Goal: Task Accomplishment & Management: Manage account settings

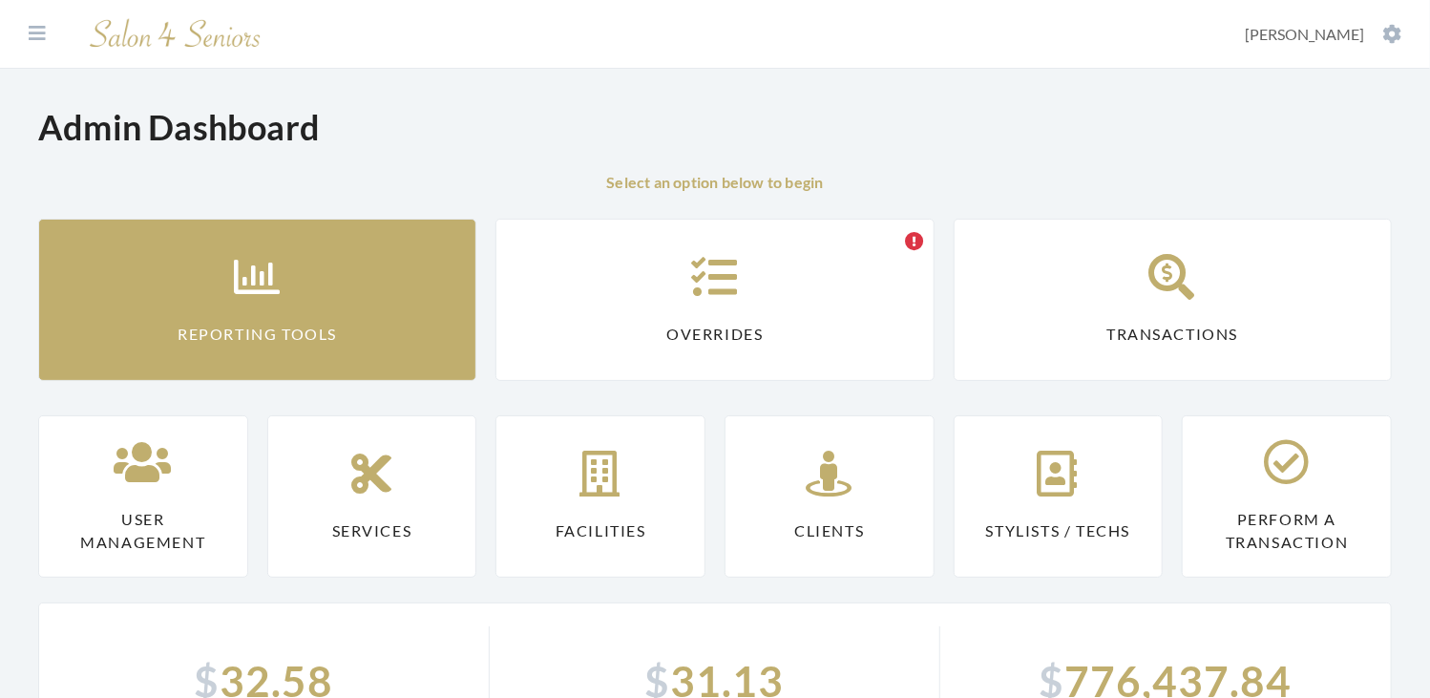
click at [304, 307] on link "Reporting Tools" at bounding box center [257, 300] width 438 height 162
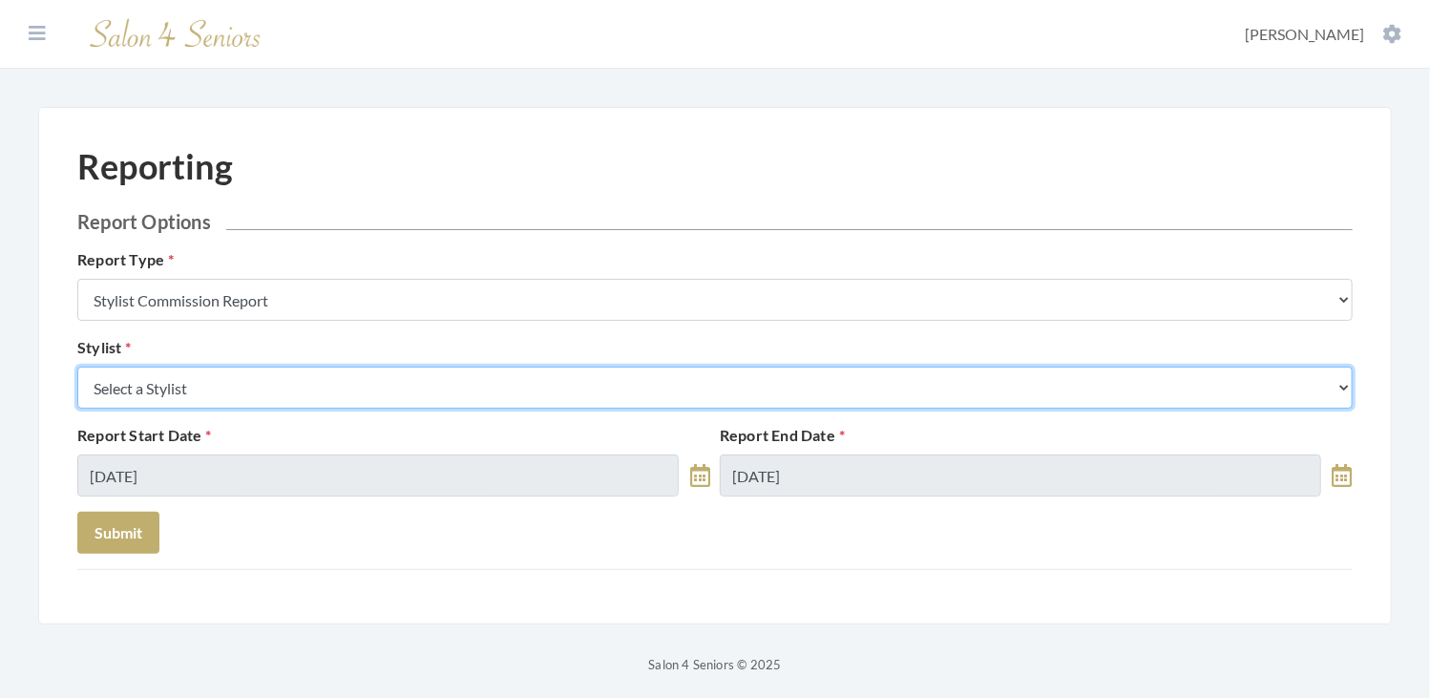
click at [453, 392] on select "Select a Stylist Alaina Krumm Alisha Teasley Anna White Ashley Venable Cassie B…" at bounding box center [714, 387] width 1275 height 42
select select "26"
click at [77, 366] on select "Select a Stylist Alaina Krumm Alisha Teasley Anna White Ashley Venable Cassie B…" at bounding box center [714, 387] width 1275 height 42
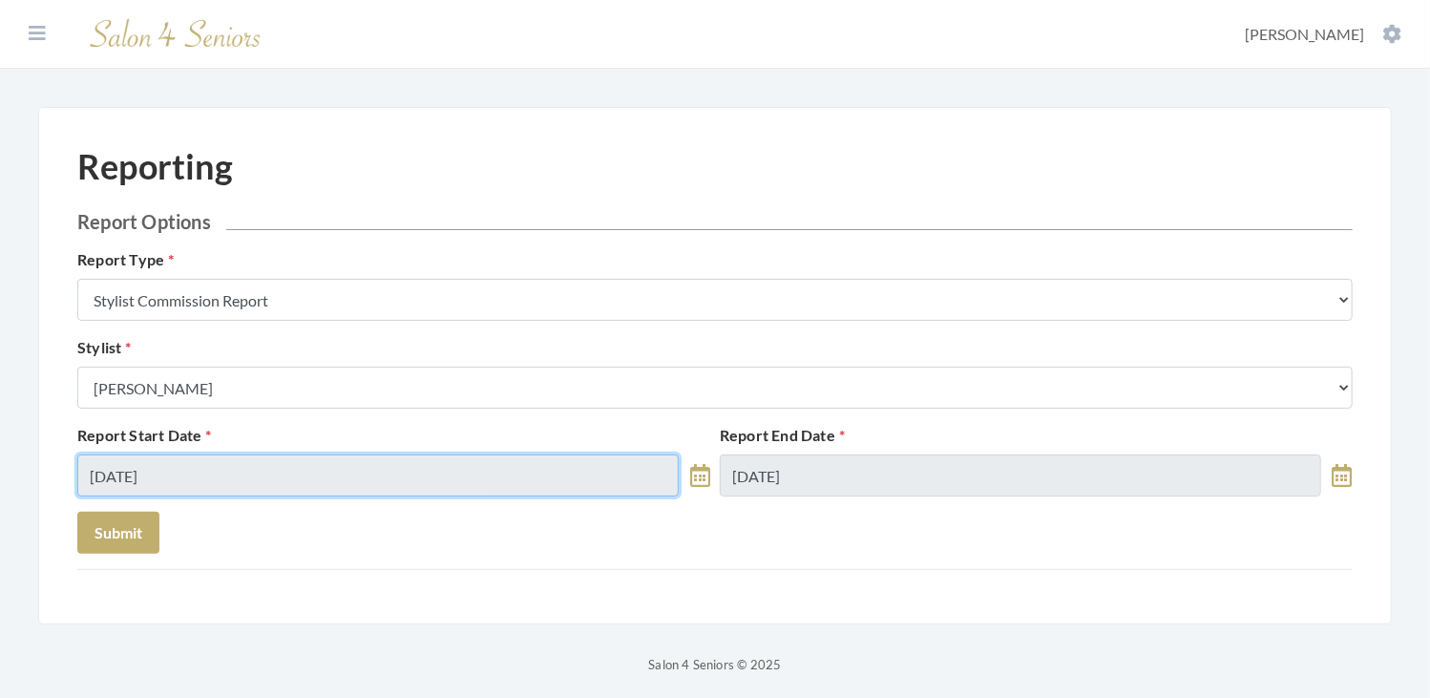
click at [385, 469] on input "08/29/2025" at bounding box center [377, 475] width 601 height 42
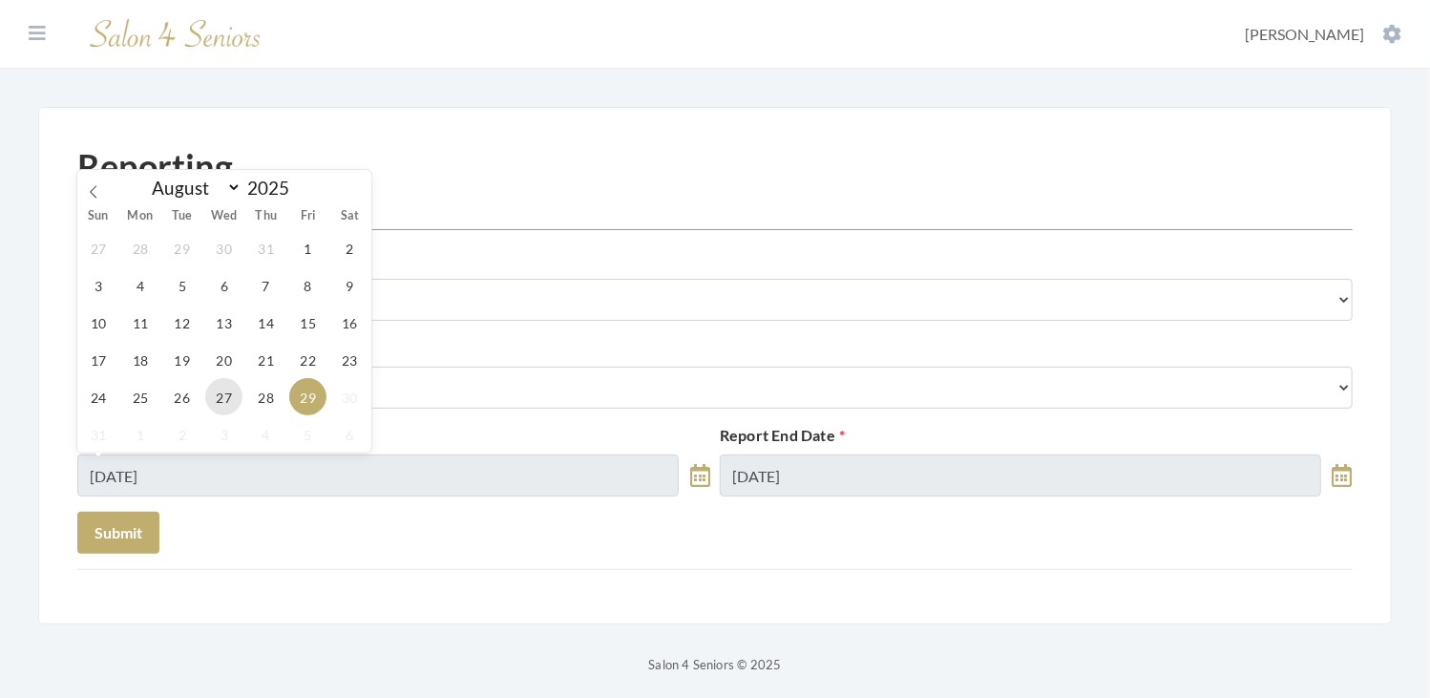
click at [223, 396] on span "27" at bounding box center [223, 396] width 37 height 37
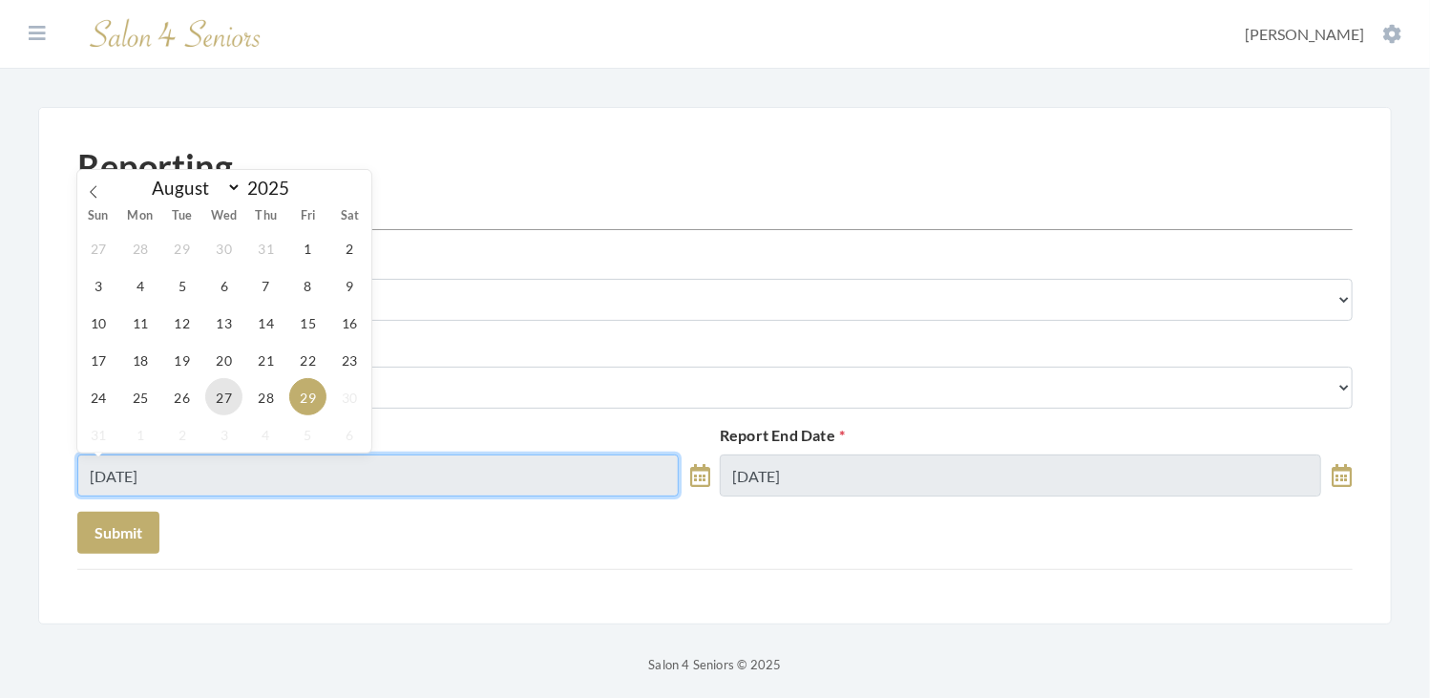
type input "[DATE]"
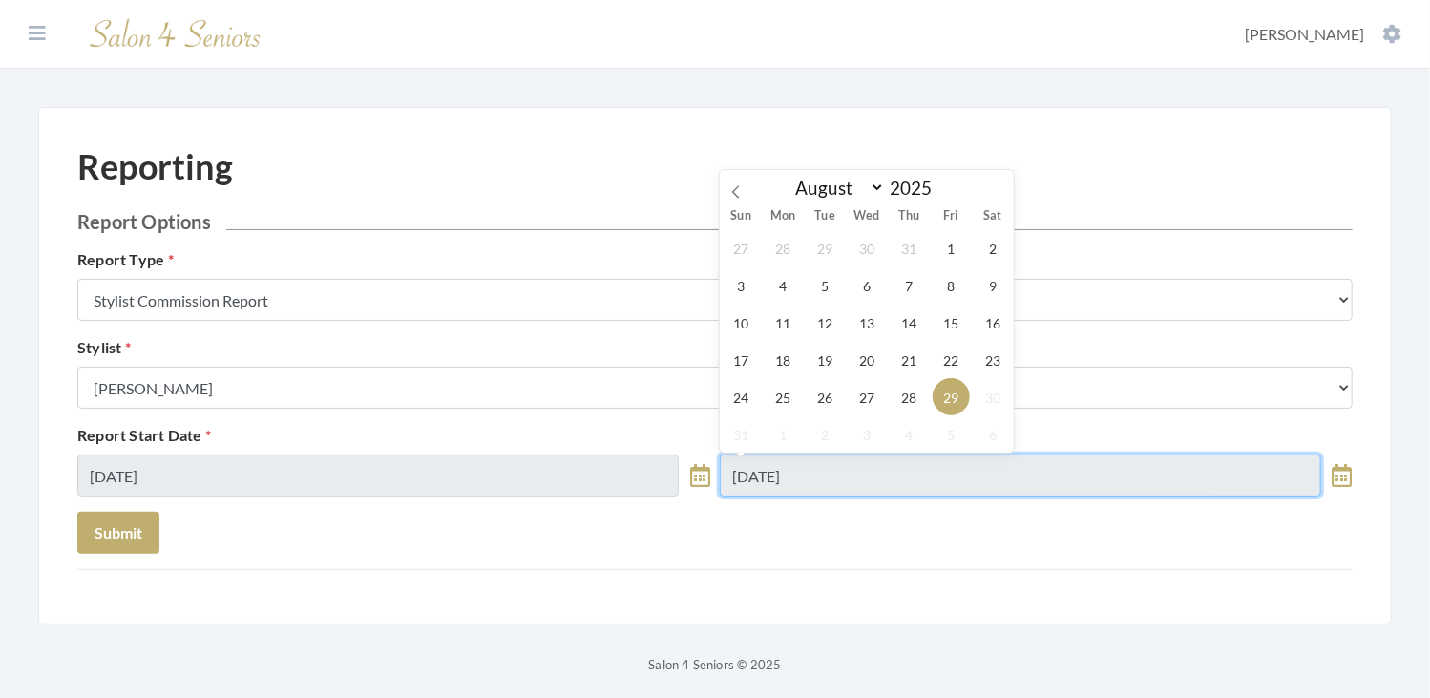
click at [869, 486] on input "08/29/2025" at bounding box center [1020, 475] width 601 height 42
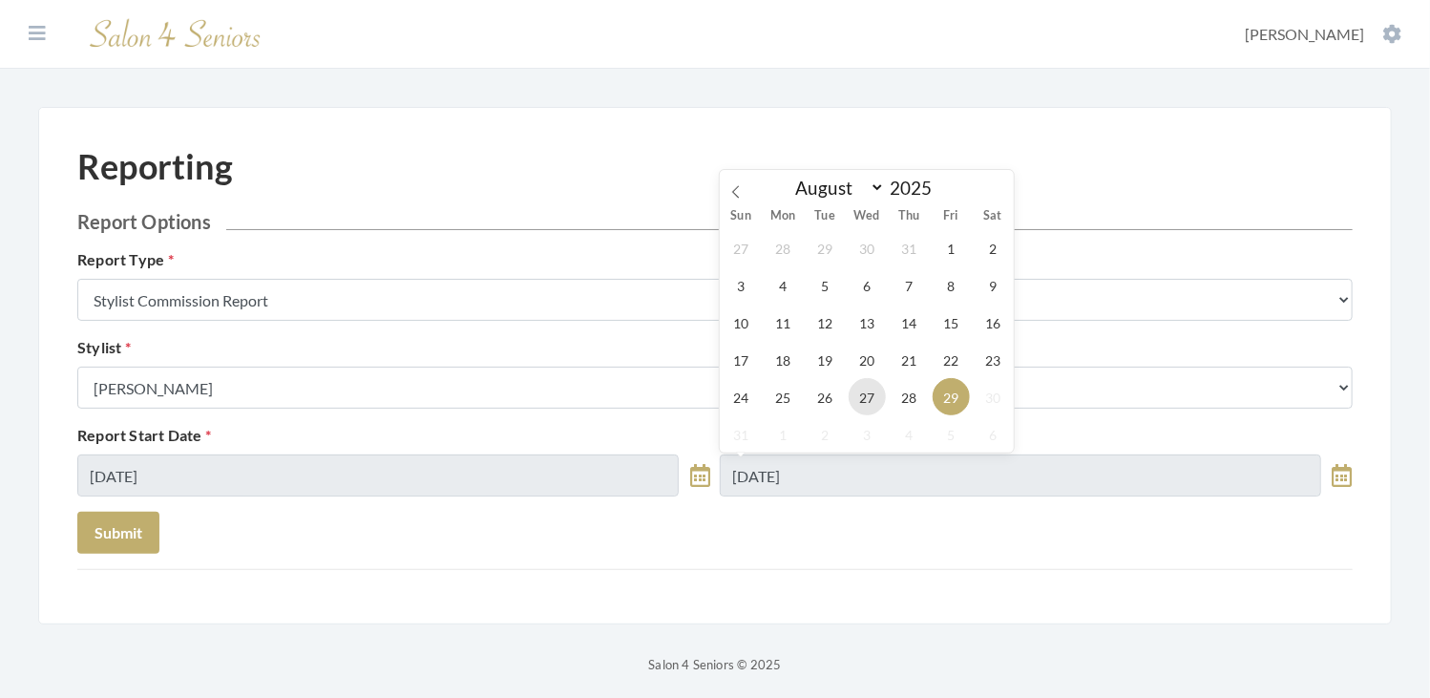
click at [874, 401] on span "27" at bounding box center [866, 396] width 37 height 37
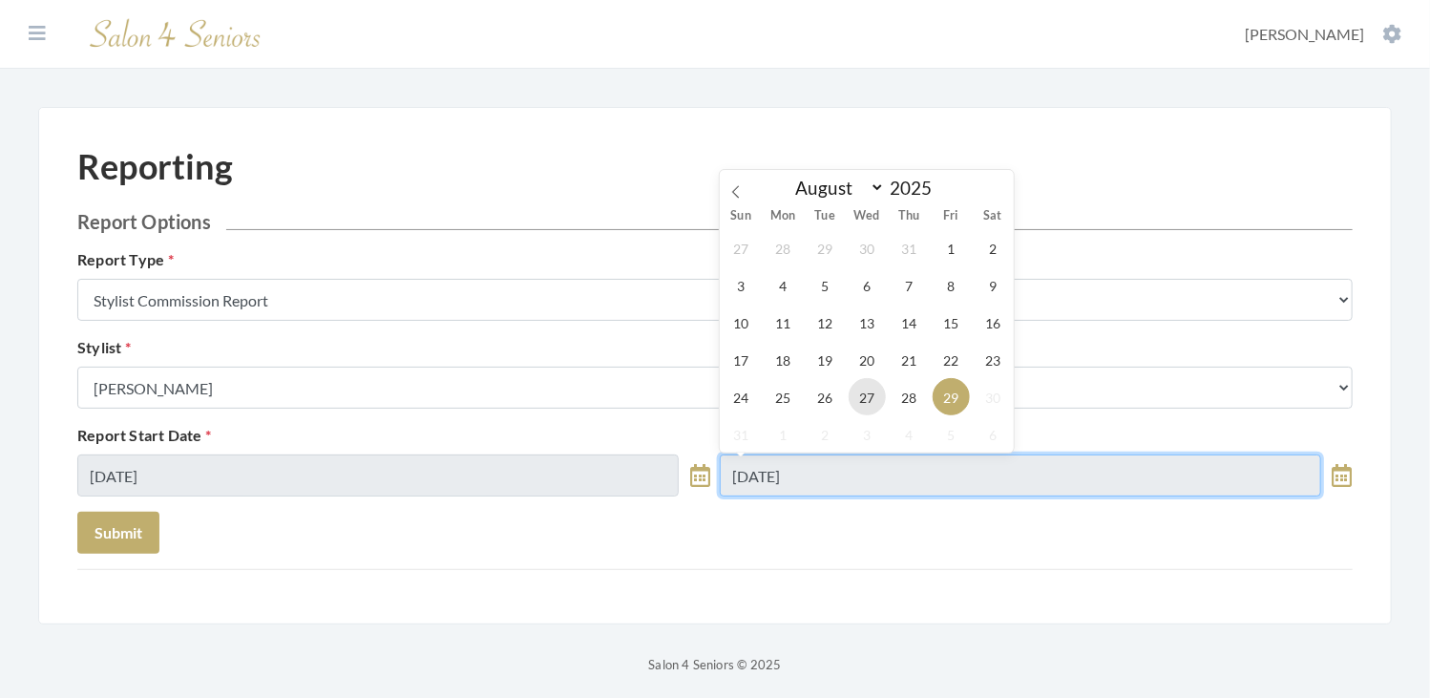
type input "[DATE]"
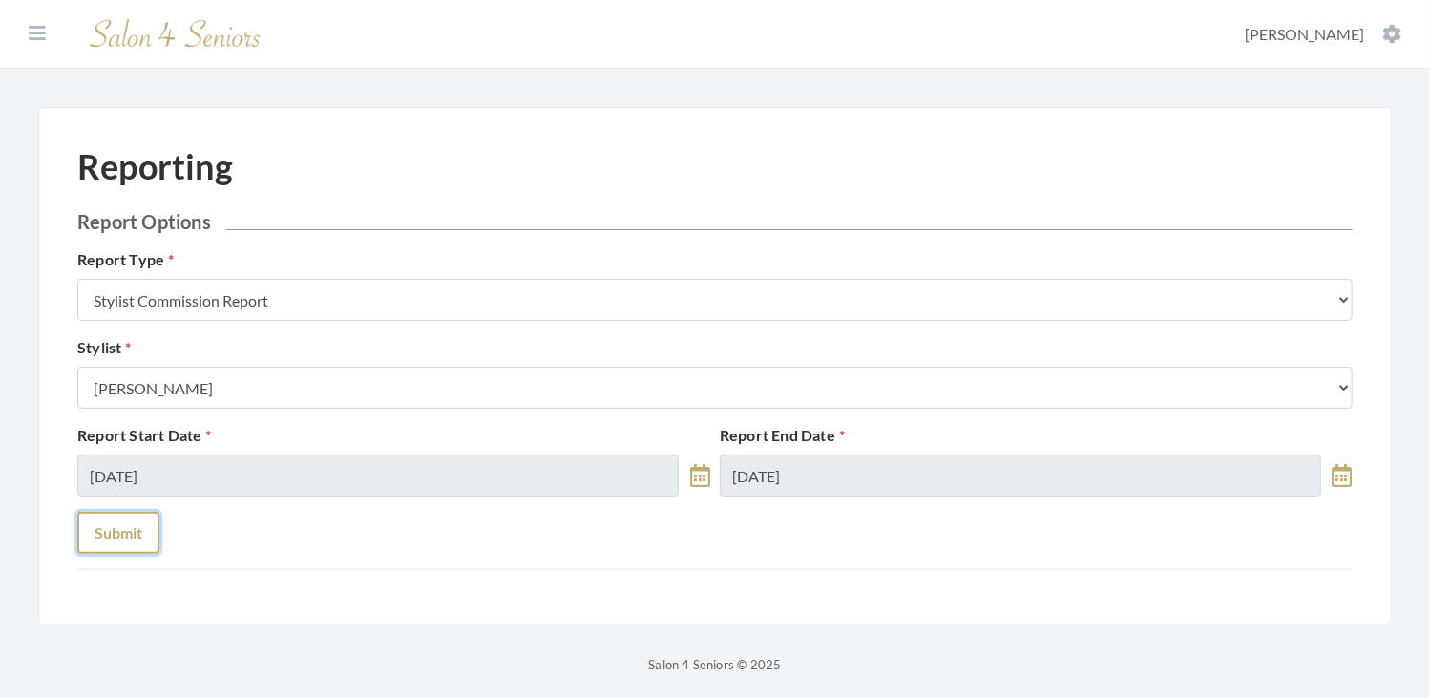
click at [103, 531] on button "Submit" at bounding box center [118, 533] width 82 height 42
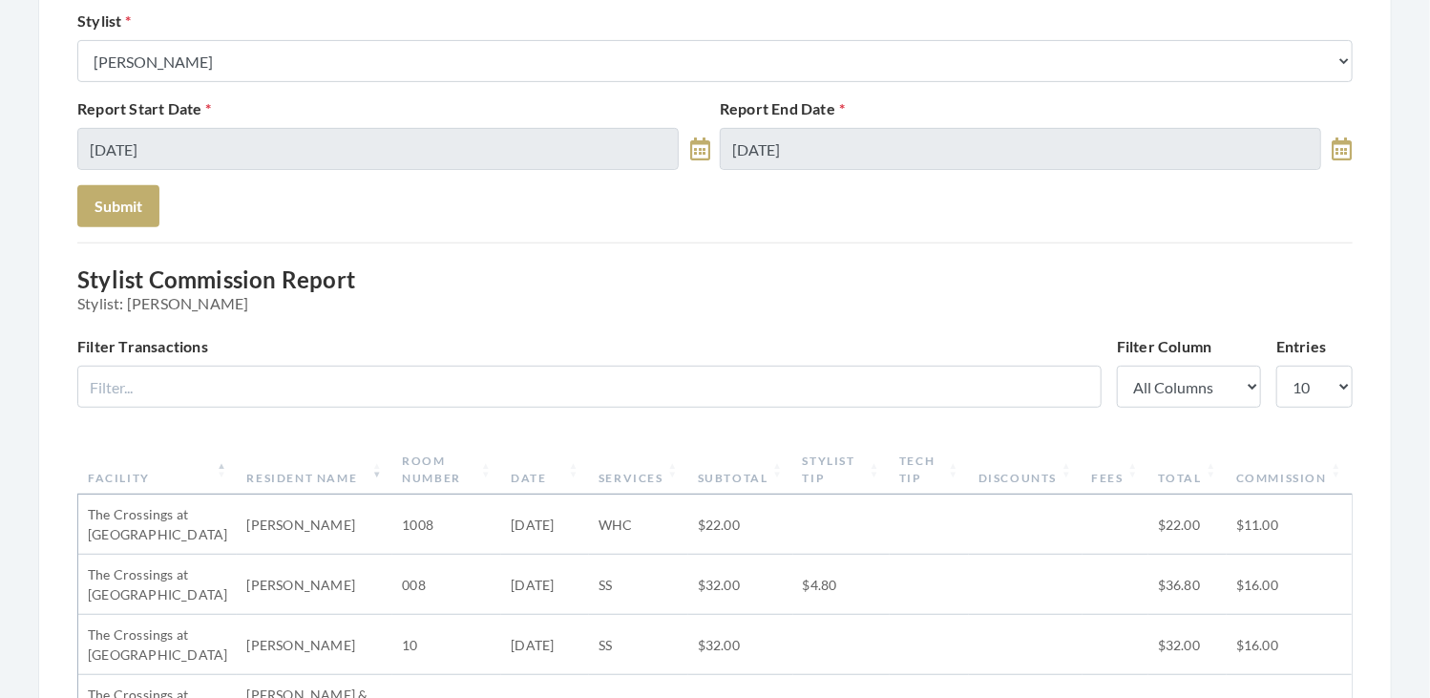
scroll to position [270, 0]
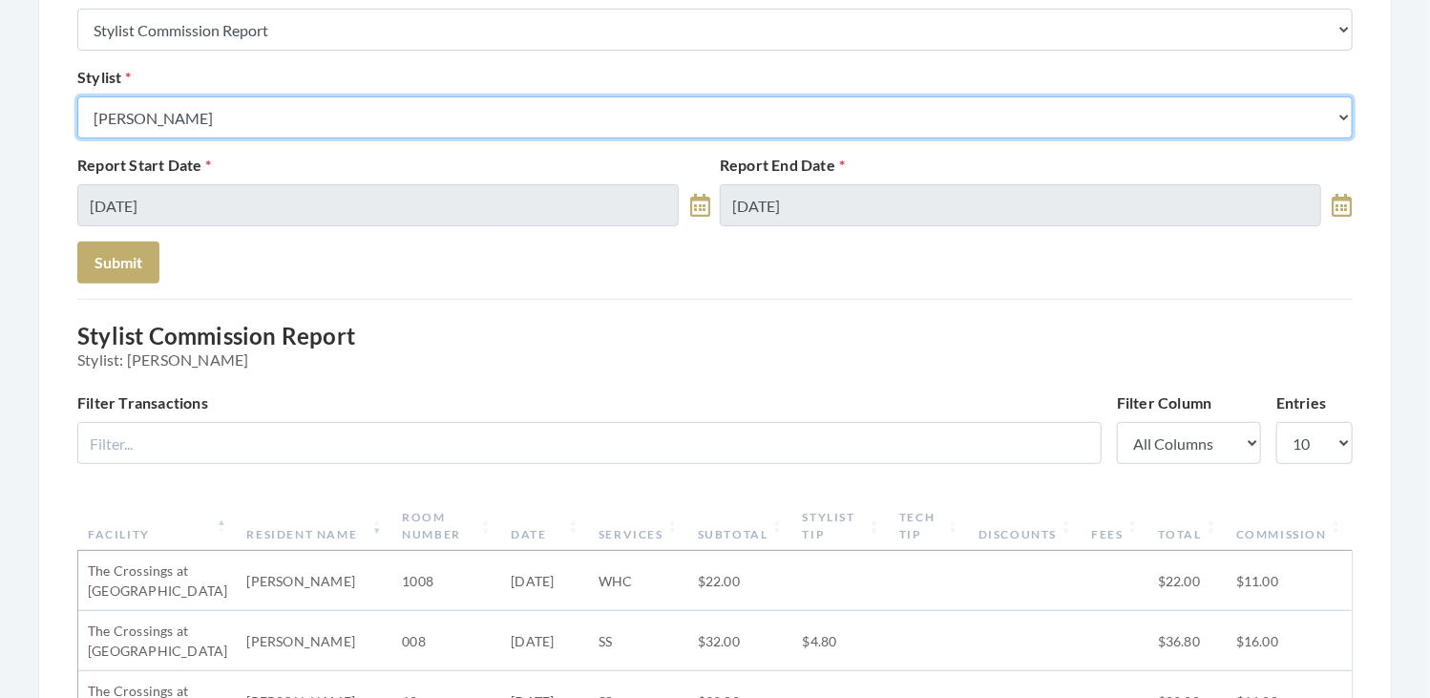
click at [487, 114] on select "Select a Stylist [PERSON_NAME] [PERSON_NAME] [PERSON_NAME] [PERSON_NAME] [PERSO…" at bounding box center [714, 117] width 1275 height 42
select select "146"
click at [77, 96] on select "Select a Stylist [PERSON_NAME] [PERSON_NAME] [PERSON_NAME] [PERSON_NAME] [PERSO…" at bounding box center [714, 117] width 1275 height 42
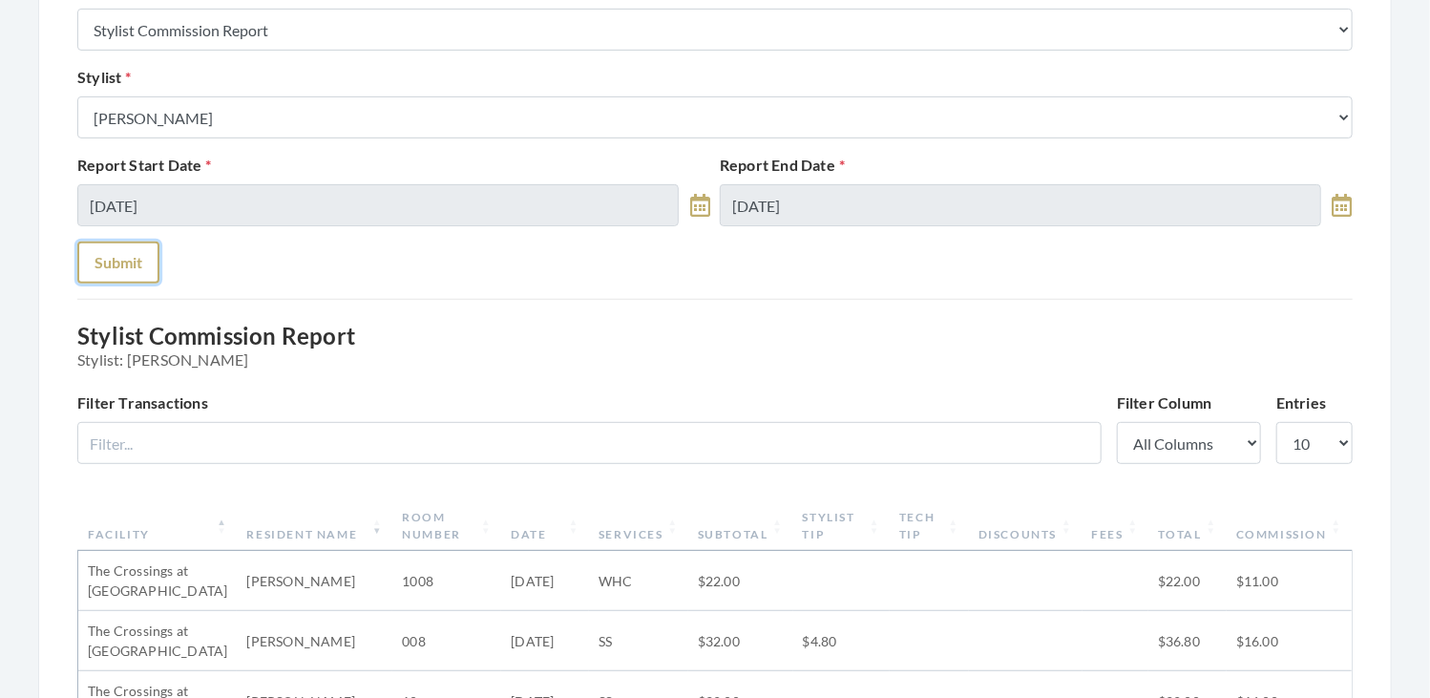
click at [134, 260] on button "Submit" at bounding box center [118, 262] width 82 height 42
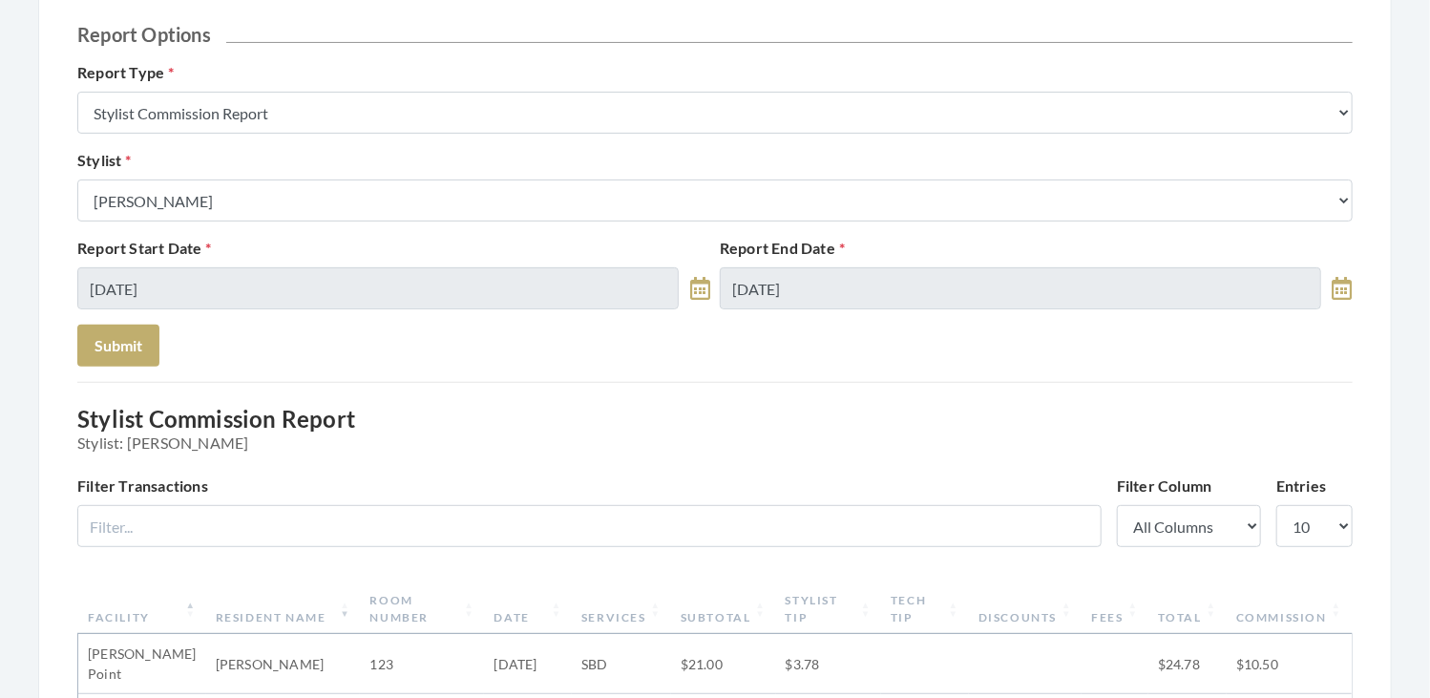
scroll to position [179, 0]
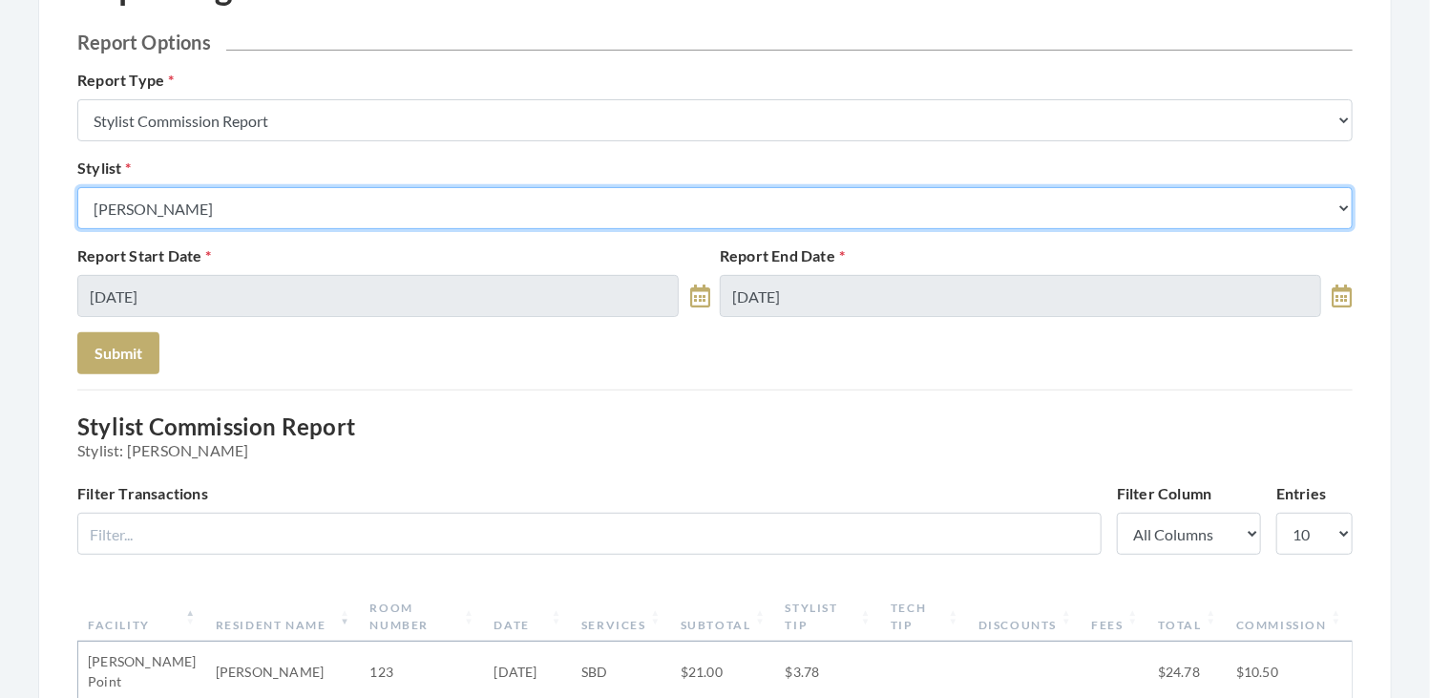
click at [539, 203] on select "Select a Stylist Alaina Krumm Alisha Teasley Anna White Ashley Venable Cassie B…" at bounding box center [714, 208] width 1275 height 42
select select "64"
click at [77, 187] on select "Select a Stylist Alaina Krumm Alisha Teasley Anna White Ashley Venable Cassie B…" at bounding box center [714, 208] width 1275 height 42
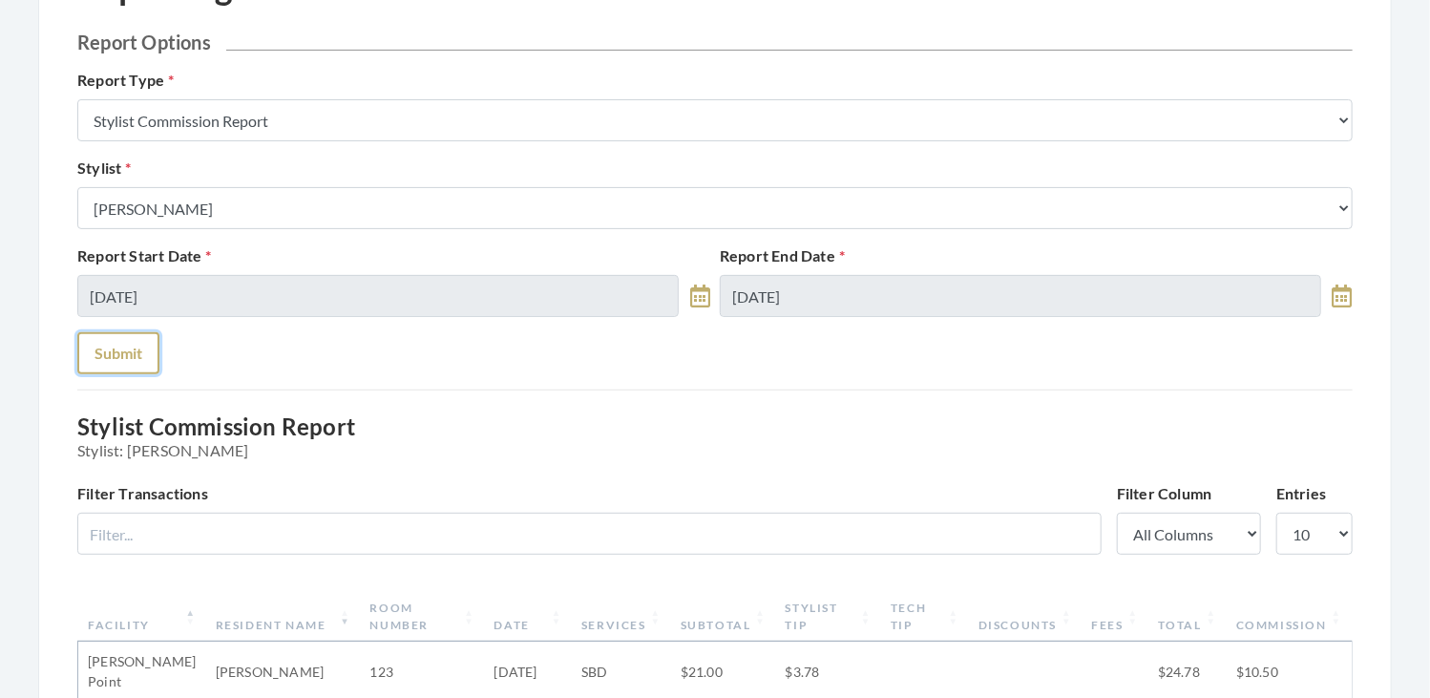
click at [127, 340] on button "Submit" at bounding box center [118, 353] width 82 height 42
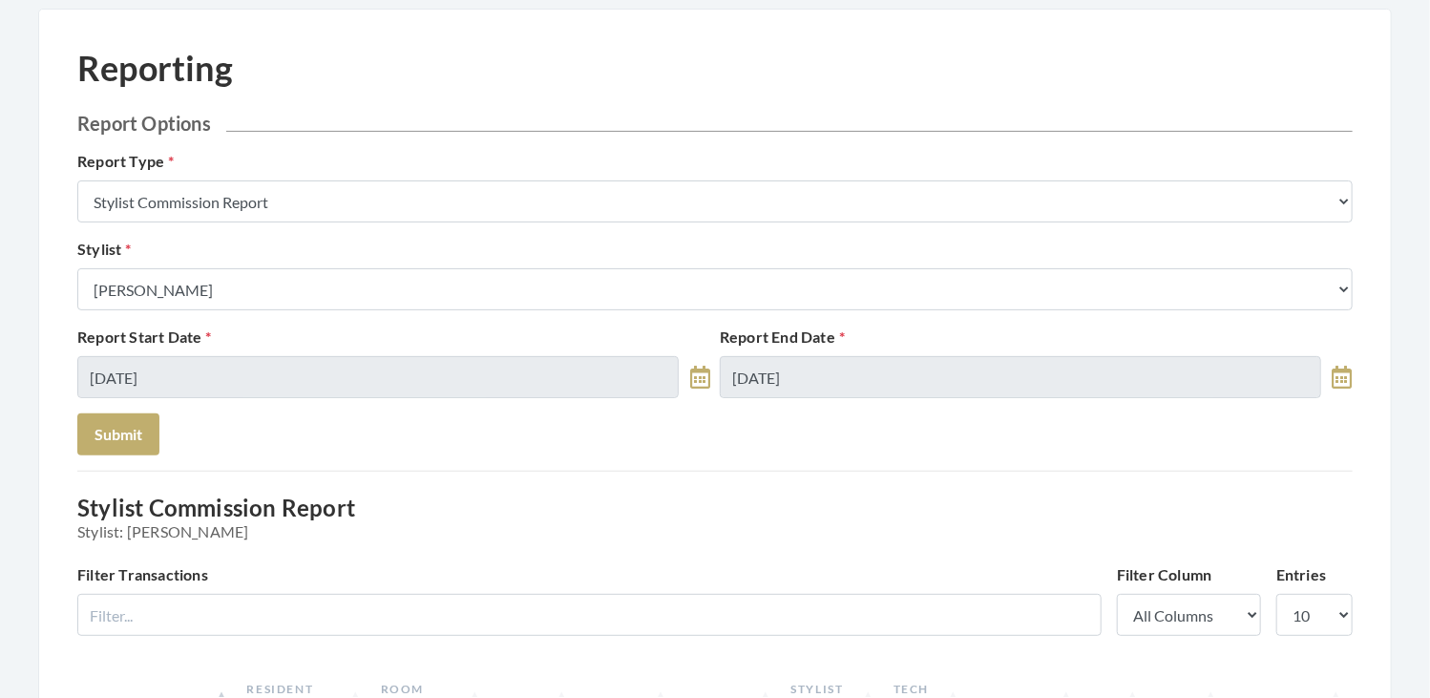
scroll to position [31, 0]
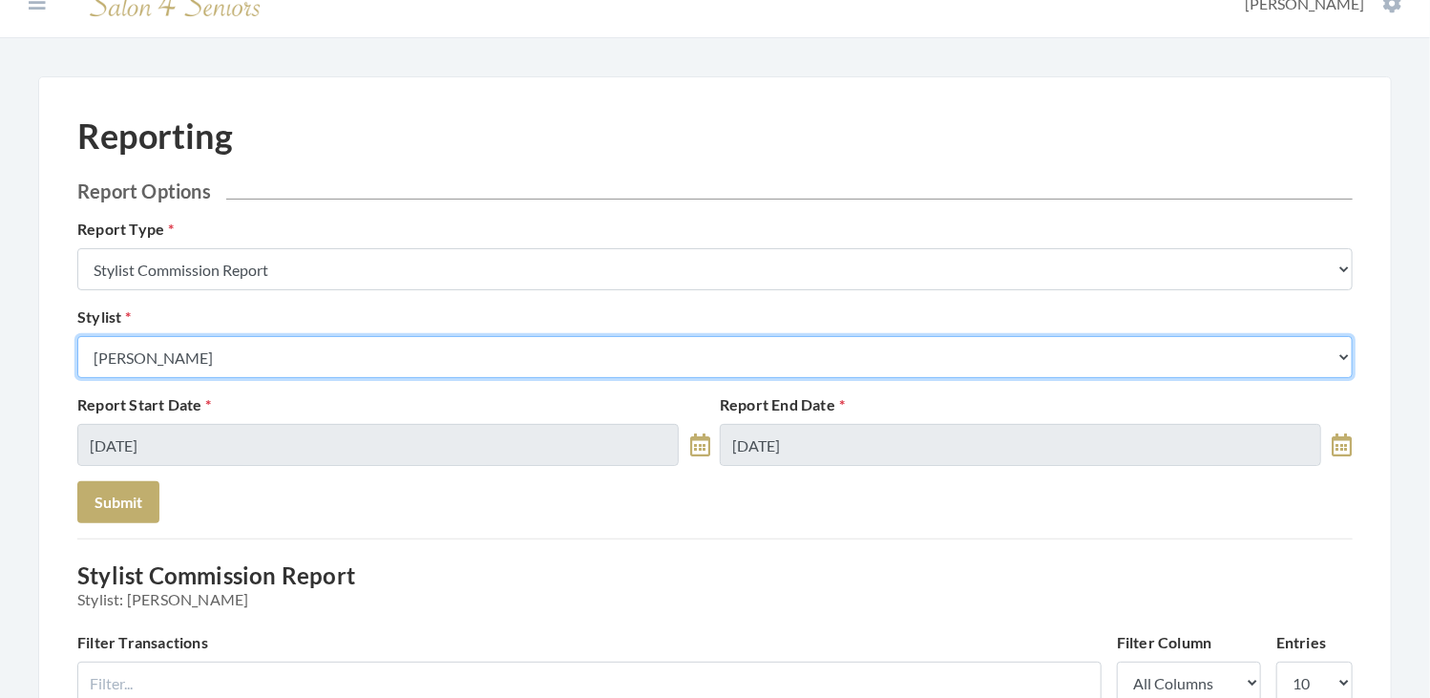
click at [311, 358] on select "Select a Stylist [PERSON_NAME] [PERSON_NAME] [PERSON_NAME] [PERSON_NAME] [PERSO…" at bounding box center [714, 357] width 1275 height 42
select select "126"
click at [77, 336] on select "Select a Stylist [PERSON_NAME] [PERSON_NAME] [PERSON_NAME] [PERSON_NAME] [PERSO…" at bounding box center [714, 357] width 1275 height 42
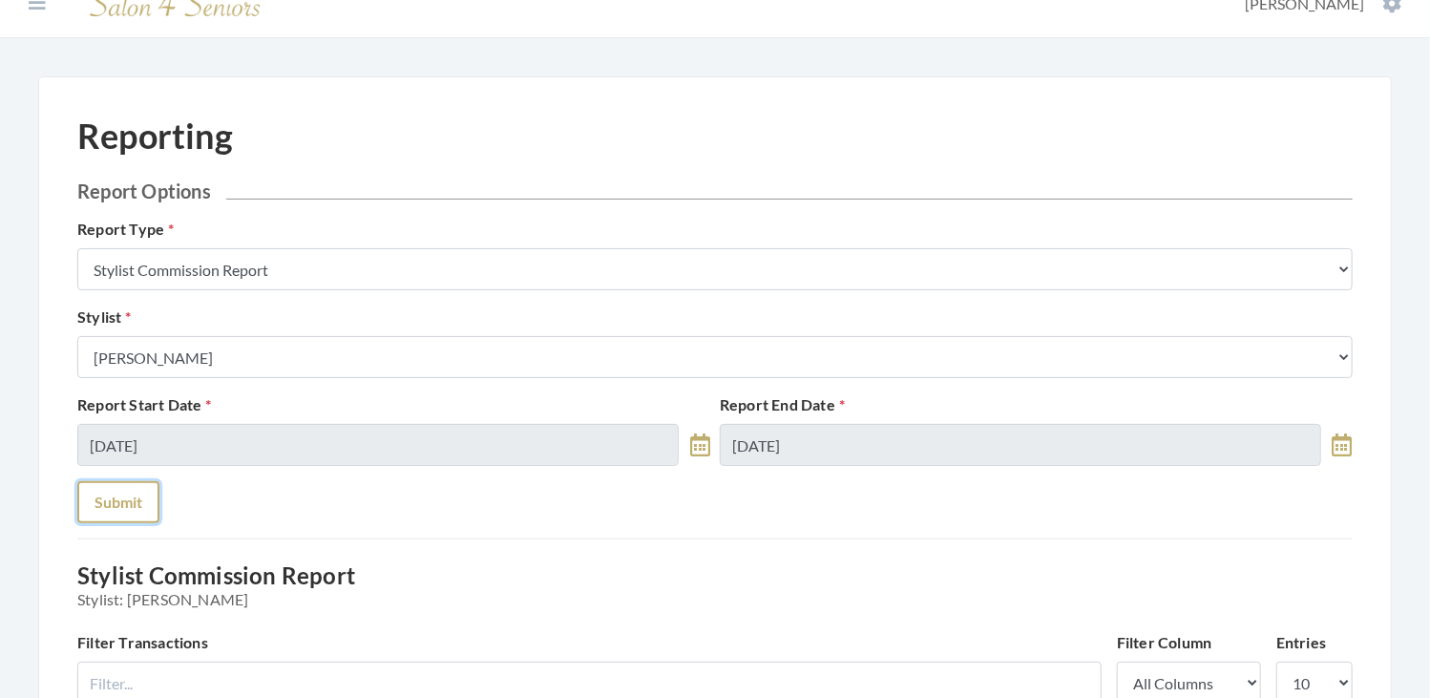
click at [141, 500] on button "Submit" at bounding box center [118, 502] width 82 height 42
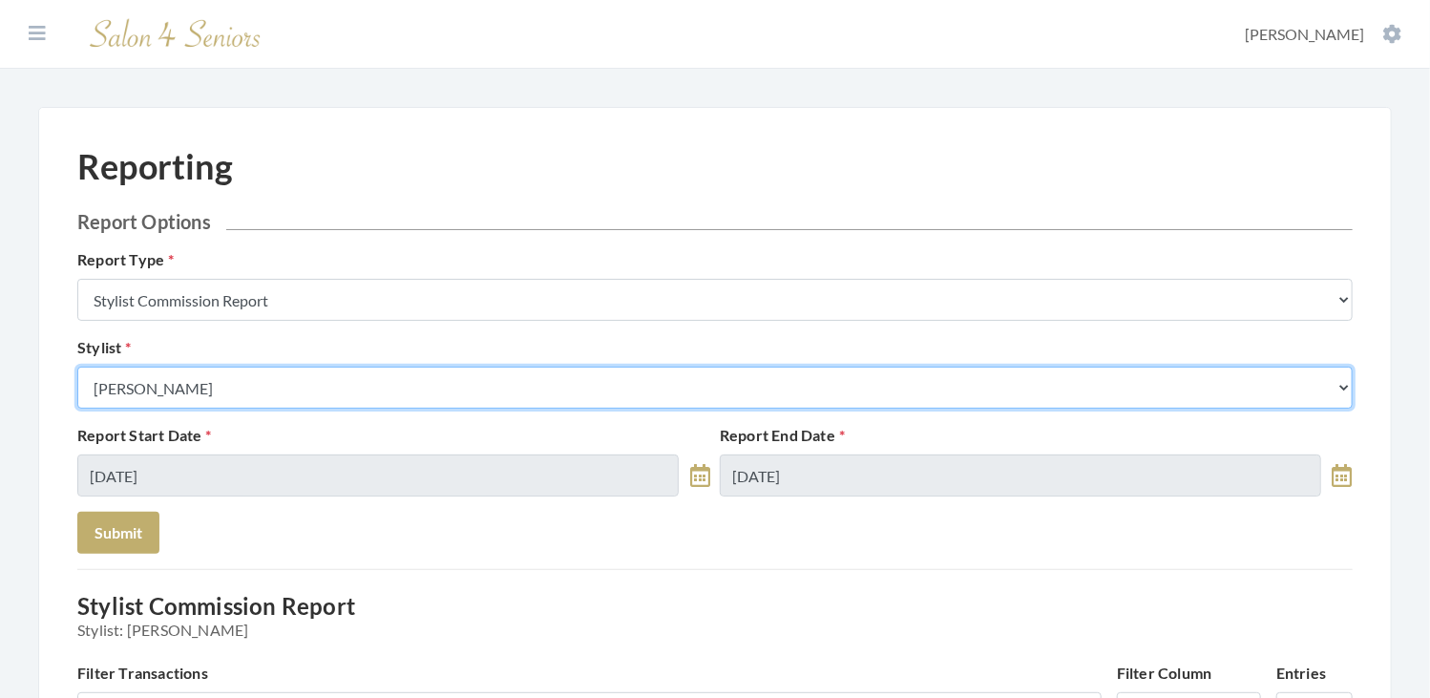
click at [269, 393] on select "Select a Stylist [PERSON_NAME] [PERSON_NAME] [PERSON_NAME] [PERSON_NAME] [PERSO…" at bounding box center [714, 387] width 1275 height 42
click at [263, 374] on select "Select a Stylist Alaina Krumm Alisha Teasley Anna White Ashley Venable Cassie B…" at bounding box center [714, 387] width 1275 height 42
select select "165"
click at [77, 366] on select "Select a Stylist Alaina Krumm Alisha Teasley Anna White Ashley Venable Cassie B…" at bounding box center [714, 387] width 1275 height 42
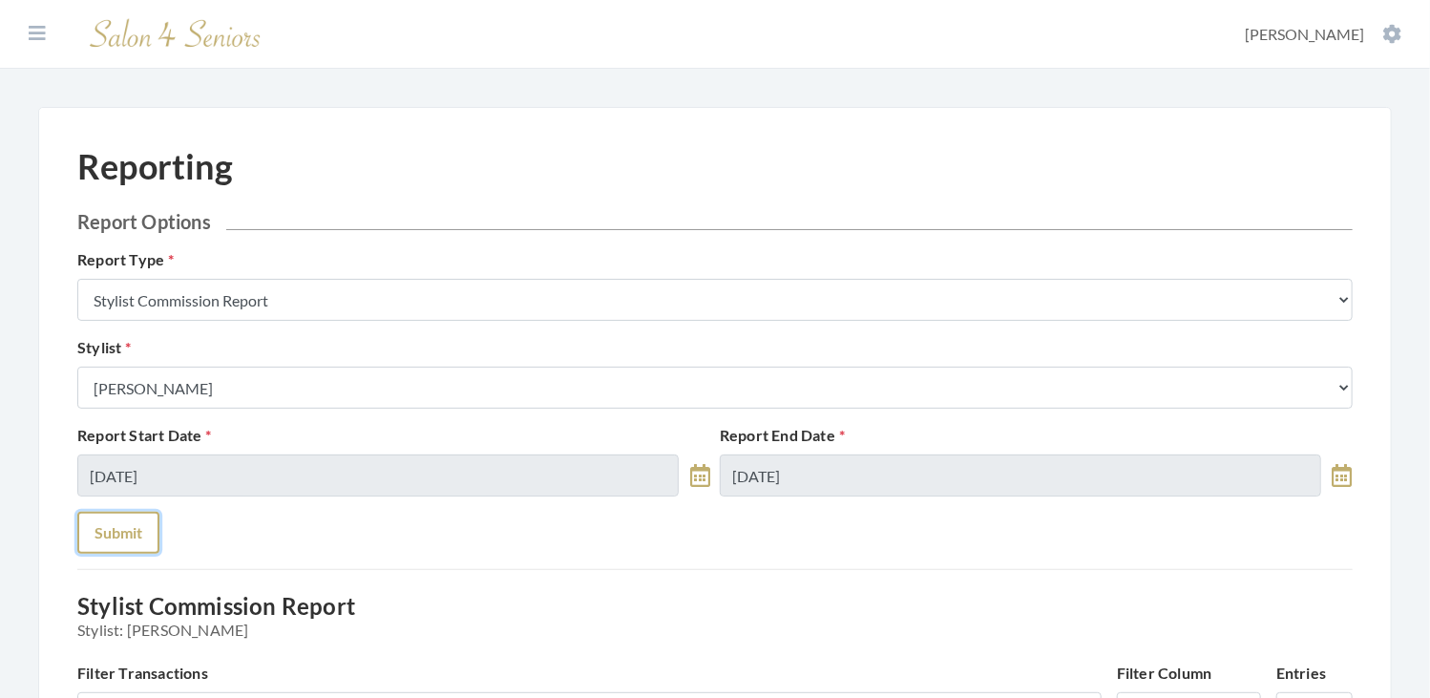
click at [138, 546] on button "Submit" at bounding box center [118, 533] width 82 height 42
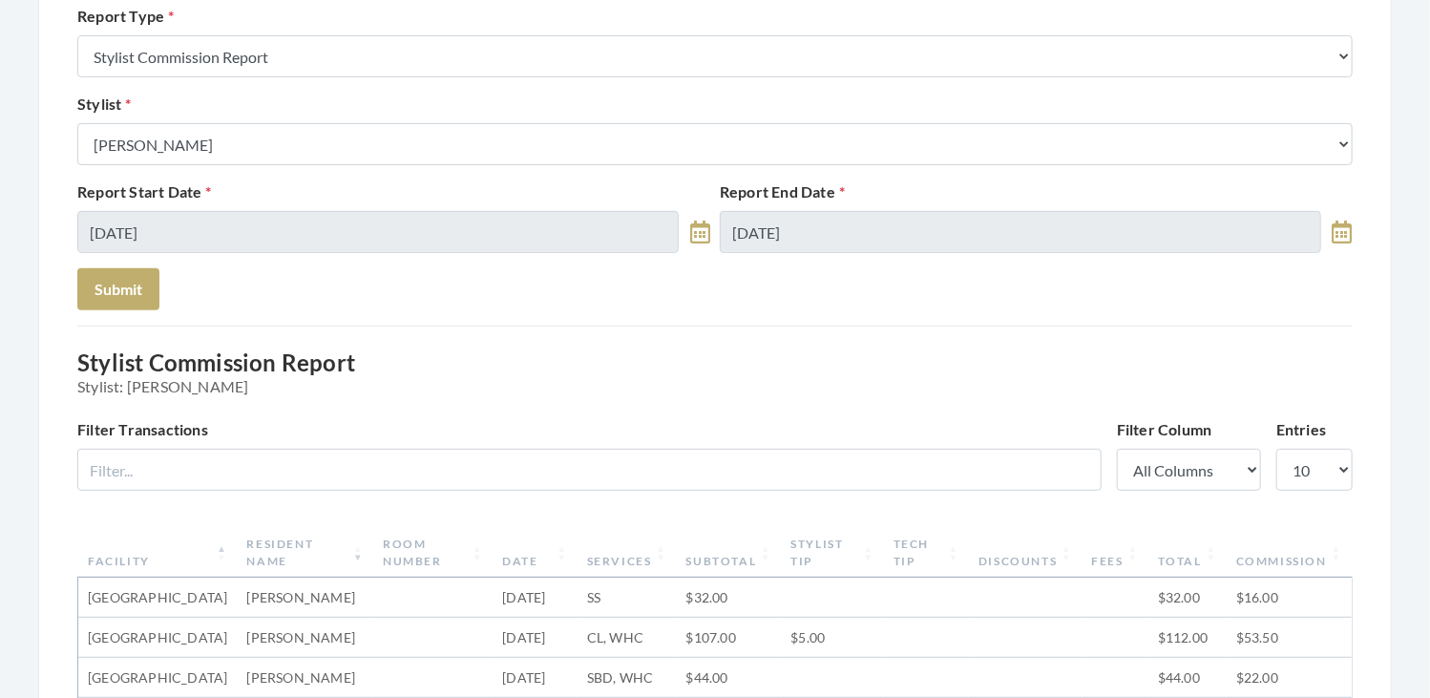
scroll to position [242, 0]
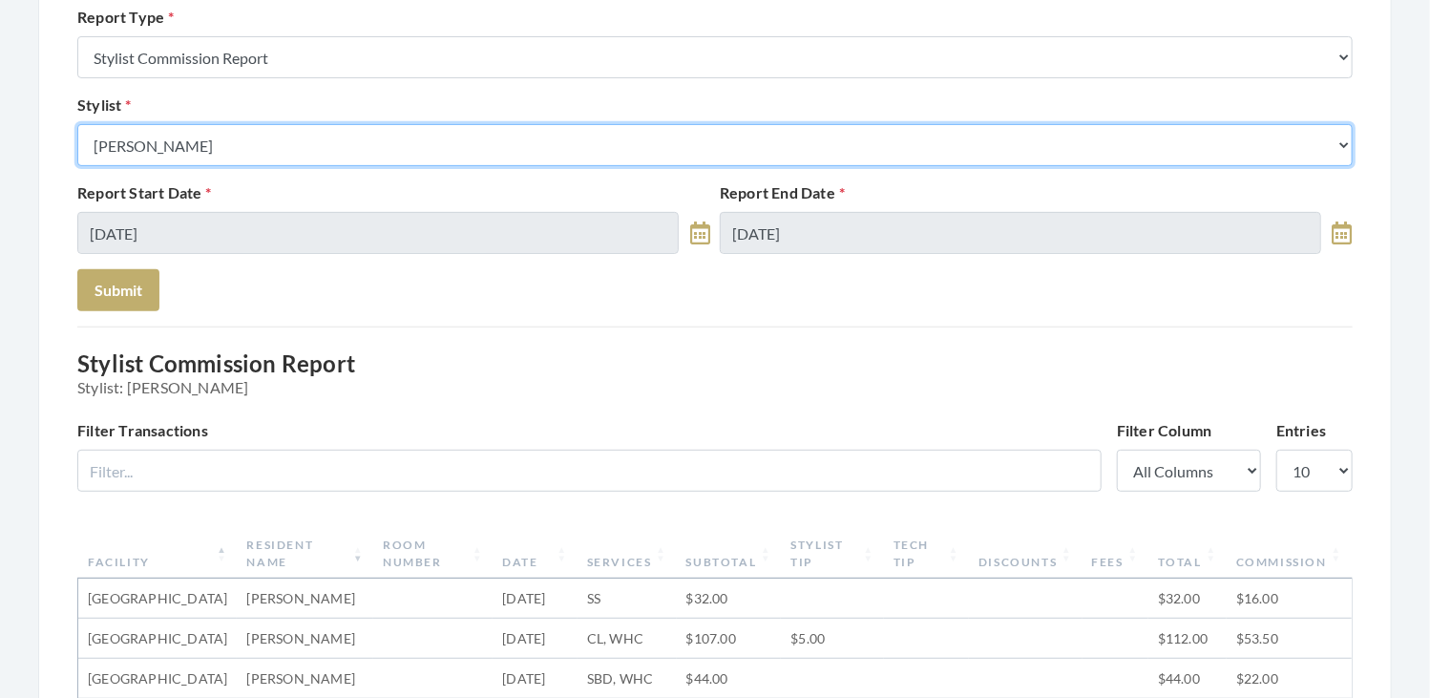
click at [317, 139] on select "Select a Stylist Alaina Krumm Alisha Teasley Anna White Ashley Venable Cassie B…" at bounding box center [714, 145] width 1275 height 42
select select "181"
click at [77, 124] on select "Select a Stylist Alaina Krumm Alisha Teasley Anna White Ashley Venable Cassie B…" at bounding box center [714, 145] width 1275 height 42
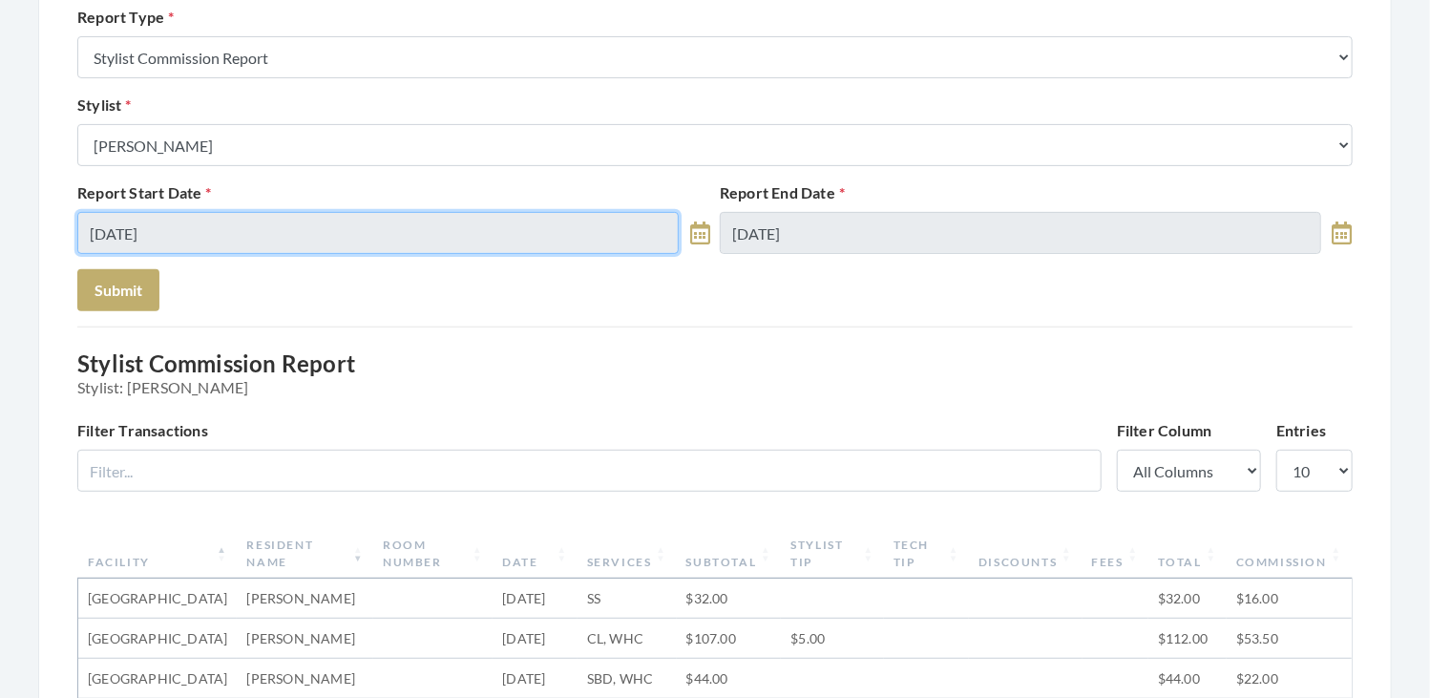
click at [178, 234] on input "[DATE]" at bounding box center [377, 233] width 601 height 42
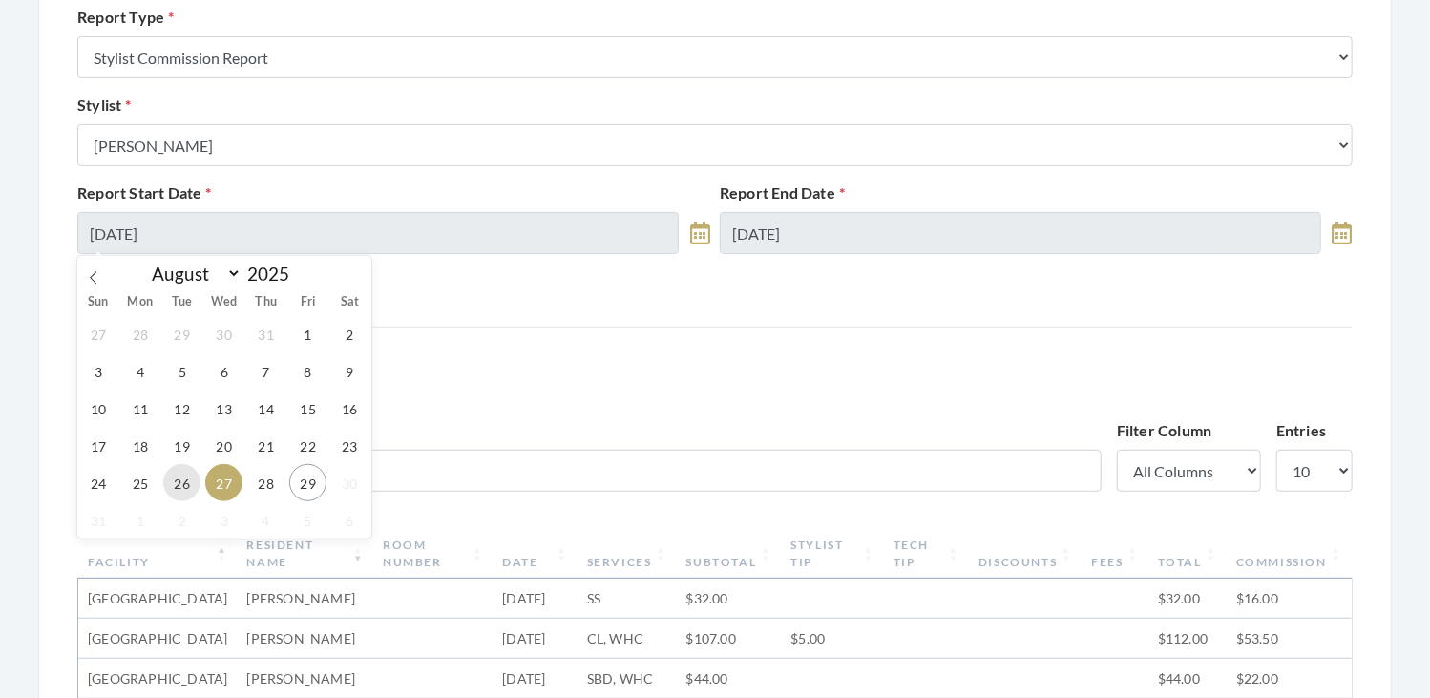
click at [178, 475] on span "26" at bounding box center [181, 482] width 37 height 37
type input "[DATE]"
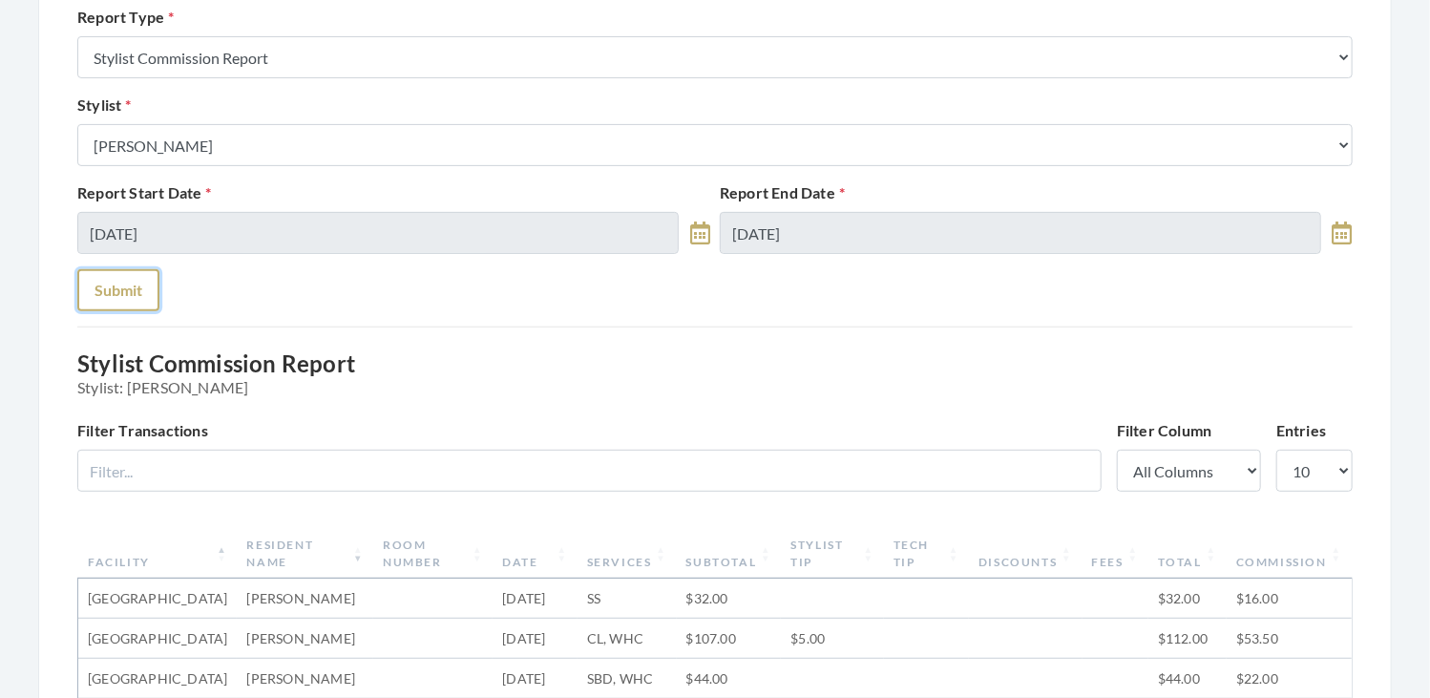
click at [114, 287] on button "Submit" at bounding box center [118, 290] width 82 height 42
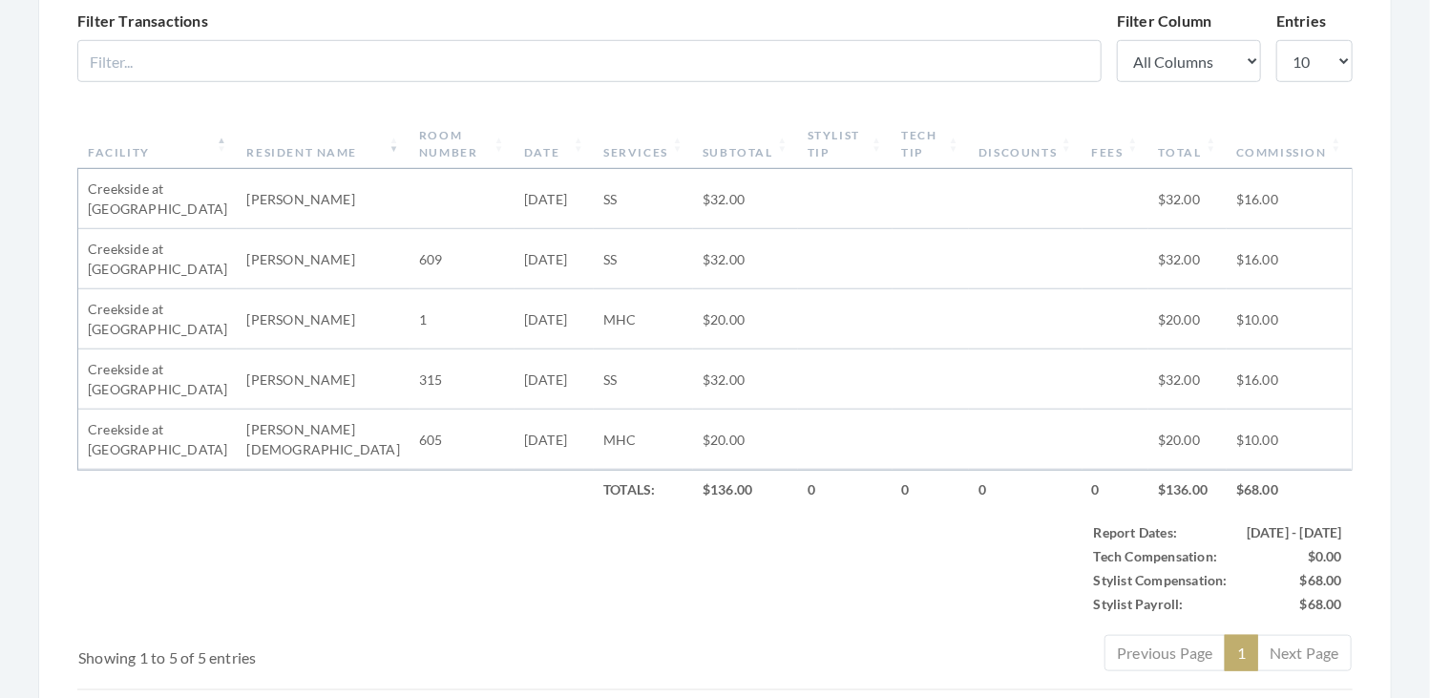
scroll to position [651, 0]
click at [731, 157] on th "Subtotal" at bounding box center [745, 145] width 105 height 50
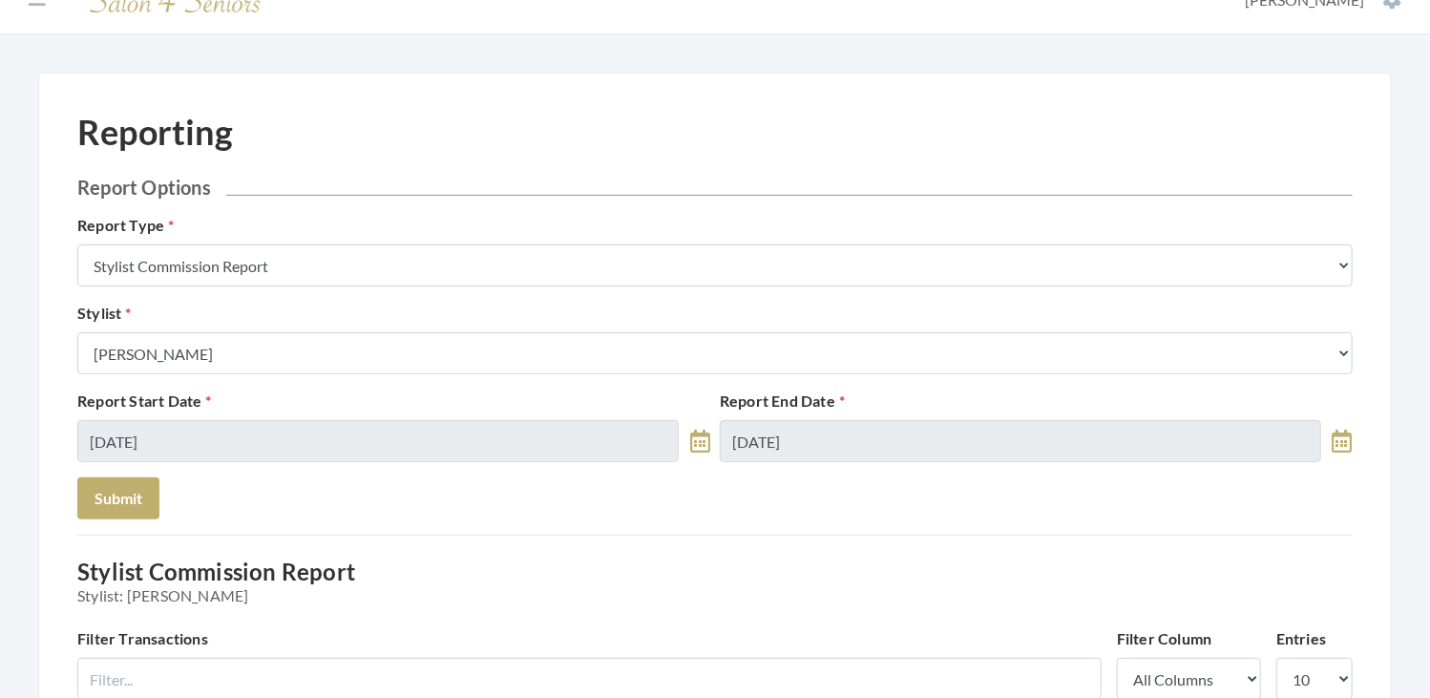
scroll to position [0, 0]
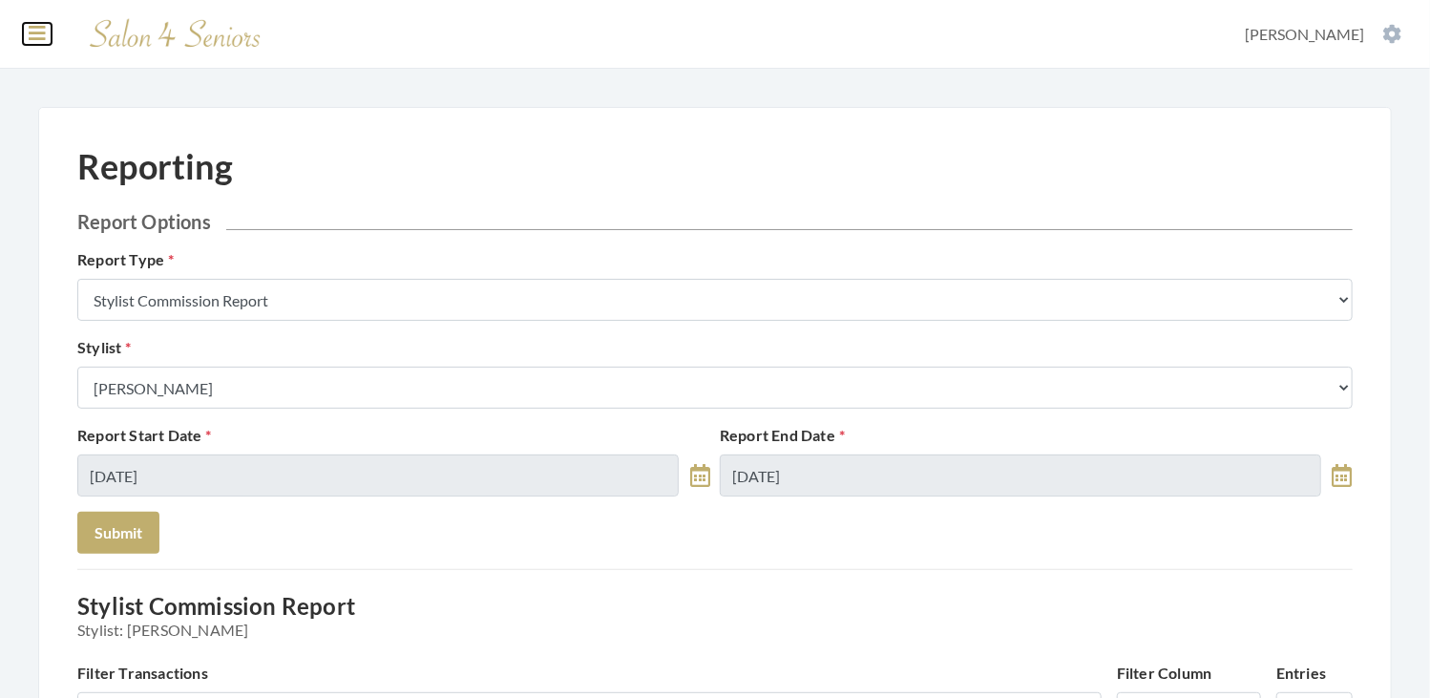
click at [35, 25] on icon at bounding box center [37, 33] width 17 height 19
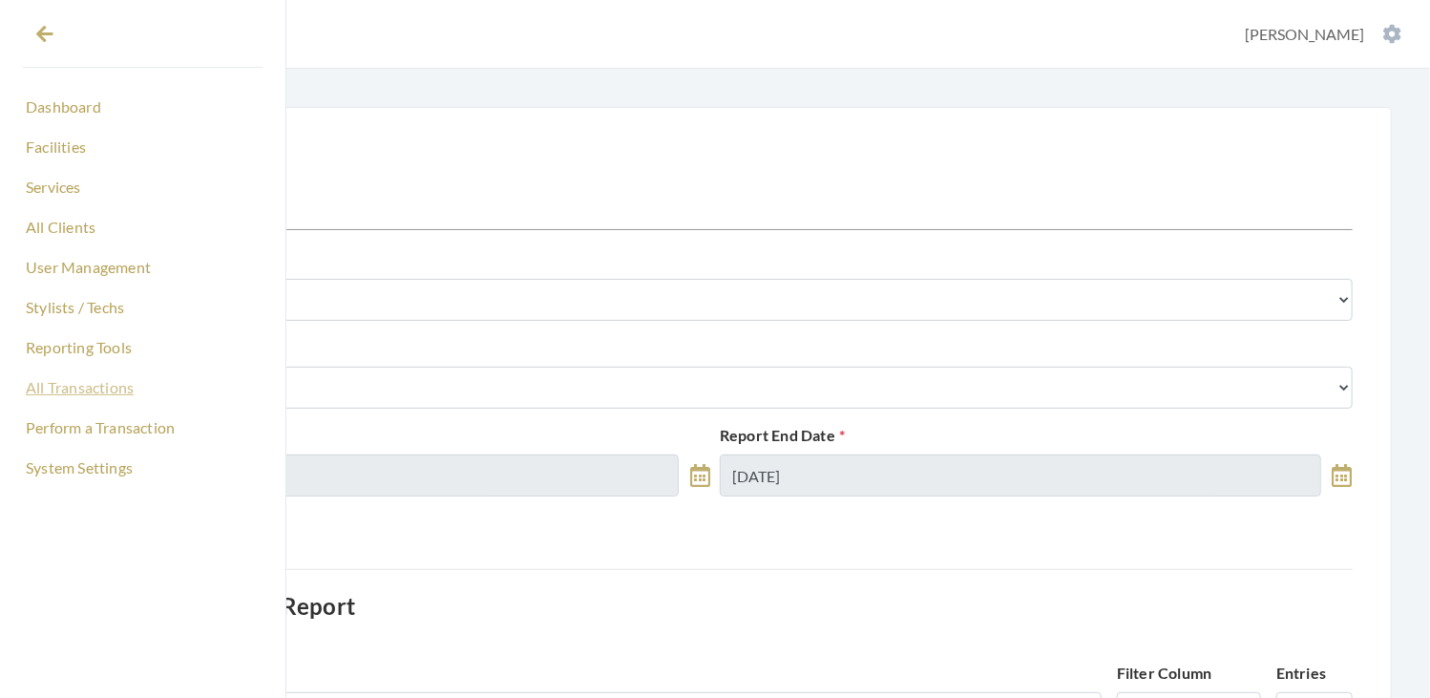
click at [65, 381] on link "All Transactions" at bounding box center [143, 387] width 240 height 32
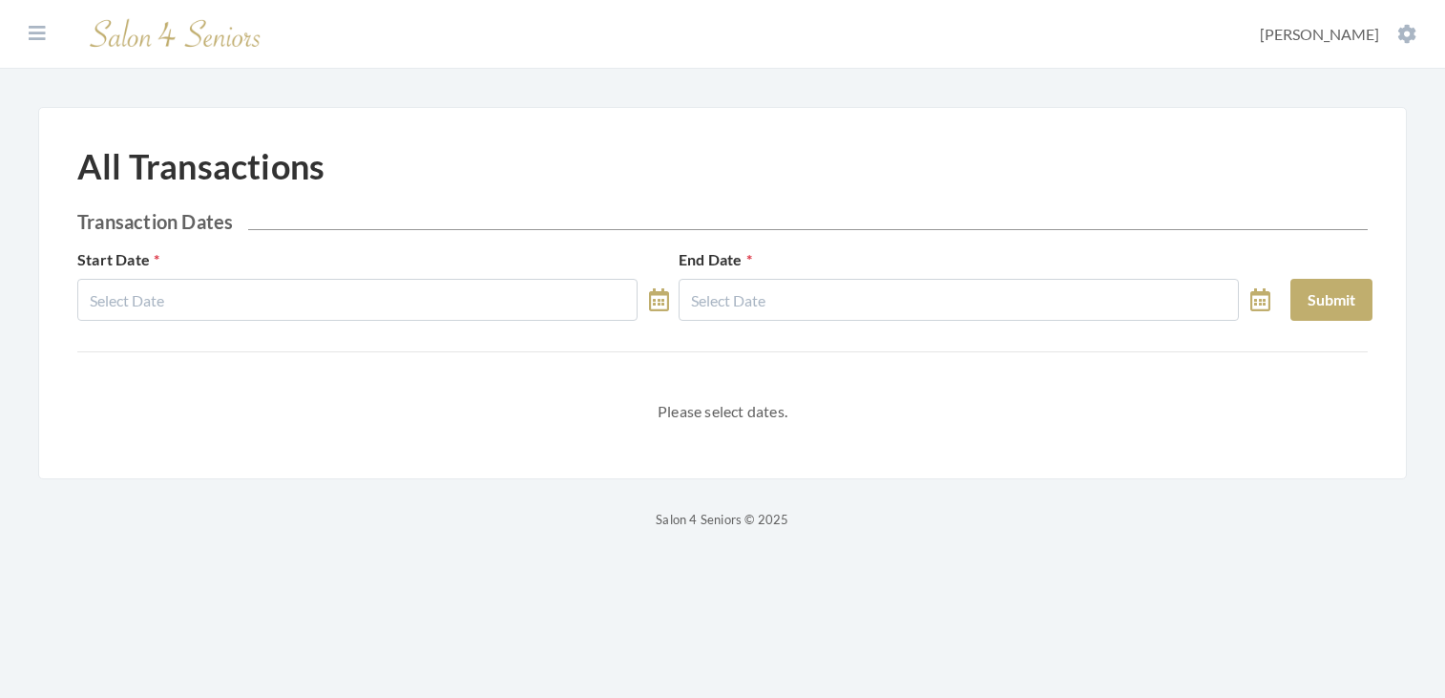
select select "7"
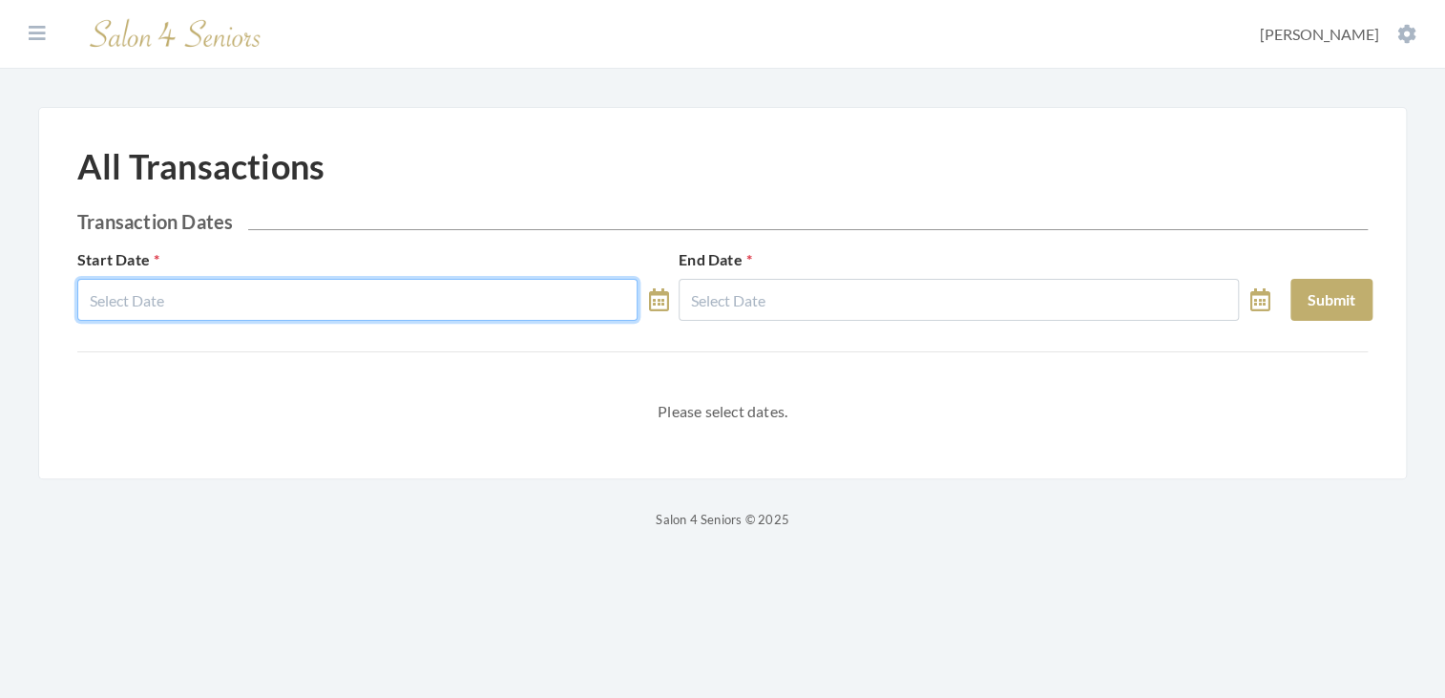
click at [248, 306] on input "text" at bounding box center [357, 300] width 560 height 42
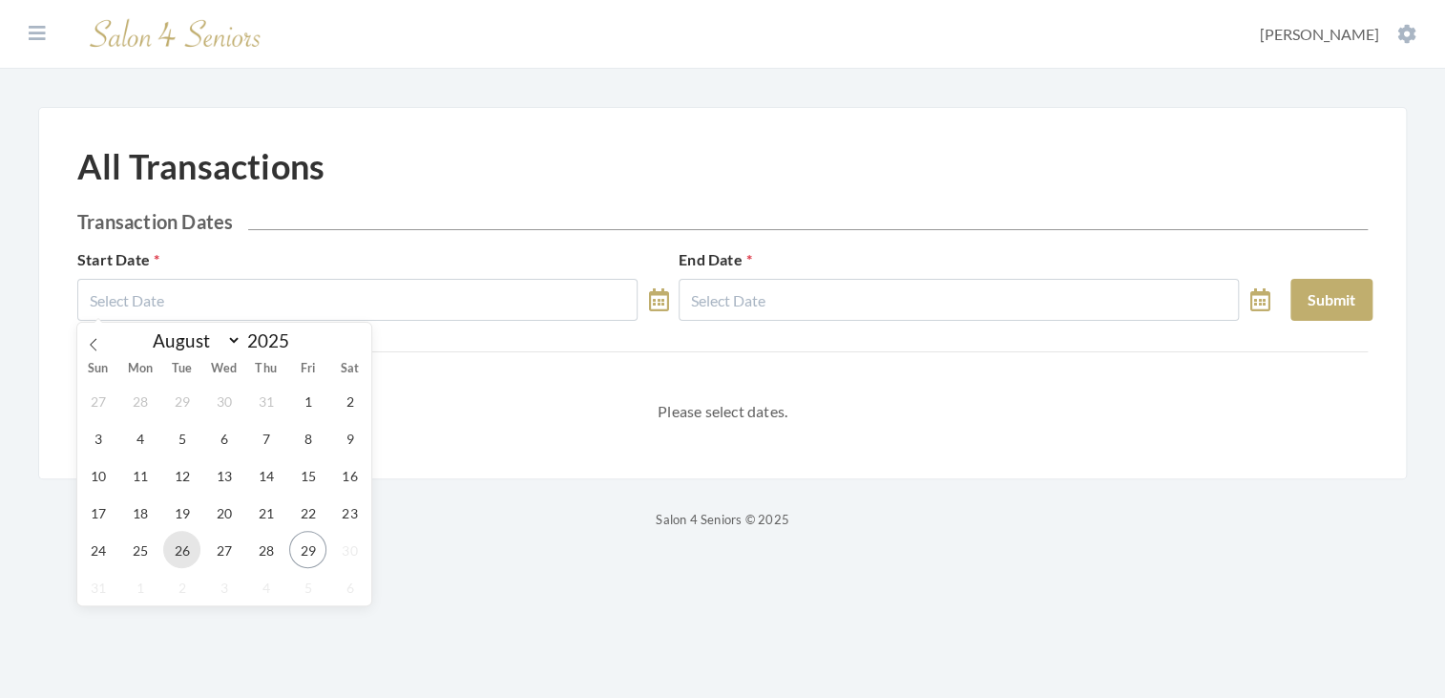
click at [182, 552] on span "26" at bounding box center [181, 549] width 37 height 37
type input "[DATE]"
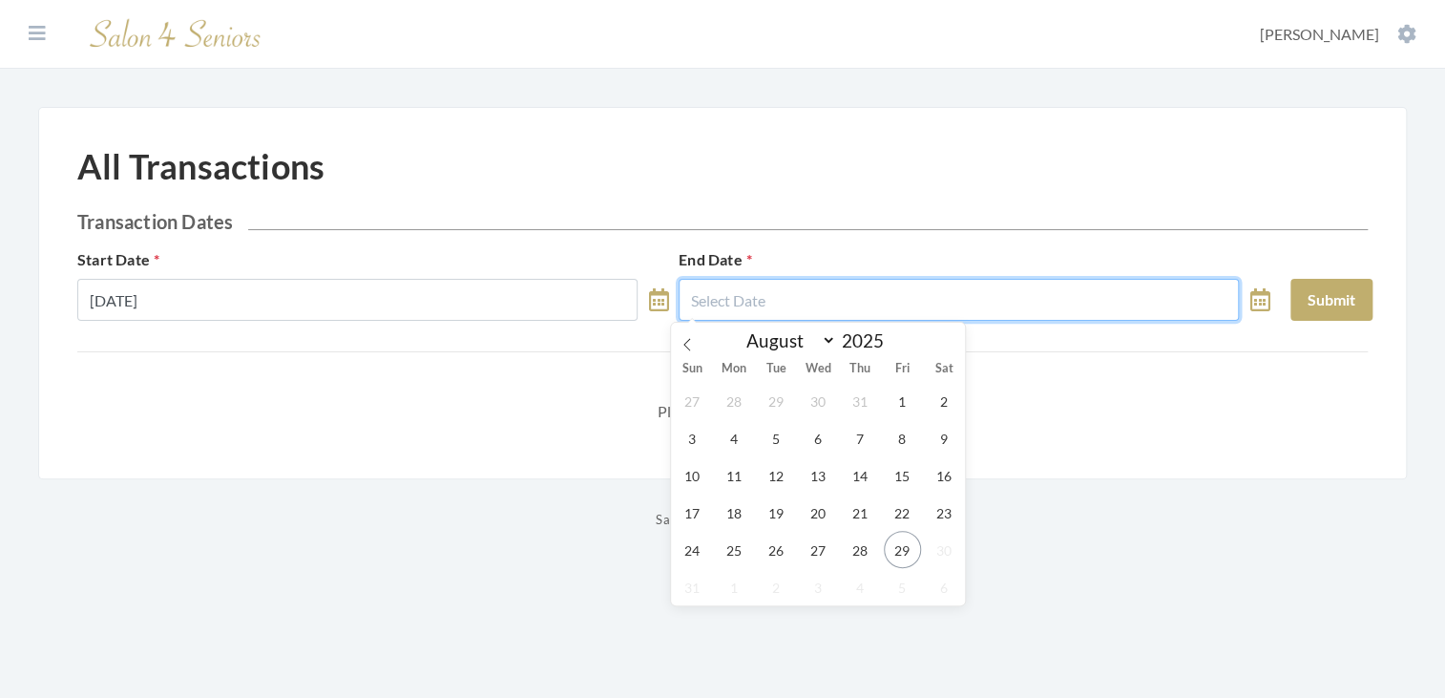
click at [771, 305] on input "text" at bounding box center [959, 300] width 560 height 42
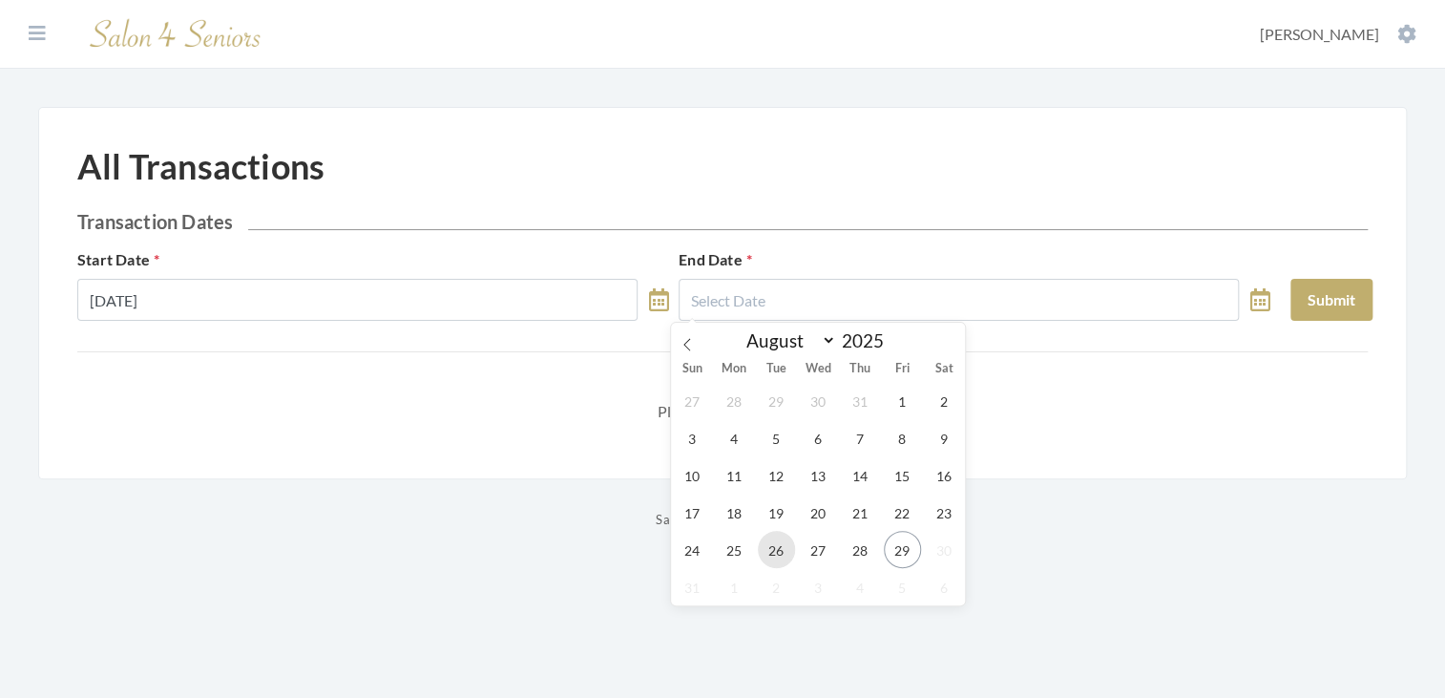
click at [770, 549] on span "26" at bounding box center [776, 549] width 37 height 37
type input "08/26/2025"
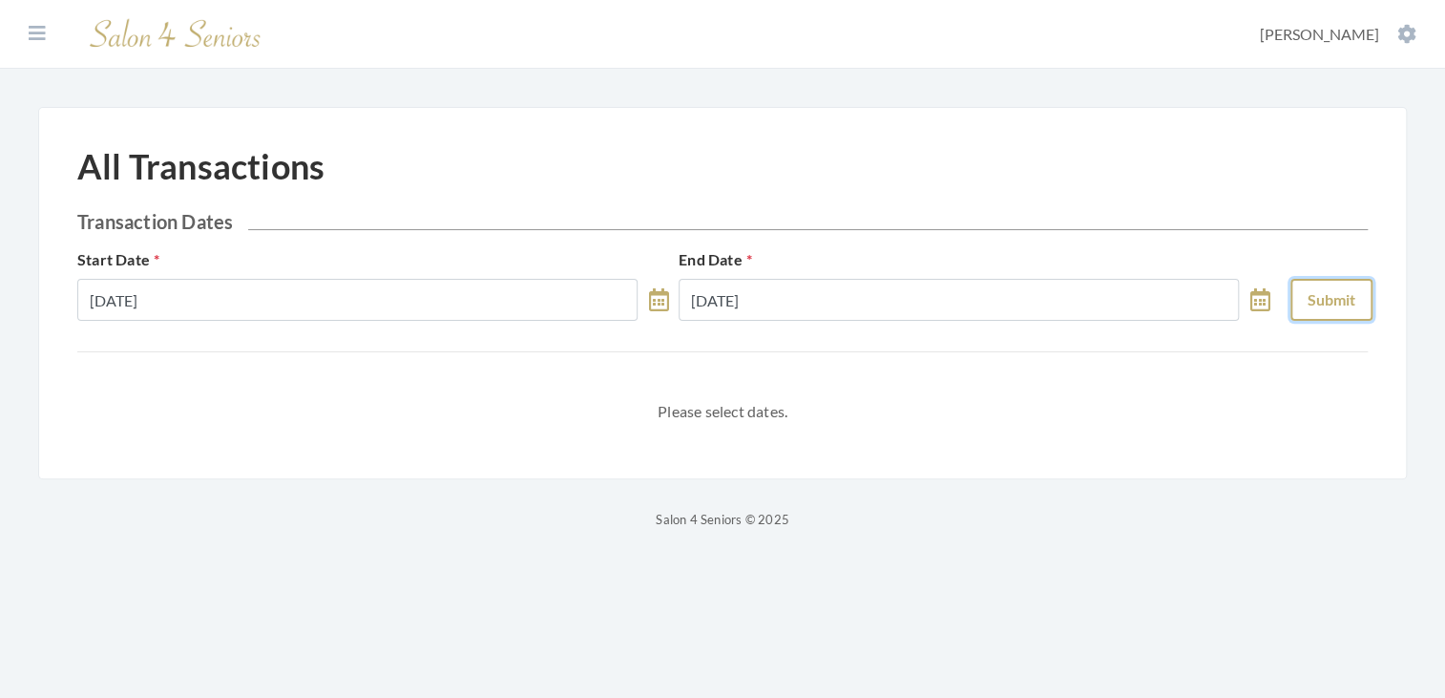
click at [1326, 316] on button "Submit" at bounding box center [1331, 300] width 82 height 42
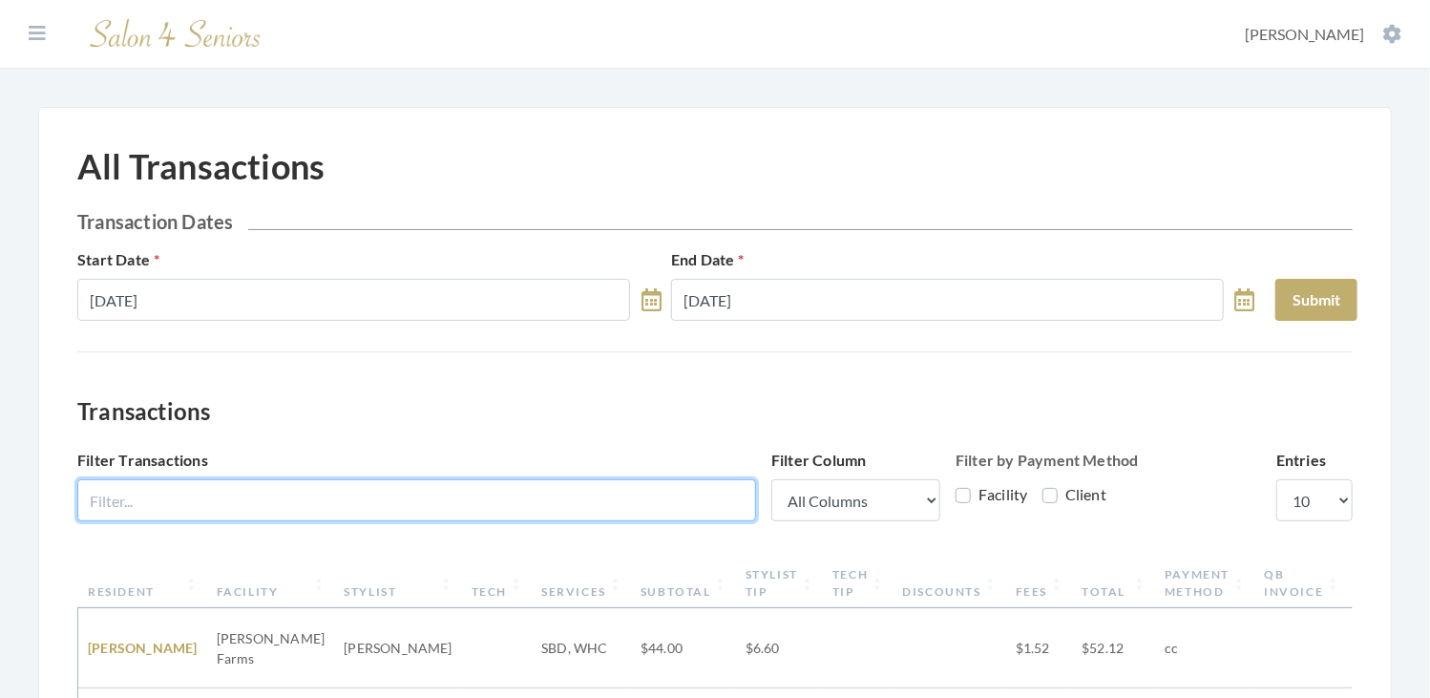
click at [489, 503] on input "Filter Transactions" at bounding box center [416, 500] width 679 height 42
type input "CREN"
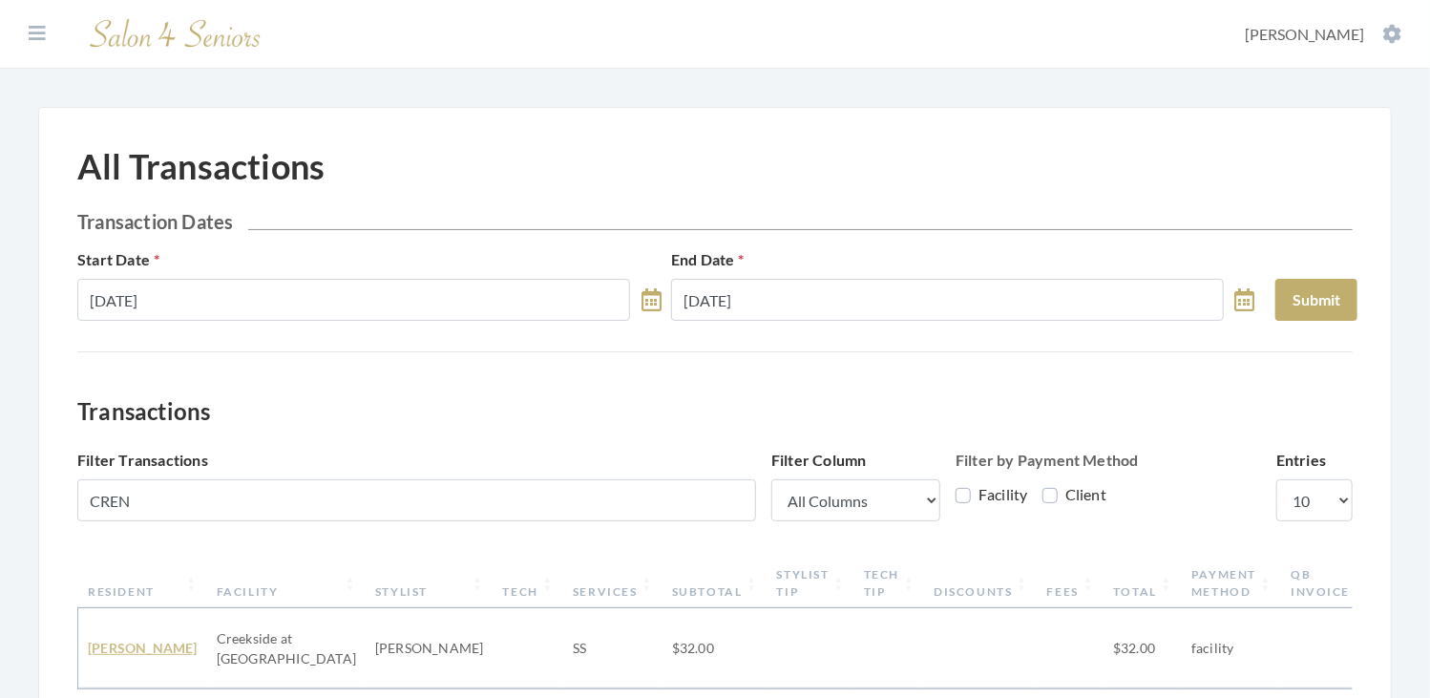
click at [137, 639] on link "FRANCES CRENSHAW" at bounding box center [143, 647] width 110 height 16
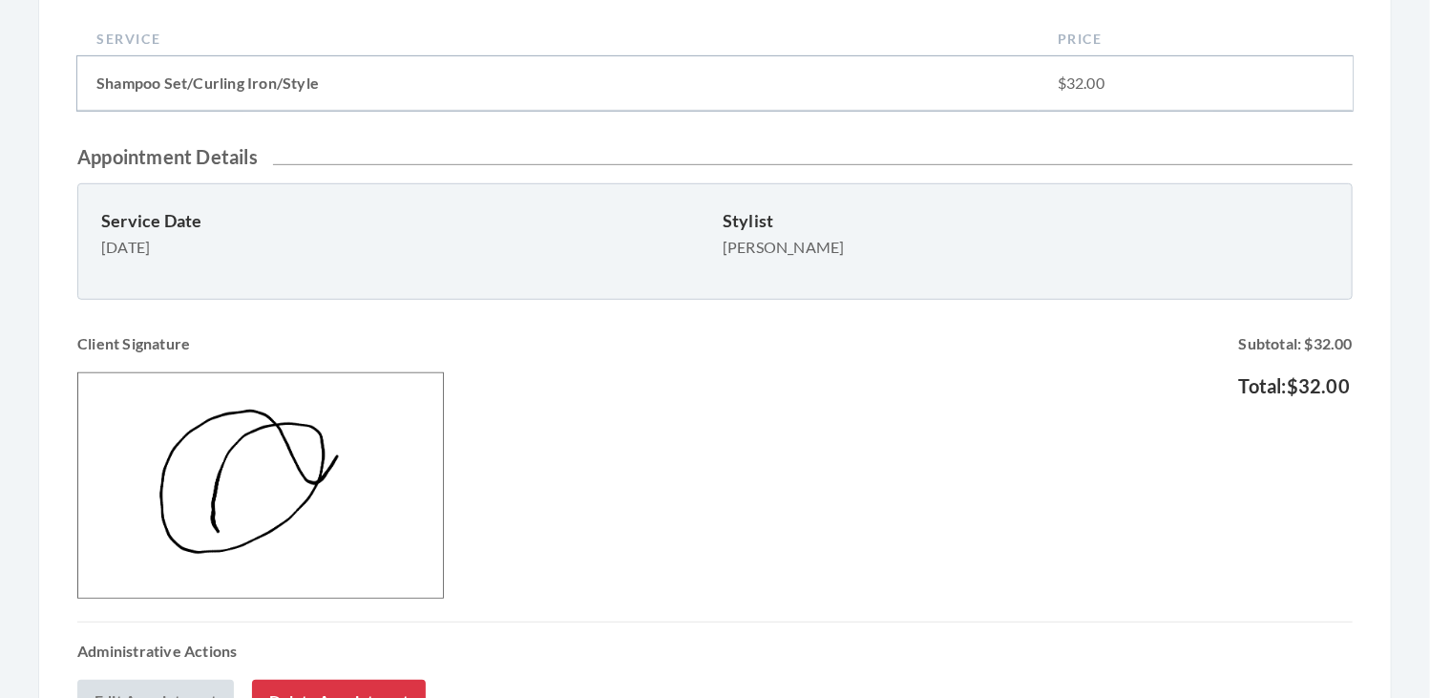
scroll to position [593, 0]
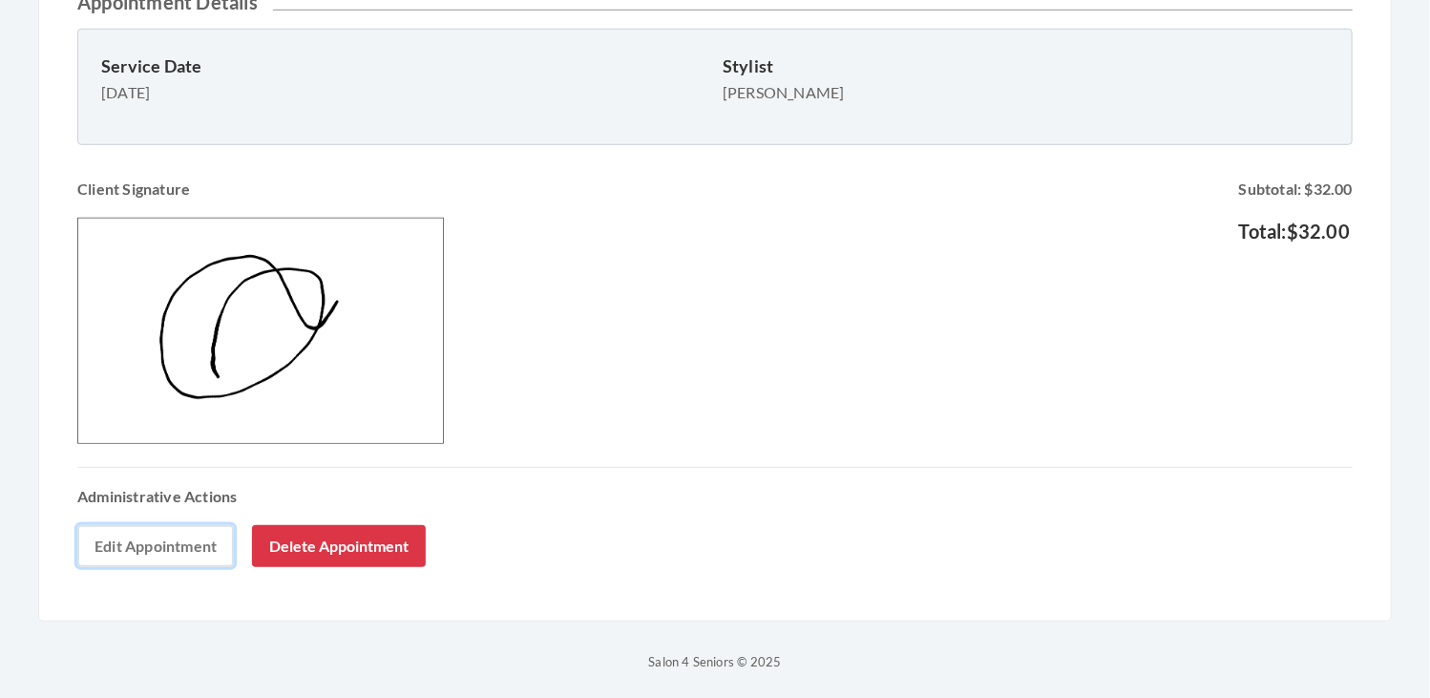
click at [143, 546] on link "Edit Appointment" at bounding box center [155, 546] width 157 height 42
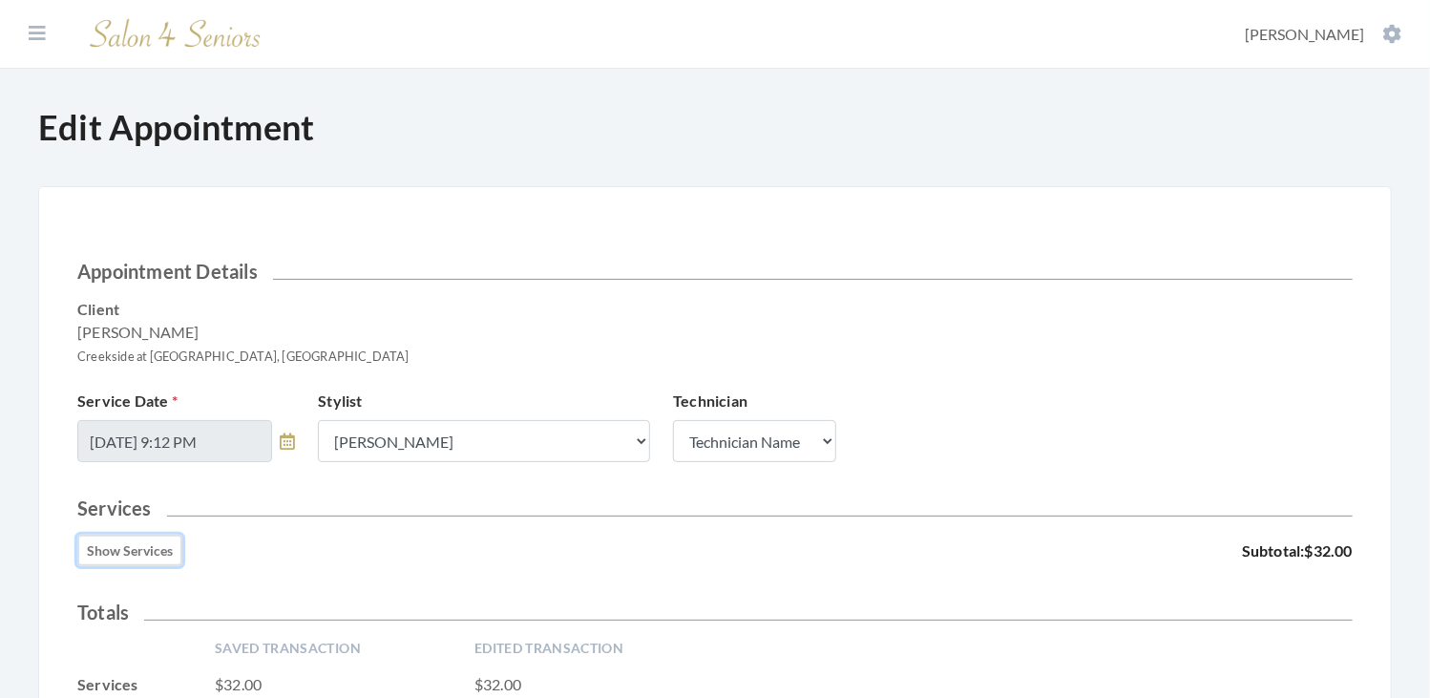
click at [142, 551] on button "Show Services" at bounding box center [129, 549] width 105 height 31
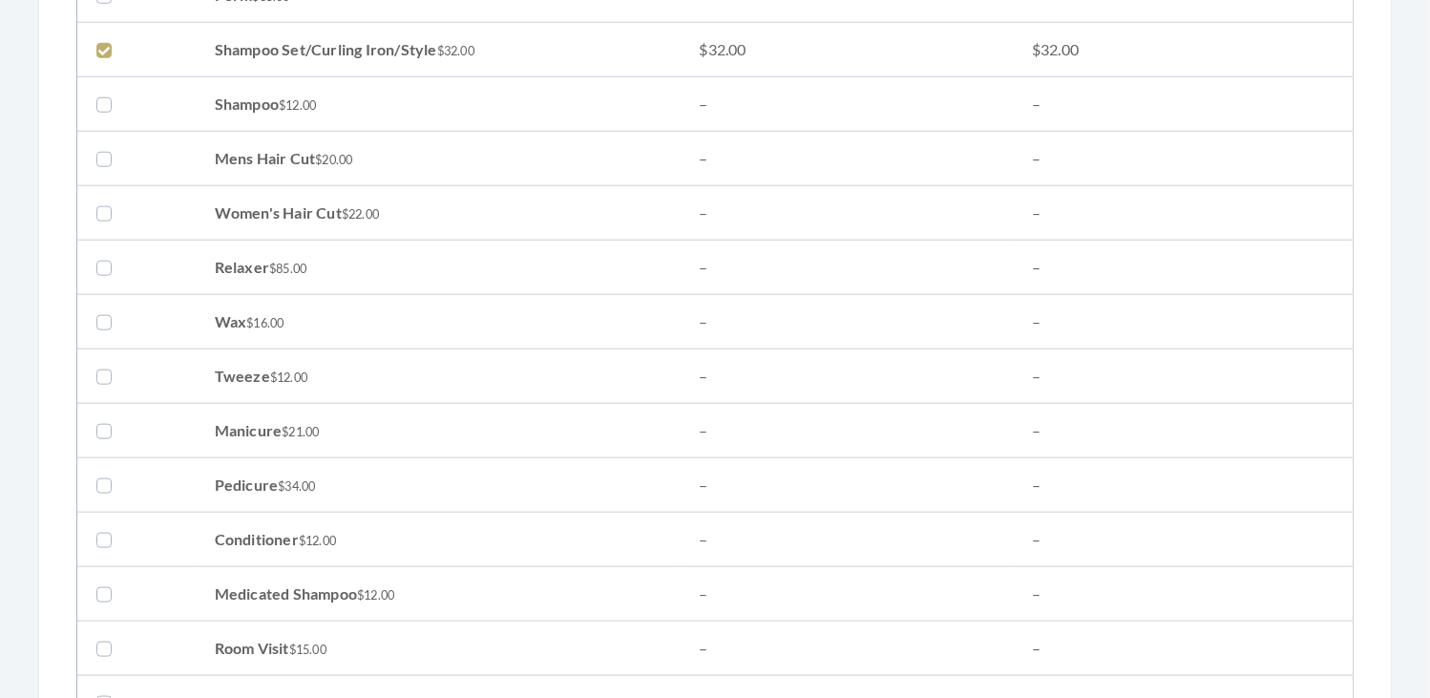
scroll to position [842, 0]
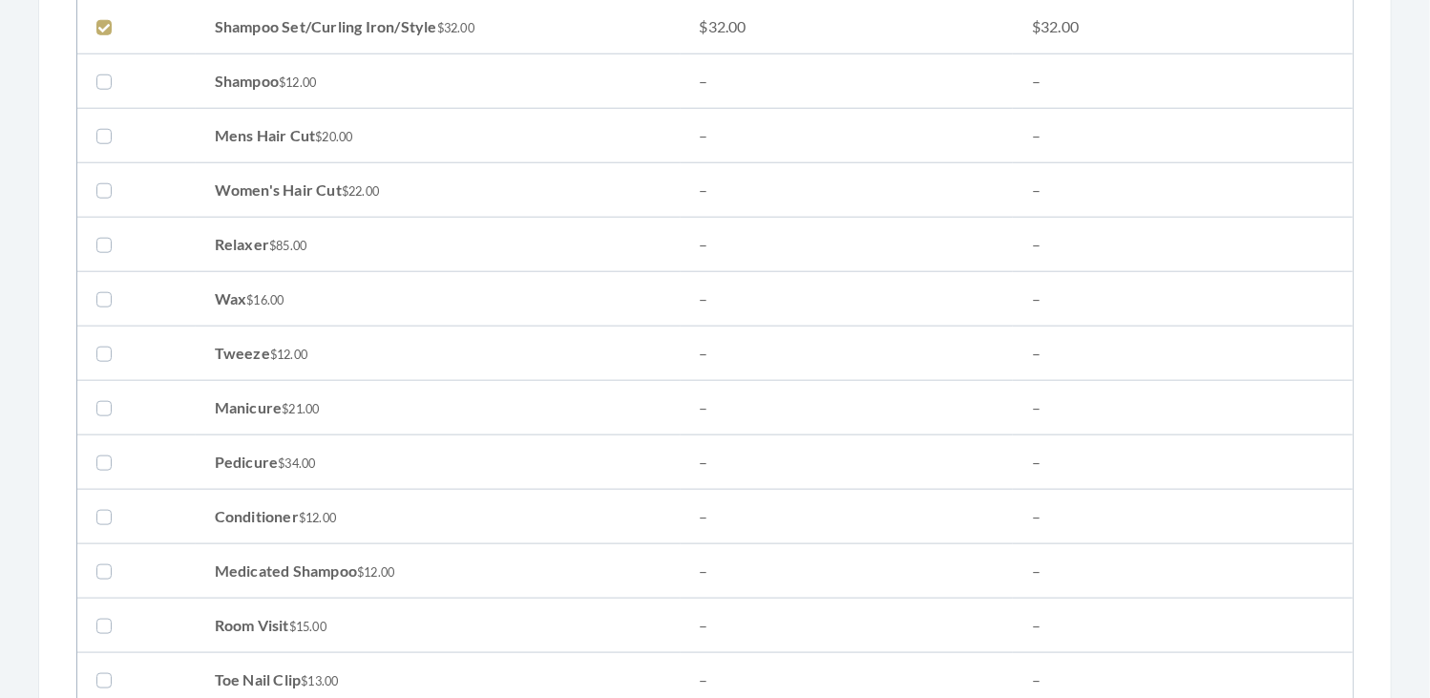
click at [103, 187] on label at bounding box center [107, 189] width 23 height 23
checkbox input "true"
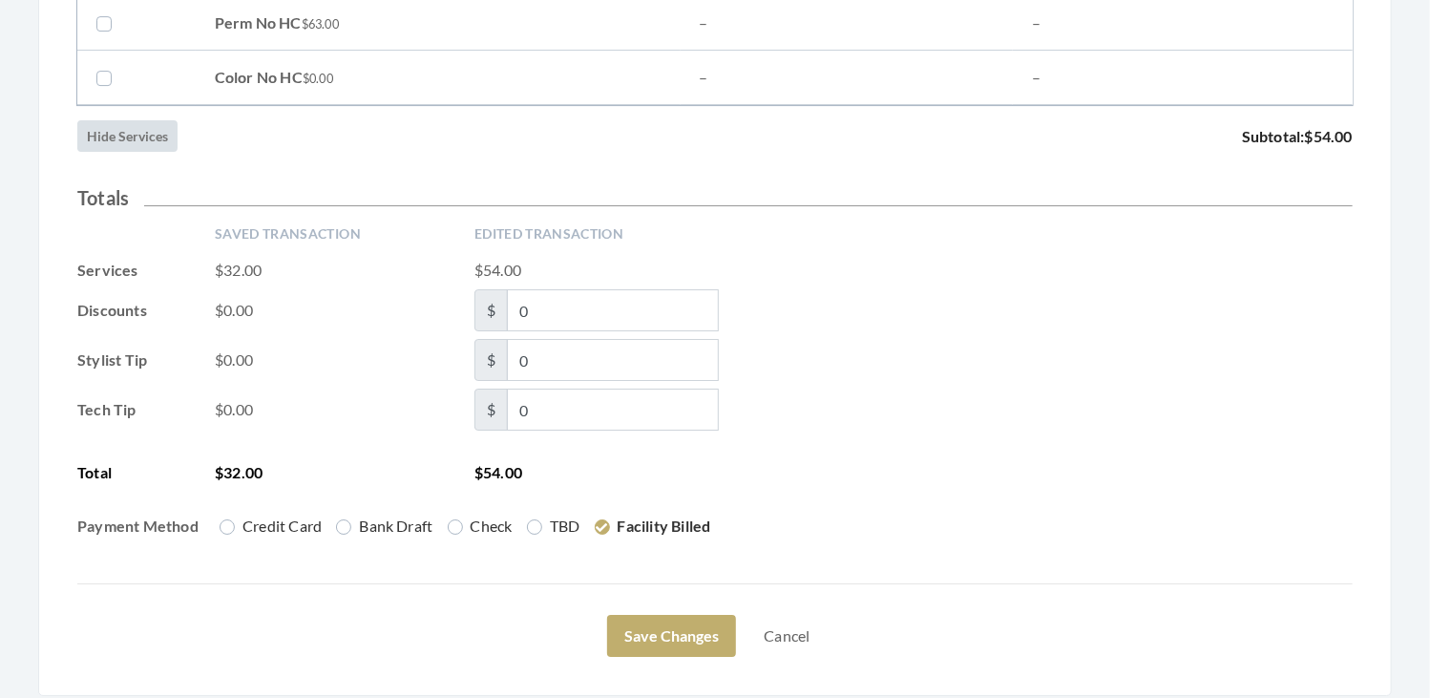
scroll to position [3196, 0]
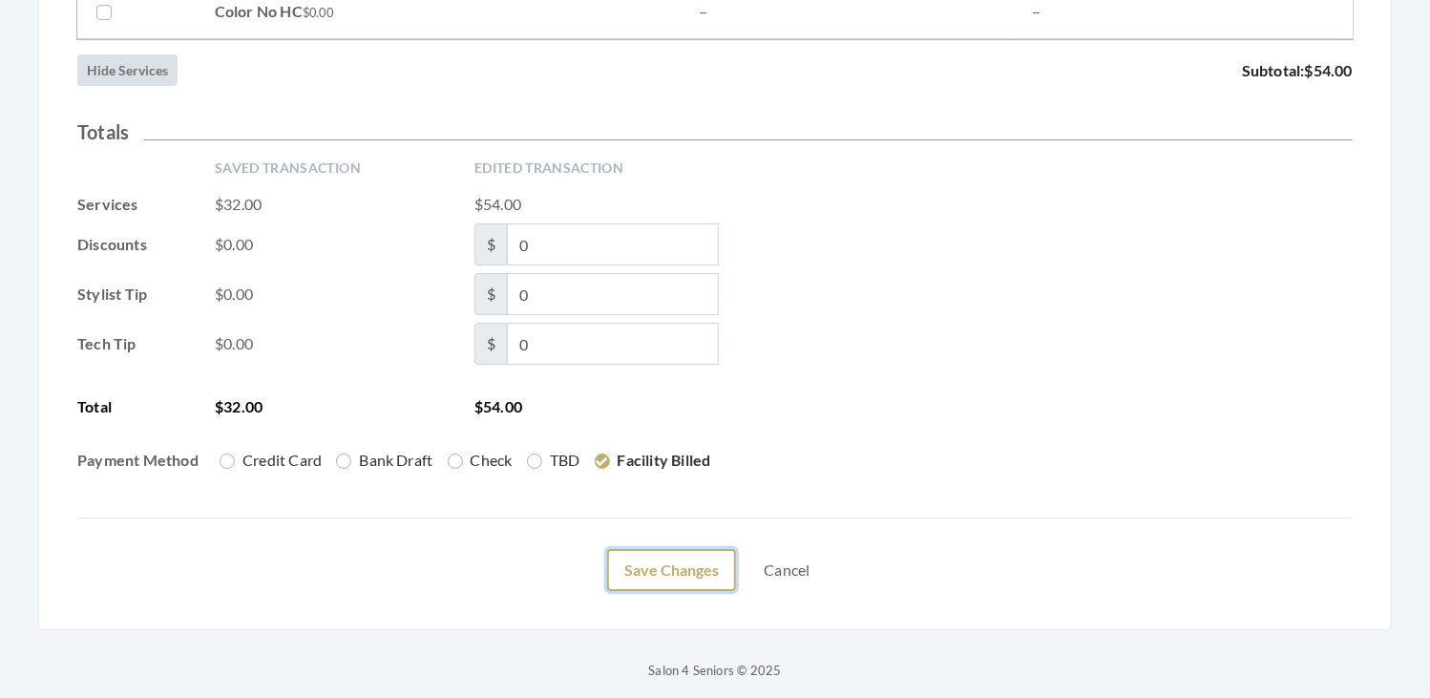
click at [668, 563] on button "Save Changes" at bounding box center [671, 570] width 129 height 42
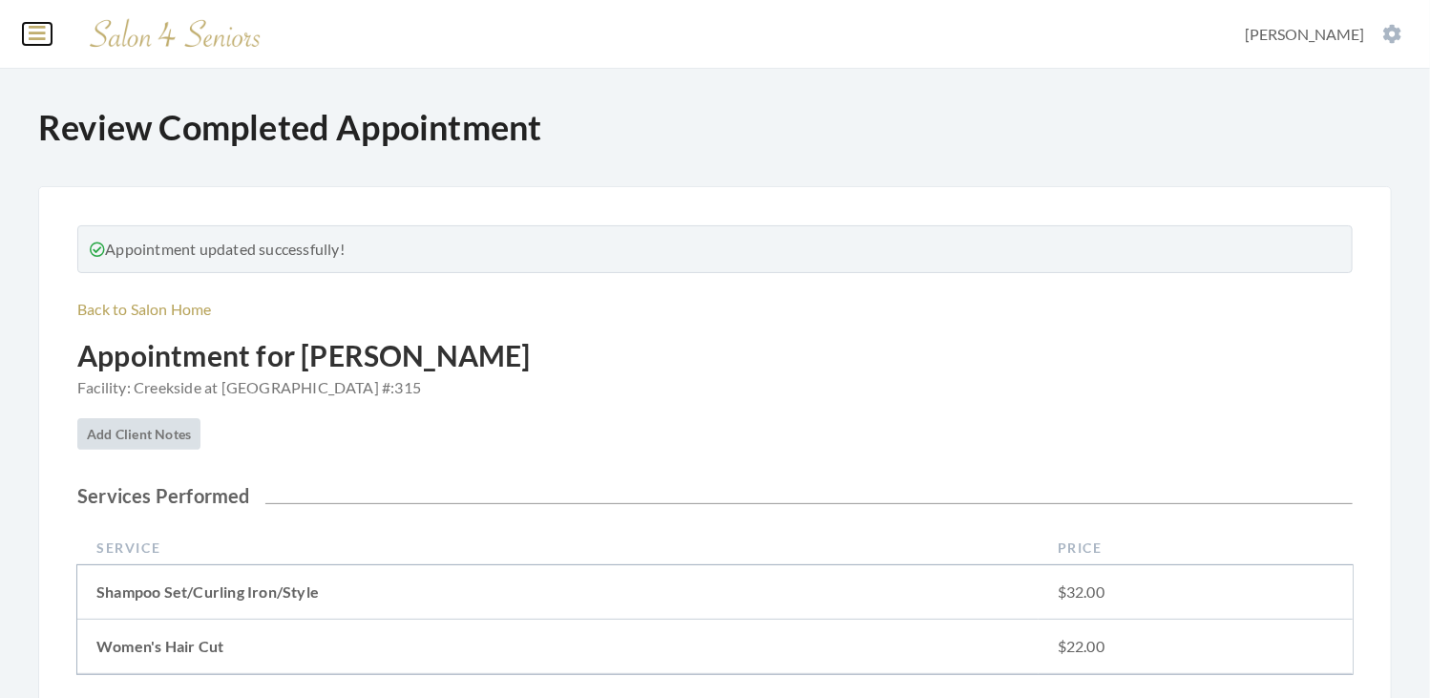
click at [47, 34] on button at bounding box center [37, 33] width 29 height 21
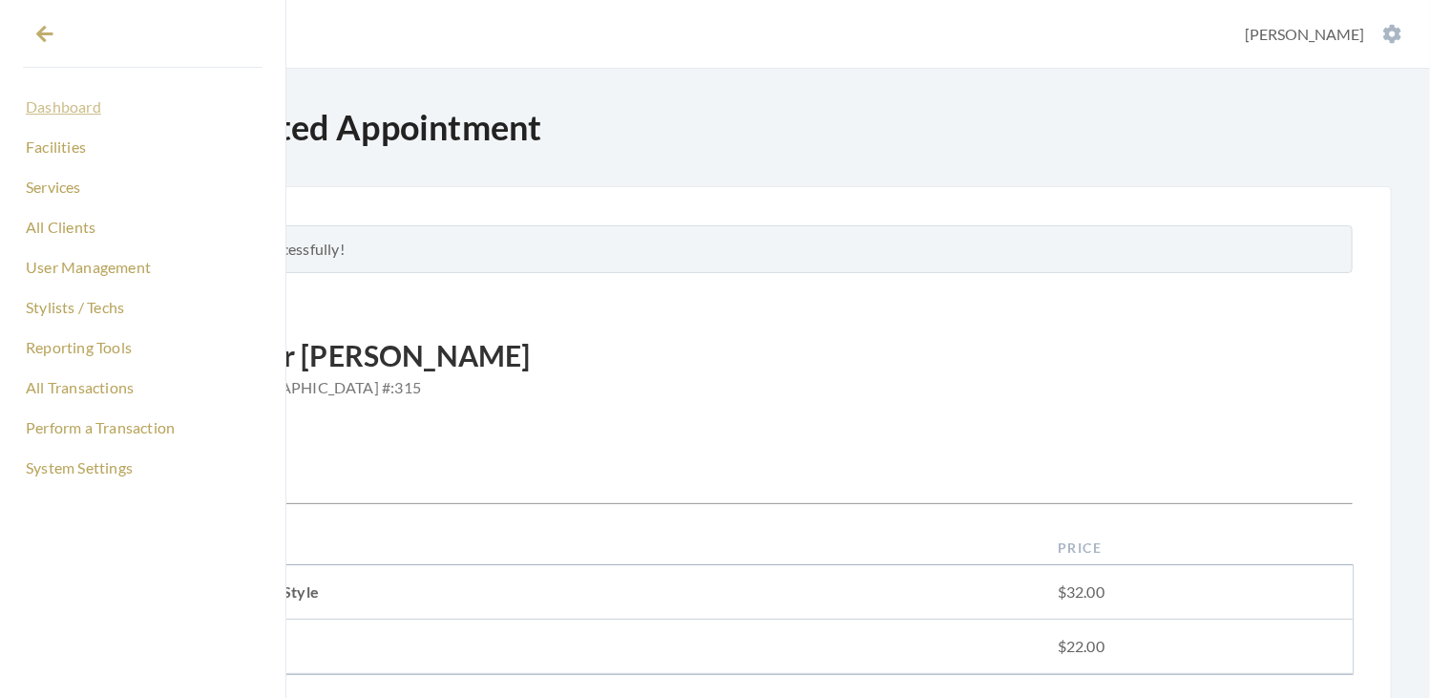
click at [64, 106] on link "Dashboard" at bounding box center [143, 107] width 240 height 32
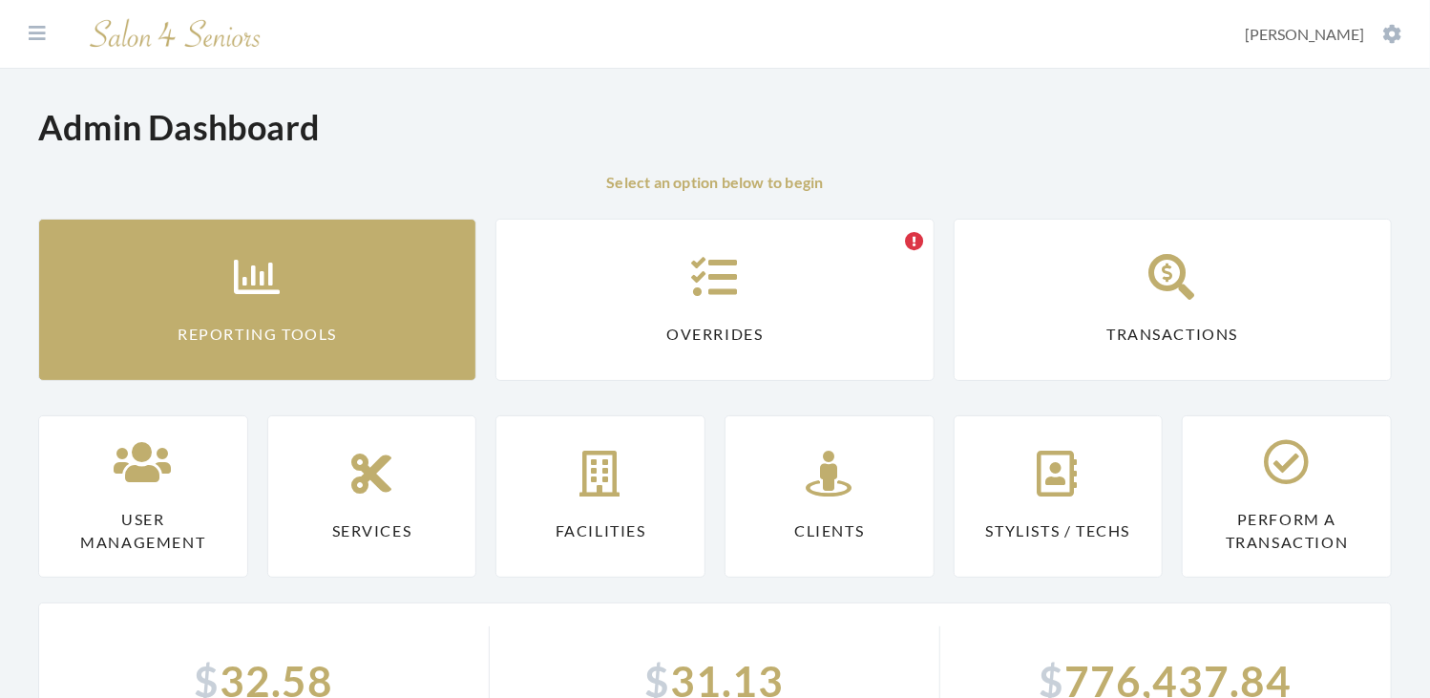
click at [302, 266] on link "Reporting Tools" at bounding box center [257, 300] width 438 height 162
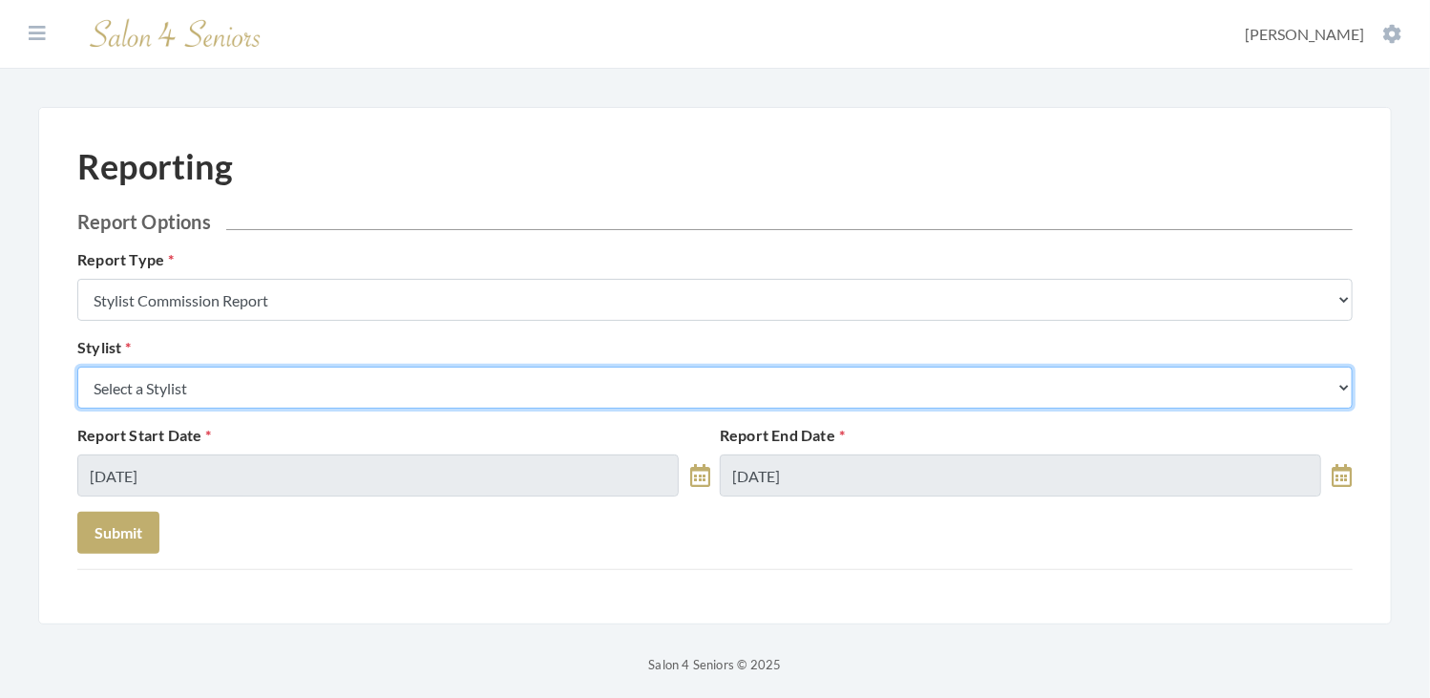
click at [297, 402] on select "Select a Stylist [PERSON_NAME] [PERSON_NAME] [PERSON_NAME] [PERSON_NAME] [PERSO…" at bounding box center [714, 387] width 1275 height 42
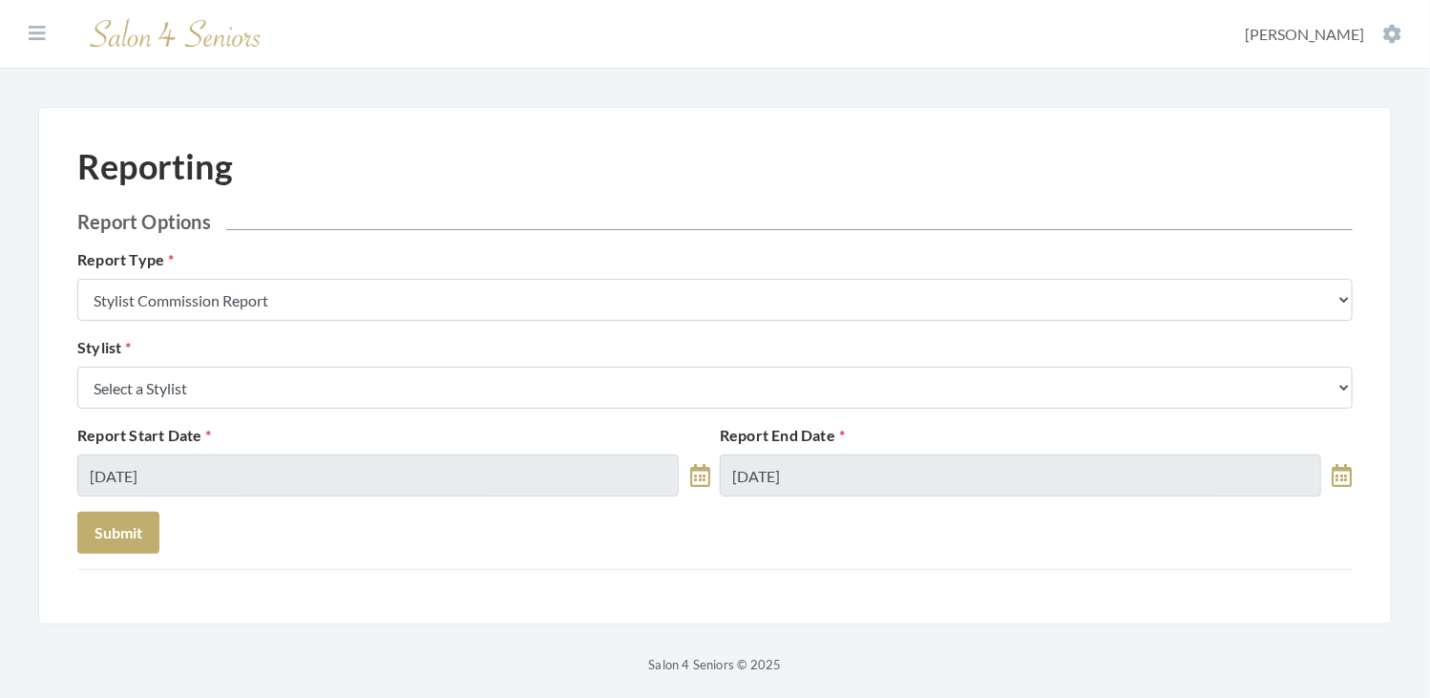
click at [295, 545] on form "Report Options Report Type Stylist Commission Report Tech Payroll Report Facili…" at bounding box center [714, 382] width 1275 height 344
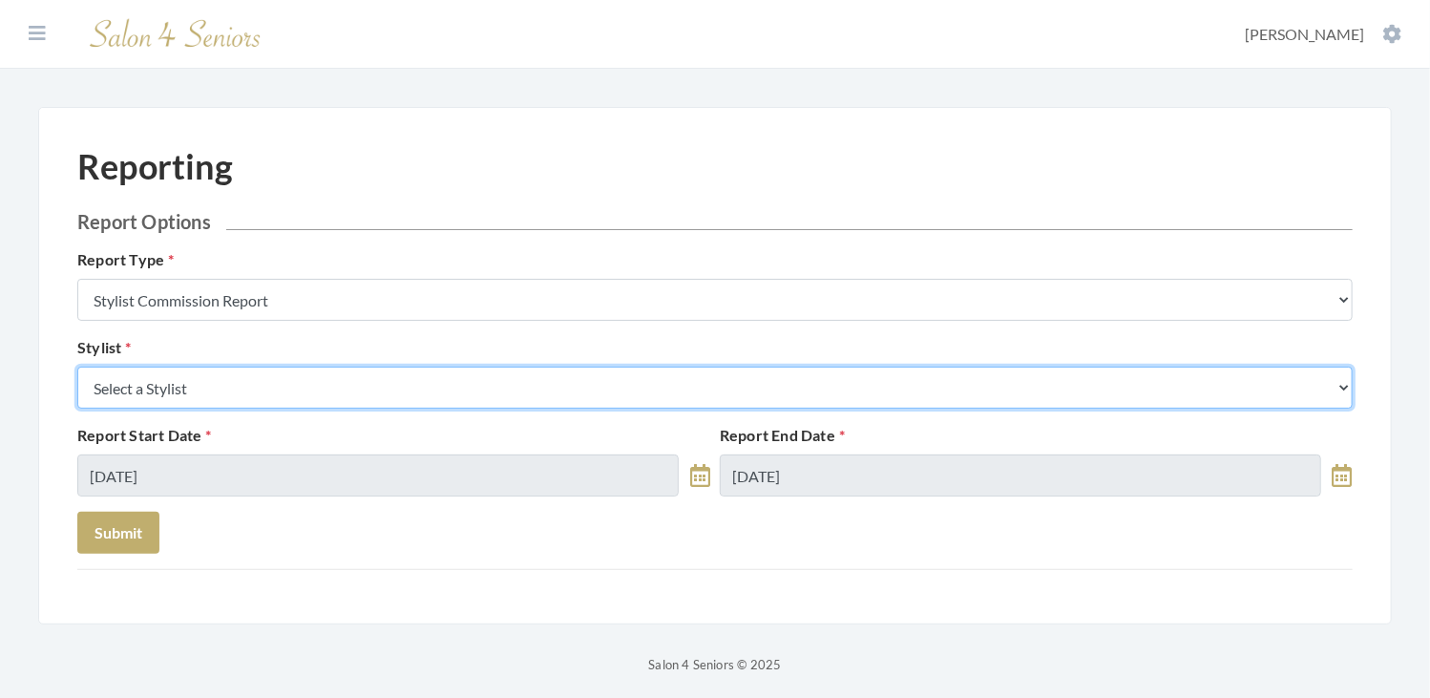
click at [277, 392] on select "Select a Stylist [PERSON_NAME] [PERSON_NAME] [PERSON_NAME] [PERSON_NAME] [PERSO…" at bounding box center [714, 387] width 1275 height 42
select select "181"
click at [77, 366] on select "Select a Stylist [PERSON_NAME] [PERSON_NAME] [PERSON_NAME] [PERSON_NAME] [PERSO…" at bounding box center [714, 387] width 1275 height 42
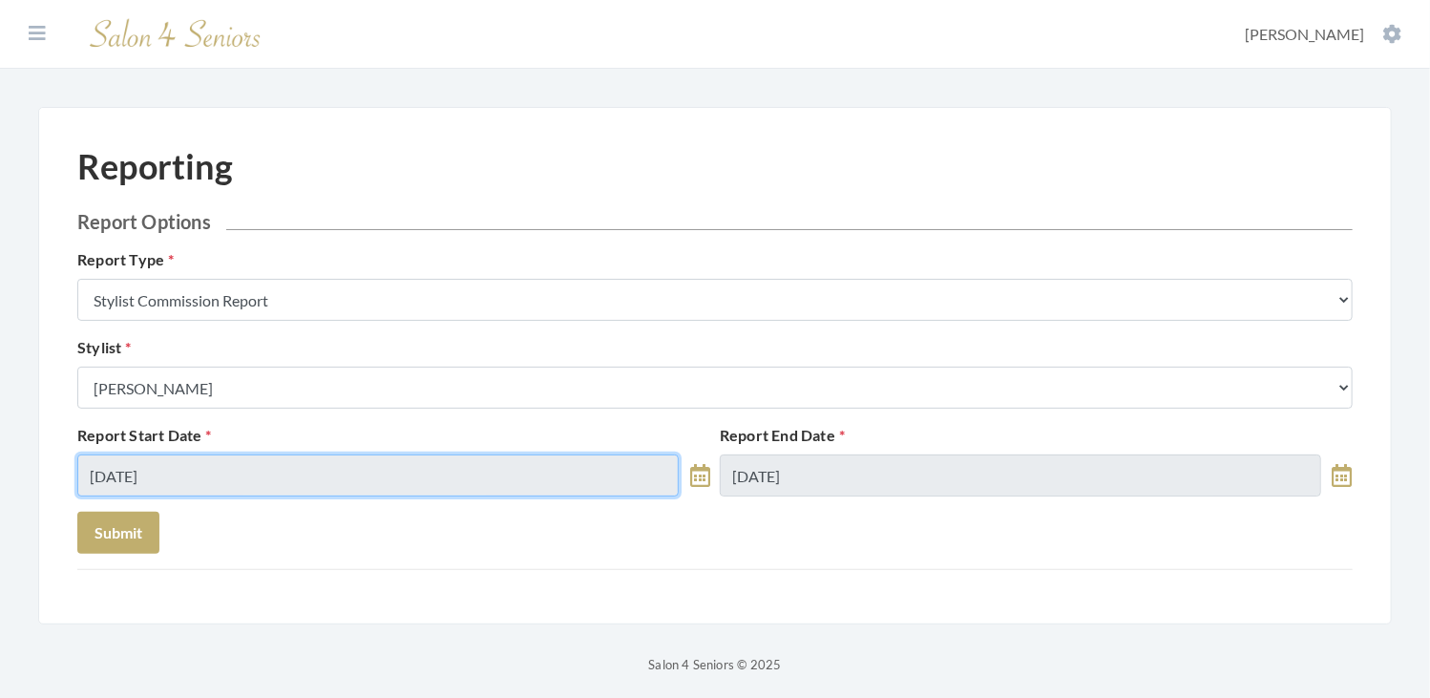
click at [349, 479] on input "08/29/2025" at bounding box center [377, 475] width 601 height 42
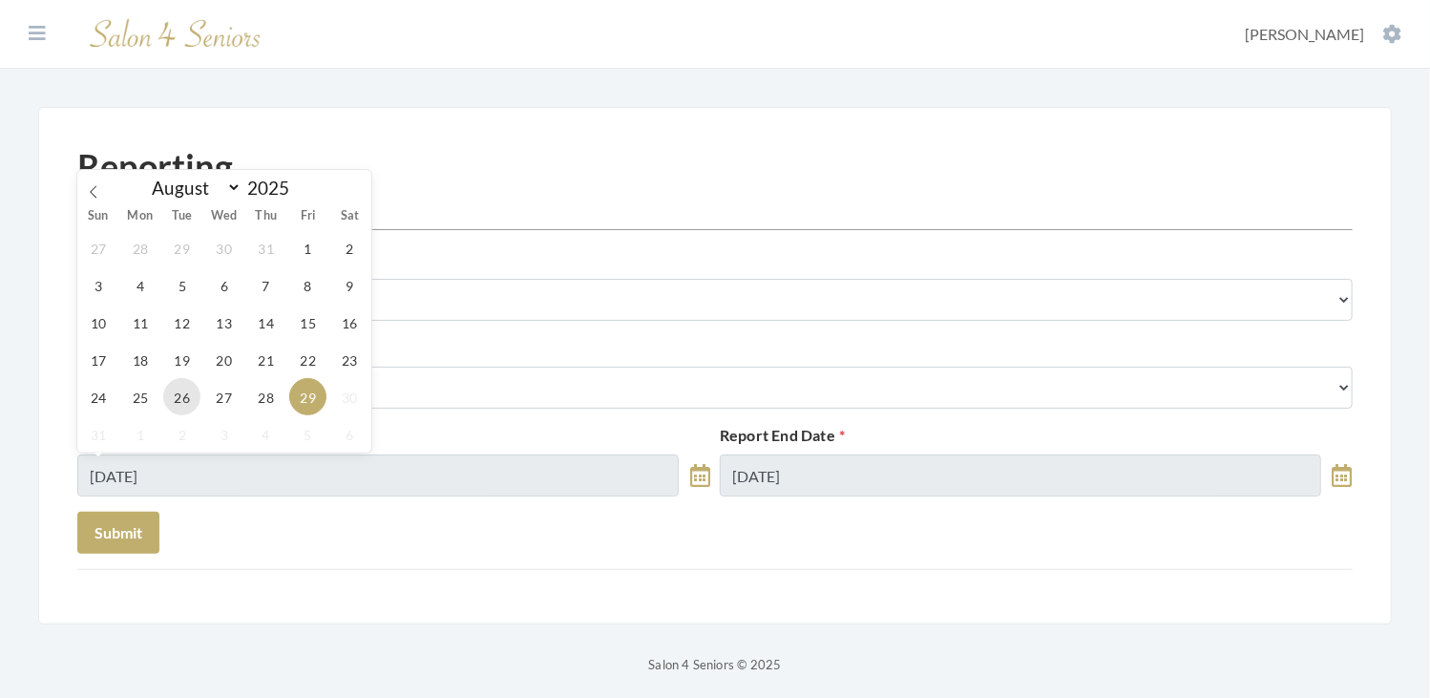
click at [190, 400] on span "26" at bounding box center [181, 396] width 37 height 37
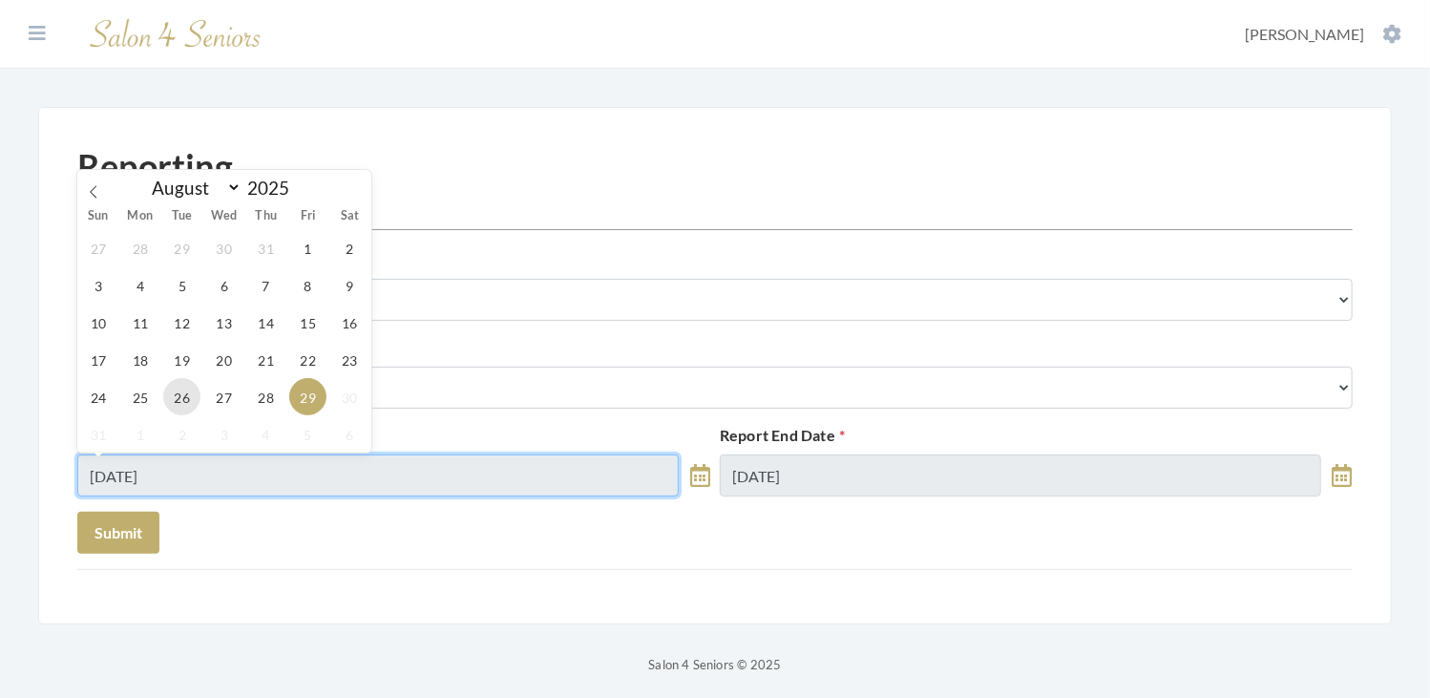
type input "08/26/2025"
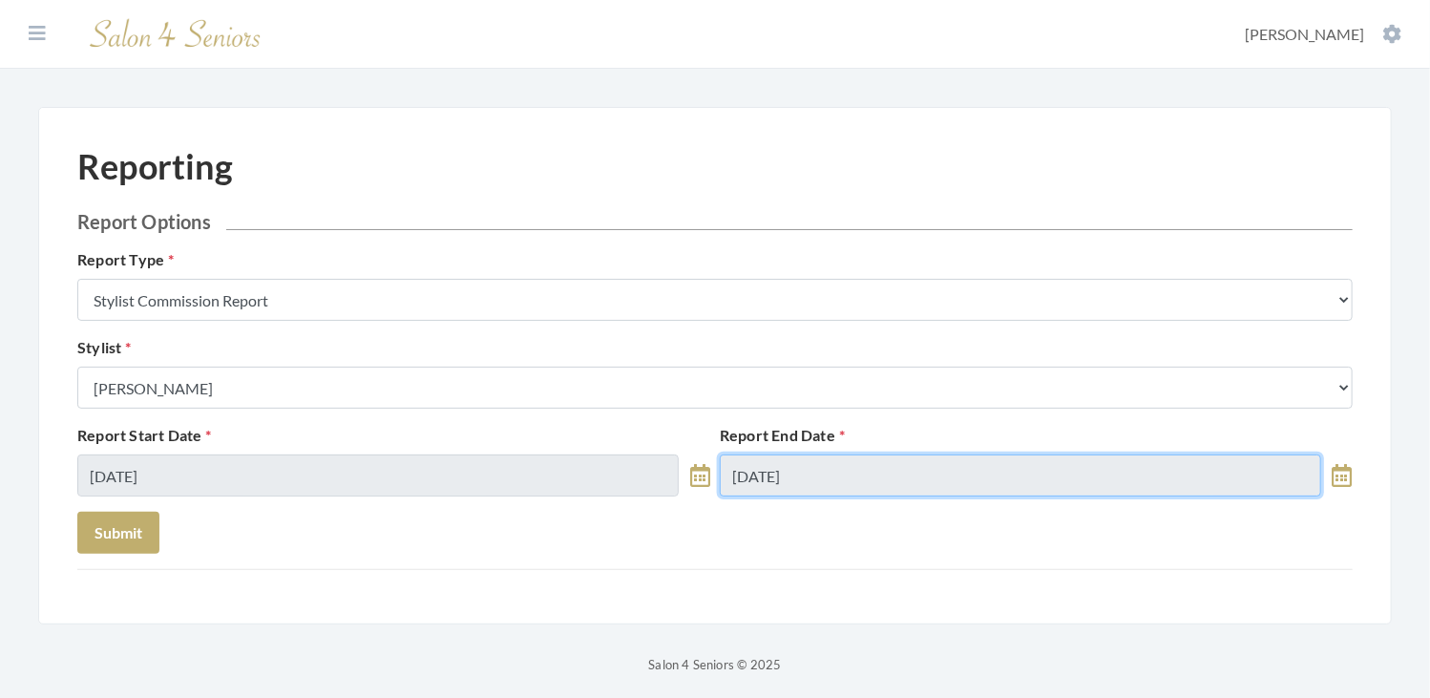
click at [823, 469] on input "08/29/2025" at bounding box center [1020, 475] width 601 height 42
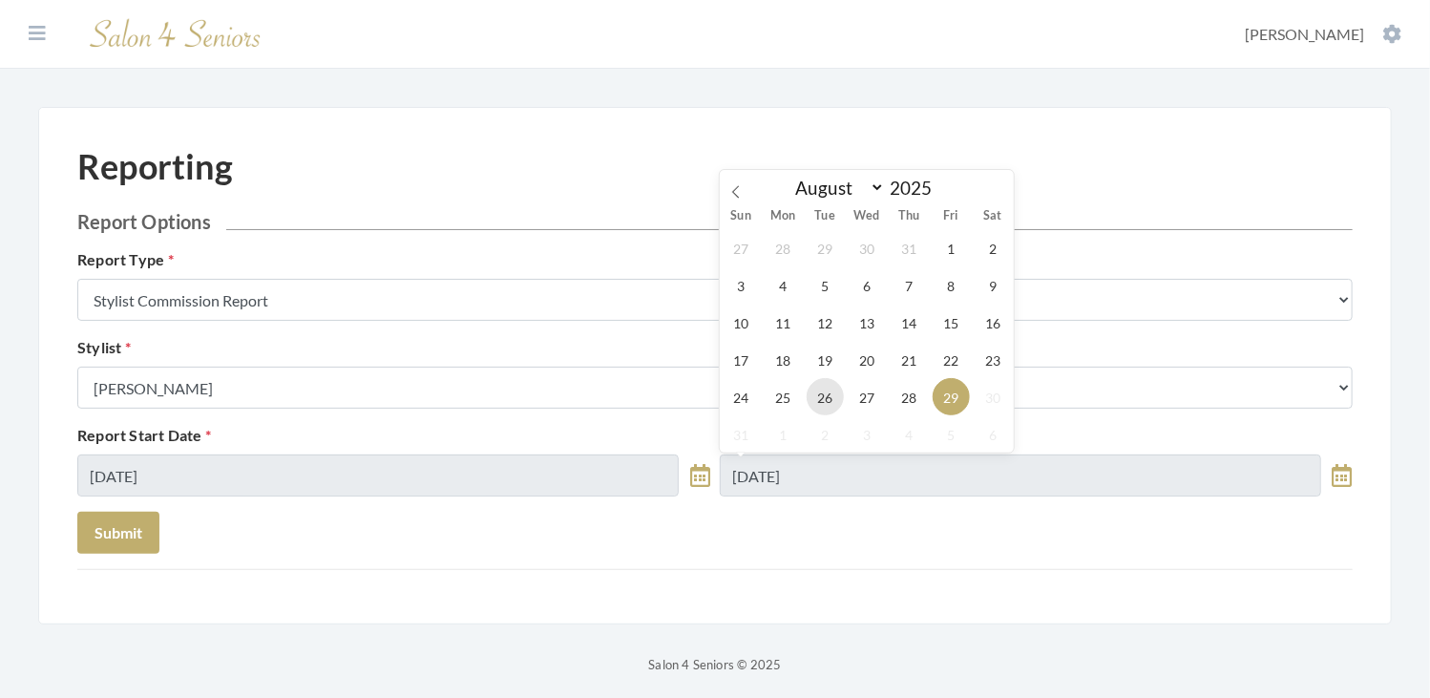
click at [832, 394] on span "26" at bounding box center [824, 396] width 37 height 37
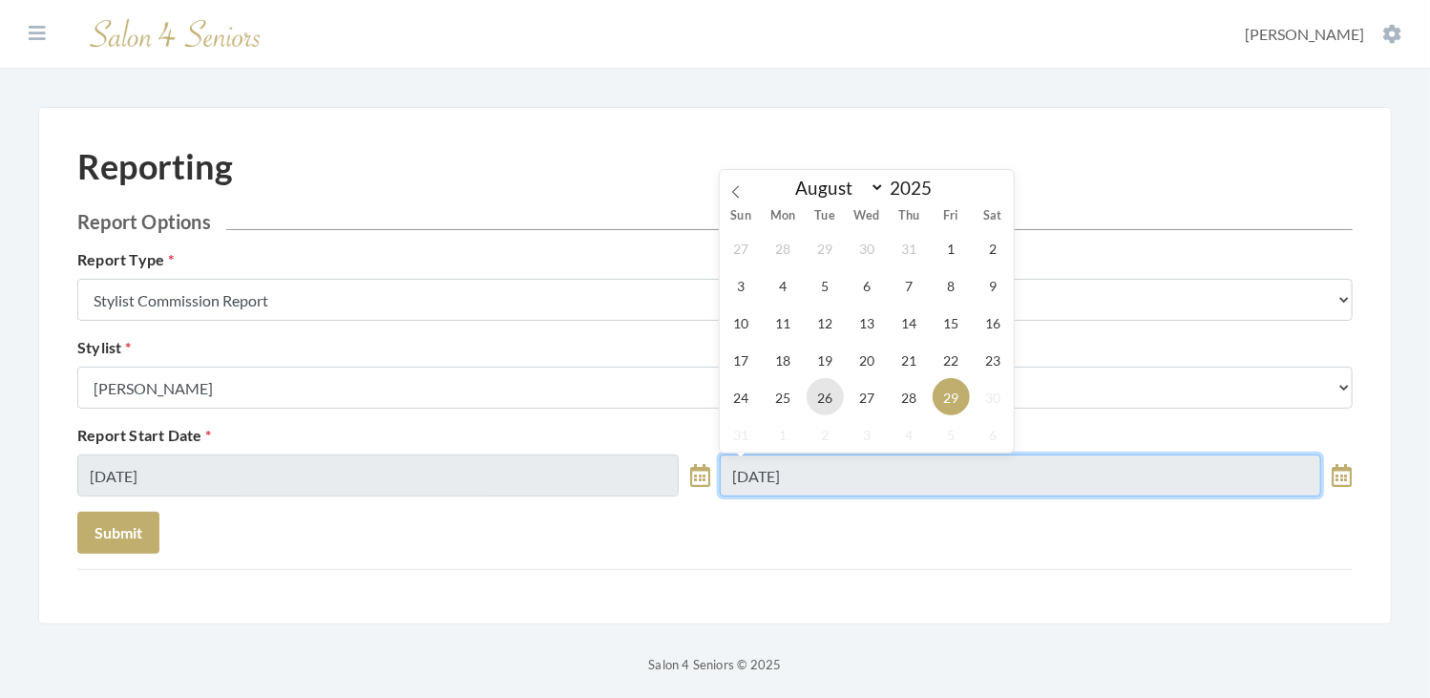
type input "08/26/2025"
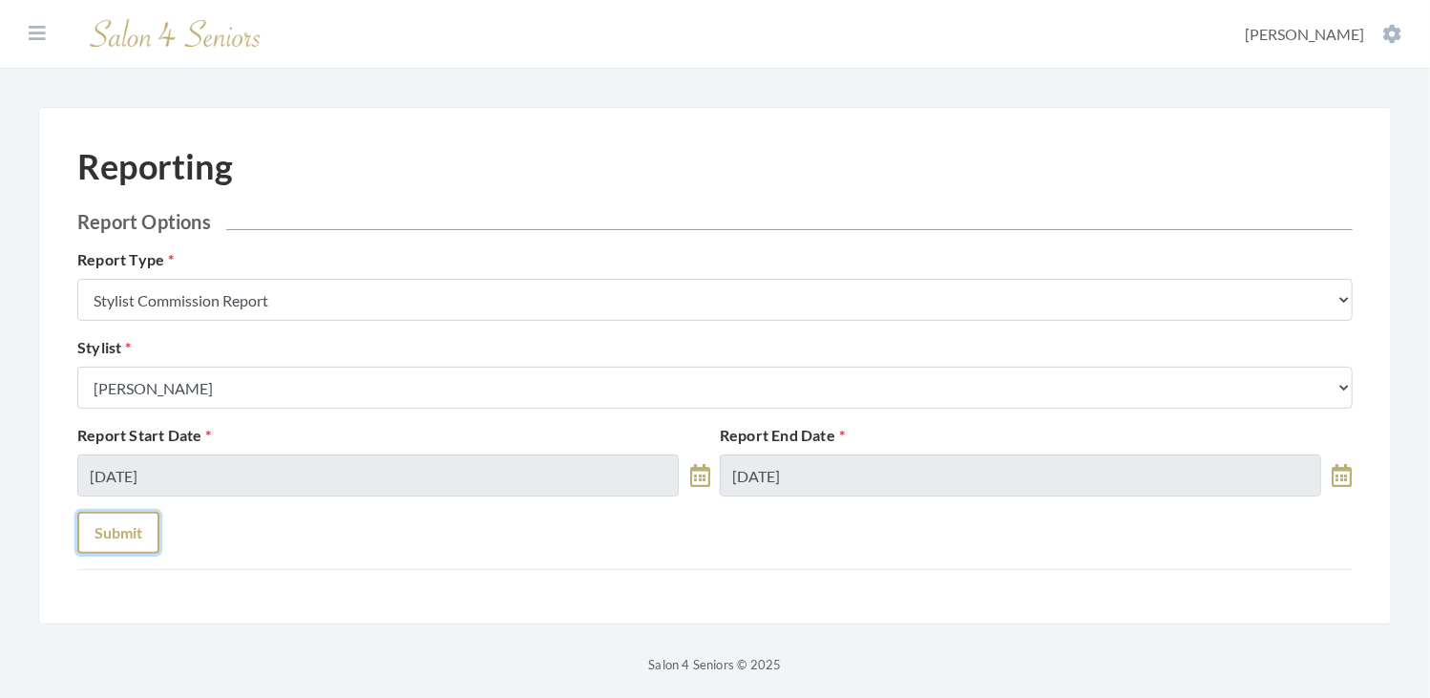
click at [136, 524] on button "Submit" at bounding box center [118, 533] width 82 height 42
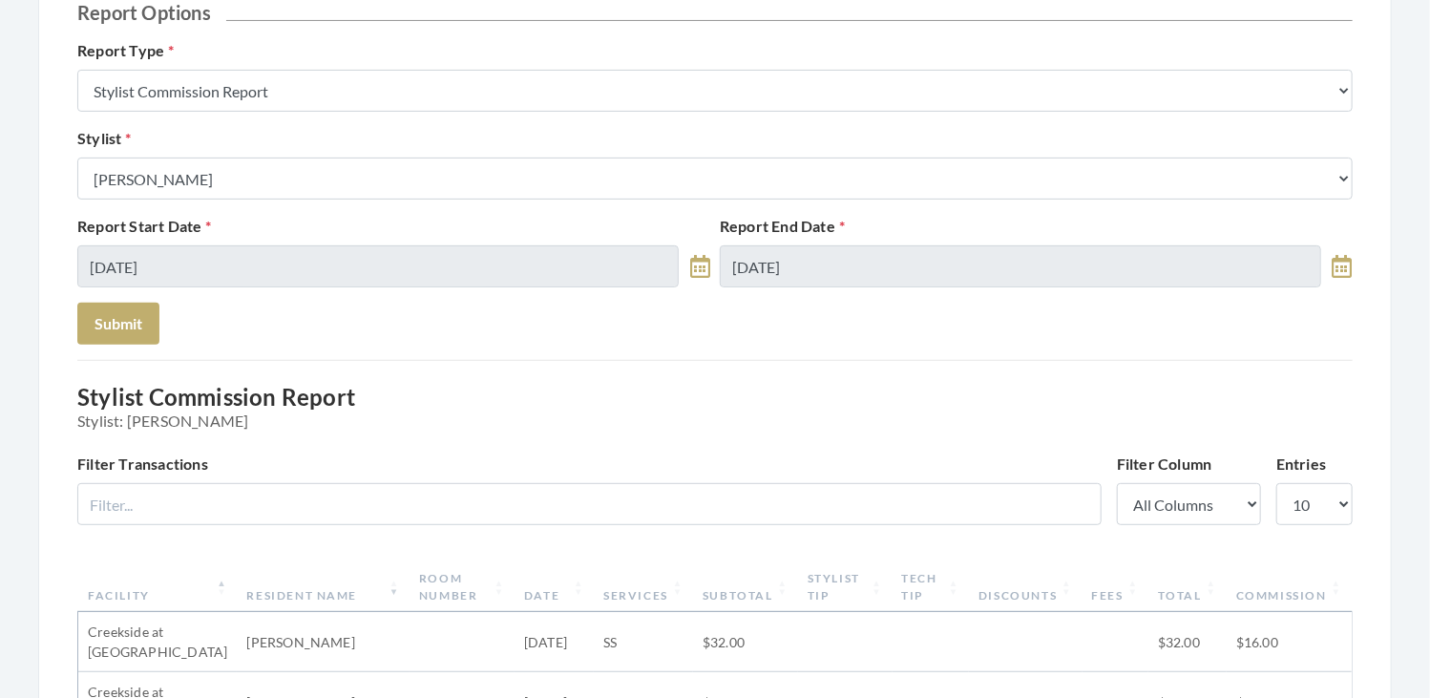
scroll to position [206, 0]
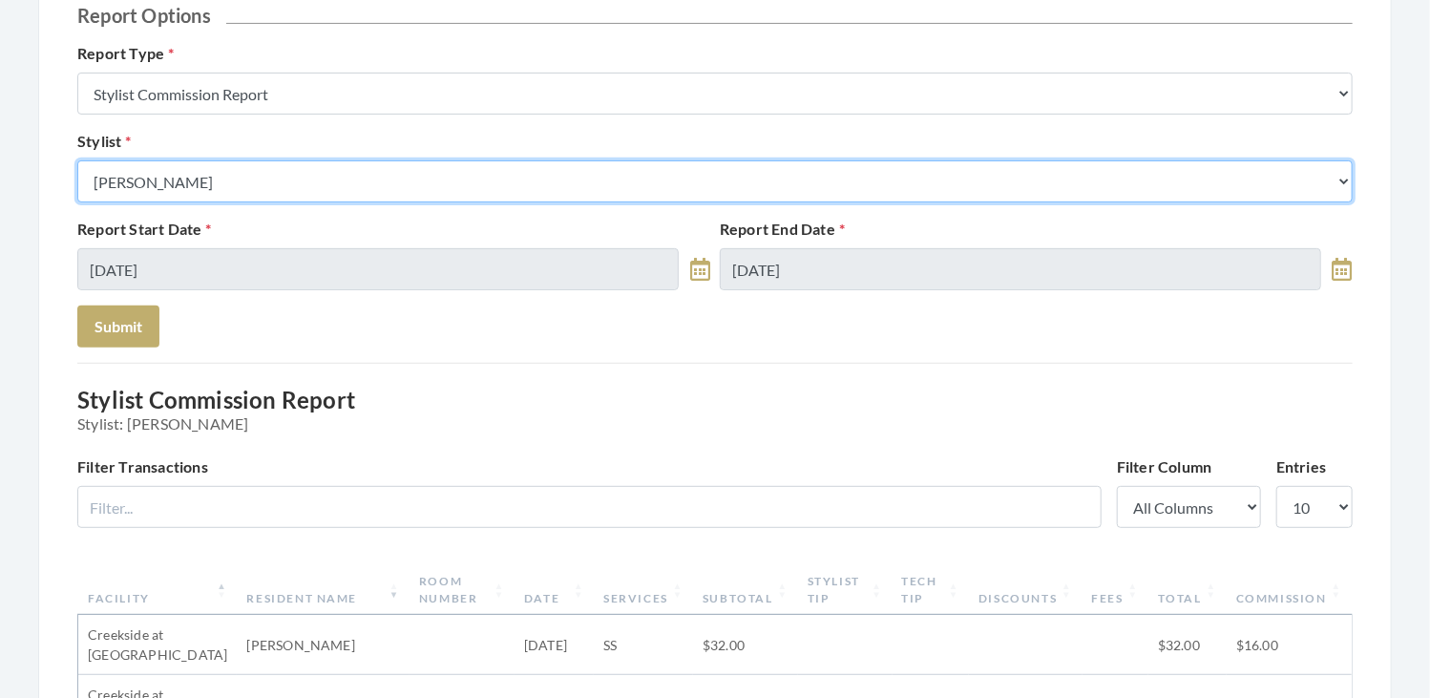
click at [340, 180] on select "Select a Stylist [PERSON_NAME] [PERSON_NAME] [PERSON_NAME] [PERSON_NAME] [PERSO…" at bounding box center [714, 181] width 1275 height 42
select select "23"
click at [77, 160] on select "Select a Stylist [PERSON_NAME] [PERSON_NAME] [PERSON_NAME] [PERSON_NAME] [PERSO…" at bounding box center [714, 181] width 1275 height 42
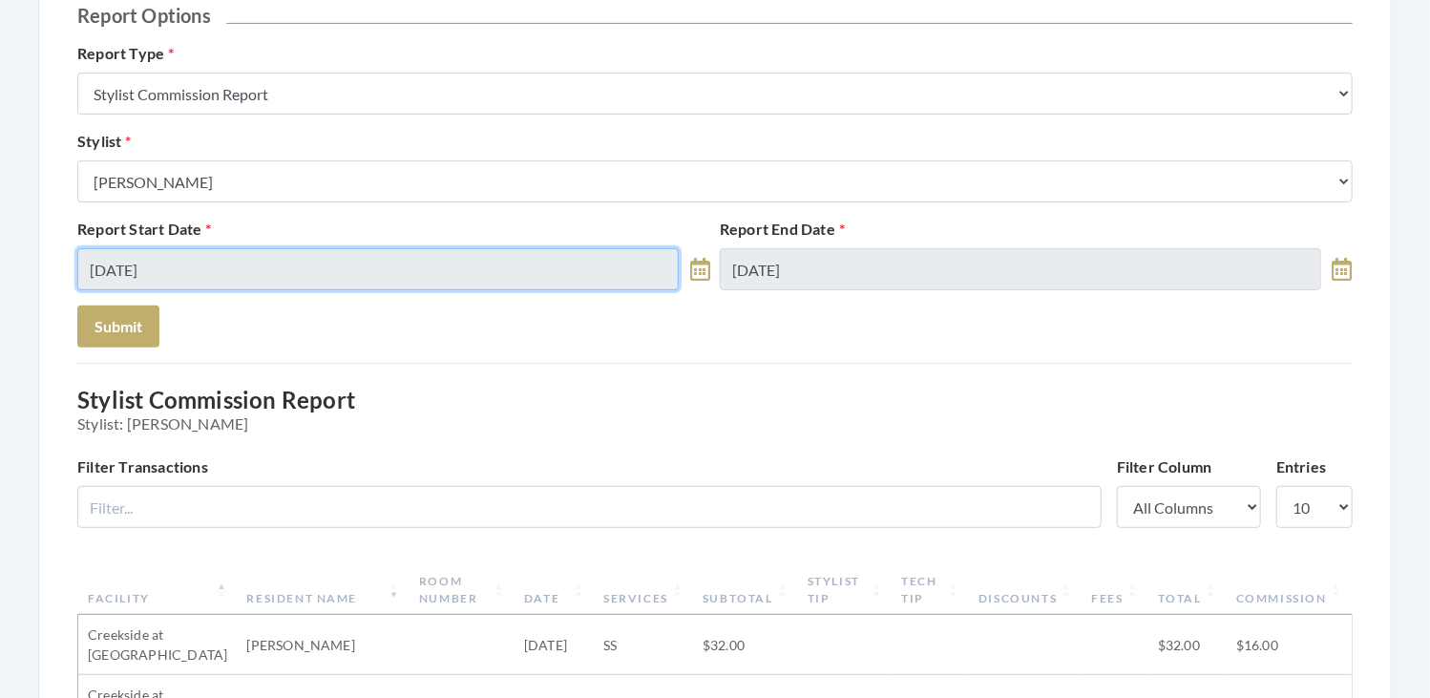
click at [302, 270] on input "08/26/2025" at bounding box center [377, 269] width 601 height 42
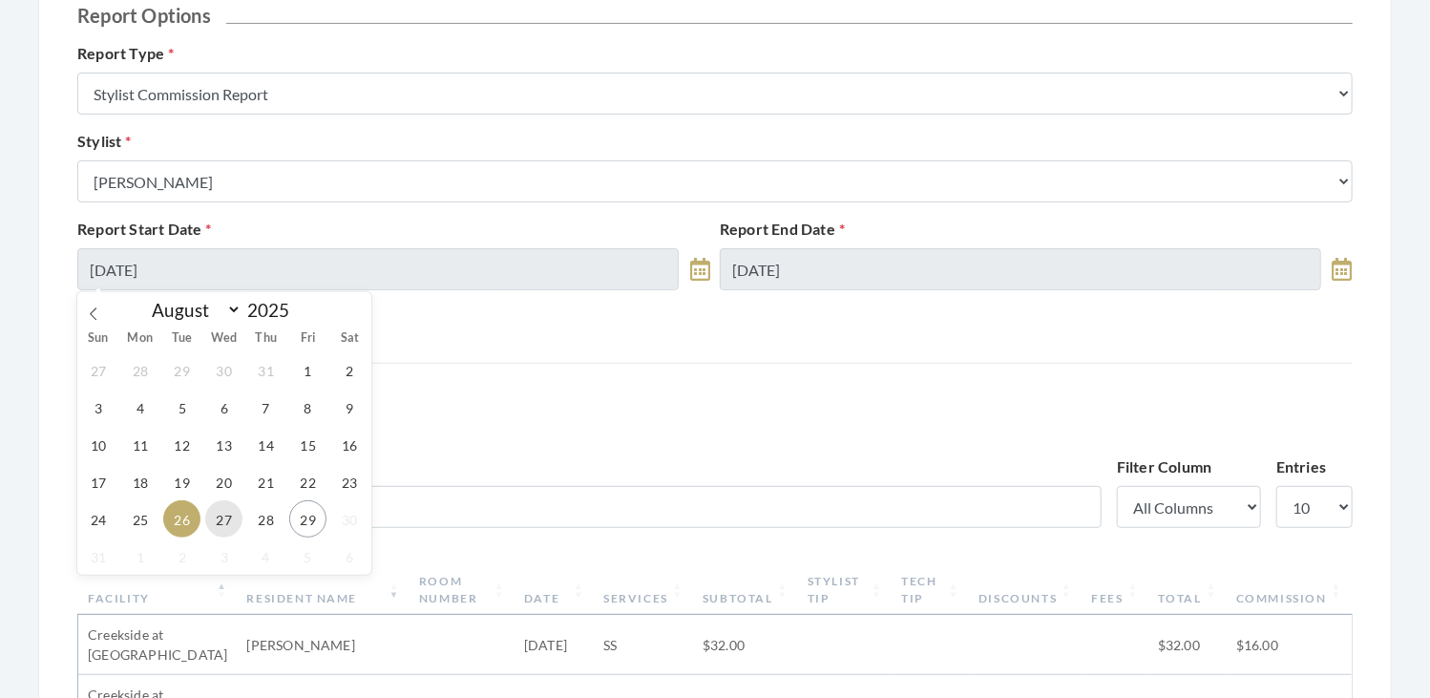
click at [231, 515] on span "27" at bounding box center [223, 518] width 37 height 37
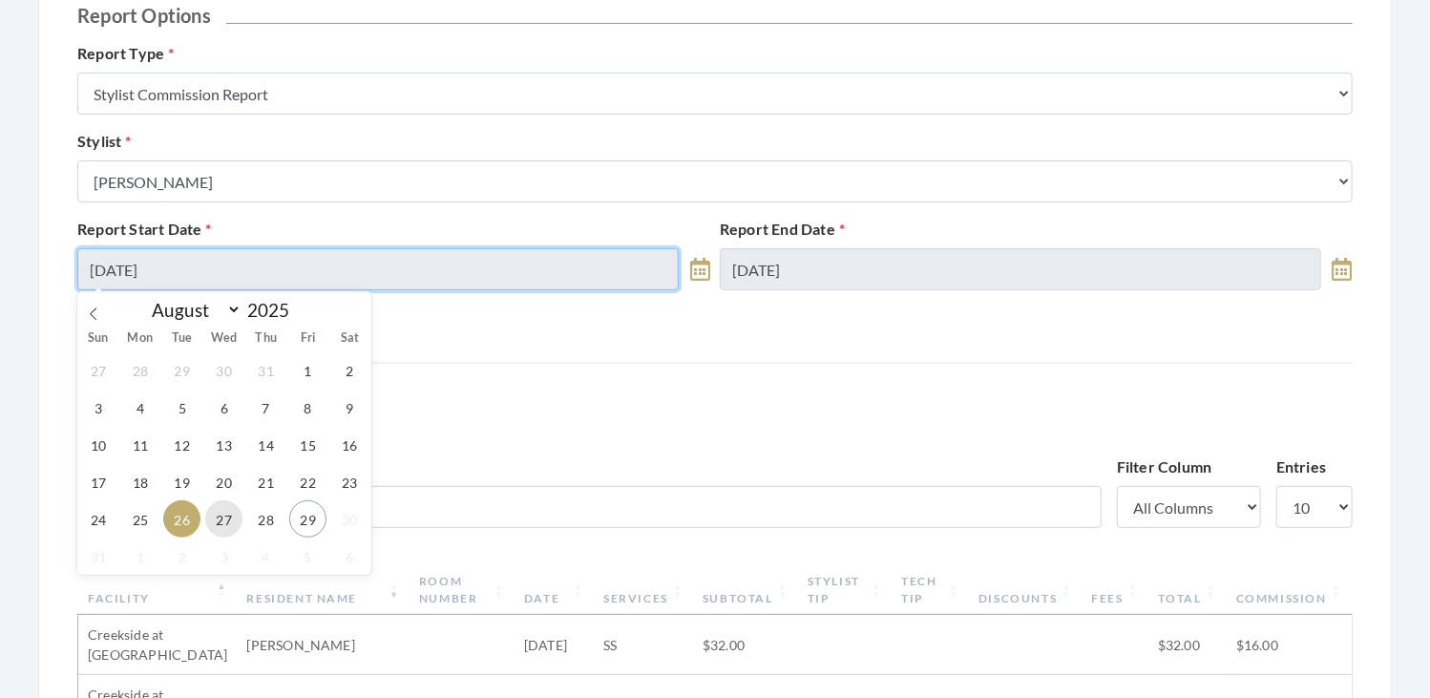
type input "08/27/2025"
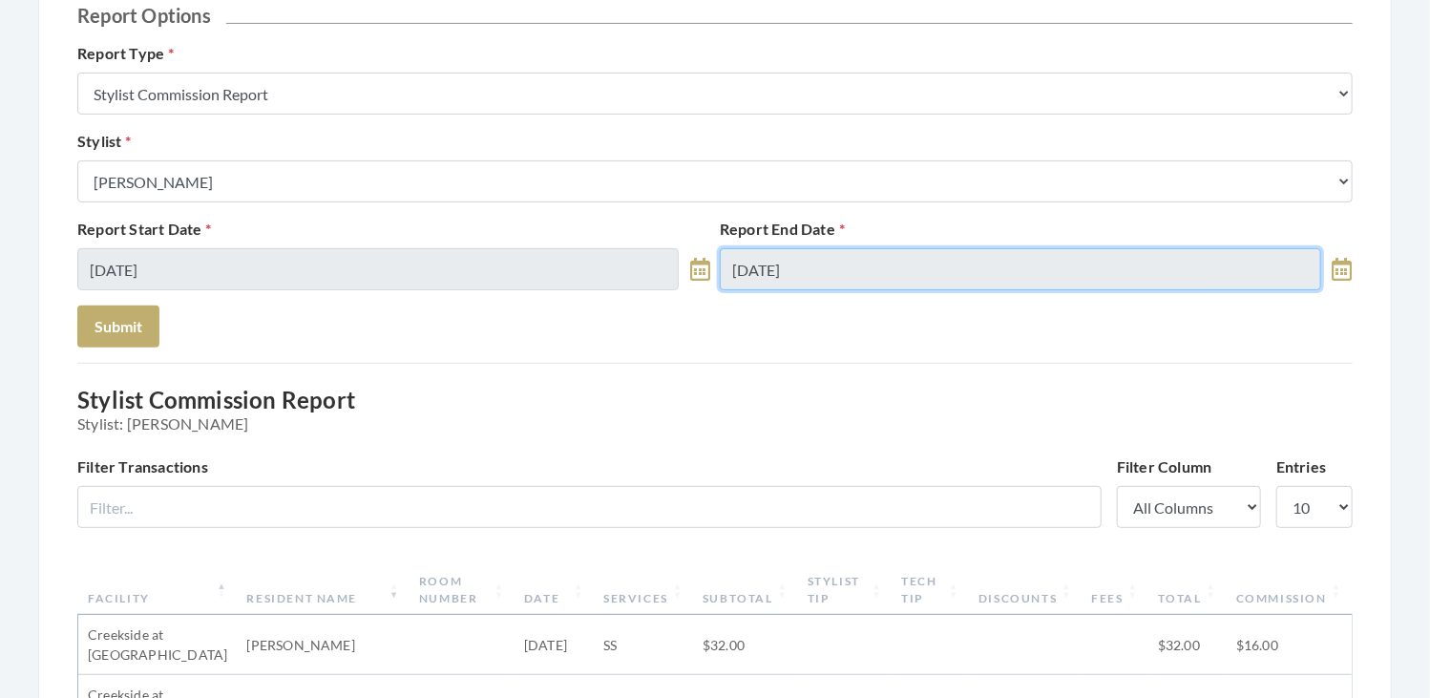
click at [862, 259] on input "[DATE]" at bounding box center [1020, 269] width 601 height 42
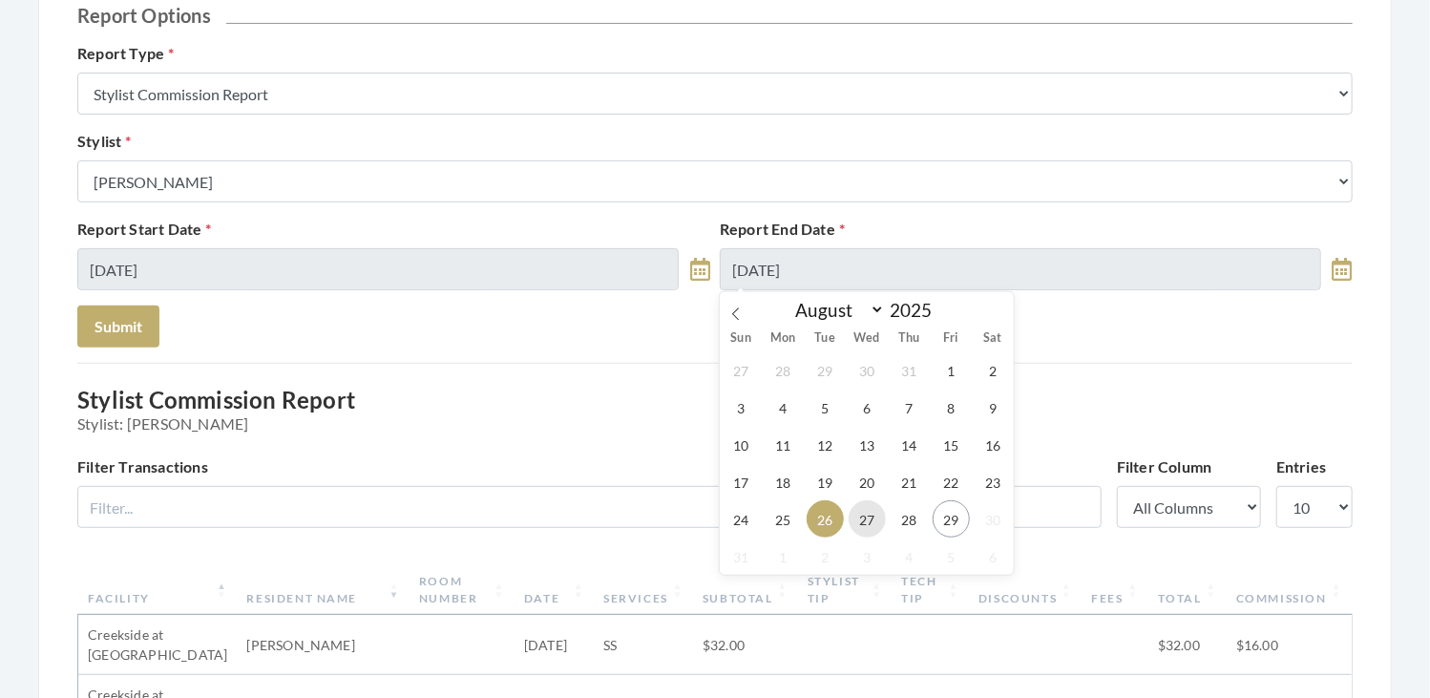
click at [870, 521] on span "27" at bounding box center [866, 518] width 37 height 37
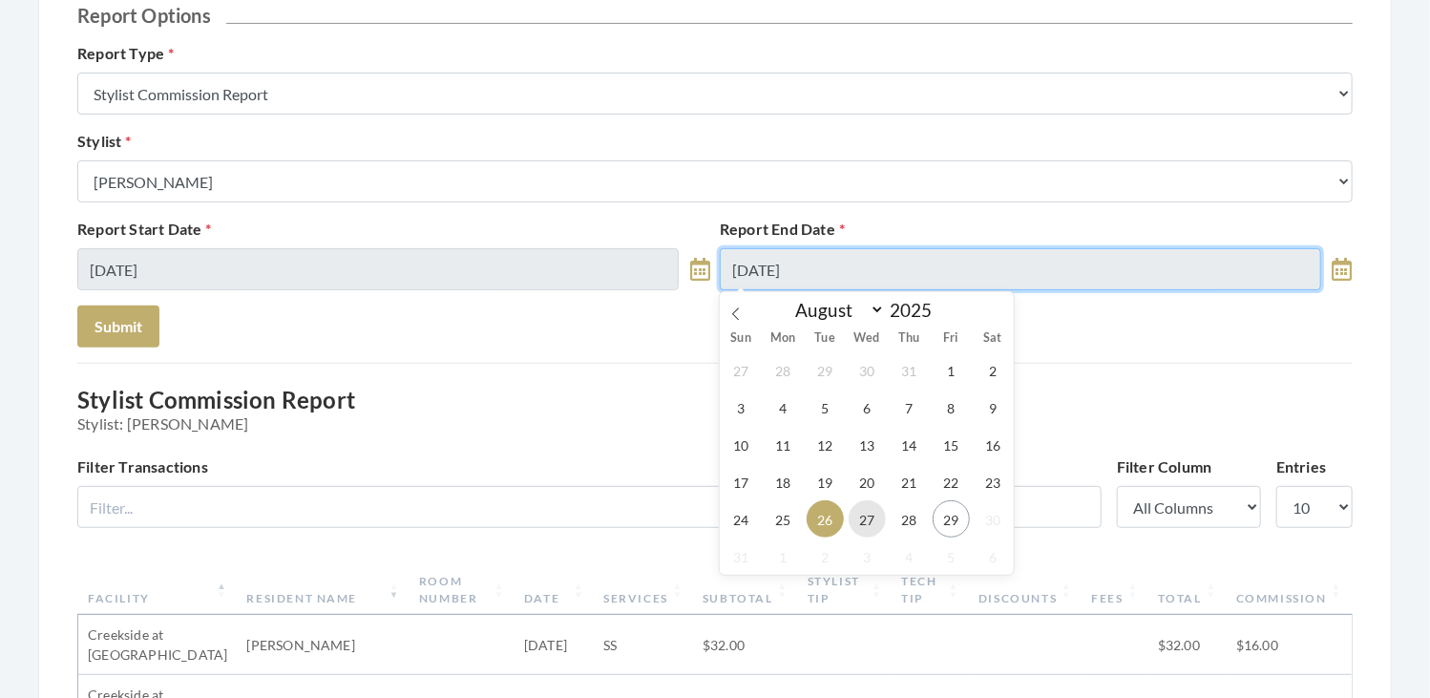
type input "08/27/2025"
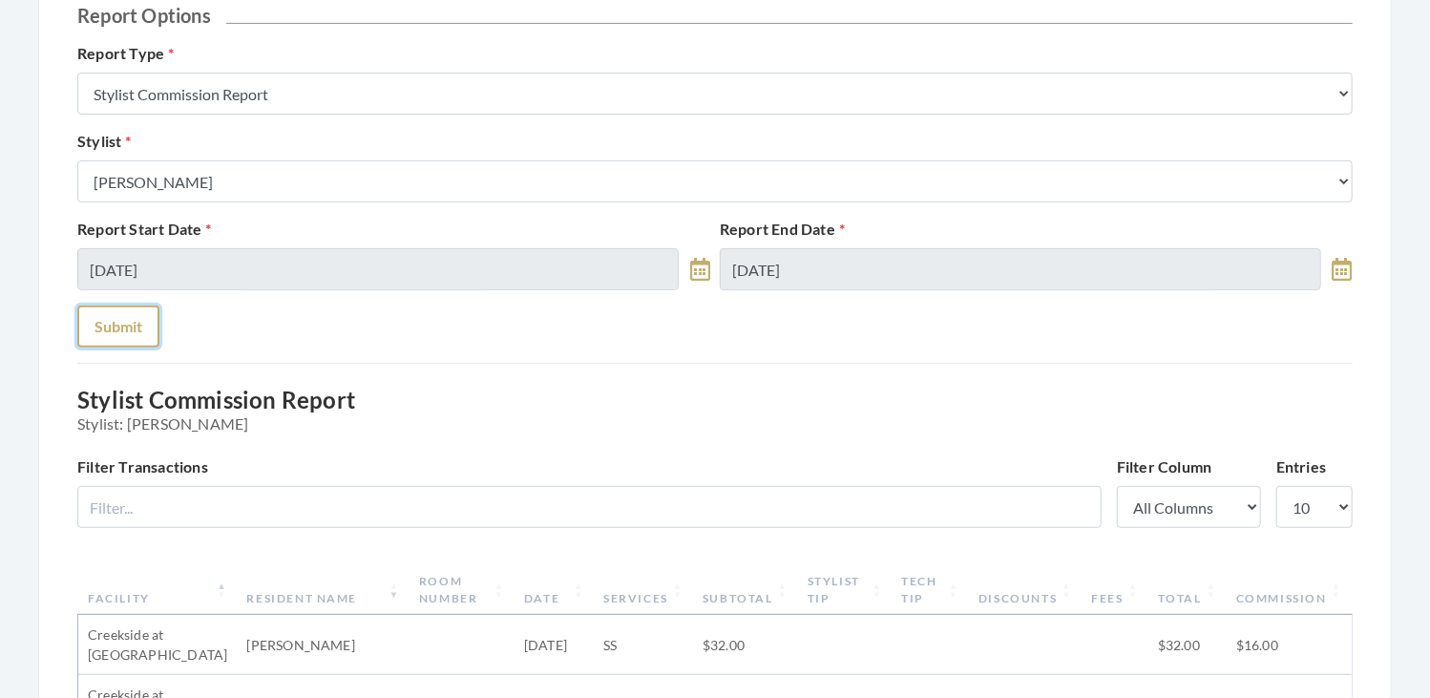
click at [120, 324] on button "Submit" at bounding box center [118, 326] width 82 height 42
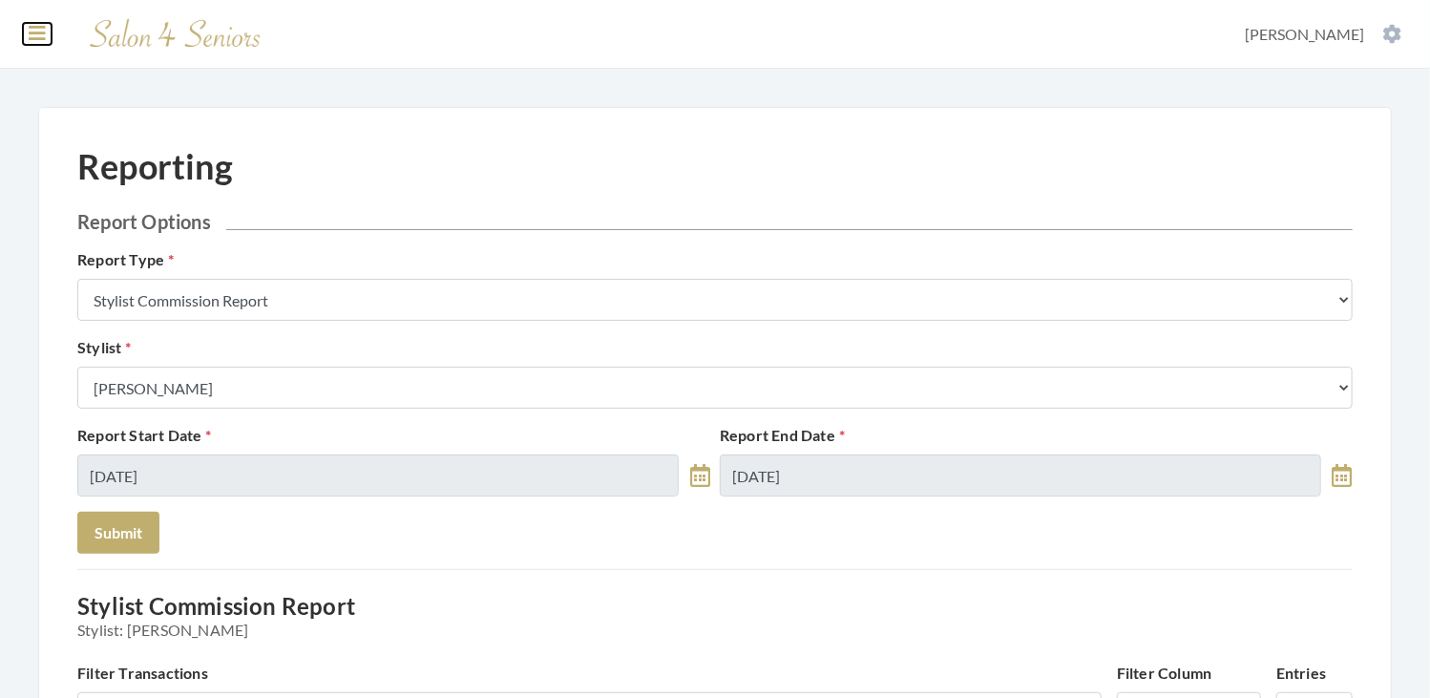
click at [36, 26] on icon at bounding box center [37, 33] width 17 height 19
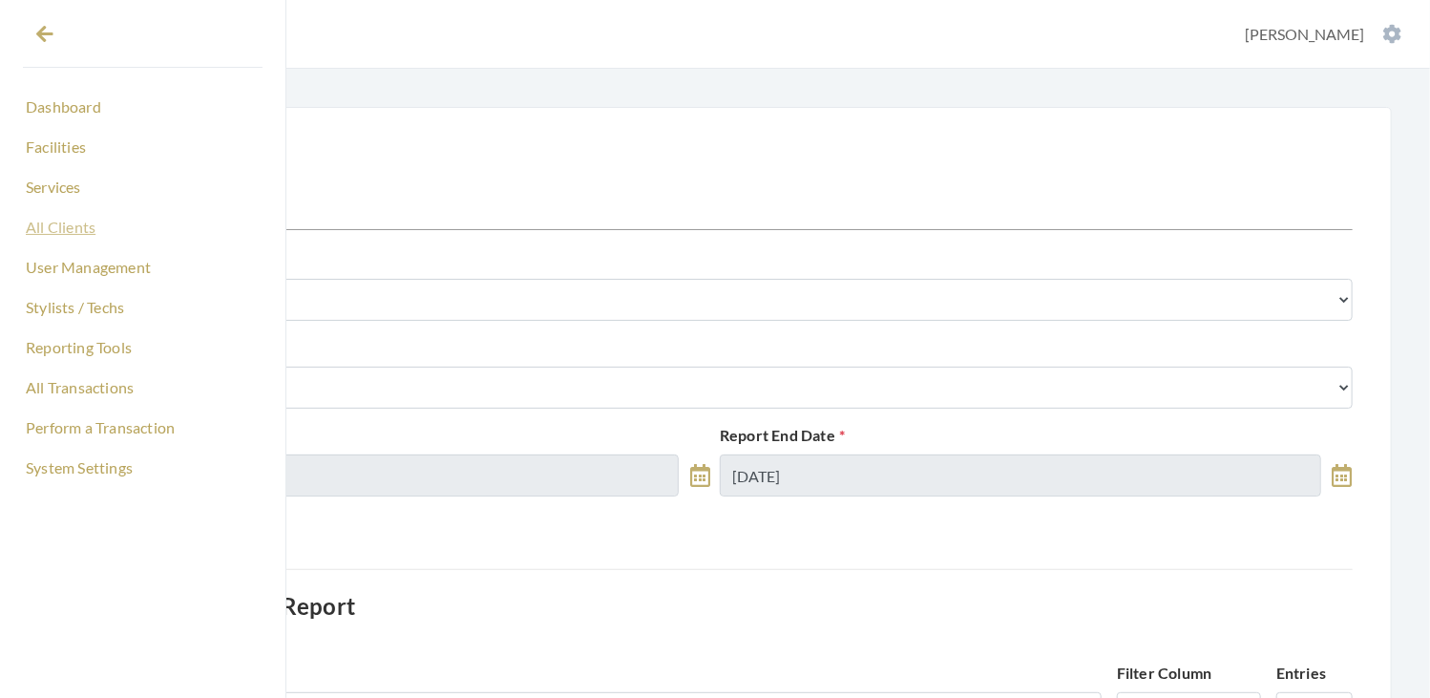
click at [65, 220] on link "All Clients" at bounding box center [143, 227] width 240 height 32
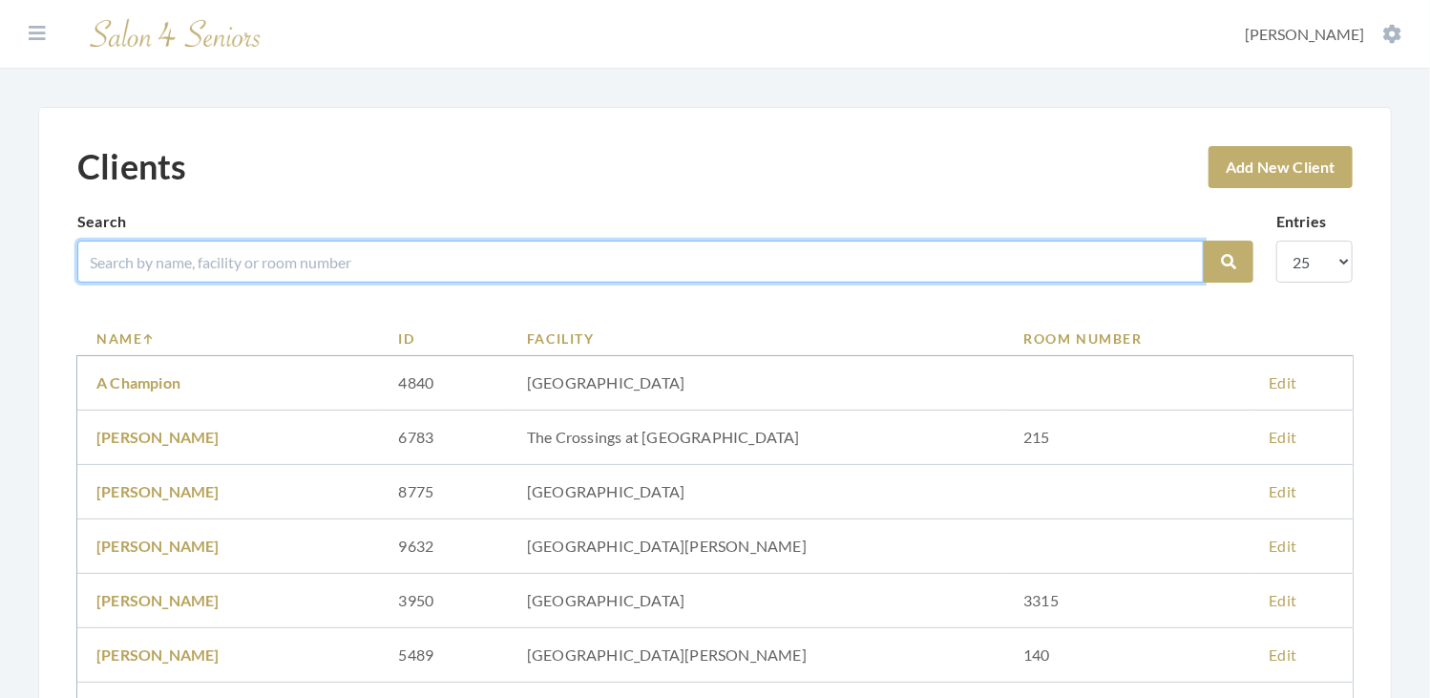
click at [263, 269] on input "search" at bounding box center [640, 262] width 1126 height 42
type input "m"
type input "t"
type input "rush"
click at [1204, 241] on button "Search" at bounding box center [1229, 262] width 50 height 42
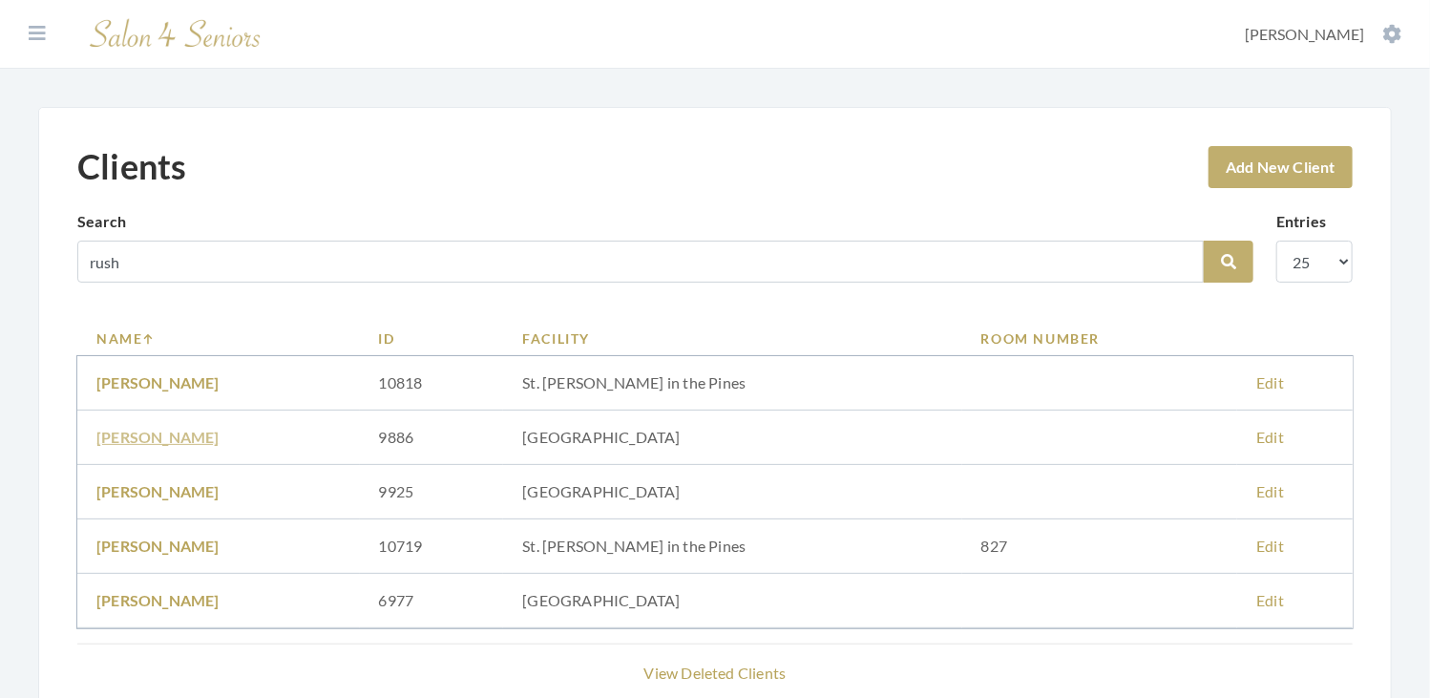
click at [157, 434] on link "Mary Rush" at bounding box center [157, 437] width 123 height 18
click at [136, 488] on link "Mary Rush" at bounding box center [157, 491] width 123 height 18
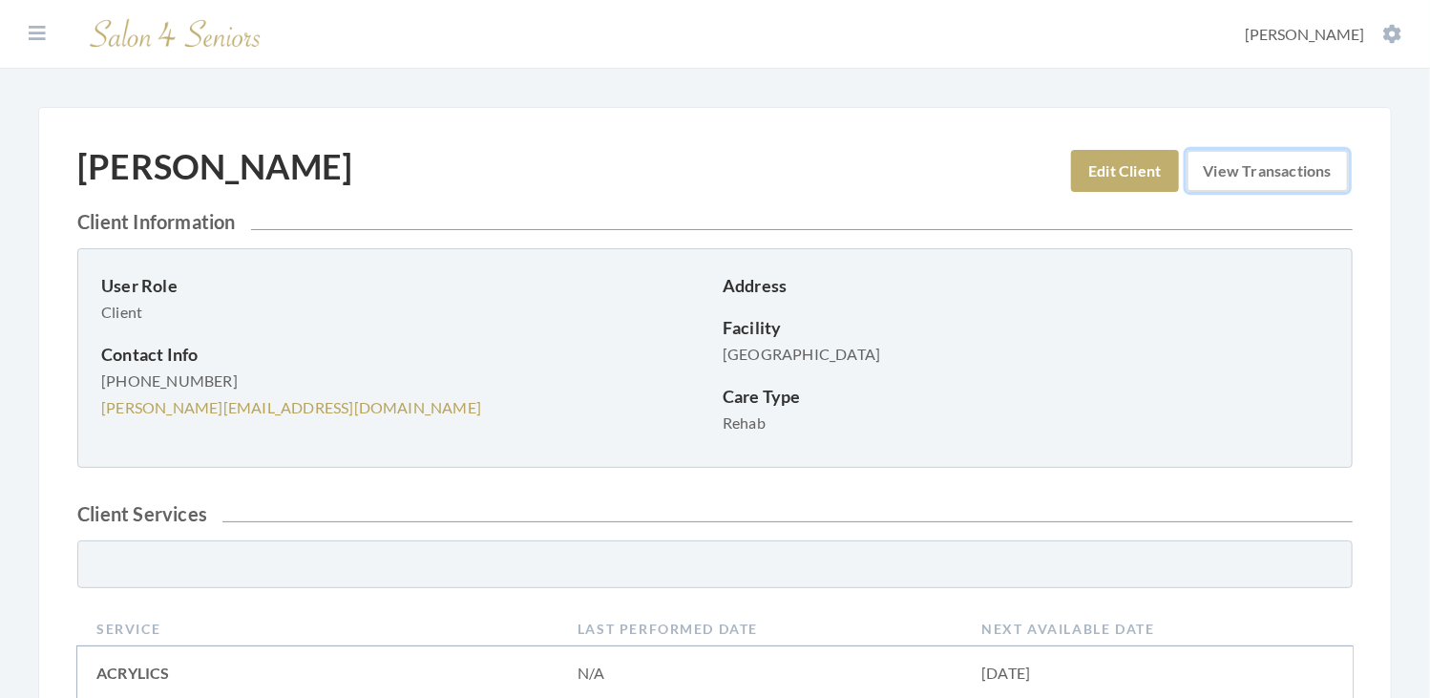
click at [1245, 165] on link "View Transactions" at bounding box center [1267, 171] width 162 height 42
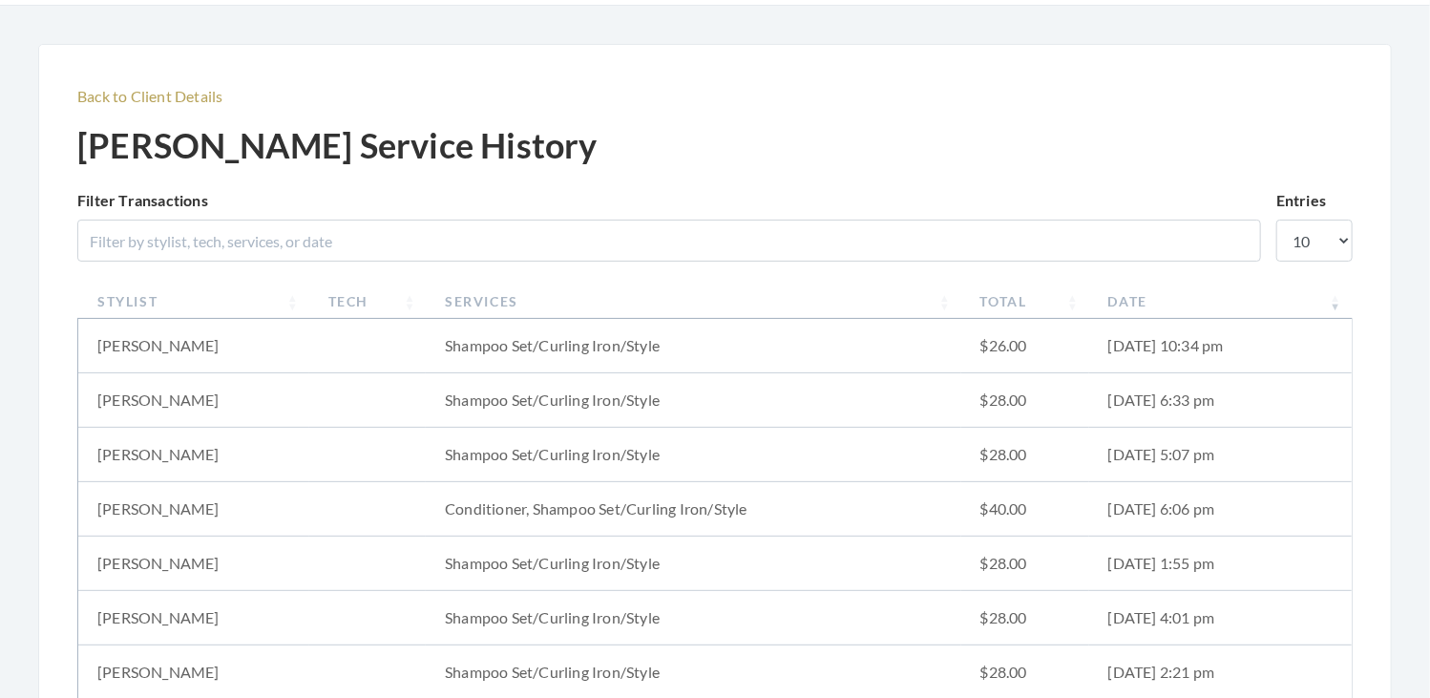
scroll to position [57, 0]
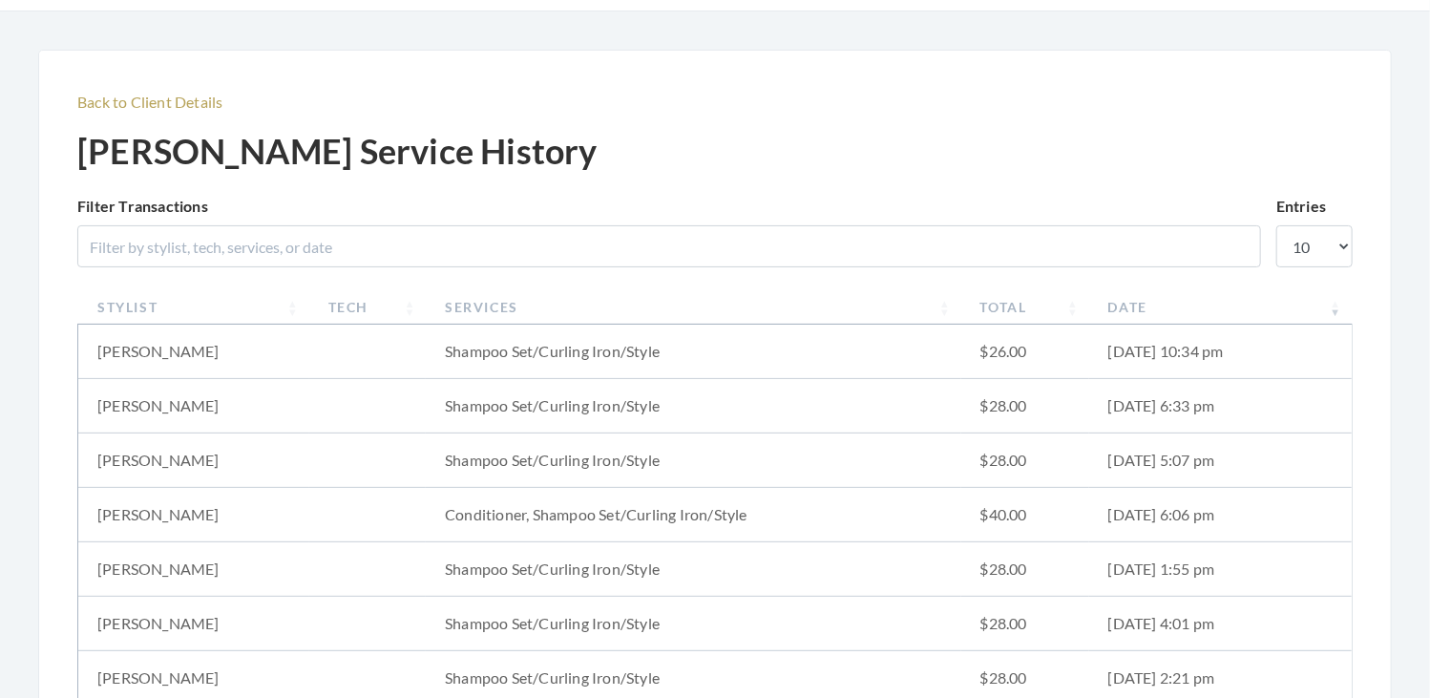
click at [1130, 306] on th "Date" at bounding box center [1220, 306] width 262 height 35
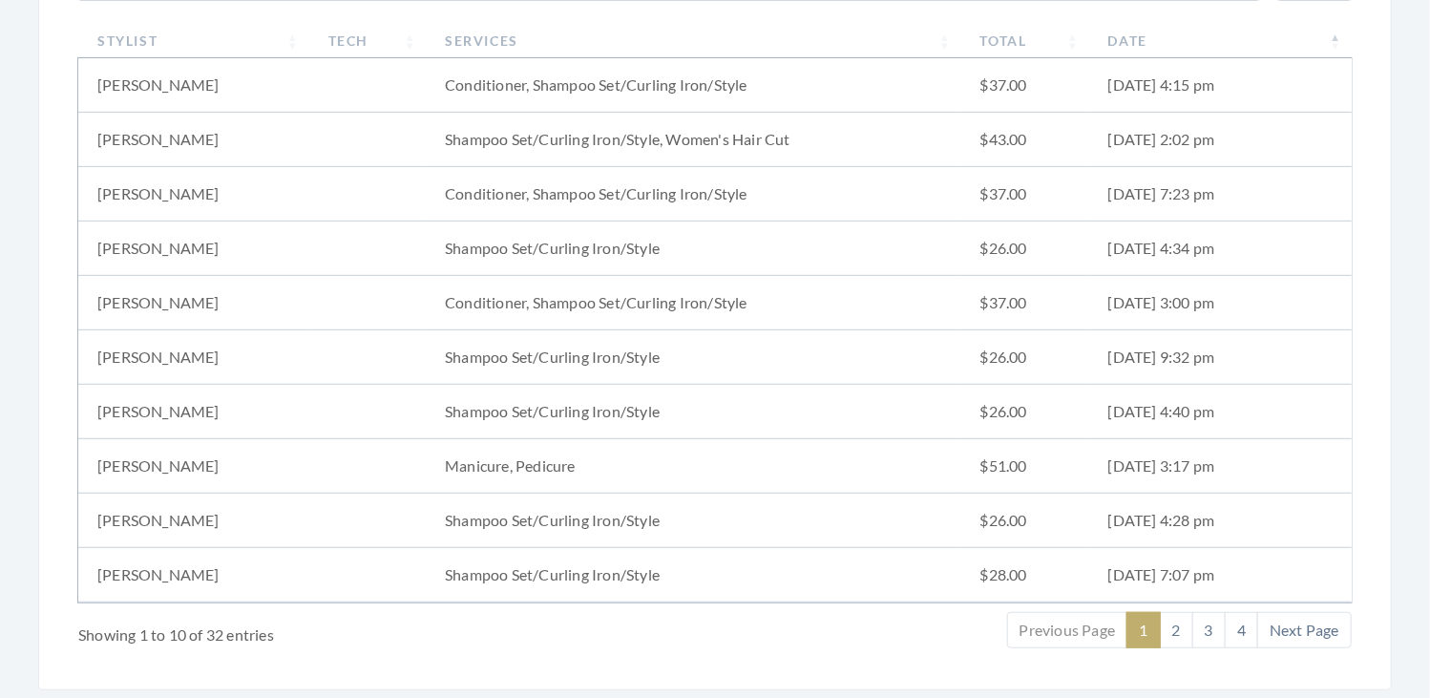
scroll to position [324, 0]
click at [1187, 618] on link "2" at bounding box center [1176, 629] width 33 height 36
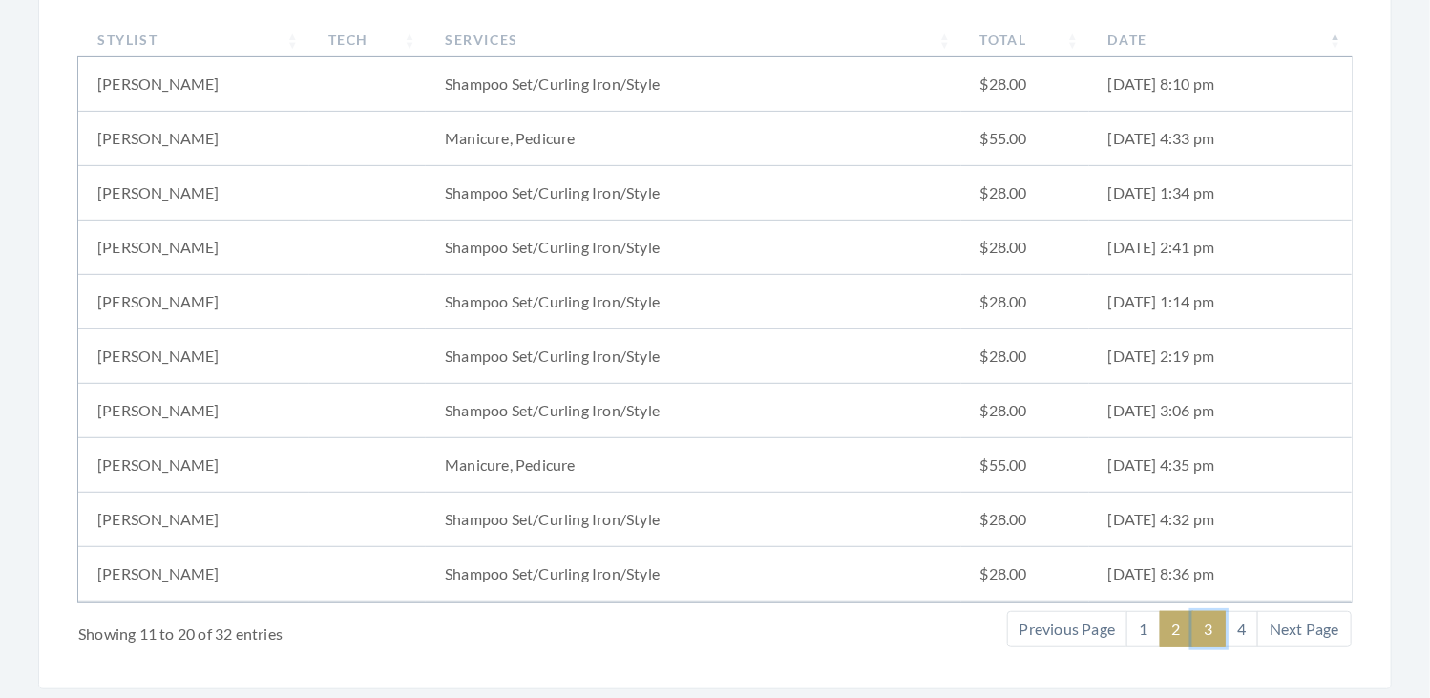
click at [1221, 626] on link "3" at bounding box center [1208, 629] width 33 height 36
click at [1254, 626] on link "4" at bounding box center [1241, 629] width 33 height 36
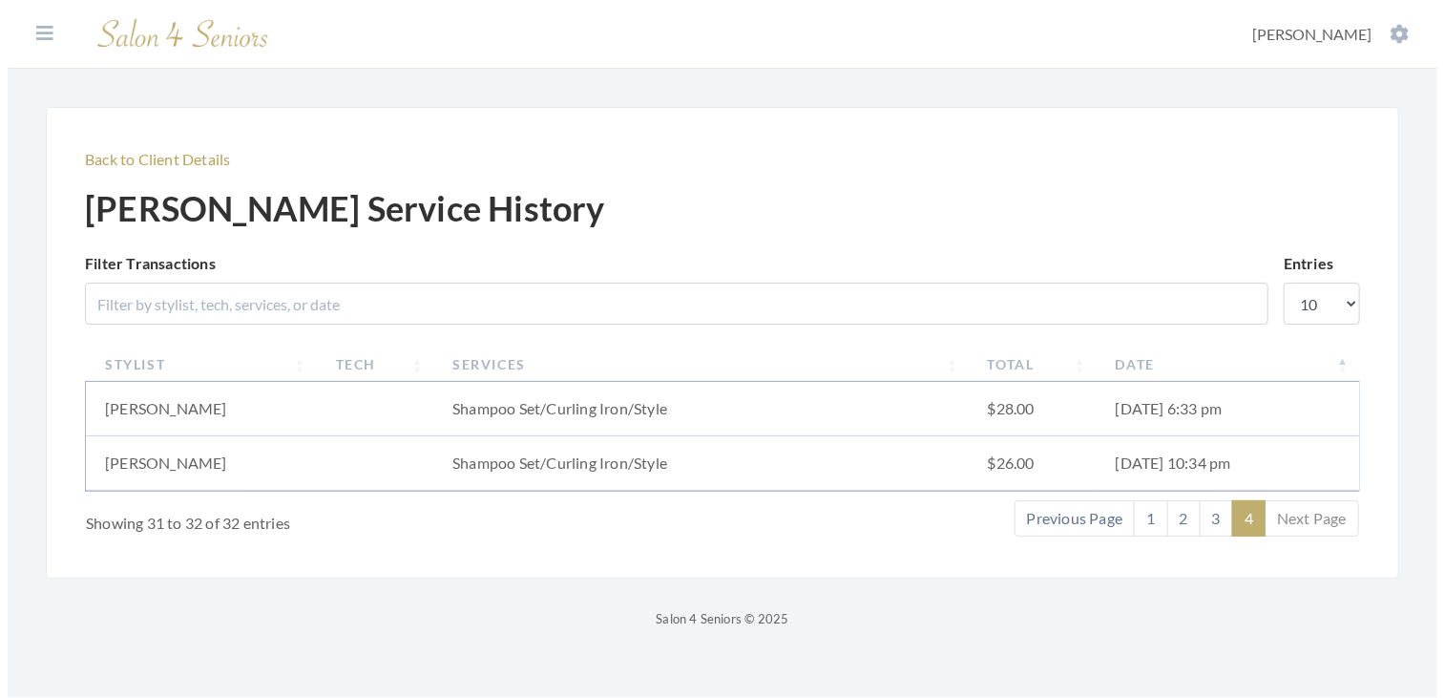
scroll to position [0, 0]
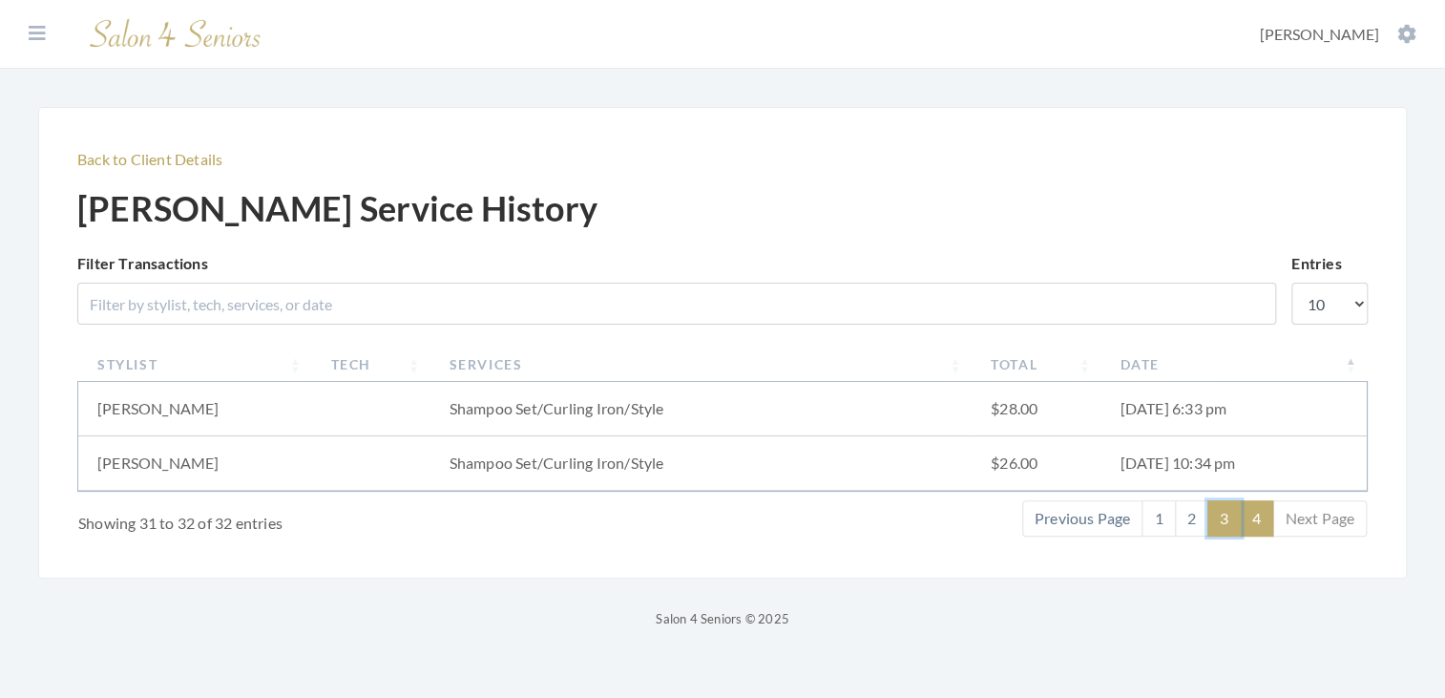
click at [1224, 524] on link "3" at bounding box center [1223, 518] width 33 height 36
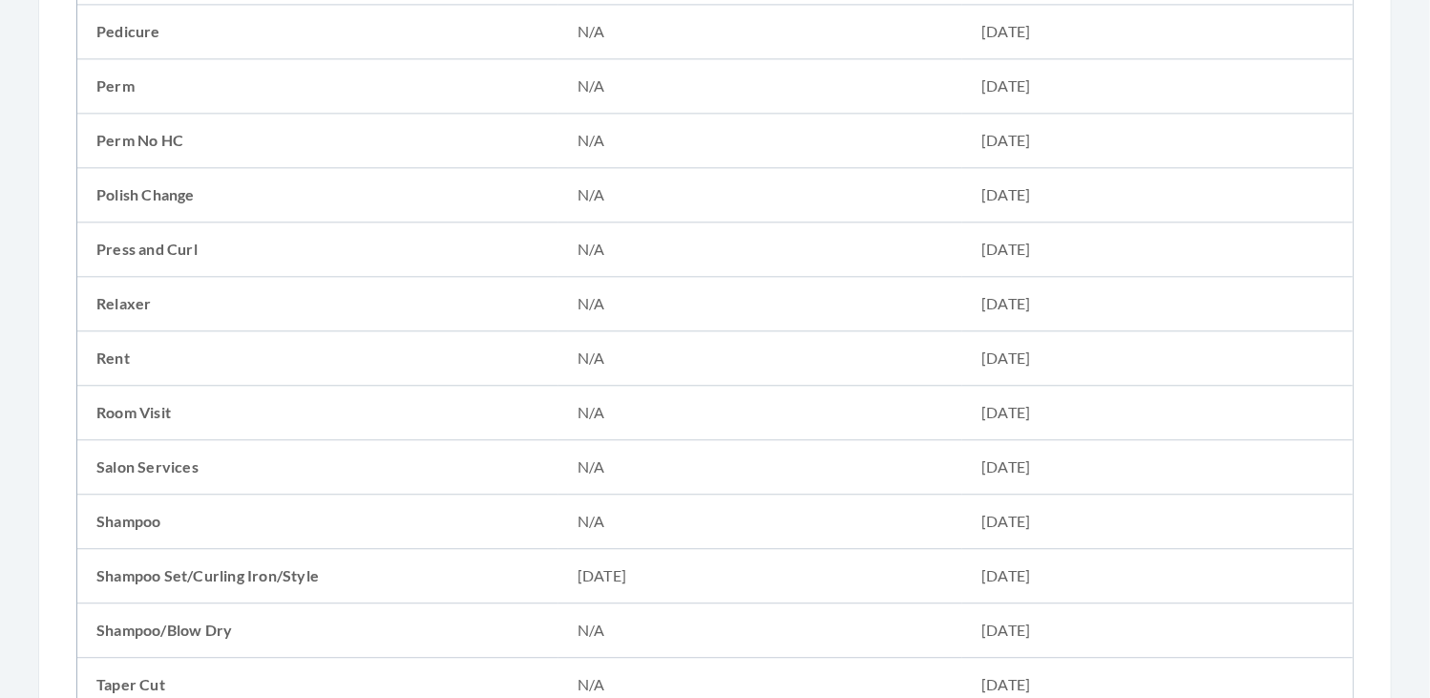
scroll to position [2717, 0]
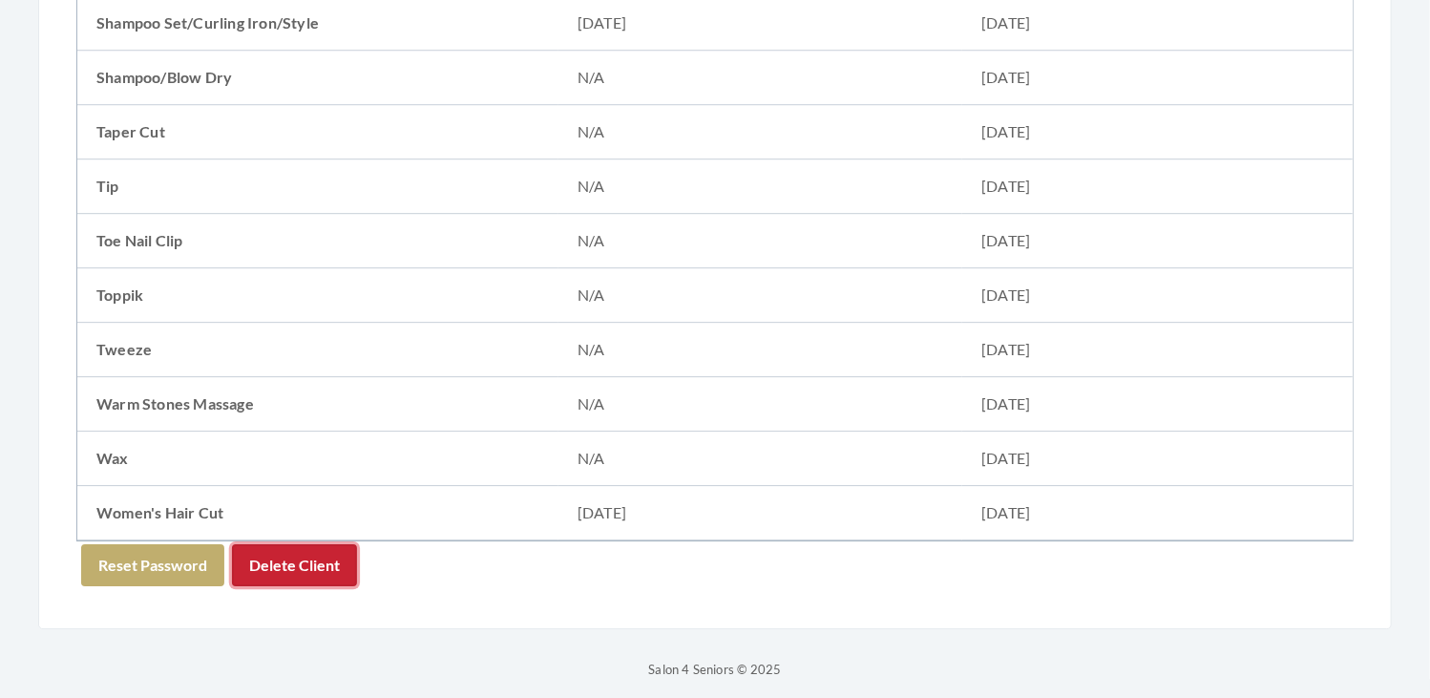
click at [306, 547] on button "Delete Client" at bounding box center [294, 565] width 125 height 42
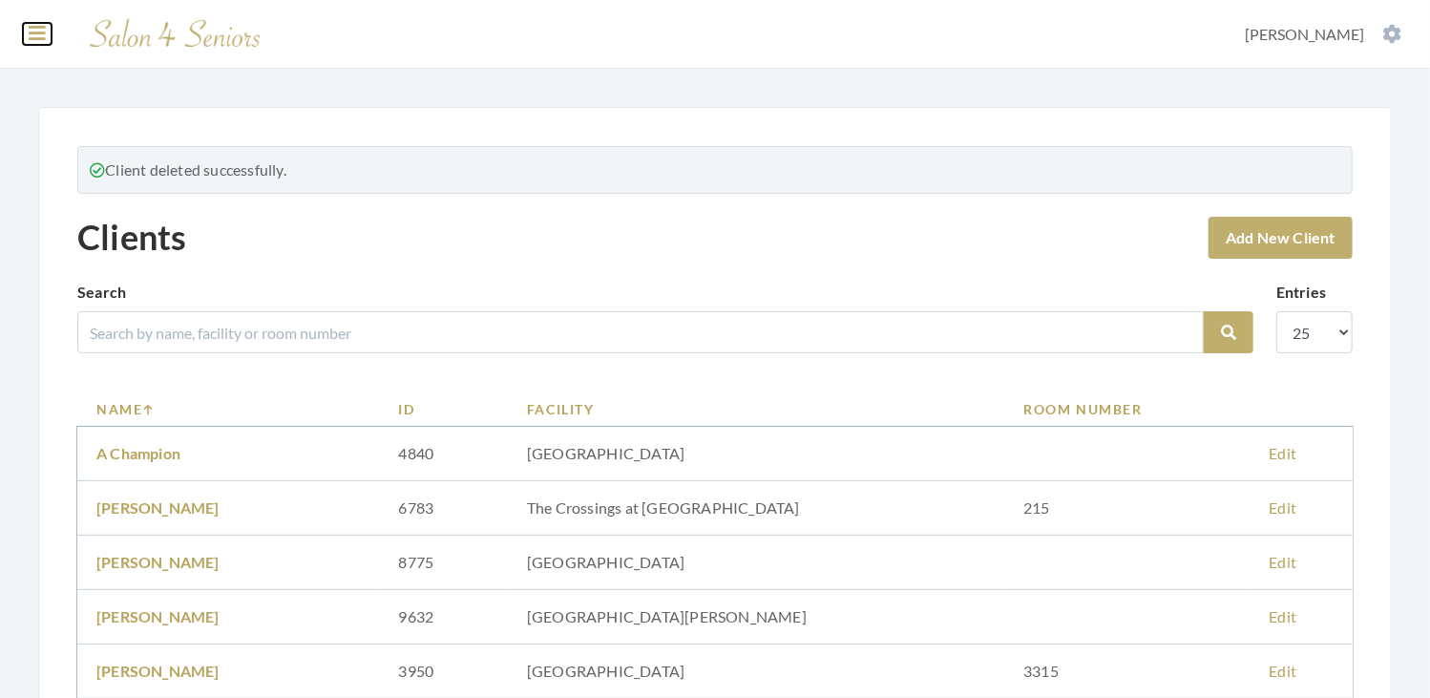
click at [42, 33] on icon at bounding box center [37, 33] width 17 height 19
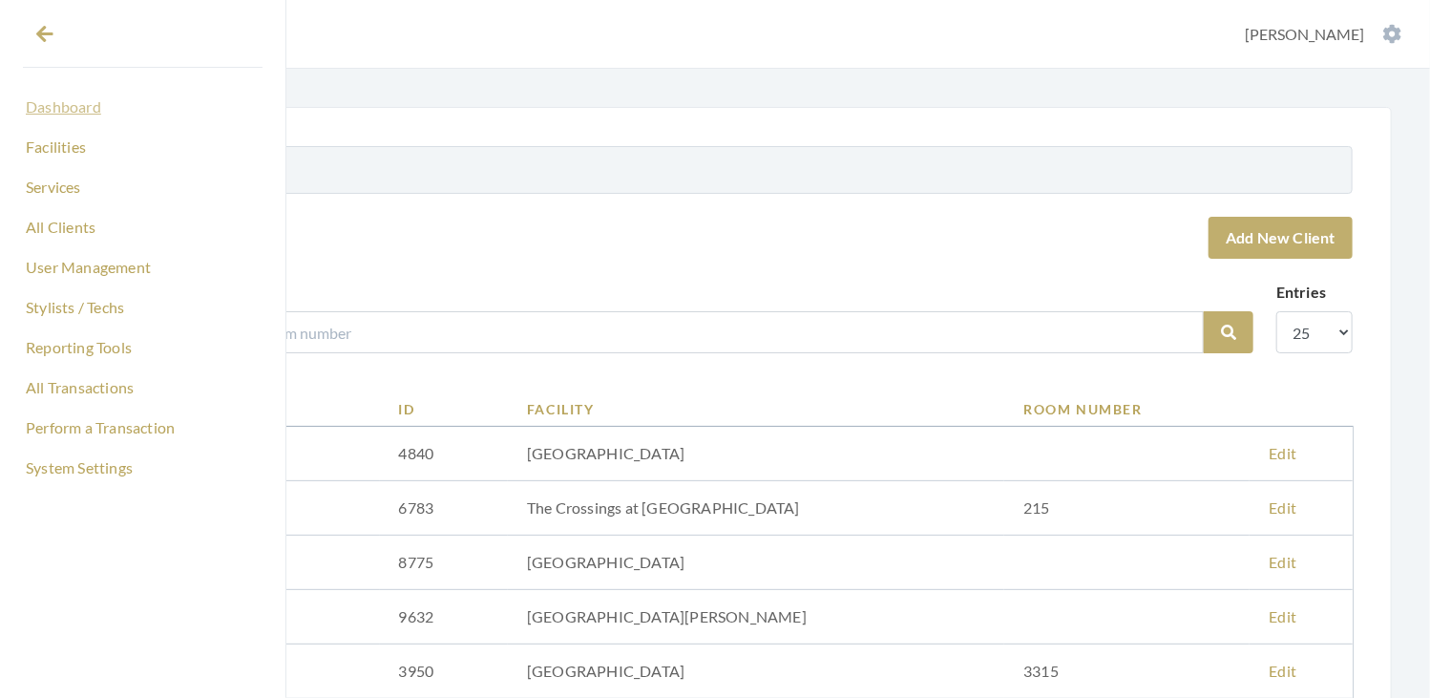
click at [69, 106] on link "Dashboard" at bounding box center [143, 107] width 240 height 32
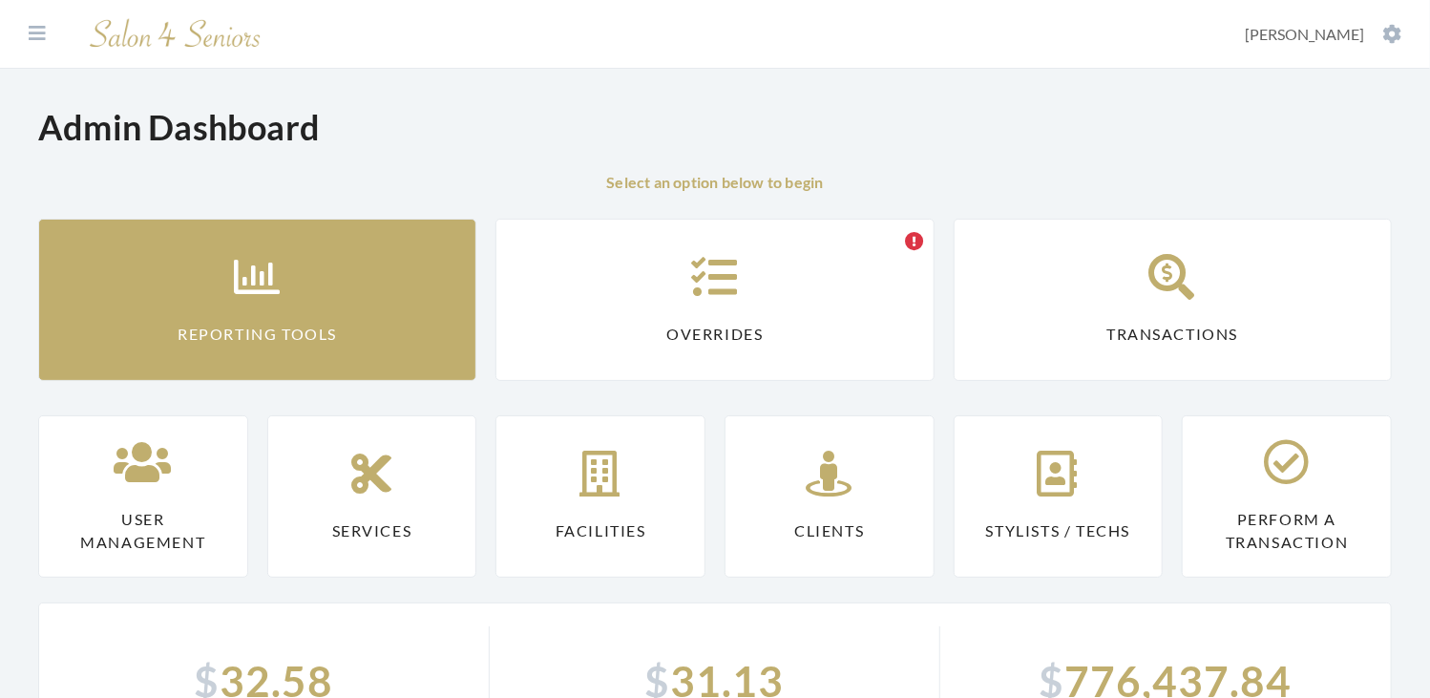
click at [191, 312] on link "Reporting Tools" at bounding box center [257, 300] width 438 height 162
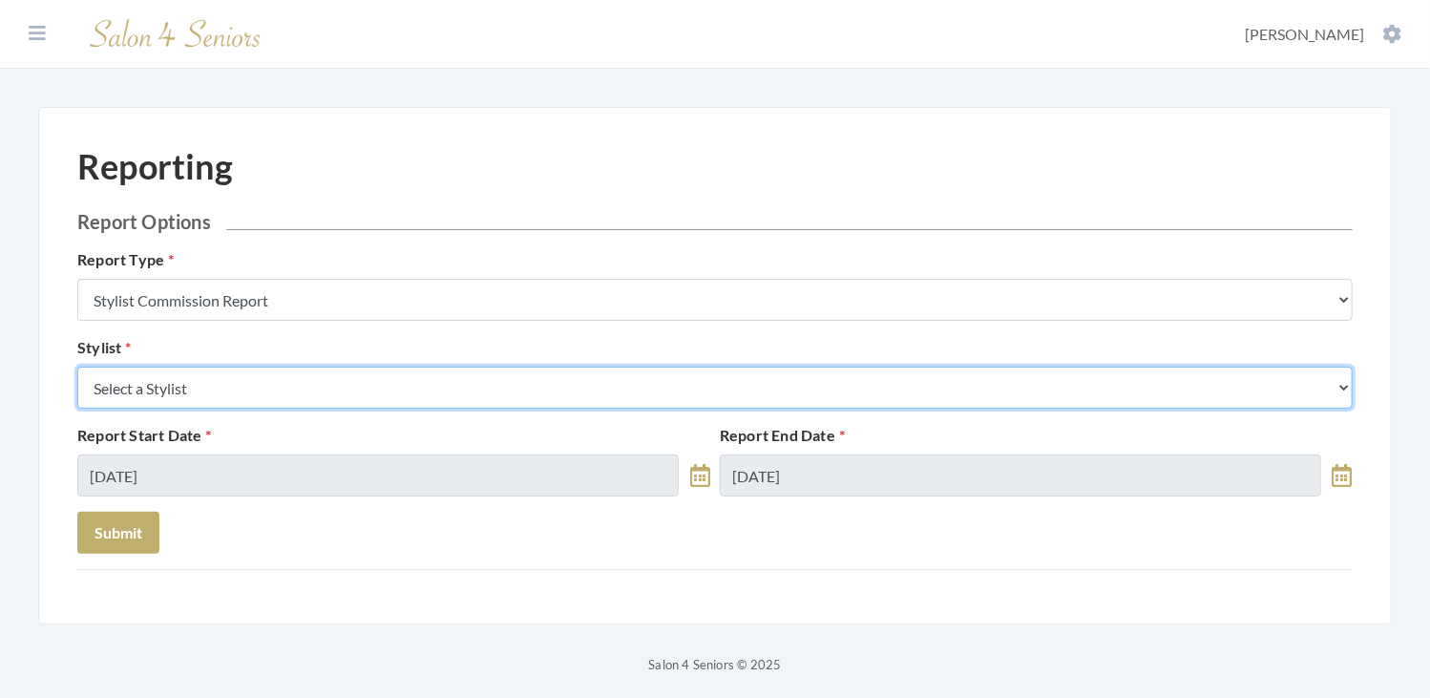
click at [254, 385] on select "Select a Stylist Alaina Krumm Alisha Teasley Anna White Ashley Venable Cassie B…" at bounding box center [714, 387] width 1275 height 42
select select "170"
click at [77, 366] on select "Select a Stylist Alaina Krumm Alisha Teasley Anna White Ashley Venable Cassie B…" at bounding box center [714, 387] width 1275 height 42
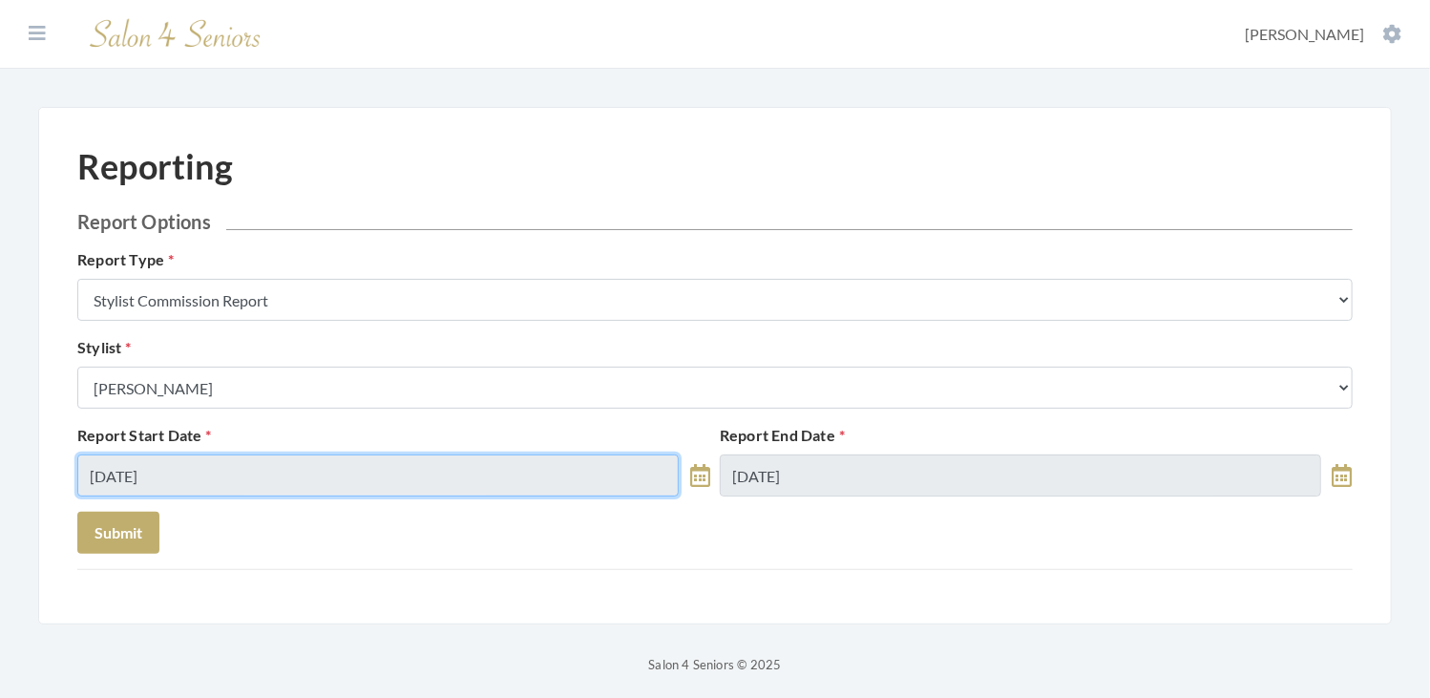
click at [207, 480] on input "08/29/2025" at bounding box center [377, 475] width 601 height 42
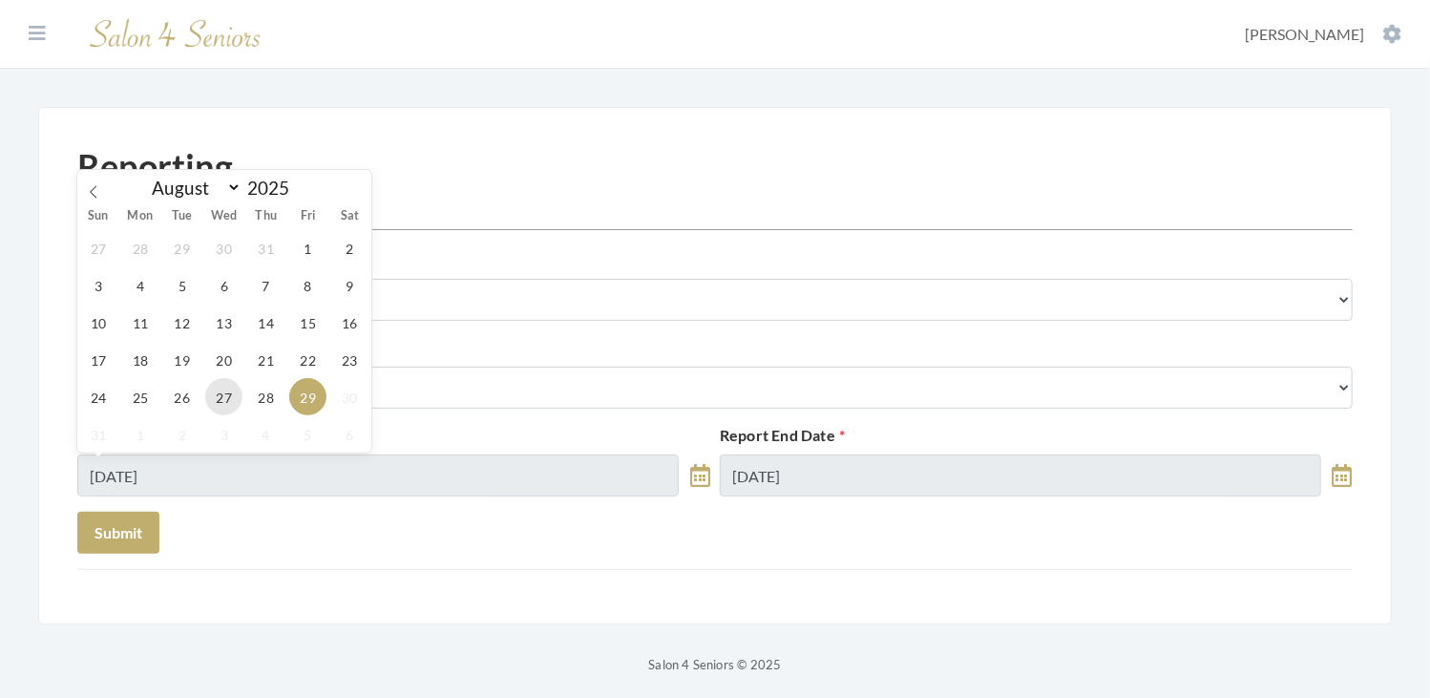
click at [221, 396] on span "27" at bounding box center [223, 396] width 37 height 37
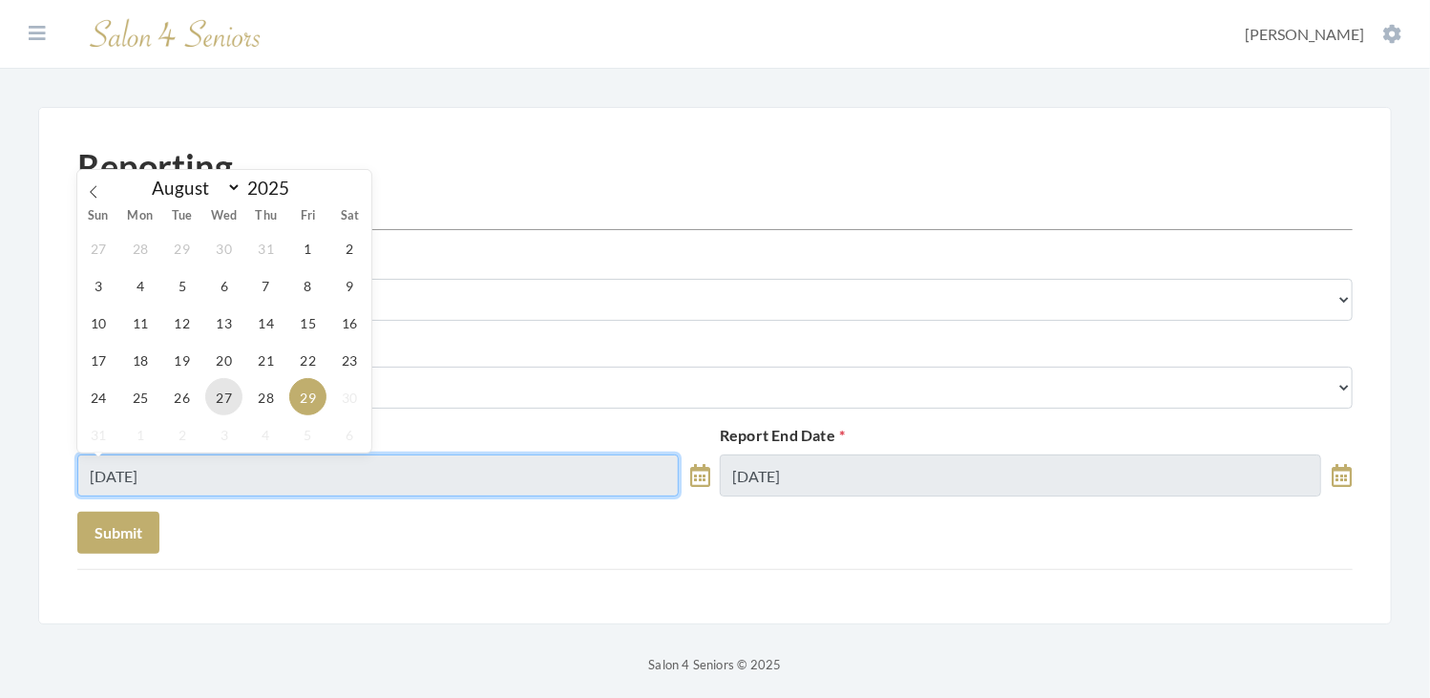
type input "[DATE]"
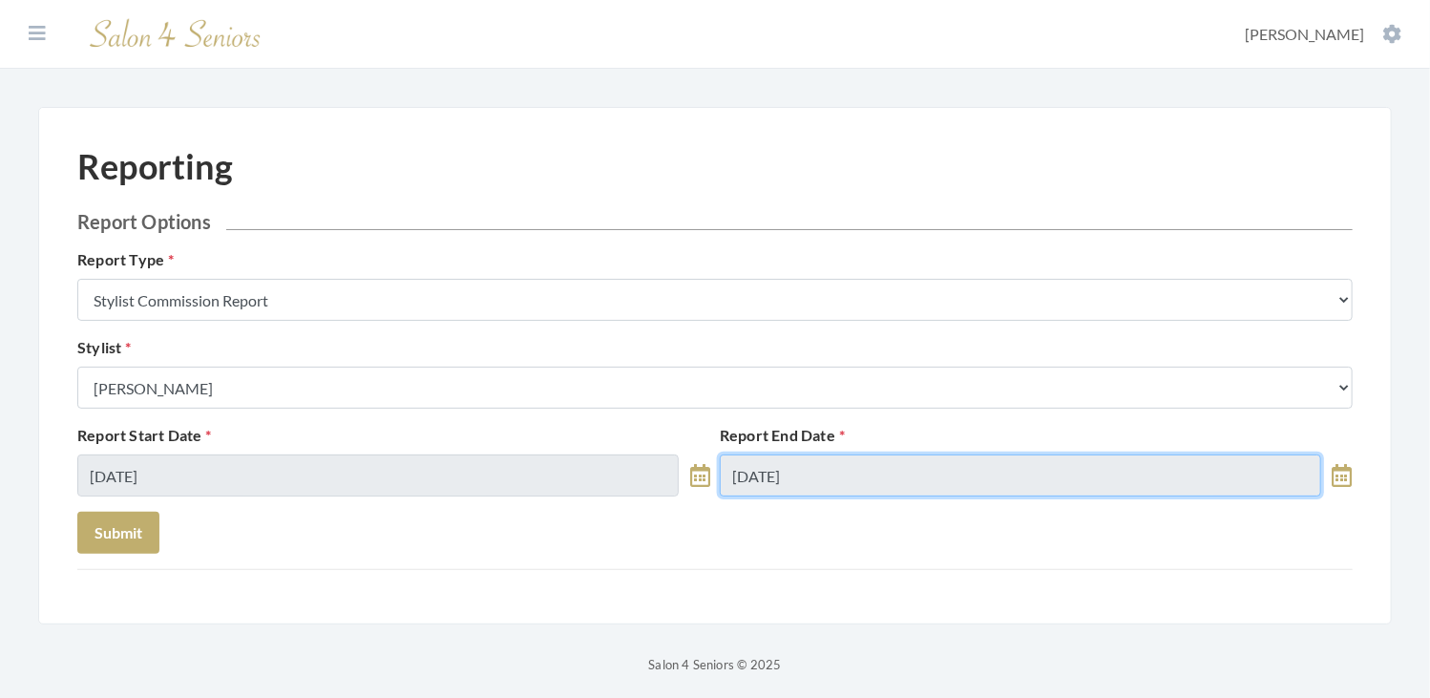
click at [813, 480] on input "08/29/2025" at bounding box center [1020, 475] width 601 height 42
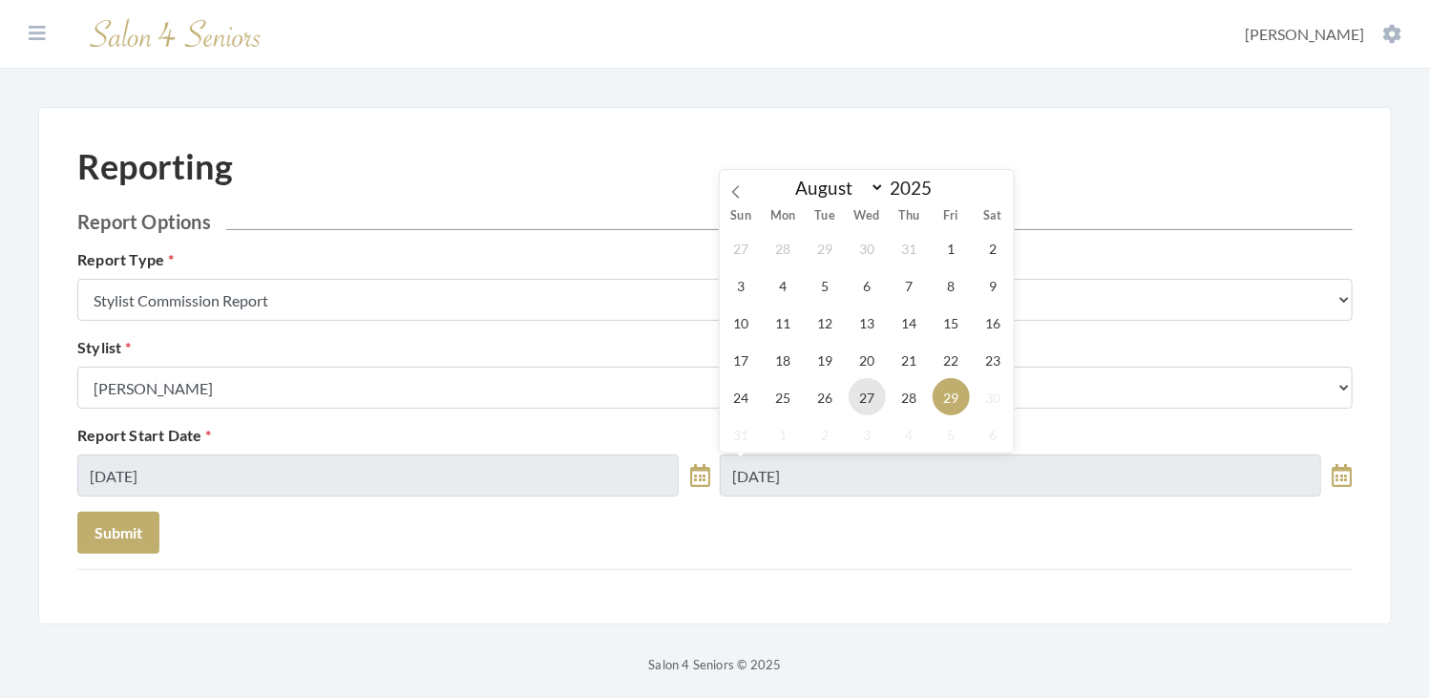
click at [871, 400] on span "27" at bounding box center [866, 396] width 37 height 37
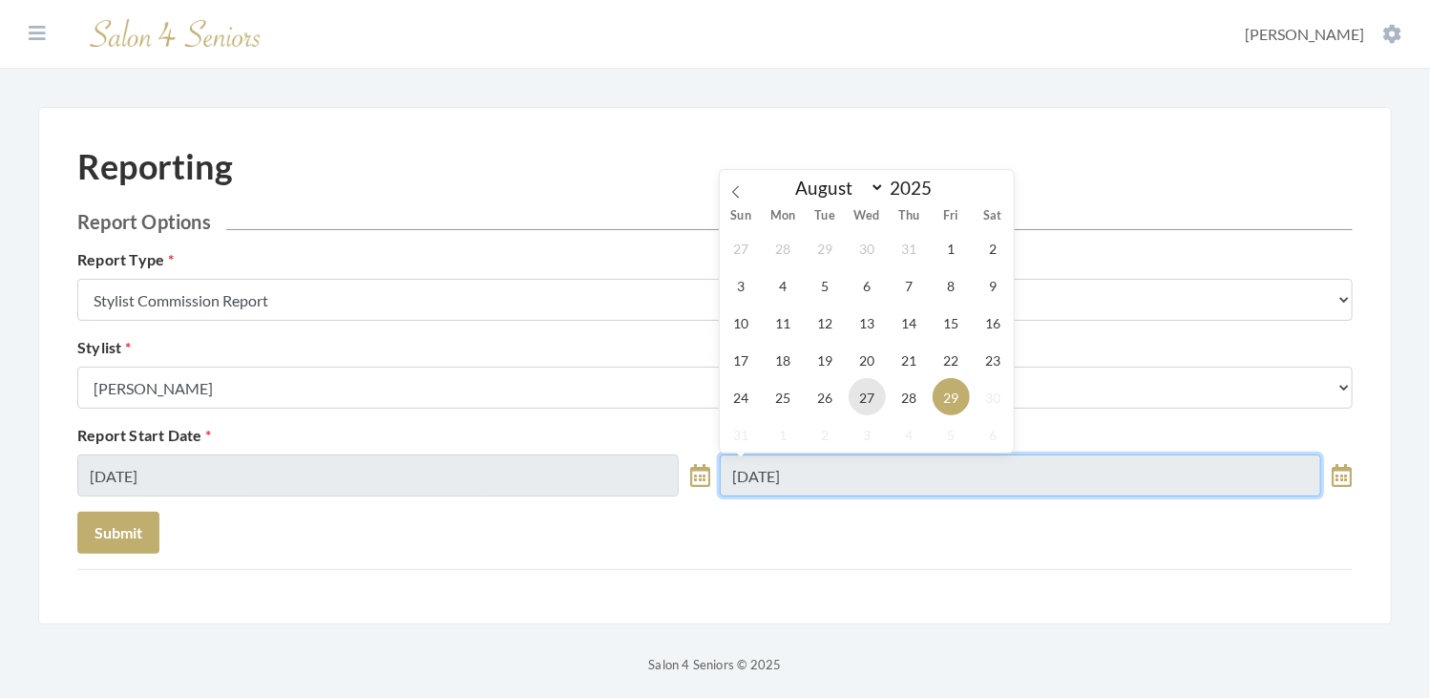
type input "[DATE]"
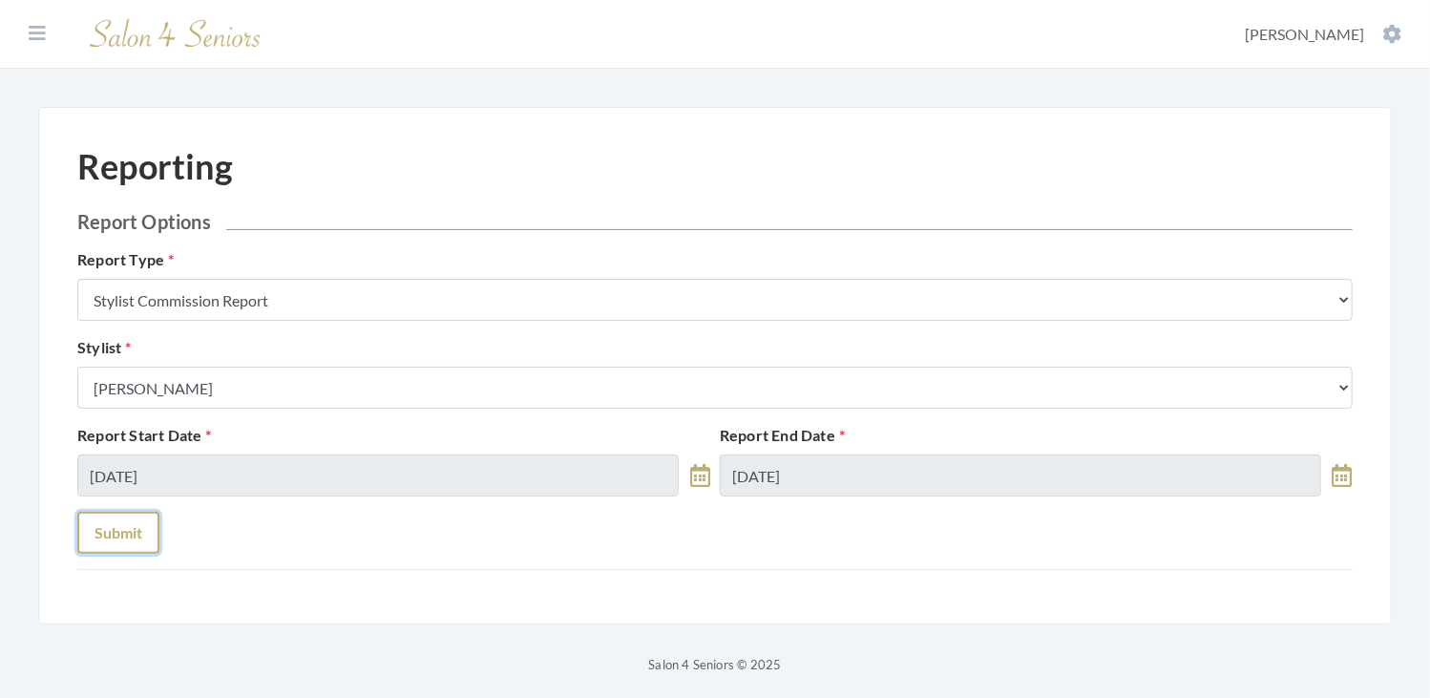
click at [118, 536] on button "Submit" at bounding box center [118, 533] width 82 height 42
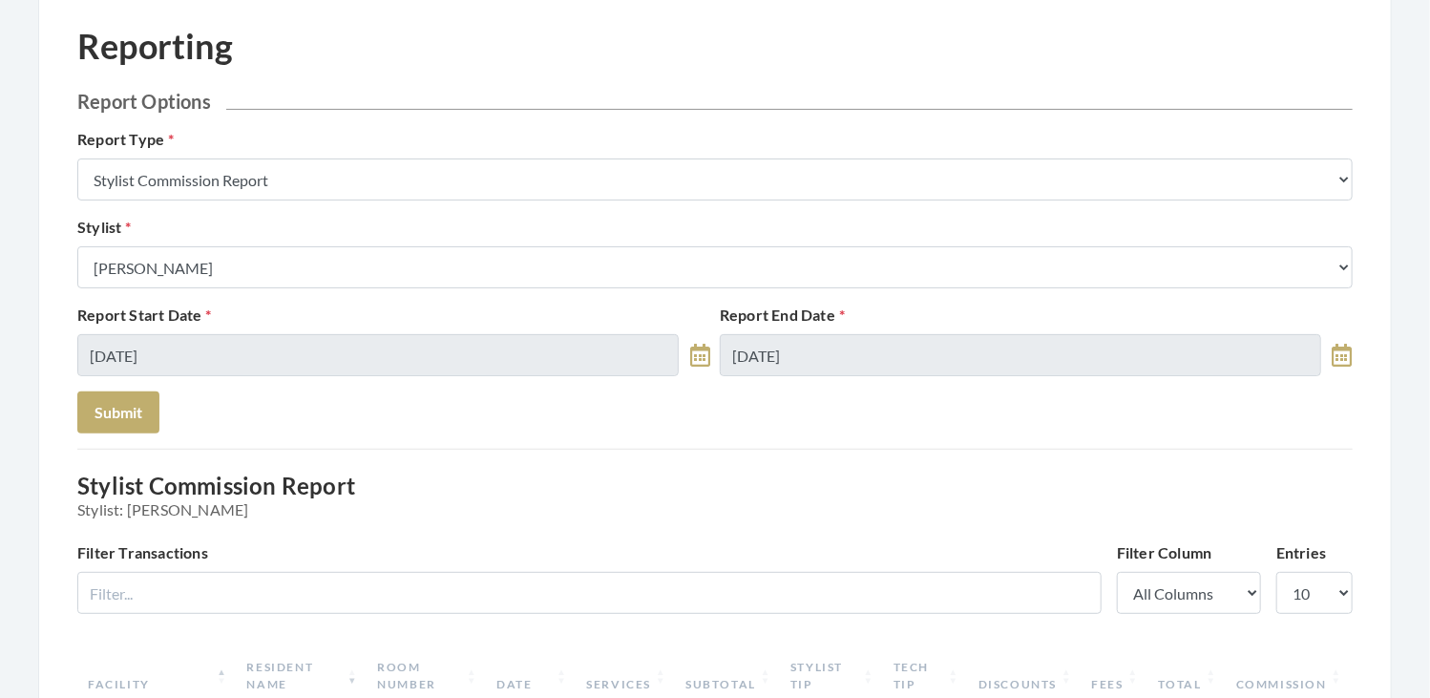
scroll to position [115, 0]
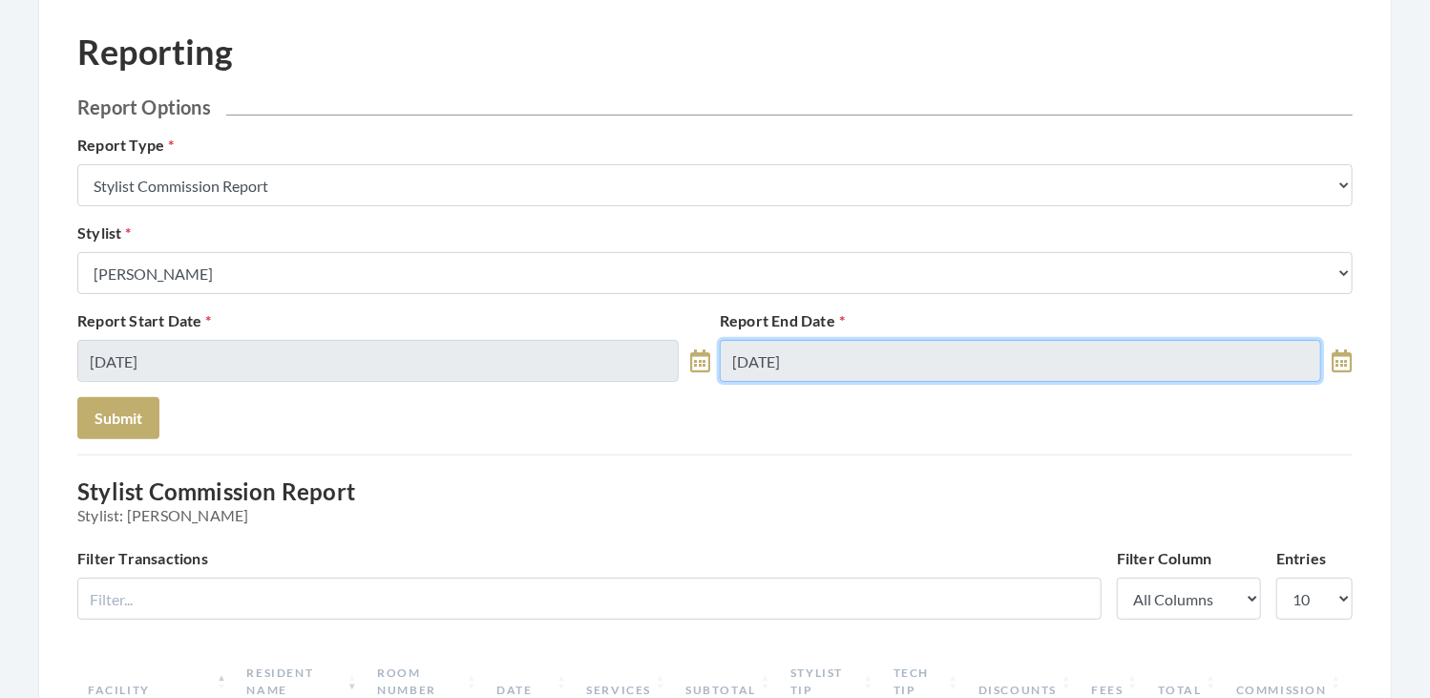
click at [839, 356] on input "[DATE]" at bounding box center [1020, 361] width 601 height 42
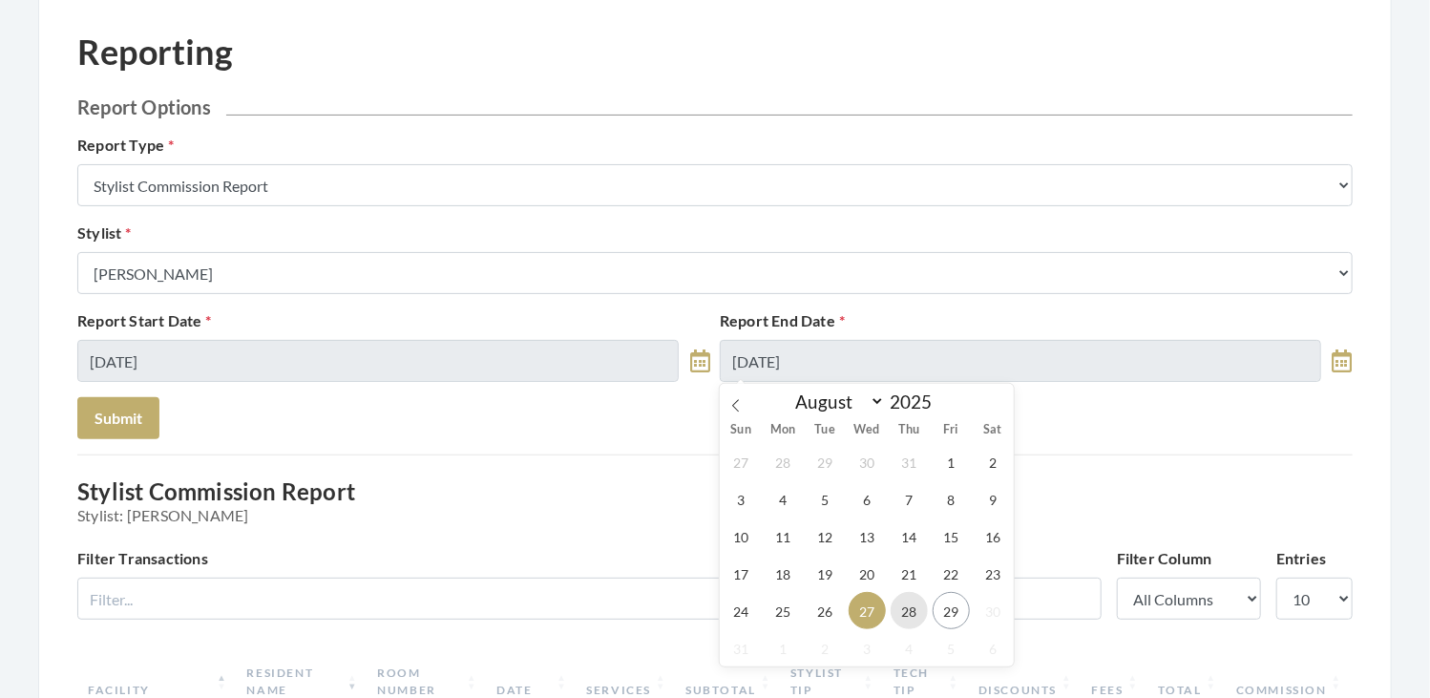
click at [911, 604] on span "28" at bounding box center [908, 610] width 37 height 37
type input "[DATE]"
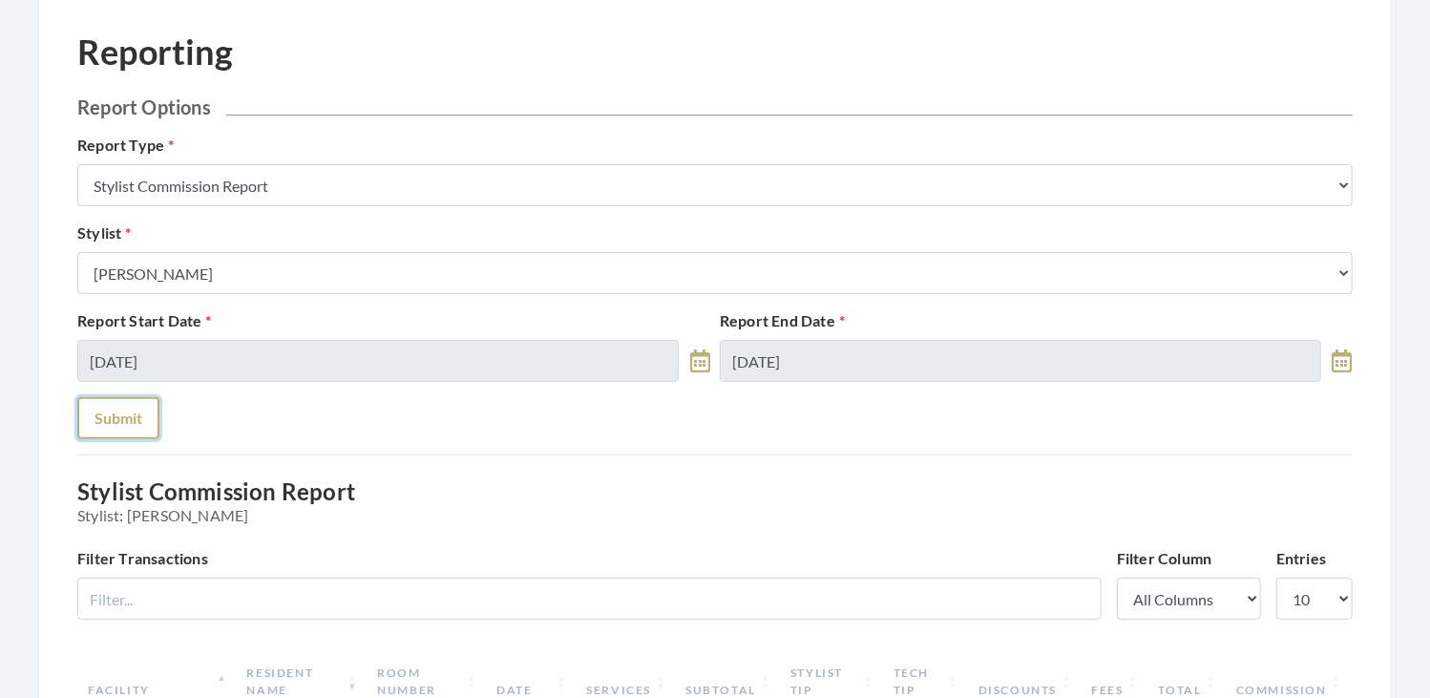
click at [113, 420] on button "Submit" at bounding box center [118, 418] width 82 height 42
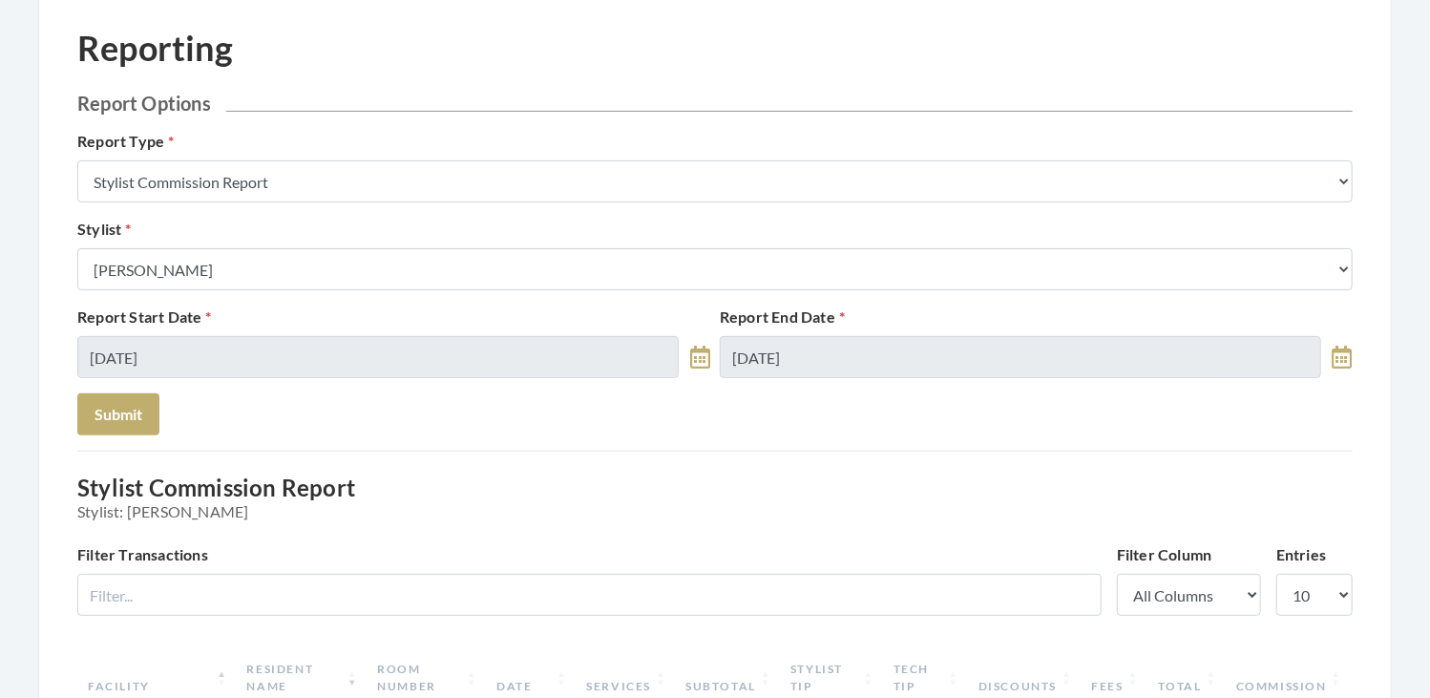
scroll to position [87, 0]
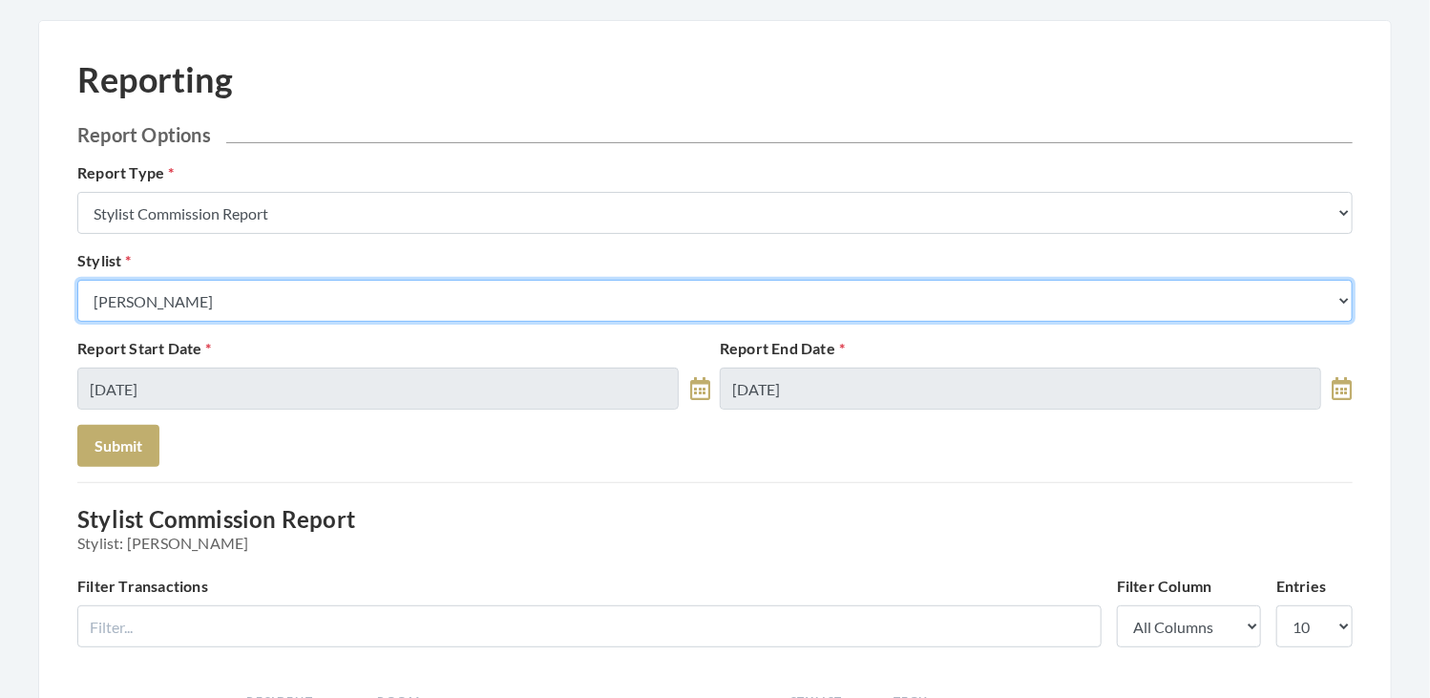
click at [384, 283] on select "Select a Stylist [PERSON_NAME] [PERSON_NAME] [PERSON_NAME] [PERSON_NAME] [PERSO…" at bounding box center [714, 301] width 1275 height 42
select select "49"
click at [77, 280] on select "Select a Stylist [PERSON_NAME] [PERSON_NAME] [PERSON_NAME] [PERSON_NAME] [PERSO…" at bounding box center [714, 301] width 1275 height 42
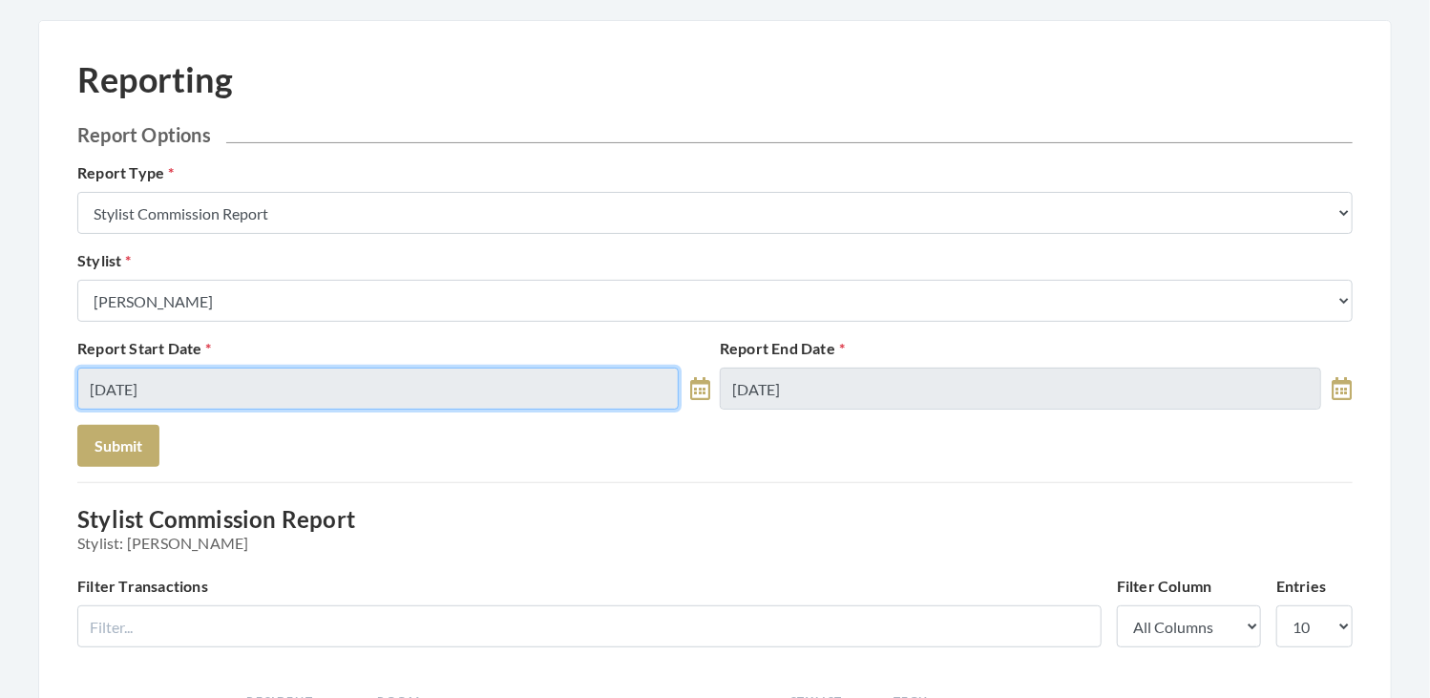
click at [253, 392] on input "[DATE]" at bounding box center [377, 388] width 601 height 42
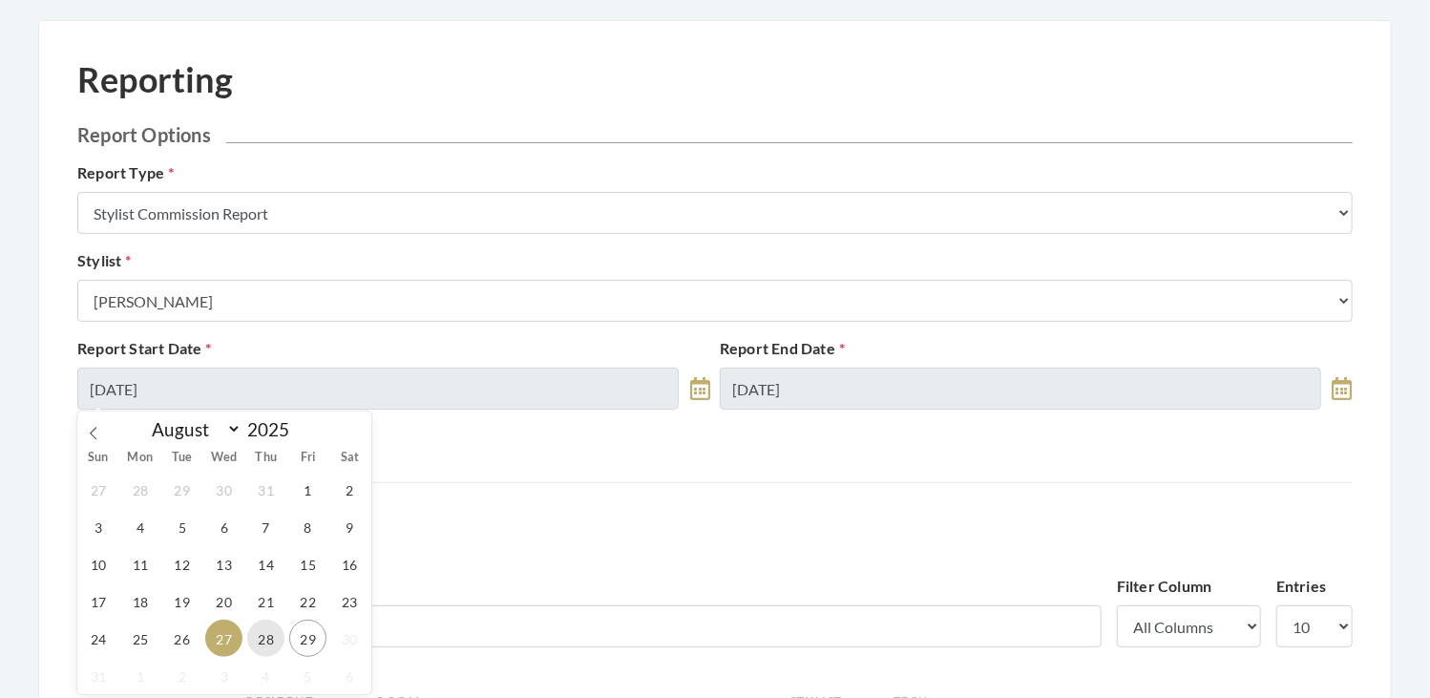
click at [267, 637] on span "28" at bounding box center [265, 637] width 37 height 37
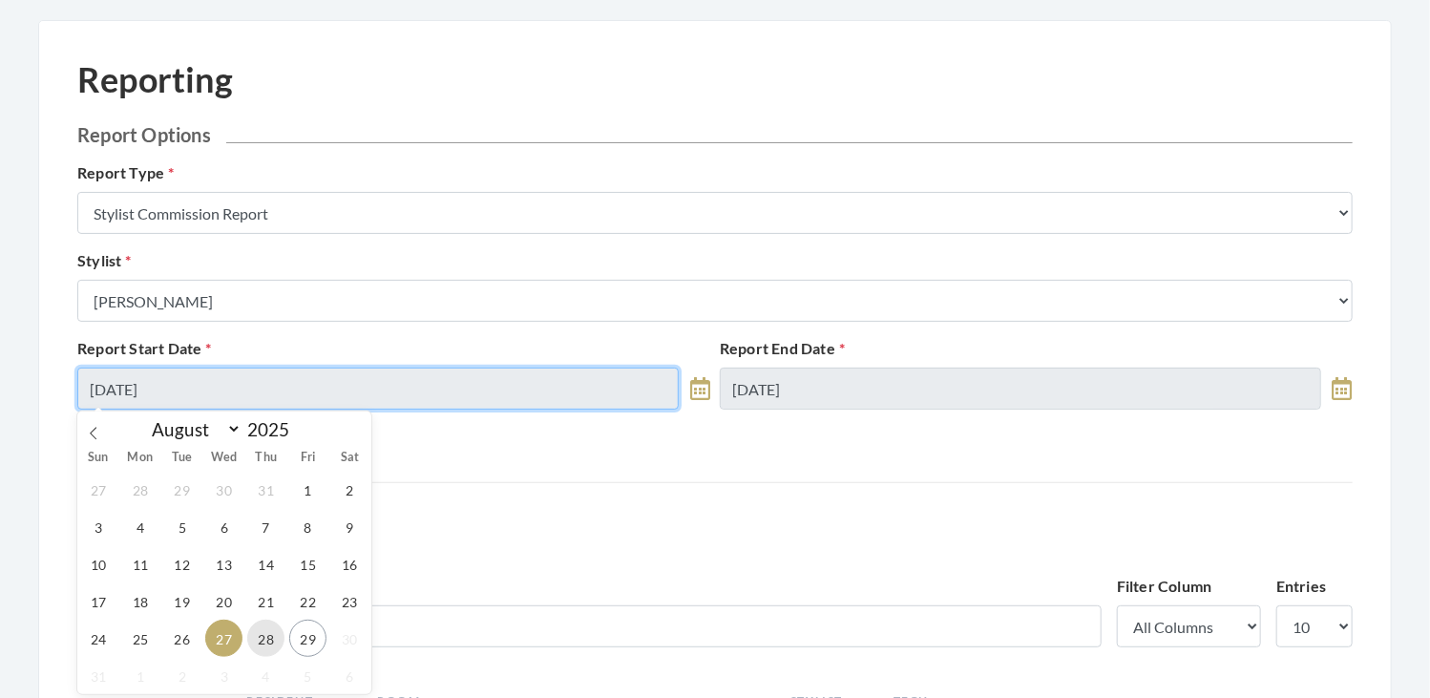
type input "[DATE]"
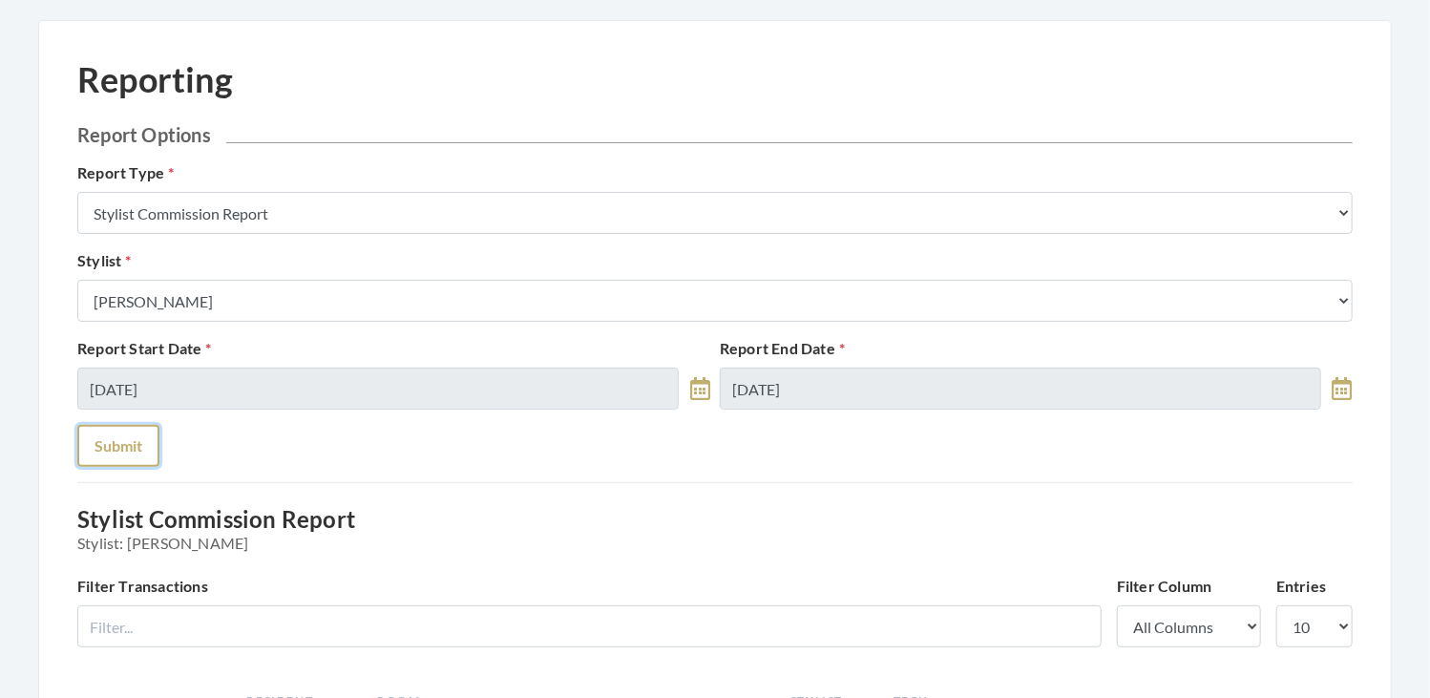
click at [118, 454] on button "Submit" at bounding box center [118, 446] width 82 height 42
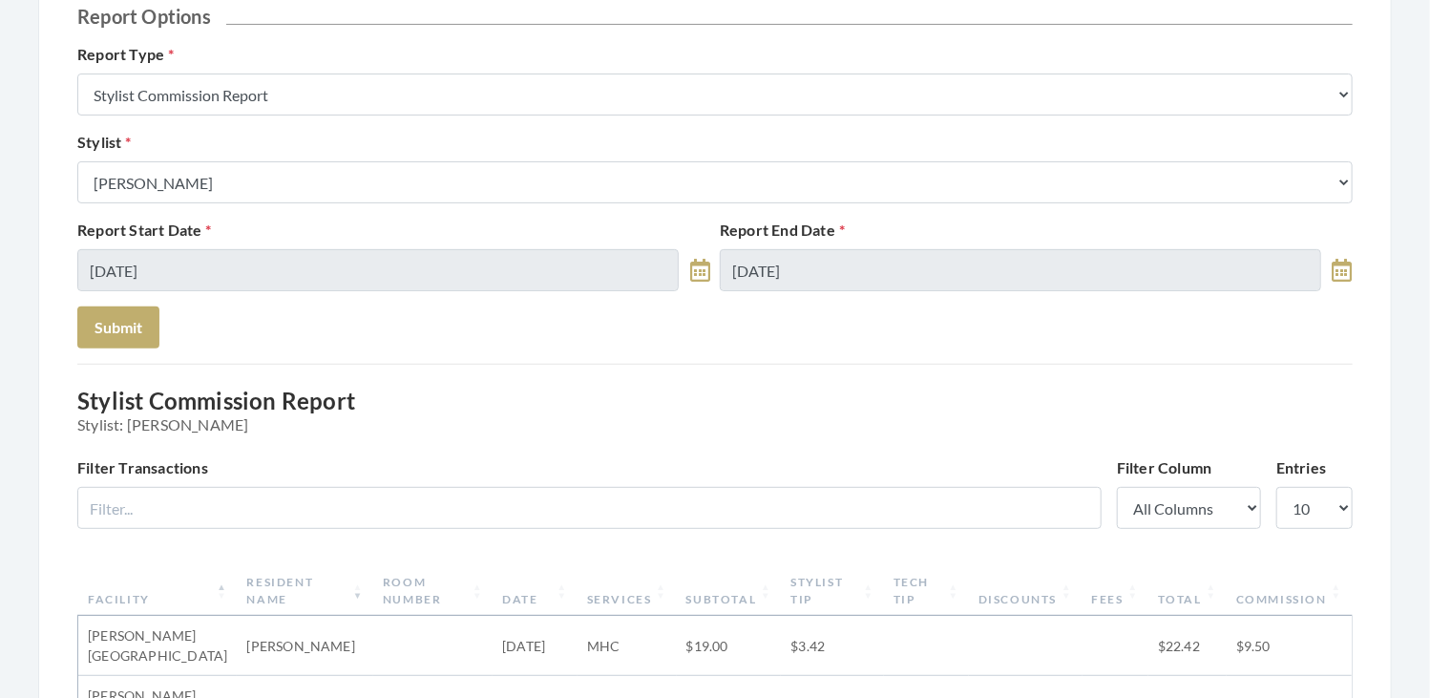
scroll to position [204, 0]
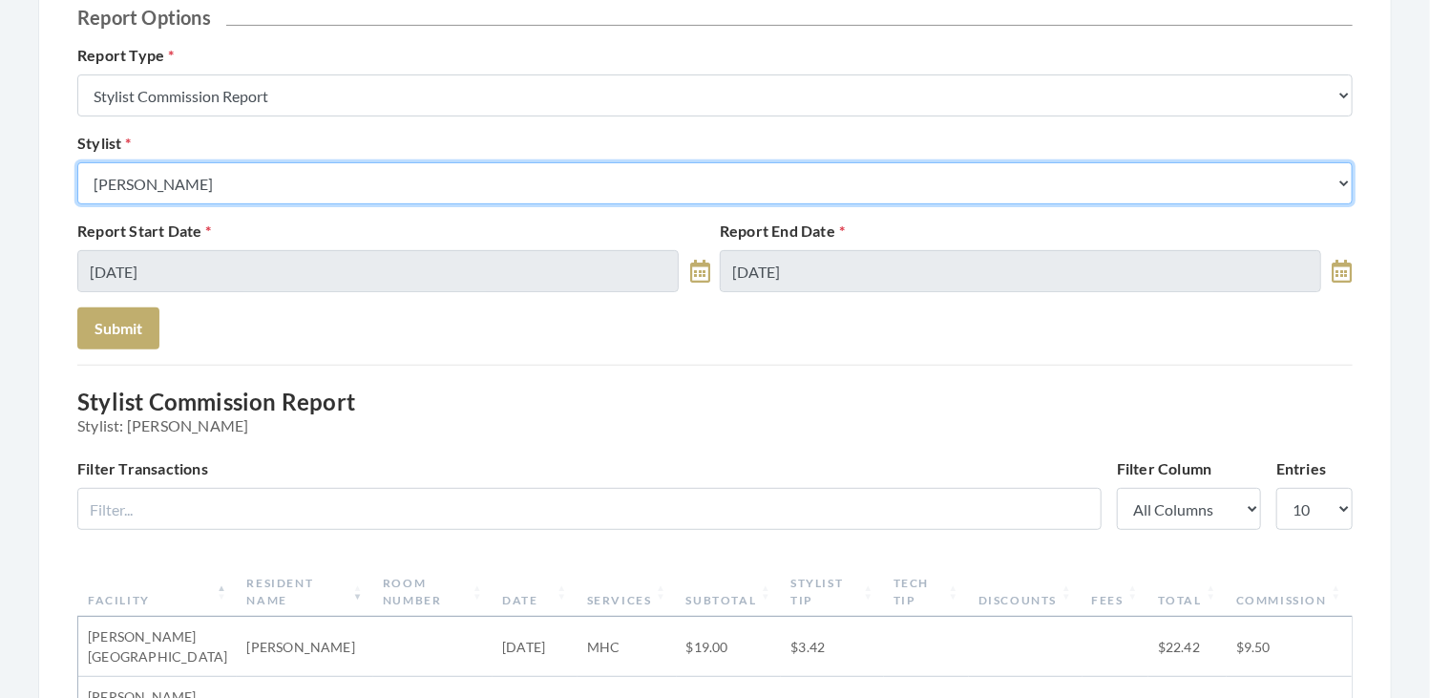
click at [359, 166] on select "Select a Stylist [PERSON_NAME] [PERSON_NAME] [PERSON_NAME] [PERSON_NAME] [PERSO…" at bounding box center [714, 183] width 1275 height 42
select select "18"
click at [77, 162] on select "Select a Stylist [PERSON_NAME] [PERSON_NAME] [PERSON_NAME] [PERSON_NAME] [PERSO…" at bounding box center [714, 183] width 1275 height 42
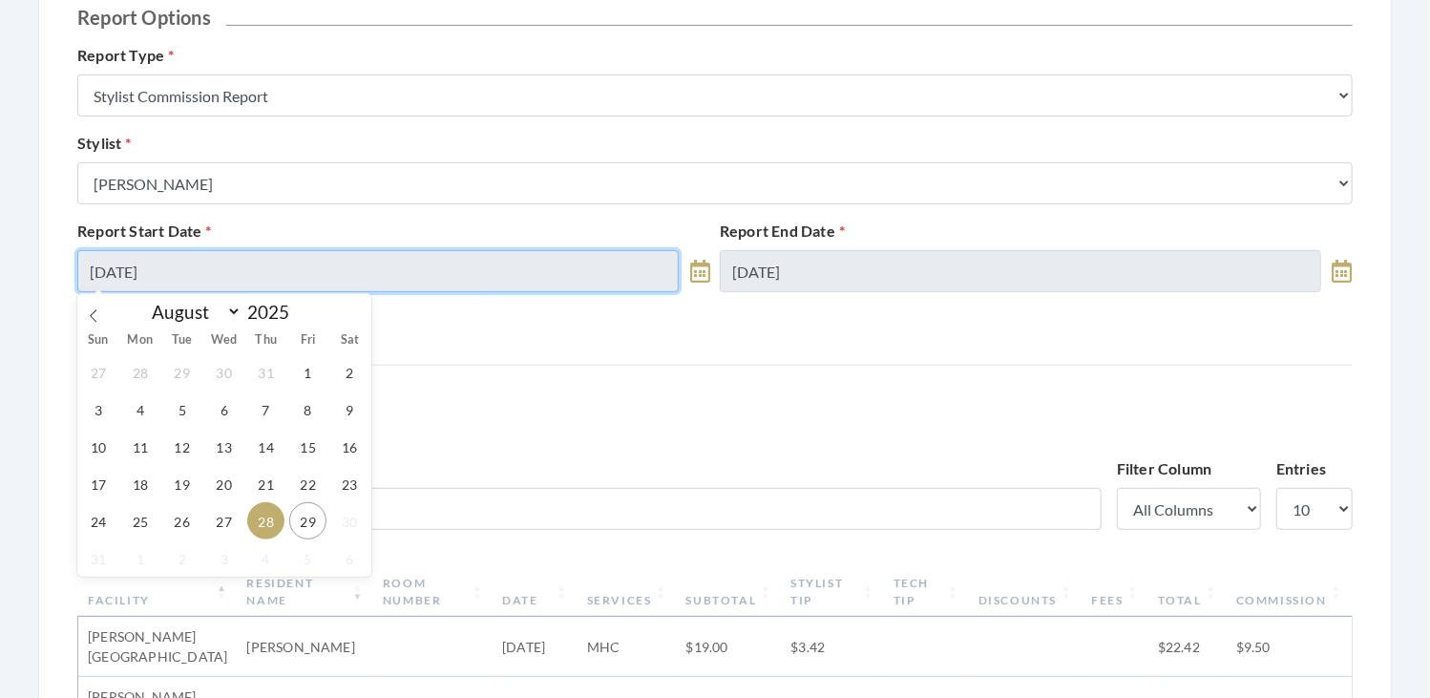
click at [314, 262] on input "[DATE]" at bounding box center [377, 271] width 601 height 42
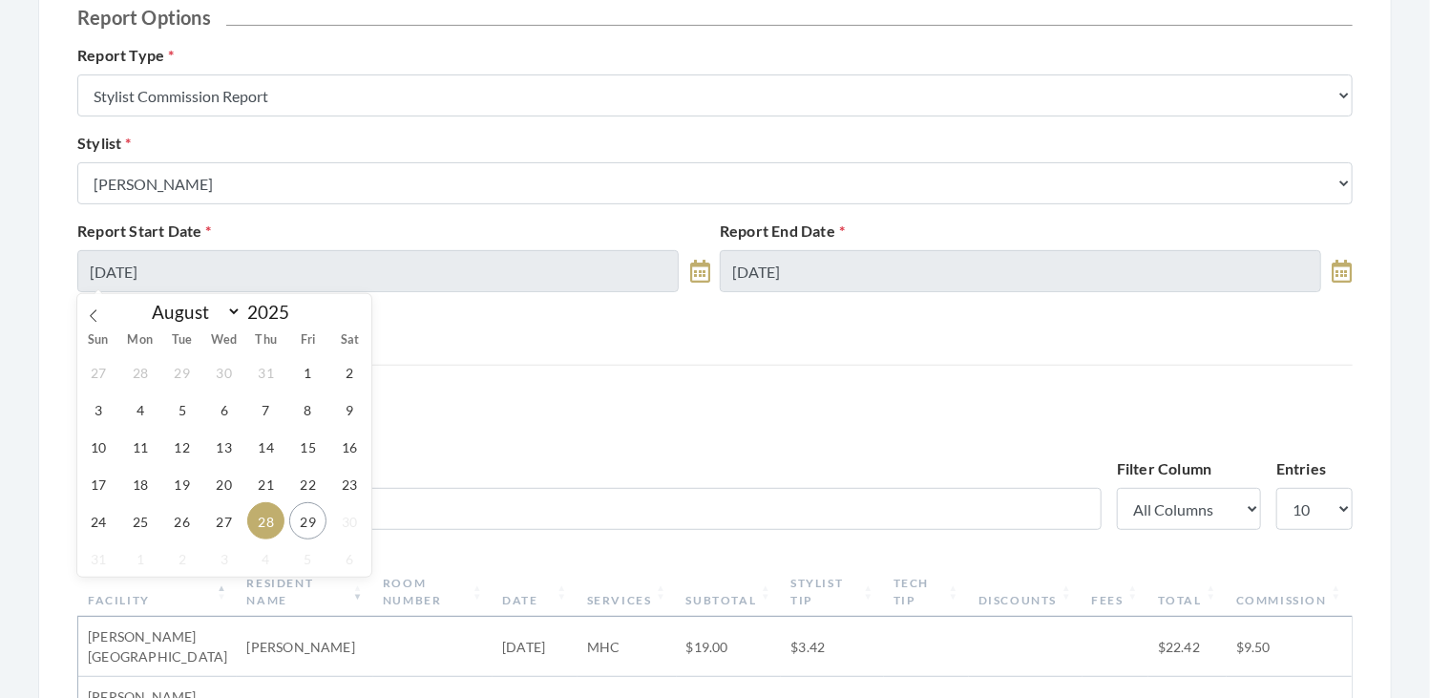
click at [229, 541] on span "3" at bounding box center [223, 557] width 37 height 37
click at [225, 528] on span "27" at bounding box center [223, 520] width 37 height 37
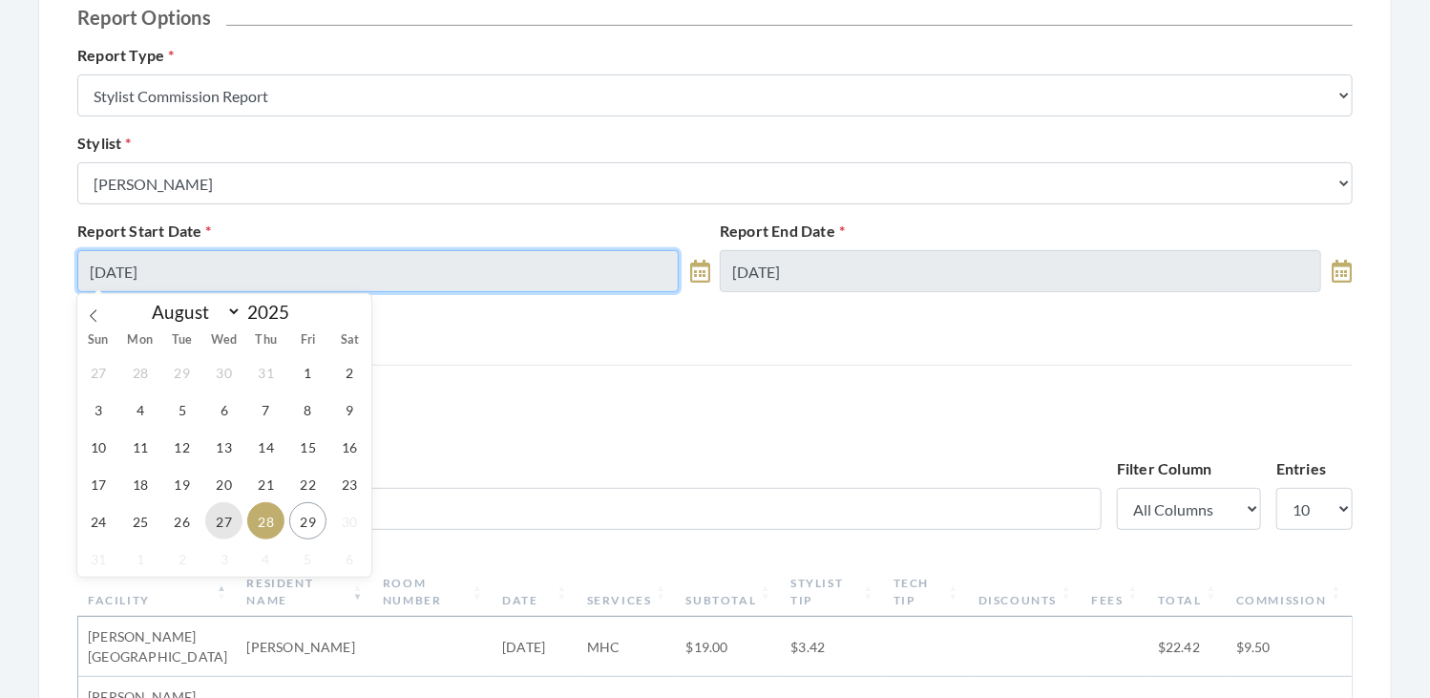
type input "08/27/2025"
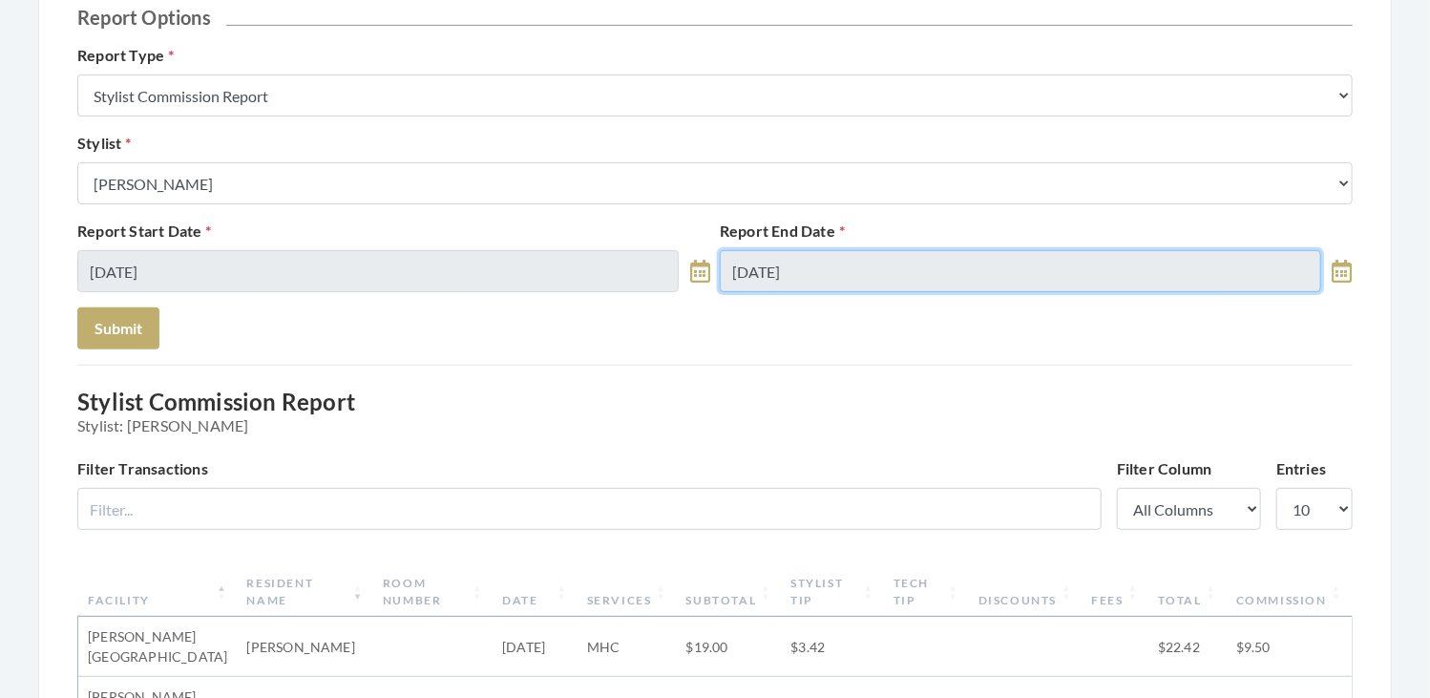
click at [966, 266] on input "[DATE]" at bounding box center [1020, 271] width 601 height 42
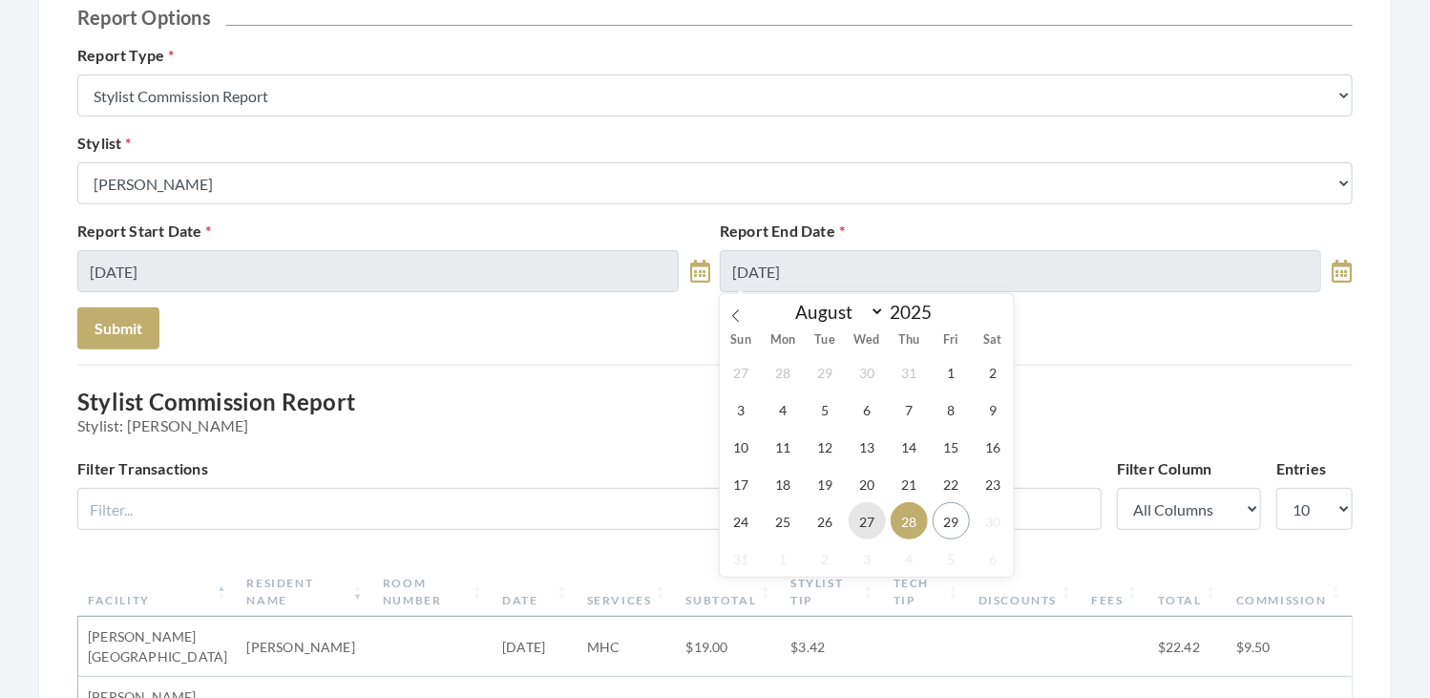
click at [863, 510] on span "27" at bounding box center [866, 520] width 37 height 37
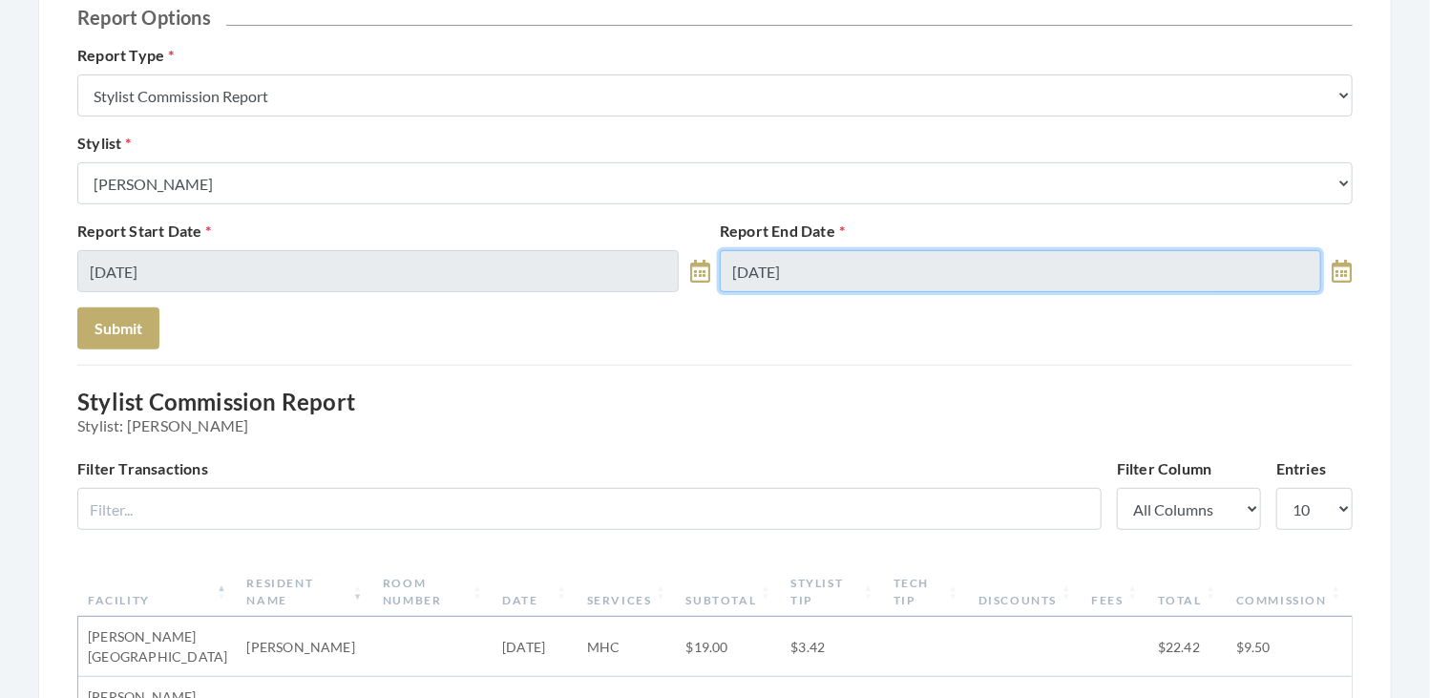
type input "08/27/2025"
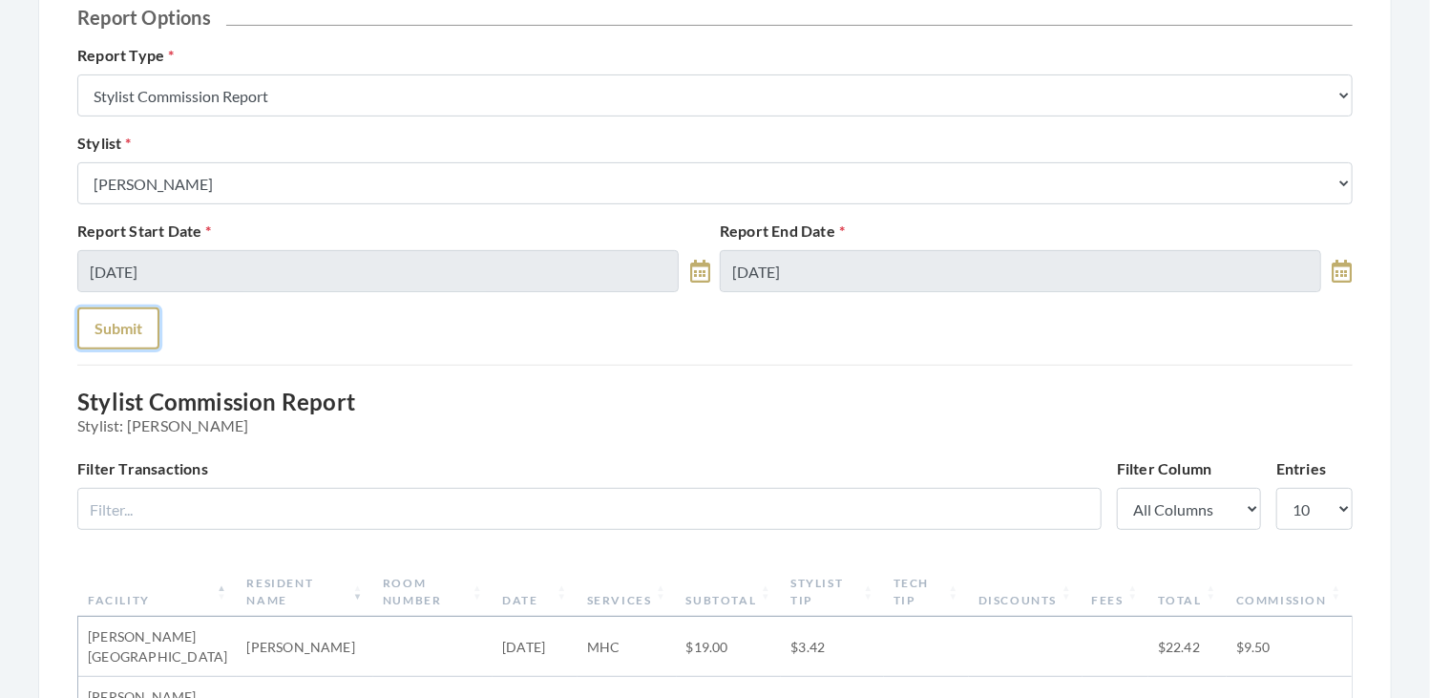
click at [133, 334] on button "Submit" at bounding box center [118, 328] width 82 height 42
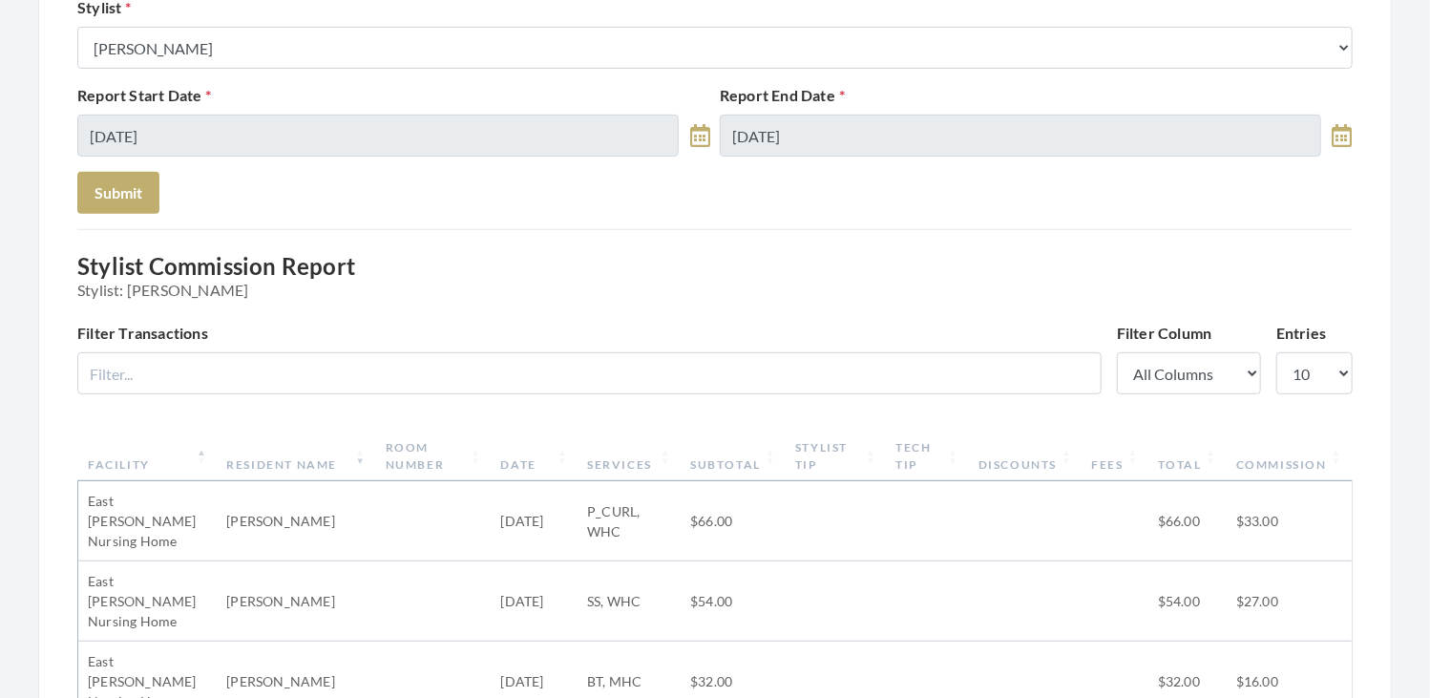
scroll to position [342, 0]
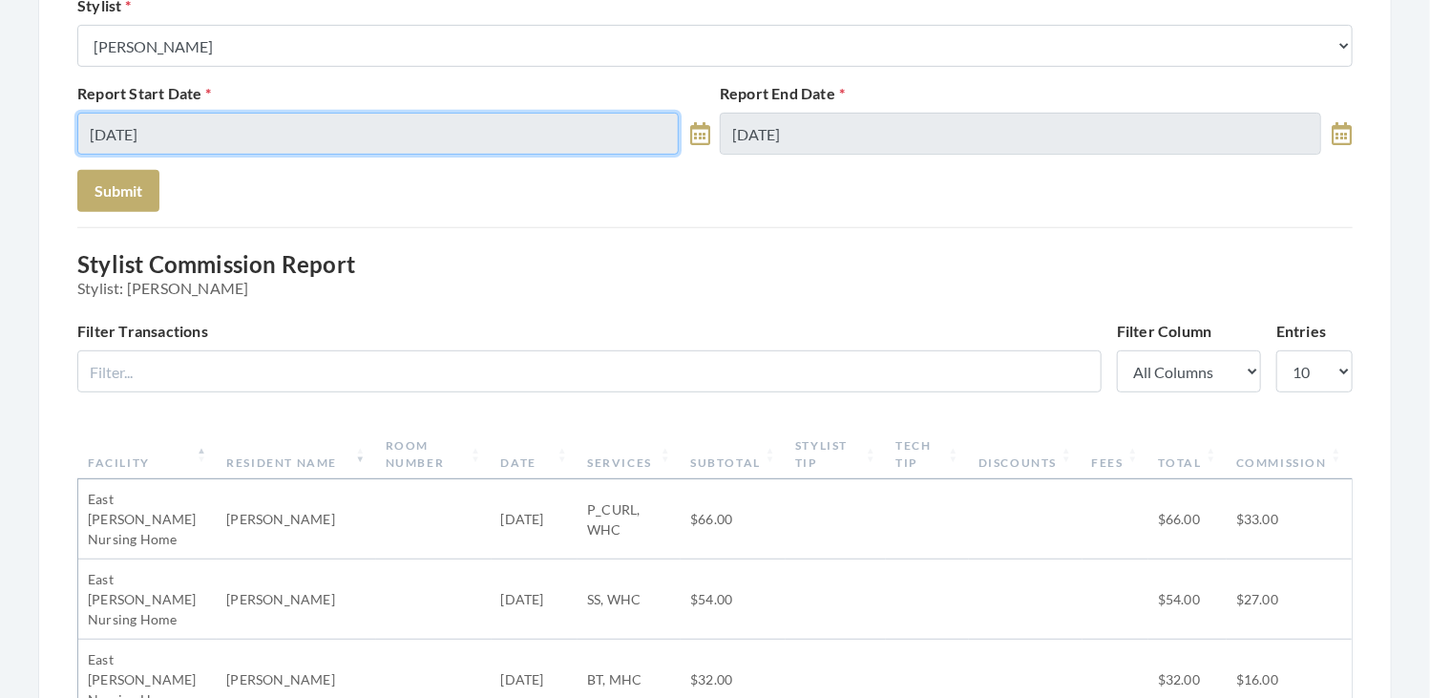
click at [305, 134] on input "08/27/2025" at bounding box center [377, 134] width 601 height 42
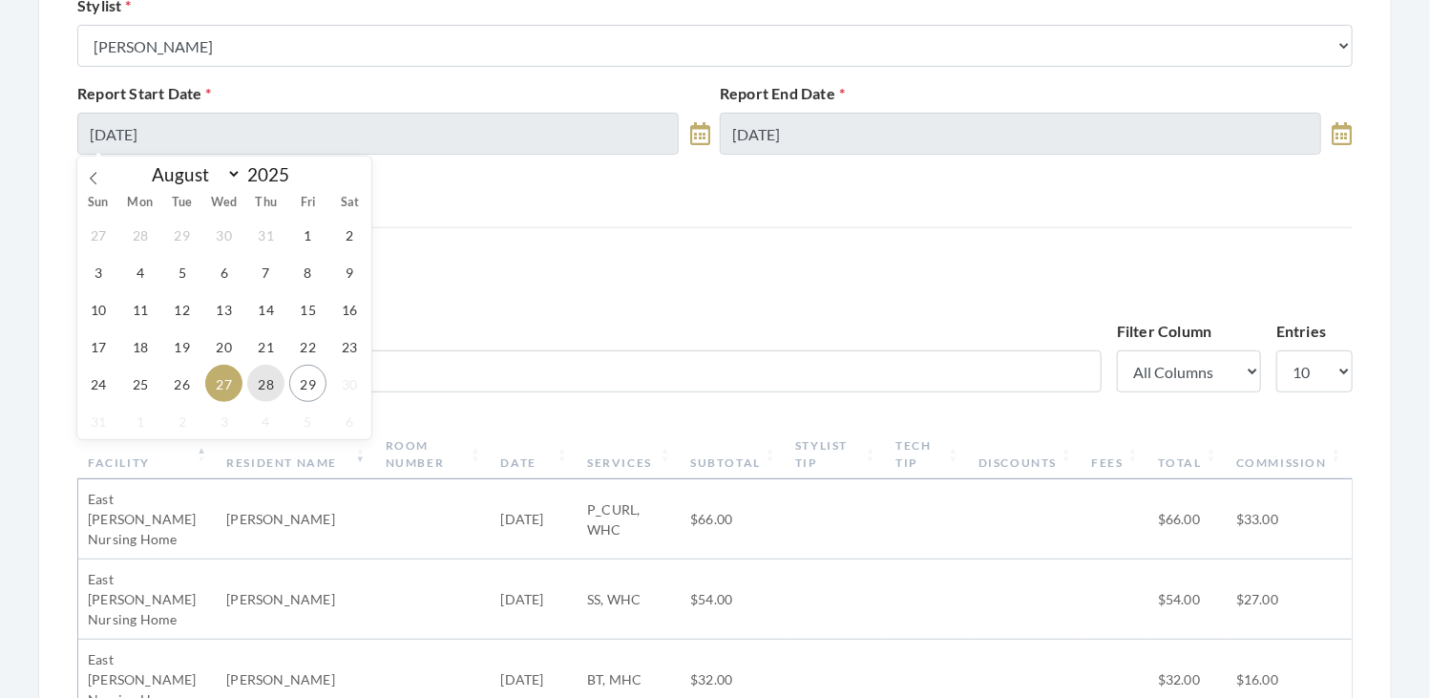
click at [265, 377] on span "28" at bounding box center [265, 383] width 37 height 37
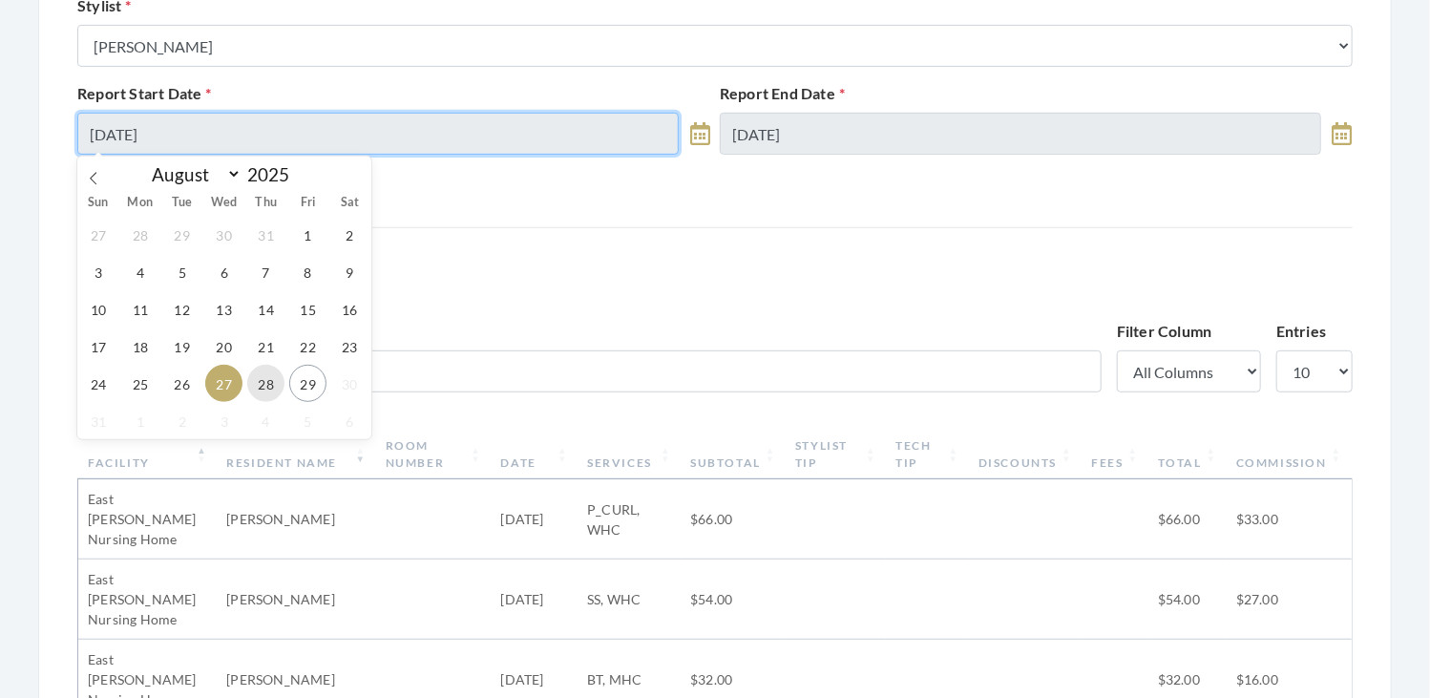
type input "[DATE]"
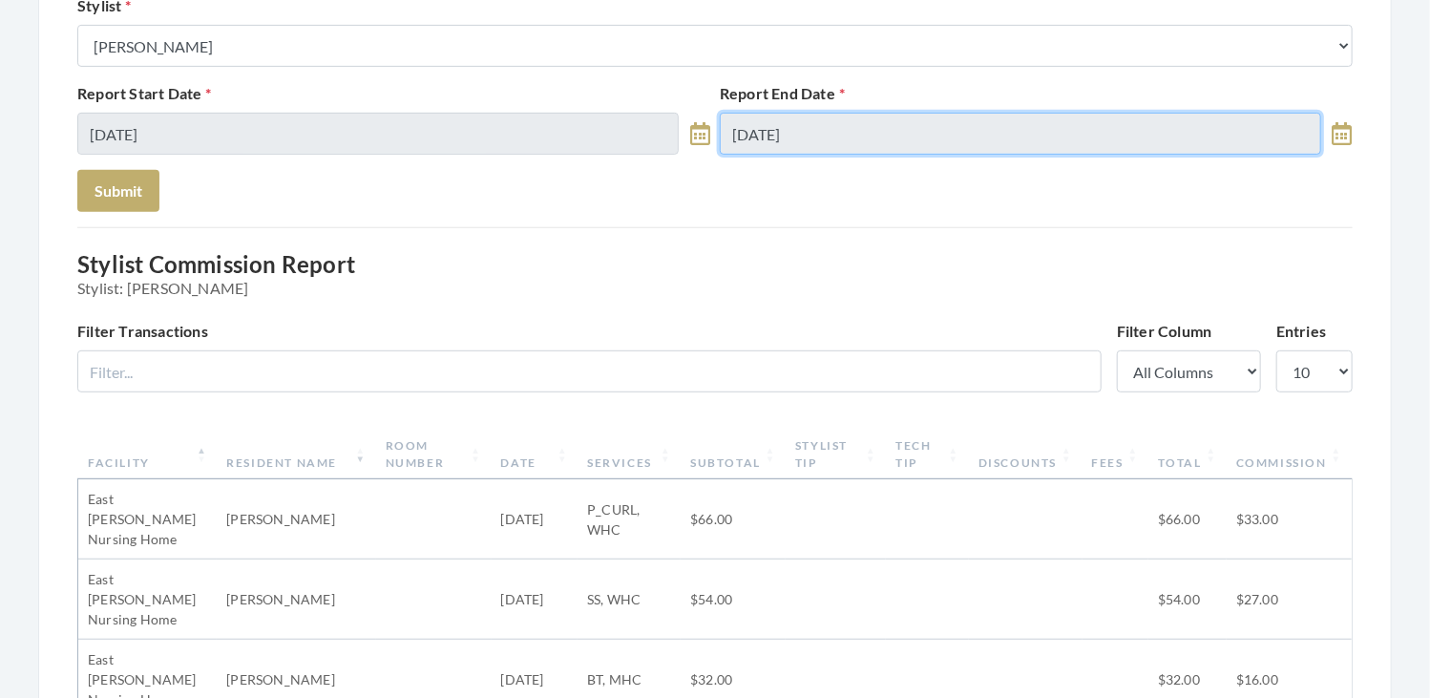
click at [826, 121] on input "08/27/2025" at bounding box center [1020, 134] width 601 height 42
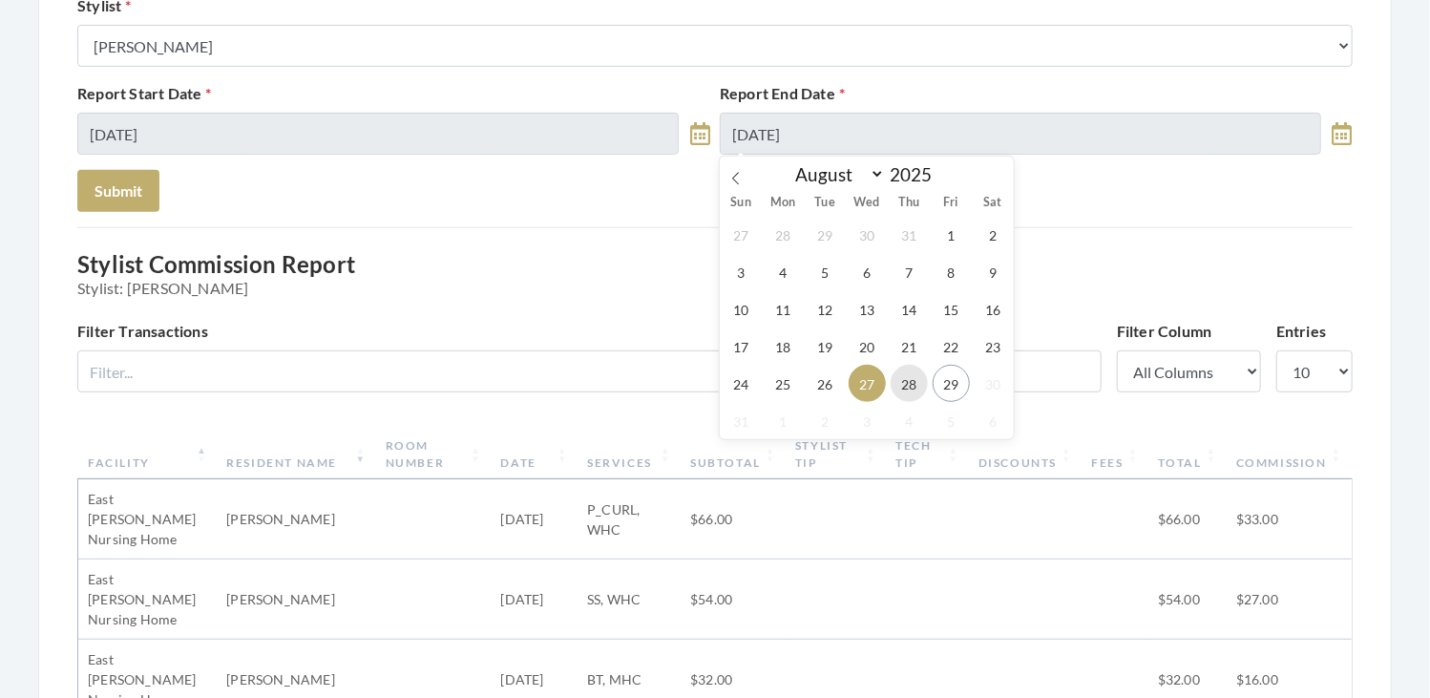
click at [903, 387] on span "28" at bounding box center [908, 383] width 37 height 37
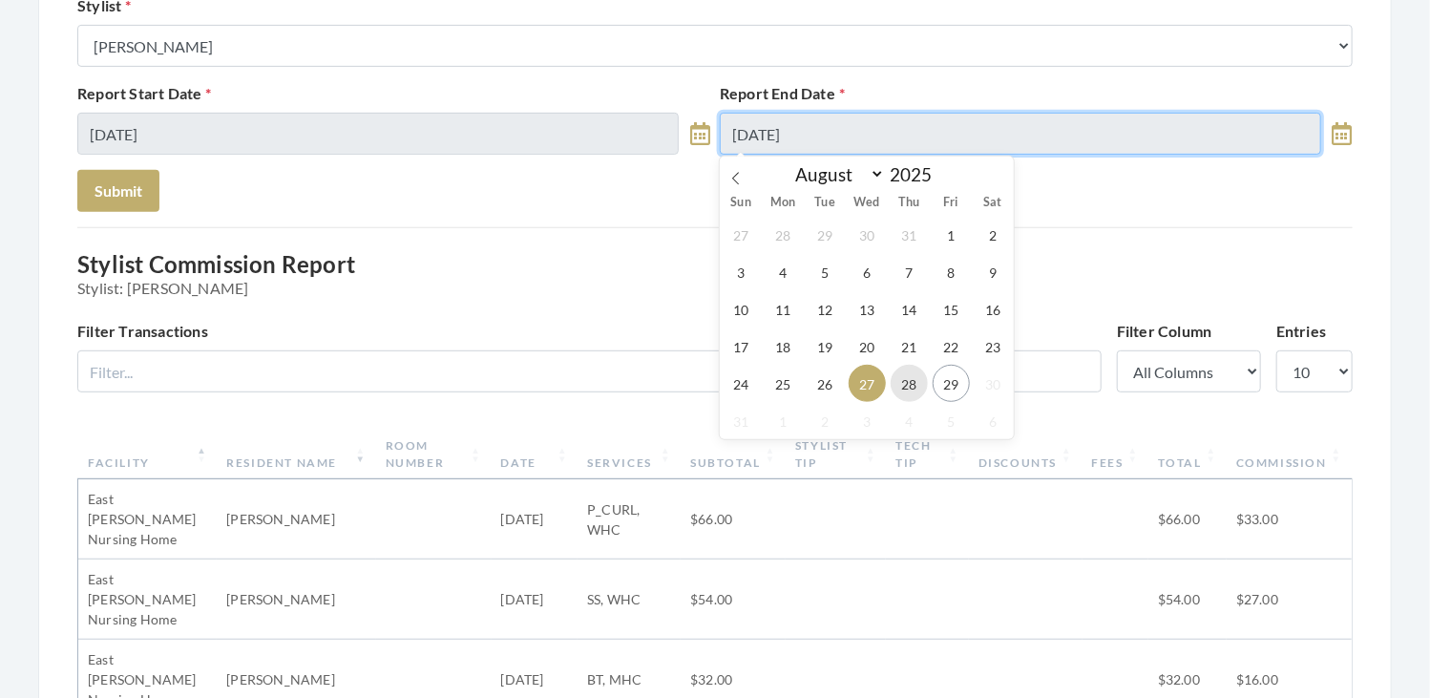
type input "[DATE]"
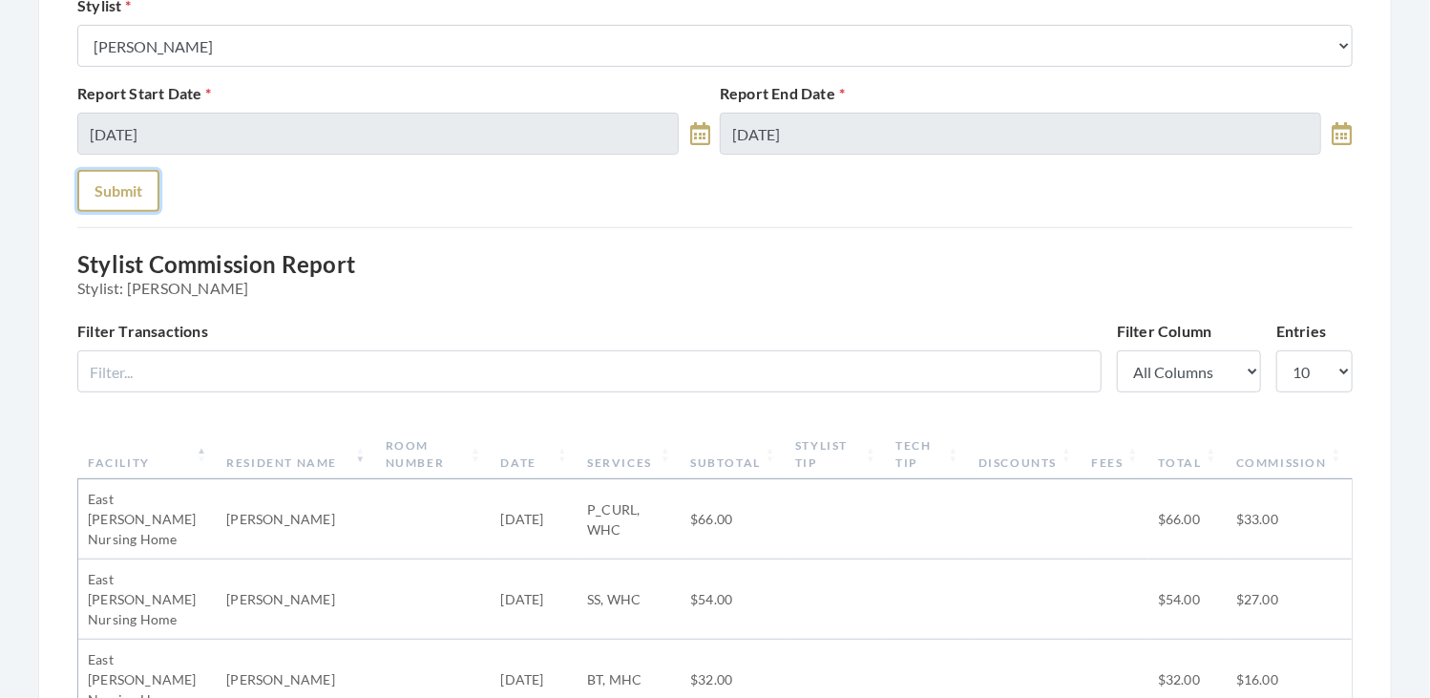
click at [131, 182] on button "Submit" at bounding box center [118, 191] width 82 height 42
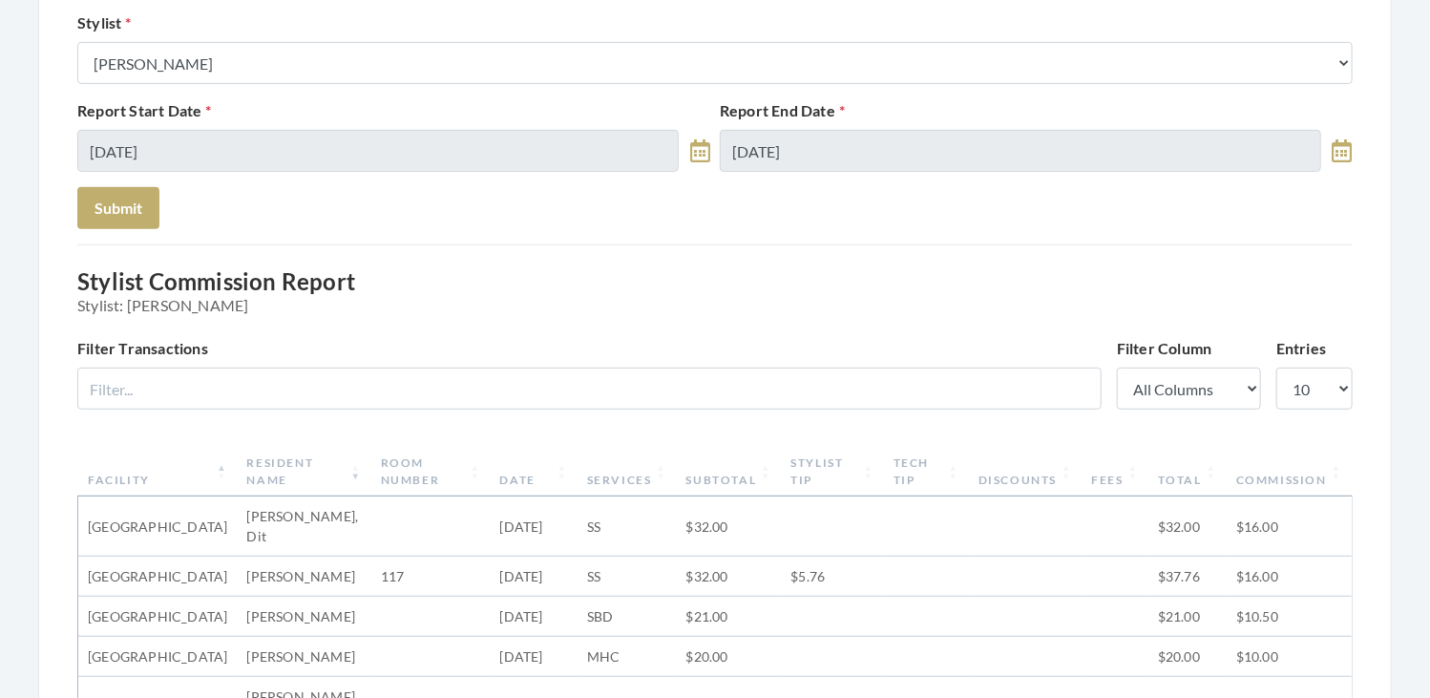
scroll to position [326, 0]
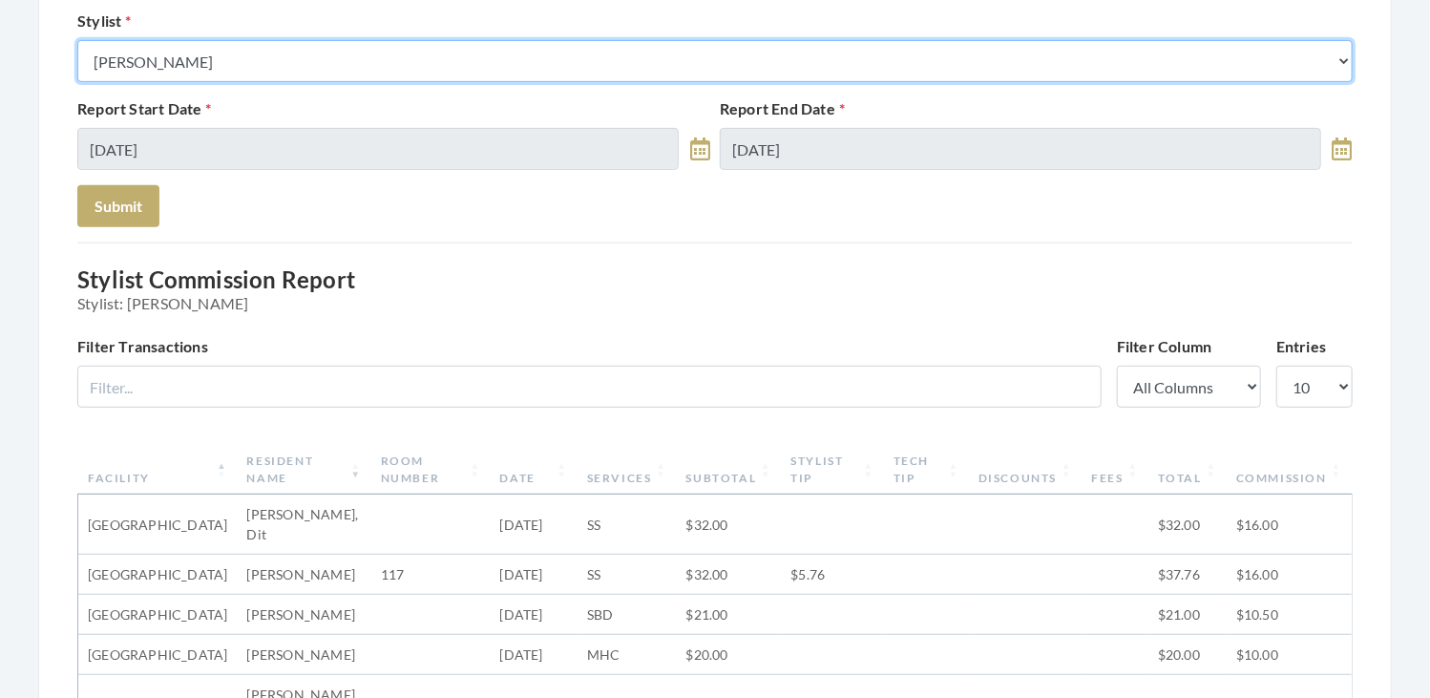
click at [378, 73] on select "Select a Stylist [PERSON_NAME] [PERSON_NAME] [PERSON_NAME] [PERSON_NAME] [PERSO…" at bounding box center [714, 61] width 1275 height 42
click at [77, 40] on select "Select a Stylist [PERSON_NAME] [PERSON_NAME] [PERSON_NAME] [PERSON_NAME] [PERSO…" at bounding box center [714, 61] width 1275 height 42
click at [294, 58] on select "Select a Stylist [PERSON_NAME] [PERSON_NAME] [PERSON_NAME] [PERSON_NAME] [PERSO…" at bounding box center [714, 61] width 1275 height 42
select select "176"
click at [77, 40] on select "Select a Stylist [PERSON_NAME] [PERSON_NAME] [PERSON_NAME] [PERSON_NAME] [PERSO…" at bounding box center [714, 61] width 1275 height 42
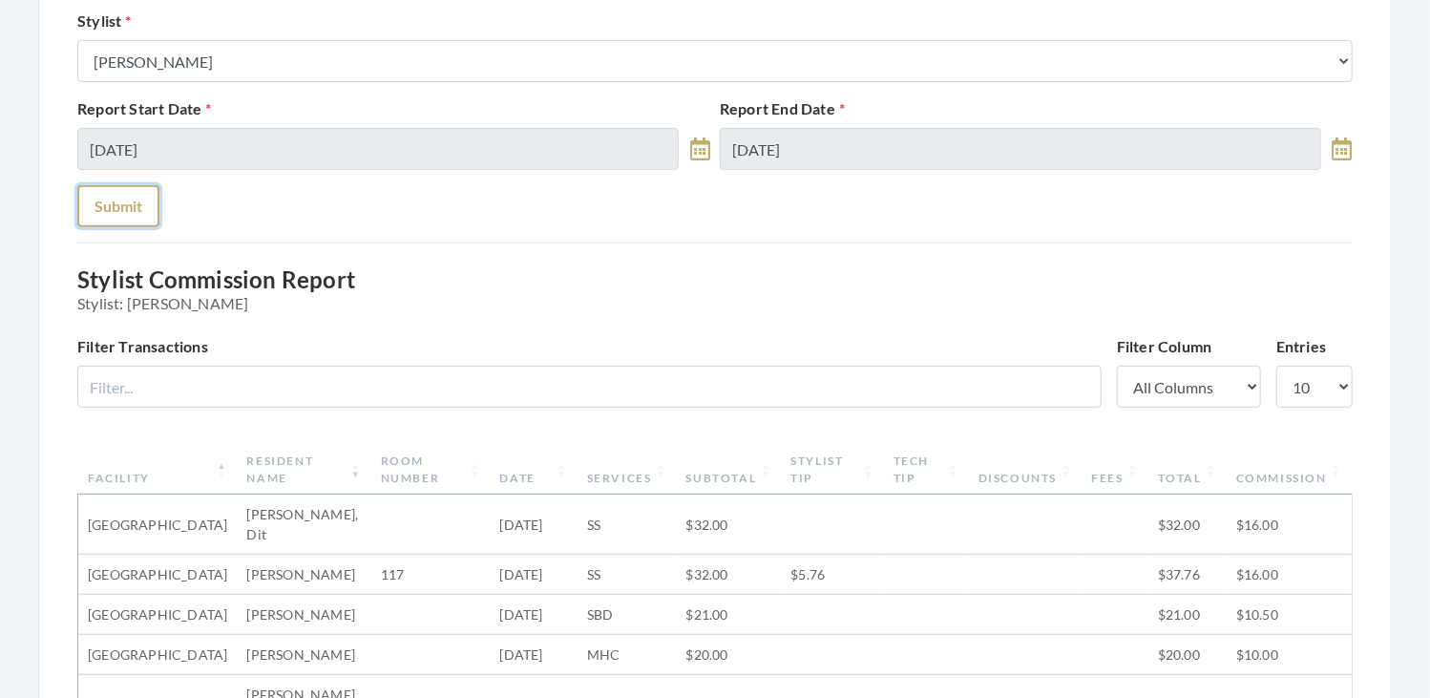
click at [114, 195] on button "Submit" at bounding box center [118, 206] width 82 height 42
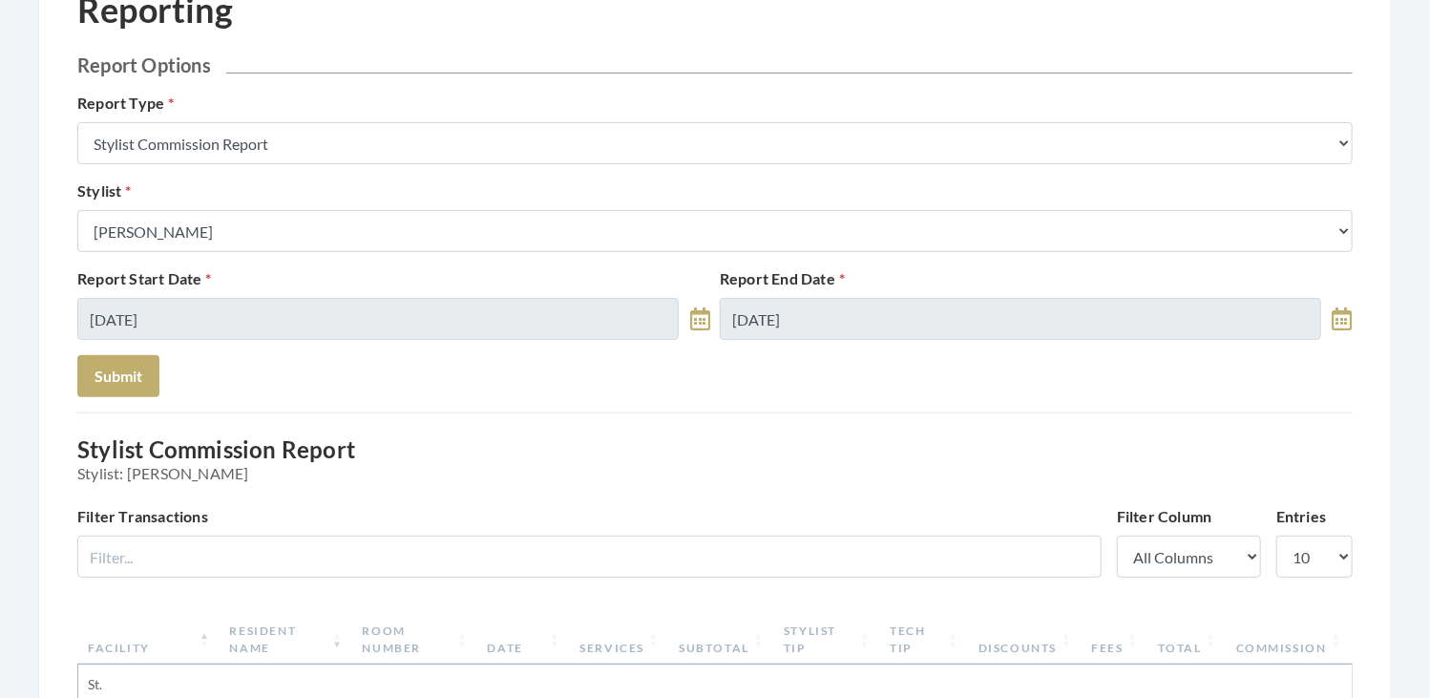
scroll to position [149, 0]
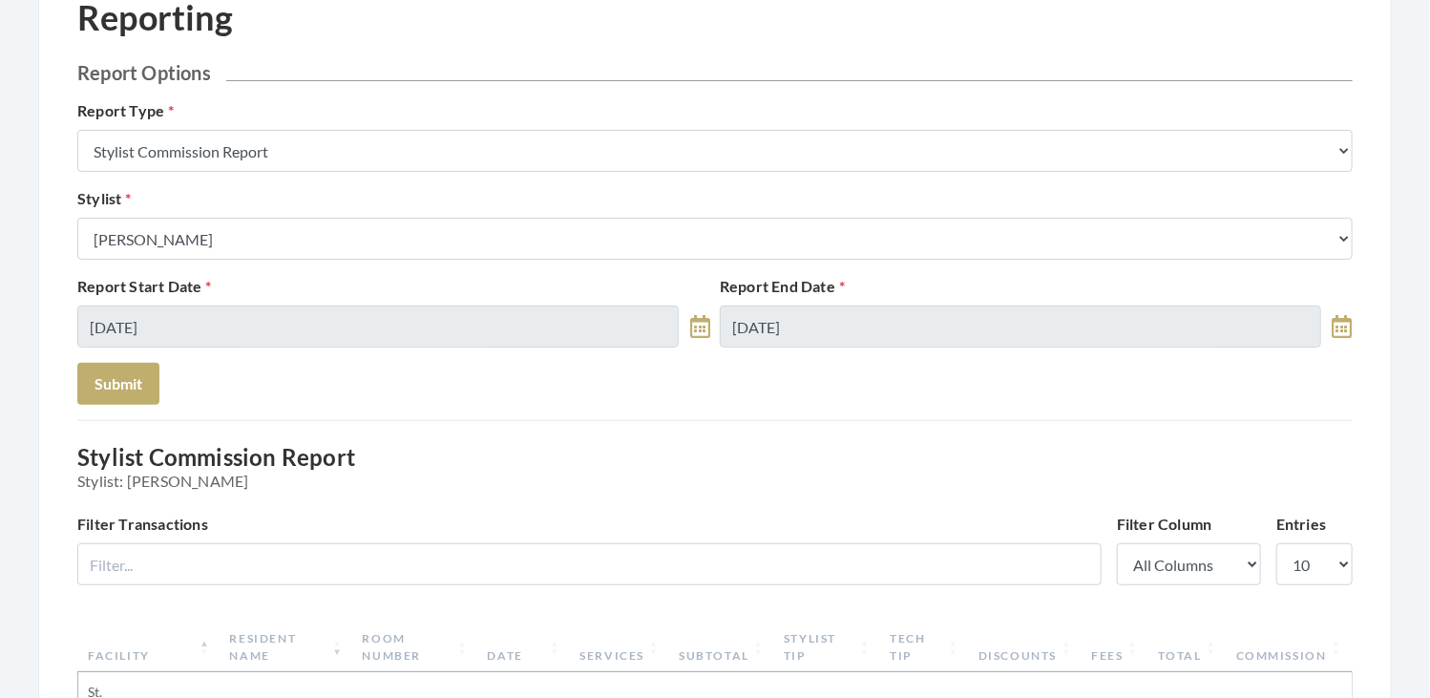
click at [353, 211] on div "Stylist Select a Stylist [PERSON_NAME] [PERSON_NAME] [PERSON_NAME] [PERSON_NAME…" at bounding box center [715, 223] width 1285 height 73
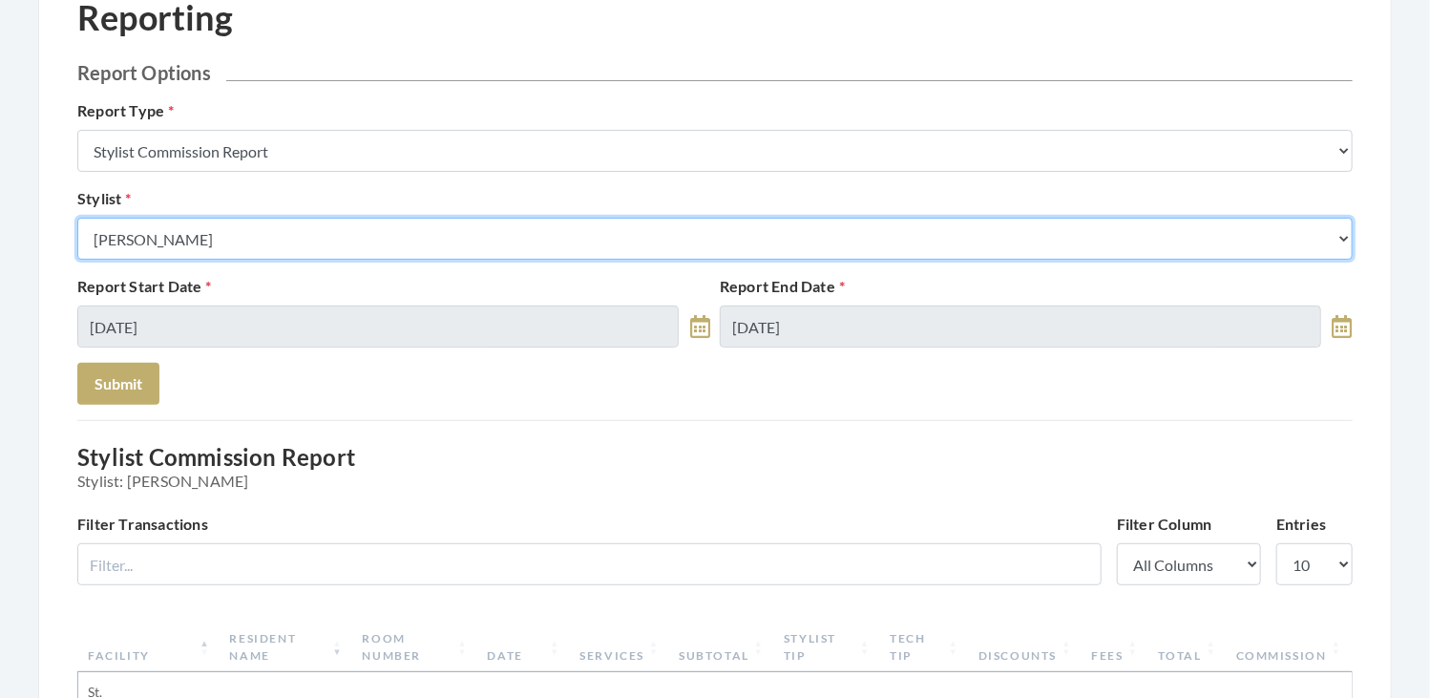
click at [349, 243] on select "Select a Stylist [PERSON_NAME] [PERSON_NAME] [PERSON_NAME] [PERSON_NAME] [PERSO…" at bounding box center [714, 239] width 1275 height 42
select select "147"
click at [77, 218] on select "Select a Stylist [PERSON_NAME] [PERSON_NAME] [PERSON_NAME] [PERSON_NAME] [PERSO…" at bounding box center [714, 239] width 1275 height 42
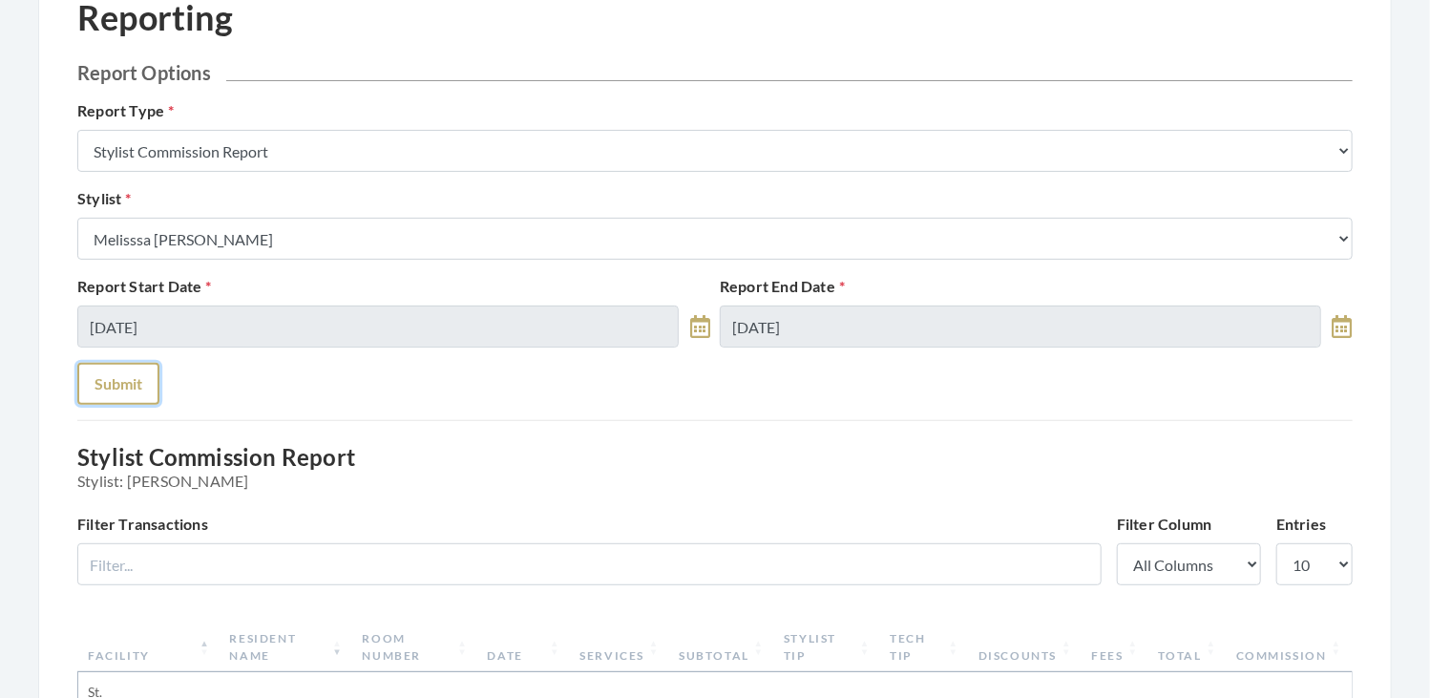
click at [132, 385] on button "Submit" at bounding box center [118, 384] width 82 height 42
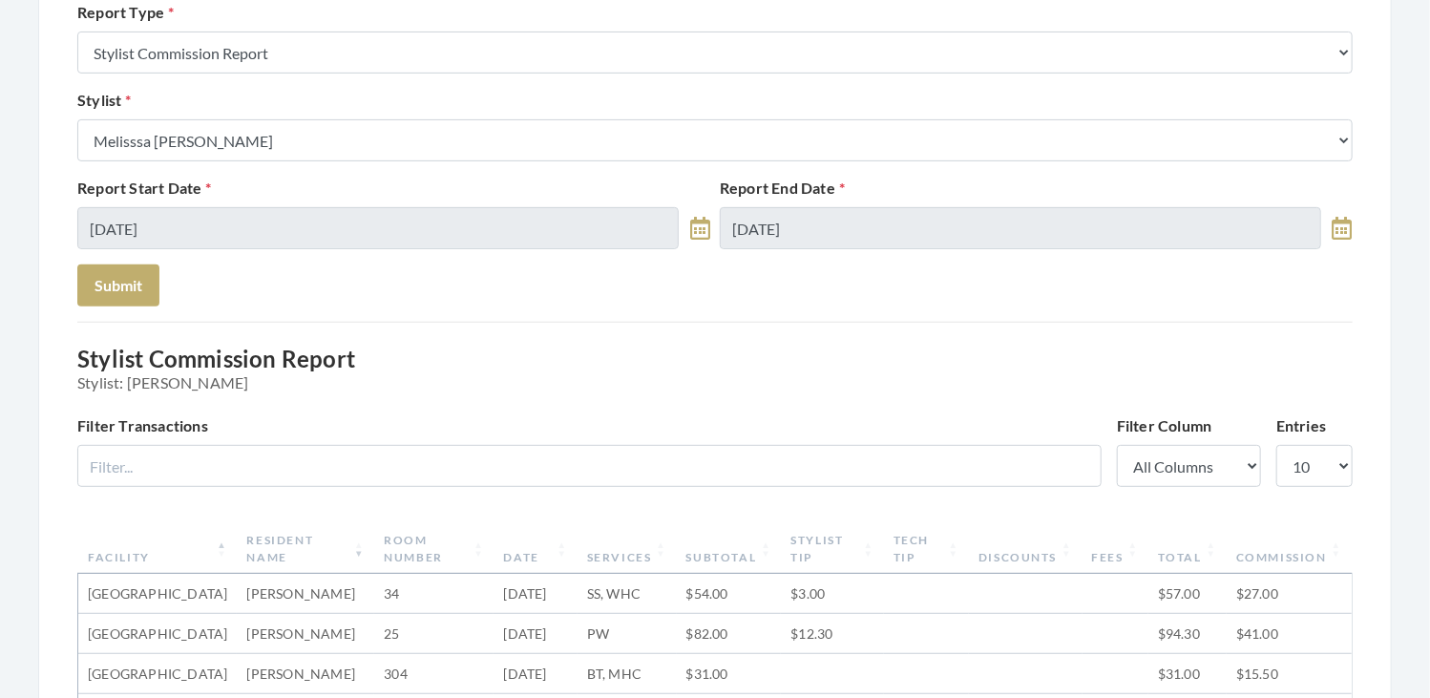
scroll to position [246, 0]
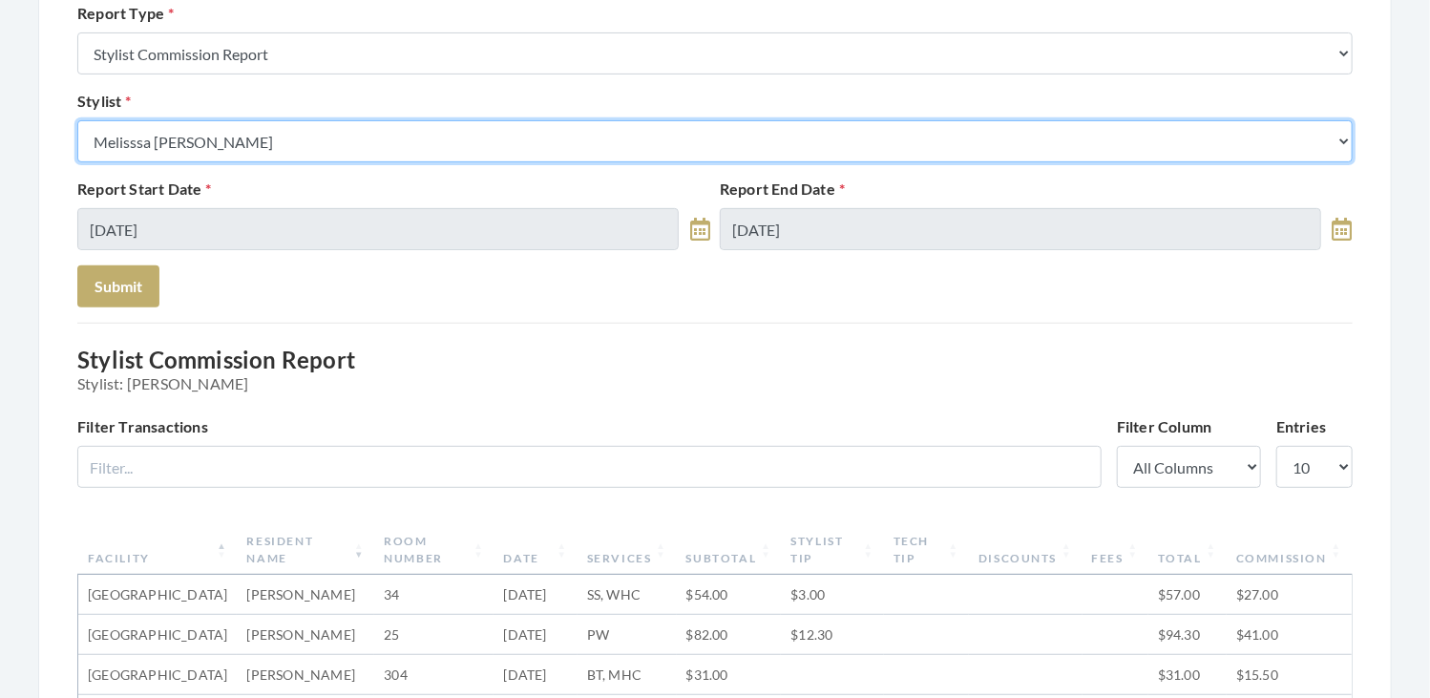
click at [344, 139] on select "Select a Stylist [PERSON_NAME] [PERSON_NAME] [PERSON_NAME] [PERSON_NAME] [PERSO…" at bounding box center [714, 141] width 1275 height 42
select select "28"
click at [77, 120] on select "Select a Stylist [PERSON_NAME] [PERSON_NAME] [PERSON_NAME] [PERSON_NAME] [PERSO…" at bounding box center [714, 141] width 1275 height 42
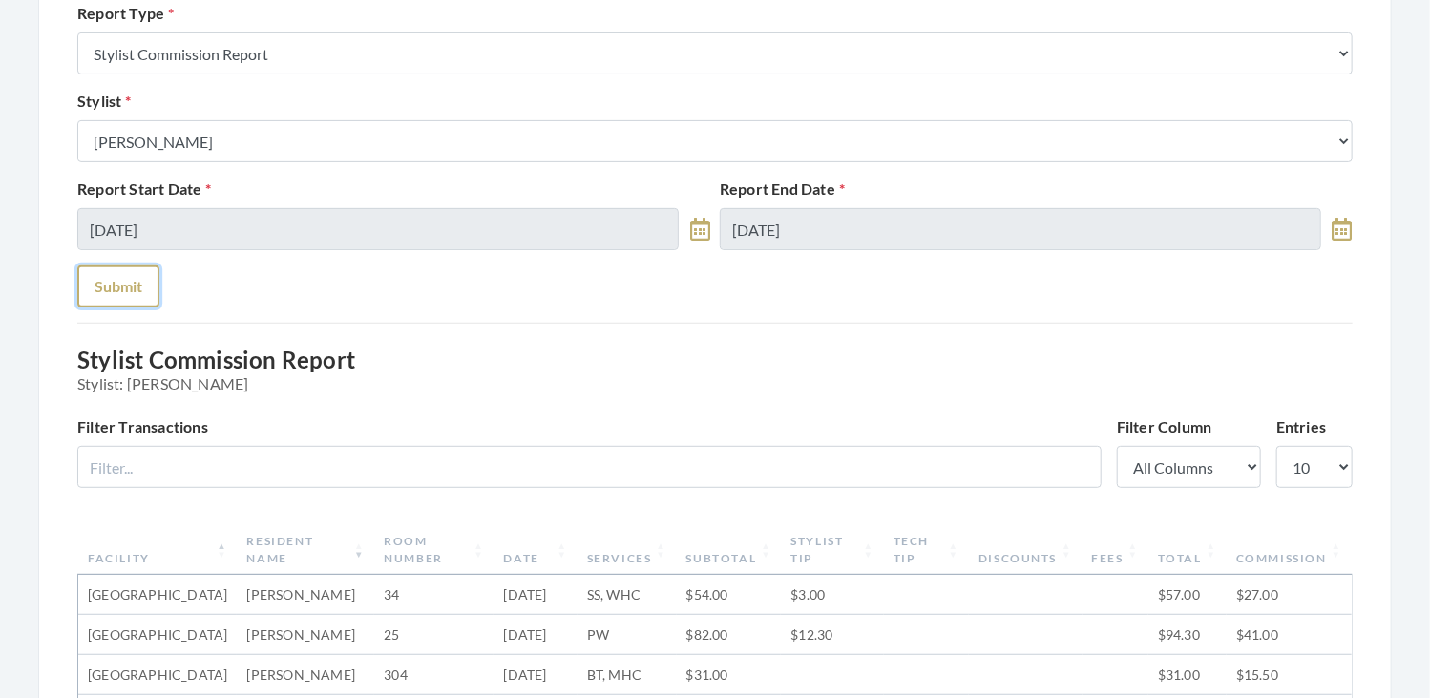
click at [128, 274] on button "Submit" at bounding box center [118, 286] width 82 height 42
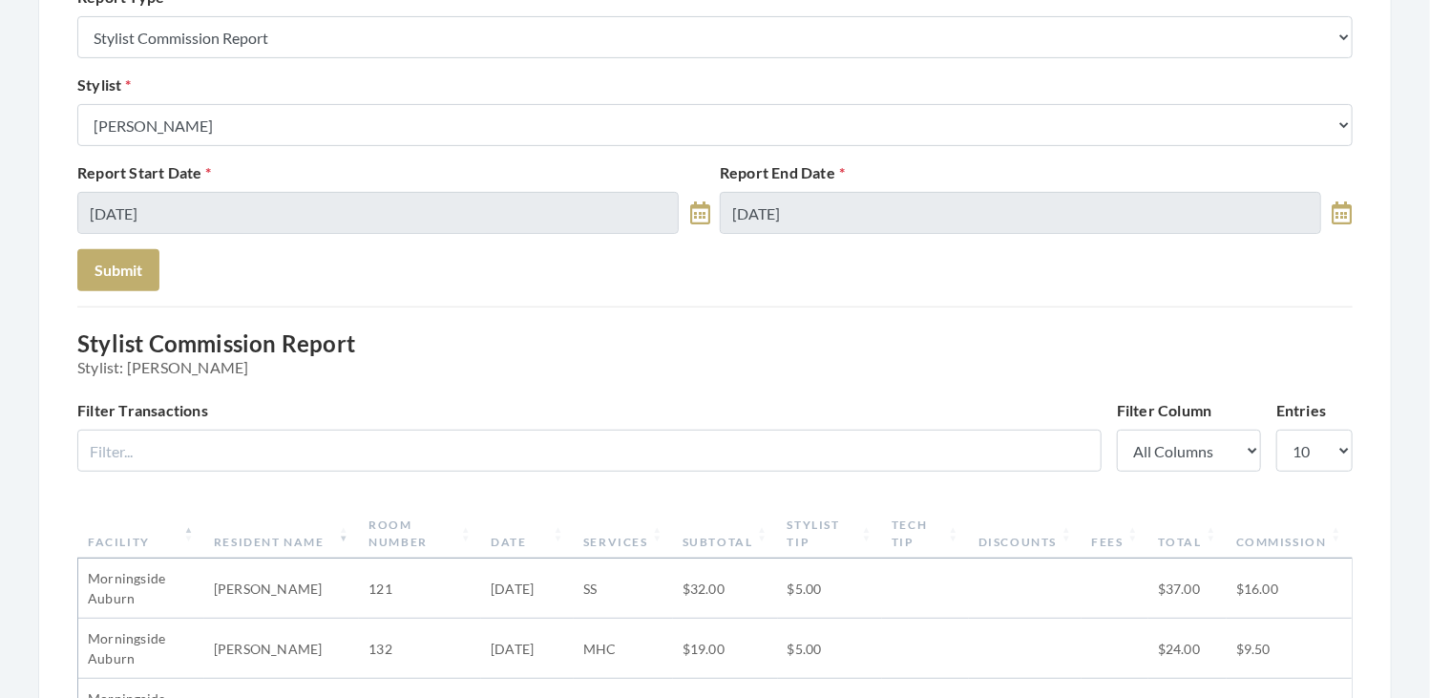
scroll to position [244, 0]
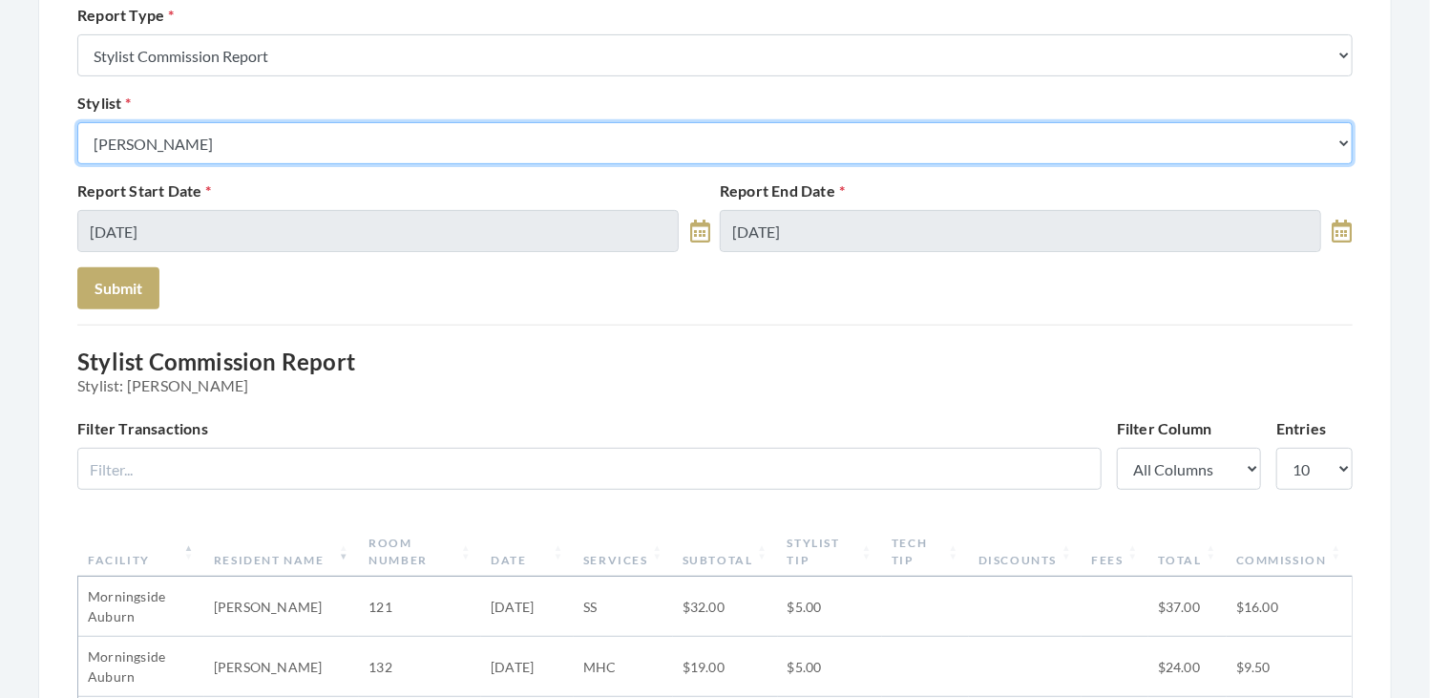
click at [360, 145] on select "Select a Stylist [PERSON_NAME] [PERSON_NAME] [PERSON_NAME] [PERSON_NAME] [PERSO…" at bounding box center [714, 143] width 1275 height 42
select select "19"
click at [77, 122] on select "Select a Stylist [PERSON_NAME] [PERSON_NAME] [PERSON_NAME] [PERSON_NAME] [PERSO…" at bounding box center [714, 143] width 1275 height 42
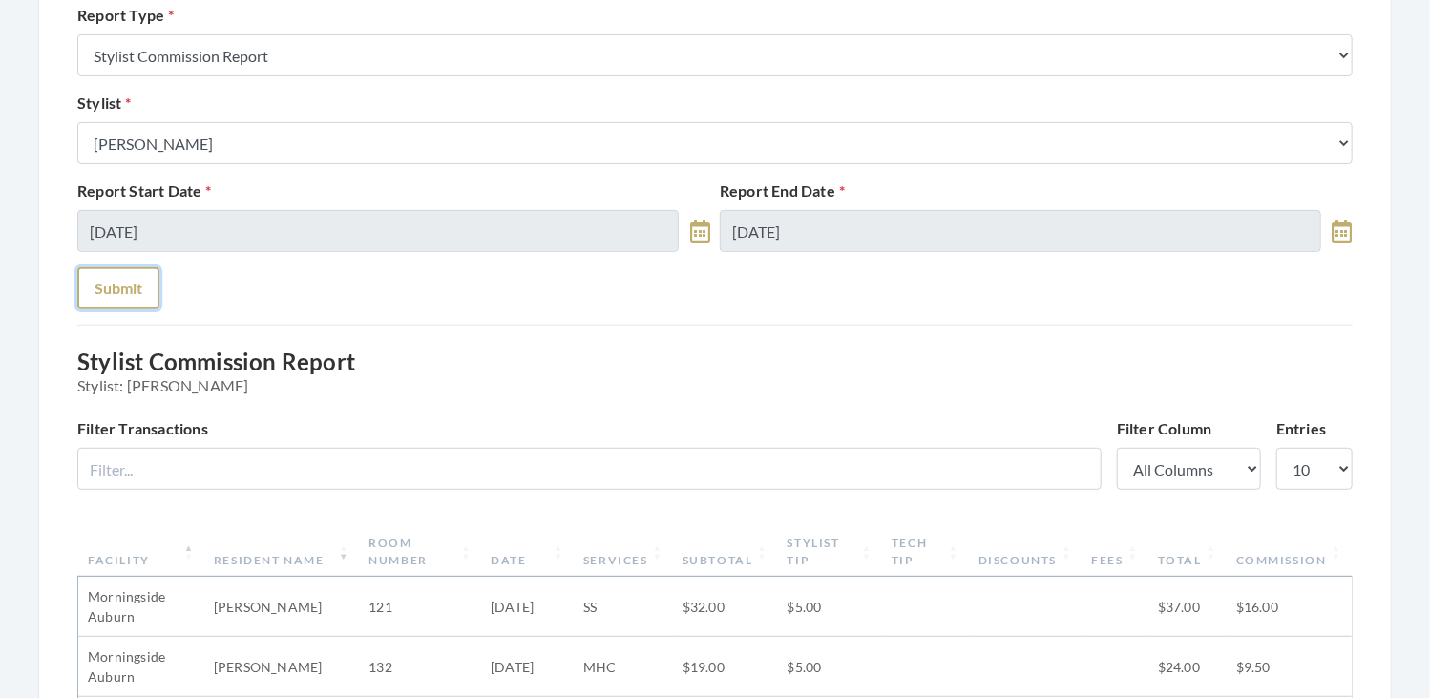
click at [124, 300] on button "Submit" at bounding box center [118, 288] width 82 height 42
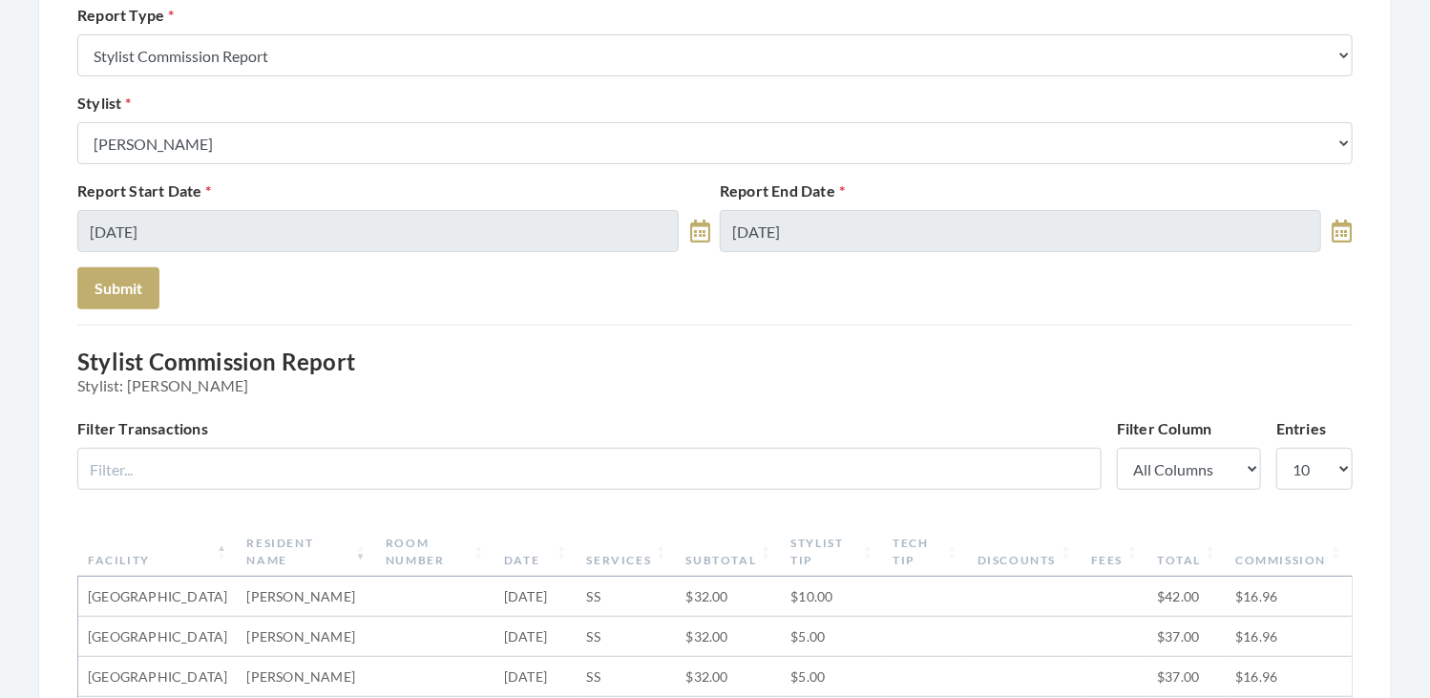
scroll to position [242, 0]
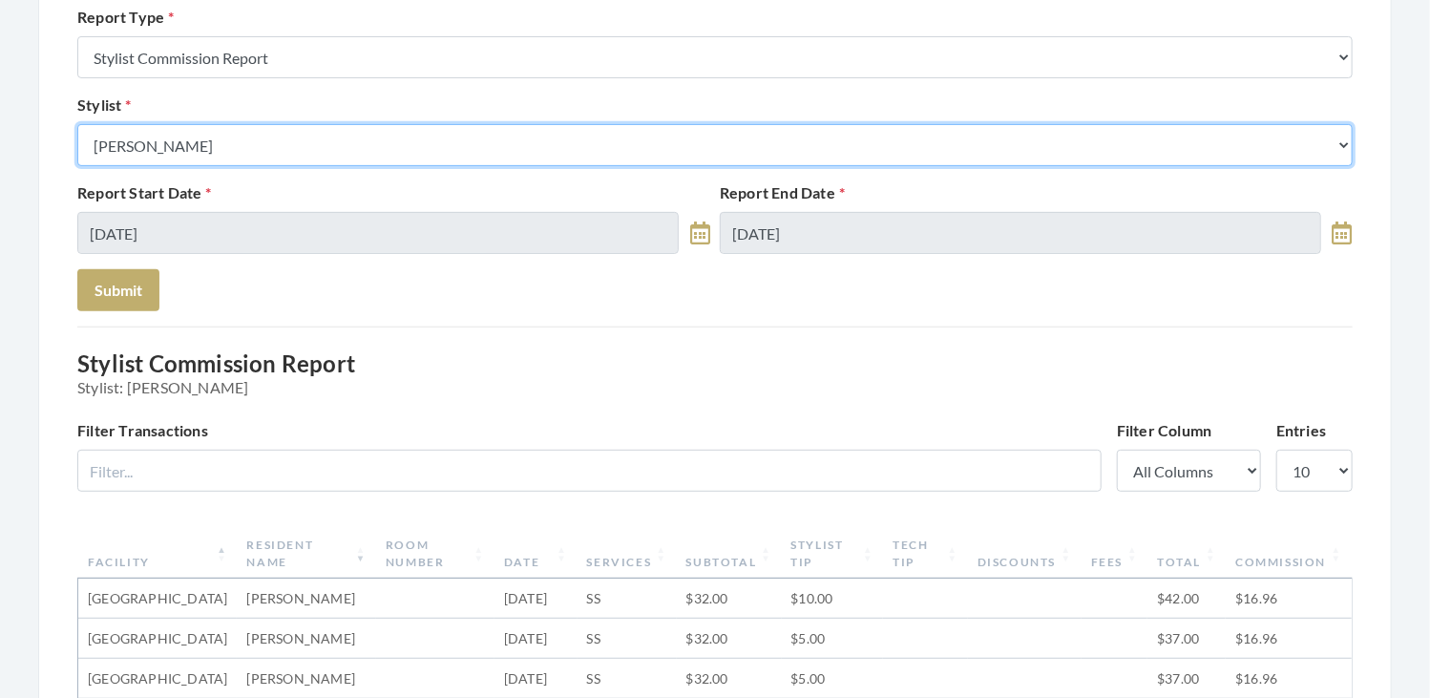
click at [341, 133] on select "Select a Stylist [PERSON_NAME] [PERSON_NAME] [PERSON_NAME] [PERSON_NAME] [PERSO…" at bounding box center [714, 145] width 1275 height 42
select select "44"
click at [77, 124] on select "Select a Stylist [PERSON_NAME] [PERSON_NAME] [PERSON_NAME] [PERSON_NAME] [PERSO…" at bounding box center [714, 145] width 1275 height 42
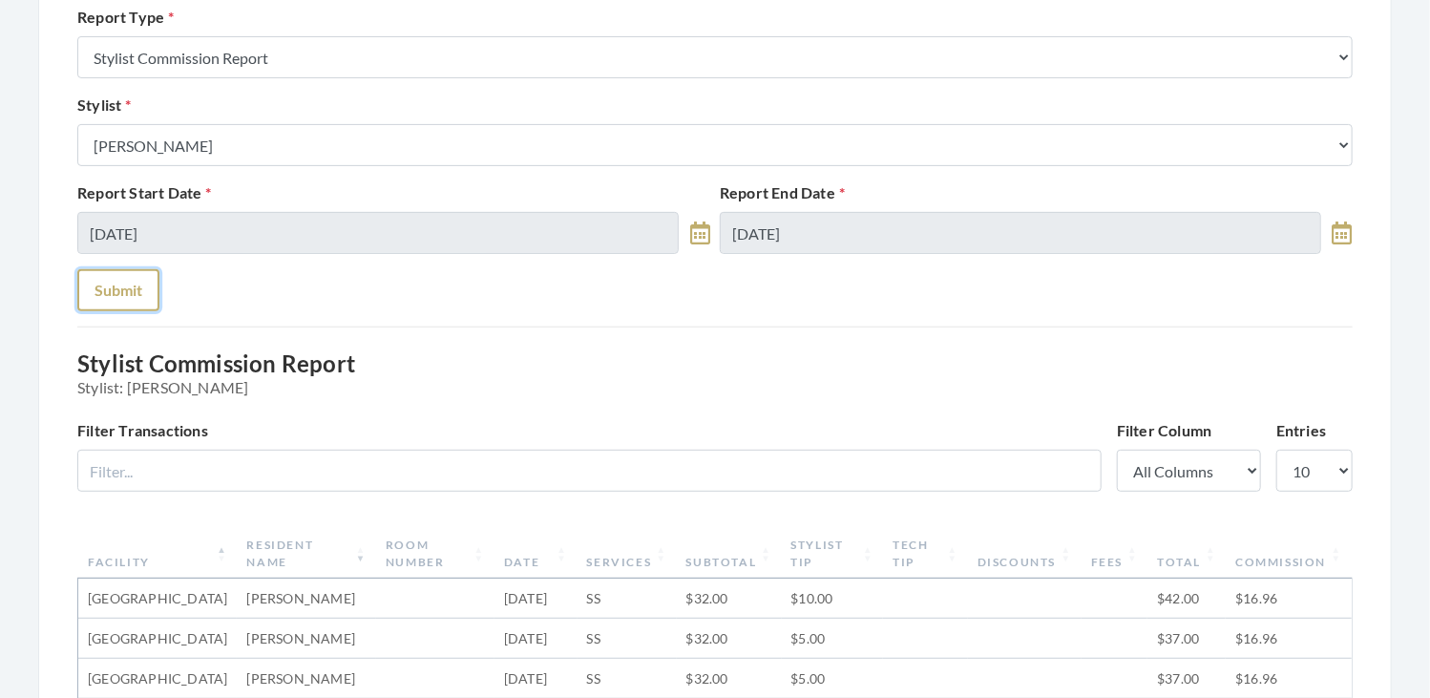
click at [130, 283] on button "Submit" at bounding box center [118, 290] width 82 height 42
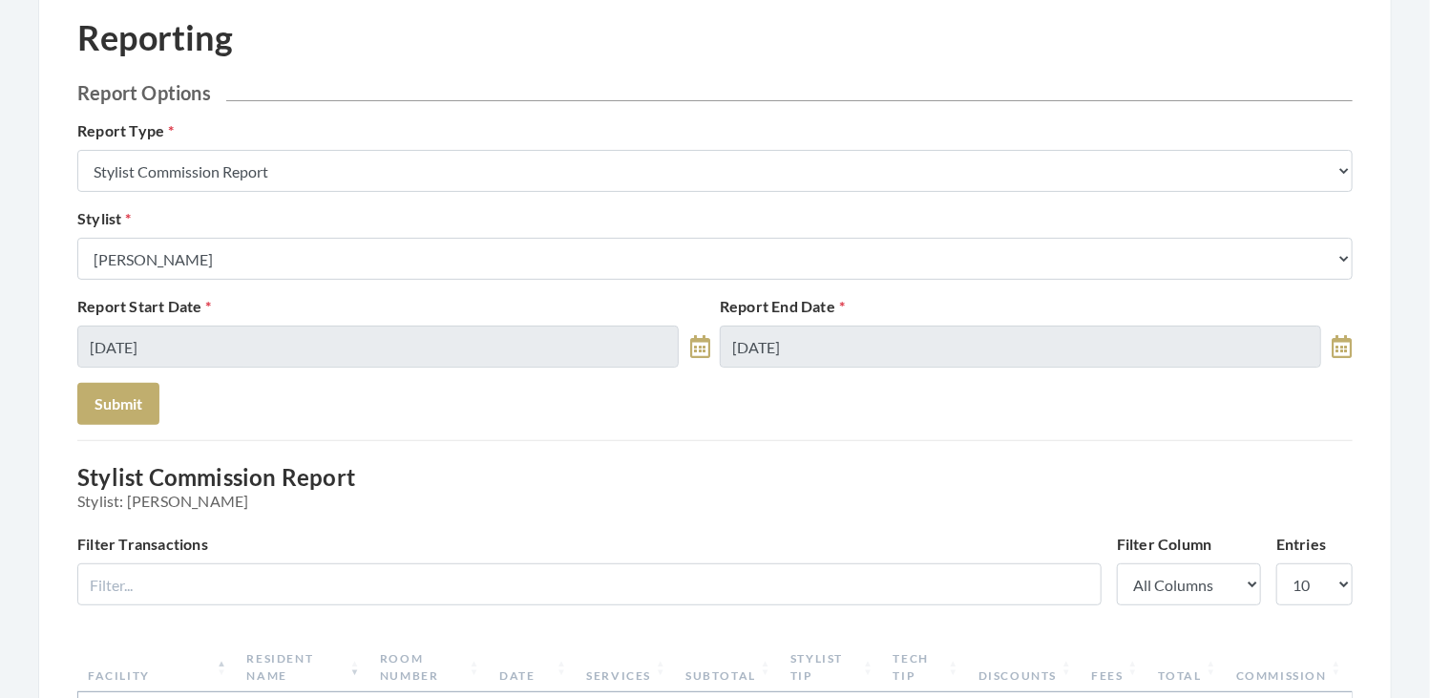
scroll to position [69, 0]
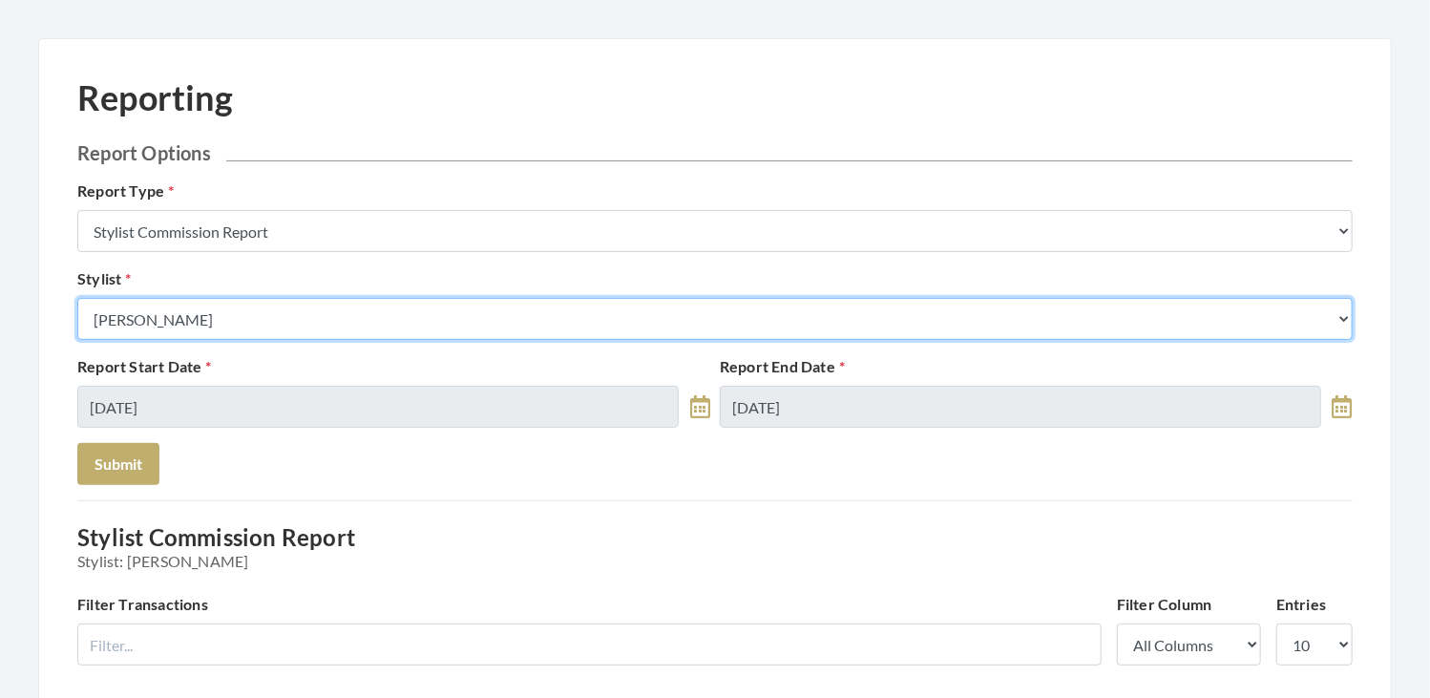
click at [334, 298] on select "Select a Stylist [PERSON_NAME] [PERSON_NAME] [PERSON_NAME] [PERSON_NAME] [PERSO…" at bounding box center [714, 319] width 1275 height 42
select select "153"
click at [77, 298] on select "Select a Stylist [PERSON_NAME] [PERSON_NAME] [PERSON_NAME] [PERSON_NAME] [PERSO…" at bounding box center [714, 319] width 1275 height 42
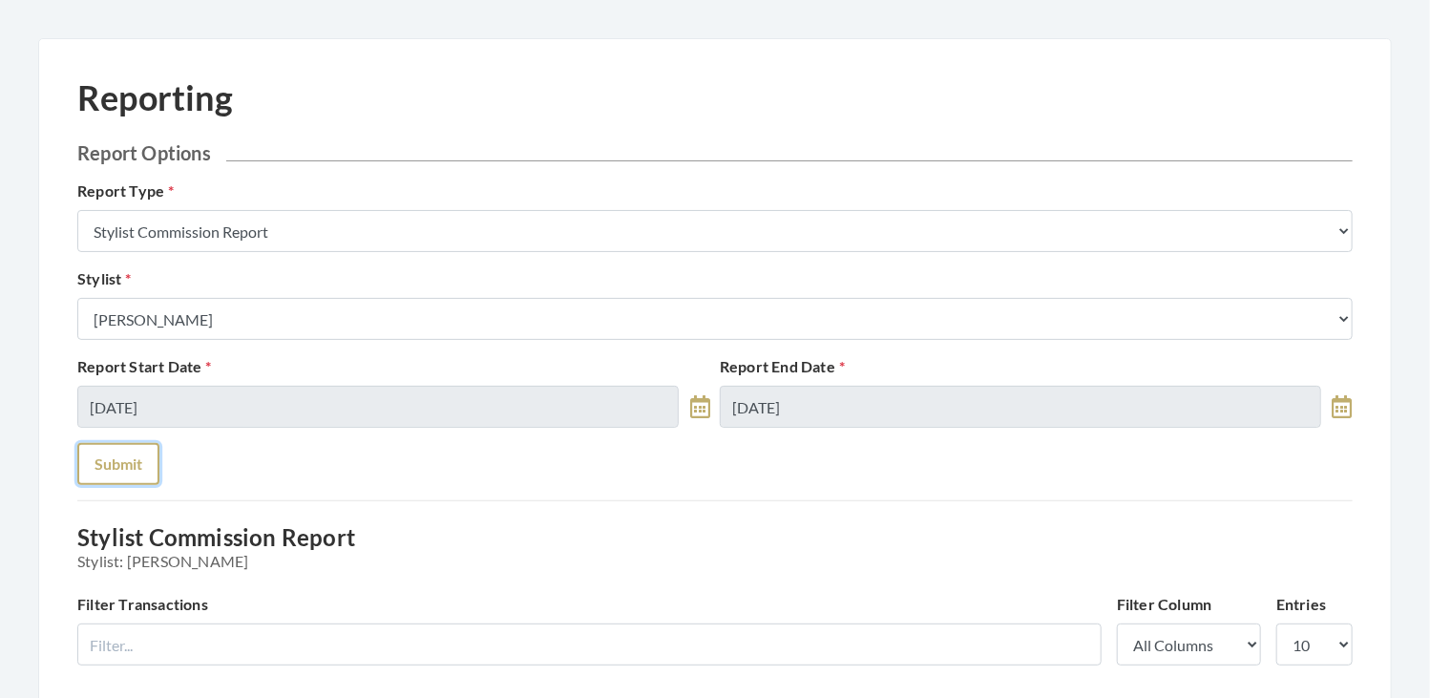
click at [153, 465] on button "Submit" at bounding box center [118, 464] width 82 height 42
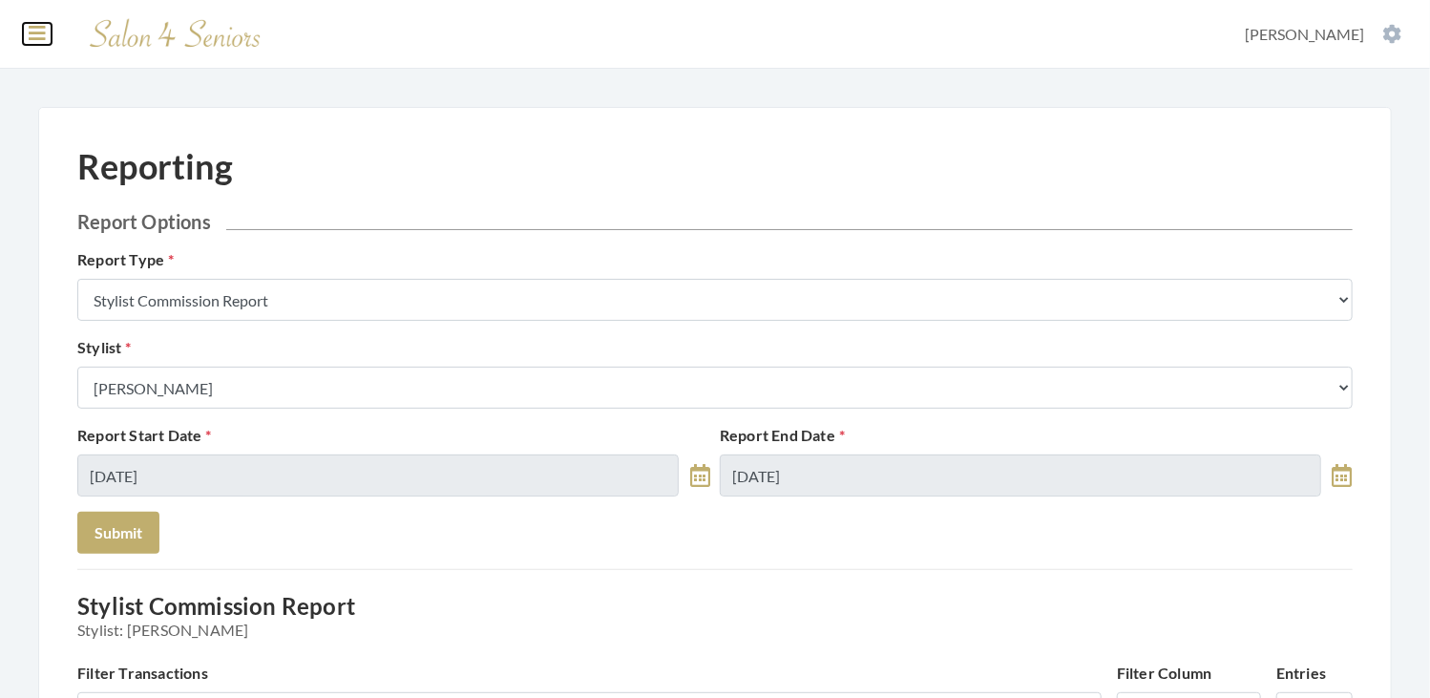
click at [27, 26] on button at bounding box center [37, 33] width 29 height 21
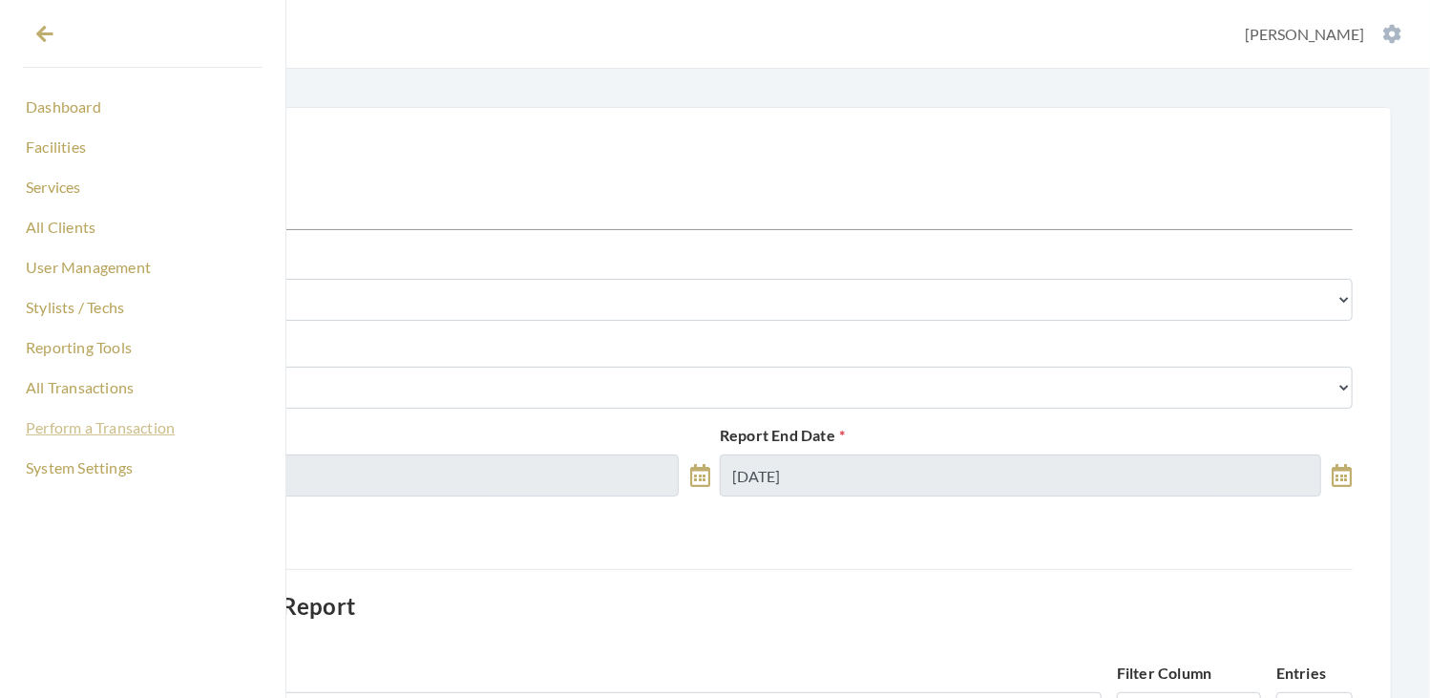
click at [145, 426] on link "Perform a Transaction" at bounding box center [143, 427] width 240 height 32
click at [444, 147] on div "Reporting" at bounding box center [714, 178] width 1275 height 64
click at [32, 39] on button at bounding box center [45, 33] width 44 height 44
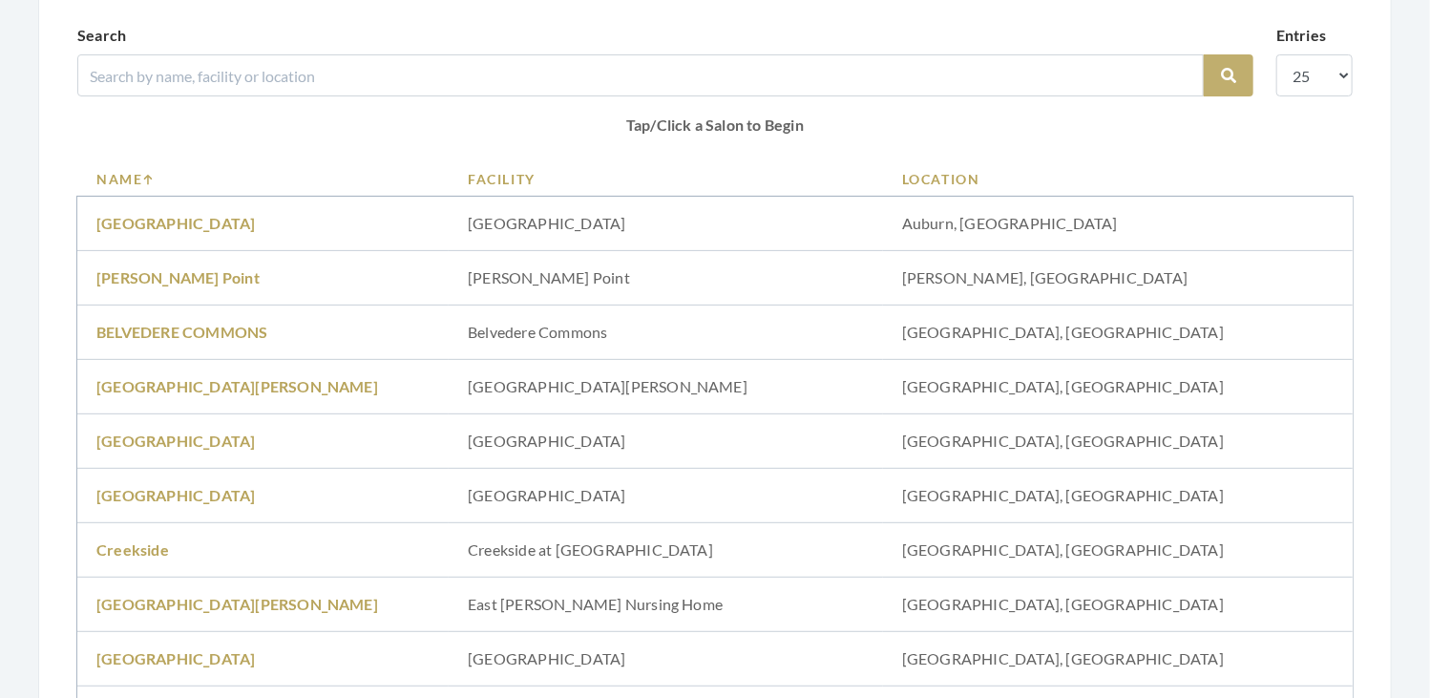
scroll to position [187, 0]
click at [212, 385] on link "Brookdale Jones Farm" at bounding box center [237, 385] width 282 height 18
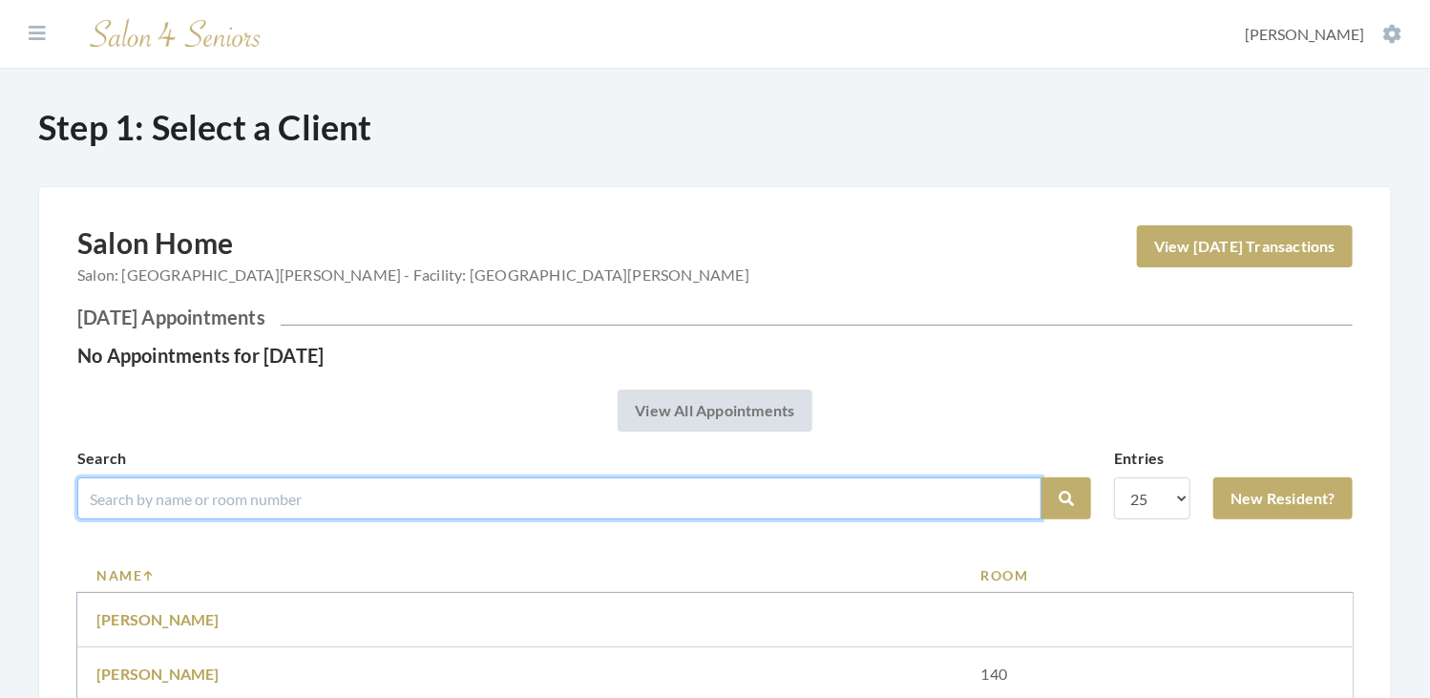
click at [390, 499] on input "search" at bounding box center [559, 498] width 964 height 42
type input "BLUE"
click at [1041, 477] on button "Search" at bounding box center [1066, 498] width 50 height 42
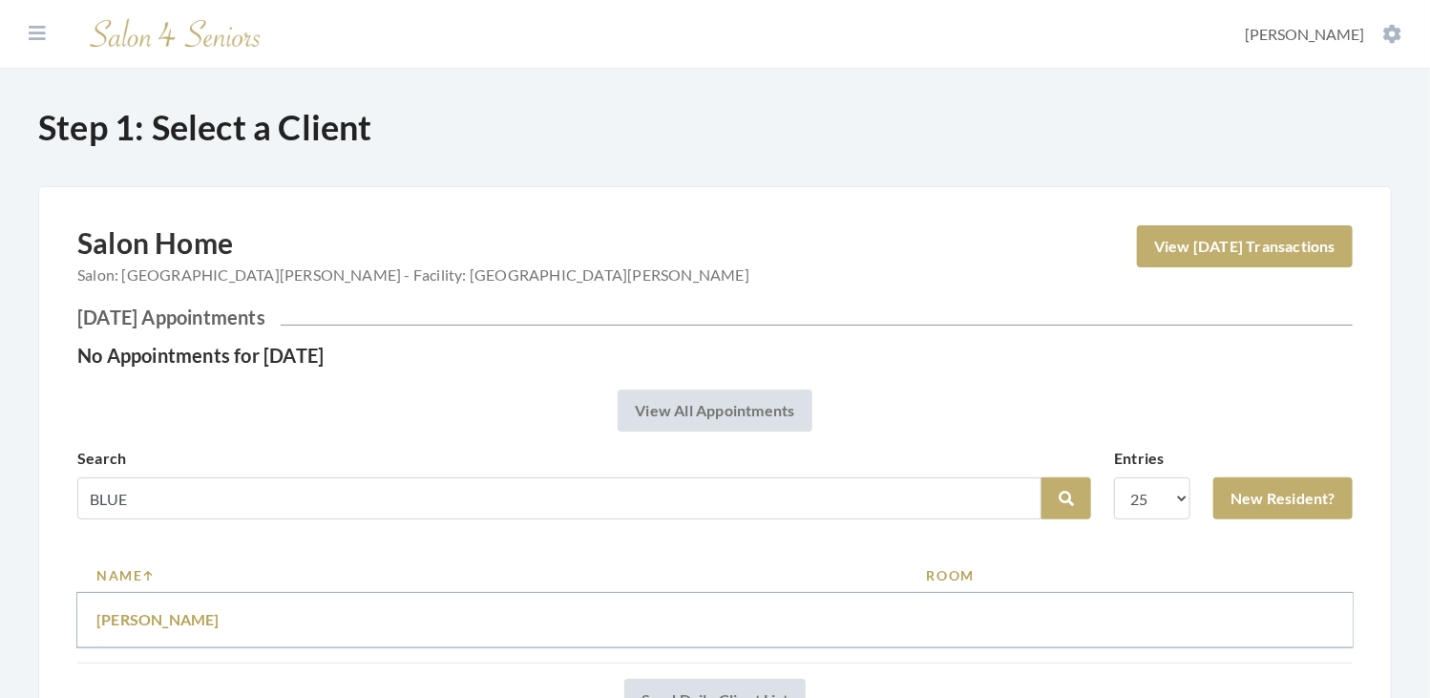
scroll to position [155, 0]
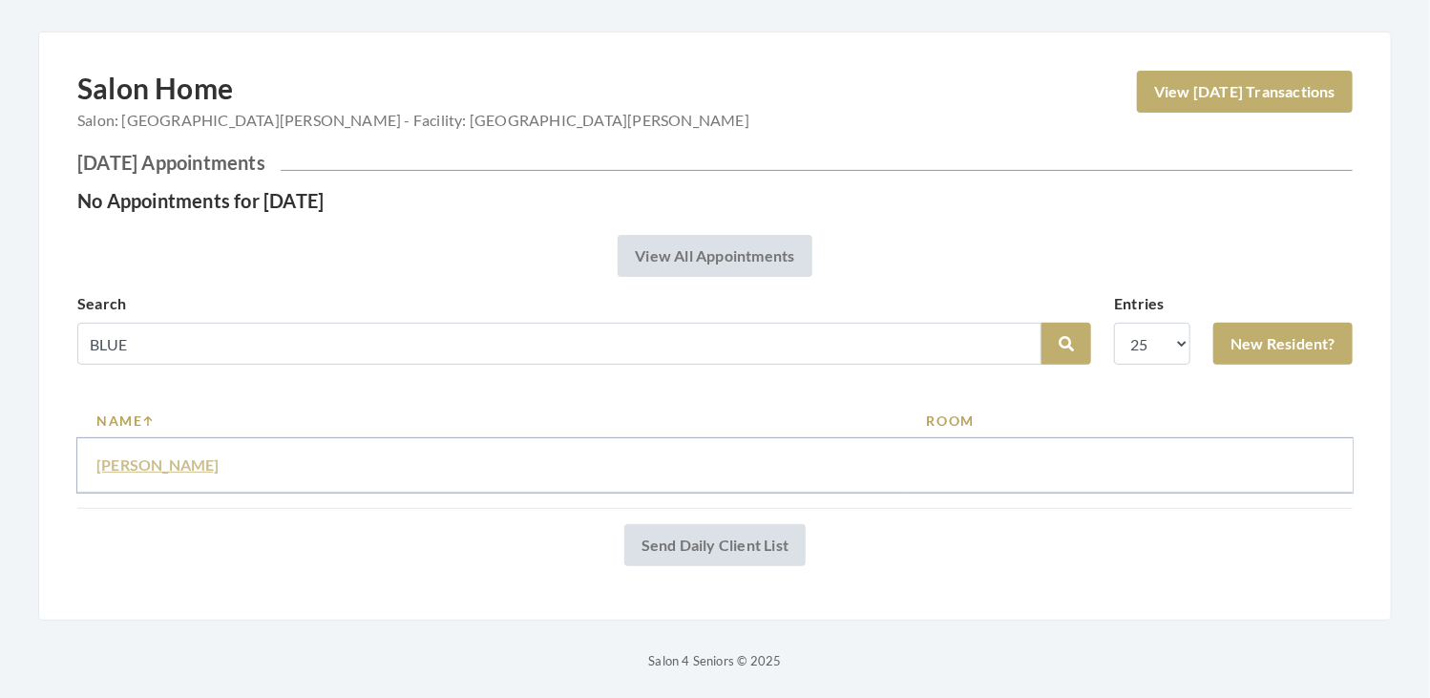
click at [142, 462] on link "Donna Blue" at bounding box center [157, 464] width 123 height 18
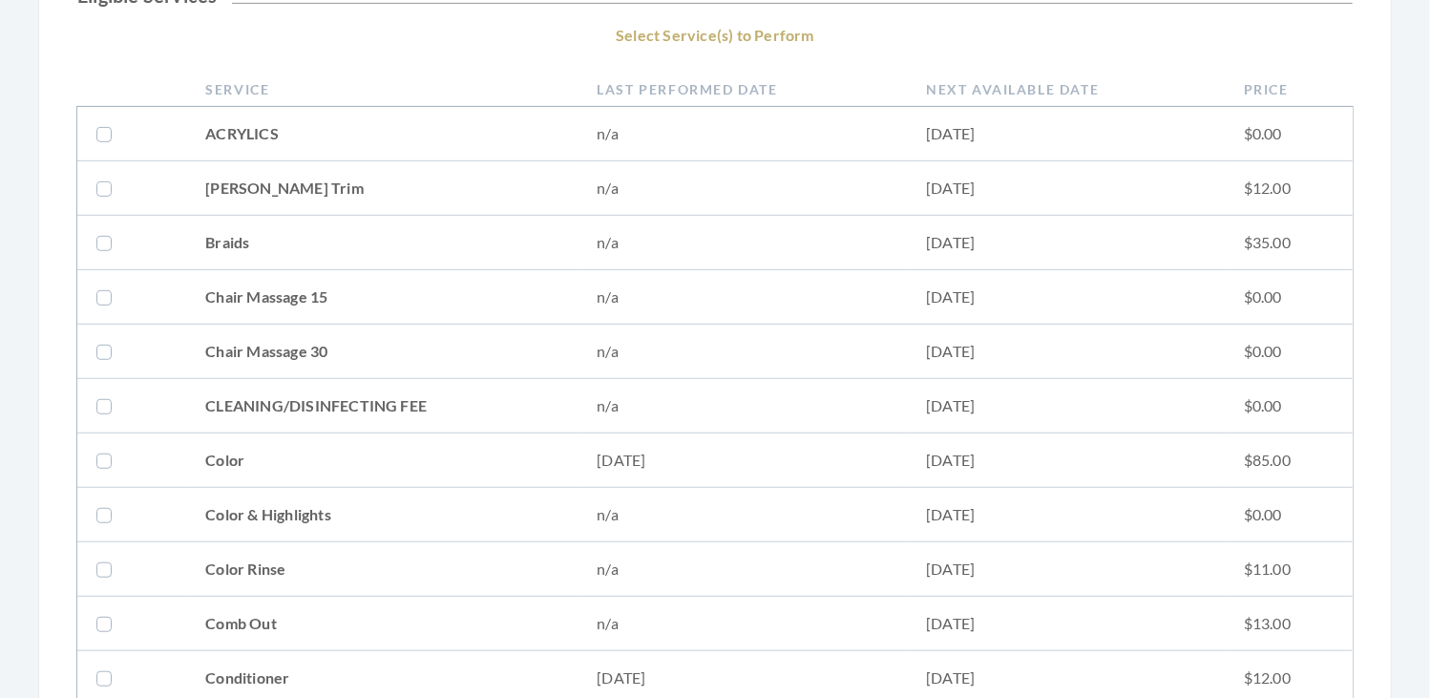
scroll to position [388, 0]
click at [103, 454] on label at bounding box center [107, 459] width 23 height 23
checkbox input "true"
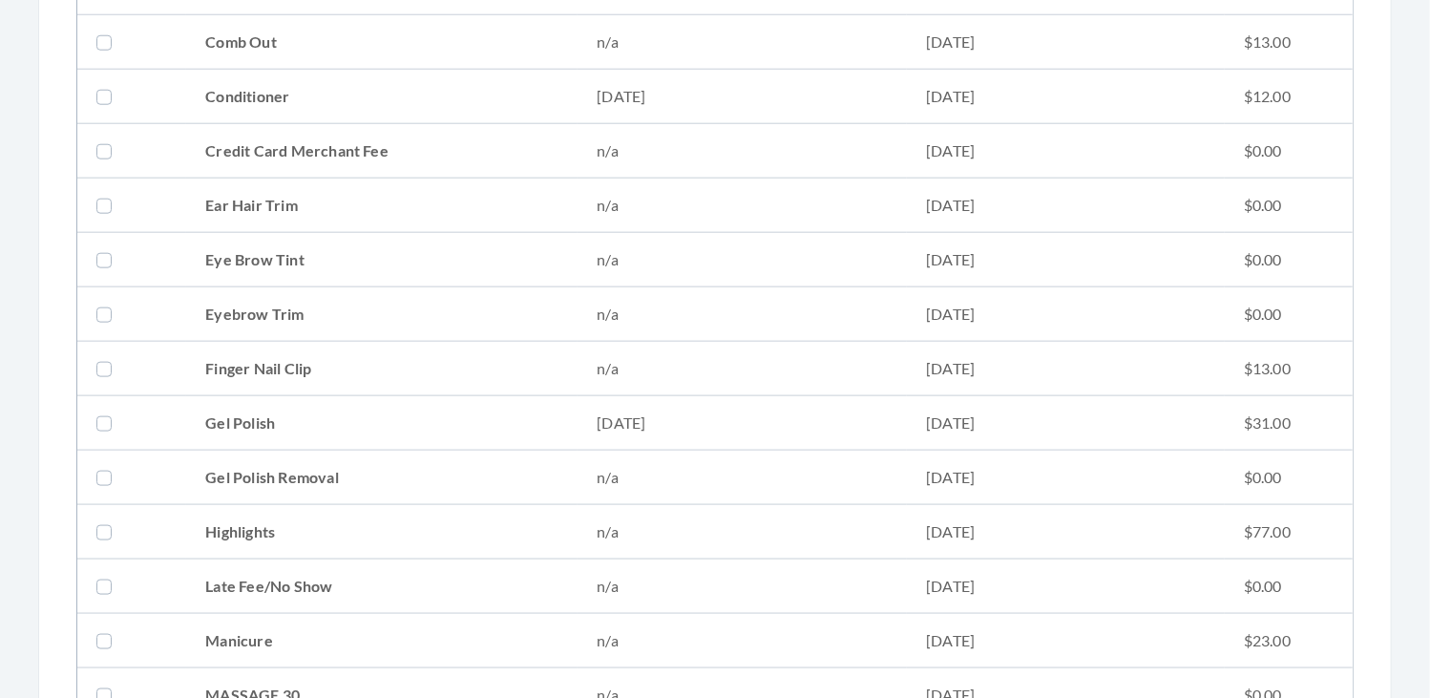
scroll to position [970, 0]
click at [94, 521] on td at bounding box center [131, 531] width 109 height 54
checkbox input "true"
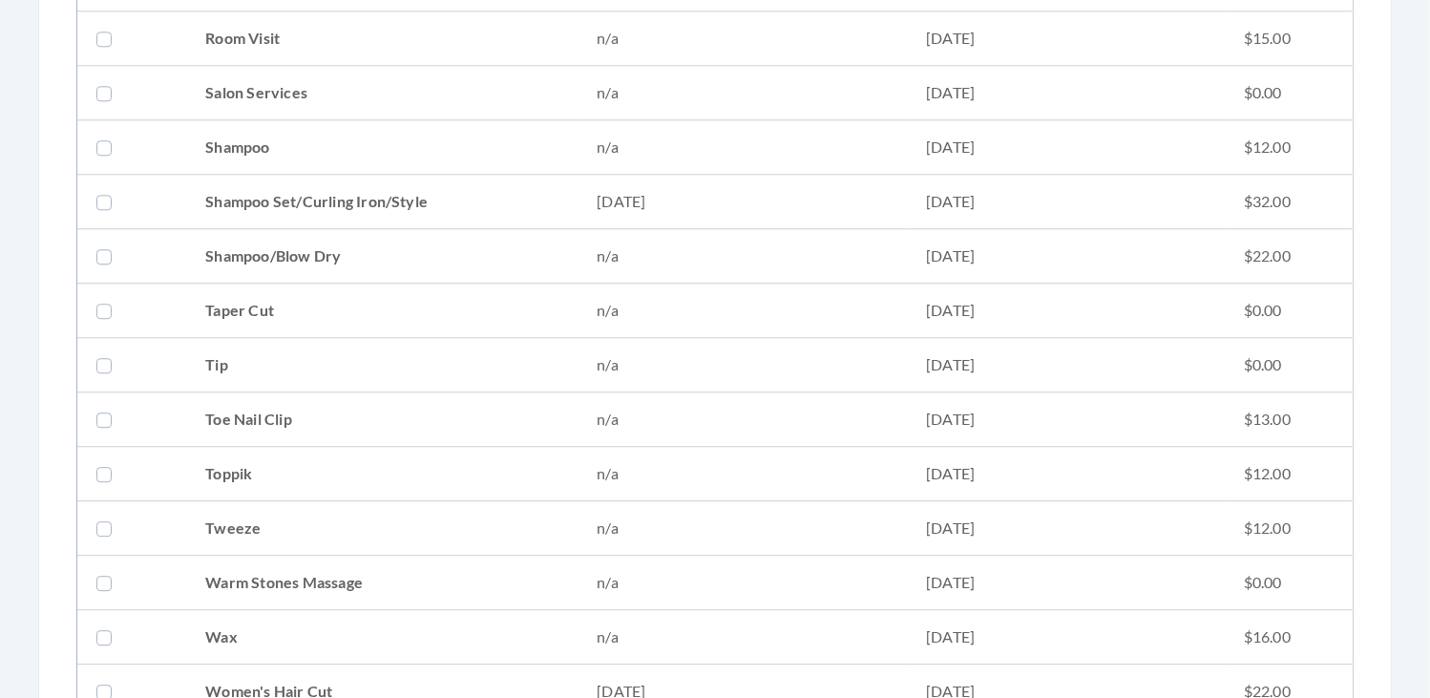
scroll to position [2666, 0]
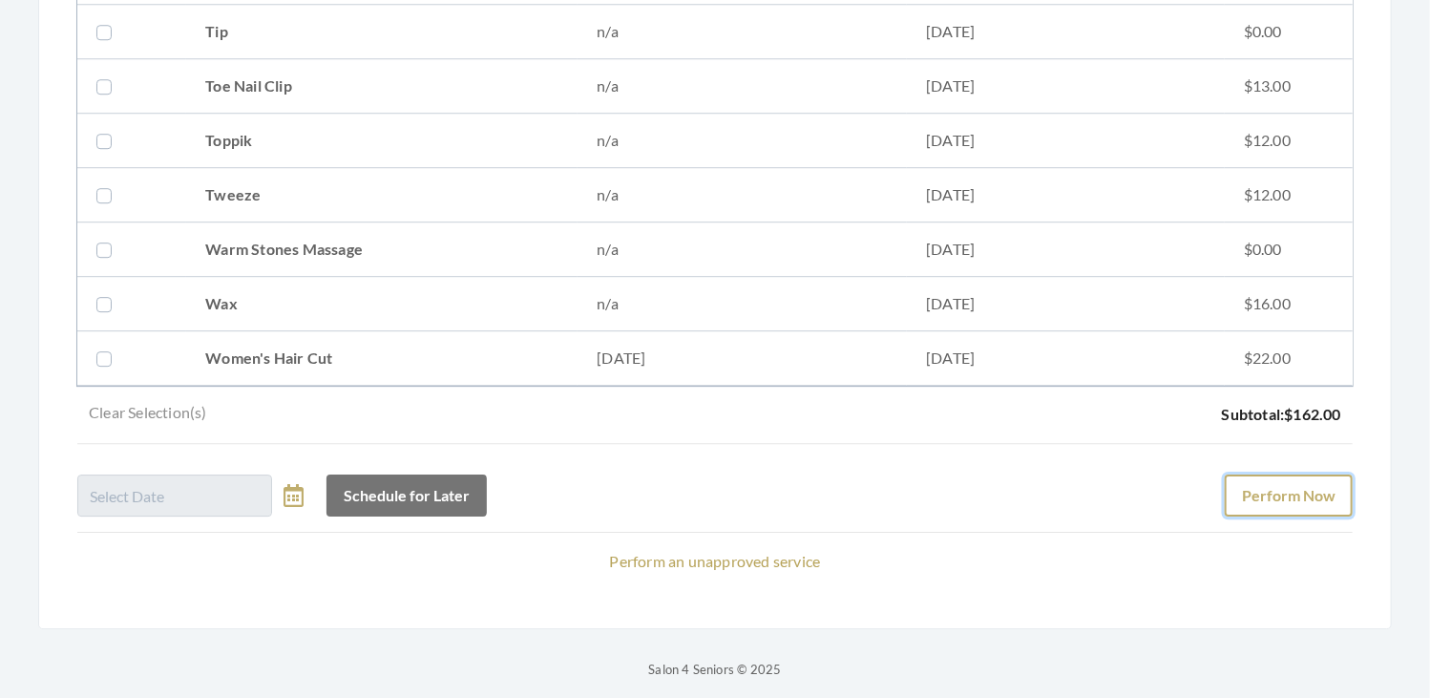
click at [1288, 480] on button "Perform Now" at bounding box center [1289, 495] width 128 height 42
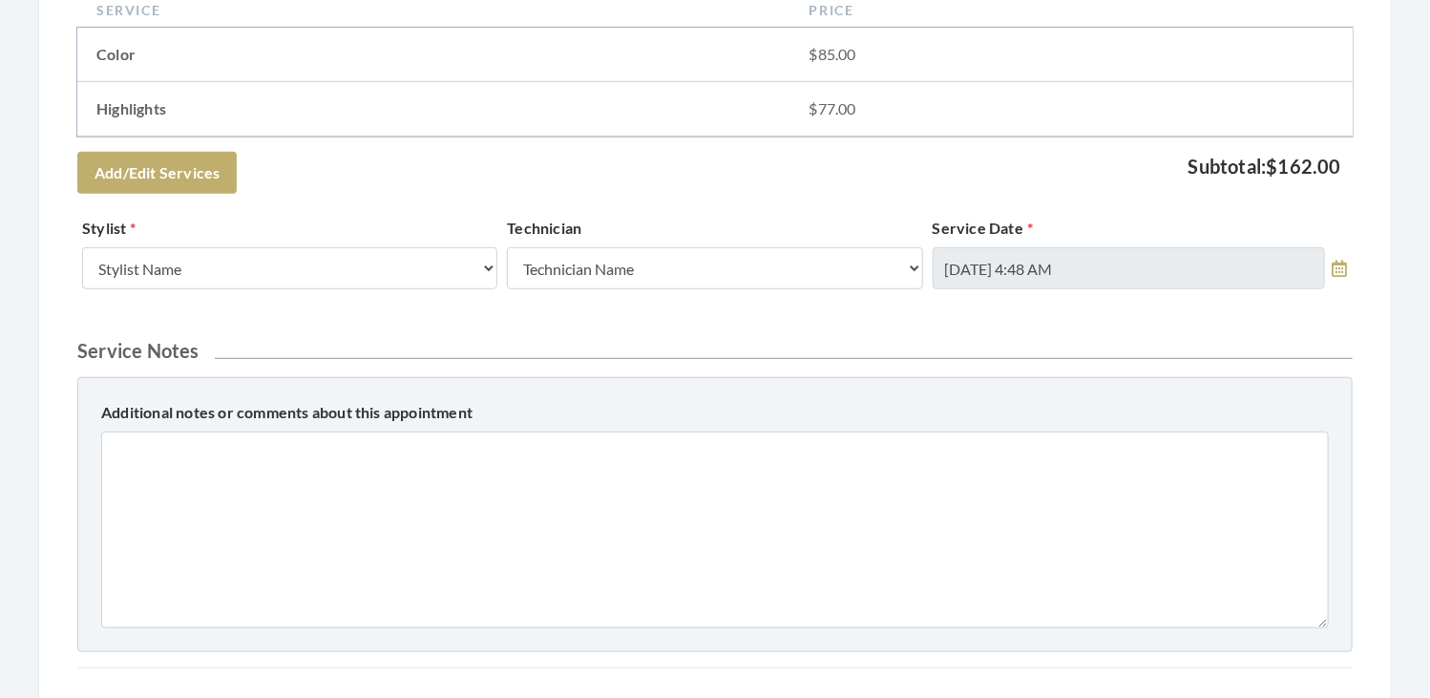
scroll to position [538, 0]
click at [307, 262] on select "Stylist Name Kinetic Stylist [PERSON_NAME] [PERSON_NAME] [PERSON_NAME] [PERSON_…" at bounding box center [289, 267] width 415 height 42
select select "153"
click at [82, 246] on select "Stylist Name Kinetic Stylist [PERSON_NAME] [PERSON_NAME] [PERSON_NAME] [PERSON_…" at bounding box center [289, 267] width 415 height 42
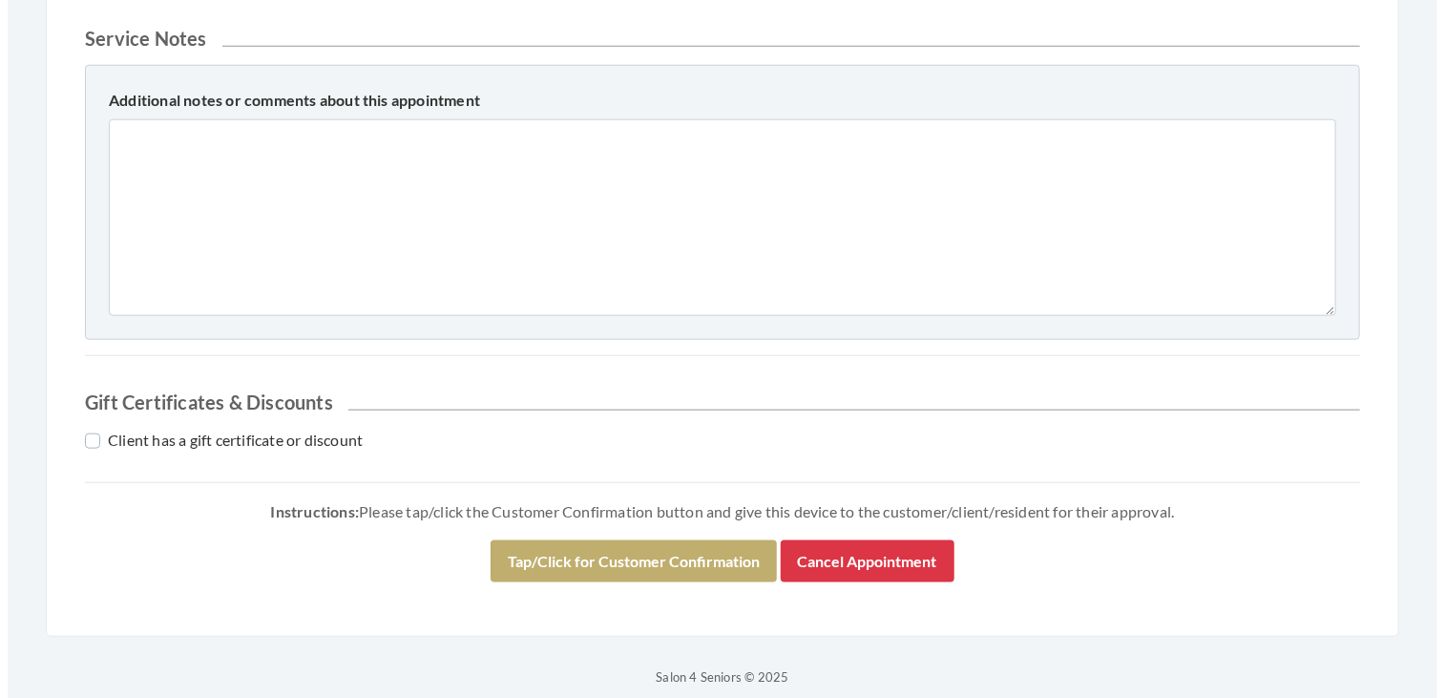
scroll to position [851, 0]
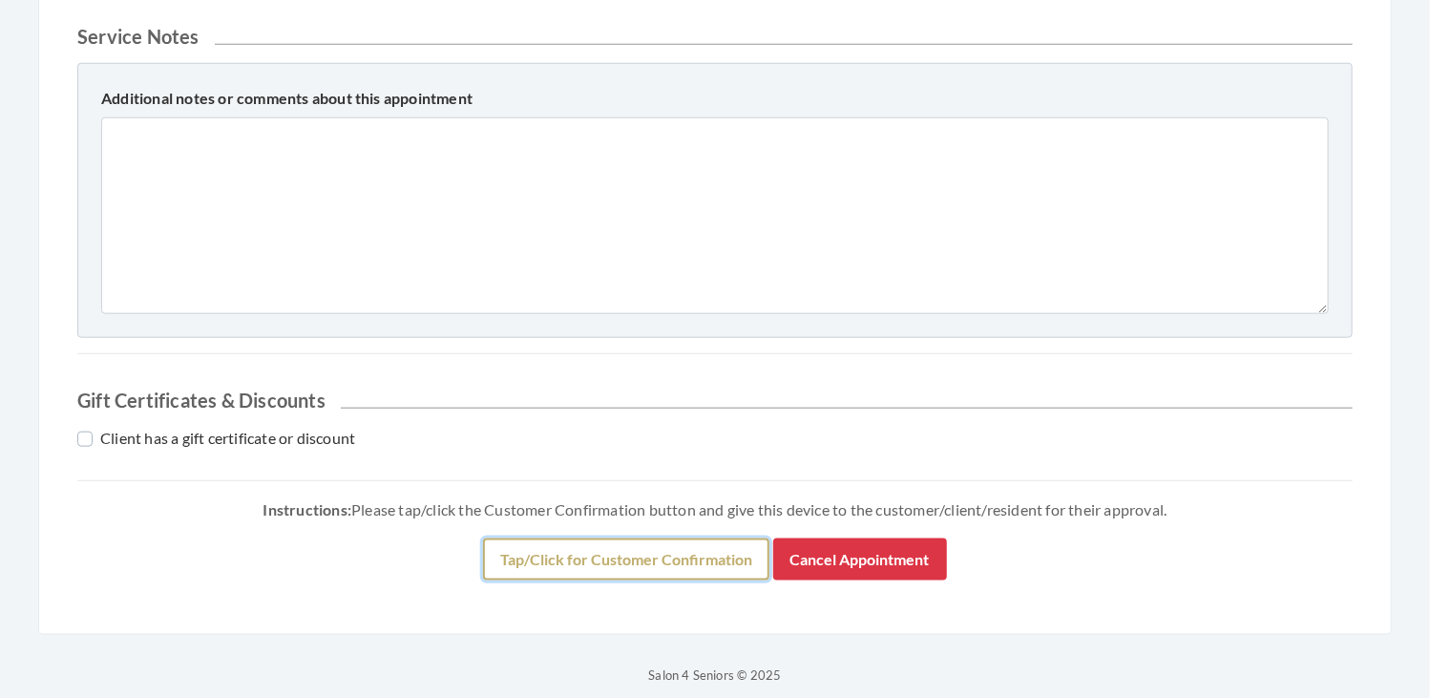
click at [528, 568] on button "Tap/Click for Customer Confirmation" at bounding box center [626, 559] width 286 height 42
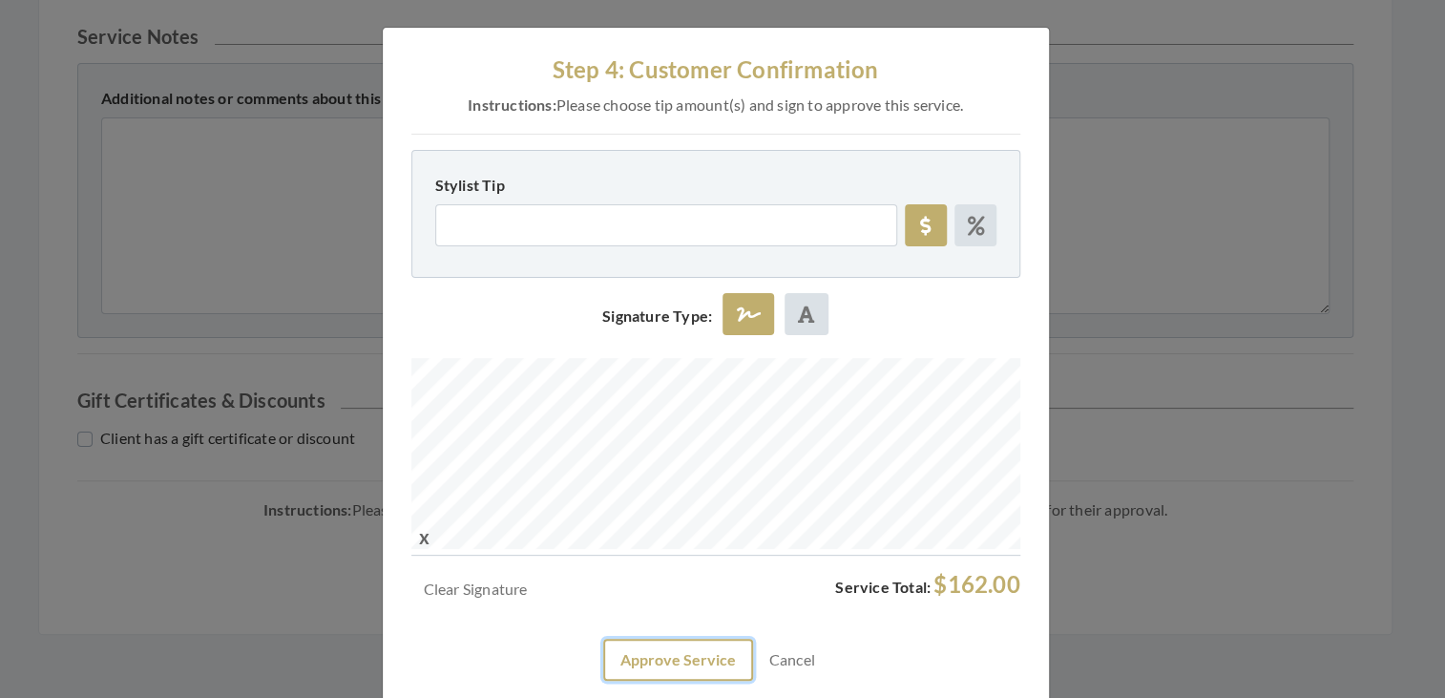
click at [651, 654] on button "Approve Service" at bounding box center [678, 659] width 150 height 42
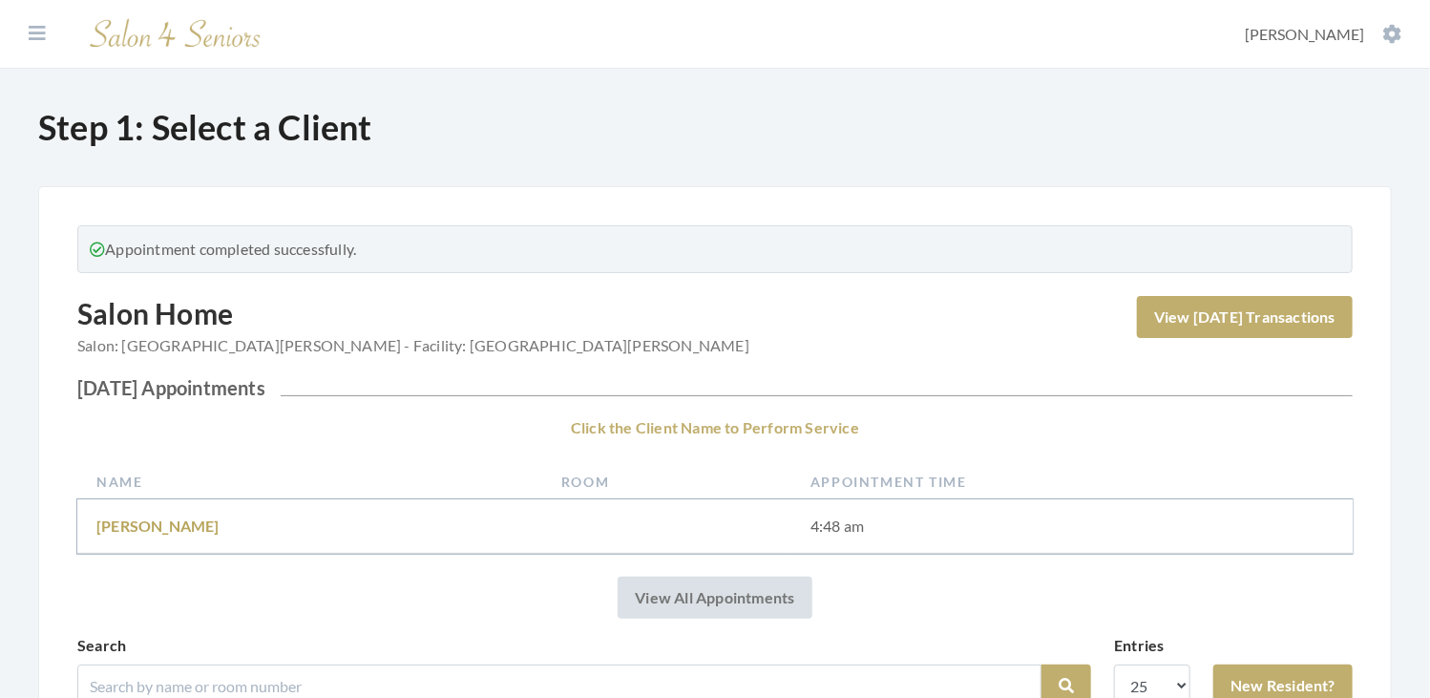
click at [57, 34] on section "Dashboard Facilities Services All Clients User Management Stylists / Techs Repo…" at bounding box center [715, 34] width 1430 height 69
click at [31, 34] on icon at bounding box center [37, 33] width 17 height 19
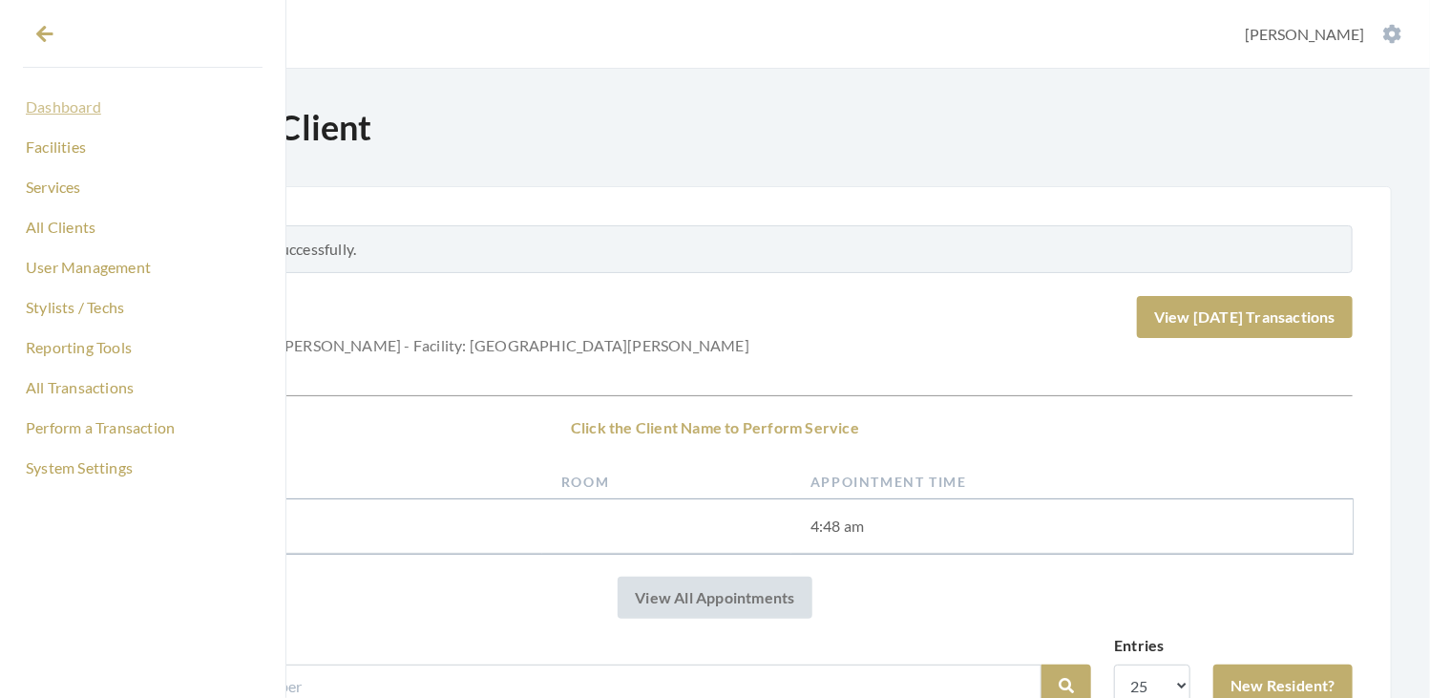
click at [69, 113] on link "Dashboard" at bounding box center [143, 107] width 240 height 32
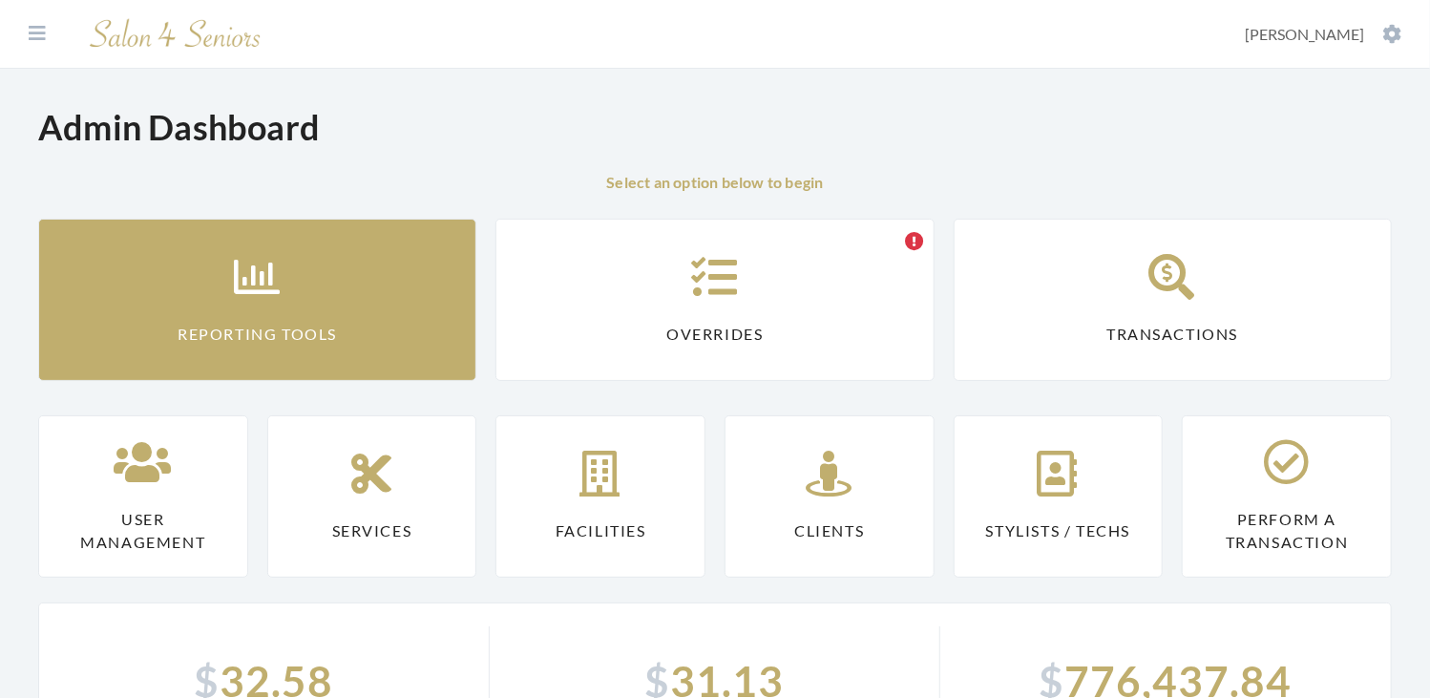
click at [305, 284] on link "Reporting Tools" at bounding box center [257, 300] width 438 height 162
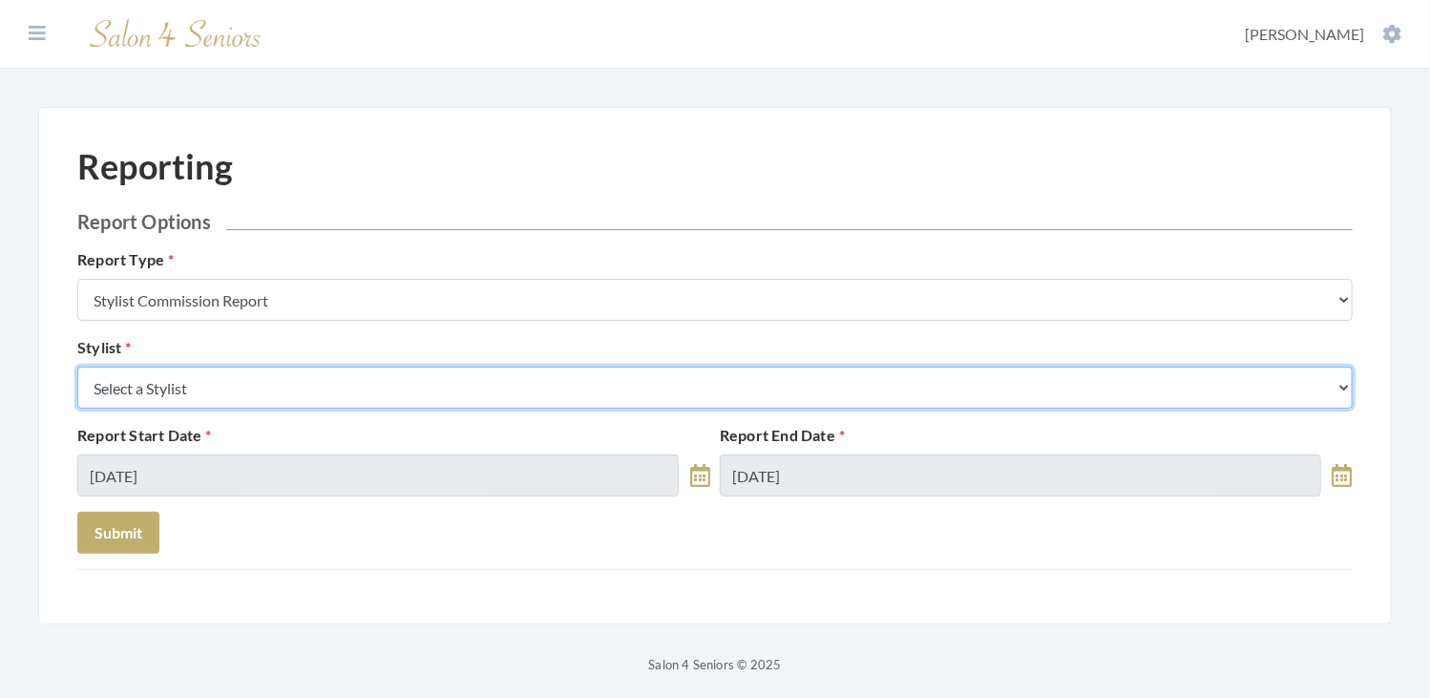
click at [317, 395] on select "Select a Stylist [PERSON_NAME] [PERSON_NAME] [PERSON_NAME] [PERSON_NAME] [PERSO…" at bounding box center [714, 387] width 1275 height 42
select select "153"
click at [77, 366] on select "Select a Stylist [PERSON_NAME] [PERSON_NAME] [PERSON_NAME] [PERSON_NAME] [PERSO…" at bounding box center [714, 387] width 1275 height 42
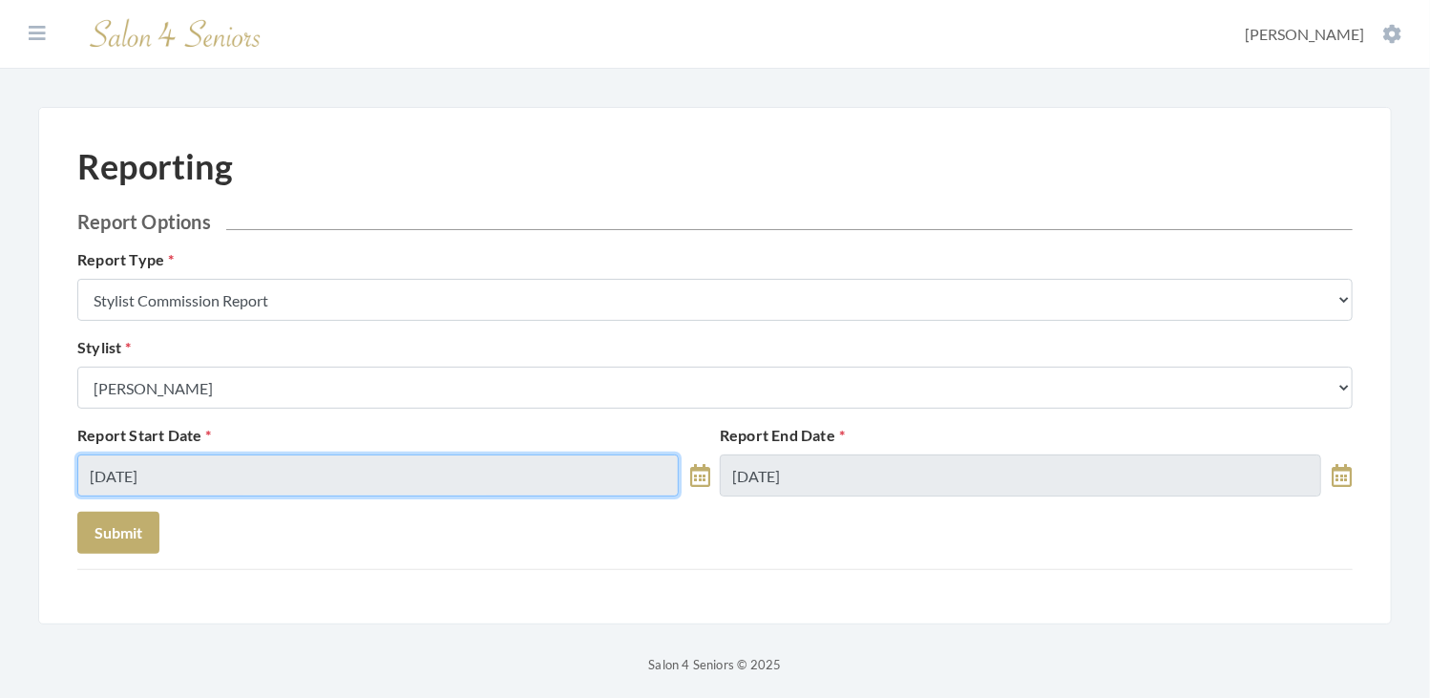
click at [313, 482] on input "[DATE]" at bounding box center [377, 475] width 601 height 42
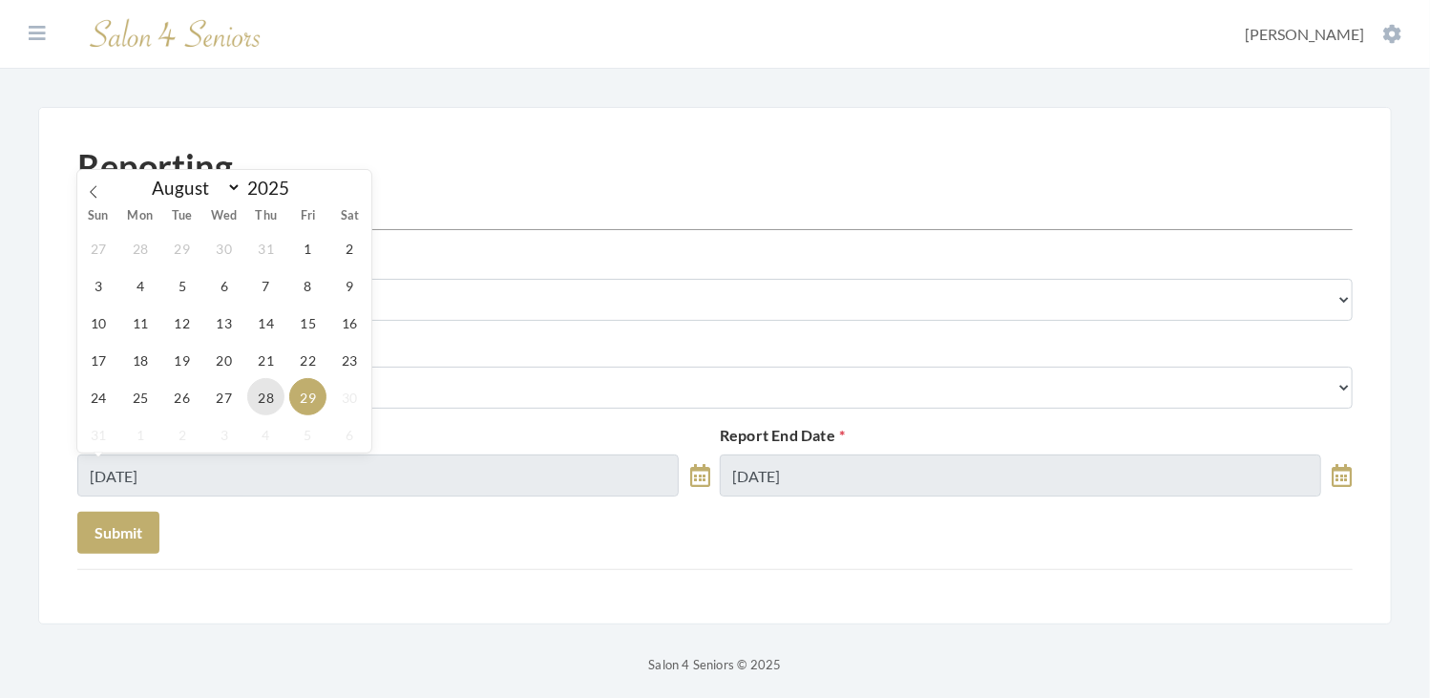
click at [262, 404] on span "28" at bounding box center [265, 396] width 37 height 37
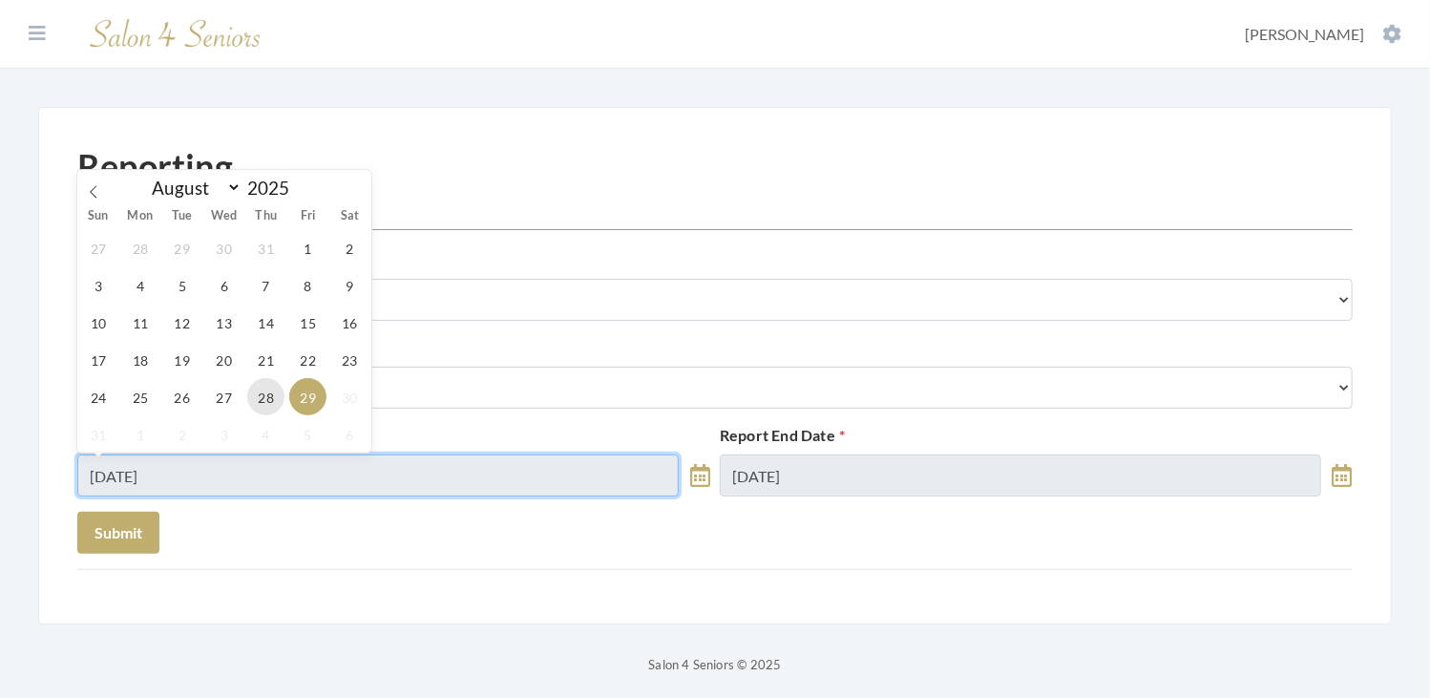
type input "[DATE]"
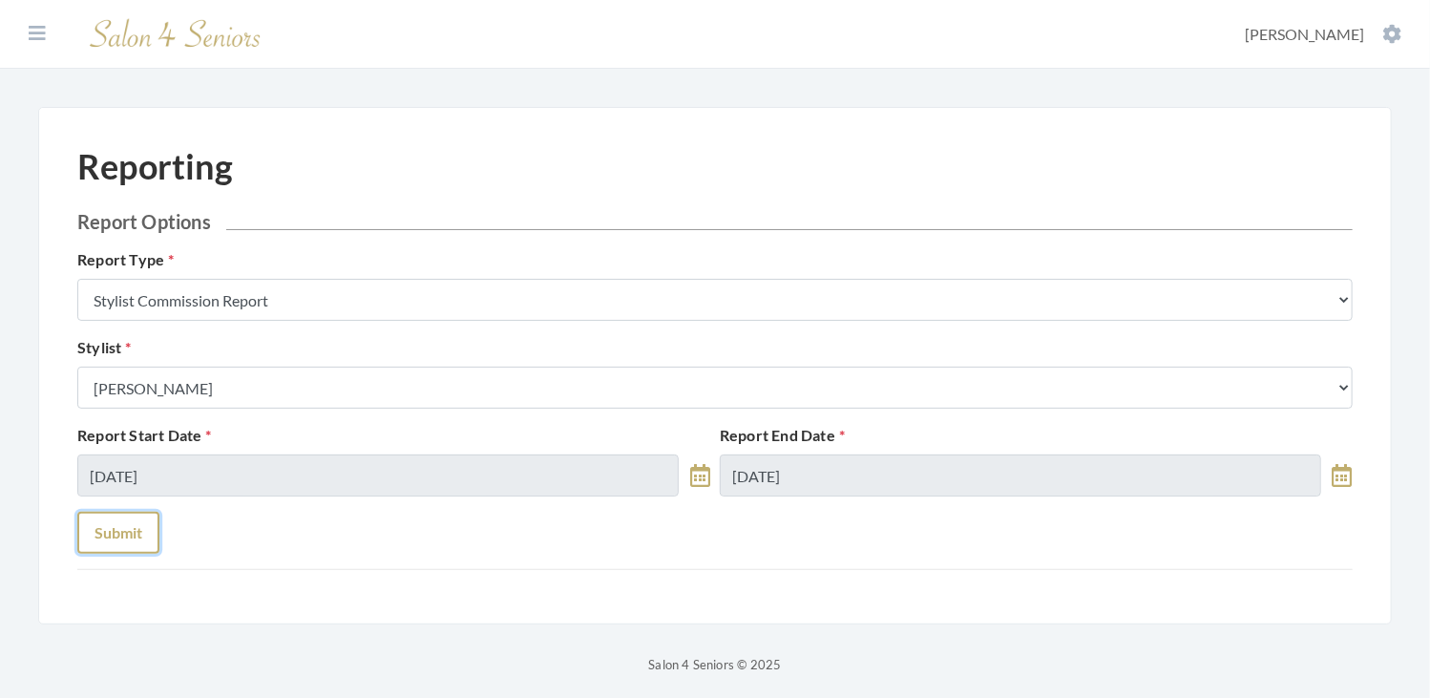
click at [110, 536] on button "Submit" at bounding box center [118, 533] width 82 height 42
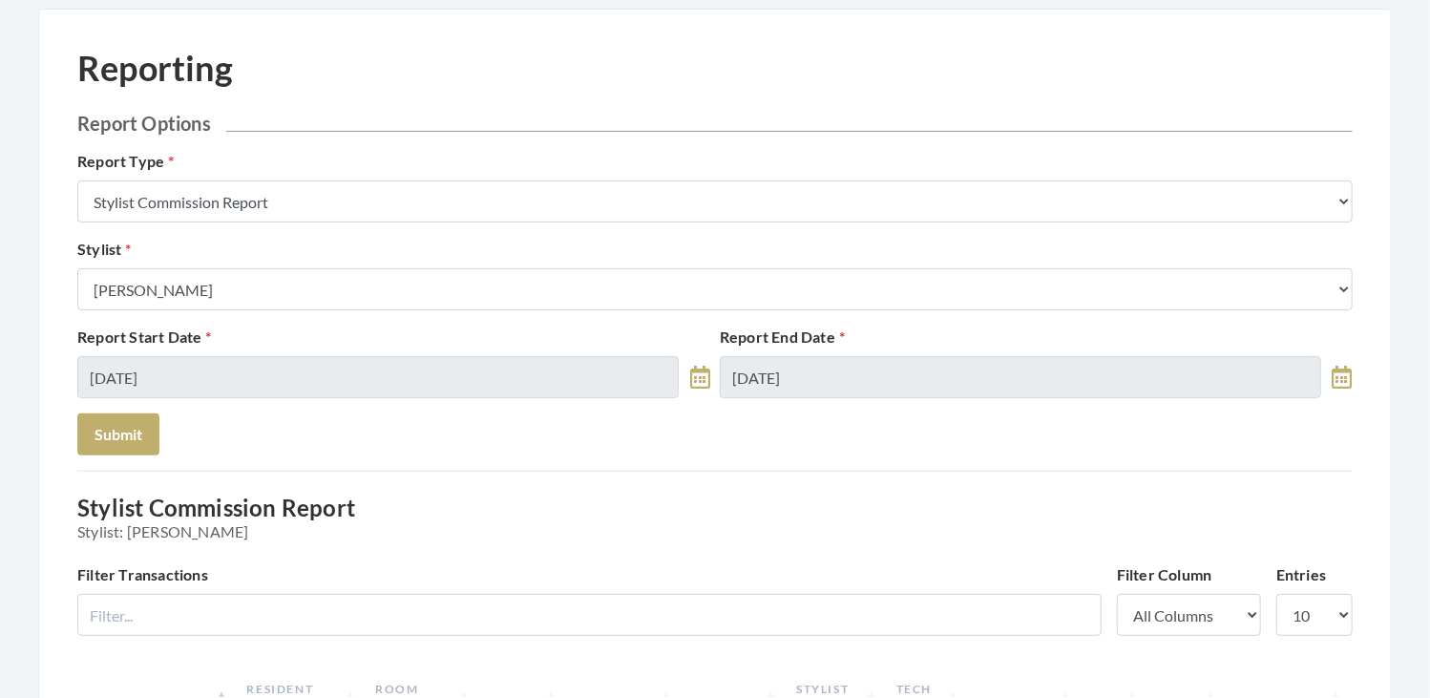
scroll to position [97, 0]
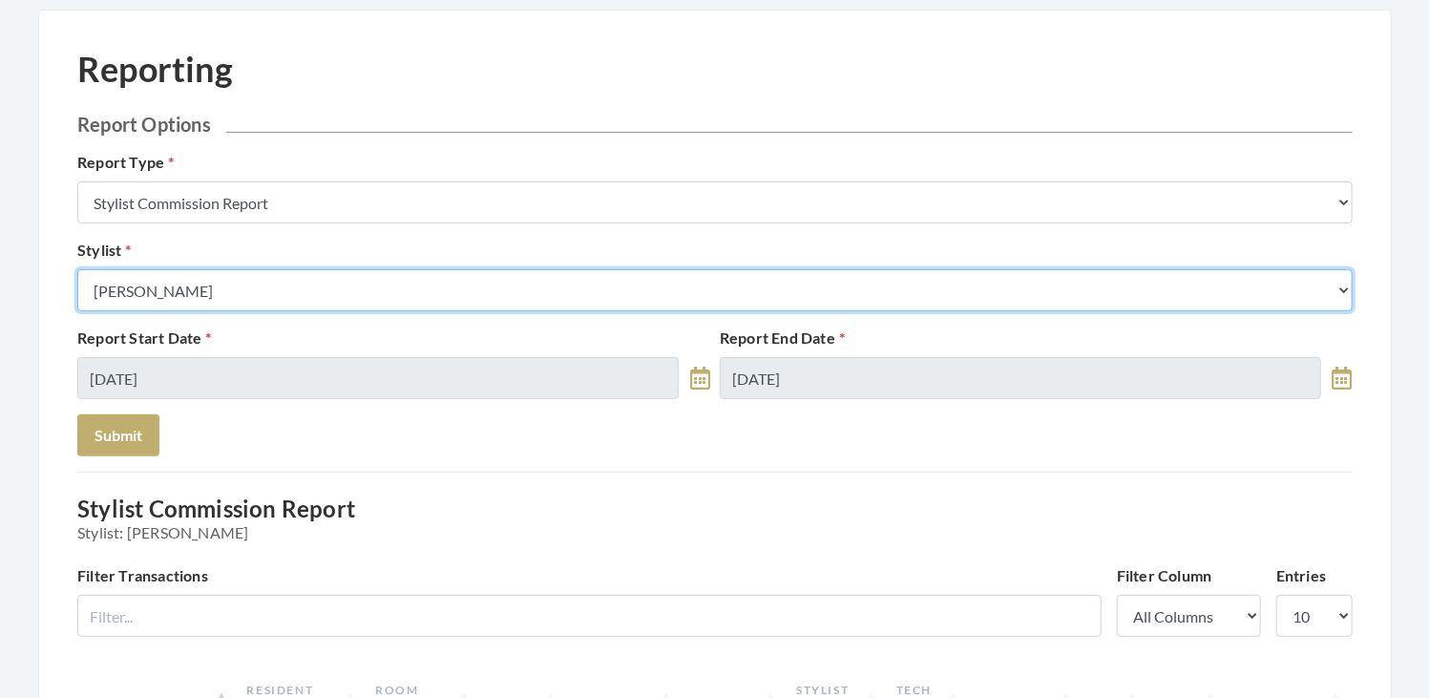
click at [346, 276] on select "Select a Stylist [PERSON_NAME] [PERSON_NAME] [PERSON_NAME] [PERSON_NAME] [PERSO…" at bounding box center [714, 290] width 1275 height 42
select select "13"
click at [77, 269] on select "Select a Stylist [PERSON_NAME] [PERSON_NAME] [PERSON_NAME] [PERSON_NAME] [PERSO…" at bounding box center [714, 290] width 1275 height 42
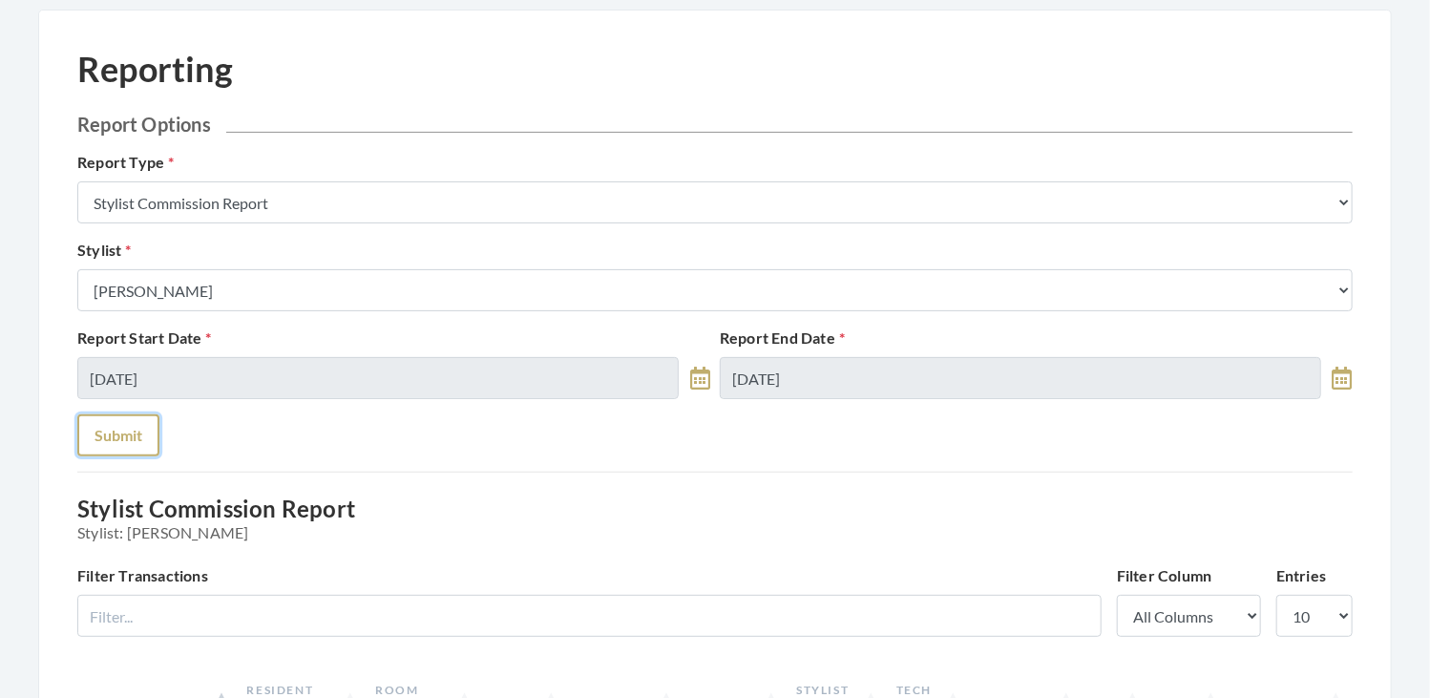
click at [135, 436] on button "Submit" at bounding box center [118, 435] width 82 height 42
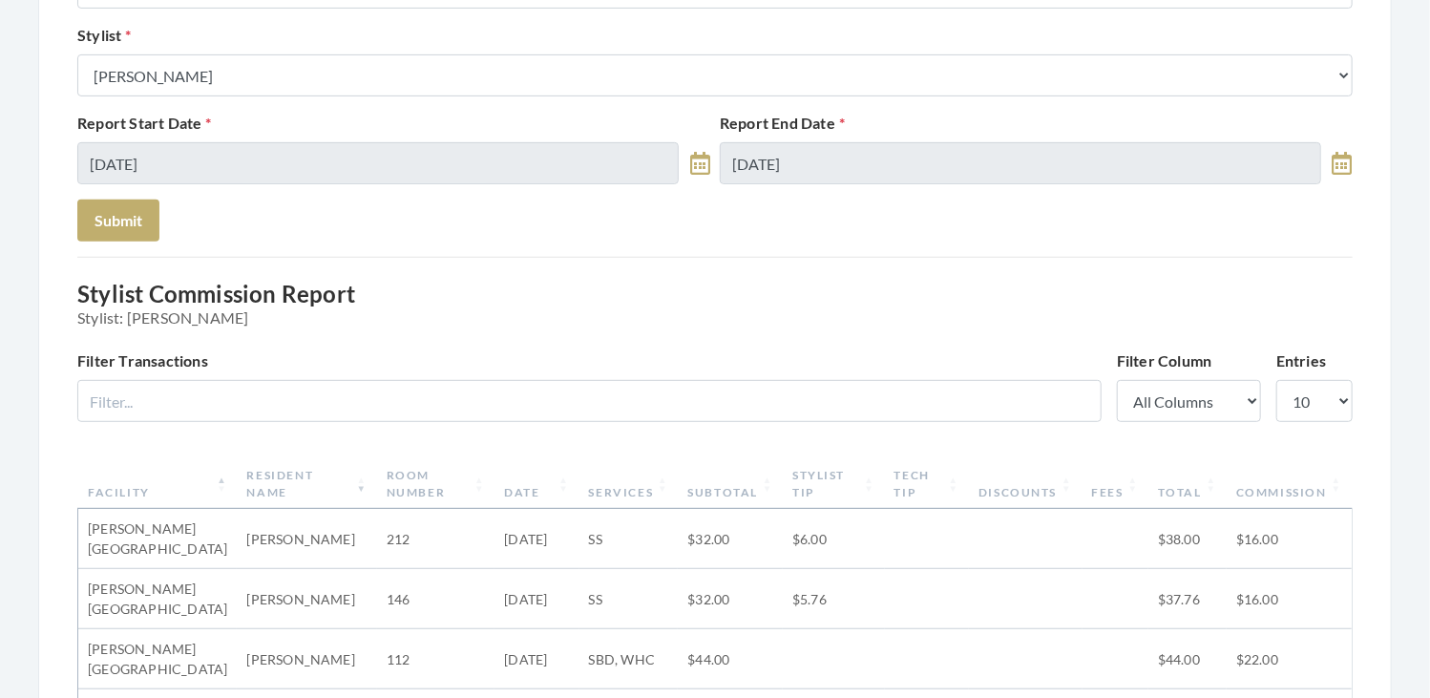
scroll to position [251, 0]
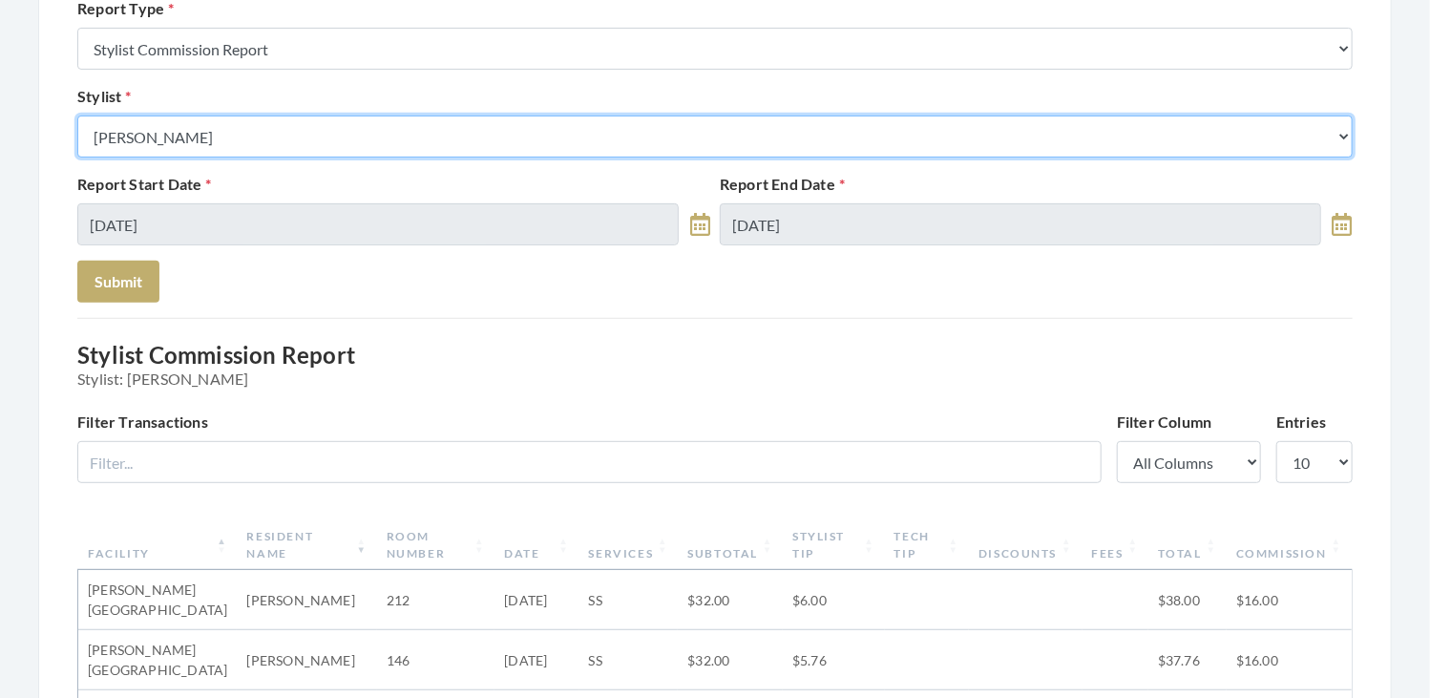
click at [304, 136] on select "Select a Stylist [PERSON_NAME] [PERSON_NAME] [PERSON_NAME] [PERSON_NAME] [PERSO…" at bounding box center [714, 136] width 1275 height 42
select select "115"
click at [77, 115] on select "Select a Stylist [PERSON_NAME] [PERSON_NAME] [PERSON_NAME] [PERSON_NAME] [PERSO…" at bounding box center [714, 136] width 1275 height 42
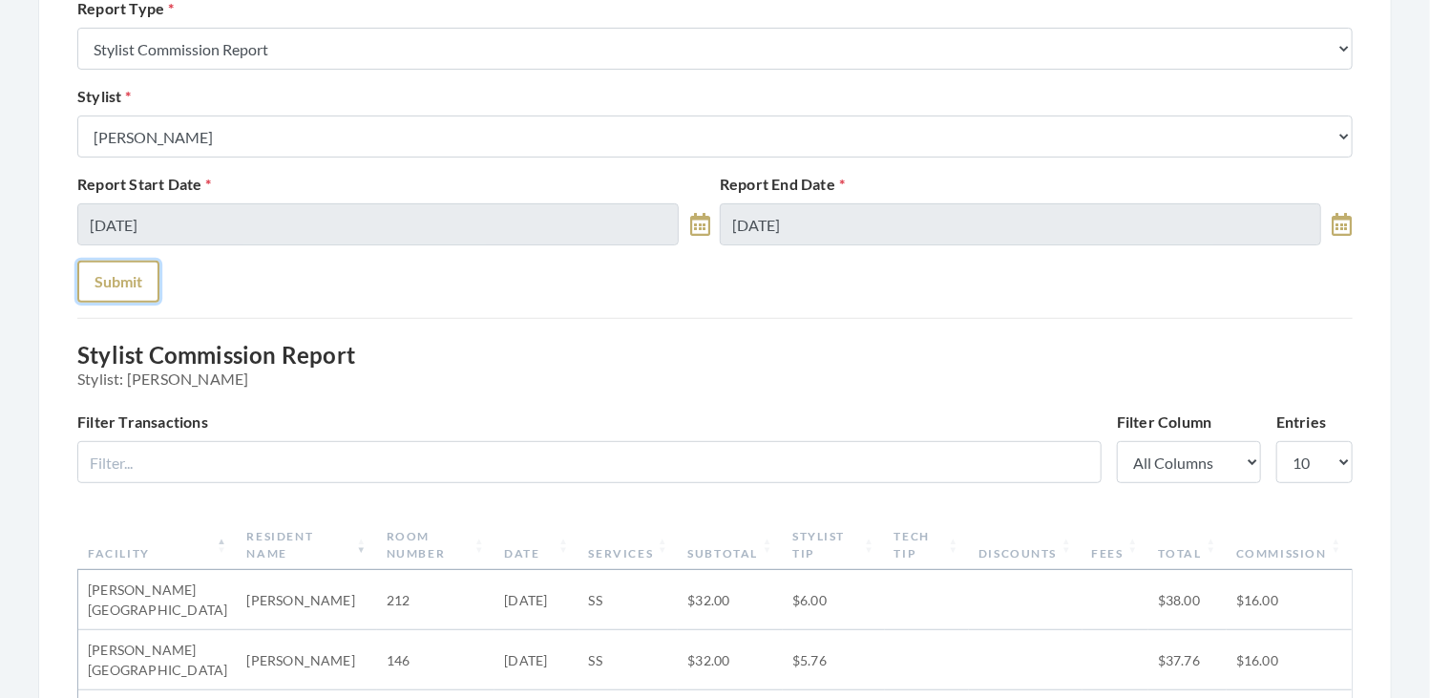
click at [117, 262] on button "Submit" at bounding box center [118, 282] width 82 height 42
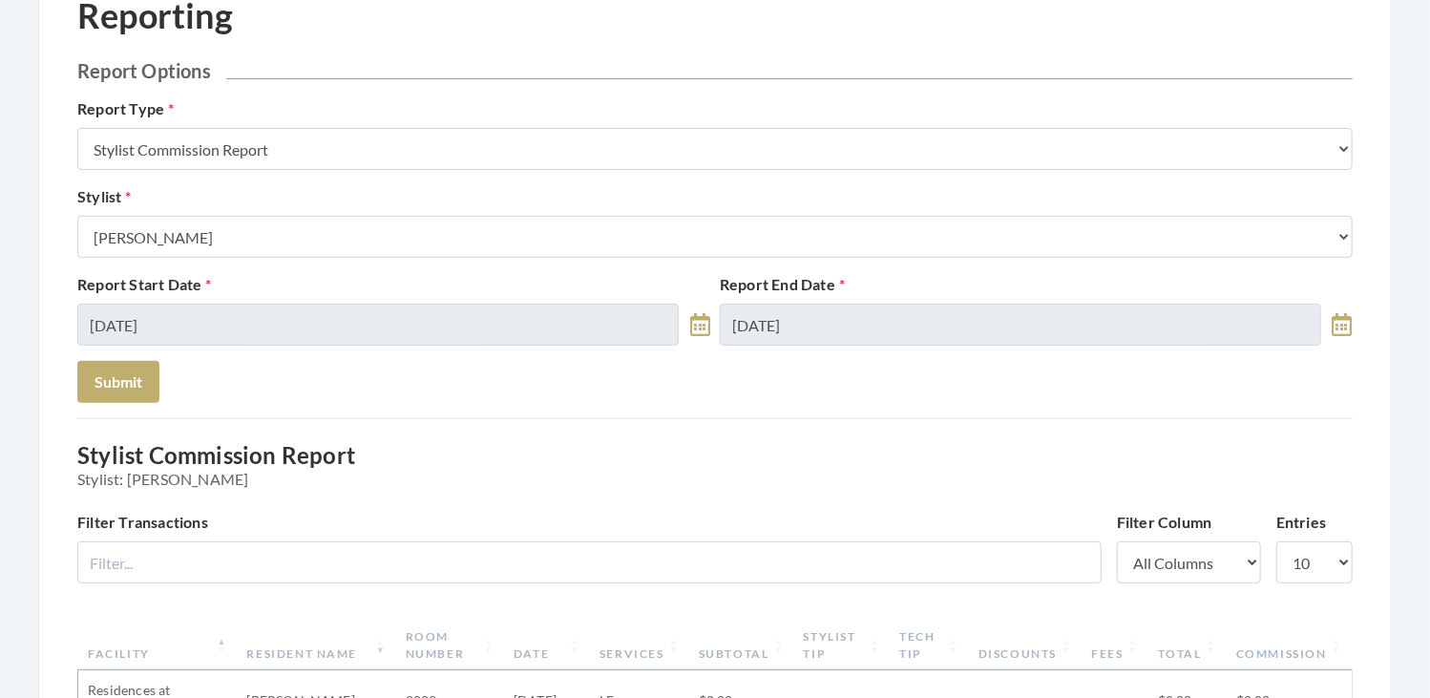
scroll to position [145, 0]
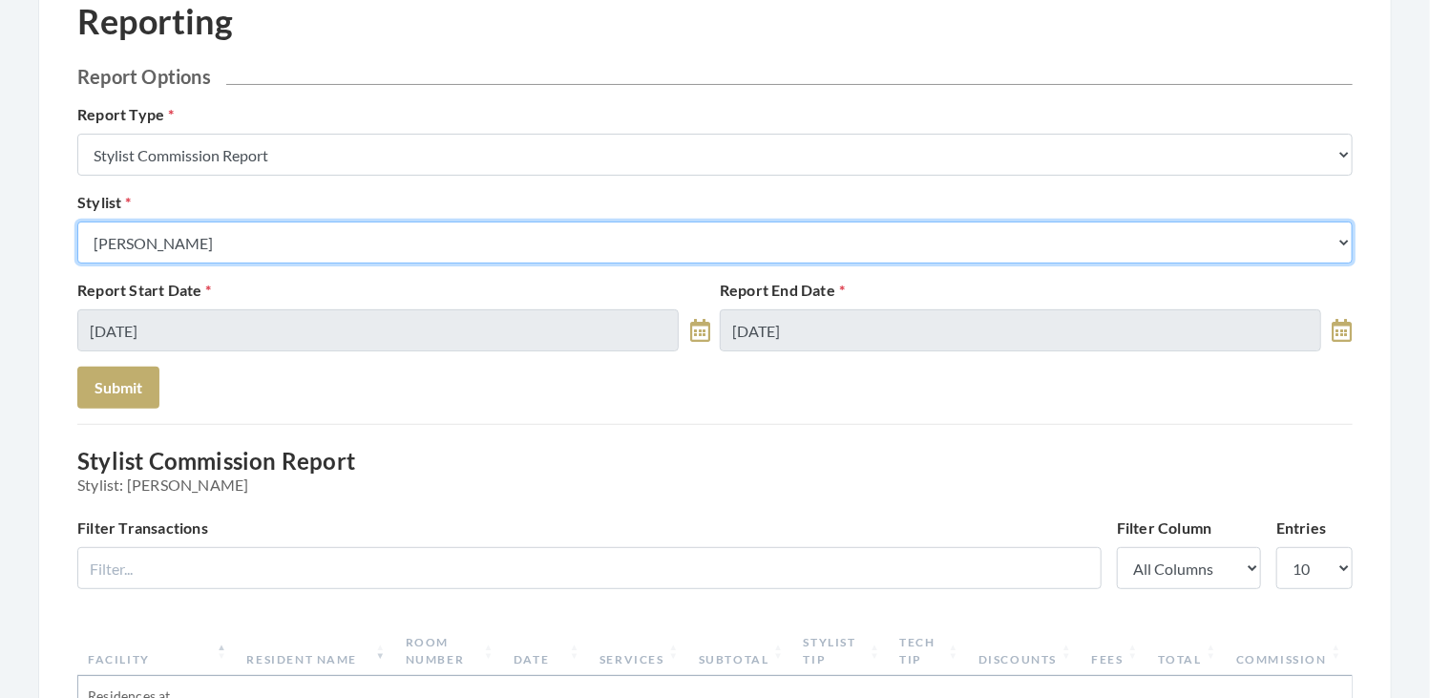
click at [315, 224] on select "Select a Stylist [PERSON_NAME] [PERSON_NAME] [PERSON_NAME] [PERSON_NAME] [PERSO…" at bounding box center [714, 242] width 1275 height 42
select select "181"
click at [77, 221] on select "Select a Stylist [PERSON_NAME] [PERSON_NAME] [PERSON_NAME] [PERSON_NAME] [PERSO…" at bounding box center [714, 242] width 1275 height 42
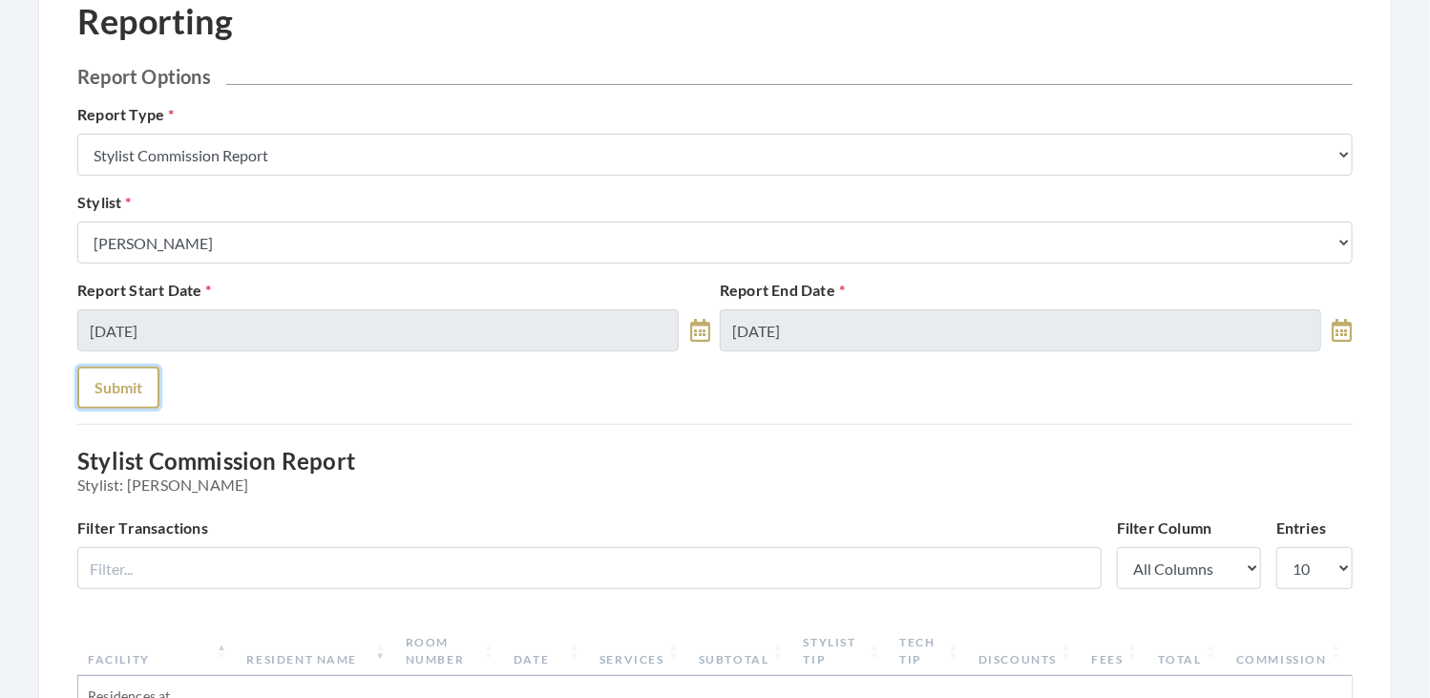
click at [134, 383] on button "Submit" at bounding box center [118, 387] width 82 height 42
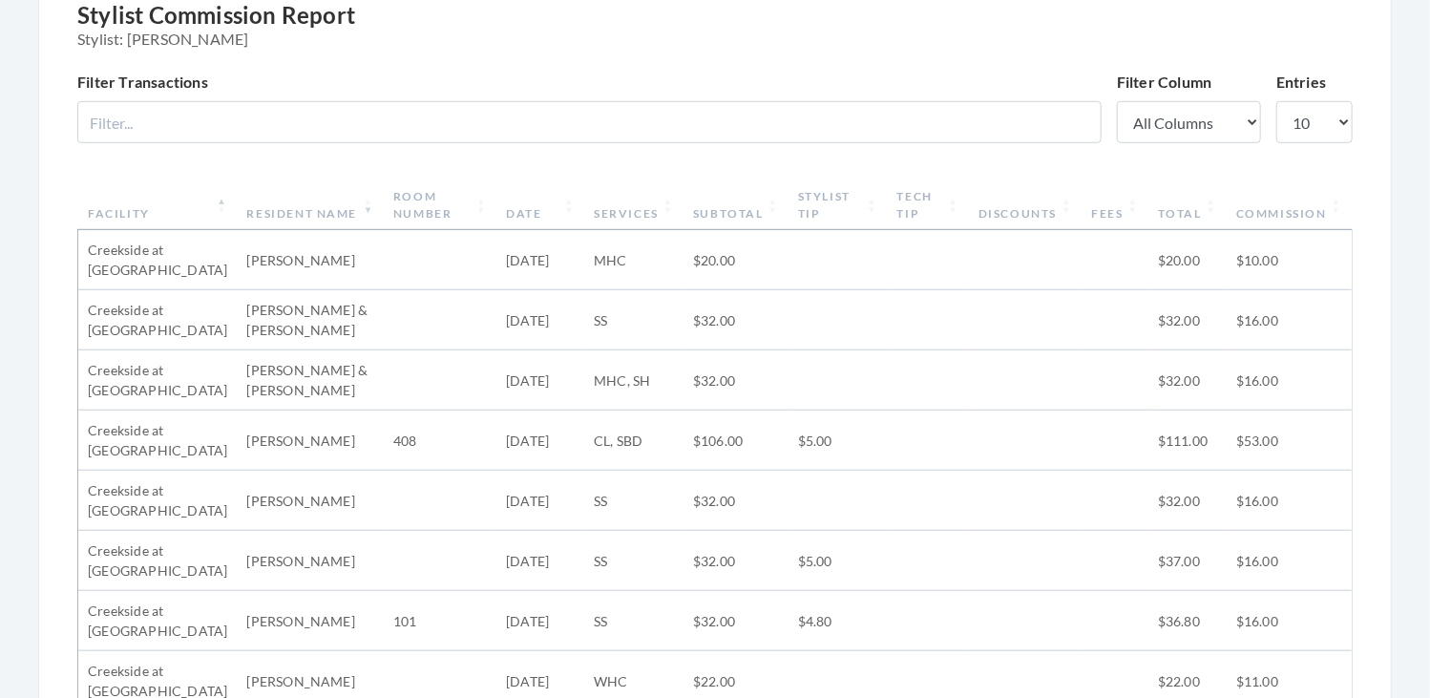
scroll to position [590, 0]
click at [722, 210] on th "Subtotal" at bounding box center [735, 206] width 105 height 50
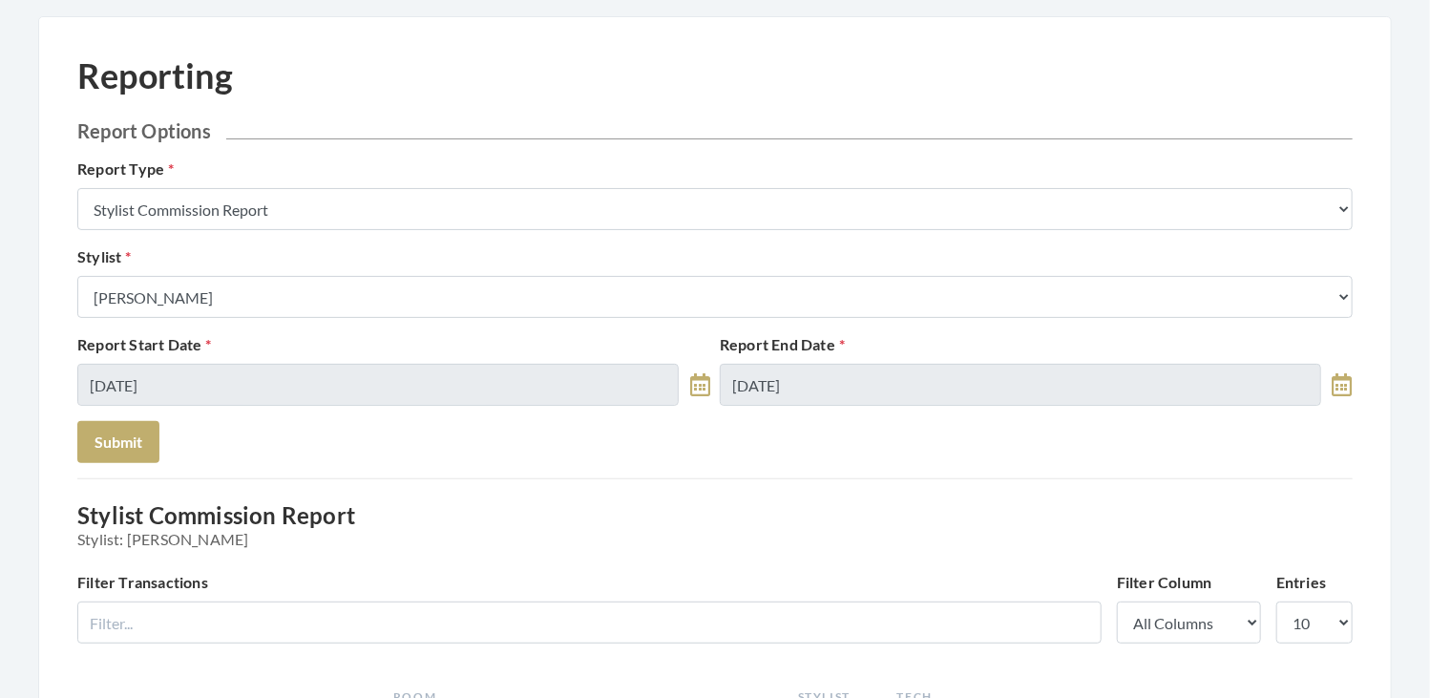
scroll to position [0, 0]
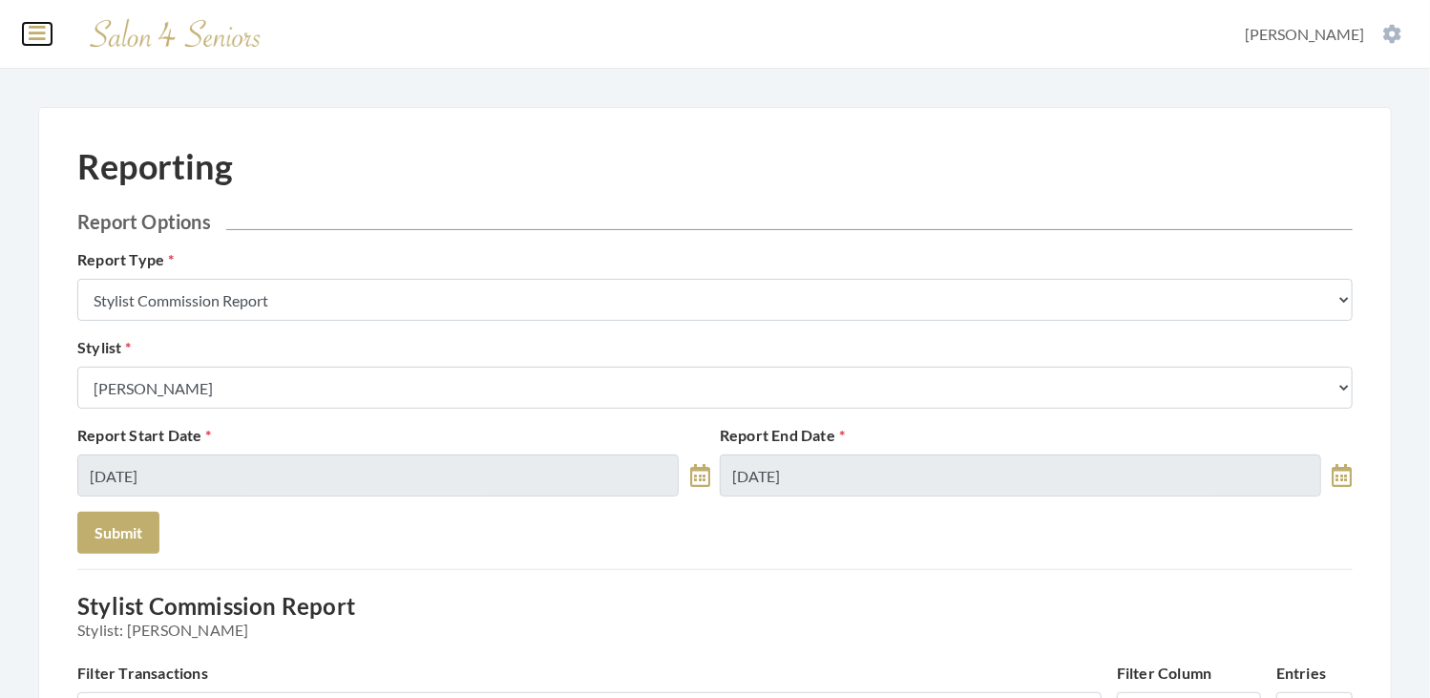
click at [33, 28] on icon at bounding box center [37, 33] width 17 height 19
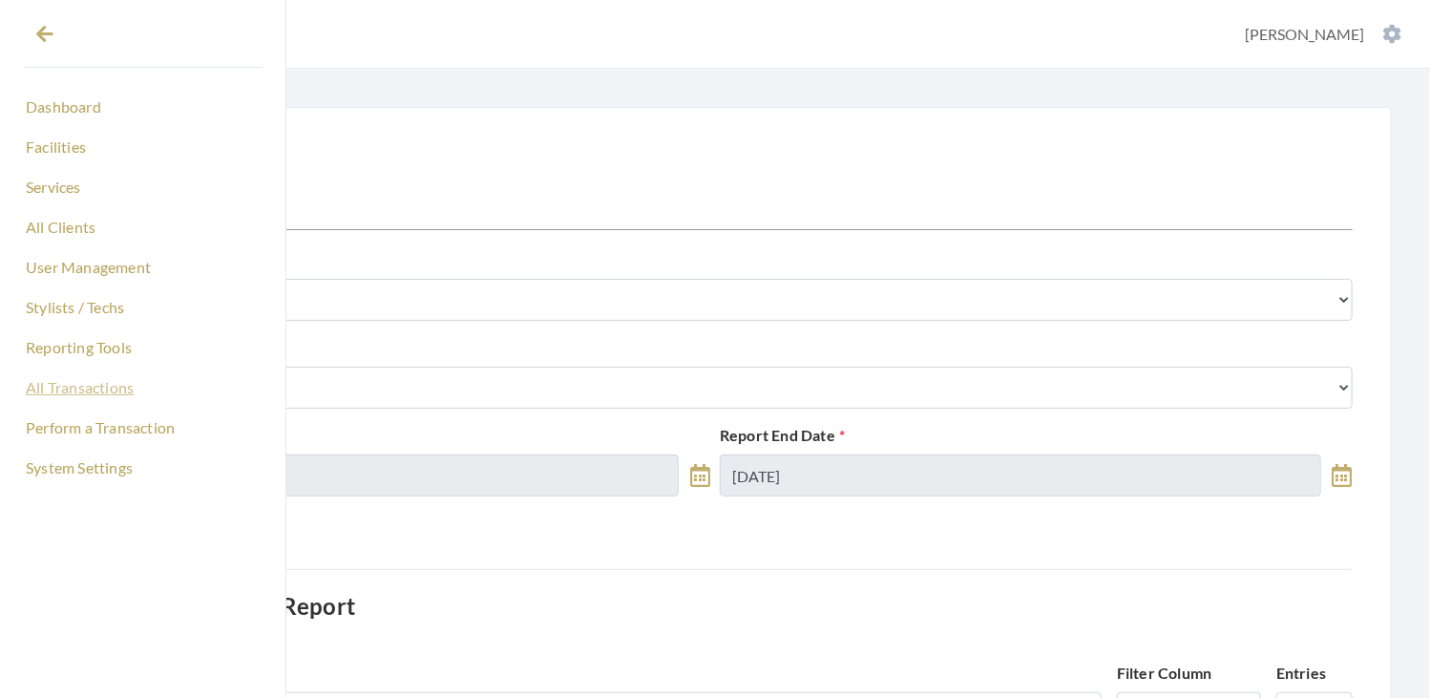
click at [84, 384] on link "All Transactions" at bounding box center [143, 387] width 240 height 32
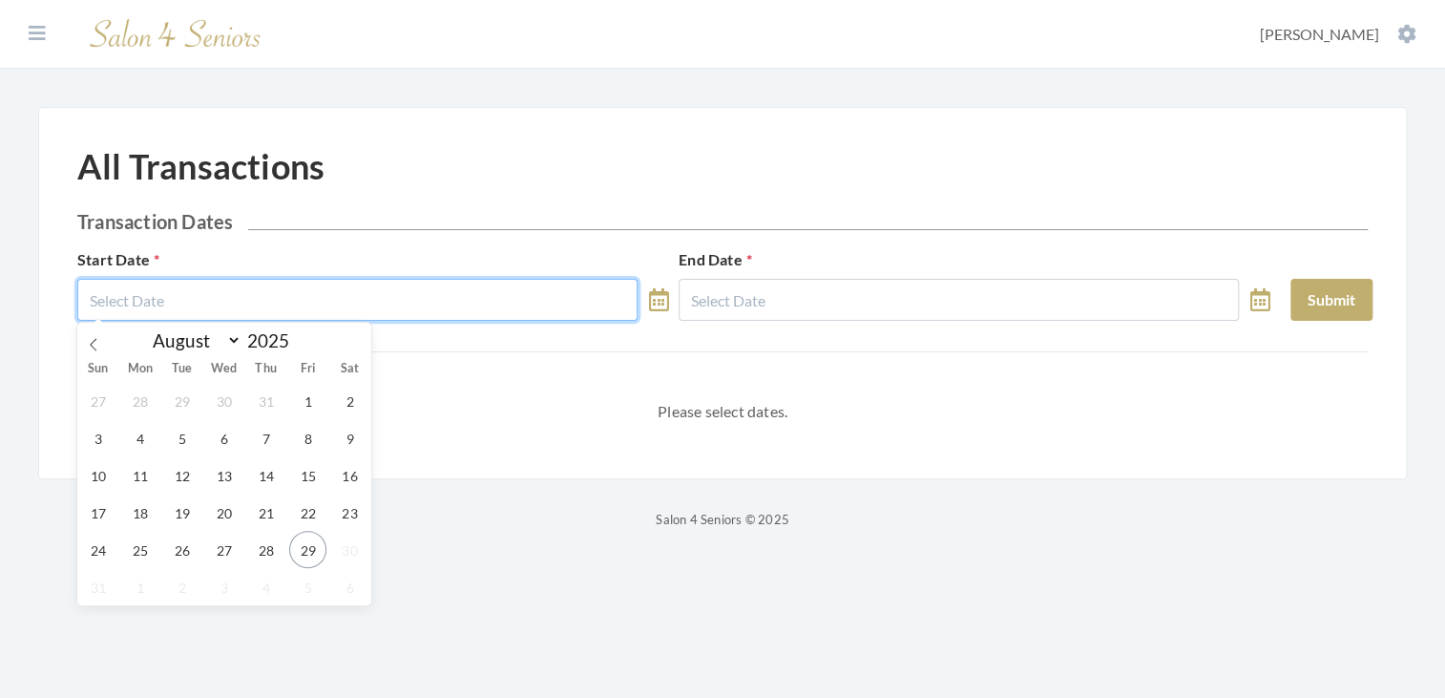
click at [311, 290] on input "text" at bounding box center [357, 300] width 560 height 42
click at [278, 551] on span "28" at bounding box center [265, 549] width 37 height 37
type input "08/28/2025"
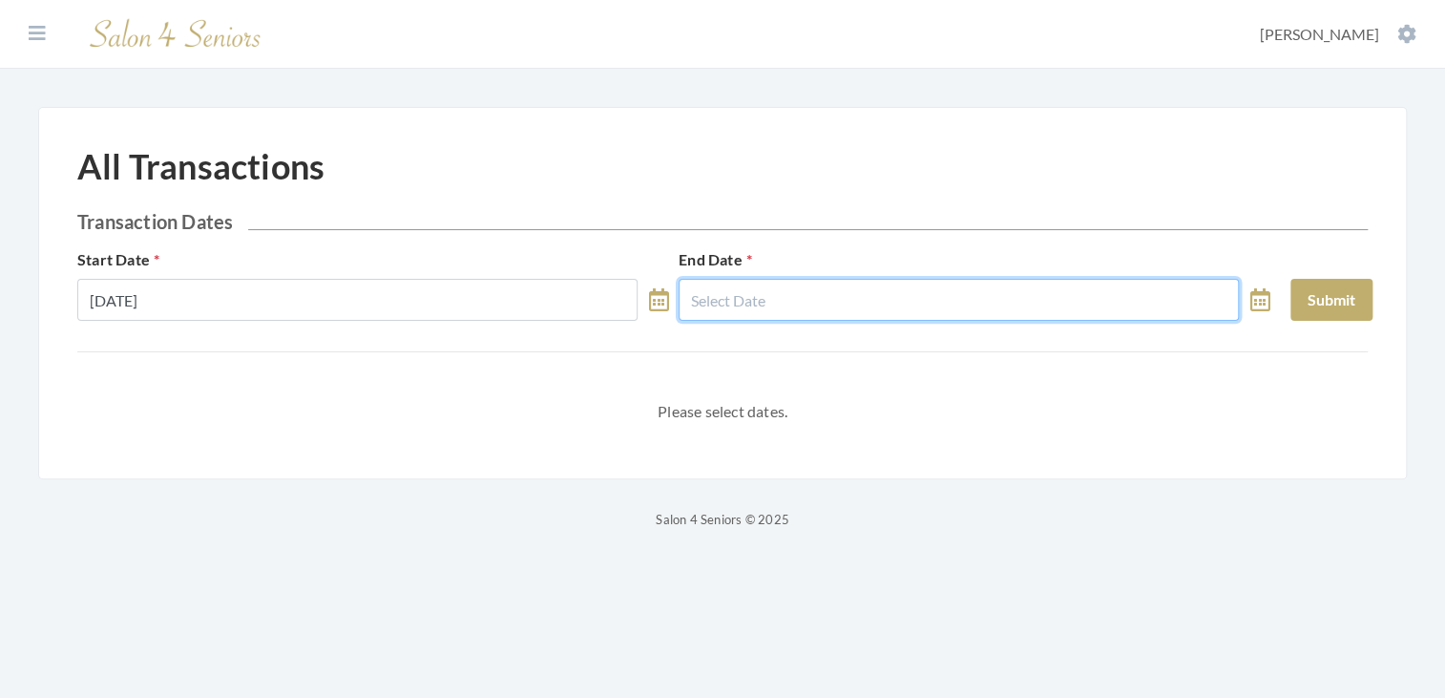
click at [786, 308] on input "text" at bounding box center [959, 300] width 560 height 42
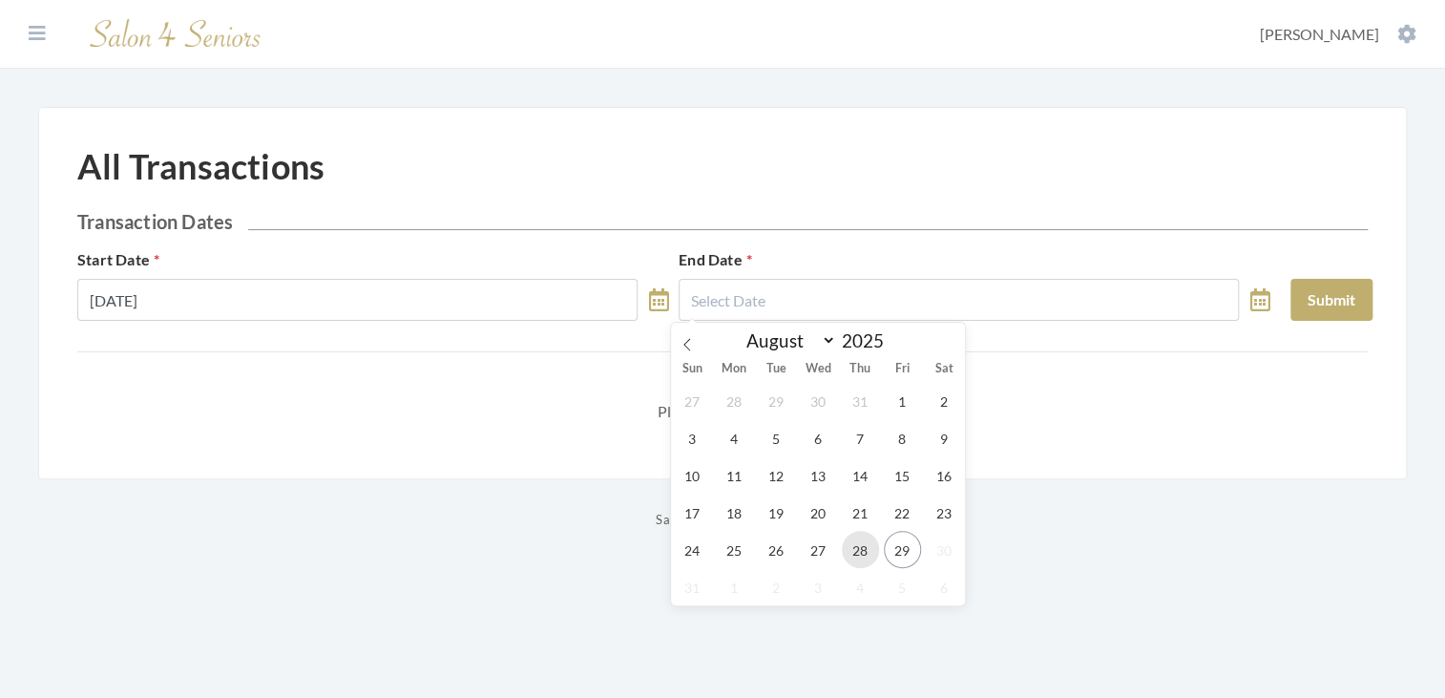
click at [848, 548] on span "28" at bounding box center [860, 549] width 37 height 37
type input "[DATE]"
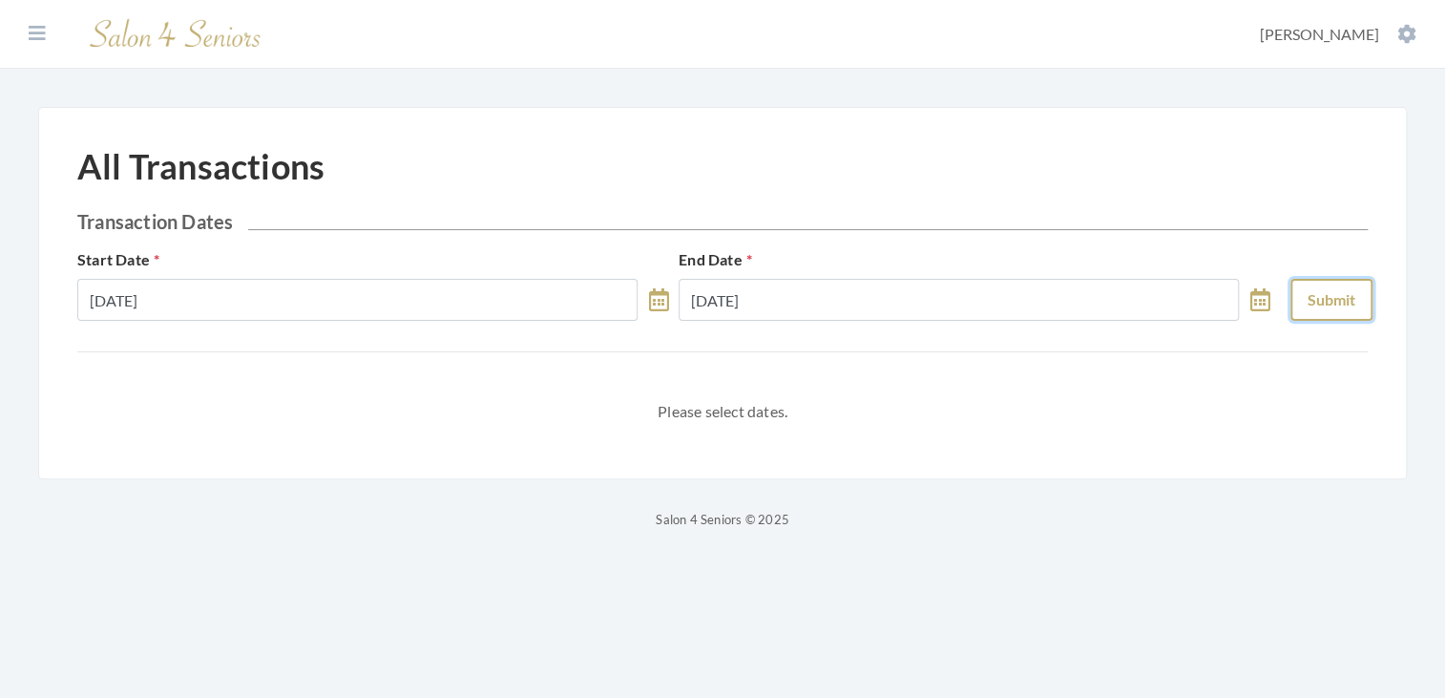
click at [1306, 309] on button "Submit" at bounding box center [1331, 300] width 82 height 42
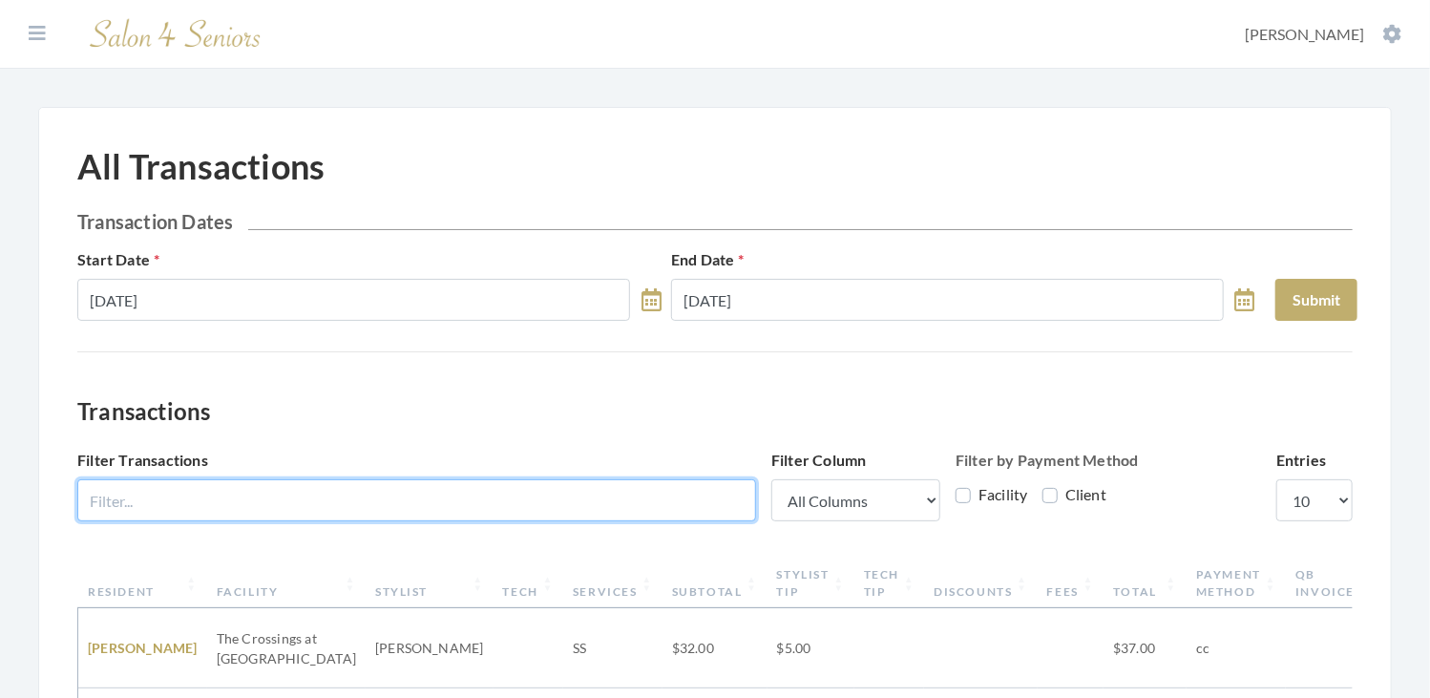
click at [554, 485] on input "Filter Transactions" at bounding box center [416, 500] width 679 height 42
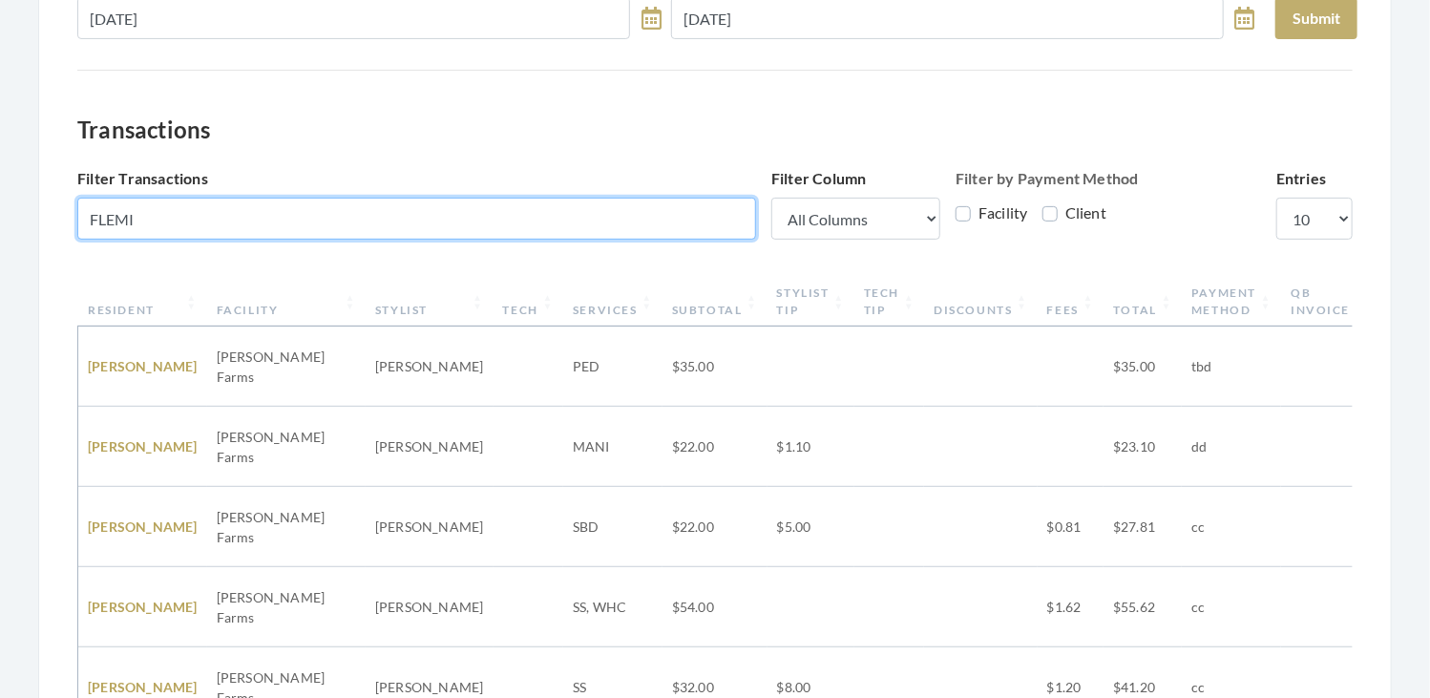
scroll to position [293, 0]
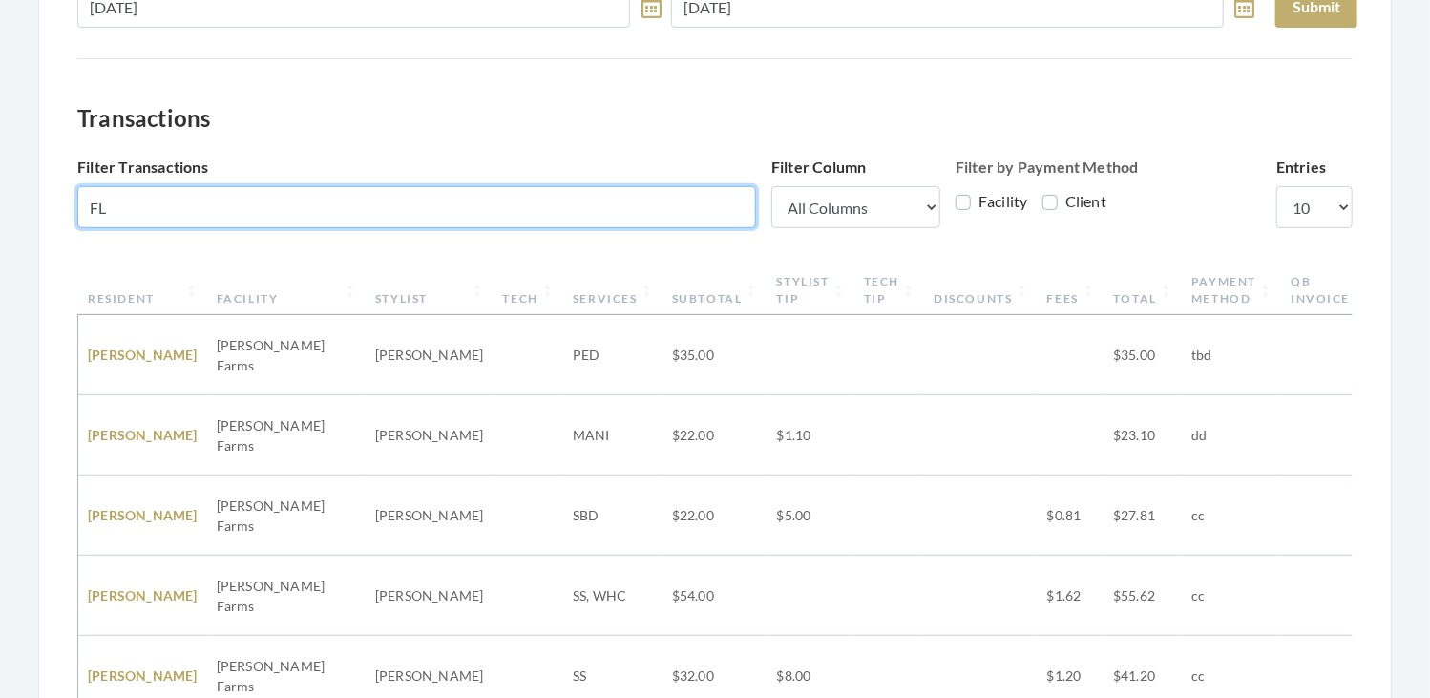
type input "F"
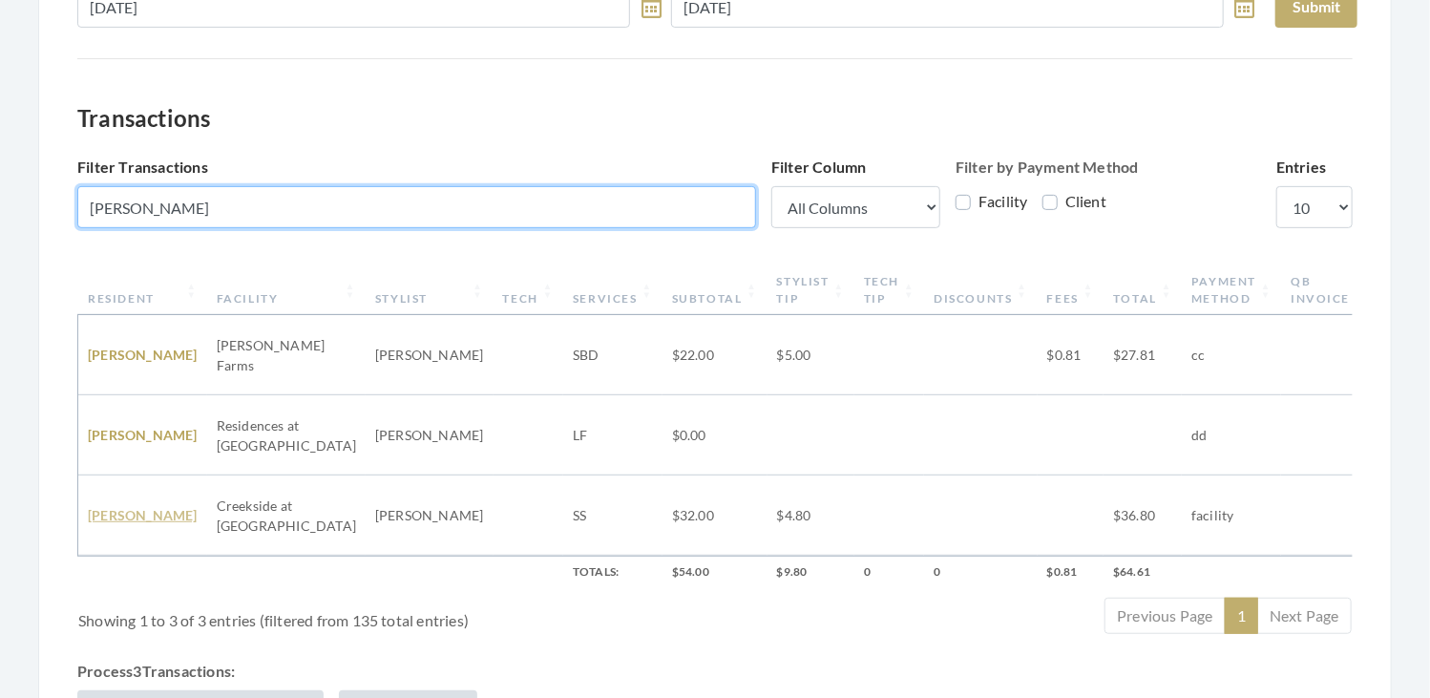
type input "LINDA"
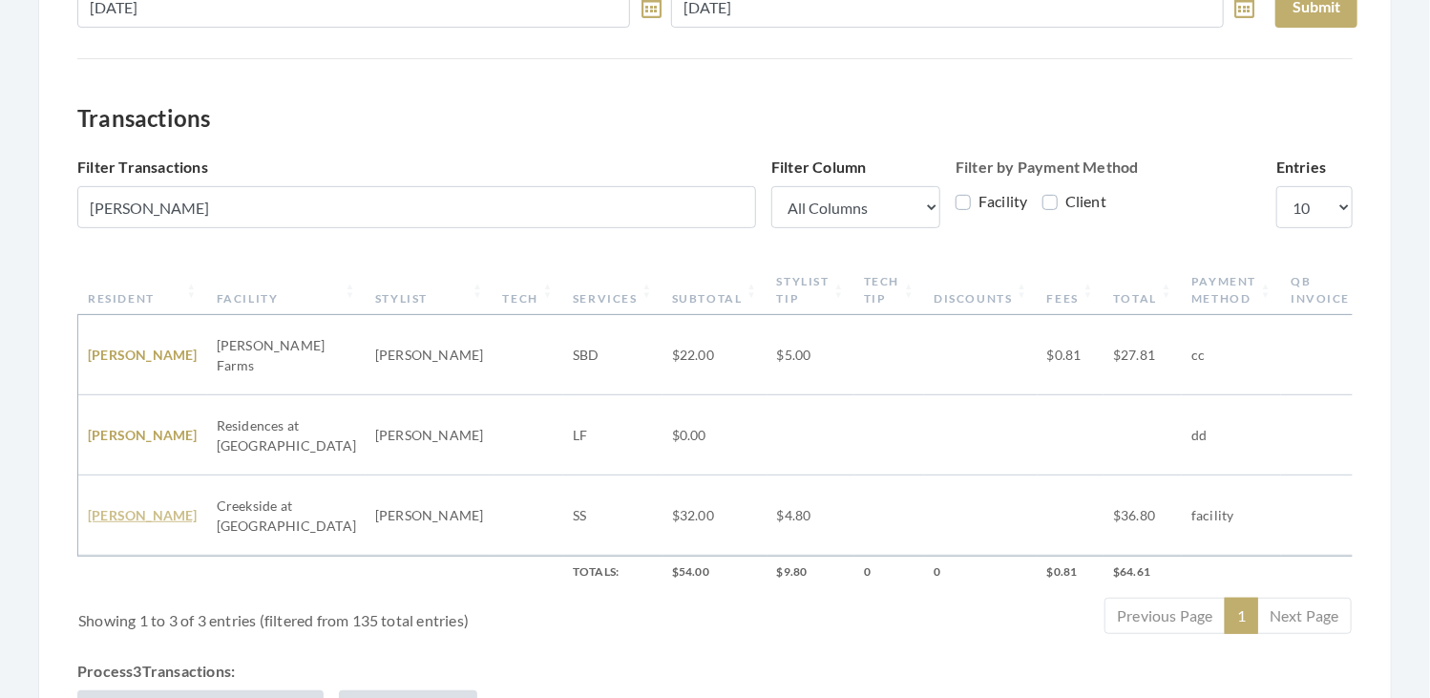
click at [109, 507] on link "LINDA FLEMING" at bounding box center [143, 515] width 110 height 16
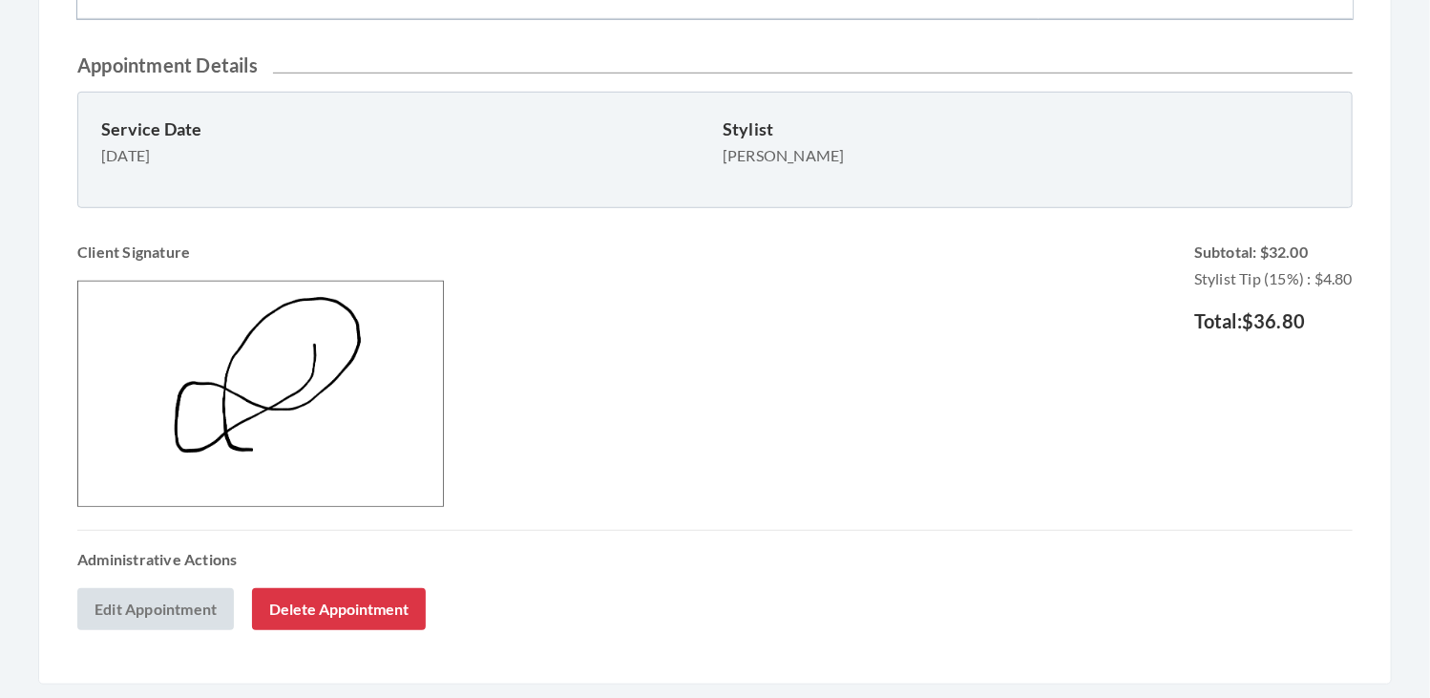
scroll to position [593, 0]
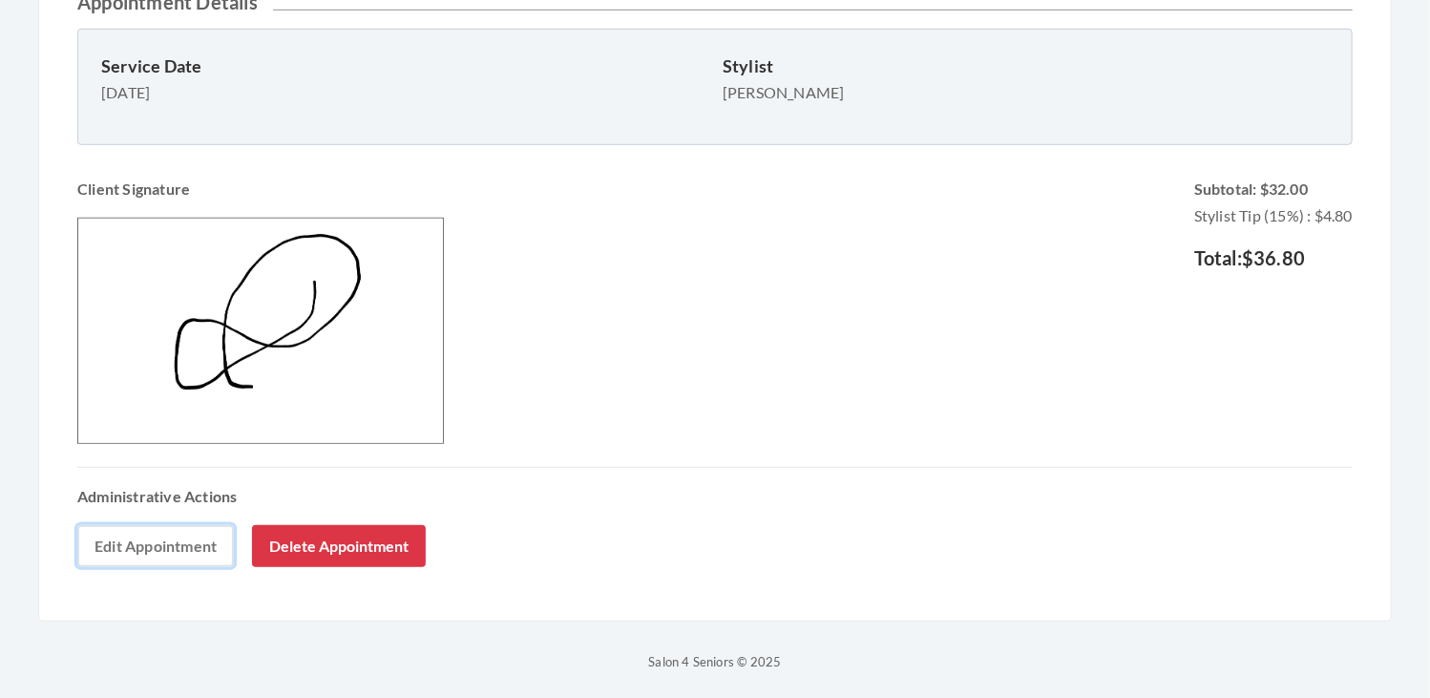
click at [201, 529] on link "Edit Appointment" at bounding box center [155, 546] width 157 height 42
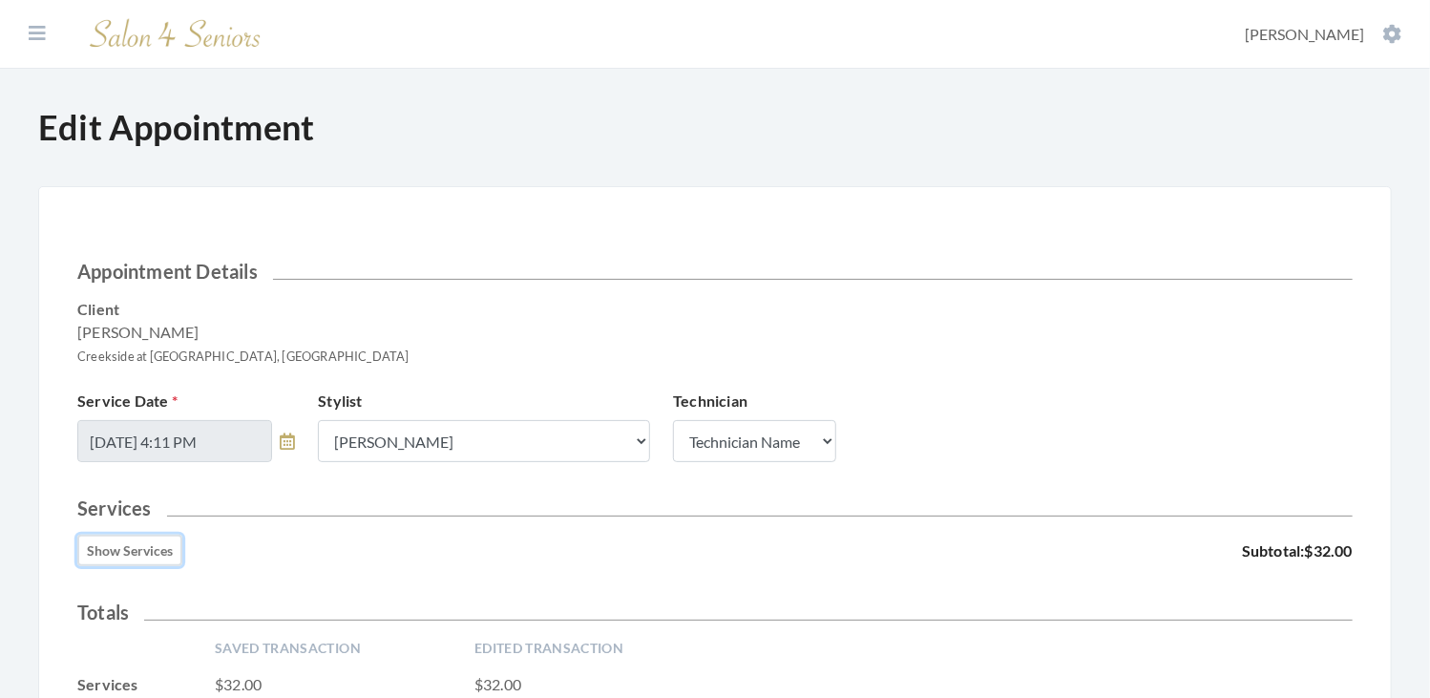
click at [163, 545] on button "Show Services" at bounding box center [129, 549] width 105 height 31
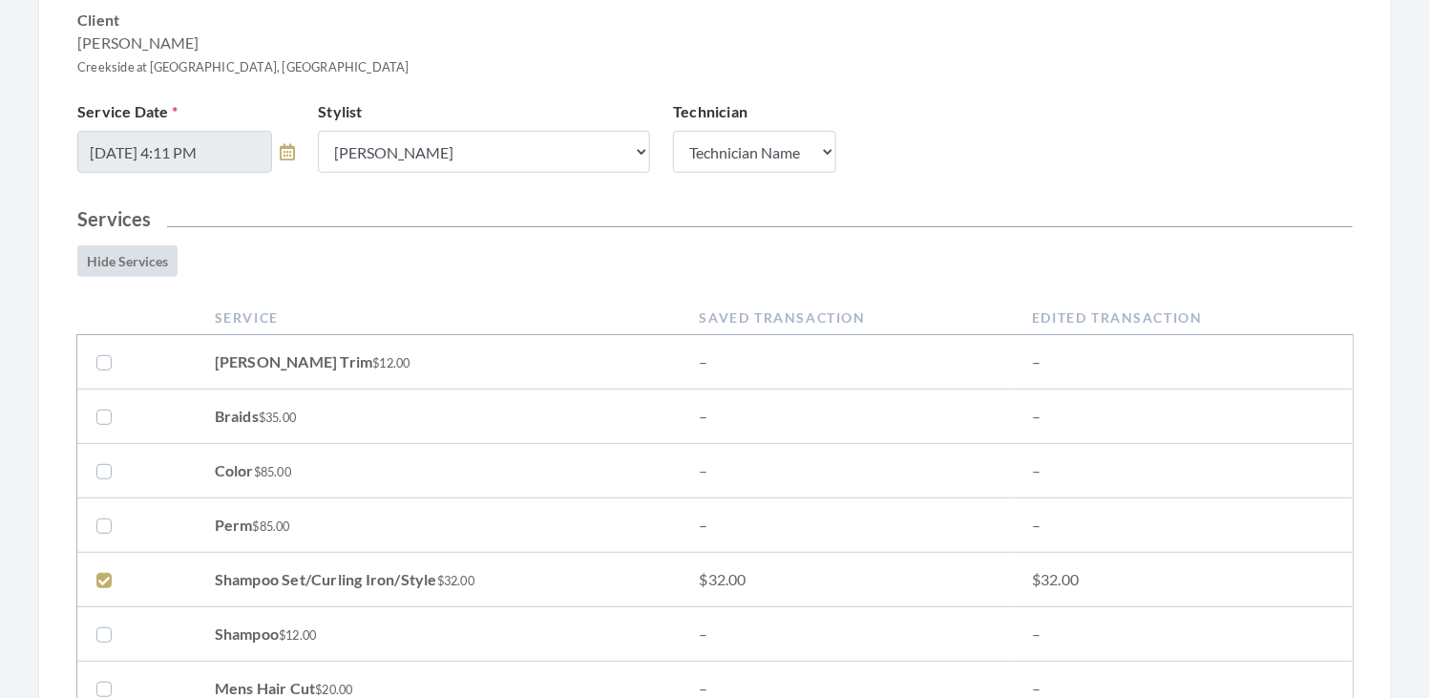
scroll to position [559, 0]
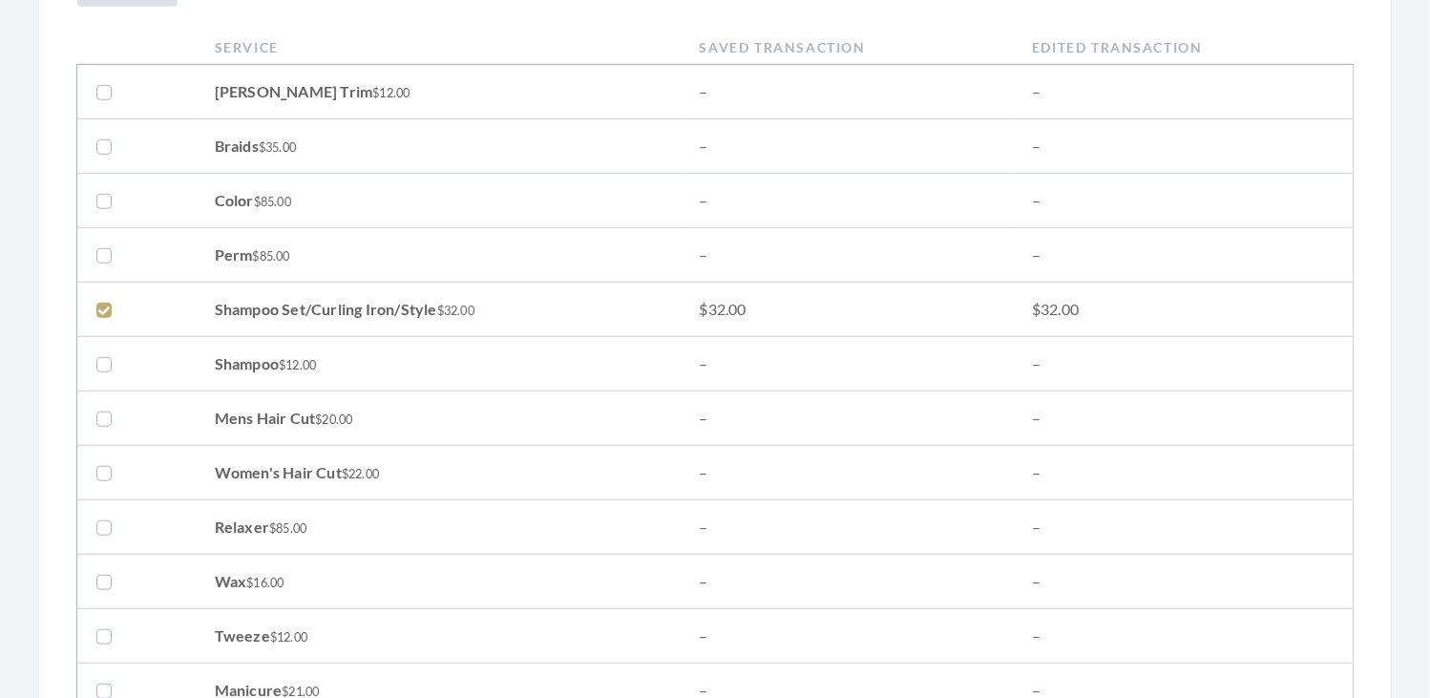
click at [94, 468] on td at bounding box center [136, 473] width 118 height 54
click at [99, 467] on label at bounding box center [107, 472] width 23 height 23
checkbox input "true"
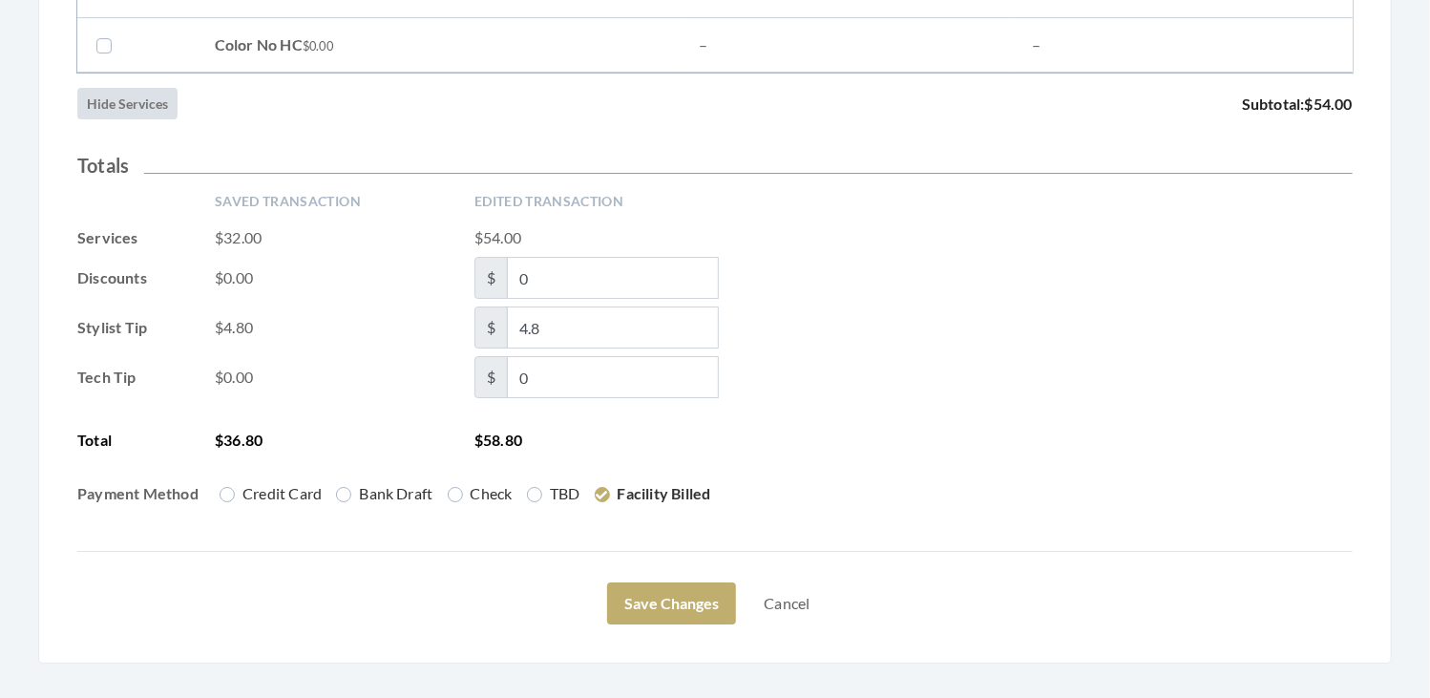
scroll to position [3196, 0]
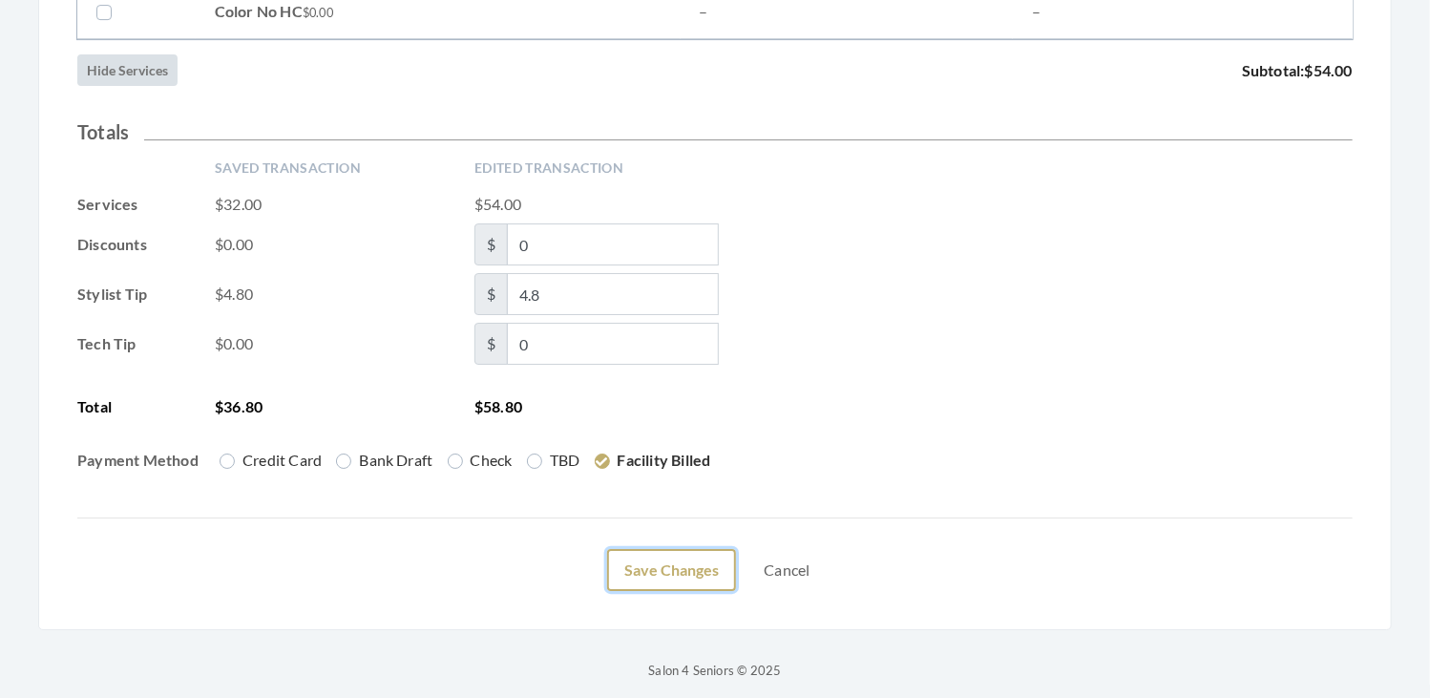
click at [647, 564] on button "Save Changes" at bounding box center [671, 570] width 129 height 42
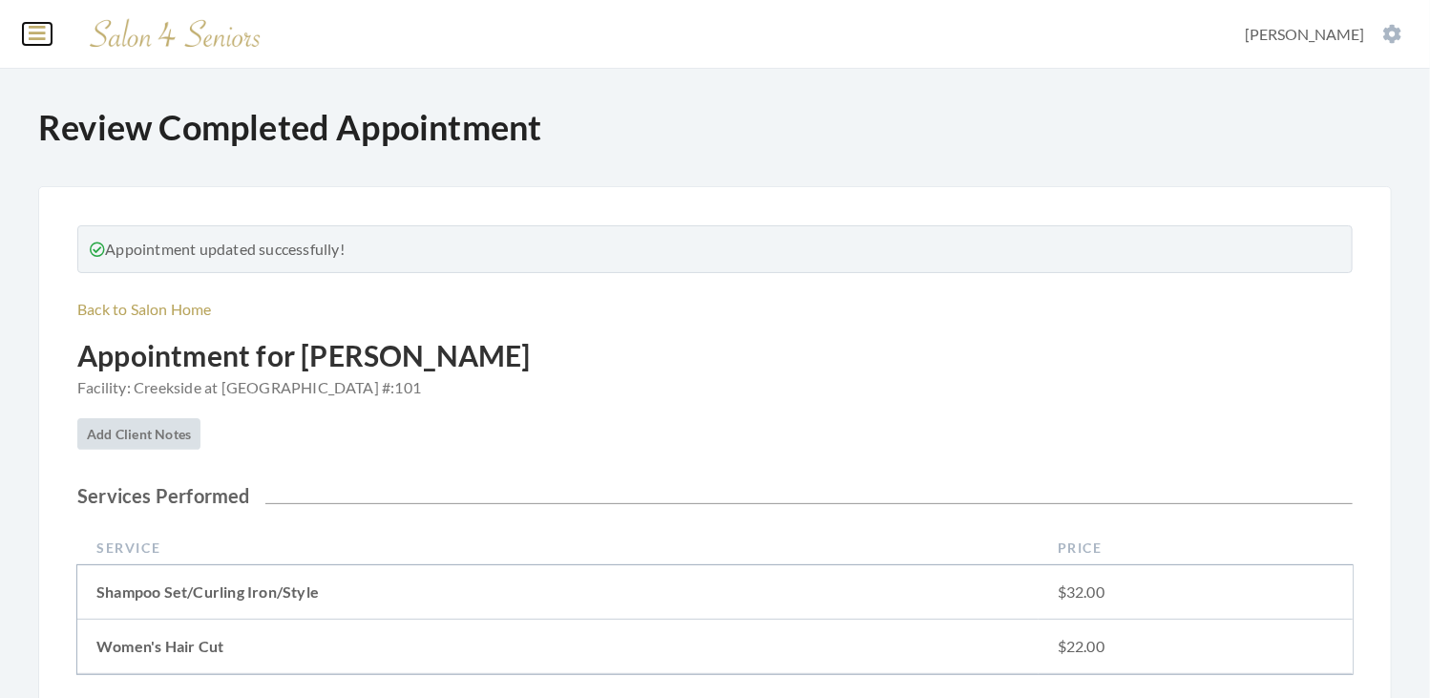
click at [31, 28] on icon at bounding box center [37, 33] width 17 height 19
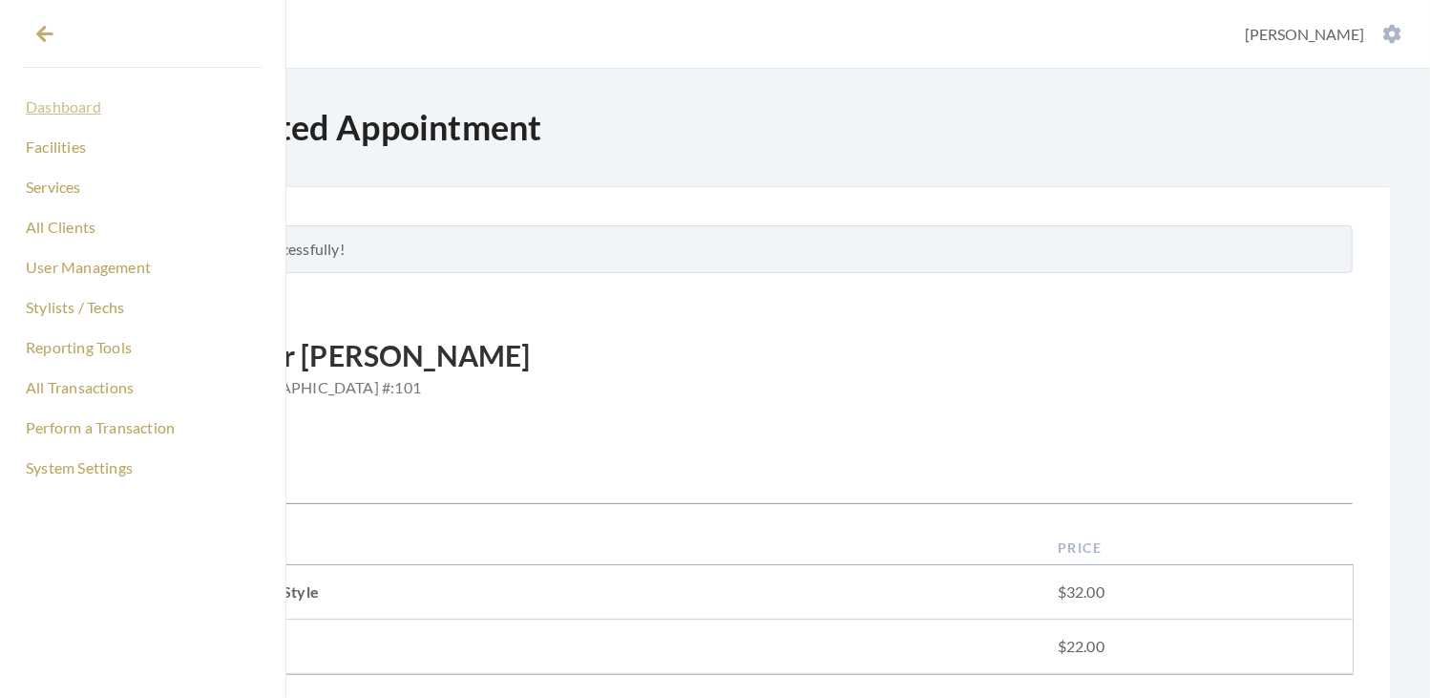
click at [76, 107] on link "Dashboard" at bounding box center [143, 107] width 240 height 32
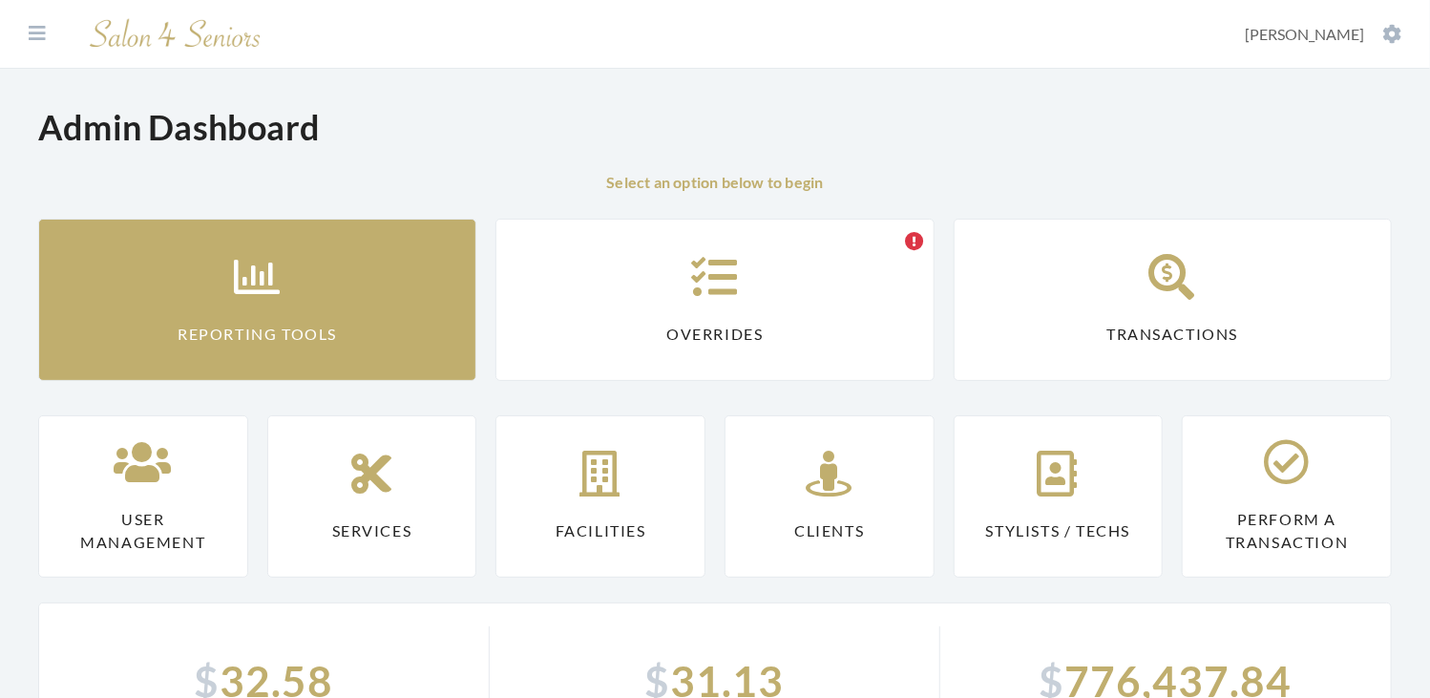
click at [267, 239] on link "Reporting Tools" at bounding box center [257, 300] width 438 height 162
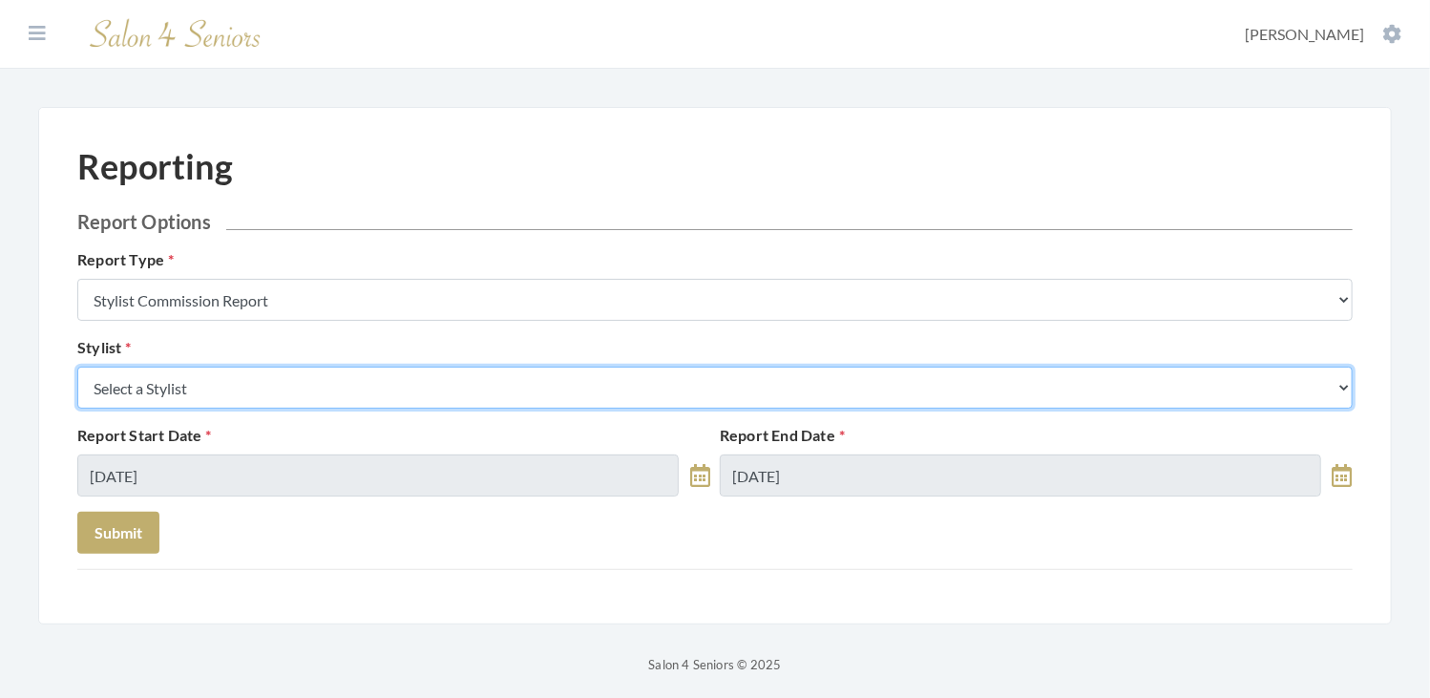
click at [297, 385] on select "Select a Stylist [PERSON_NAME] [PERSON_NAME] [PERSON_NAME] [PERSON_NAME] [PERSO…" at bounding box center [714, 387] width 1275 height 42
select select "181"
click at [77, 366] on select "Select a Stylist [PERSON_NAME] [PERSON_NAME] [PERSON_NAME] [PERSON_NAME] [PERSO…" at bounding box center [714, 387] width 1275 height 42
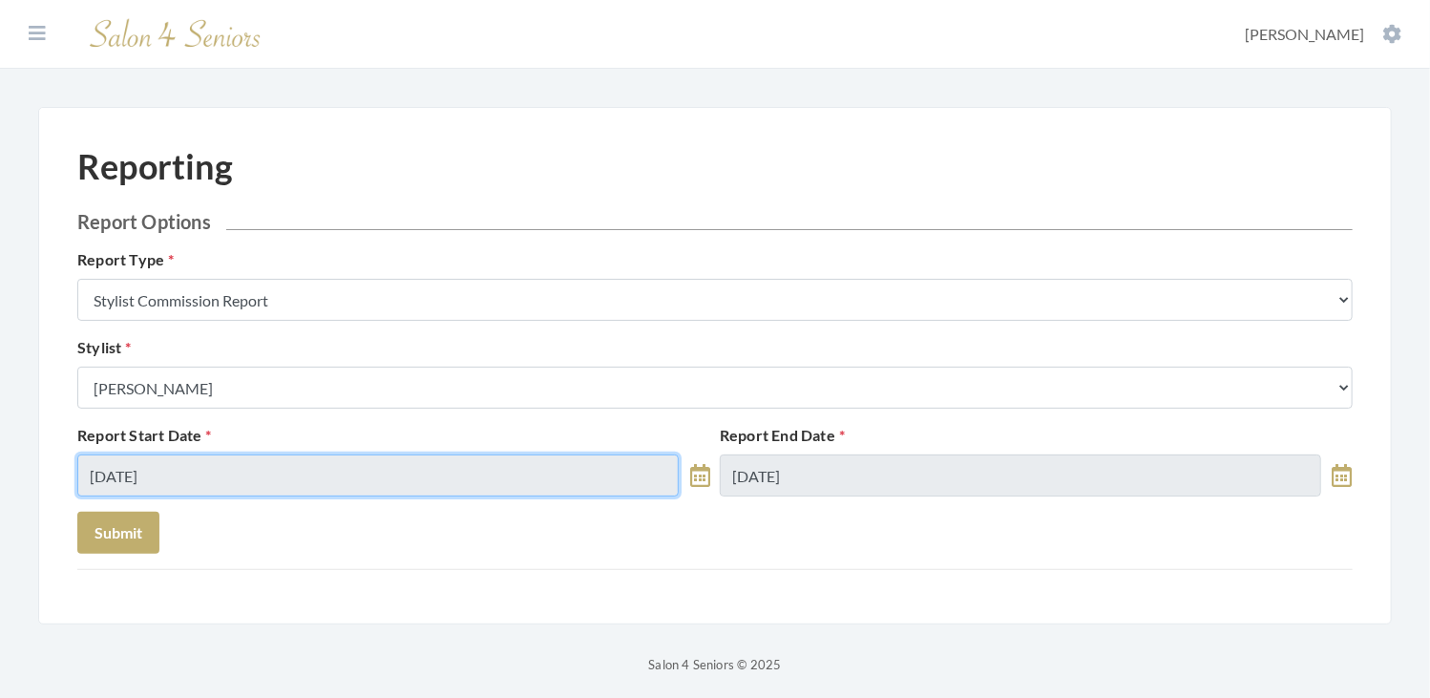
click at [248, 472] on input "08/29/2025" at bounding box center [377, 475] width 601 height 42
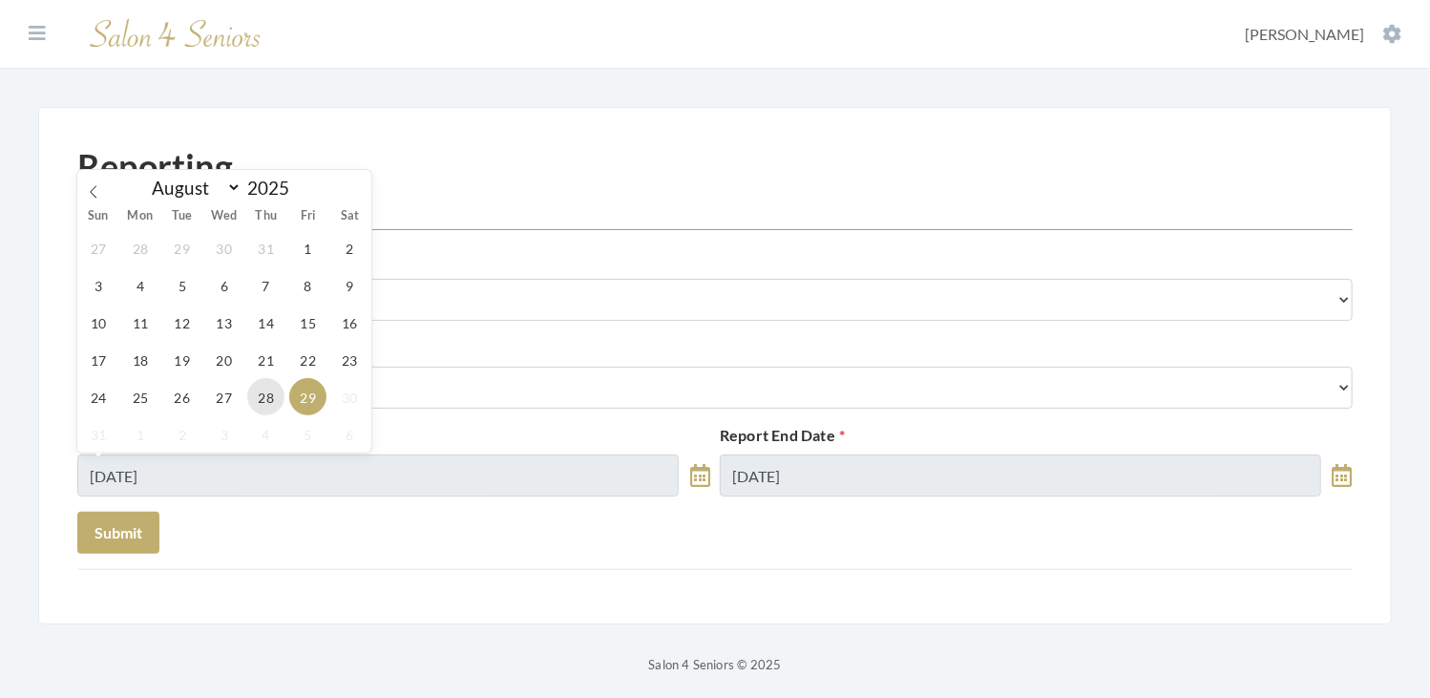
click at [261, 391] on span "28" at bounding box center [265, 396] width 37 height 37
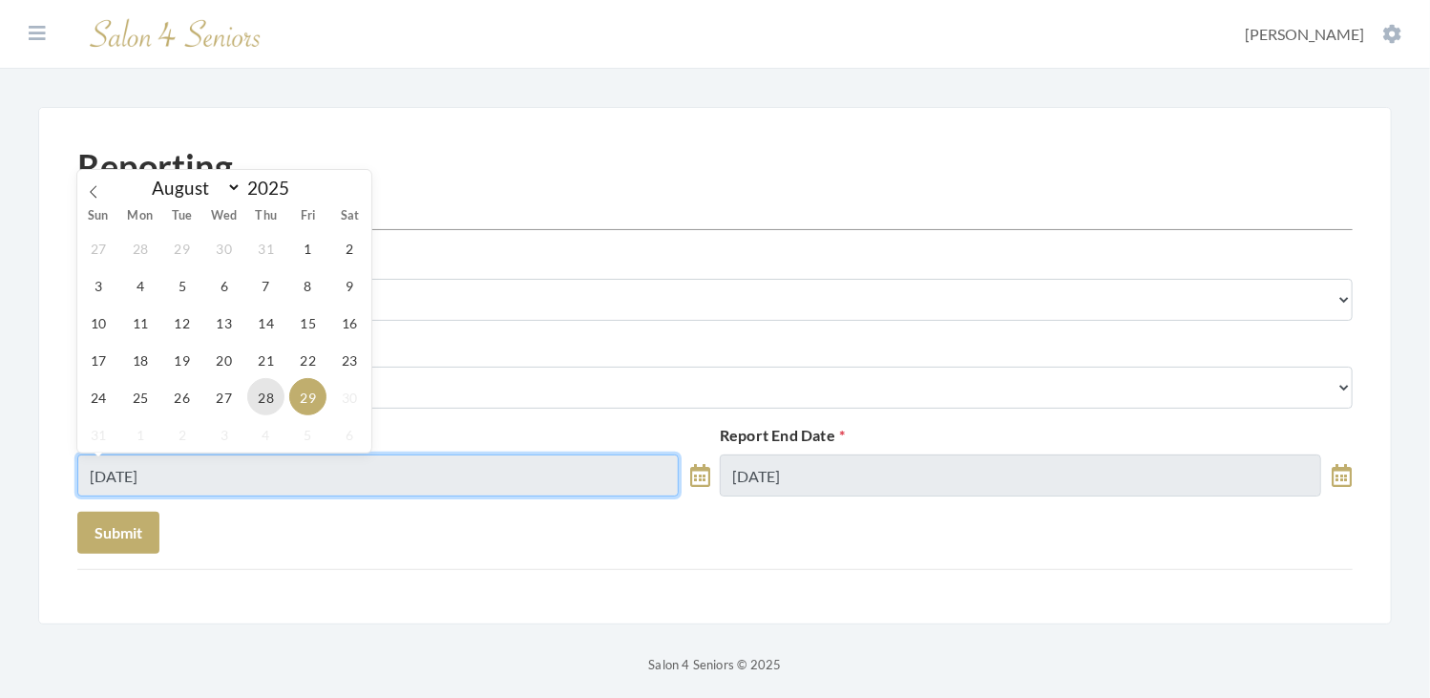
type input "08/28/2025"
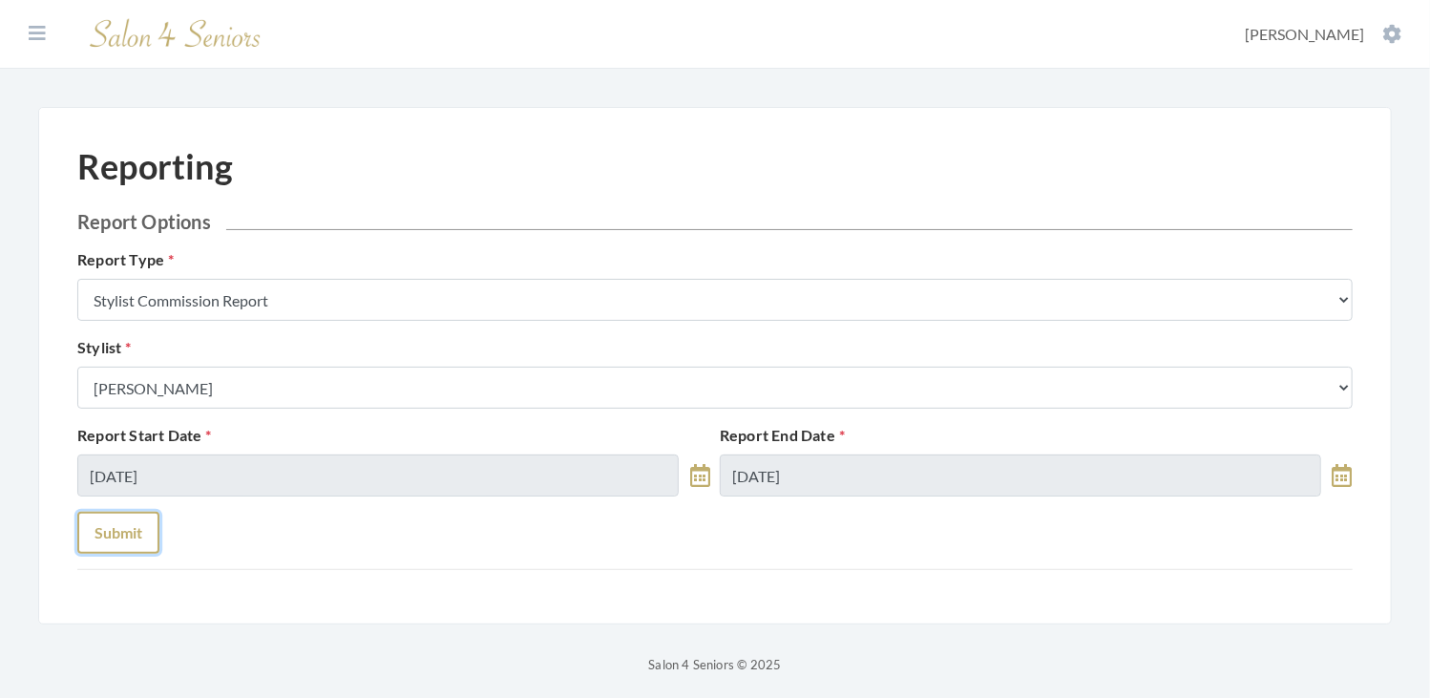
click at [127, 534] on button "Submit" at bounding box center [118, 533] width 82 height 42
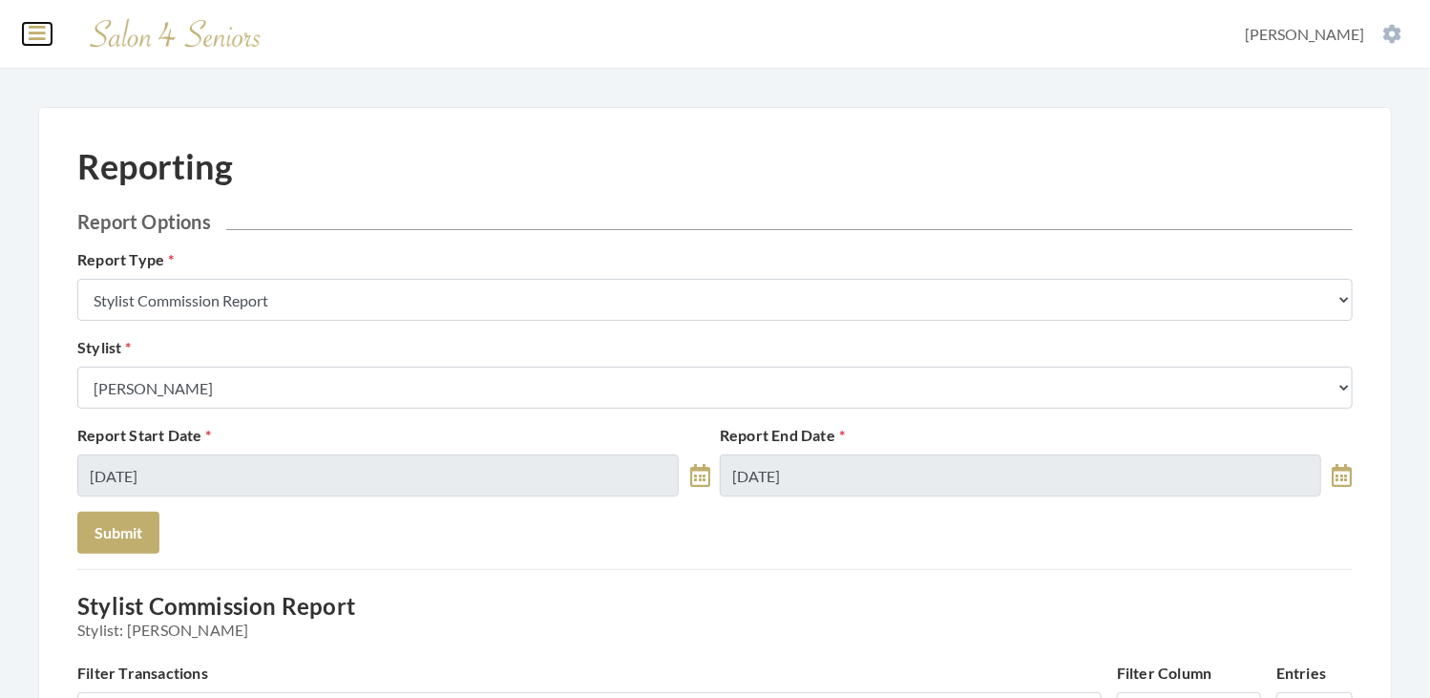
click at [29, 31] on icon at bounding box center [37, 33] width 17 height 19
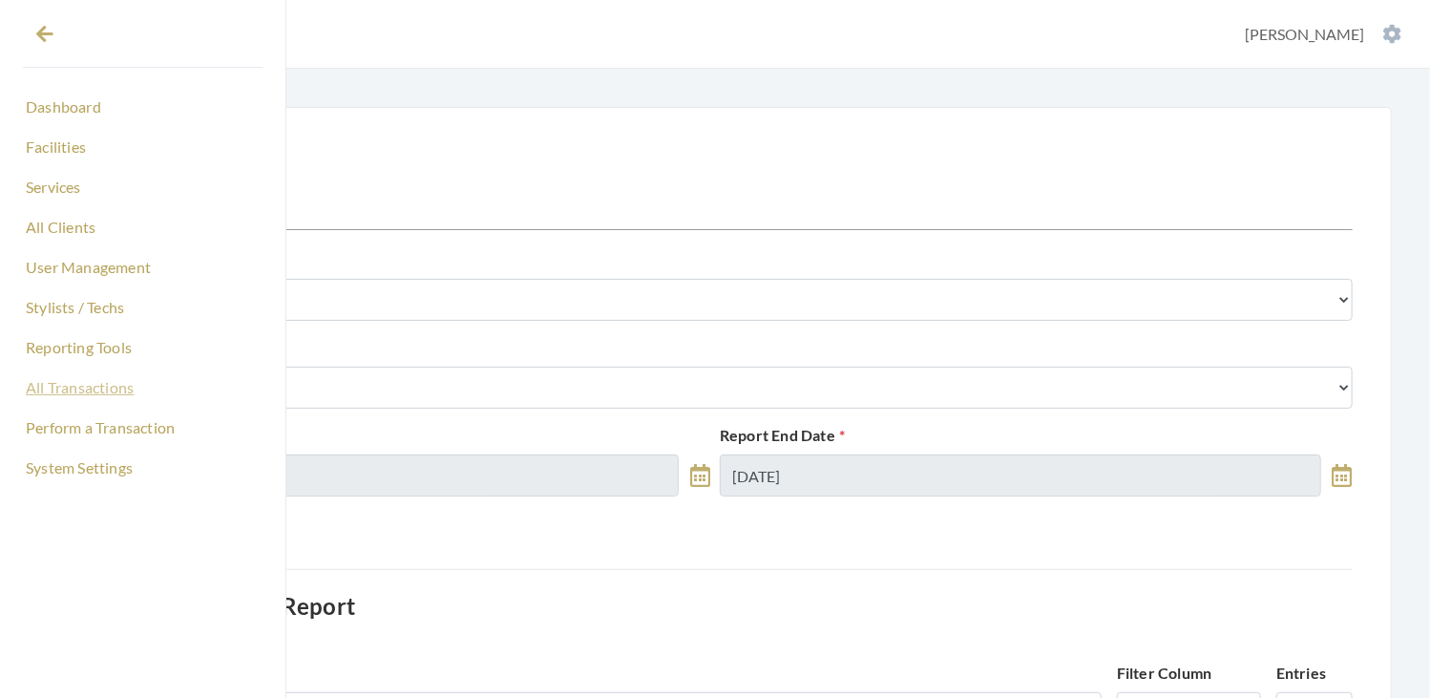
click at [80, 397] on link "All Transactions" at bounding box center [143, 387] width 240 height 32
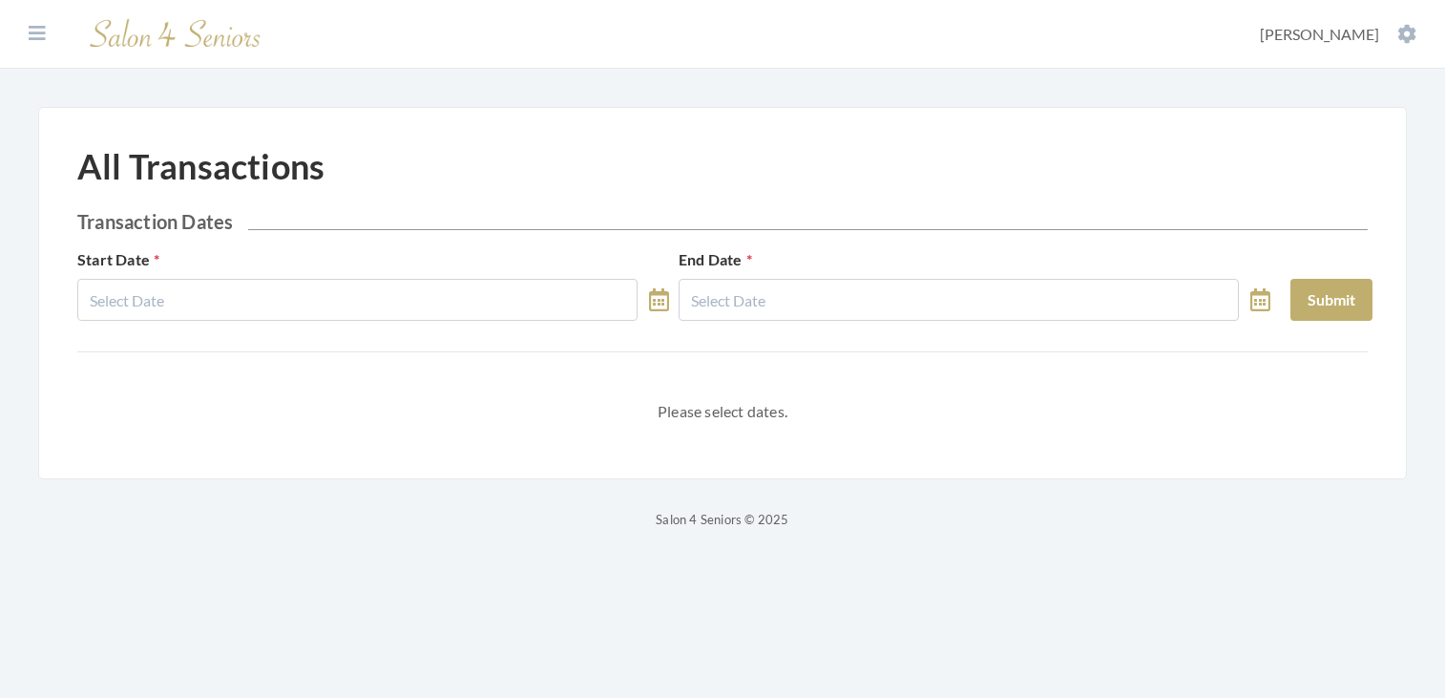
select select "7"
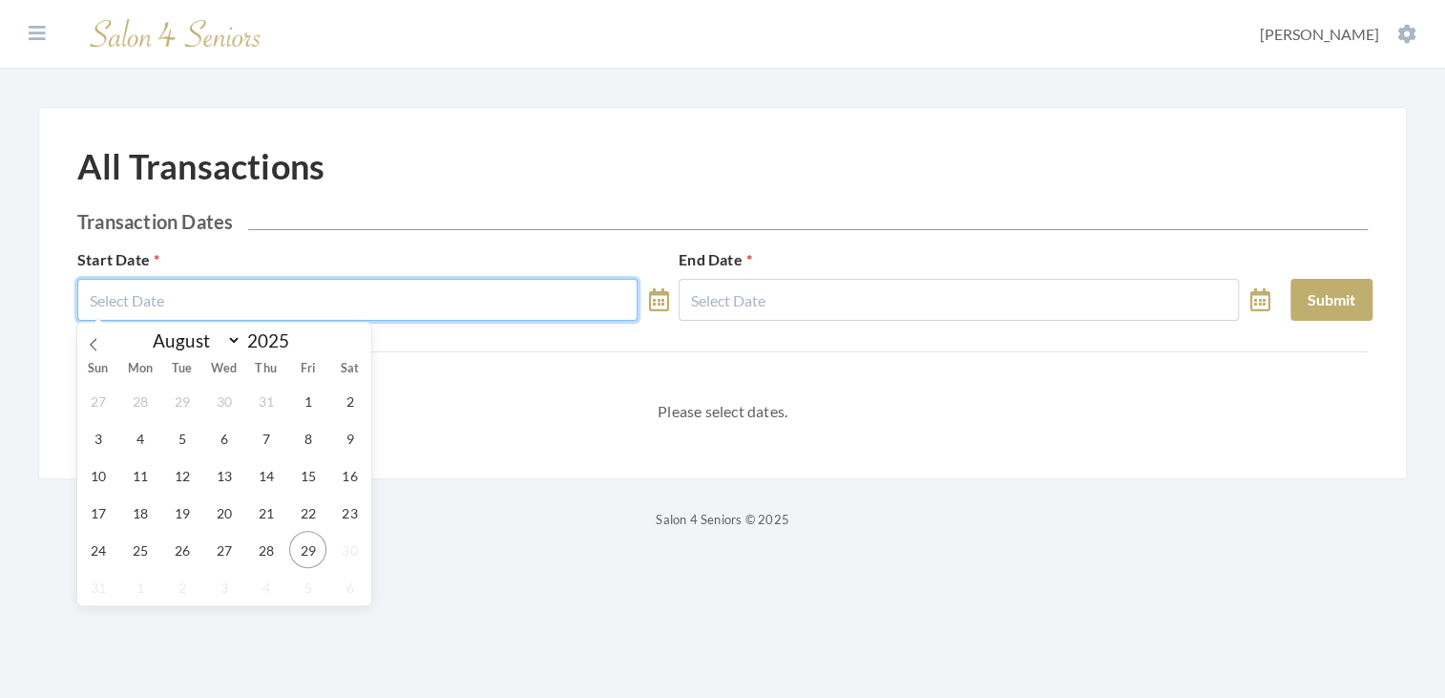
click at [245, 294] on input "text" at bounding box center [357, 300] width 560 height 42
click at [260, 560] on span "28" at bounding box center [265, 549] width 37 height 37
type input "[DATE]"
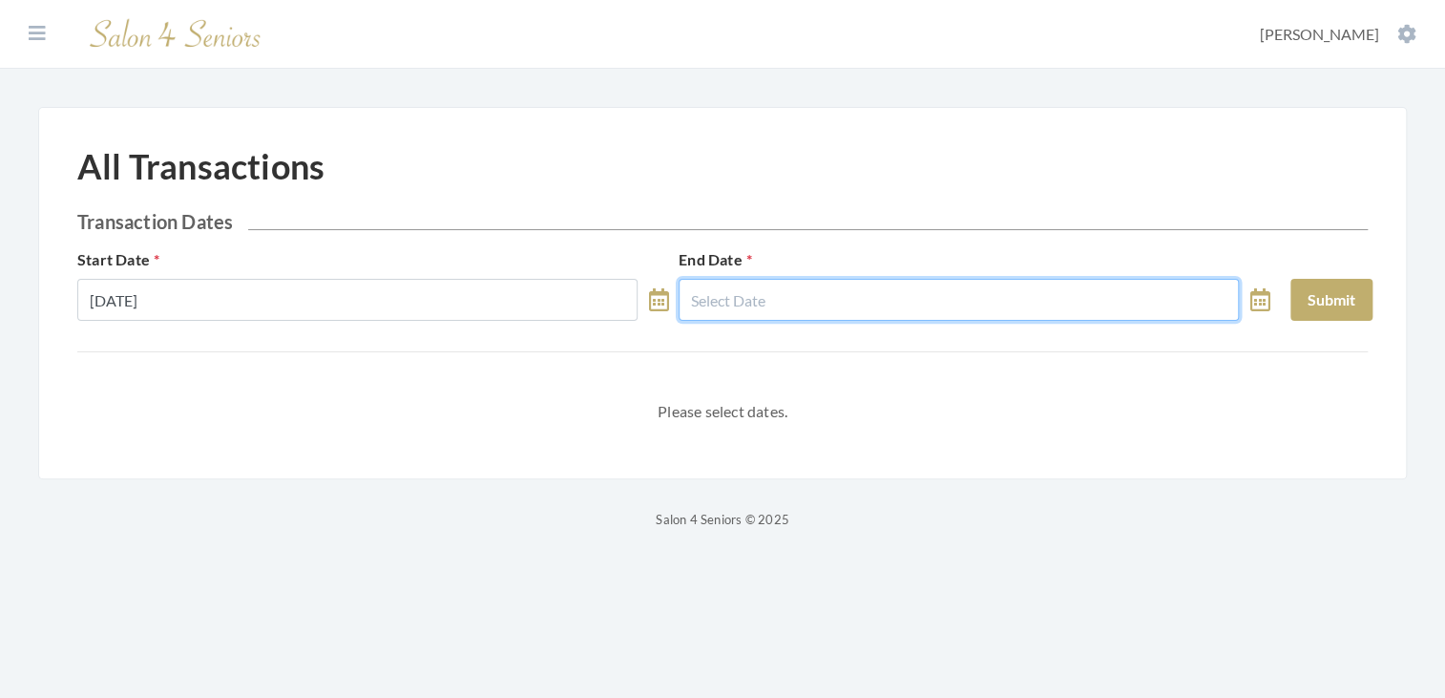
click at [829, 296] on input "text" at bounding box center [959, 300] width 560 height 42
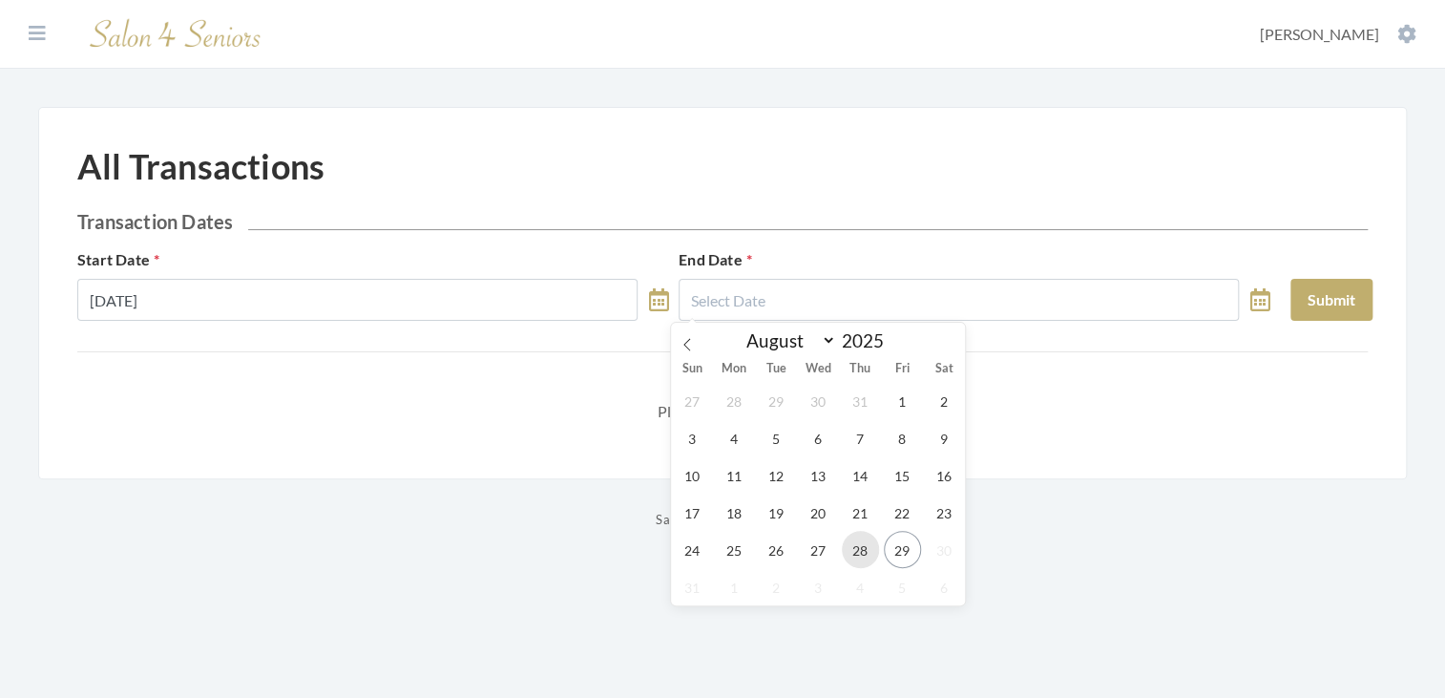
click at [858, 555] on span "28" at bounding box center [860, 549] width 37 height 37
type input "[DATE]"
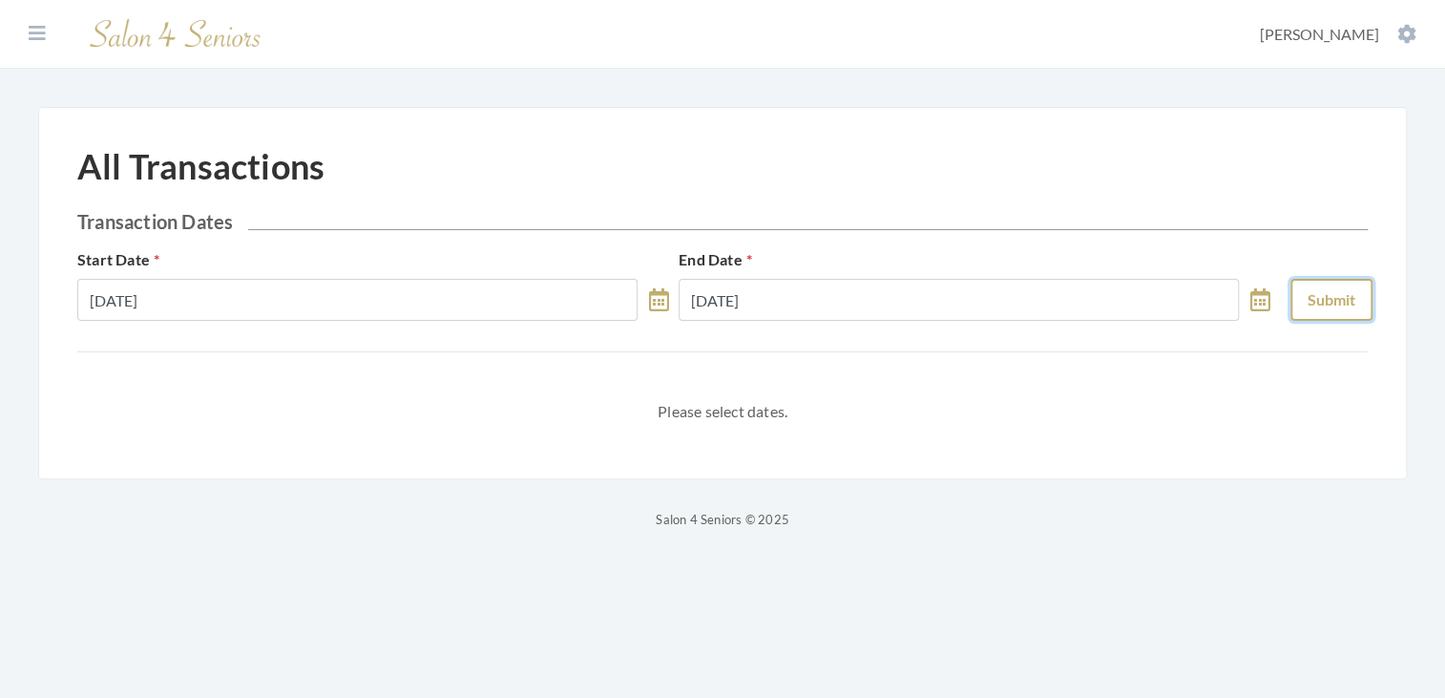
click at [1329, 295] on button "Submit" at bounding box center [1331, 300] width 82 height 42
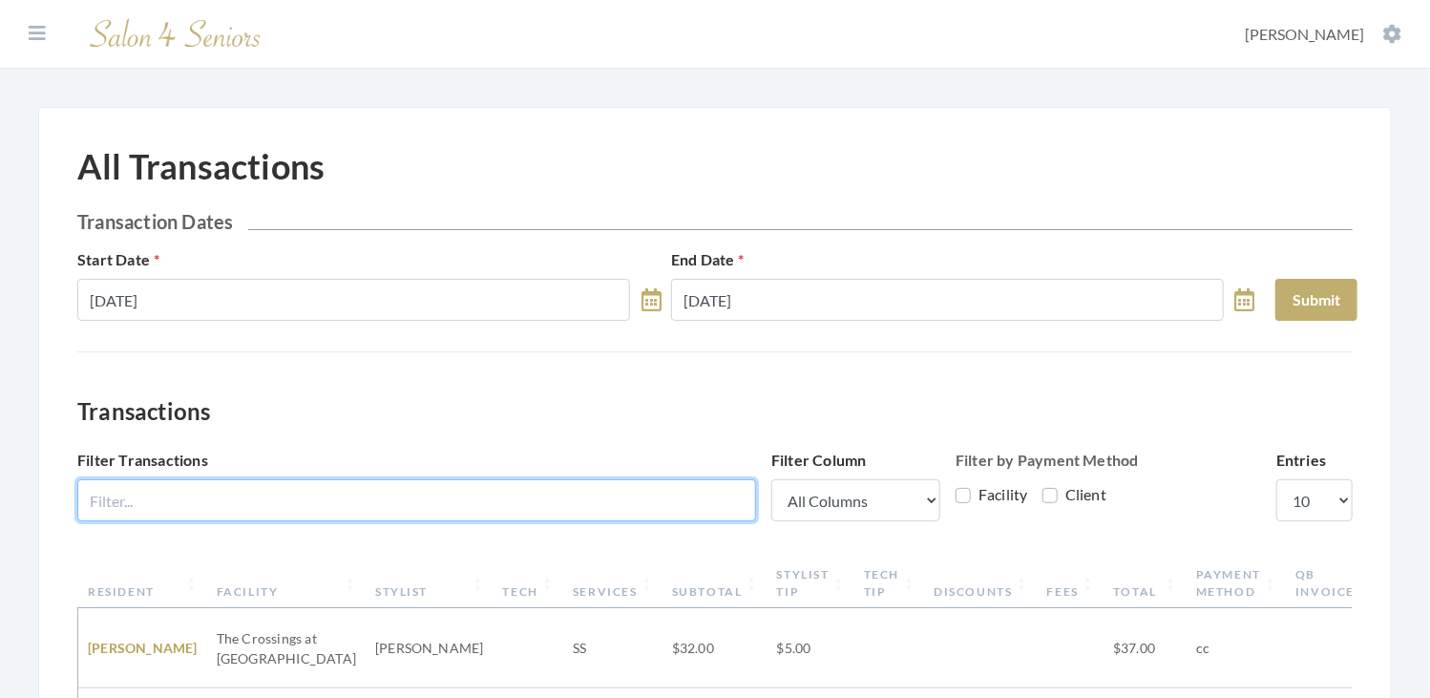
click at [519, 519] on input "Filter Transactions" at bounding box center [416, 500] width 679 height 42
type input "MAXW"
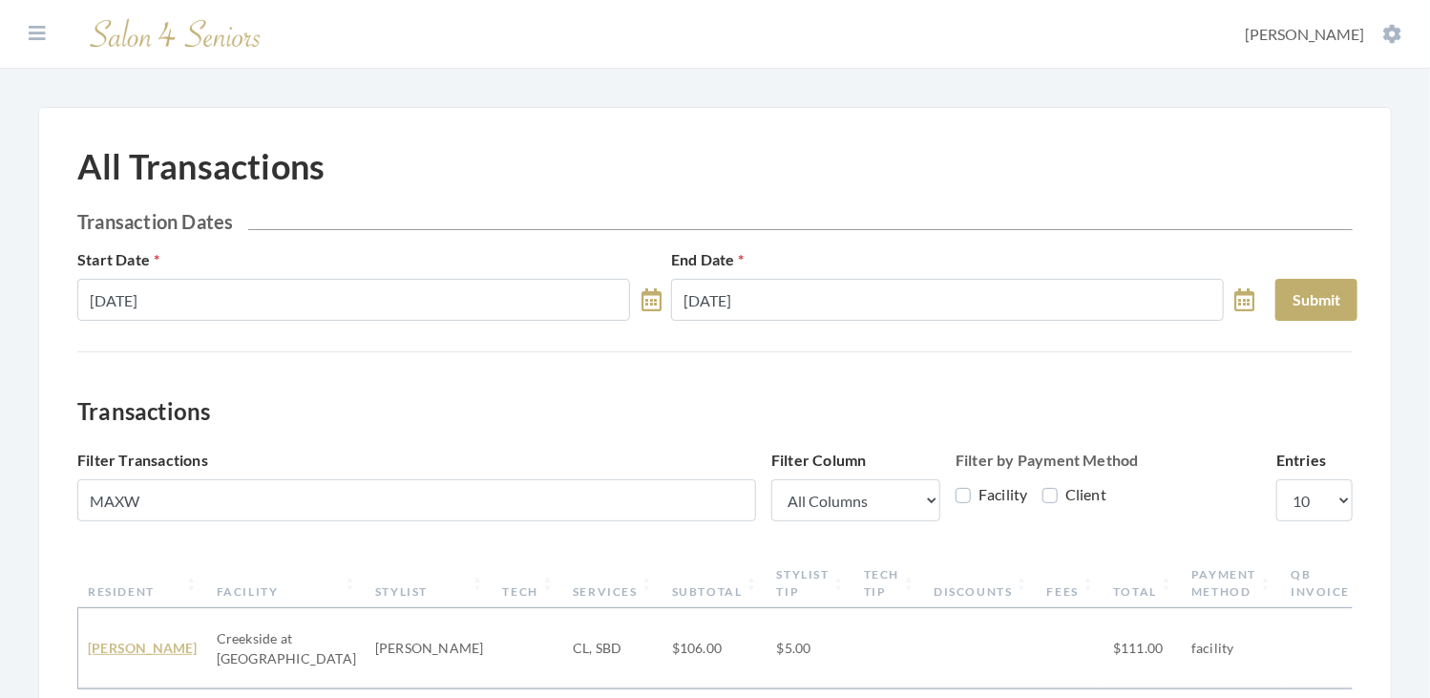
click at [101, 639] on link "Deanna maxwell" at bounding box center [143, 647] width 110 height 16
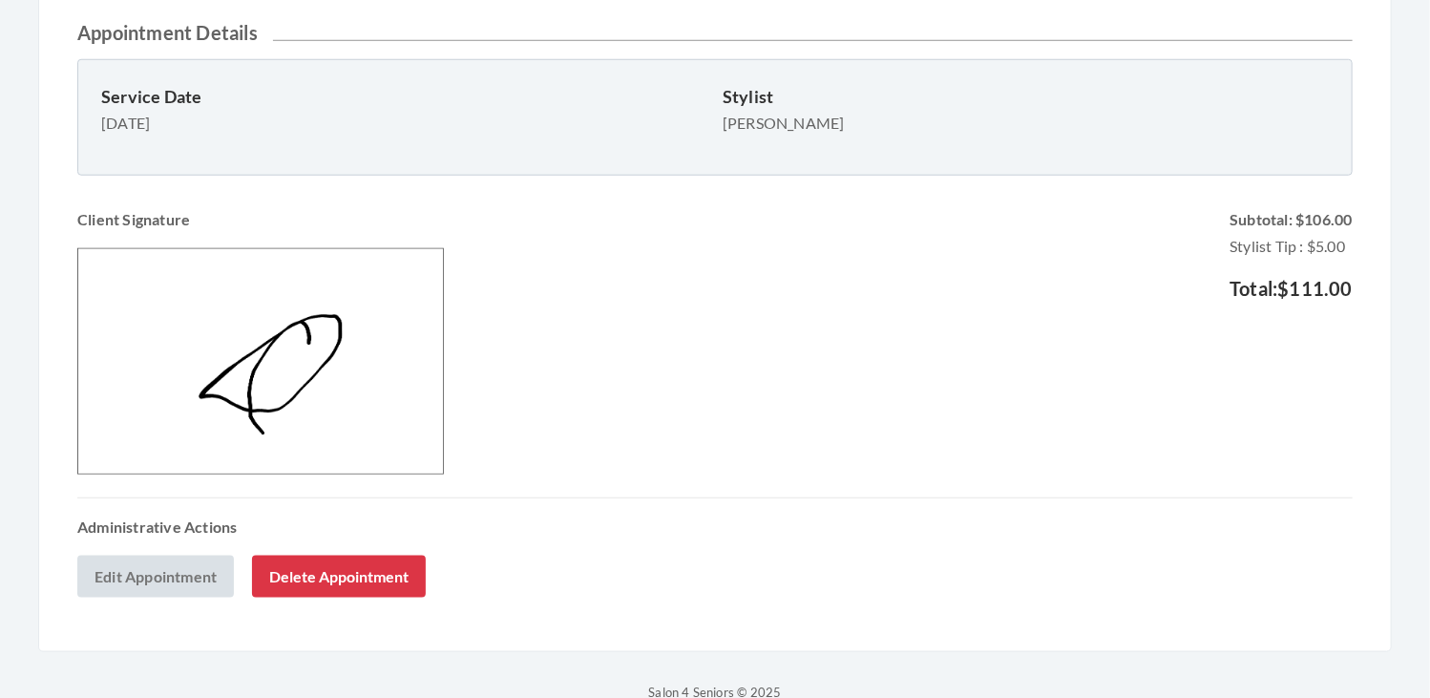
scroll to position [825, 0]
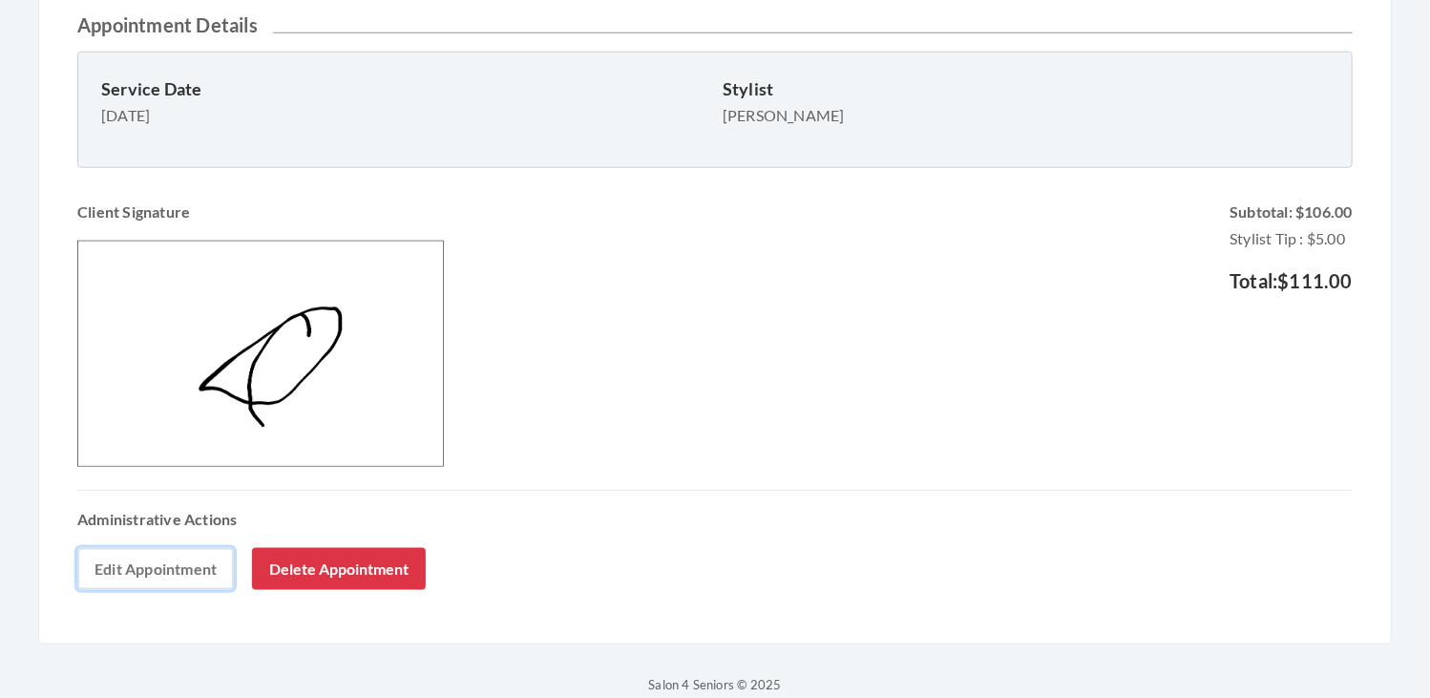
click at [200, 549] on link "Edit Appointment" at bounding box center [155, 569] width 157 height 42
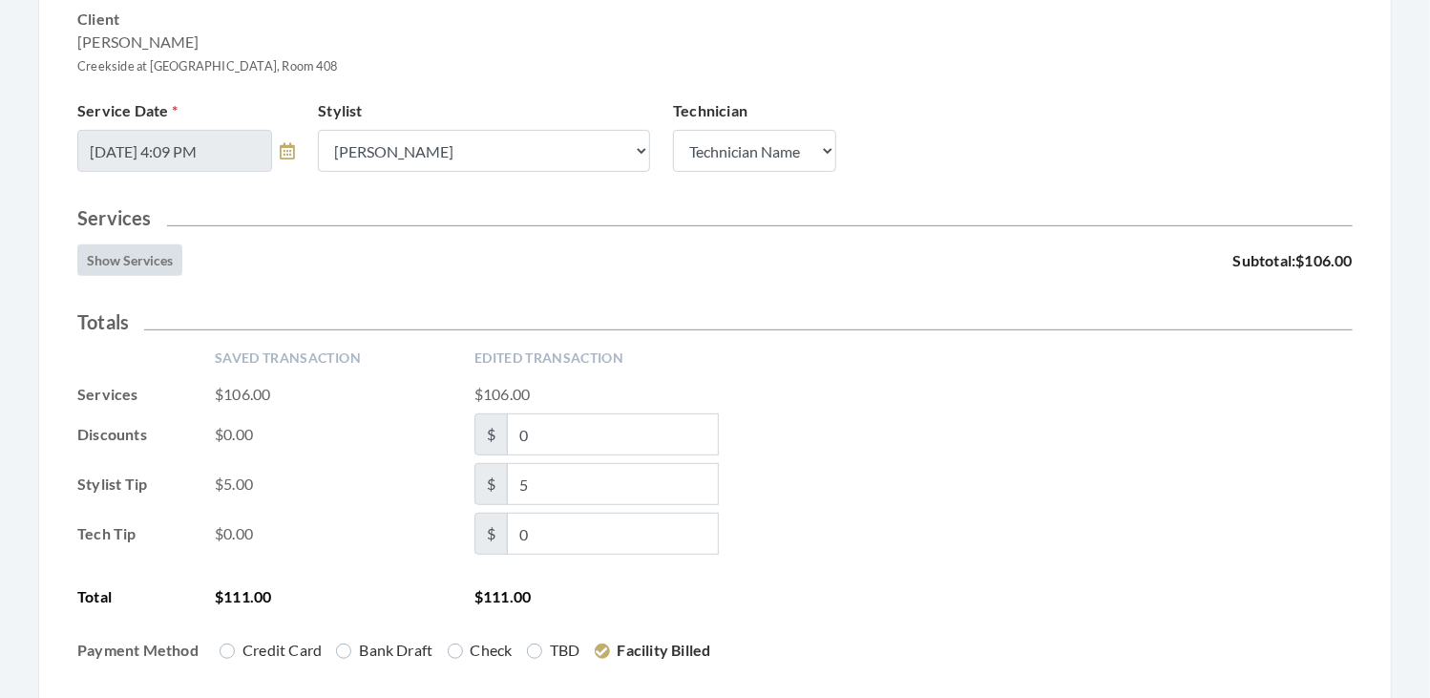
scroll to position [302, 0]
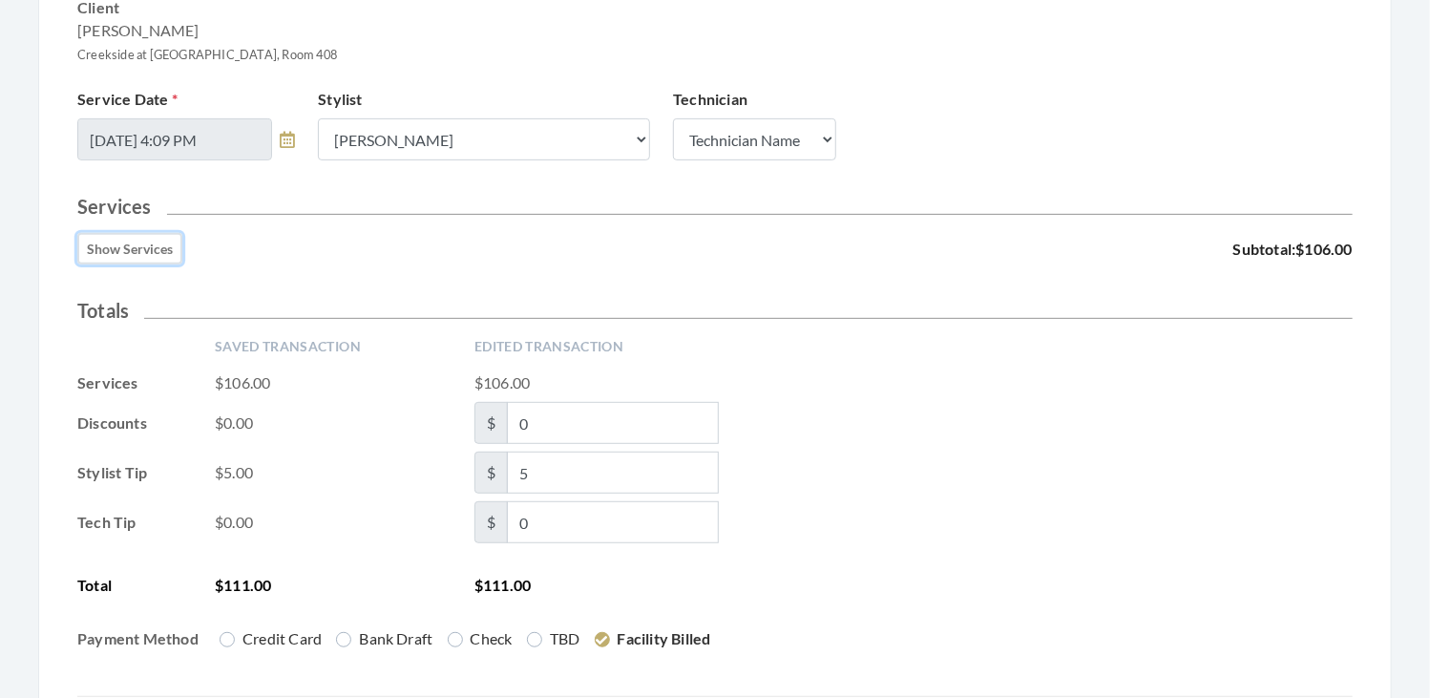
click at [125, 252] on button "Show Services" at bounding box center [129, 248] width 105 height 31
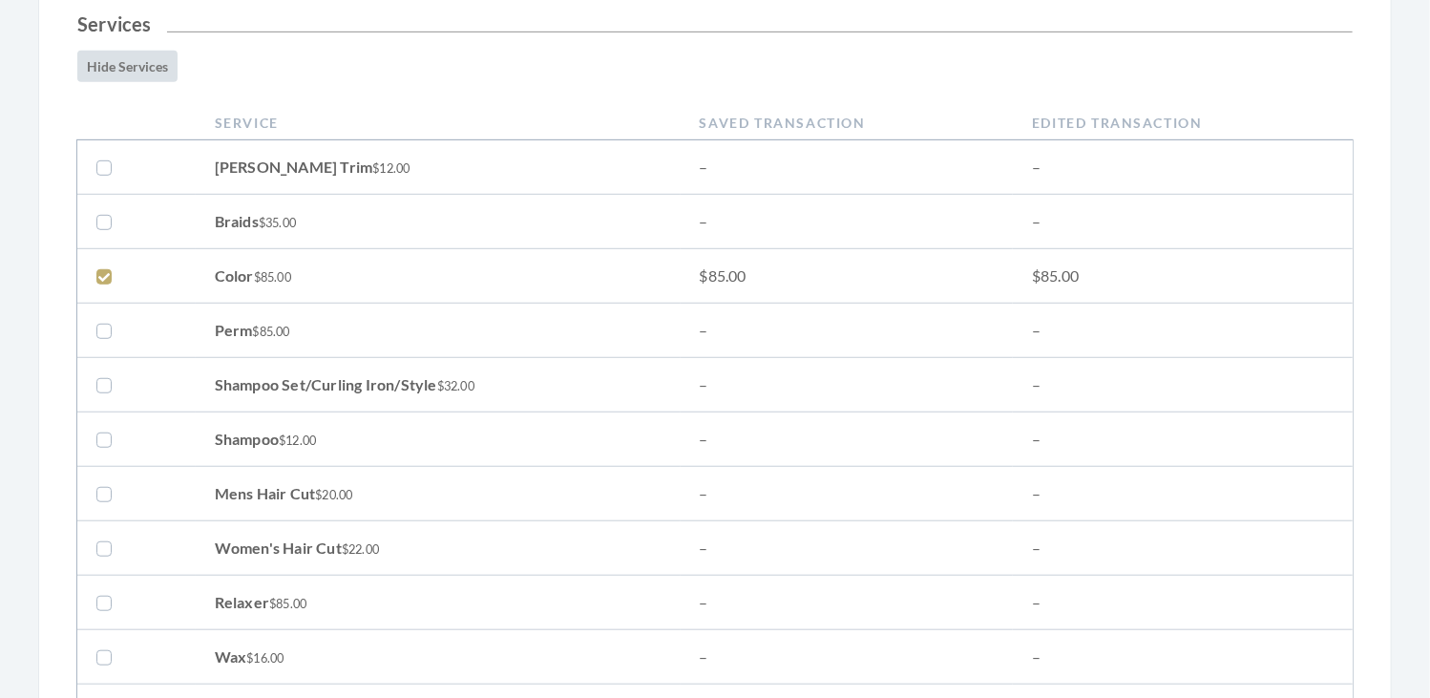
scroll to position [498, 0]
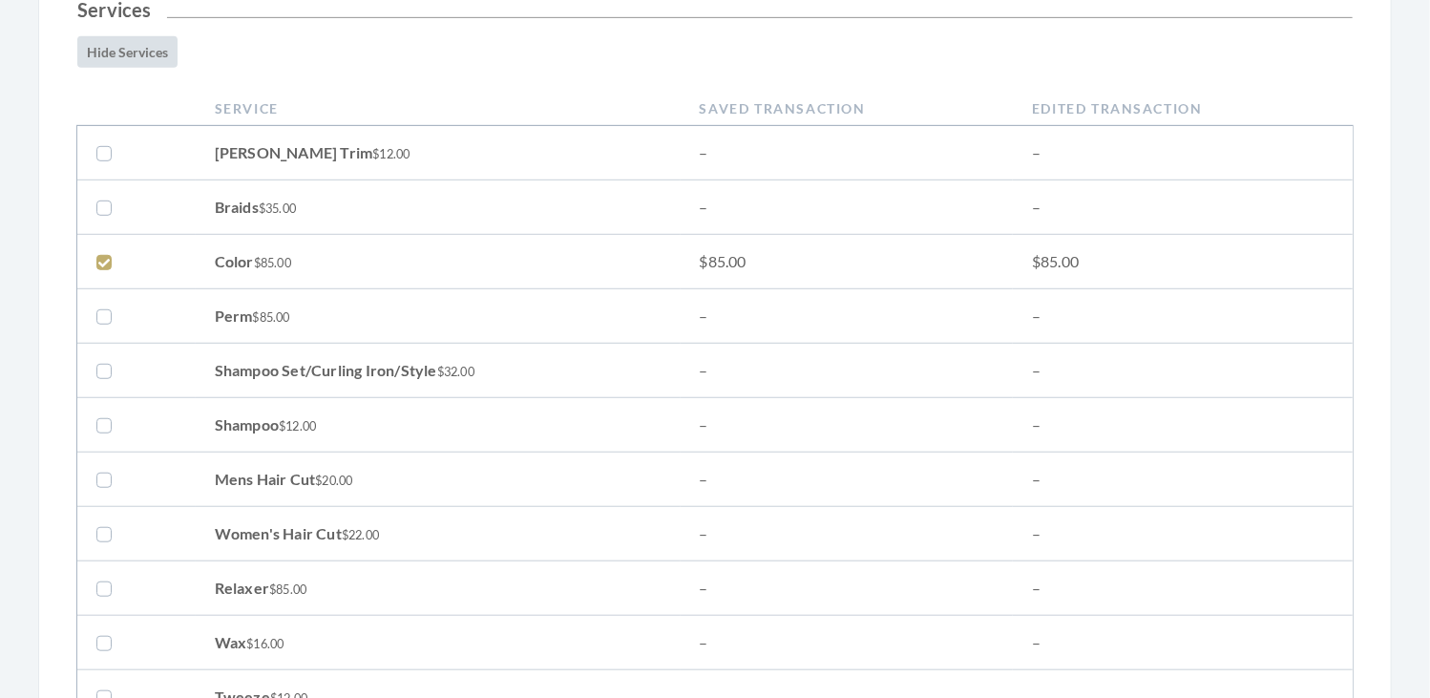
click at [101, 370] on label at bounding box center [107, 370] width 23 height 23
checkbox input "true"
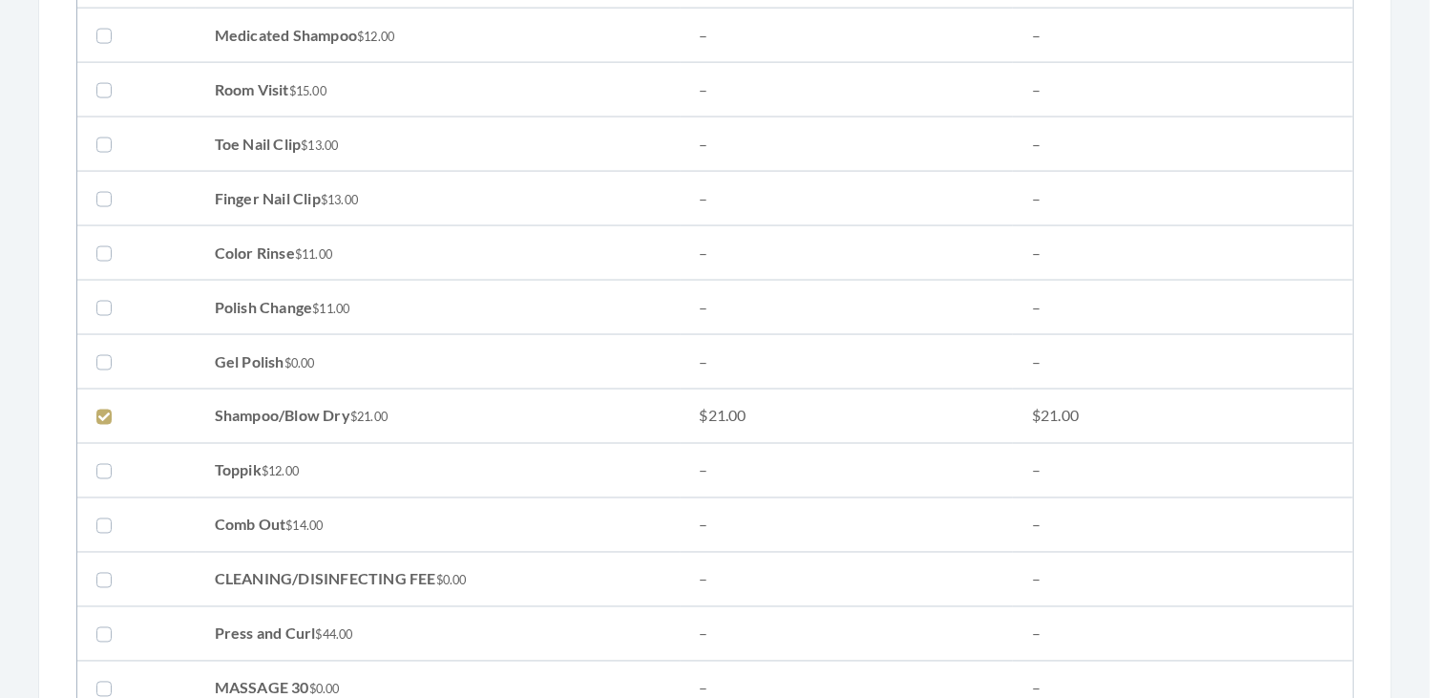
scroll to position [1399, 0]
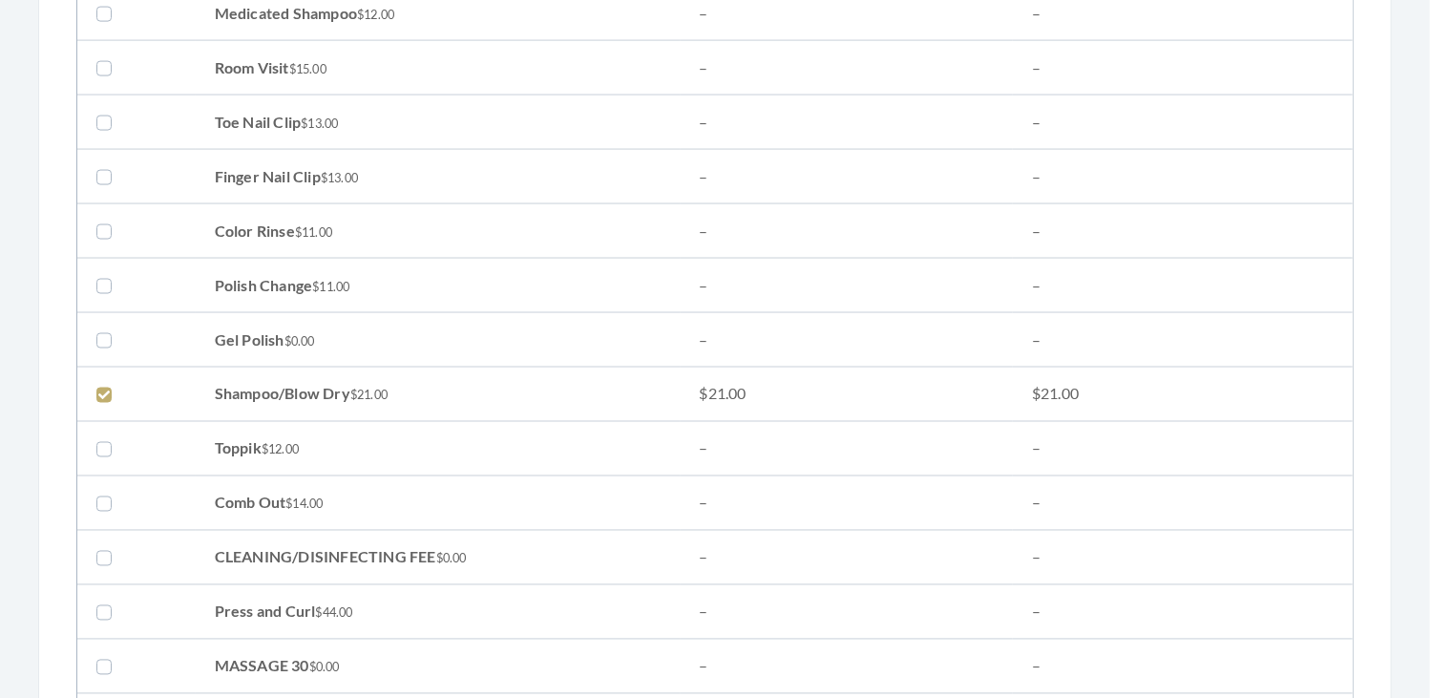
click at [104, 387] on label at bounding box center [107, 394] width 23 height 23
checkbox input "false"
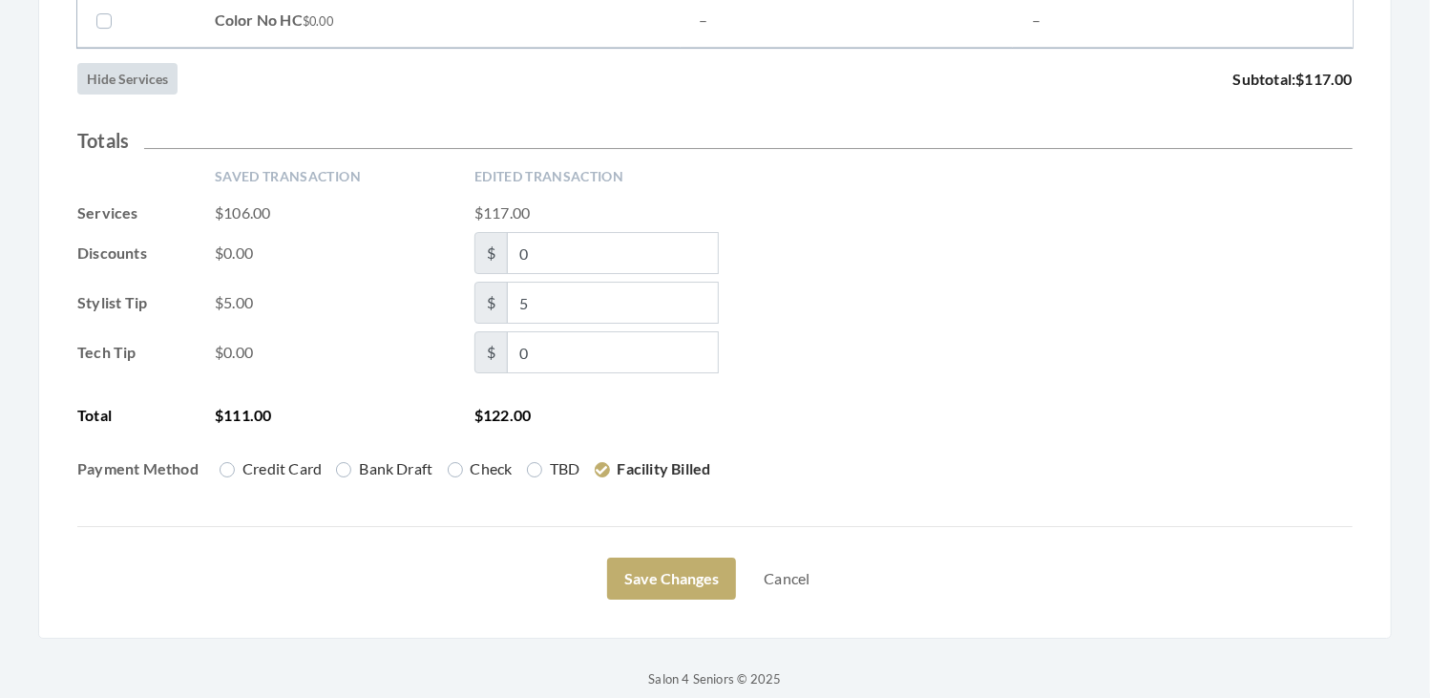
scroll to position [3196, 0]
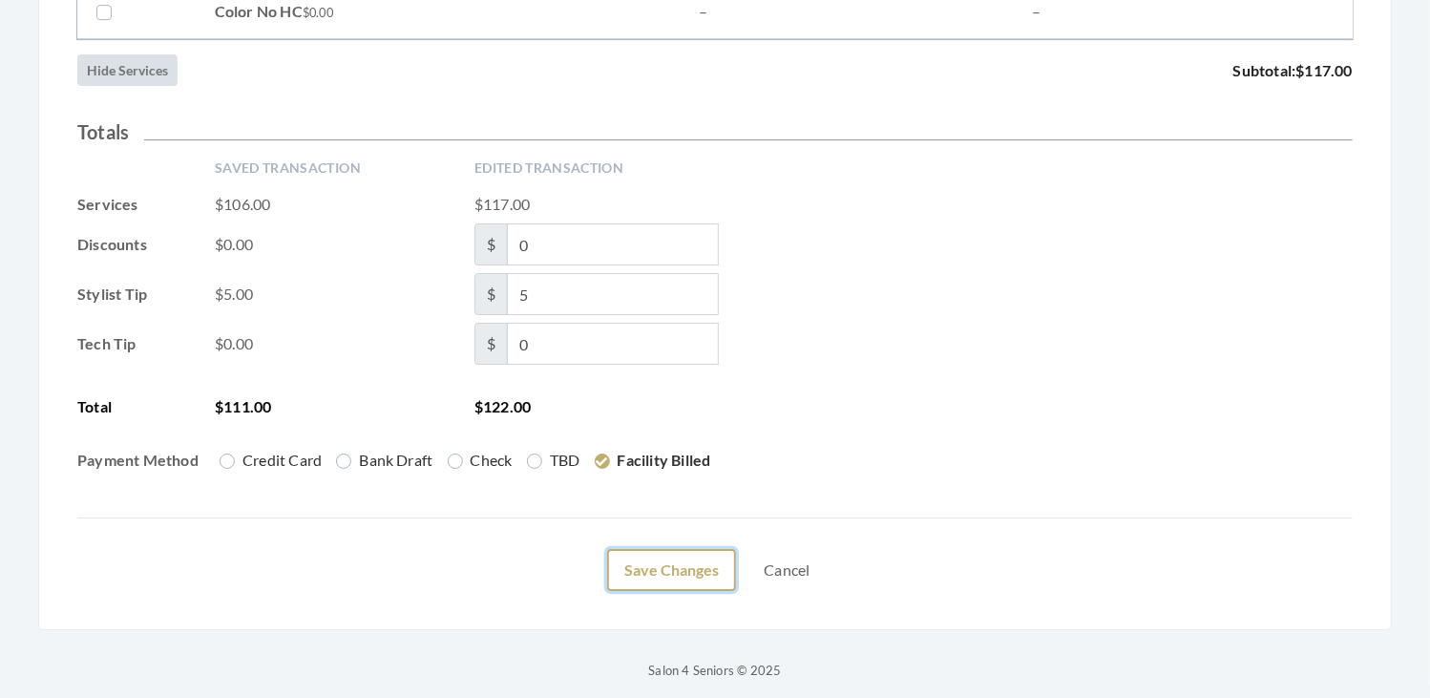
click at [634, 550] on button "Save Changes" at bounding box center [671, 570] width 129 height 42
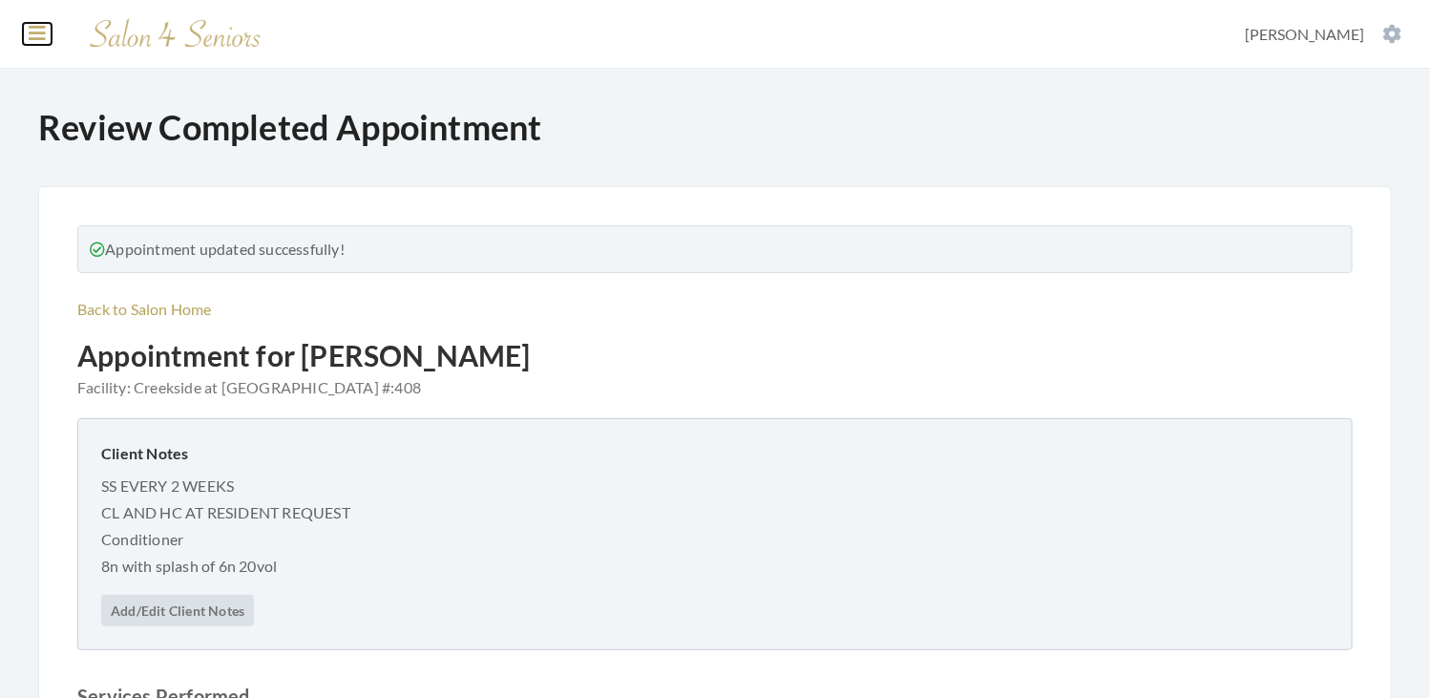
click at [39, 31] on icon at bounding box center [37, 33] width 17 height 19
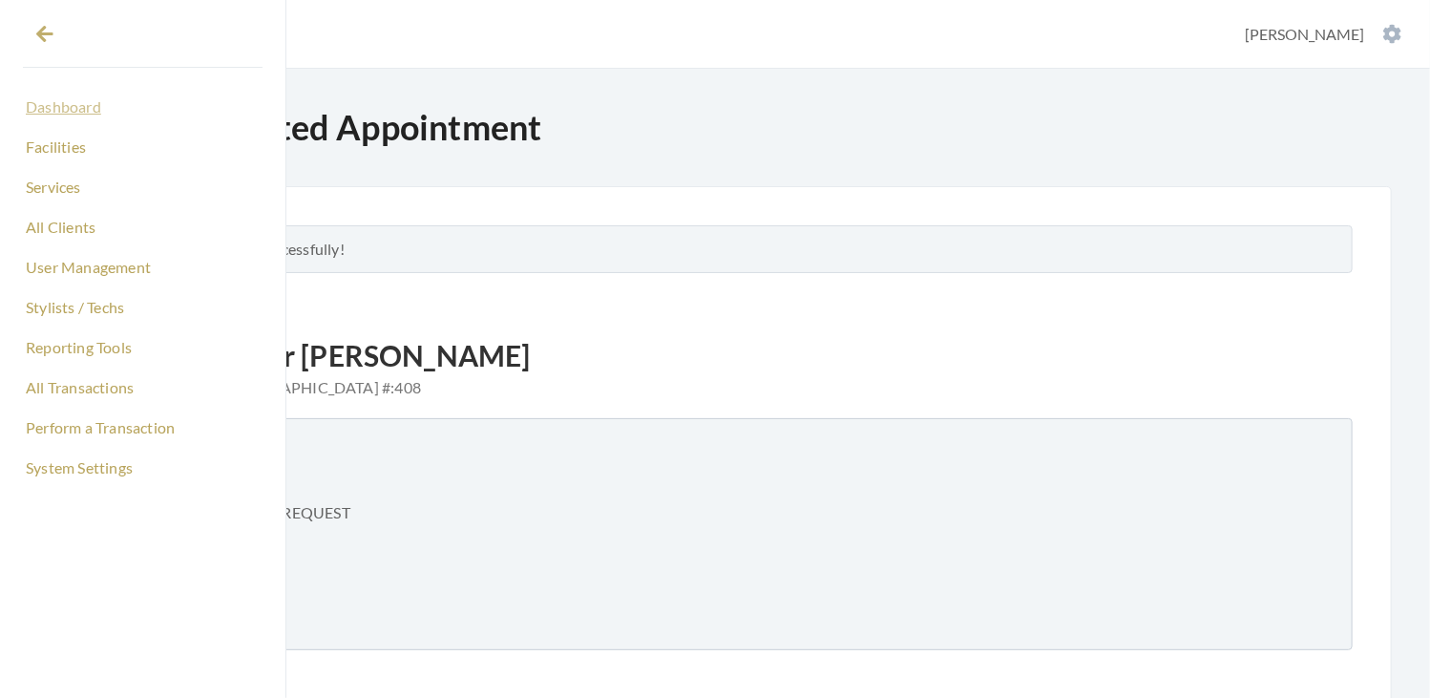
click at [59, 117] on link "Dashboard" at bounding box center [143, 107] width 240 height 32
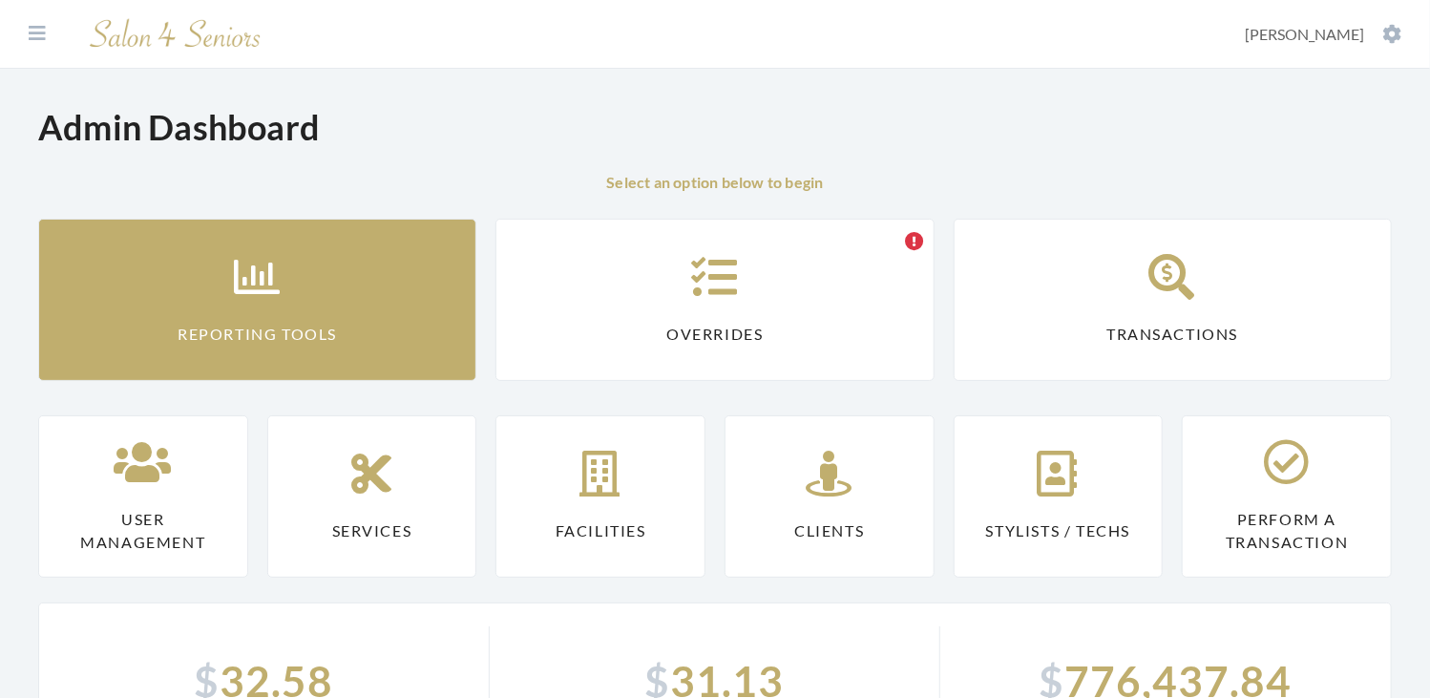
click at [311, 240] on link "Reporting Tools" at bounding box center [257, 300] width 438 height 162
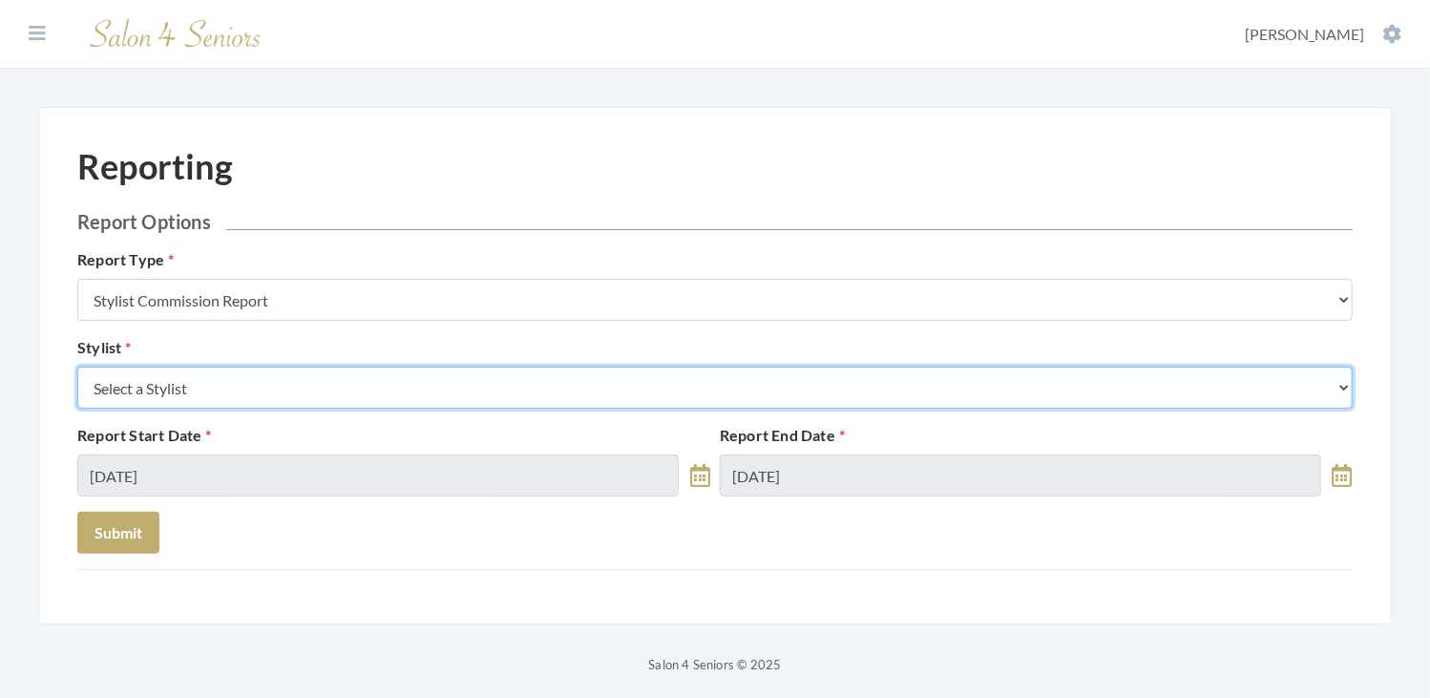
click at [358, 366] on select "Select a Stylist [PERSON_NAME] [PERSON_NAME] [PERSON_NAME] [PERSON_NAME] [PERSO…" at bounding box center [714, 387] width 1275 height 42
select select "181"
click at [77, 366] on select "Select a Stylist Alaina Krumm Alisha Teasley Anna White Ashley Venable Cassie B…" at bounding box center [714, 387] width 1275 height 42
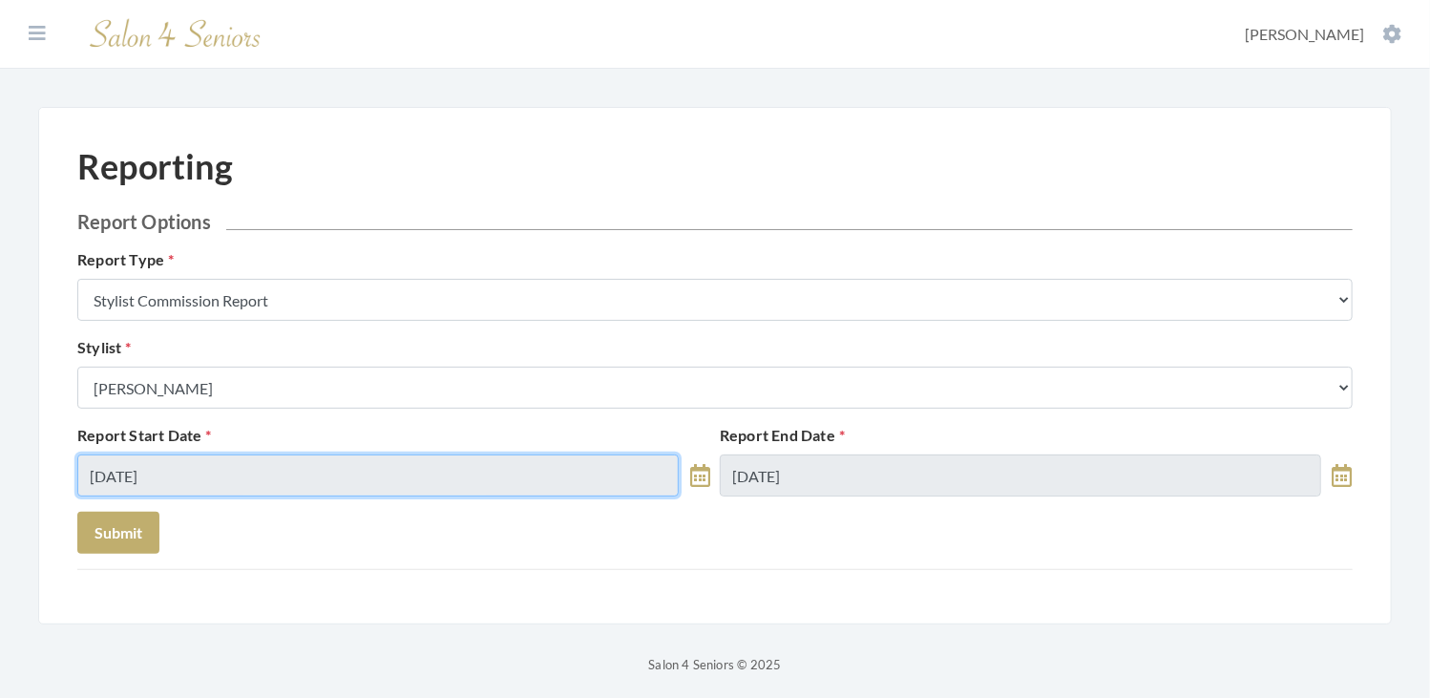
click at [271, 476] on input "[DATE]" at bounding box center [377, 475] width 601 height 42
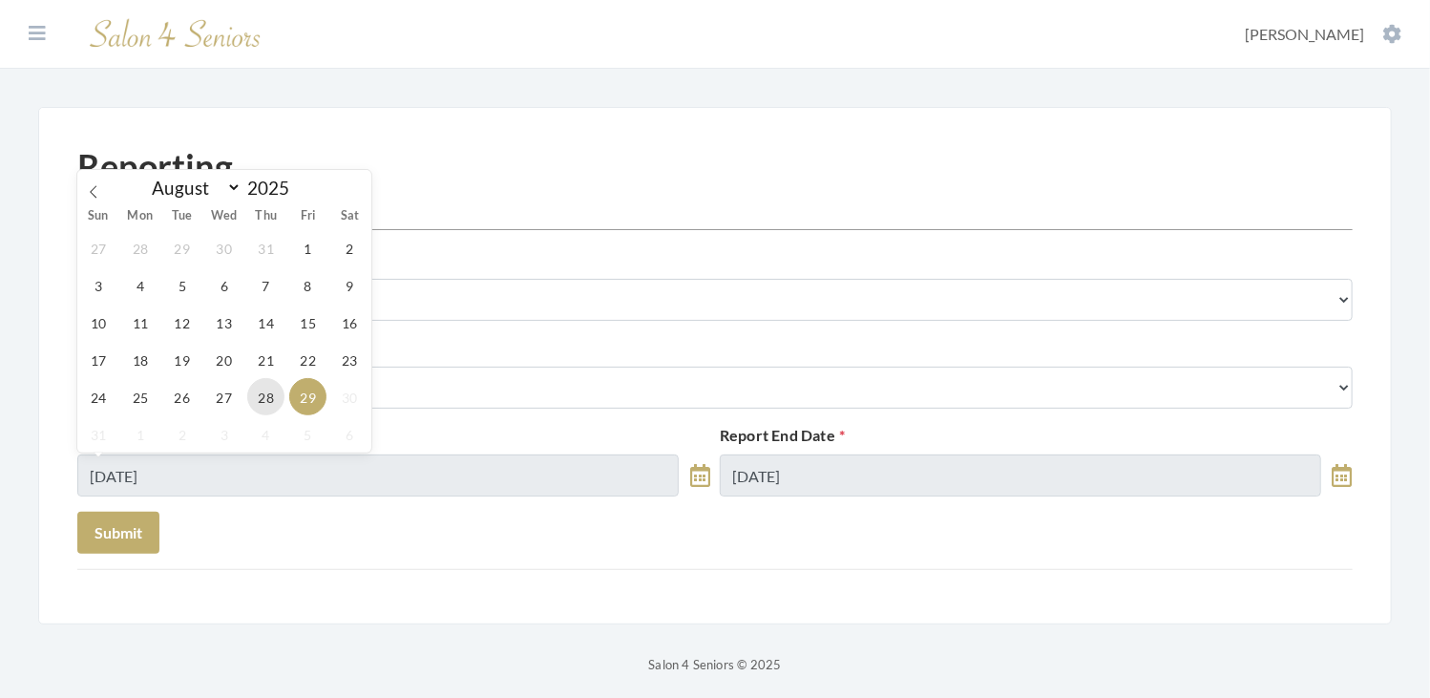
click at [254, 391] on span "28" at bounding box center [265, 396] width 37 height 37
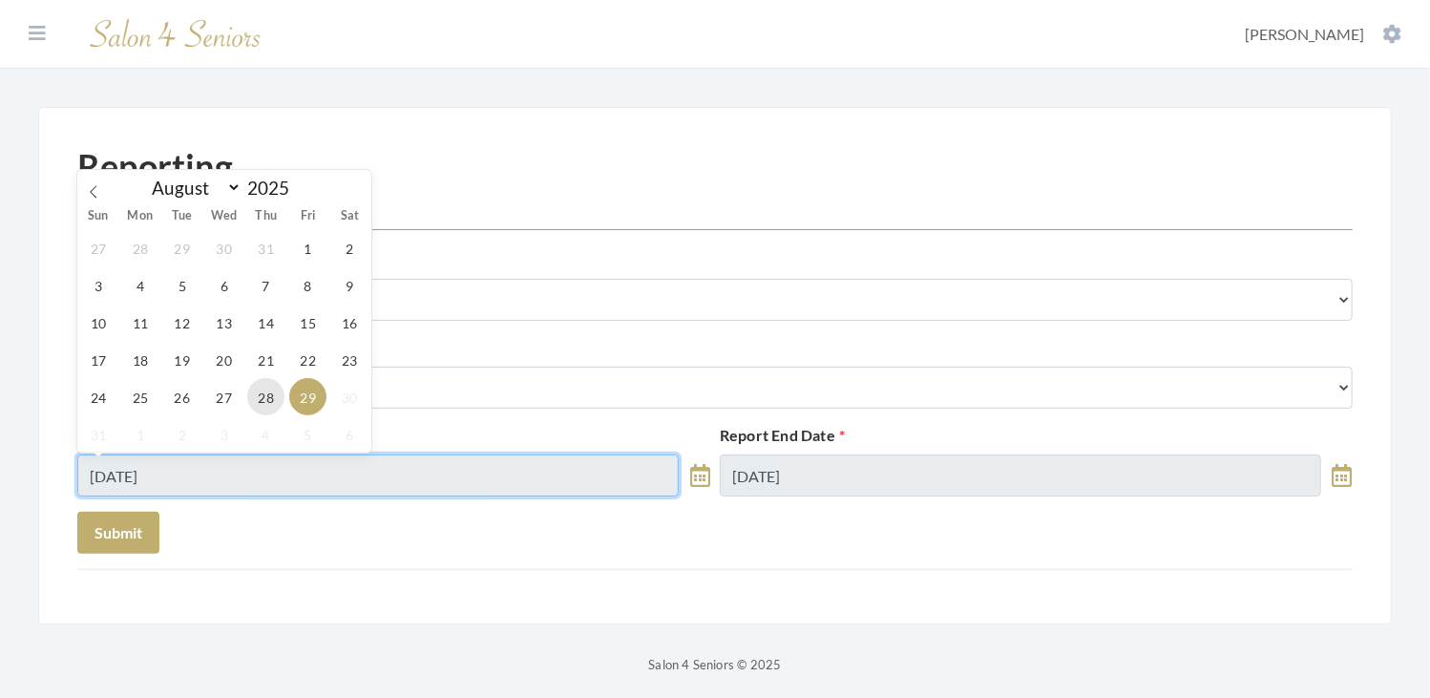
type input "[DATE]"
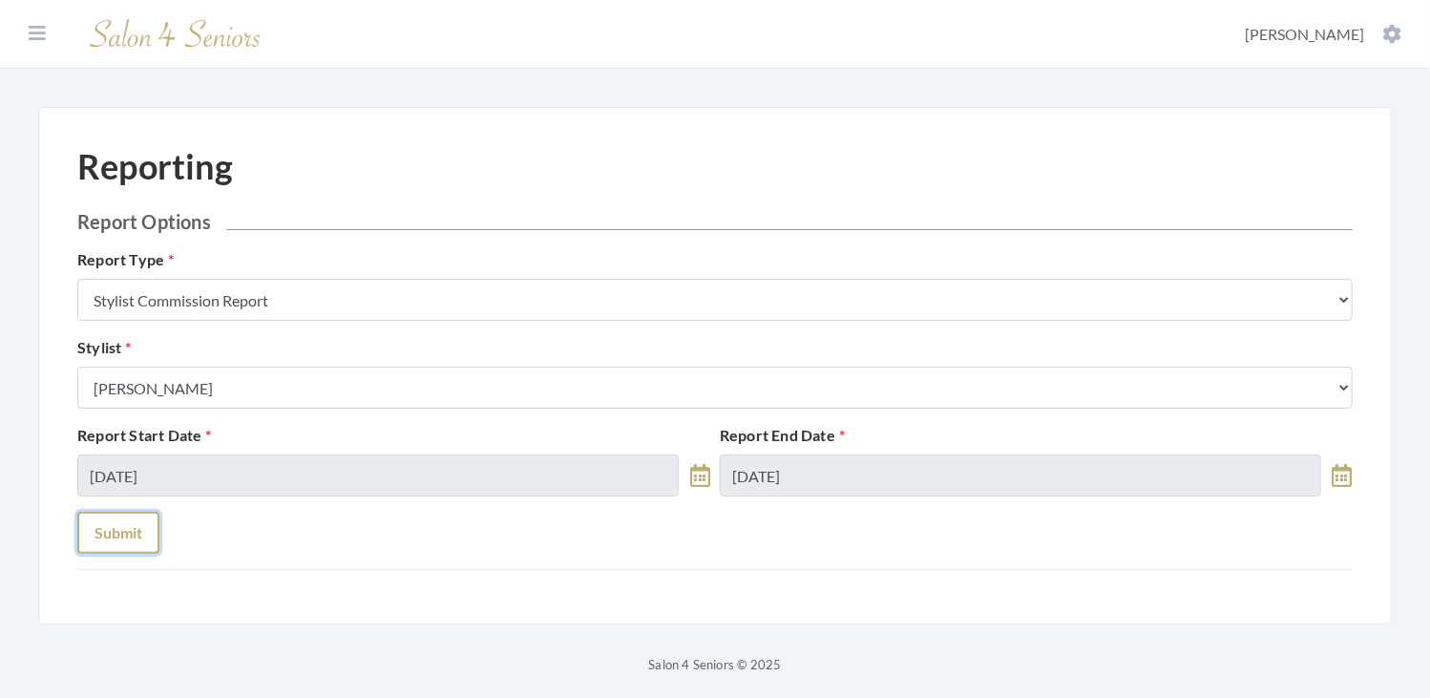
click at [110, 537] on button "Submit" at bounding box center [118, 533] width 82 height 42
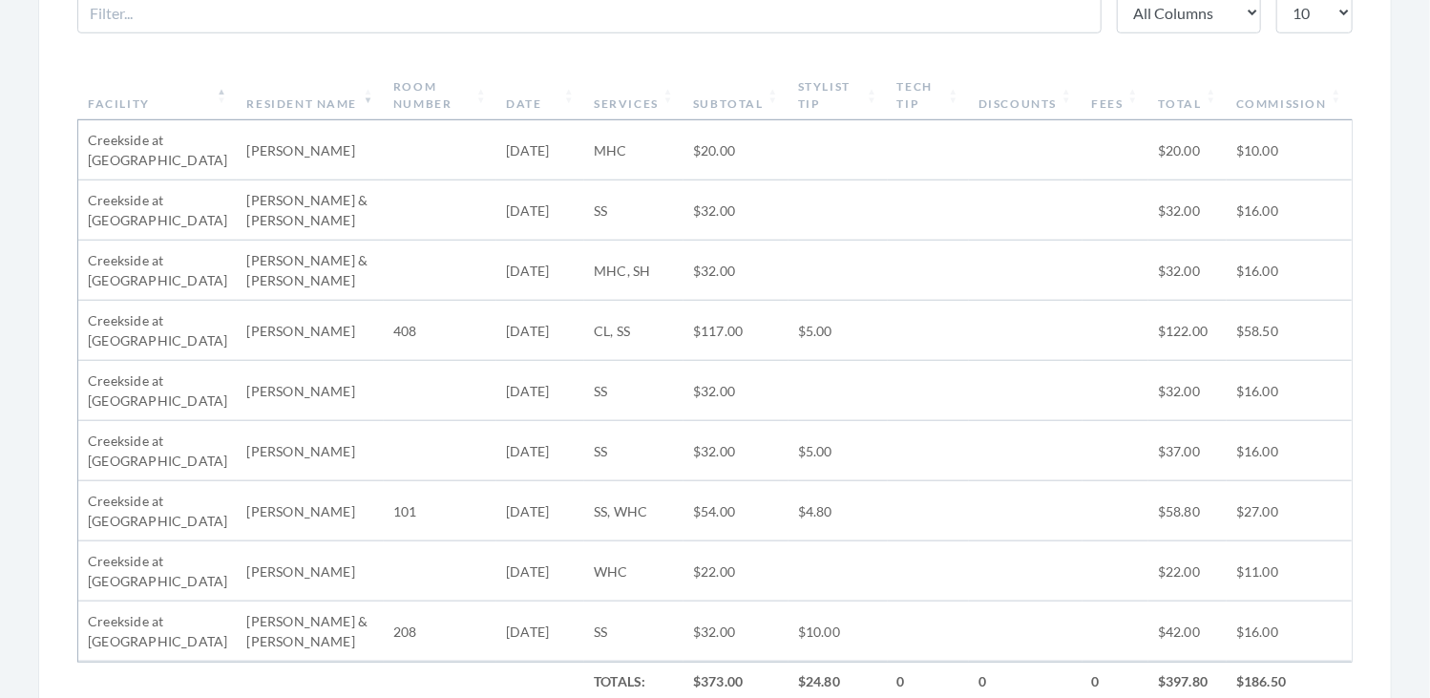
scroll to position [699, 0]
click at [856, 77] on th "Stylist Tip" at bounding box center [837, 98] width 99 height 50
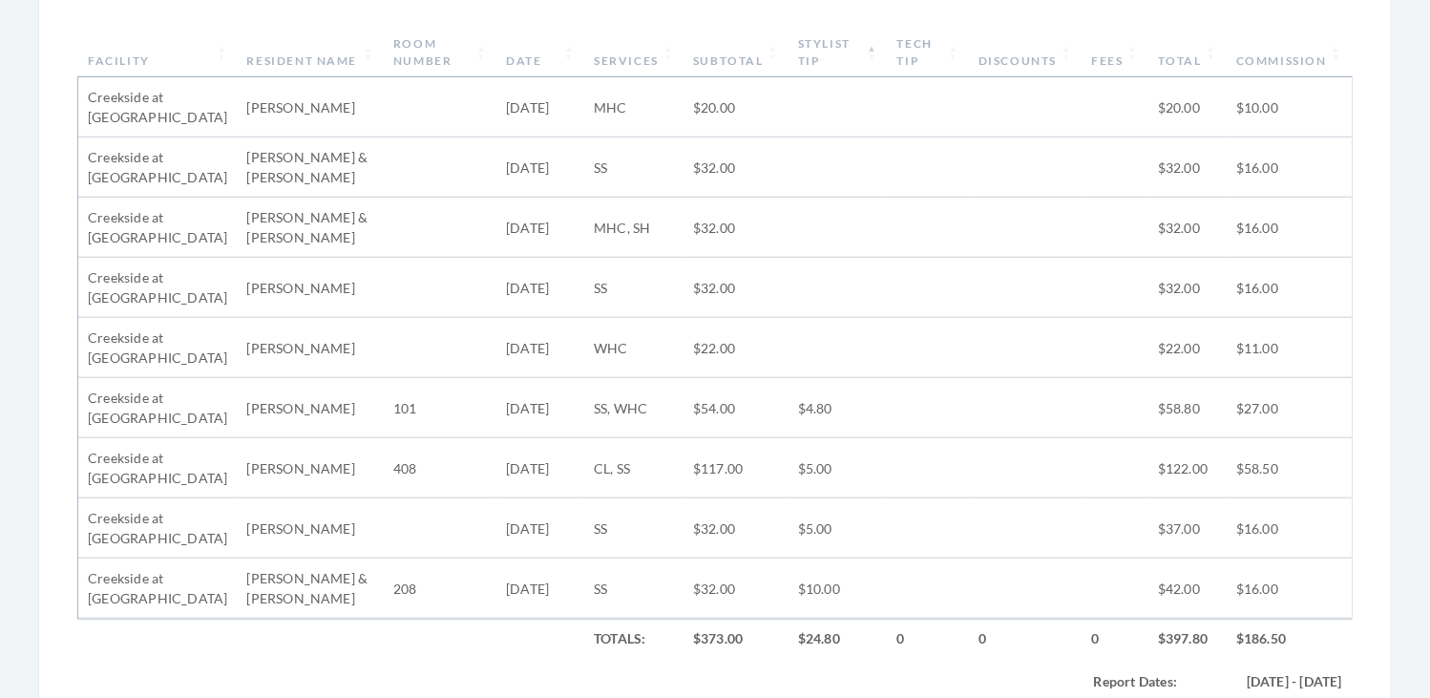
scroll to position [743, 0]
click at [852, 50] on th "Stylist Tip" at bounding box center [837, 54] width 99 height 50
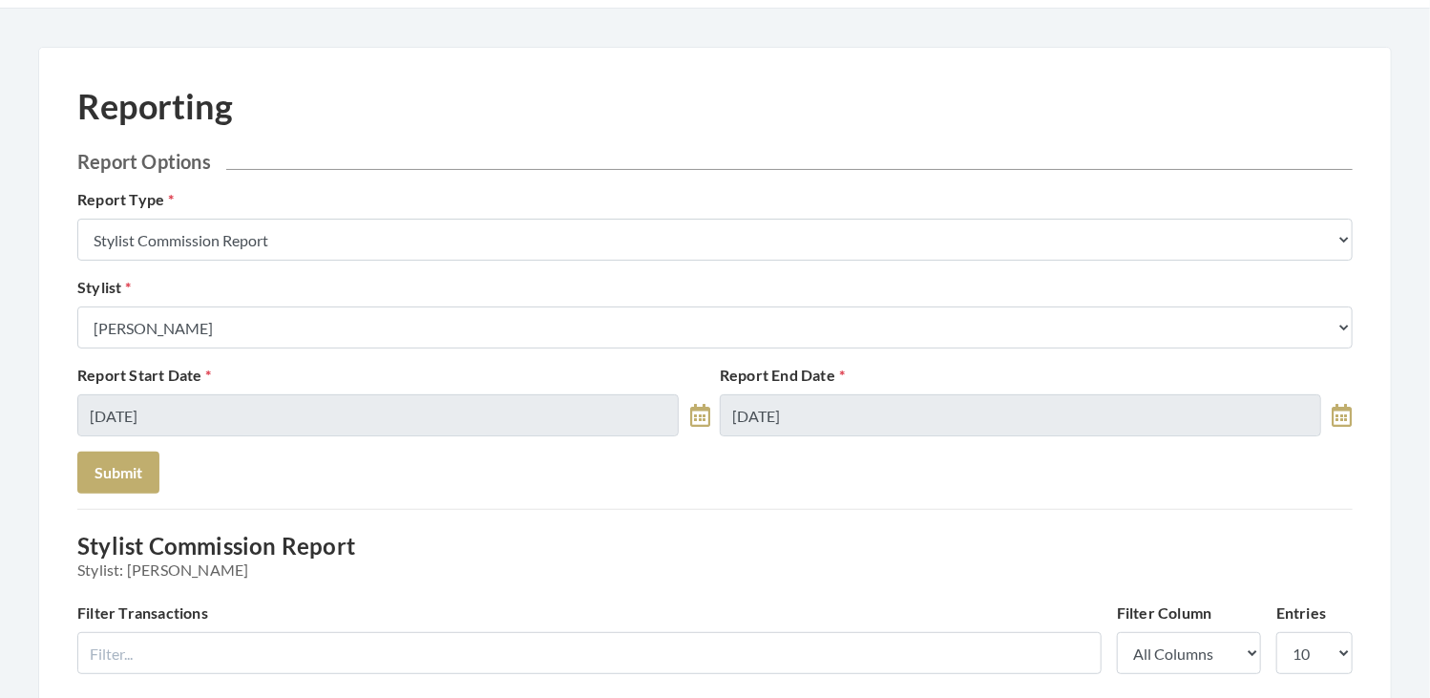
scroll to position [0, 0]
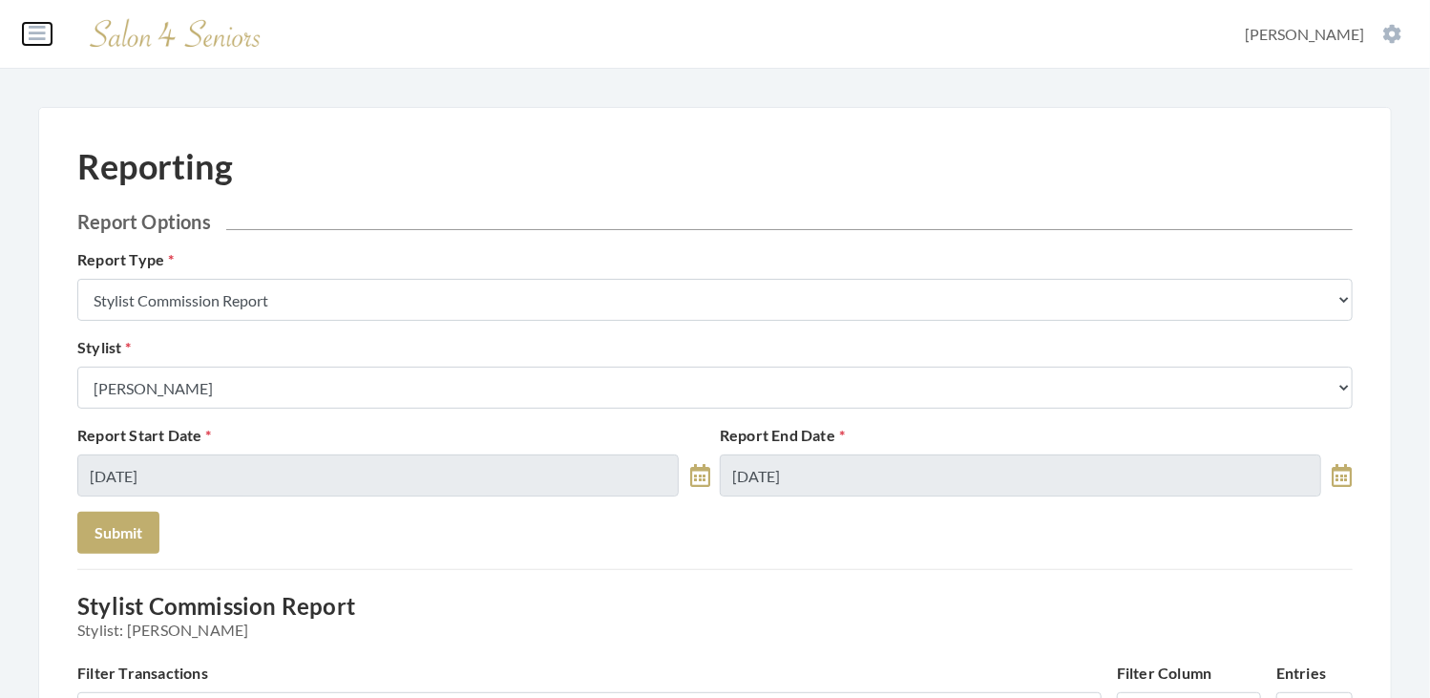
click at [31, 23] on button at bounding box center [37, 33] width 29 height 21
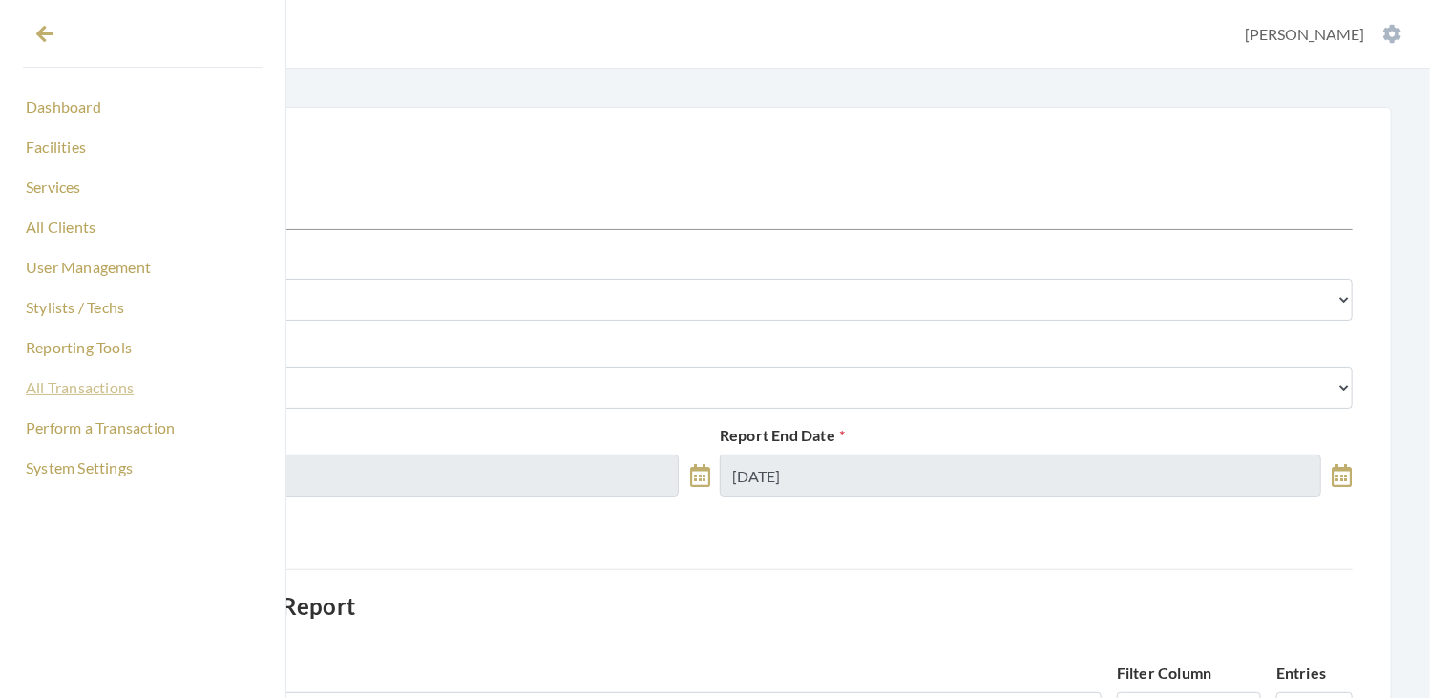
click at [94, 387] on link "All Transactions" at bounding box center [143, 387] width 240 height 32
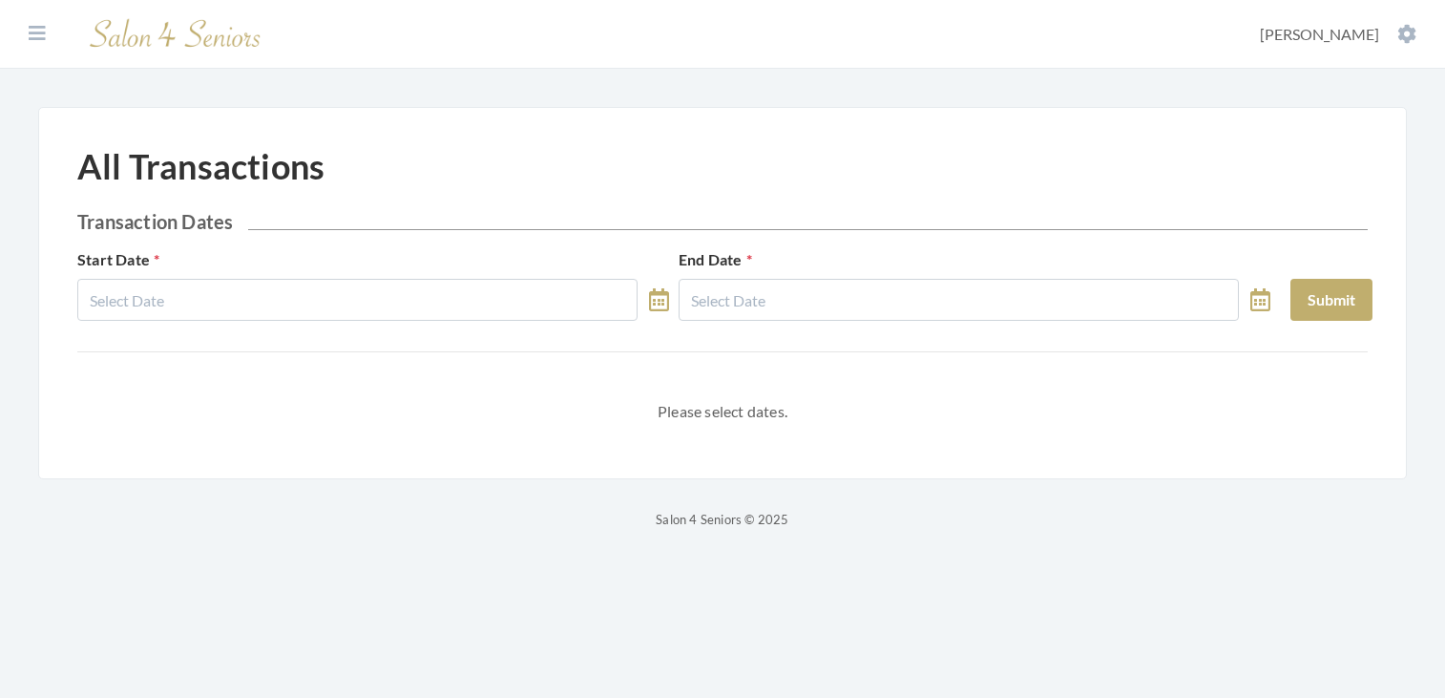
select select "7"
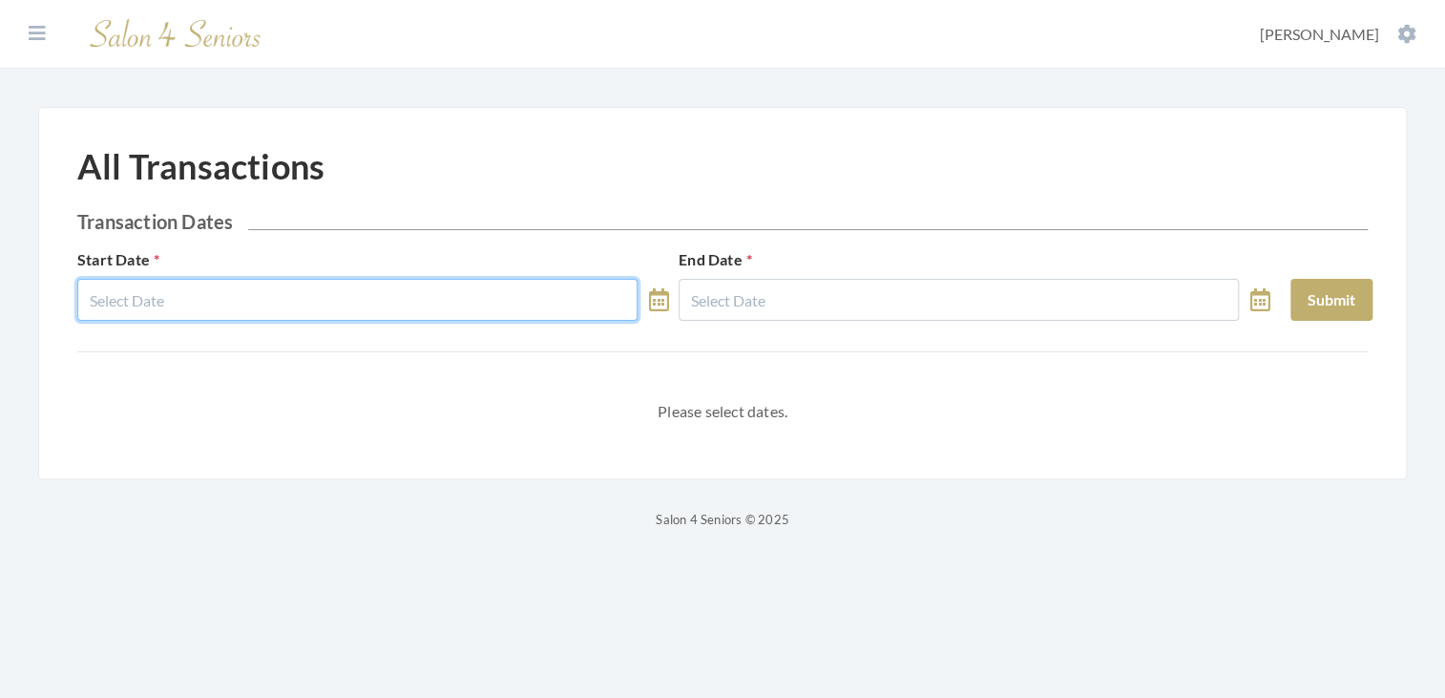
click at [256, 301] on input "text" at bounding box center [357, 300] width 560 height 42
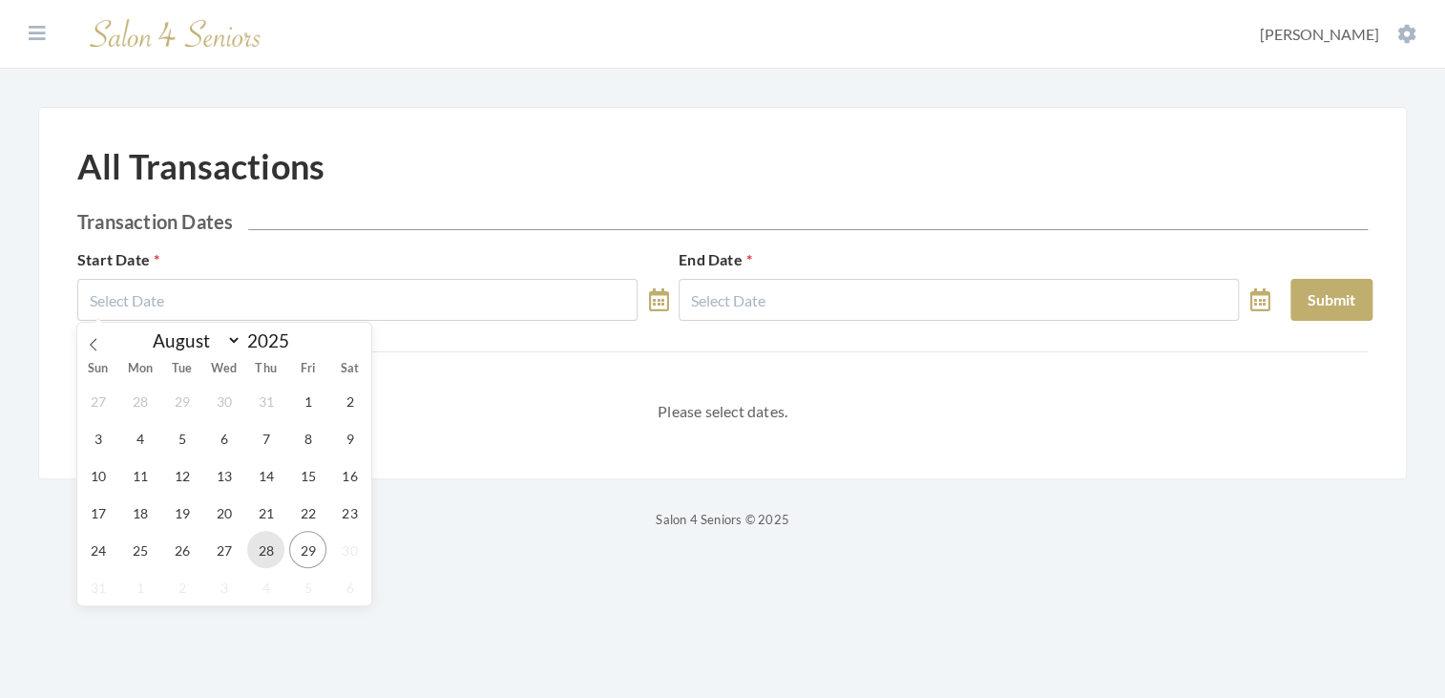
click at [267, 552] on span "28" at bounding box center [265, 549] width 37 height 37
type input "08/28/2025"
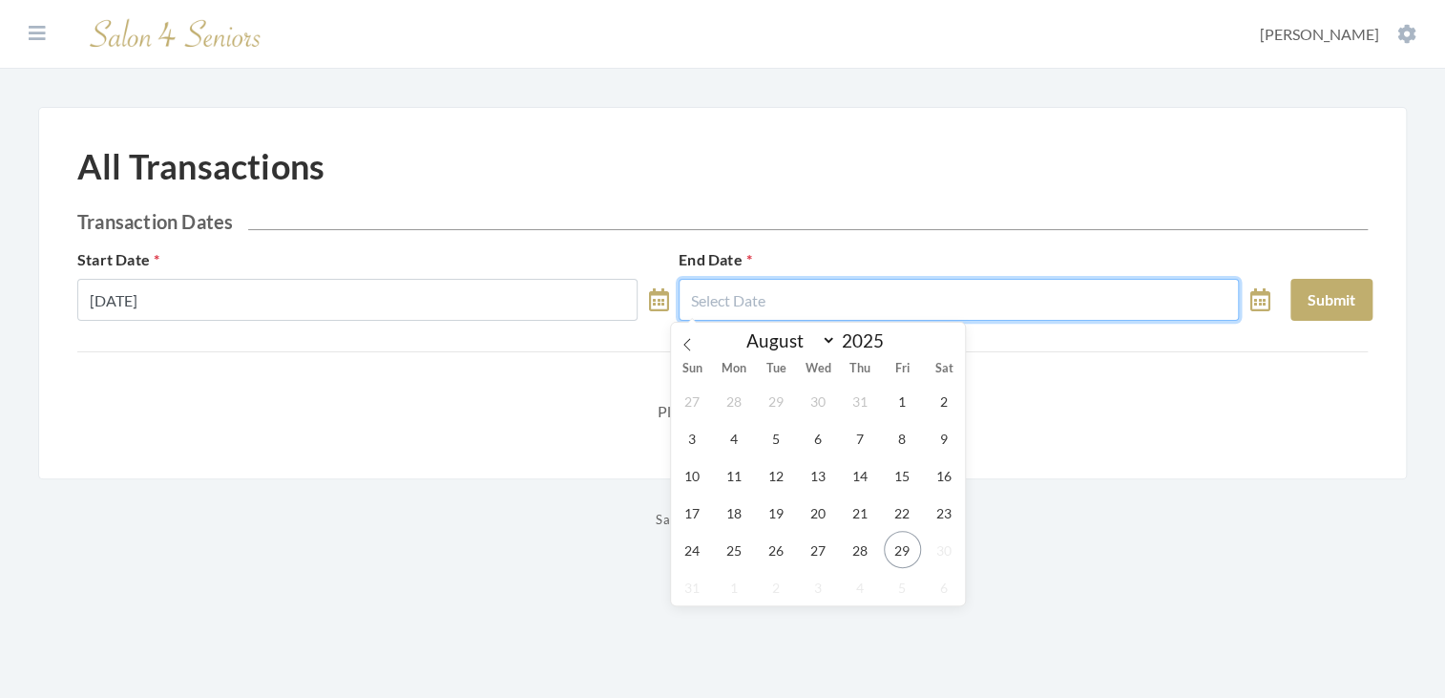
click at [848, 311] on input "text" at bounding box center [959, 300] width 560 height 42
click at [866, 556] on span "28" at bounding box center [860, 549] width 37 height 37
type input "08/28/2025"
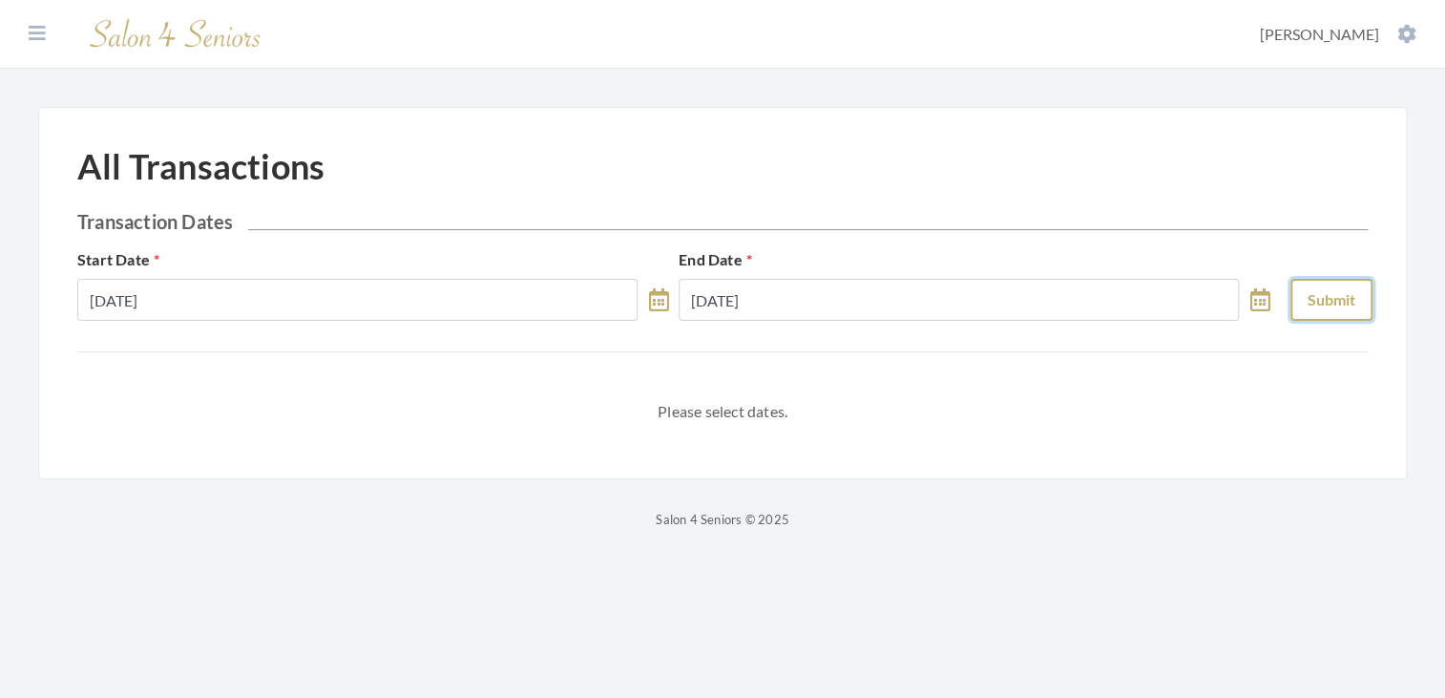
click at [1303, 299] on button "Submit" at bounding box center [1331, 300] width 82 height 42
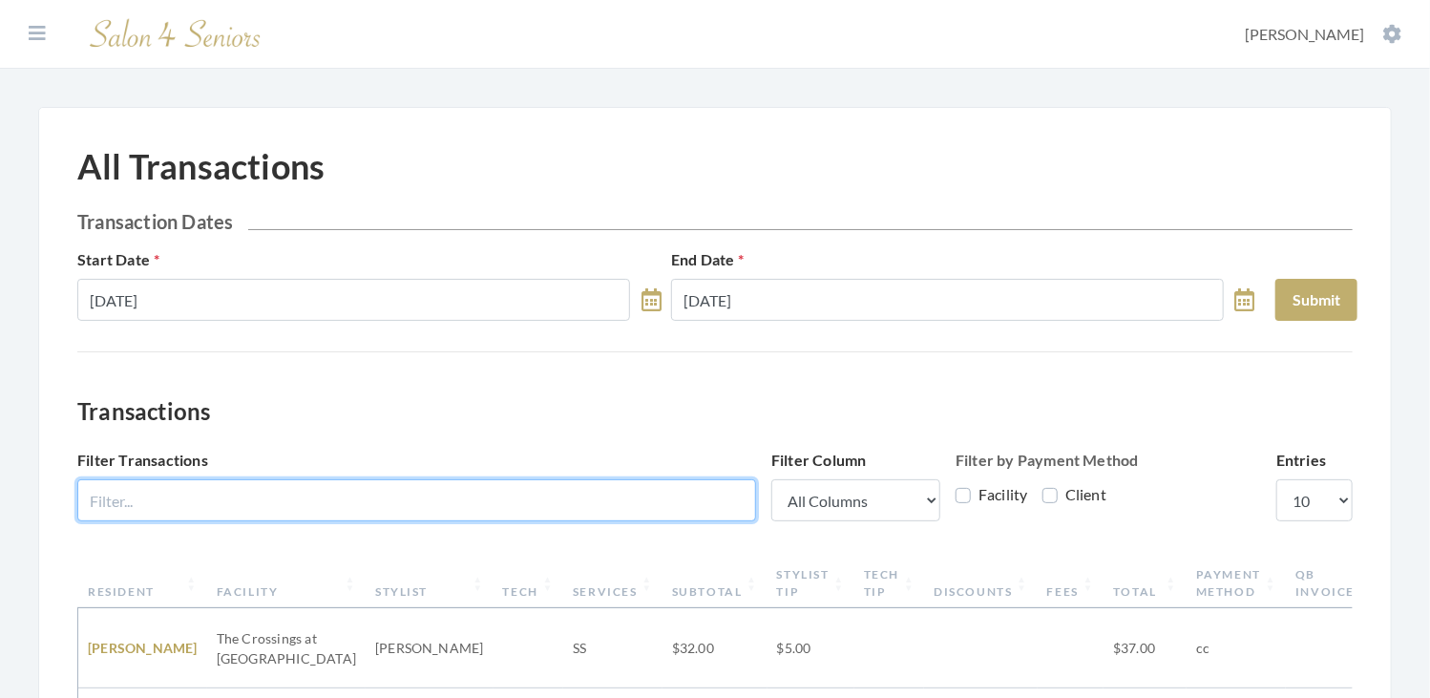
click at [498, 503] on input "Filter Transactions" at bounding box center [416, 500] width 679 height 42
type input "VOI"
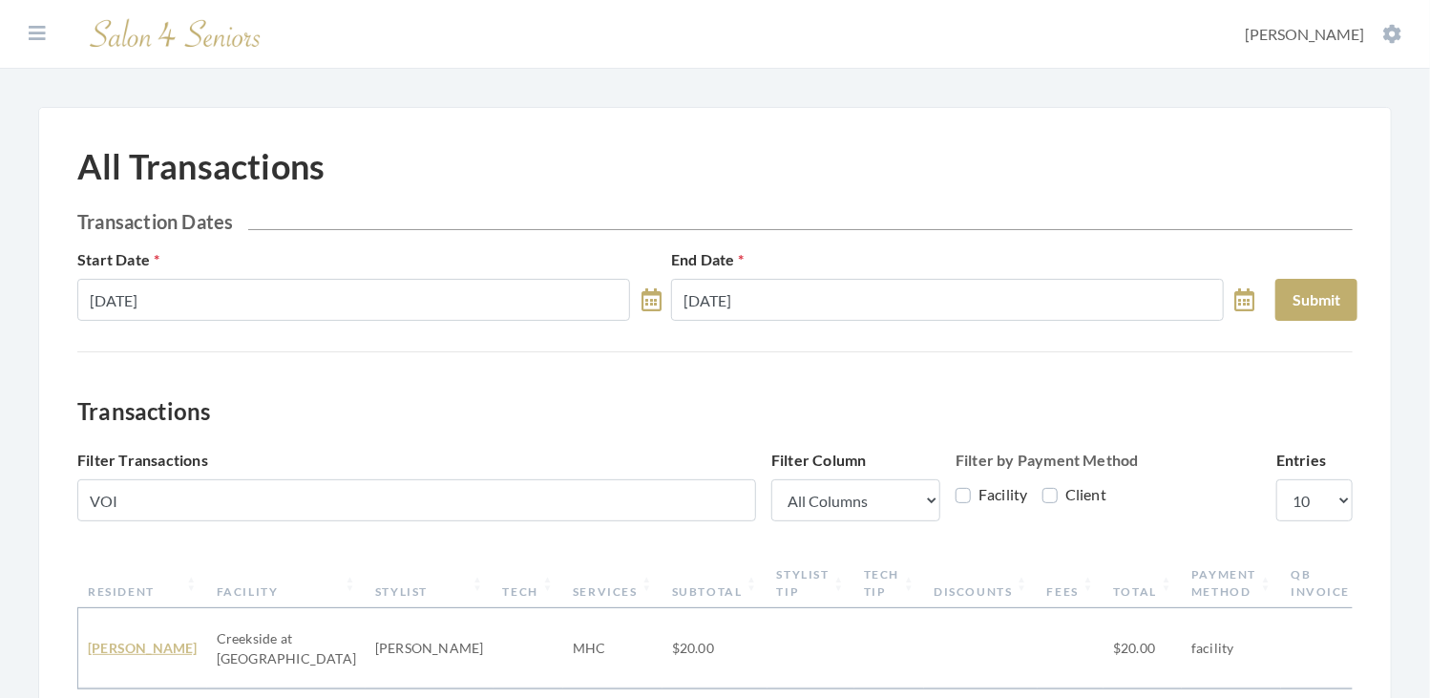
click at [102, 642] on link "David Voita" at bounding box center [143, 647] width 110 height 16
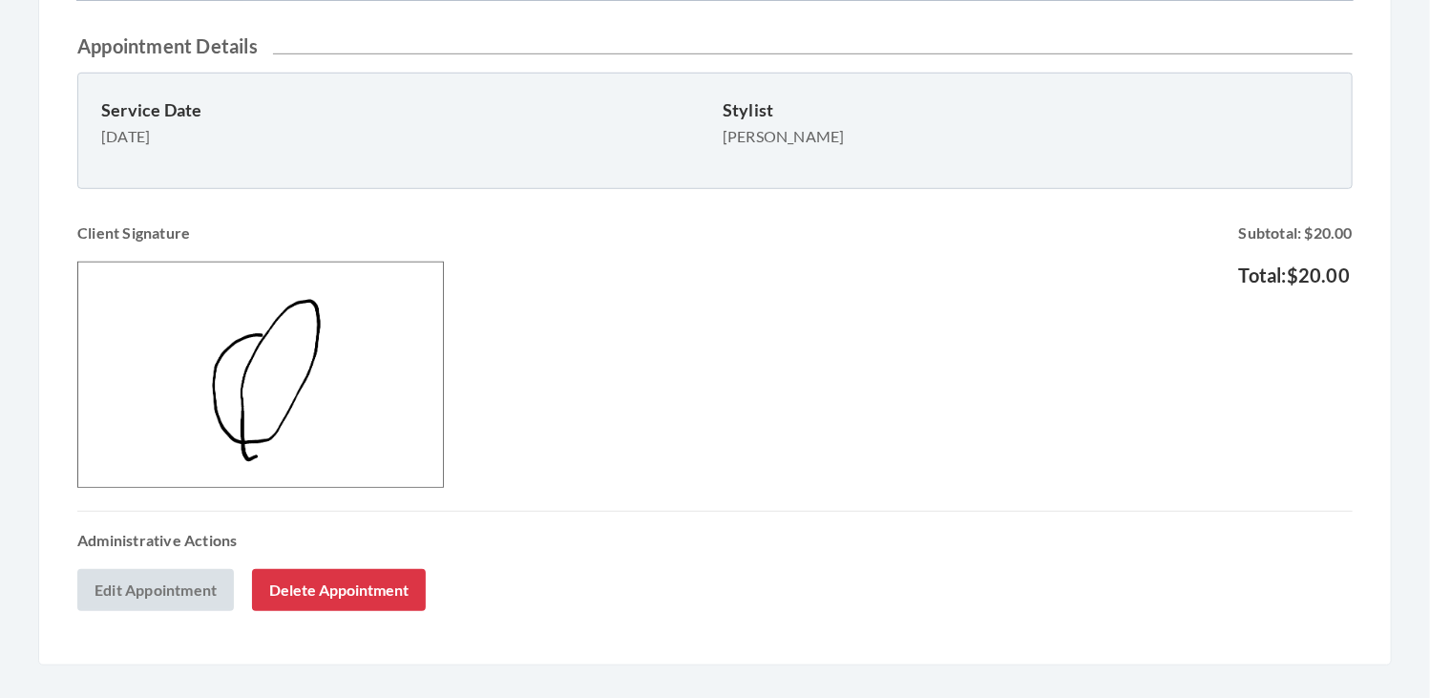
scroll to position [565, 0]
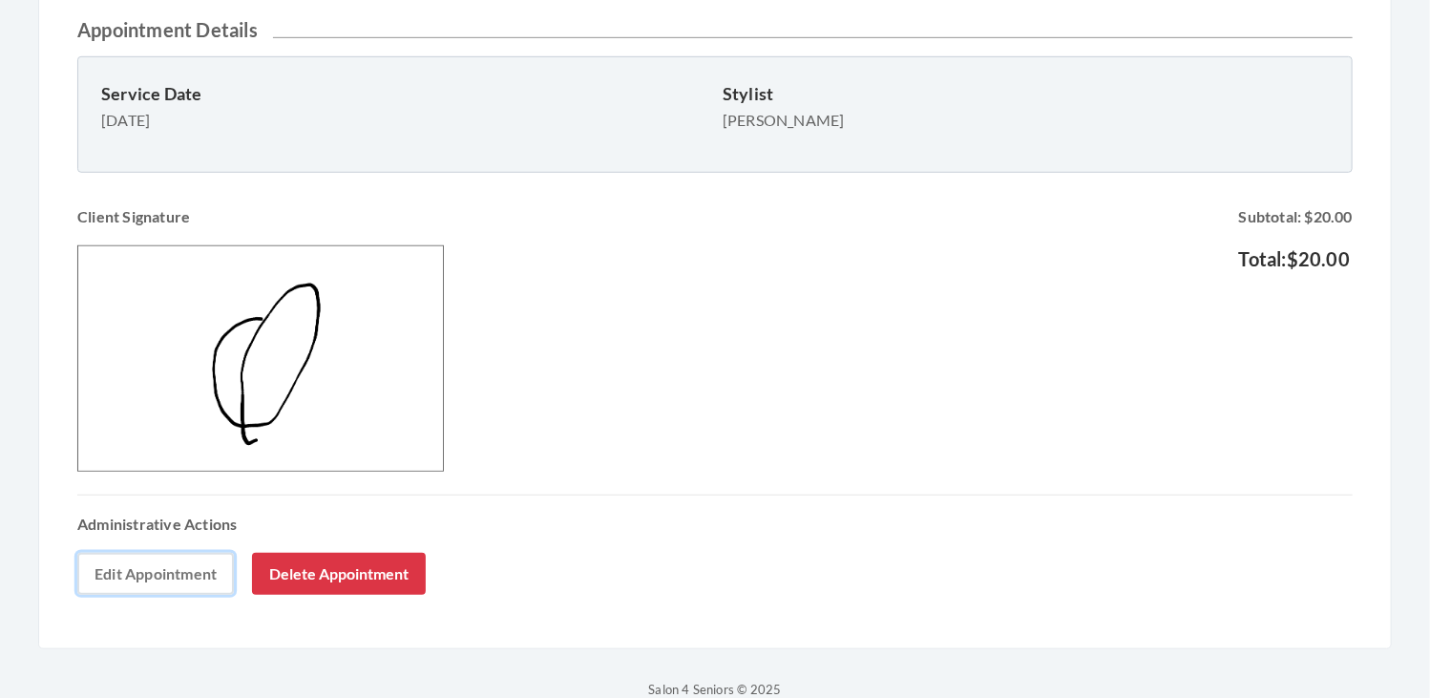
click at [172, 583] on link "Edit Appointment" at bounding box center [155, 574] width 157 height 42
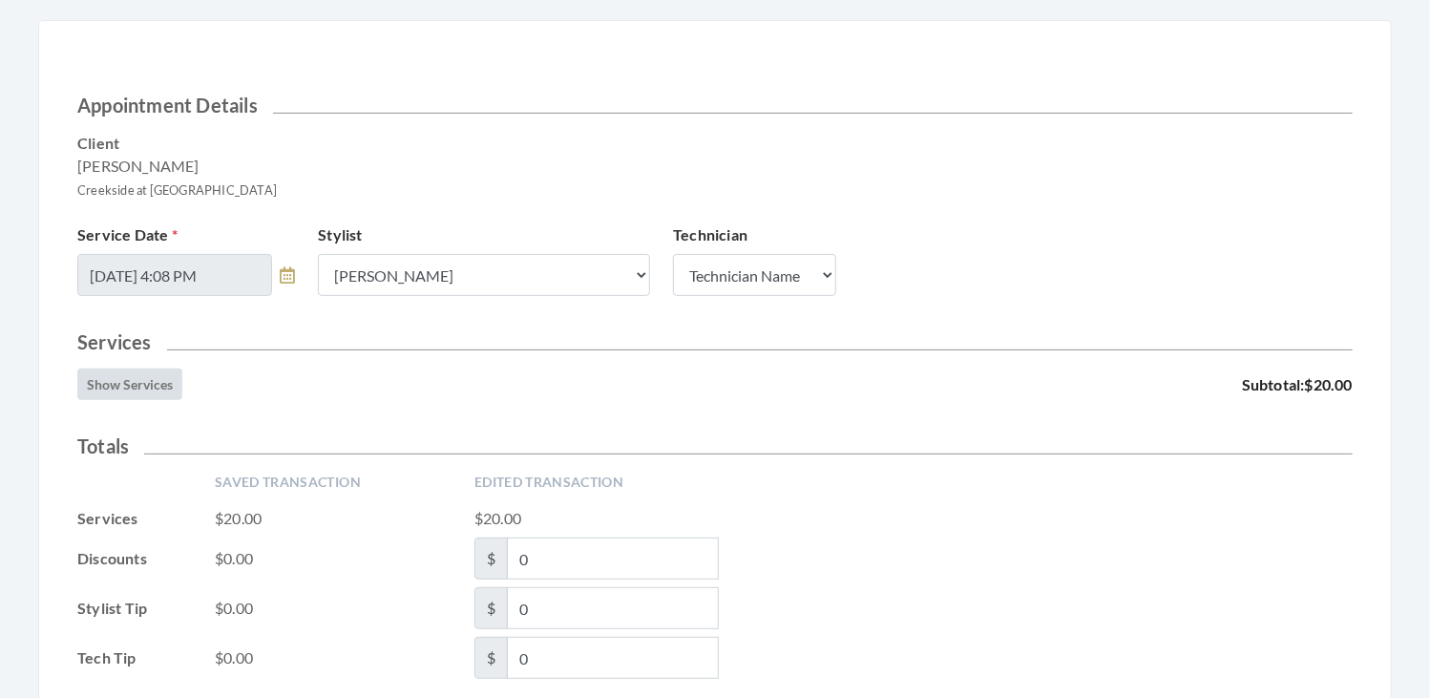
scroll to position [221, 0]
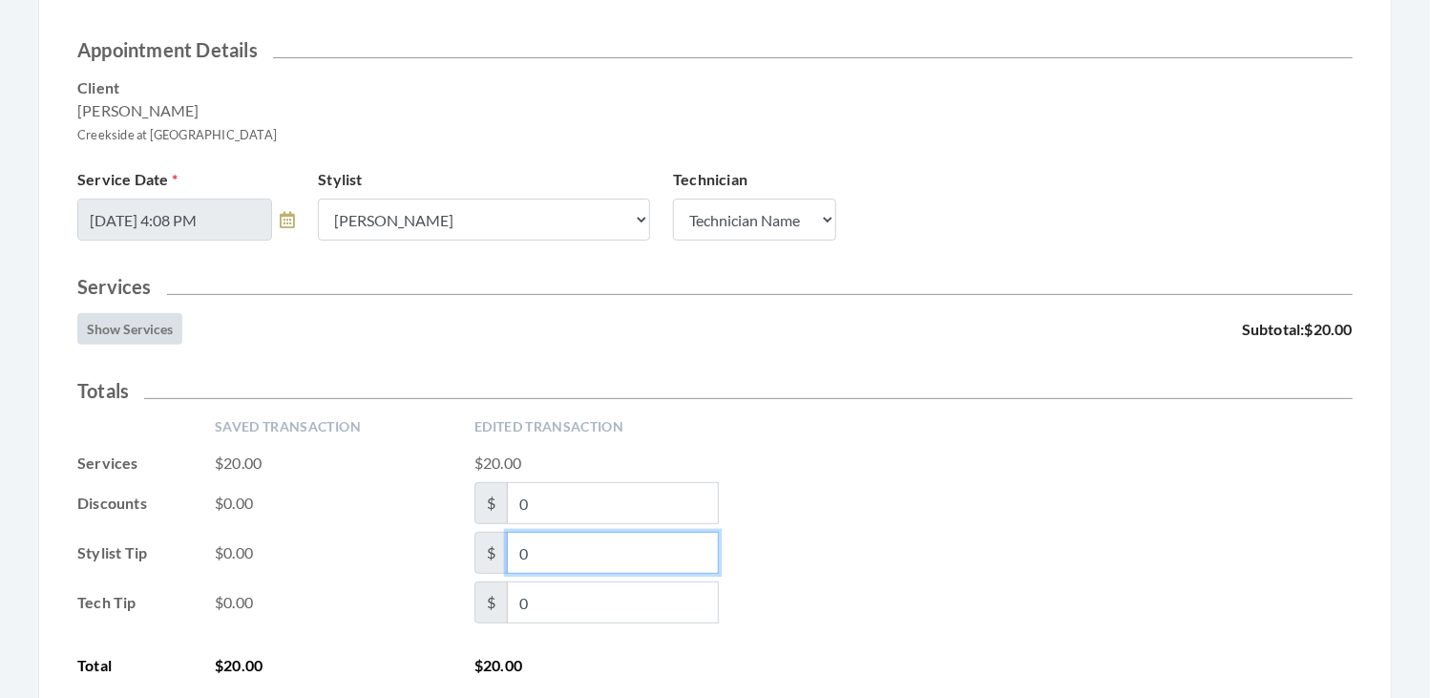
drag, startPoint x: 540, startPoint y: 554, endPoint x: 488, endPoint y: 543, distance: 53.5
click at [488, 543] on span "$ 0" at bounding box center [596, 553] width 244 height 42
type input "1.75"
click at [995, 581] on div "Tech Tip $0.00 $ 0" at bounding box center [714, 602] width 1275 height 42
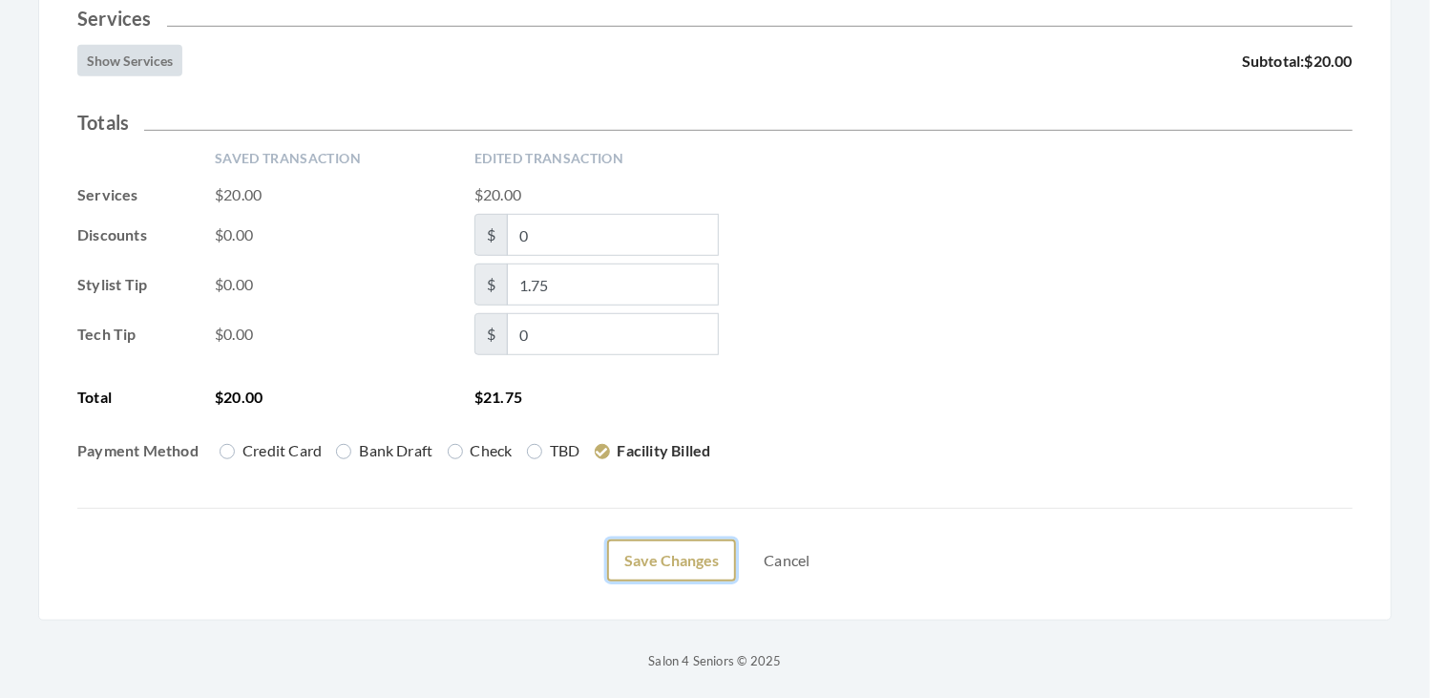
click at [708, 551] on button "Save Changes" at bounding box center [671, 560] width 129 height 42
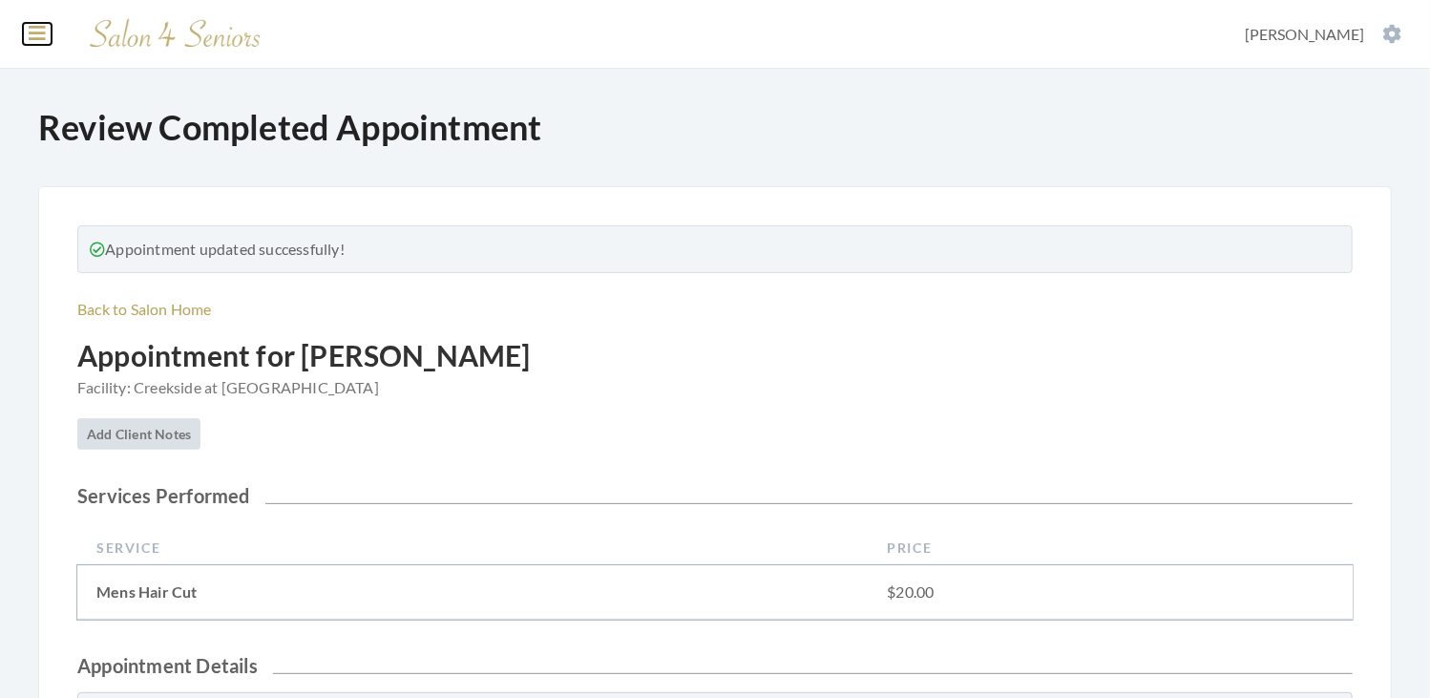
click at [39, 37] on icon at bounding box center [37, 33] width 17 height 19
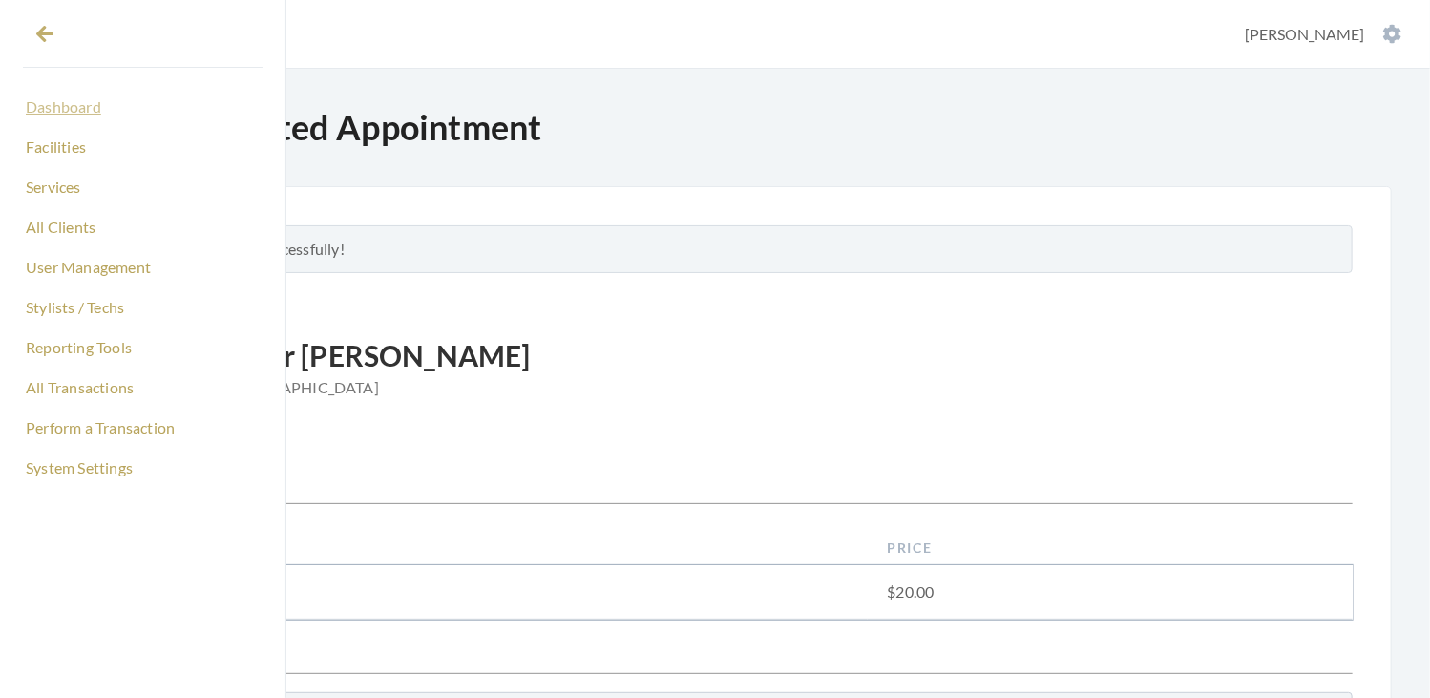
click at [69, 108] on link "Dashboard" at bounding box center [143, 107] width 240 height 32
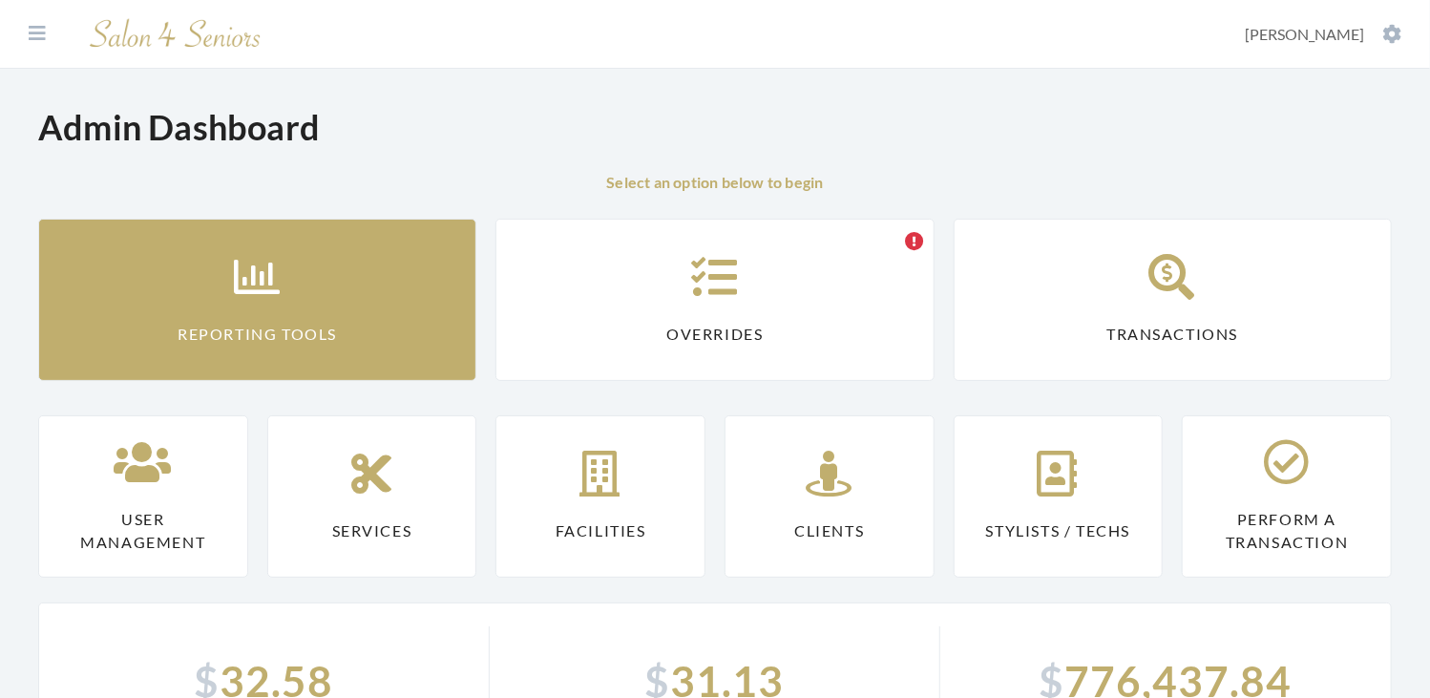
click at [252, 269] on icon at bounding box center [258, 277] width 48 height 46
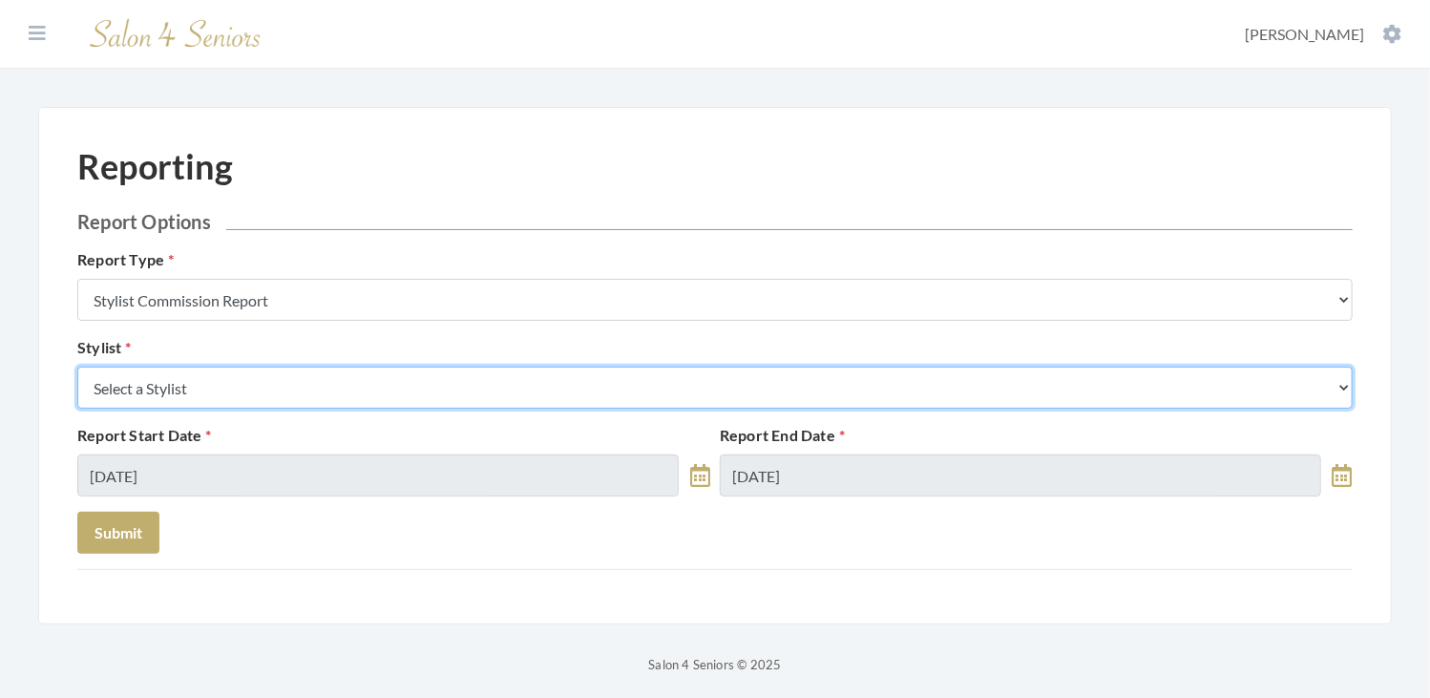
click at [344, 388] on select "Select a Stylist [PERSON_NAME] [PERSON_NAME] [PERSON_NAME] [PERSON_NAME] [PERSO…" at bounding box center [714, 387] width 1275 height 42
select select "181"
click at [77, 366] on select "Select a Stylist Alaina Krumm Alisha Teasley Anna White Ashley Venable Cassie B…" at bounding box center [714, 387] width 1275 height 42
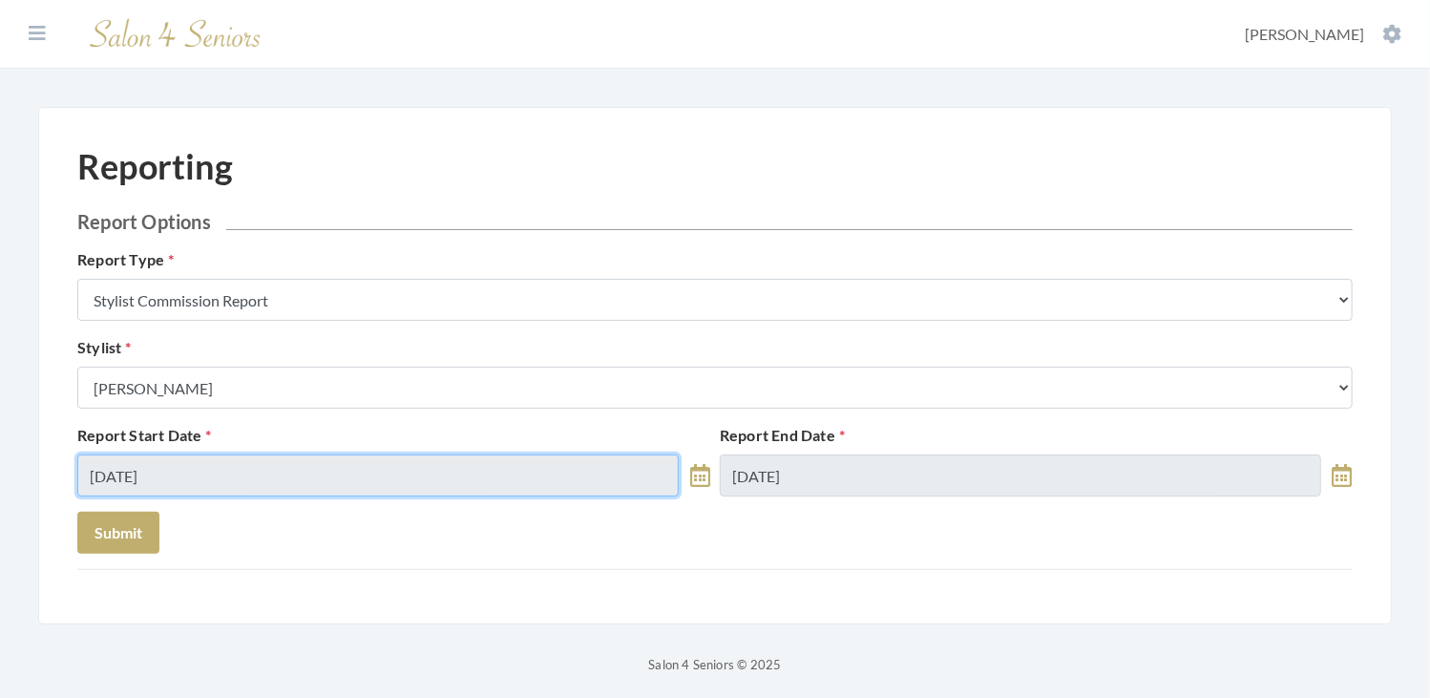
click at [240, 475] on input "[DATE]" at bounding box center [377, 475] width 601 height 42
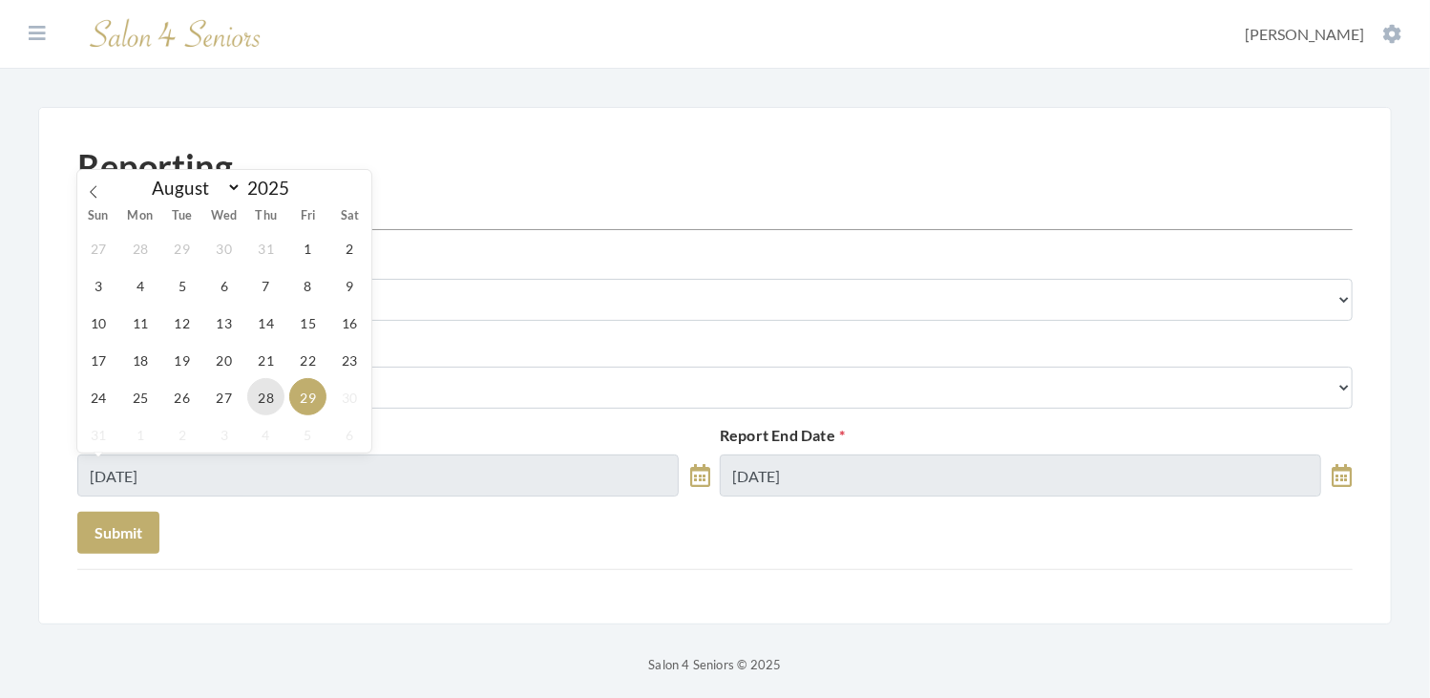
click at [264, 403] on span "28" at bounding box center [265, 396] width 37 height 37
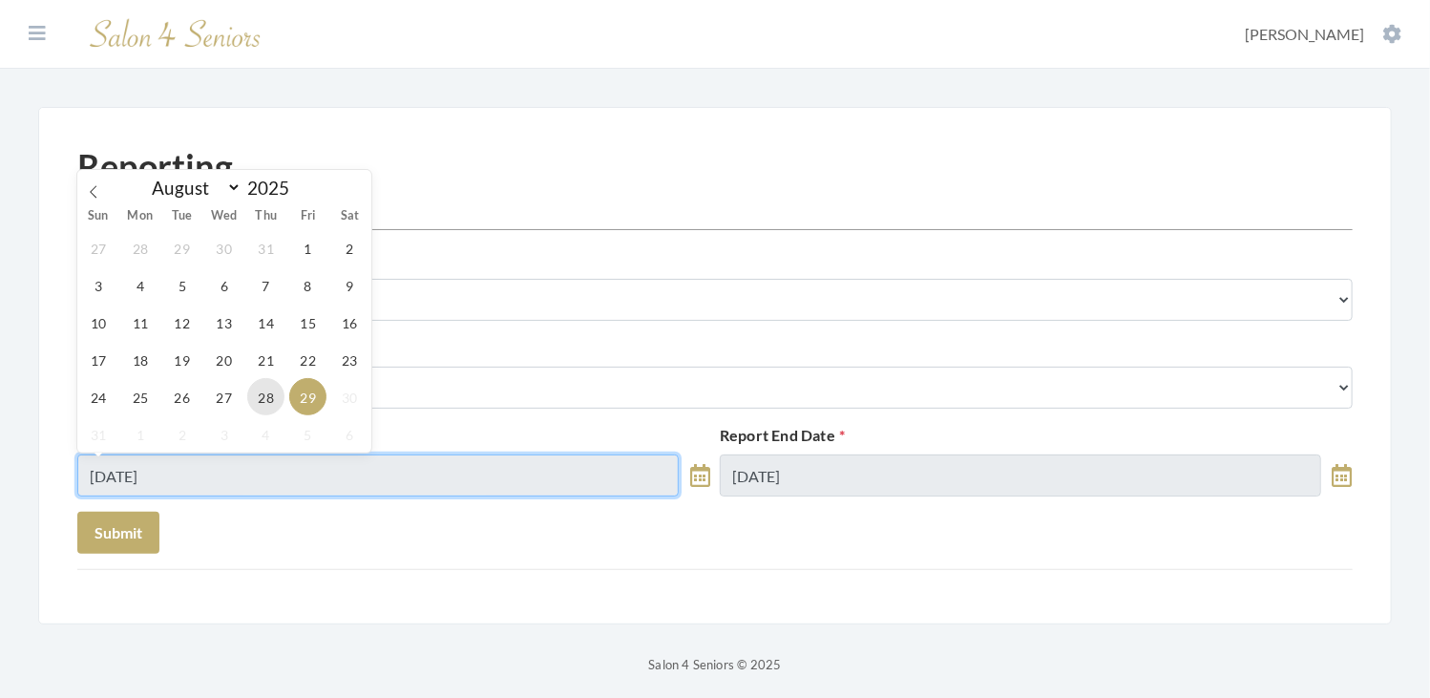
type input "[DATE]"
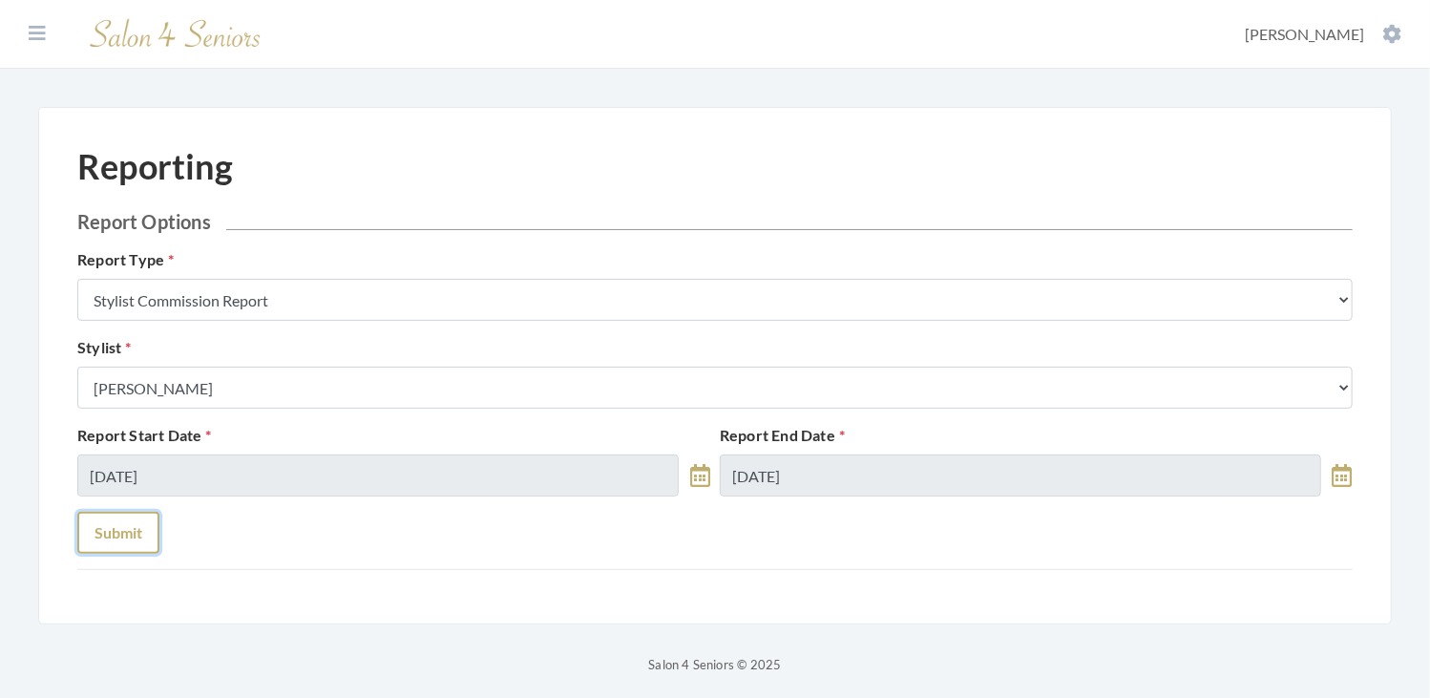
click at [112, 541] on button "Submit" at bounding box center [118, 533] width 82 height 42
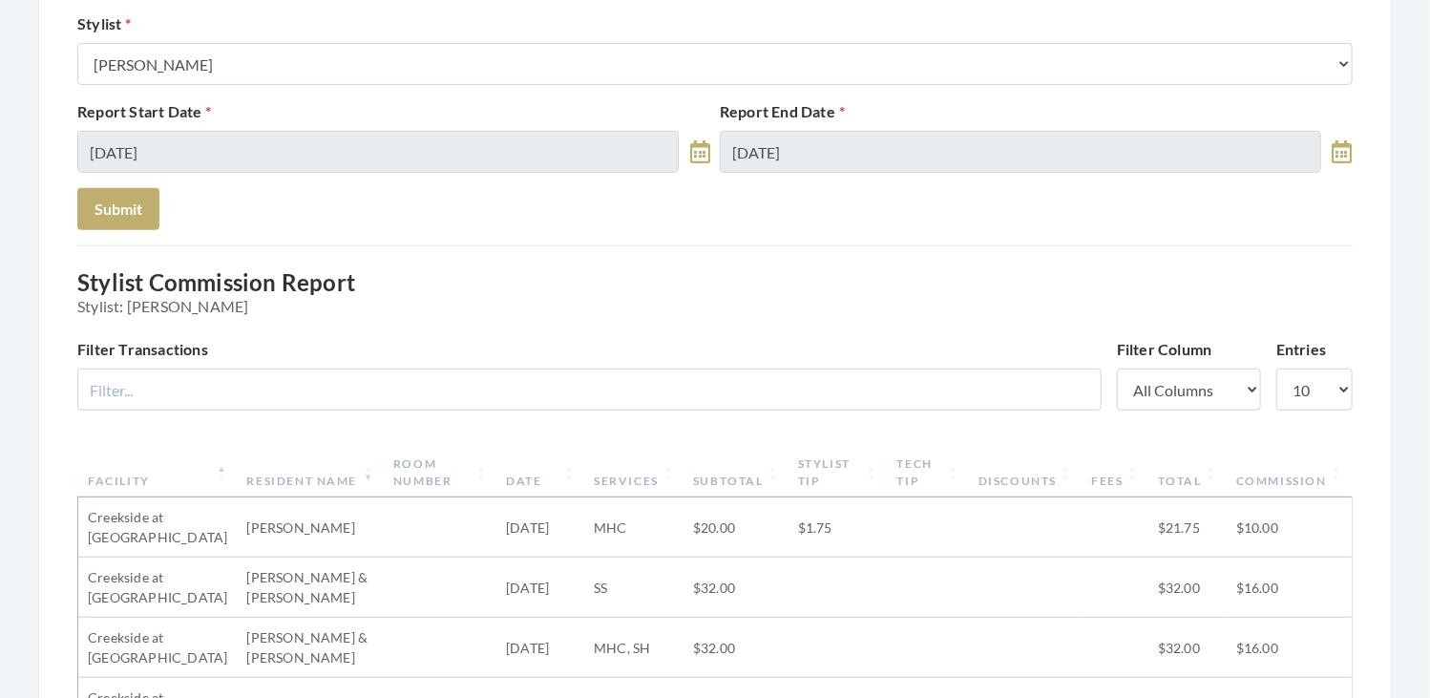
scroll to position [324, 0]
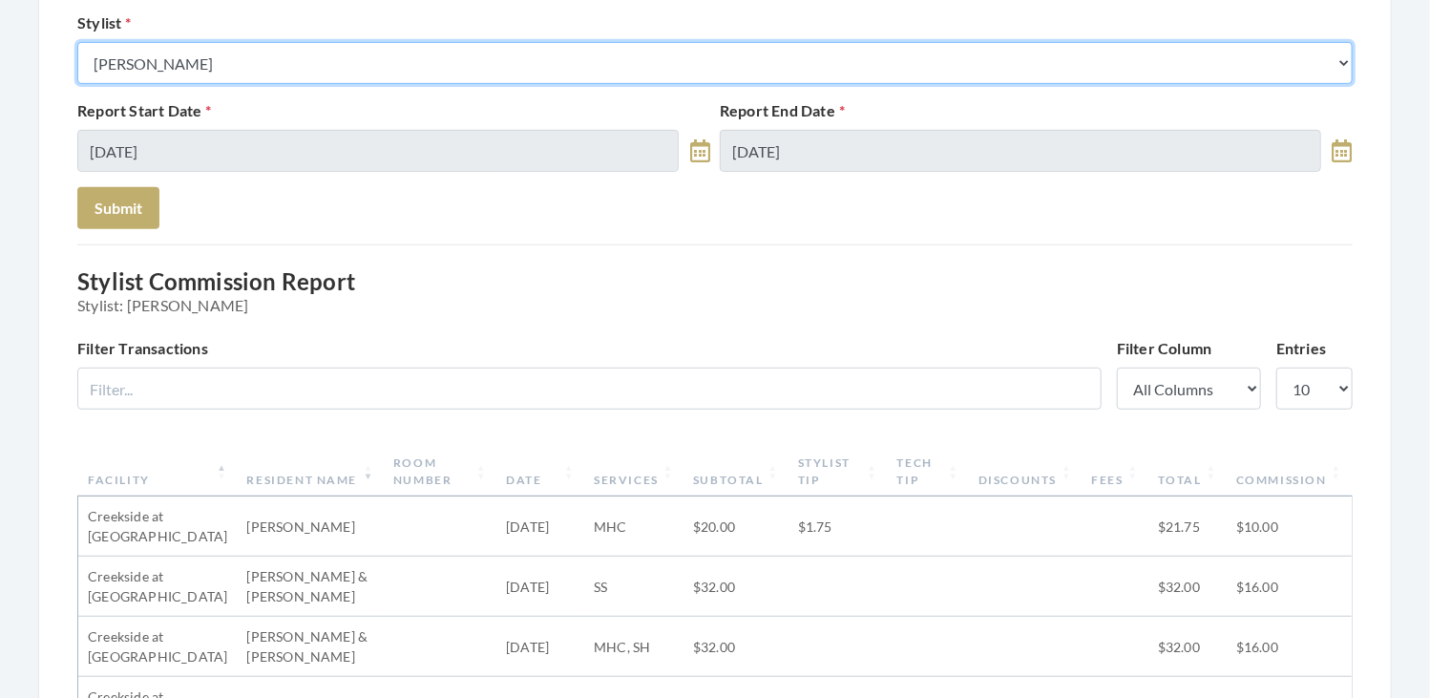
click at [382, 72] on select "Select a Stylist Alaina Krumm Alisha Teasley Anna White Ashley Venable Cassie B…" at bounding box center [714, 63] width 1275 height 42
select select "180"
click at [77, 42] on select "Select a Stylist Alaina Krumm Alisha Teasley Anna White Ashley Venable Cassie B…" at bounding box center [714, 63] width 1275 height 42
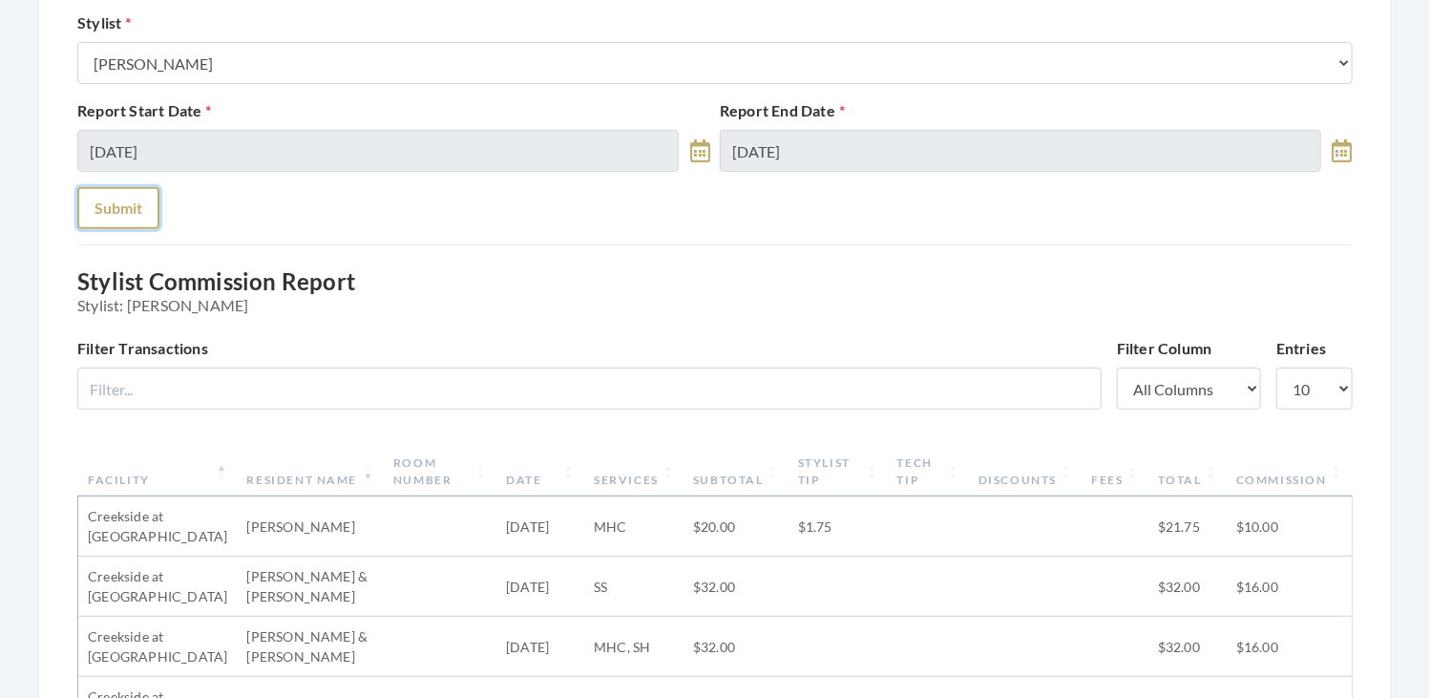
click at [134, 213] on button "Submit" at bounding box center [118, 208] width 82 height 42
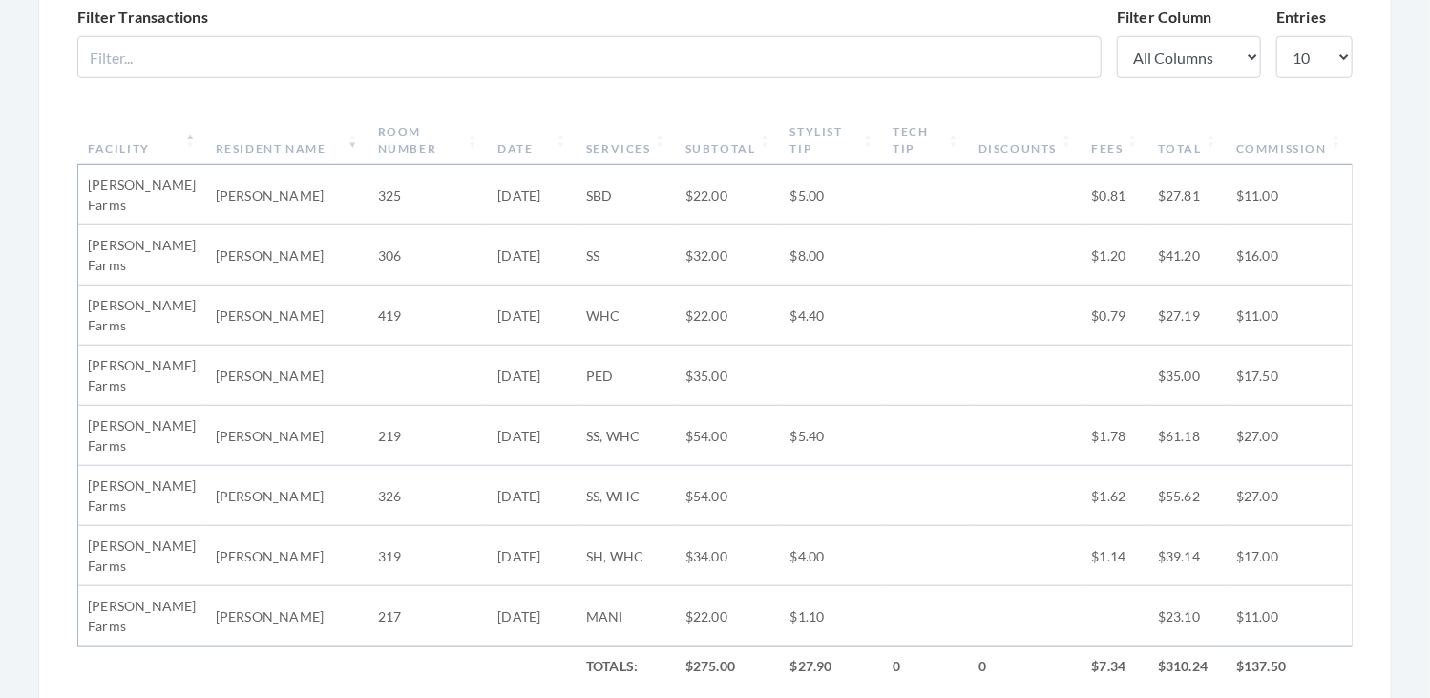
scroll to position [638, 0]
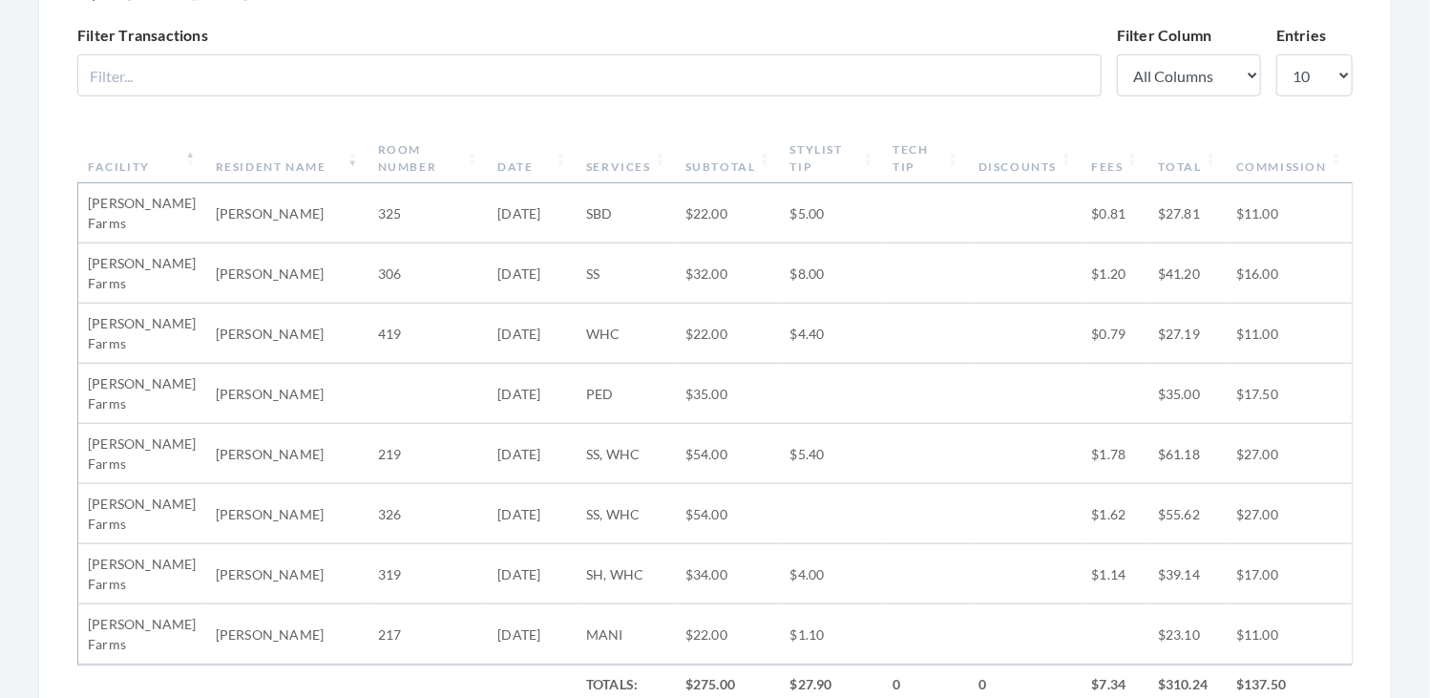
click at [806, 159] on th "Stylist Tip" at bounding box center [832, 159] width 103 height 50
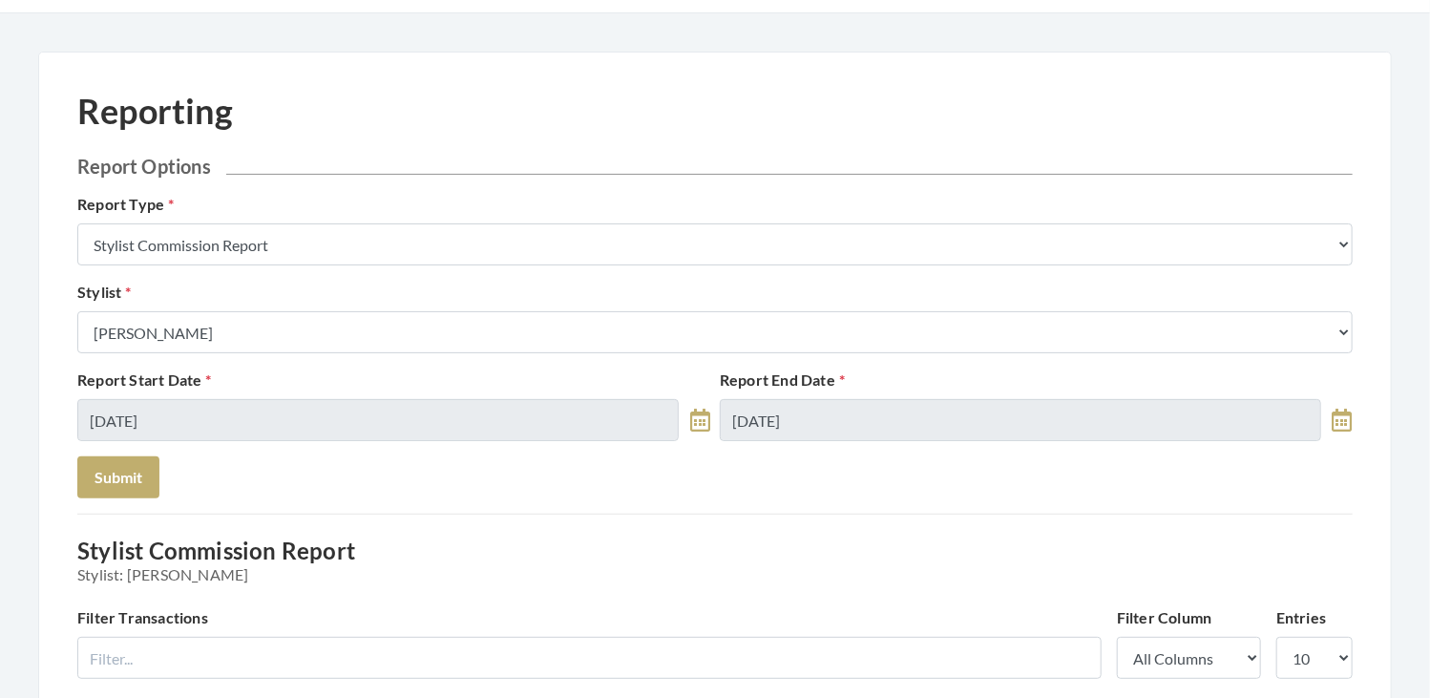
scroll to position [0, 0]
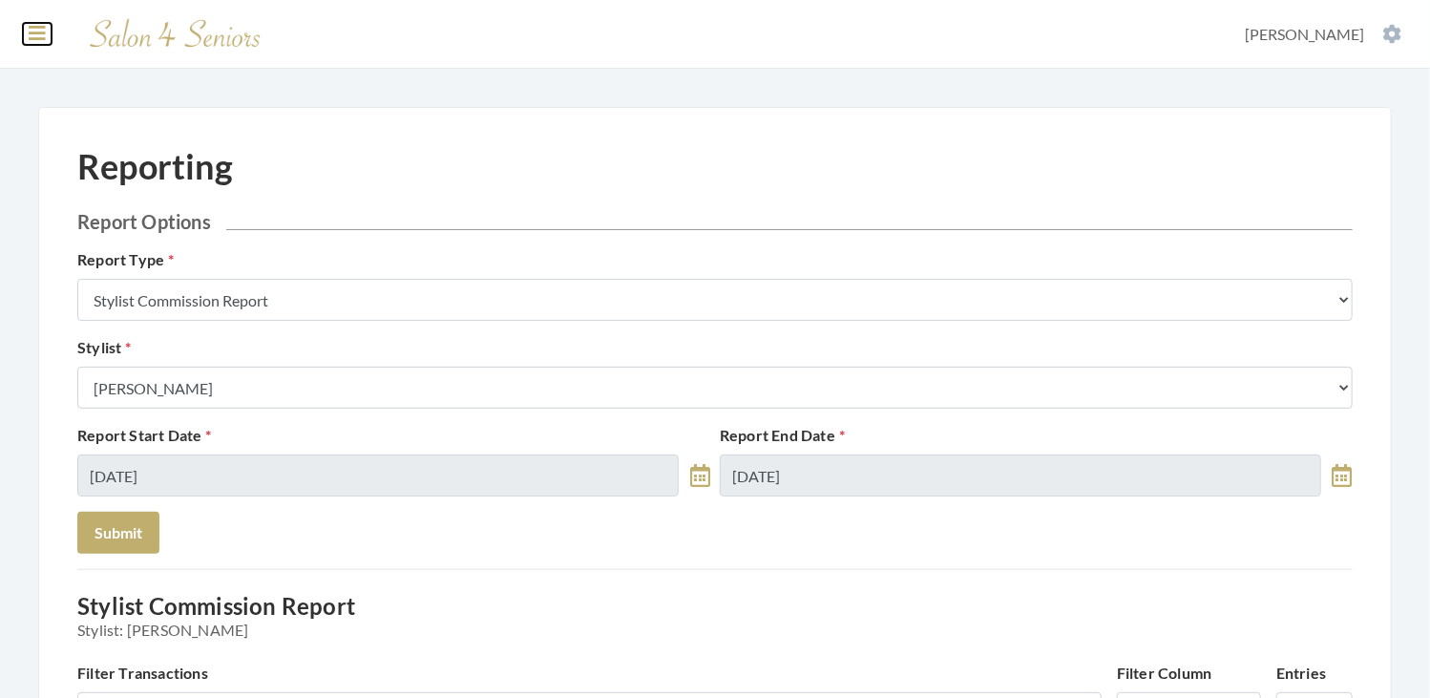
click at [40, 30] on icon at bounding box center [37, 33] width 17 height 19
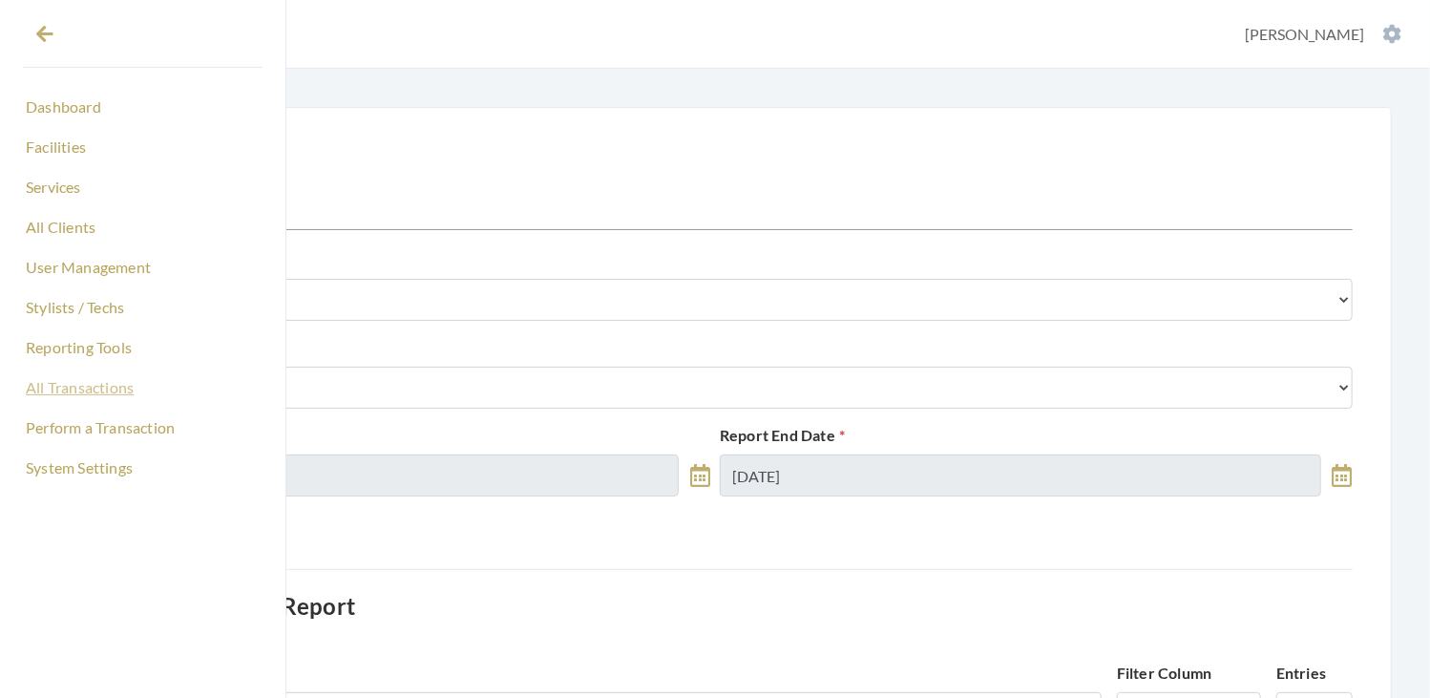
click at [96, 387] on link "All Transactions" at bounding box center [143, 387] width 240 height 32
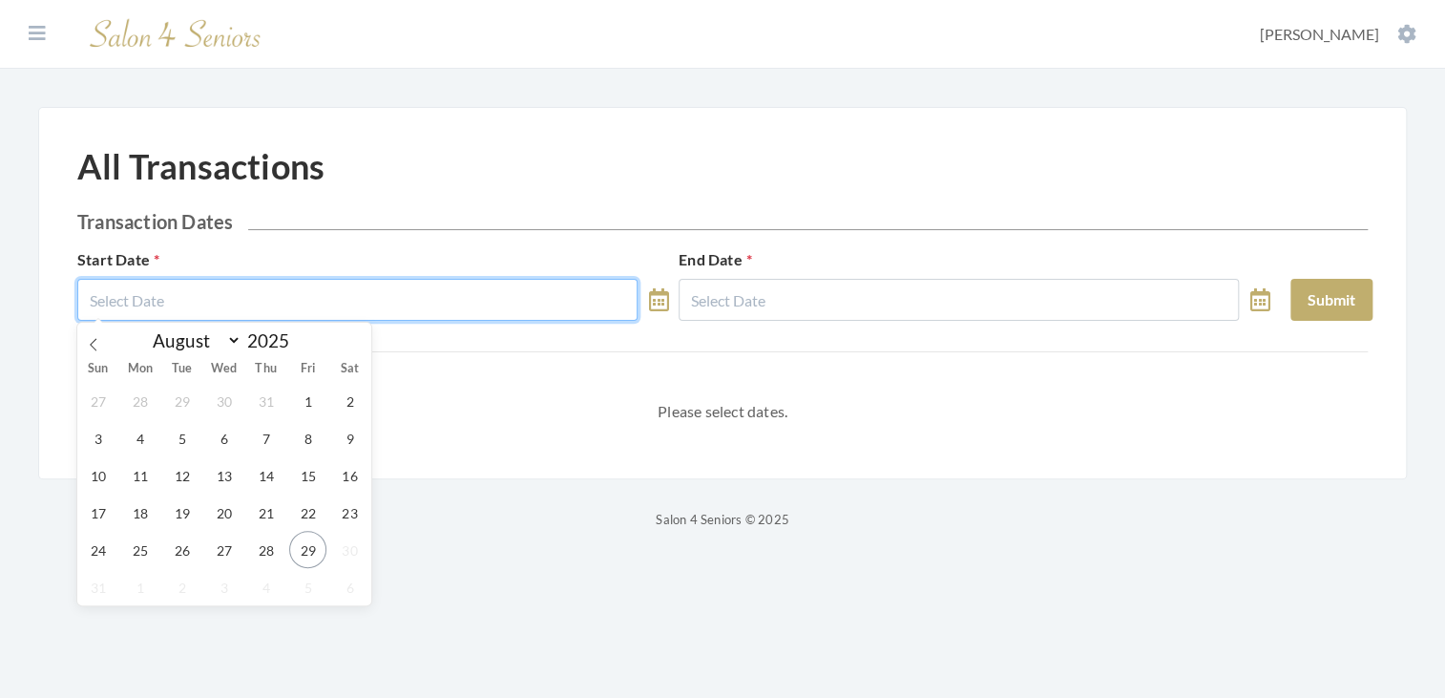
click at [255, 299] on input "text" at bounding box center [357, 300] width 560 height 42
click at [266, 546] on span "28" at bounding box center [265, 549] width 37 height 37
type input "[DATE]"
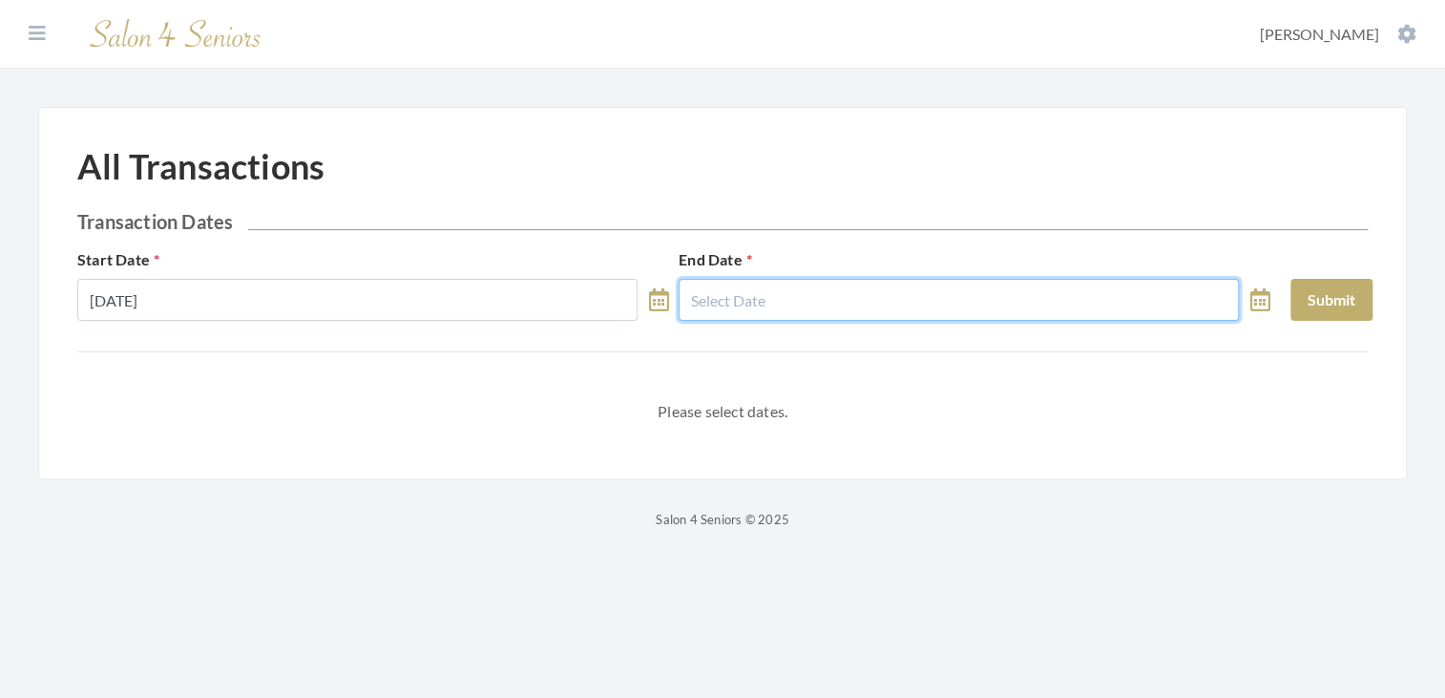
click at [778, 293] on input "text" at bounding box center [959, 300] width 560 height 42
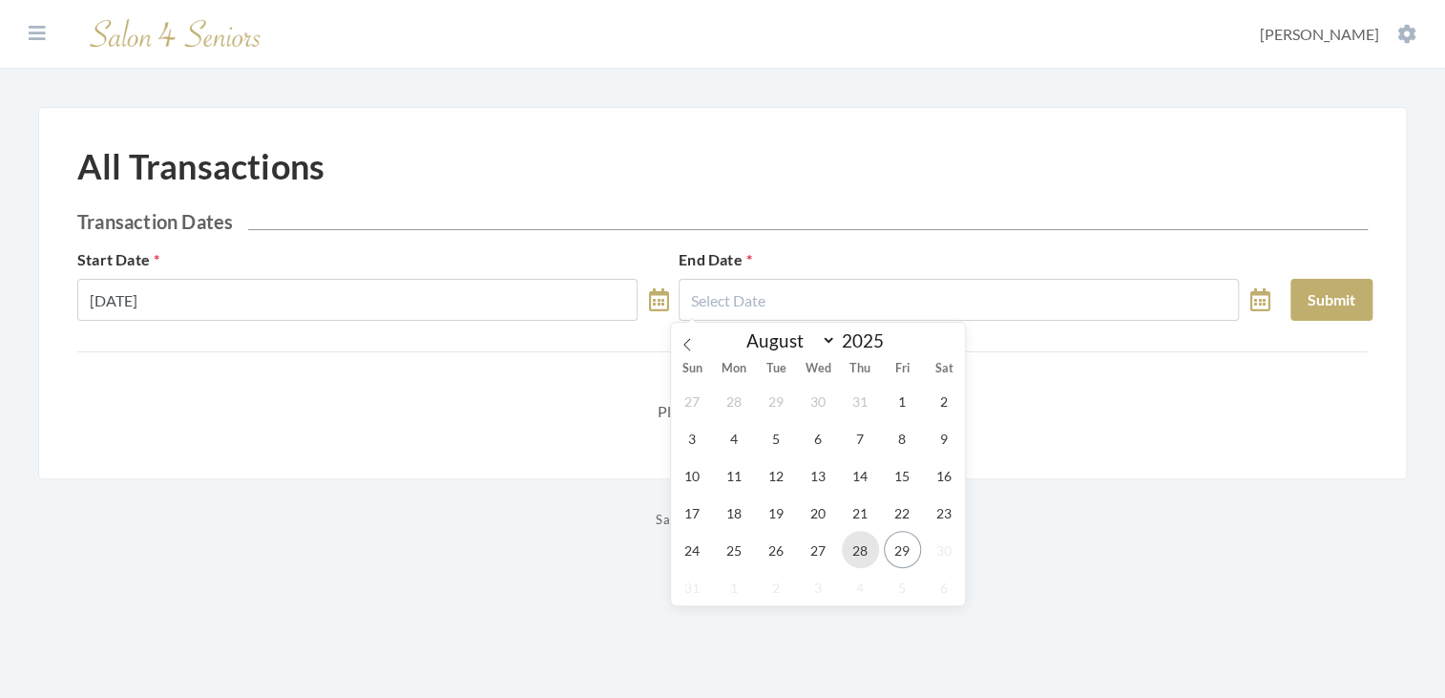
click at [852, 552] on span "28" at bounding box center [860, 549] width 37 height 37
type input "[DATE]"
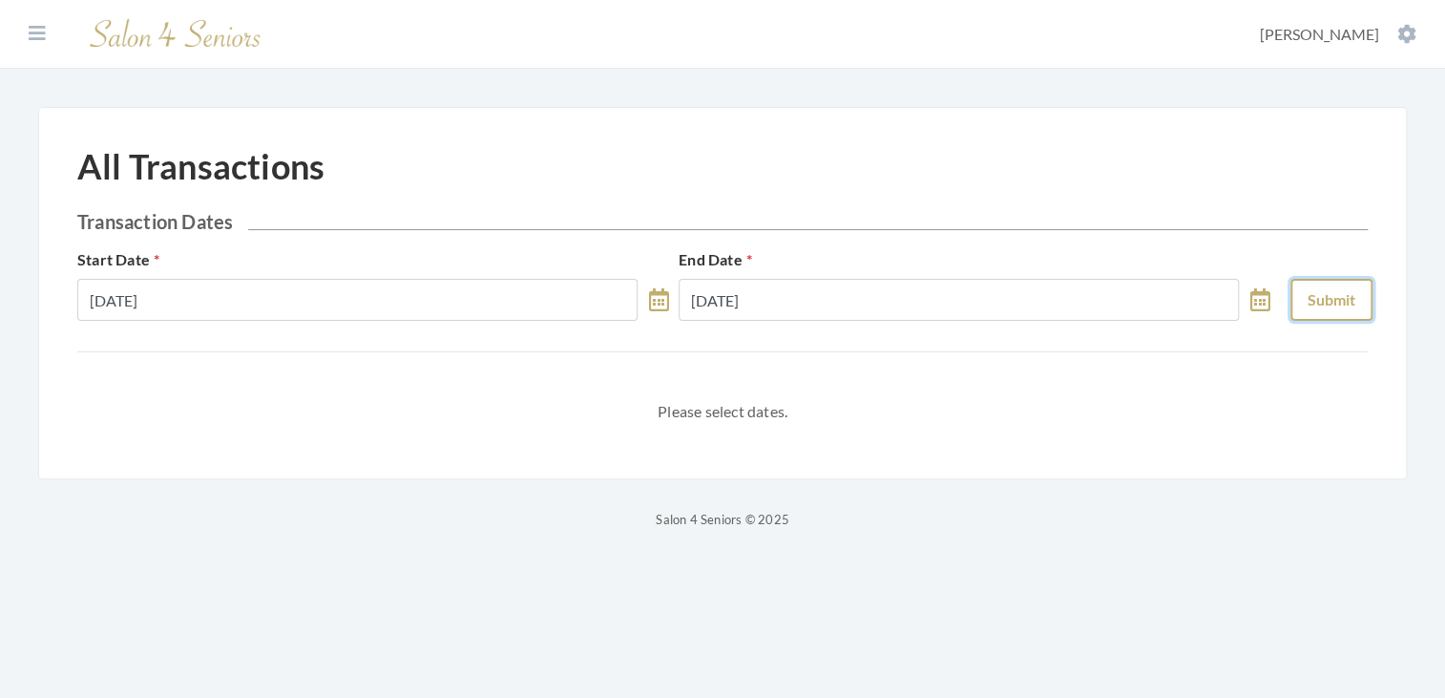
click at [1344, 309] on button "Submit" at bounding box center [1331, 300] width 82 height 42
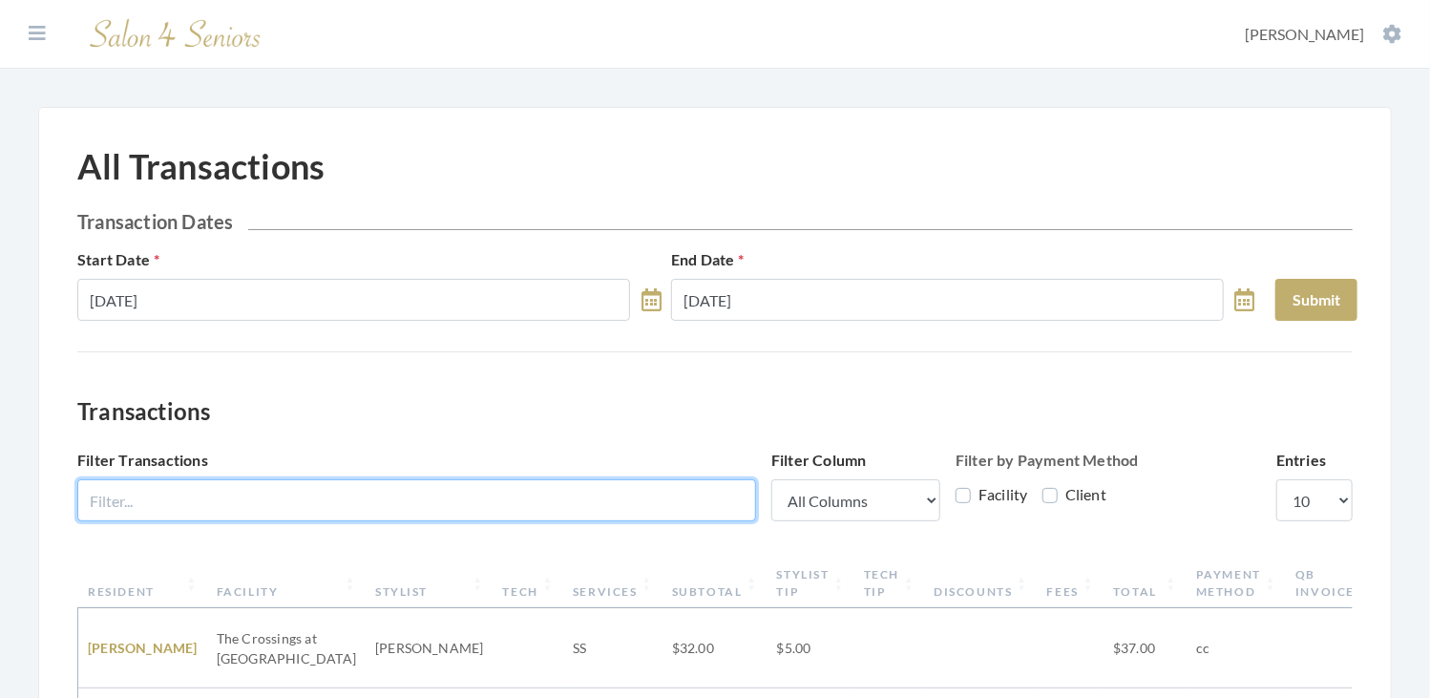
click at [480, 505] on input "Filter Transactions" at bounding box center [416, 500] width 679 height 42
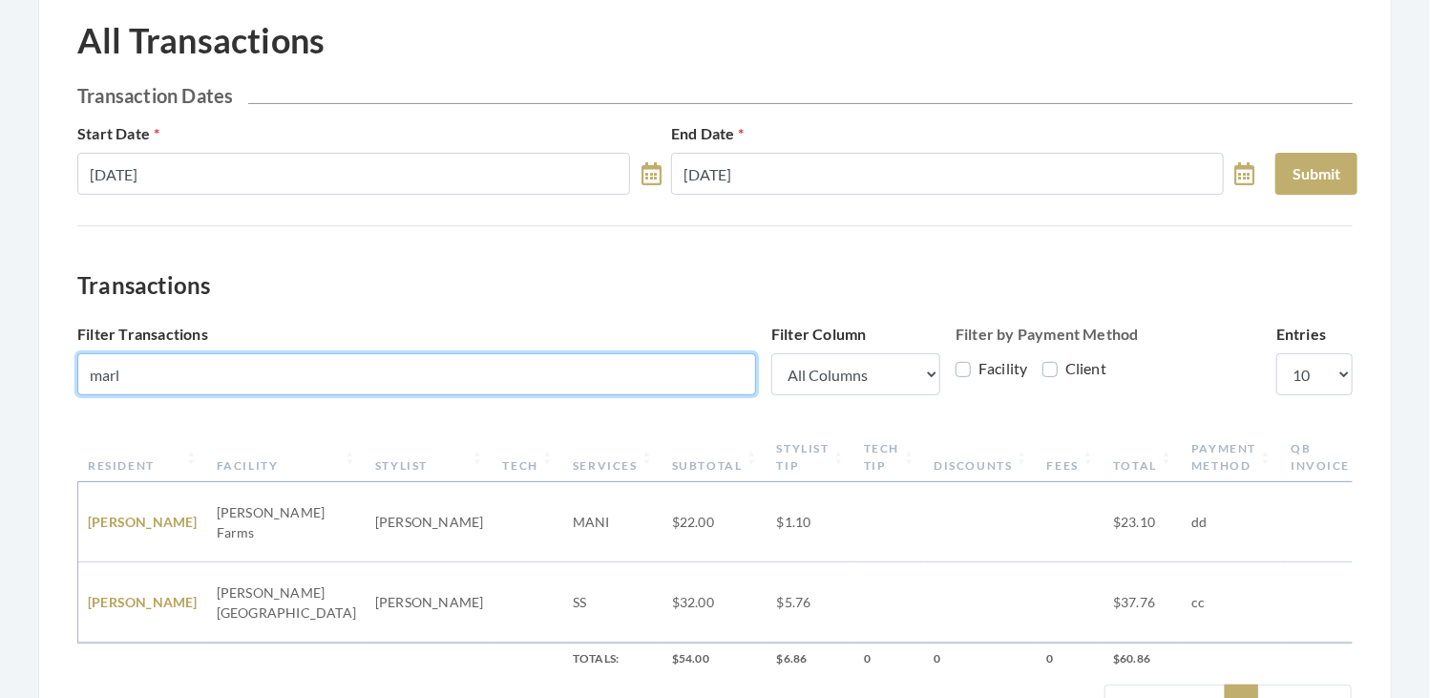
scroll to position [126, 0]
type input "marl"
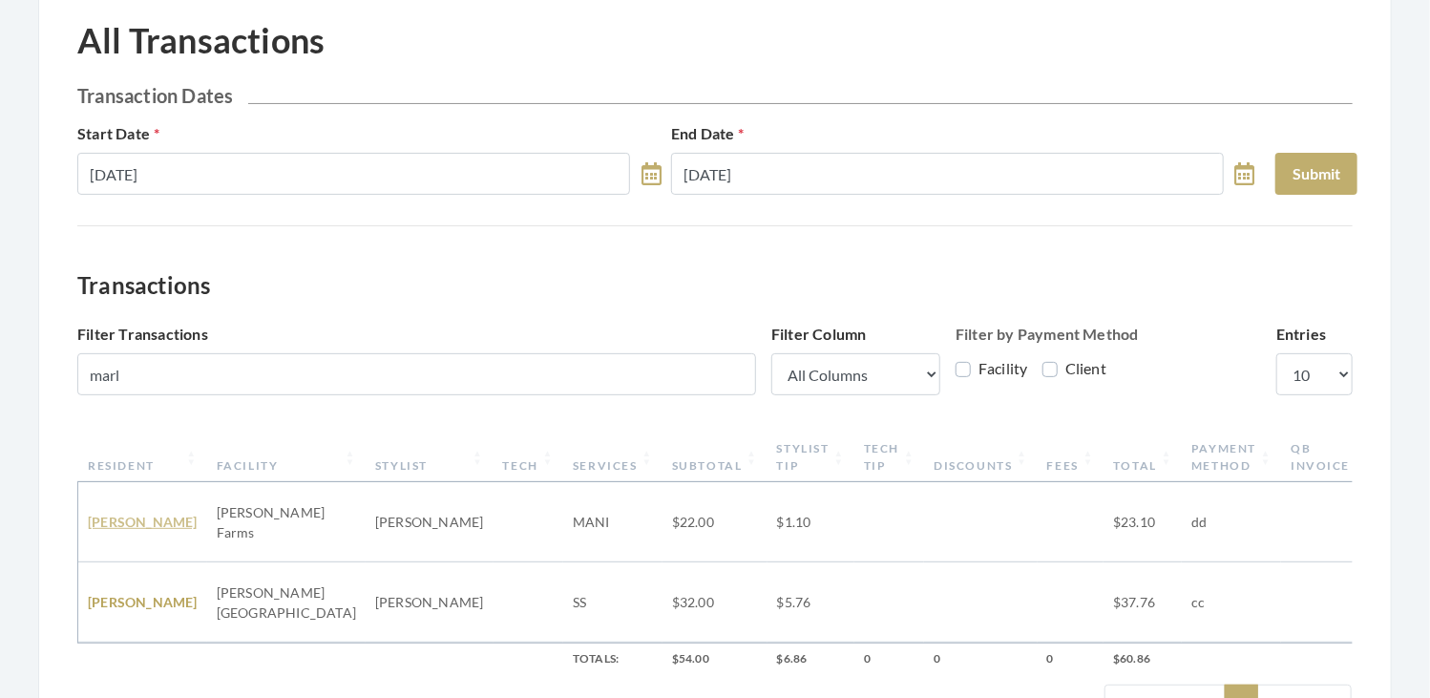
click at [119, 513] on link "MARLI ARTHUR" at bounding box center [143, 521] width 110 height 16
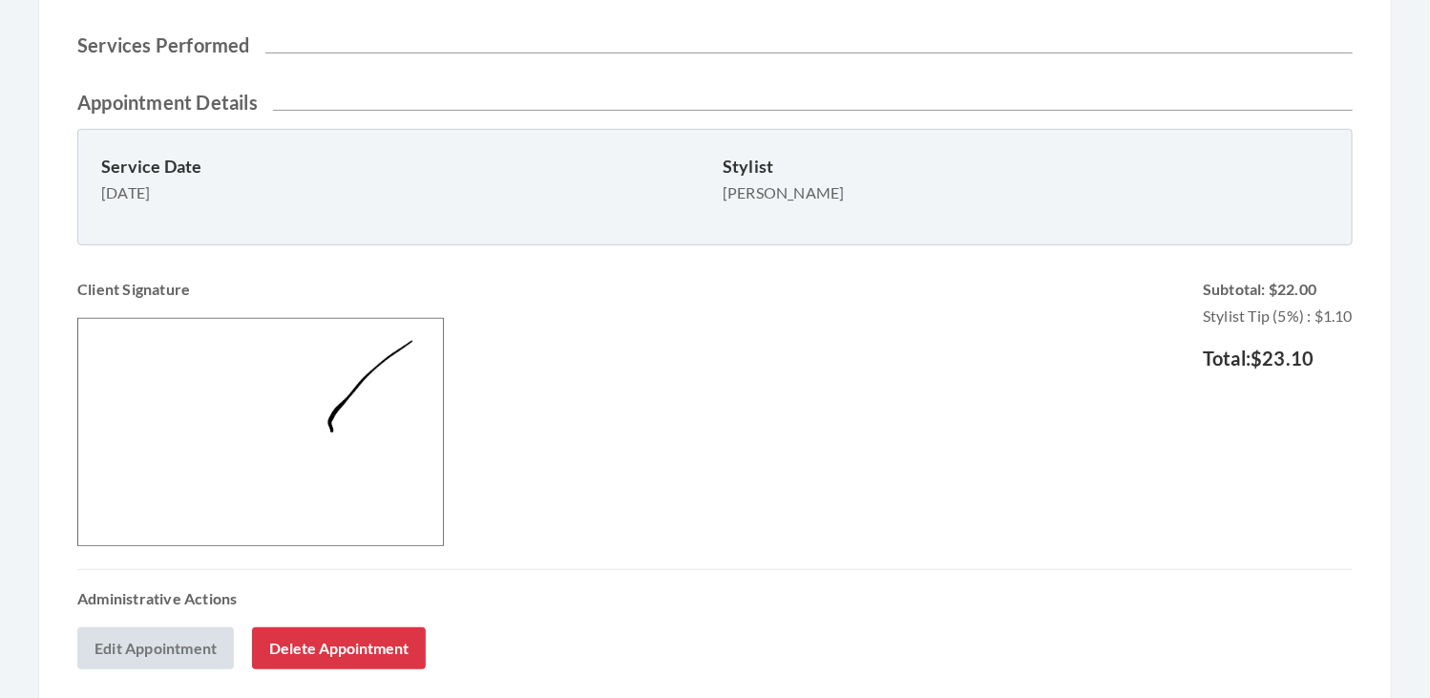
scroll to position [395, 0]
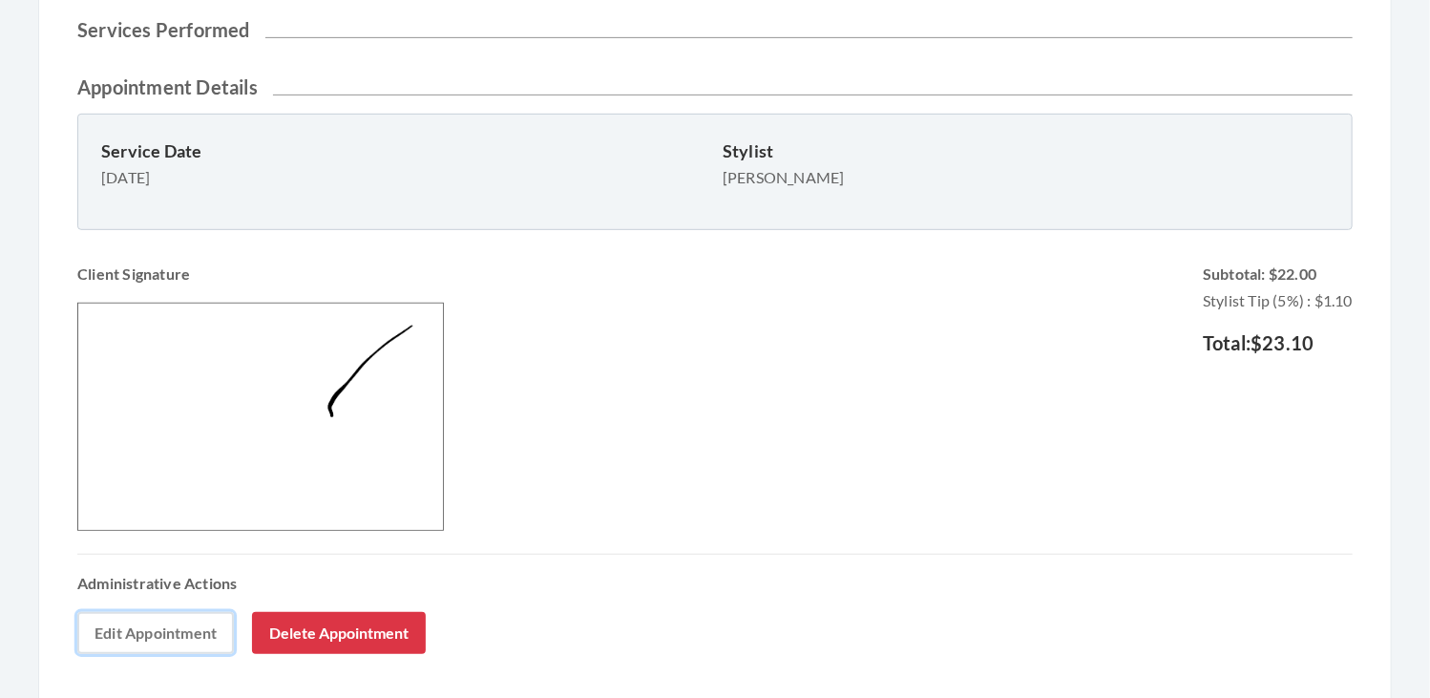
click at [130, 628] on link "Edit Appointment" at bounding box center [155, 633] width 157 height 42
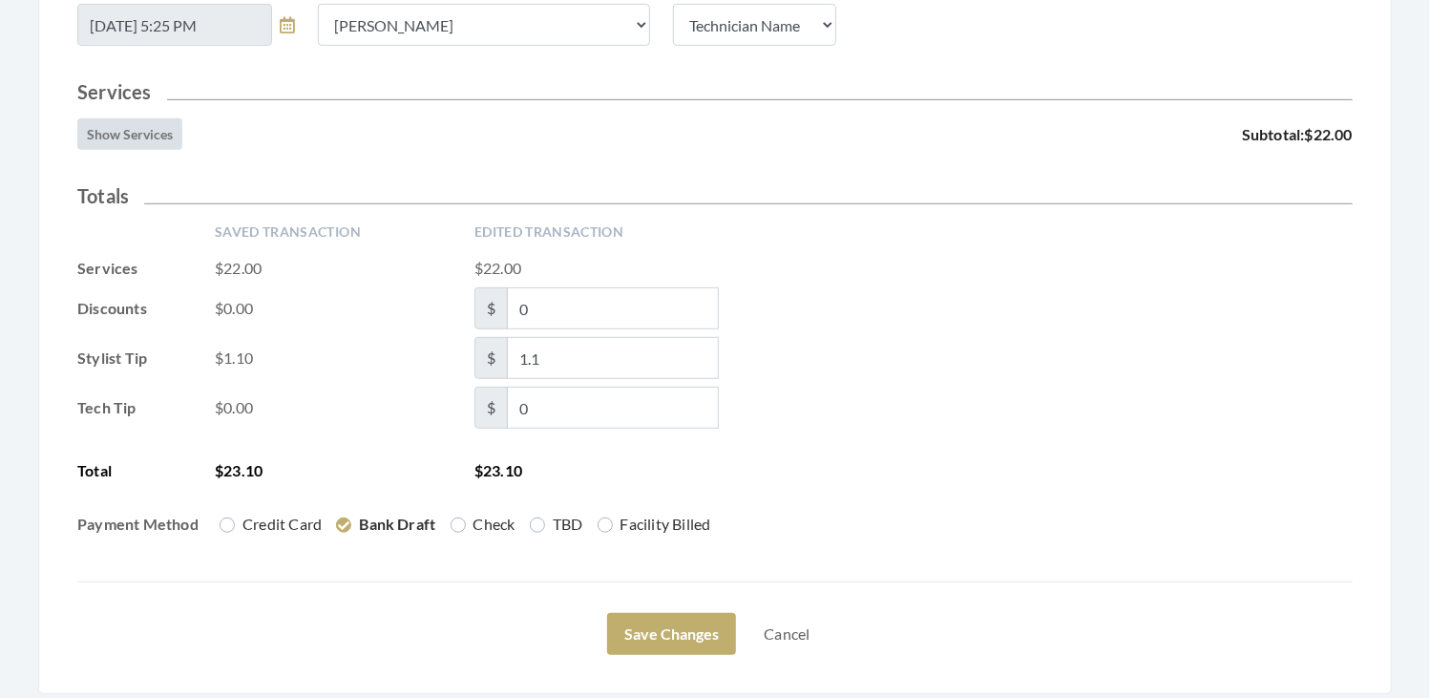
scroll to position [449, 0]
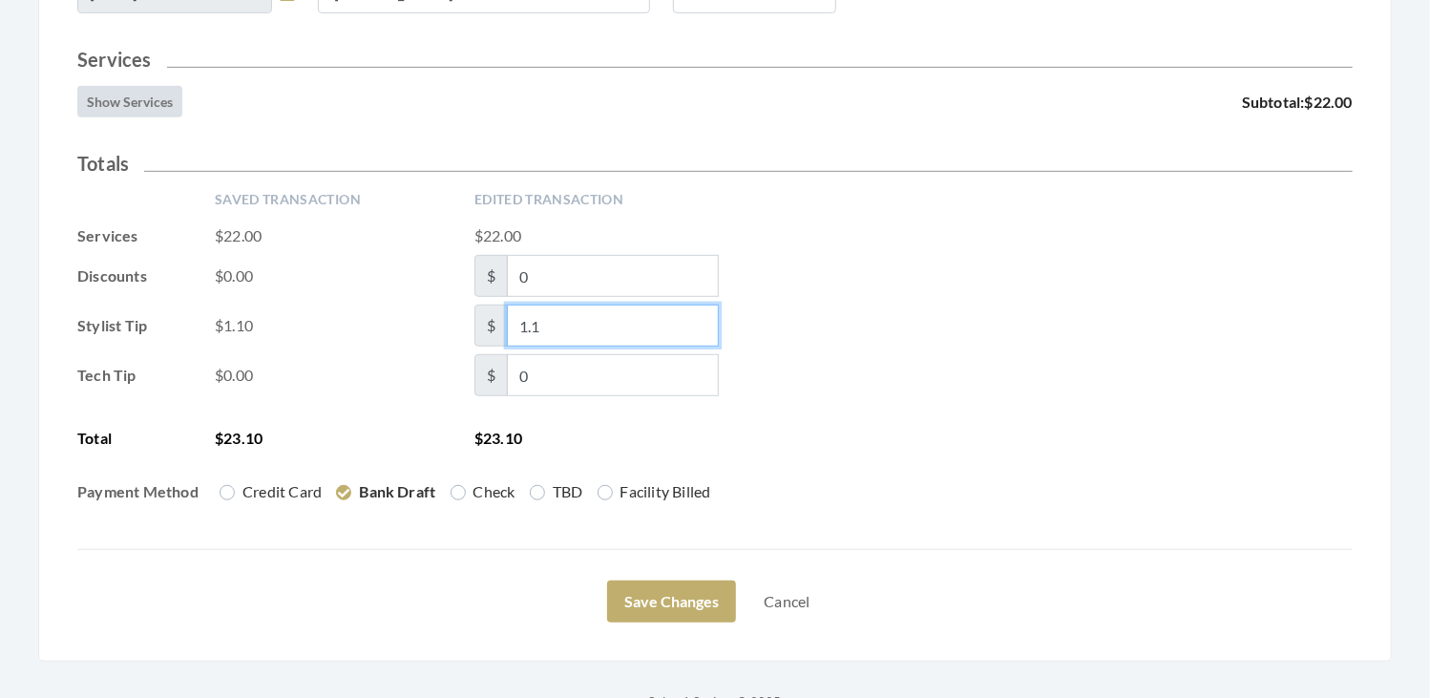
drag, startPoint x: 555, startPoint y: 331, endPoint x: 499, endPoint y: 321, distance: 56.3
click at [499, 321] on span "$ 1.1" at bounding box center [596, 325] width 244 height 42
type input "5.50"
click at [944, 345] on div "Saved Transaction Edited Transaction Services $22.00 $22.00 Discounts $0.00 $ 0…" at bounding box center [714, 354] width 1275 height 328
click at [680, 598] on button "Save Changes" at bounding box center [671, 601] width 129 height 42
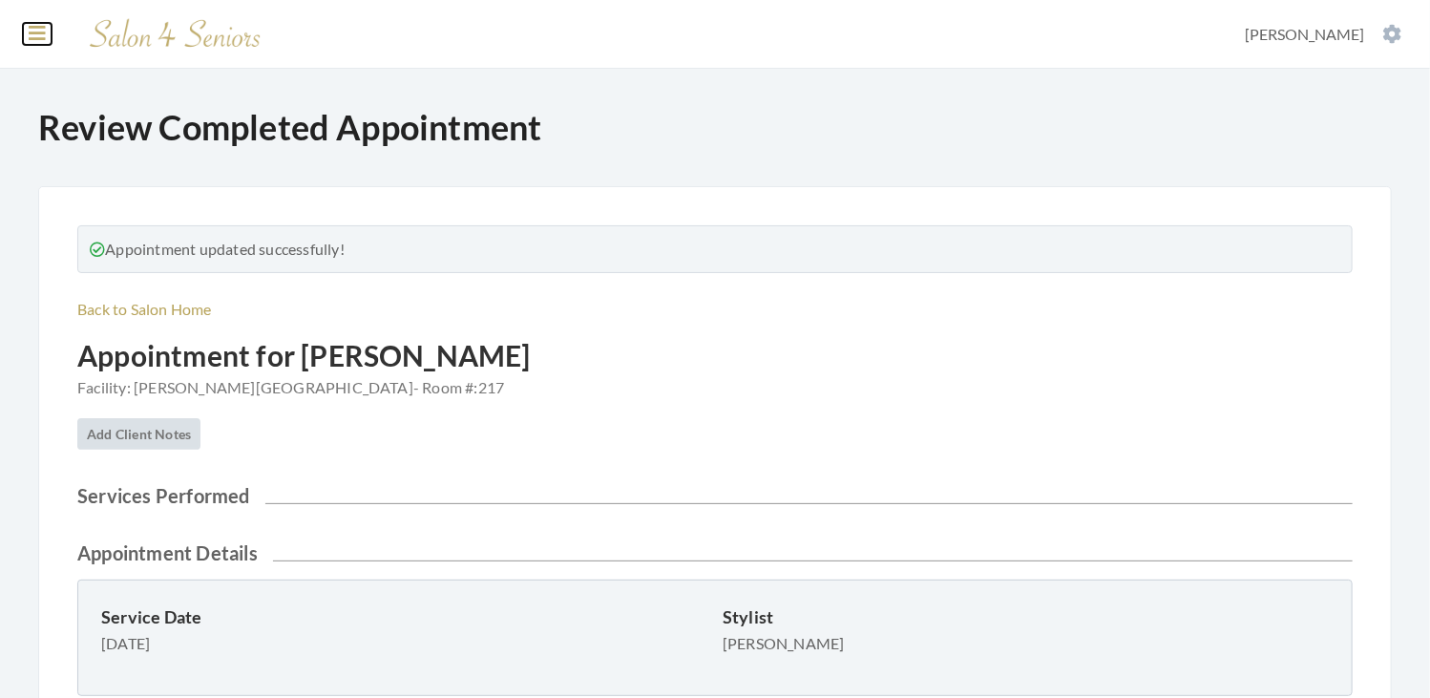
click at [42, 29] on icon at bounding box center [37, 33] width 17 height 19
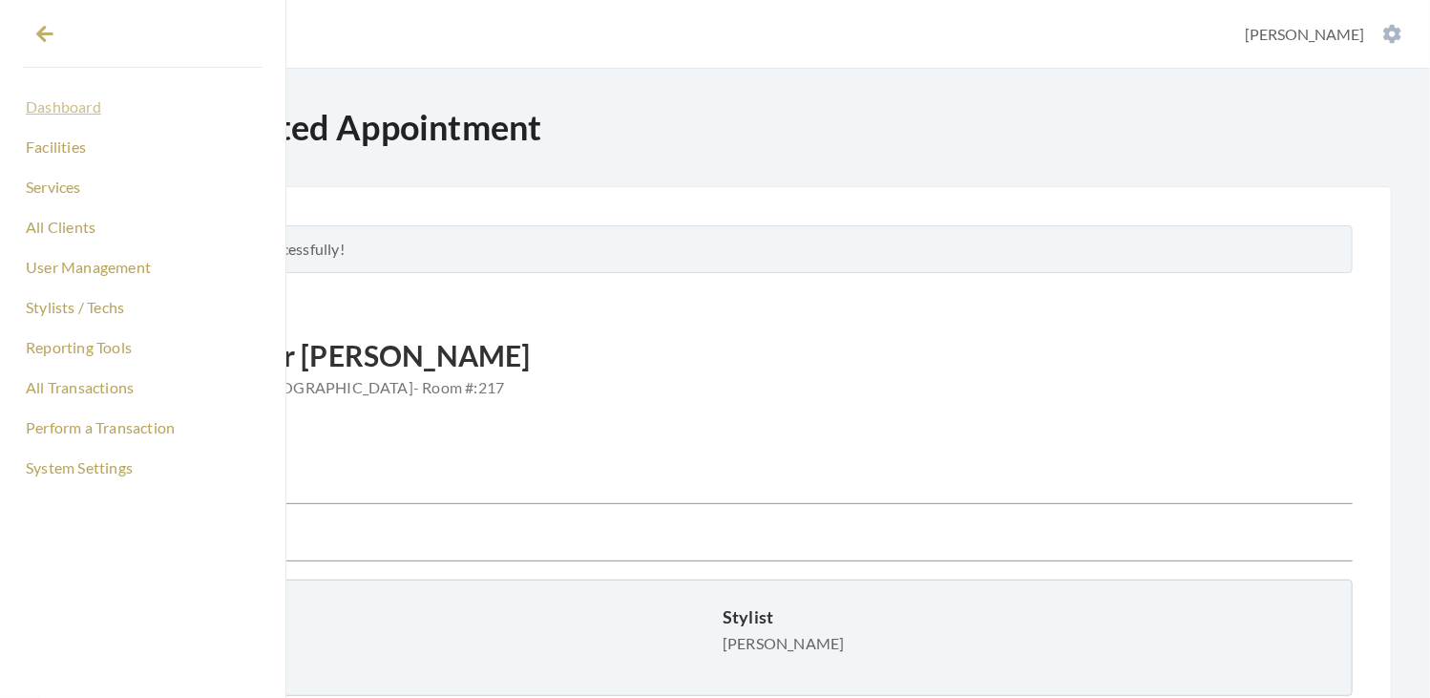
click at [84, 115] on link "Dashboard" at bounding box center [143, 107] width 240 height 32
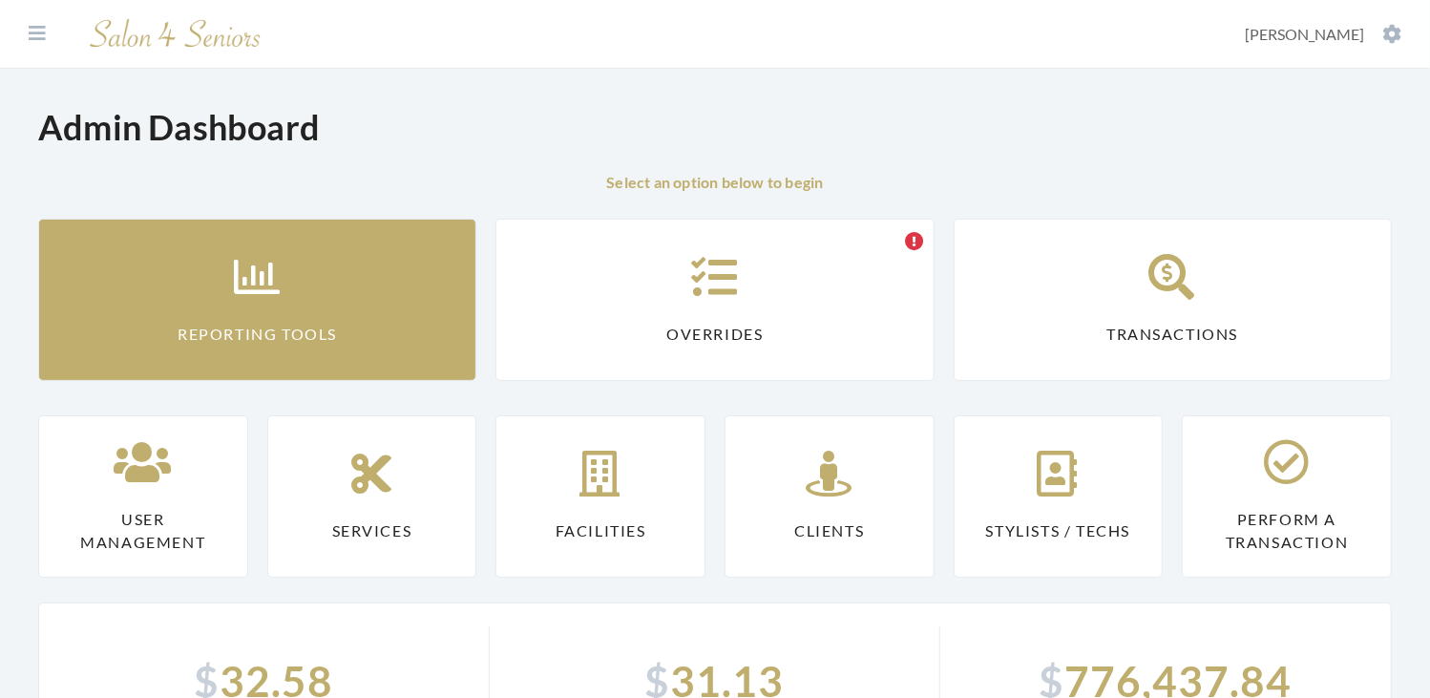
click at [298, 241] on link "Reporting Tools" at bounding box center [257, 300] width 438 height 162
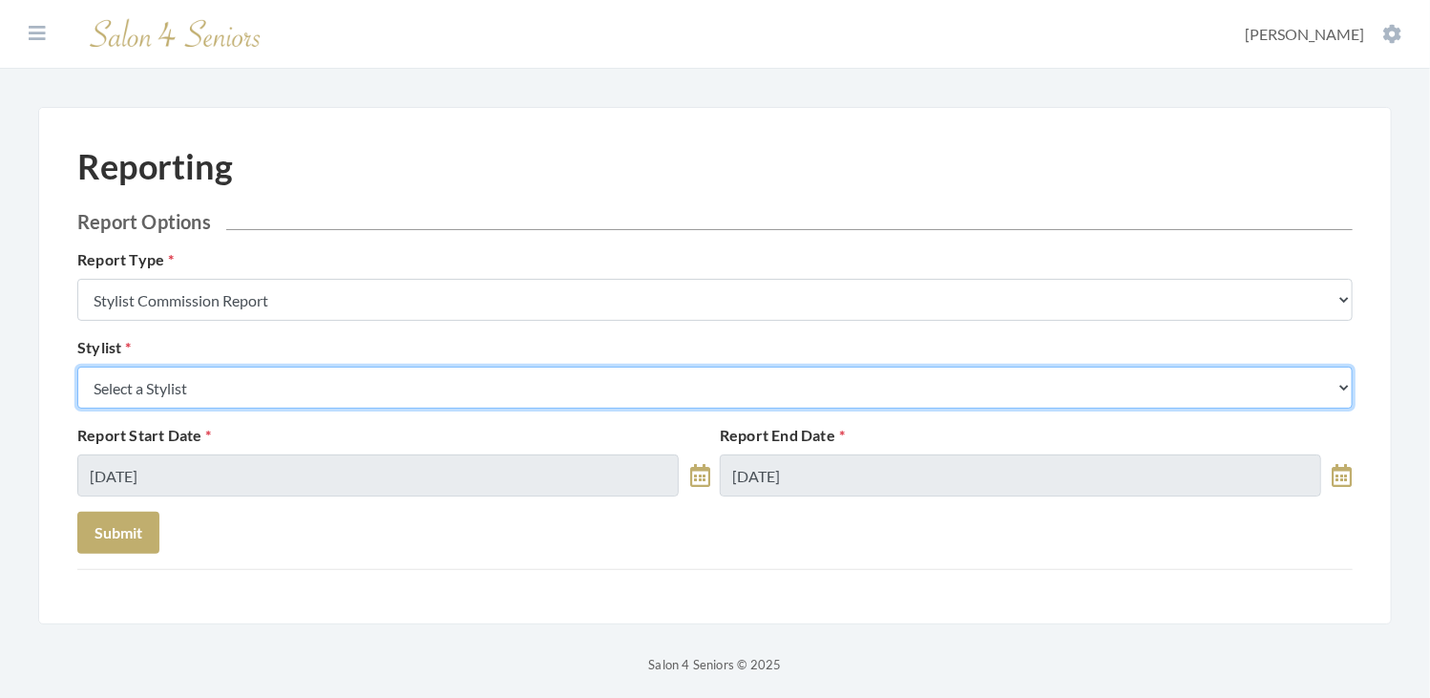
click at [445, 387] on select "Select a Stylist [PERSON_NAME] [PERSON_NAME] [PERSON_NAME] [PERSON_NAME] [PERSO…" at bounding box center [714, 387] width 1275 height 42
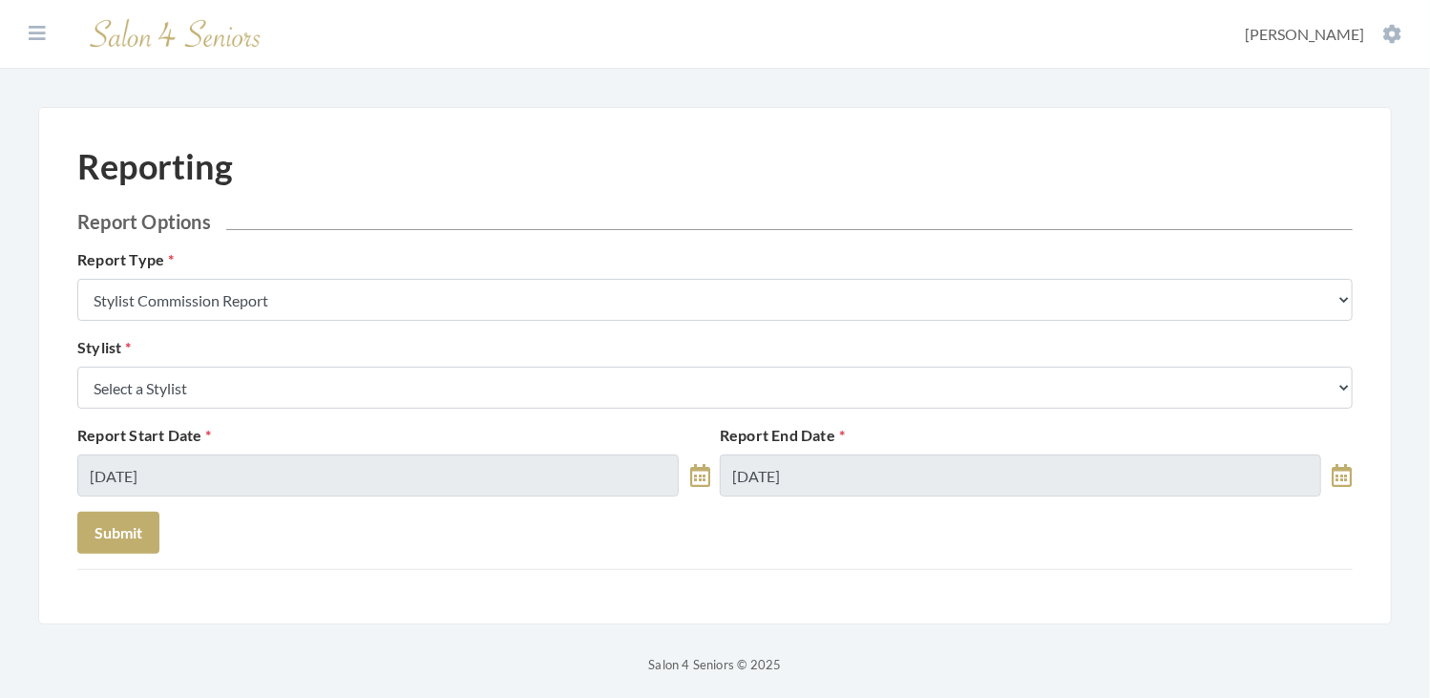
click at [46, 270] on div "Reporting Report Options Report Type Stylist Commission Report Tech Payroll Rep…" at bounding box center [714, 365] width 1353 height 517
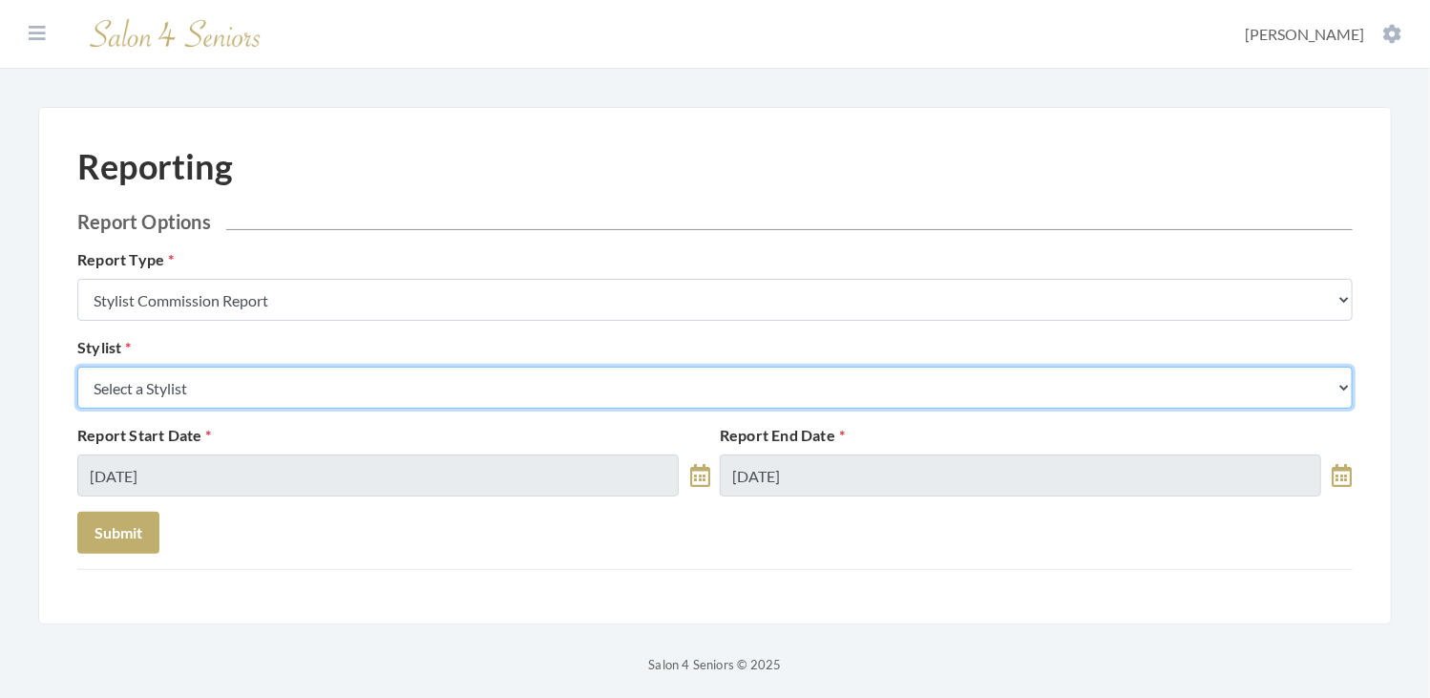
click at [302, 377] on select "Select a Stylist [PERSON_NAME] [PERSON_NAME] [PERSON_NAME] [PERSON_NAME] [PERSO…" at bounding box center [714, 387] width 1275 height 42
select select "180"
click at [77, 366] on select "Select a Stylist Alaina Krumm Alisha Teasley Anna White Ashley Venable Cassie B…" at bounding box center [714, 387] width 1275 height 42
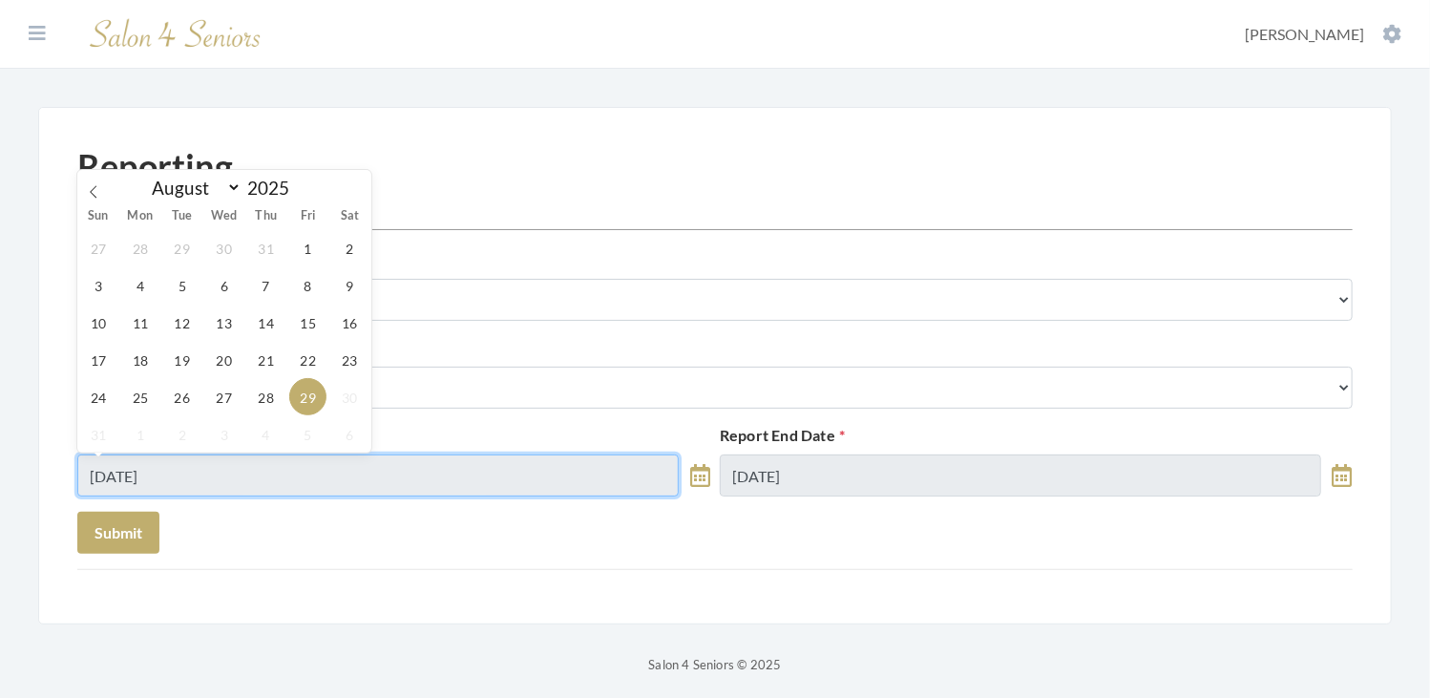
click at [279, 482] on input "08/29/2025" at bounding box center [377, 475] width 601 height 42
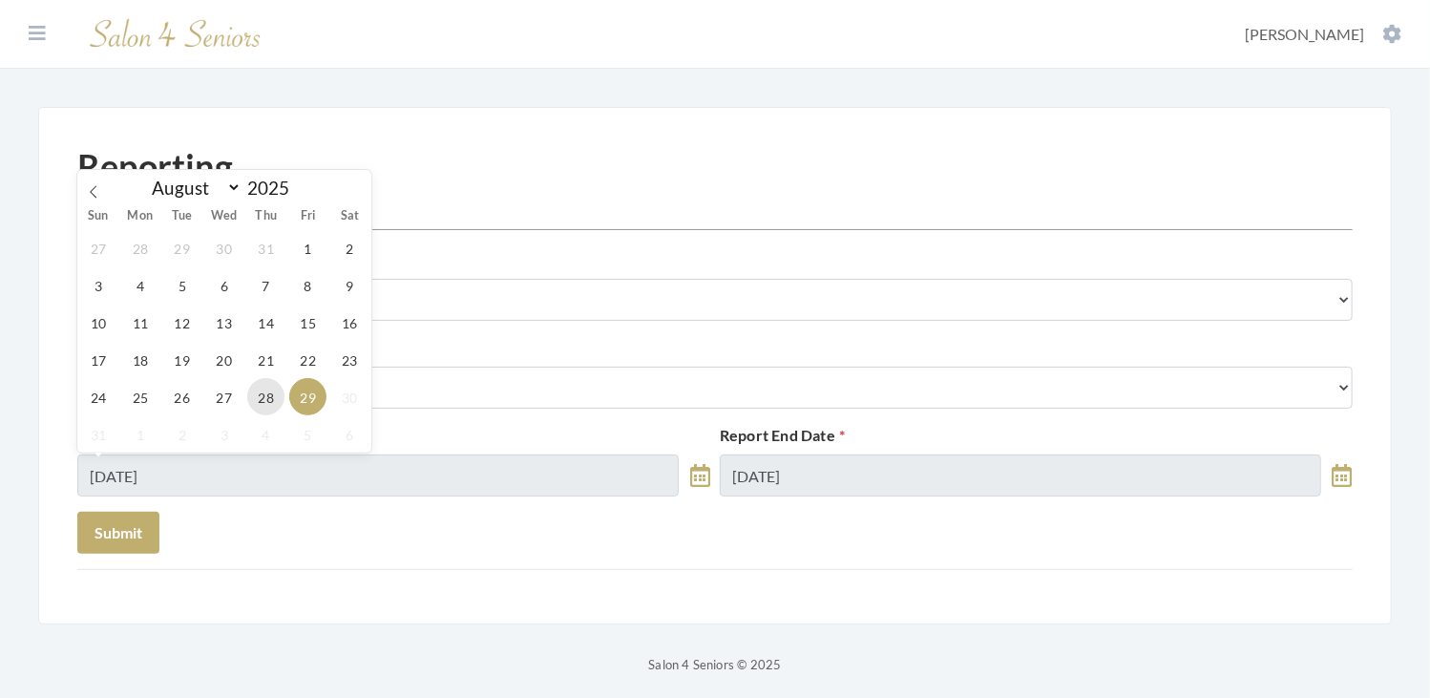
click at [265, 396] on span "28" at bounding box center [265, 396] width 37 height 37
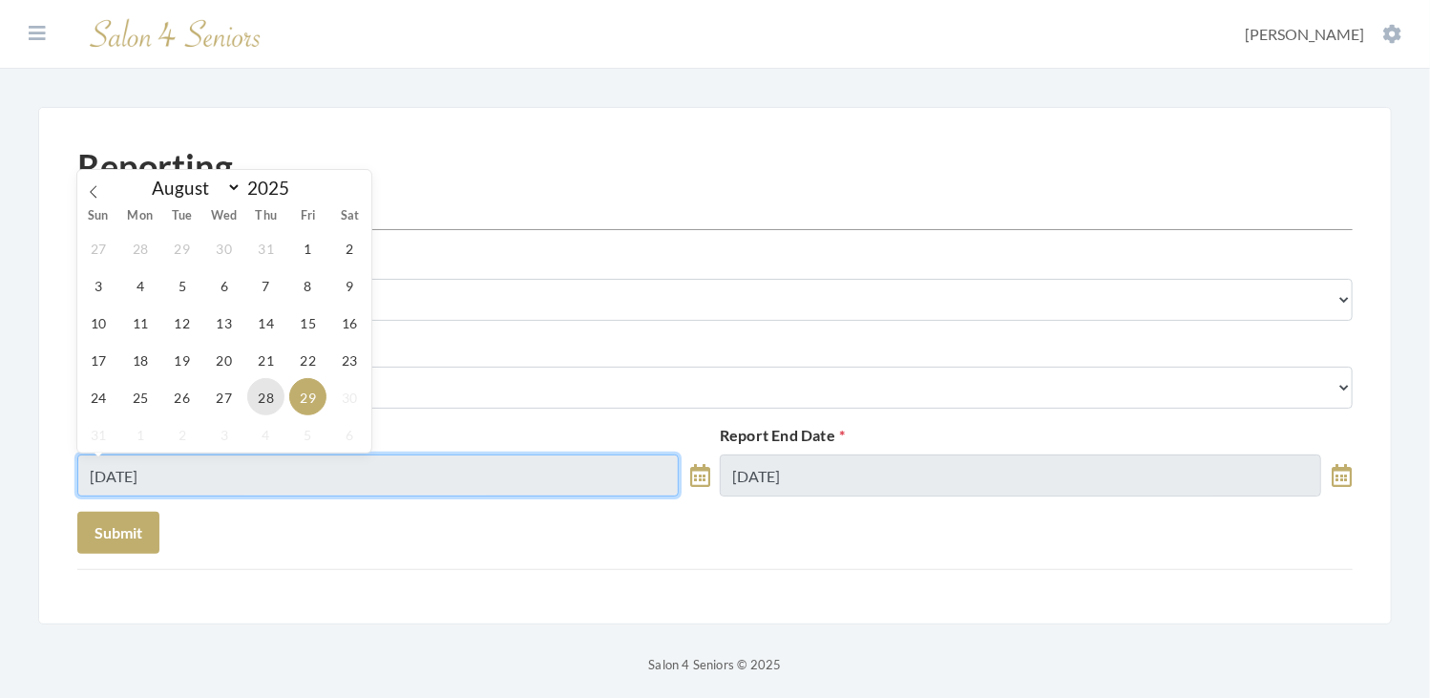
type input "[DATE]"
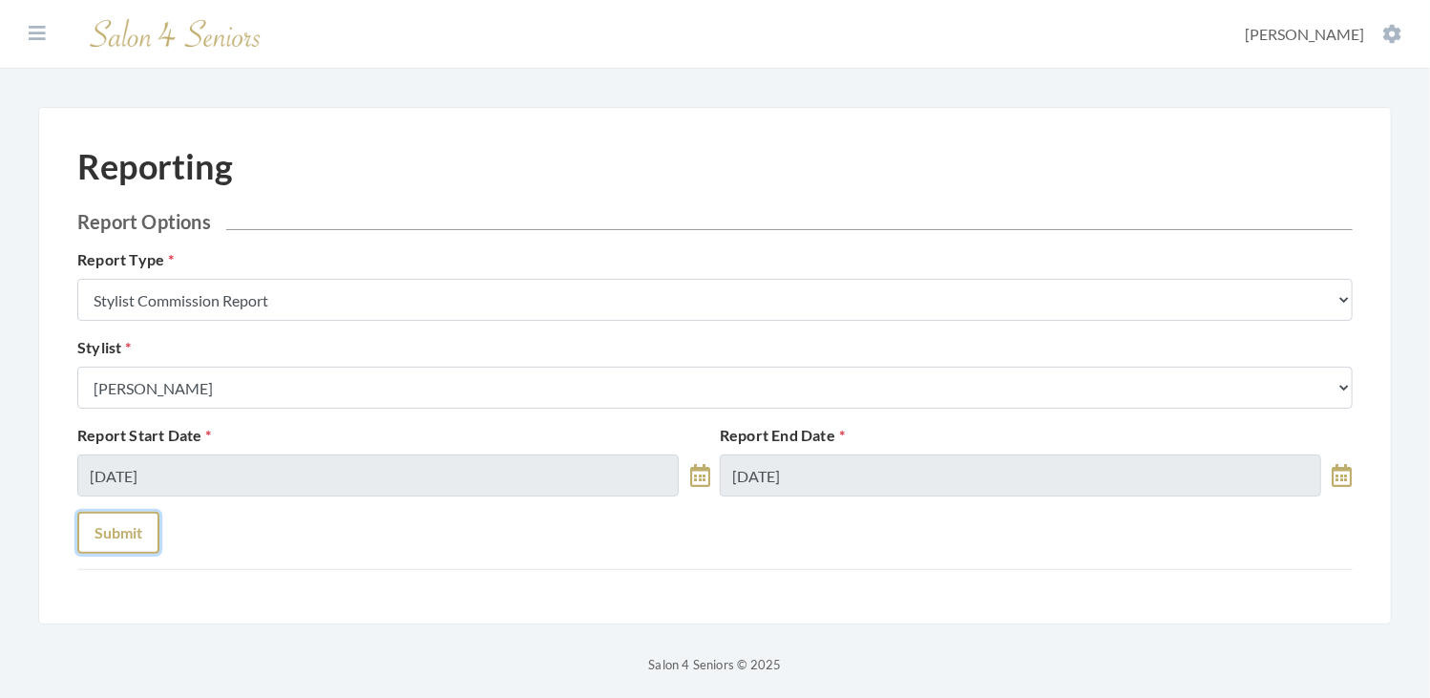
click at [111, 541] on button "Submit" at bounding box center [118, 533] width 82 height 42
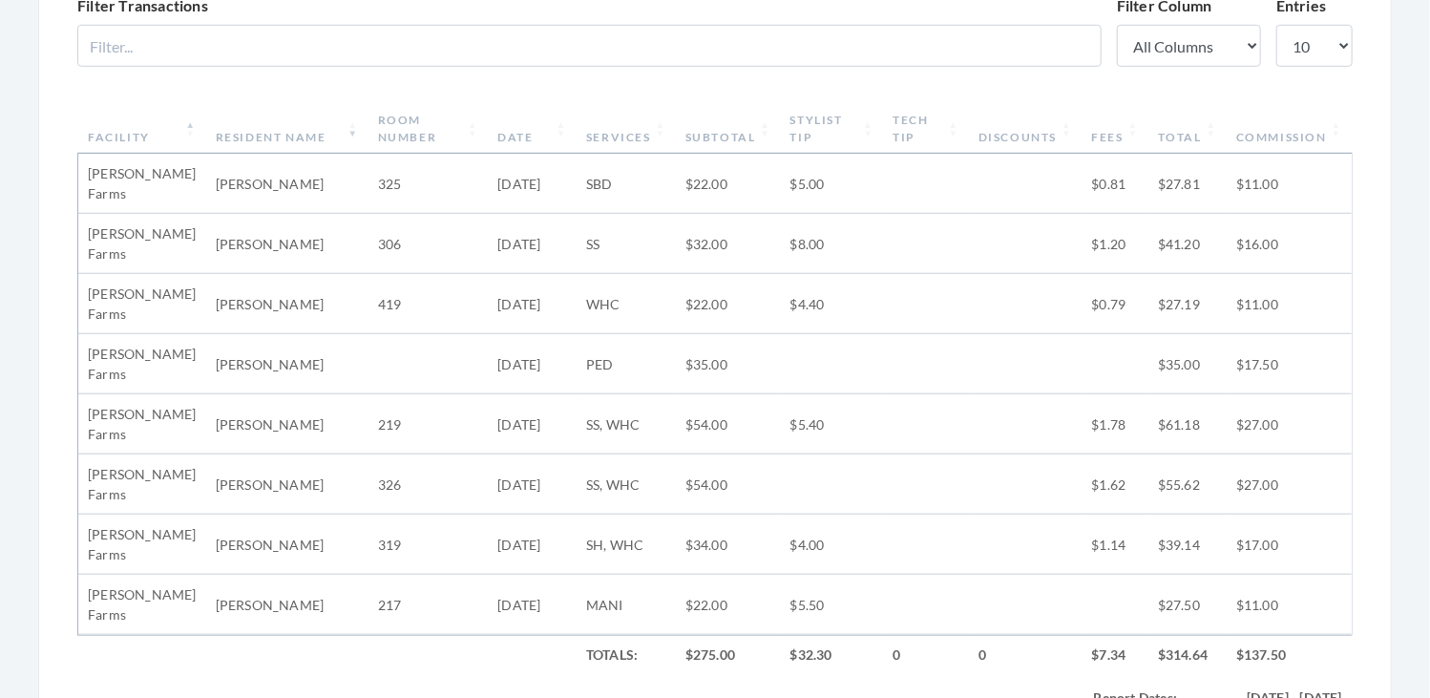
scroll to position [664, 0]
click at [808, 117] on th "Stylist Tip" at bounding box center [832, 132] width 103 height 50
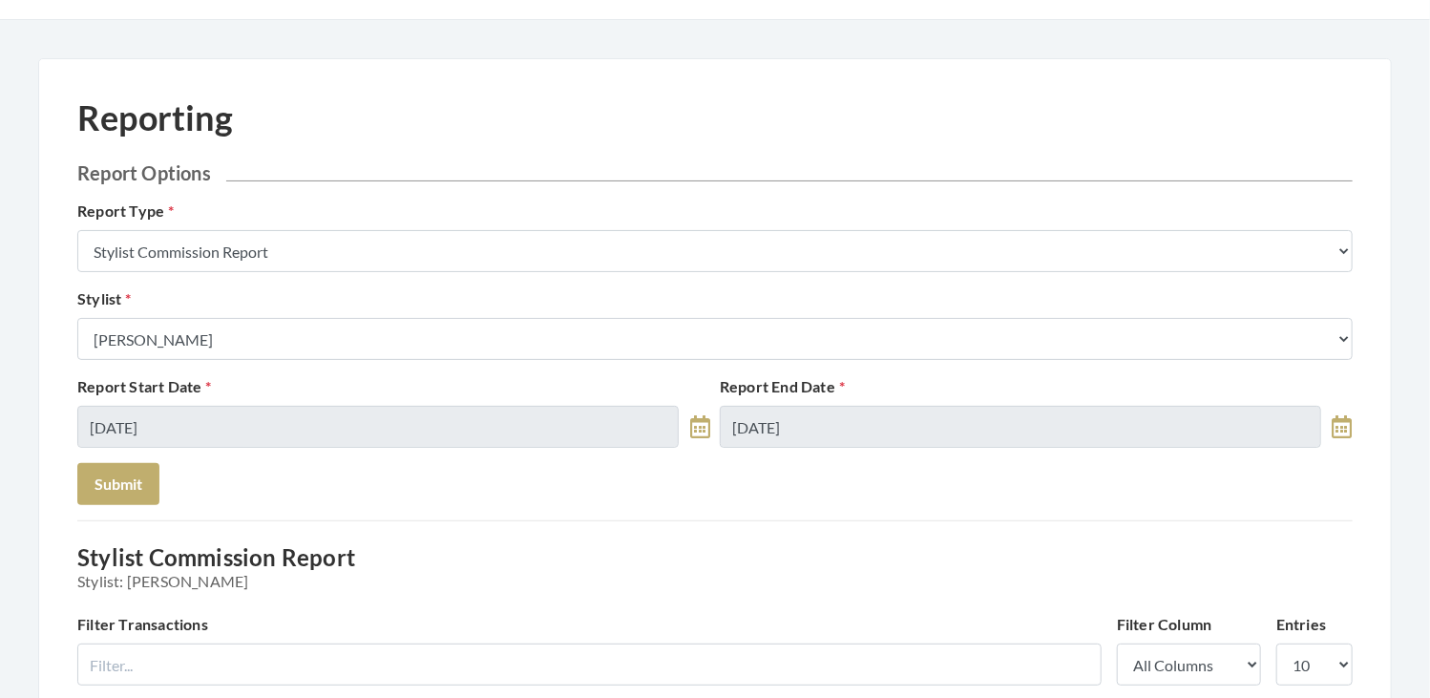
scroll to position [26, 0]
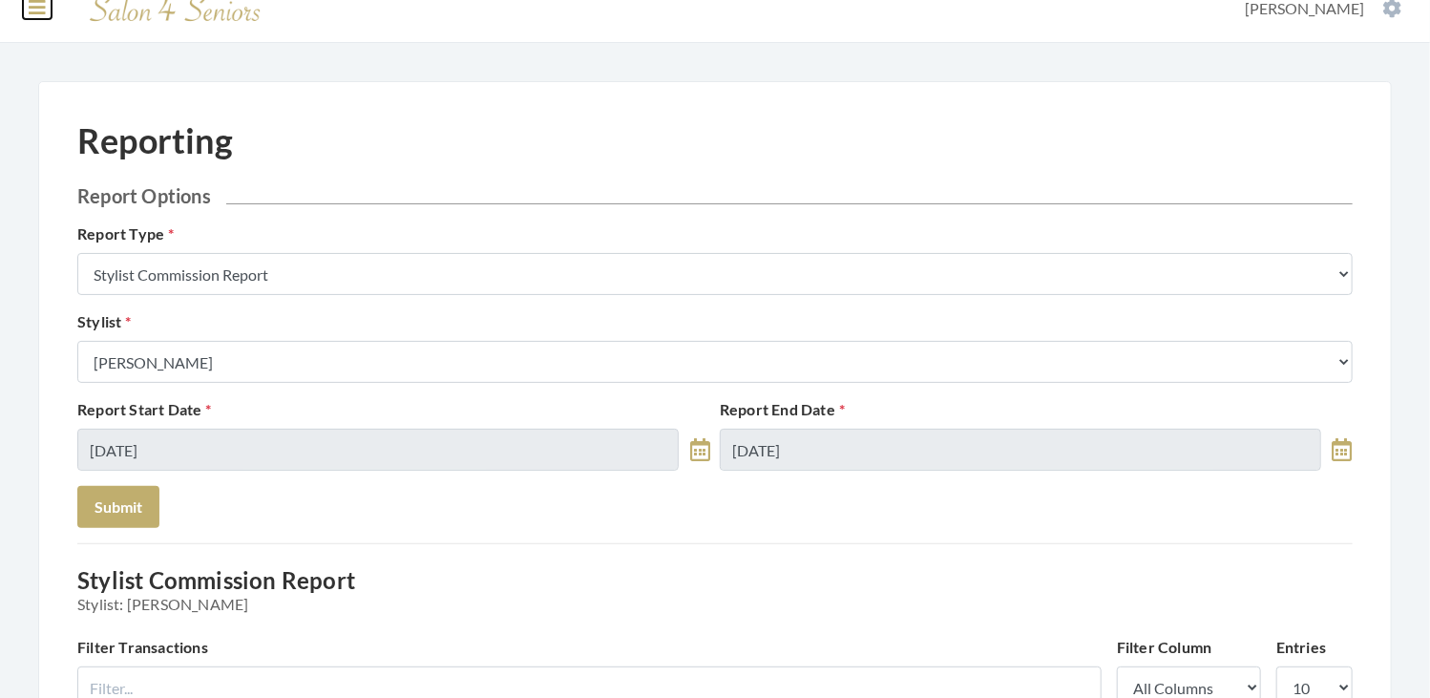
click at [32, 11] on icon at bounding box center [37, 7] width 17 height 19
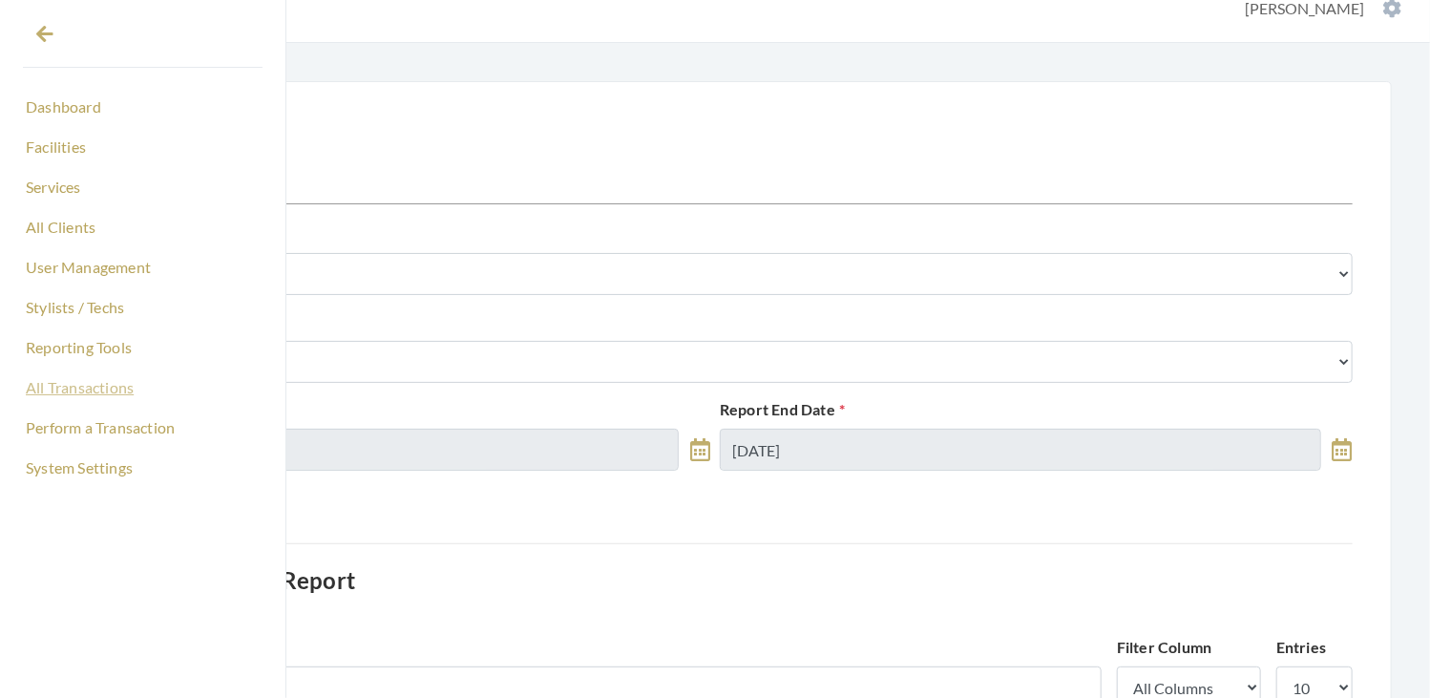
click at [94, 385] on link "All Transactions" at bounding box center [143, 387] width 240 height 32
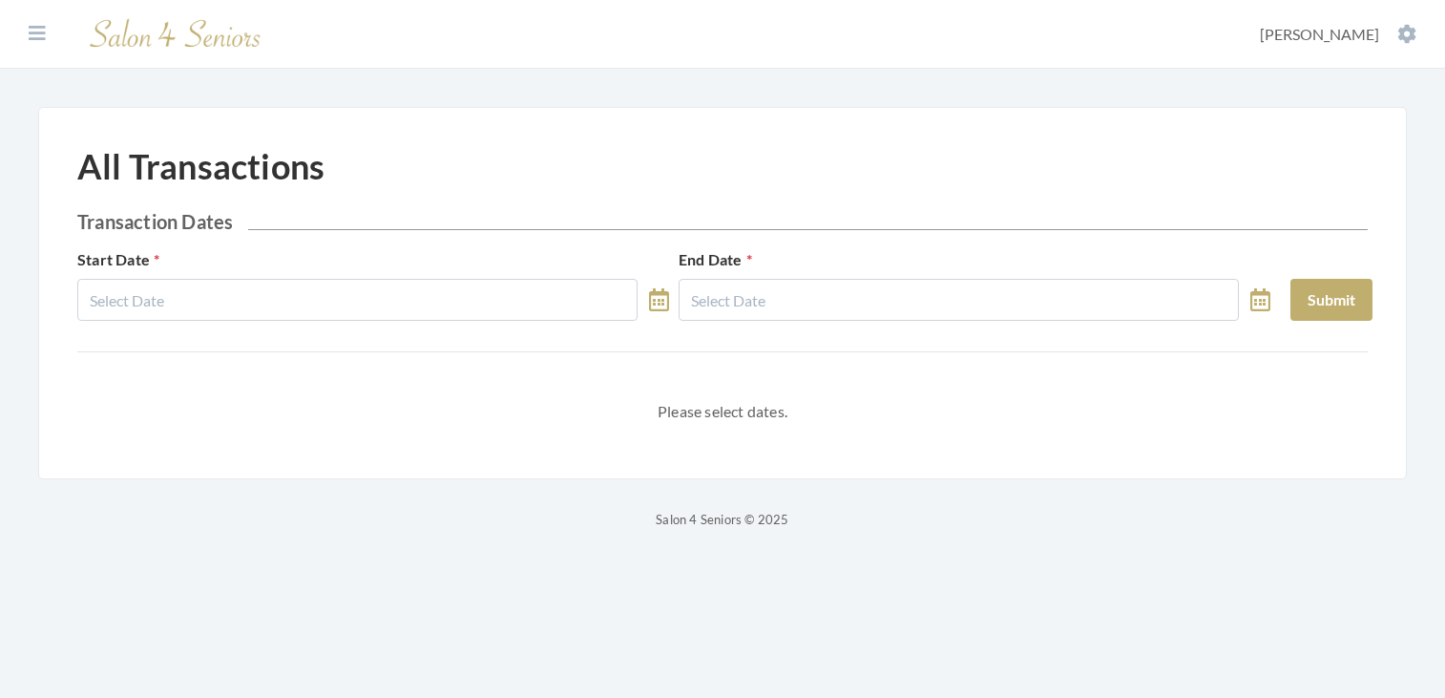
select select "7"
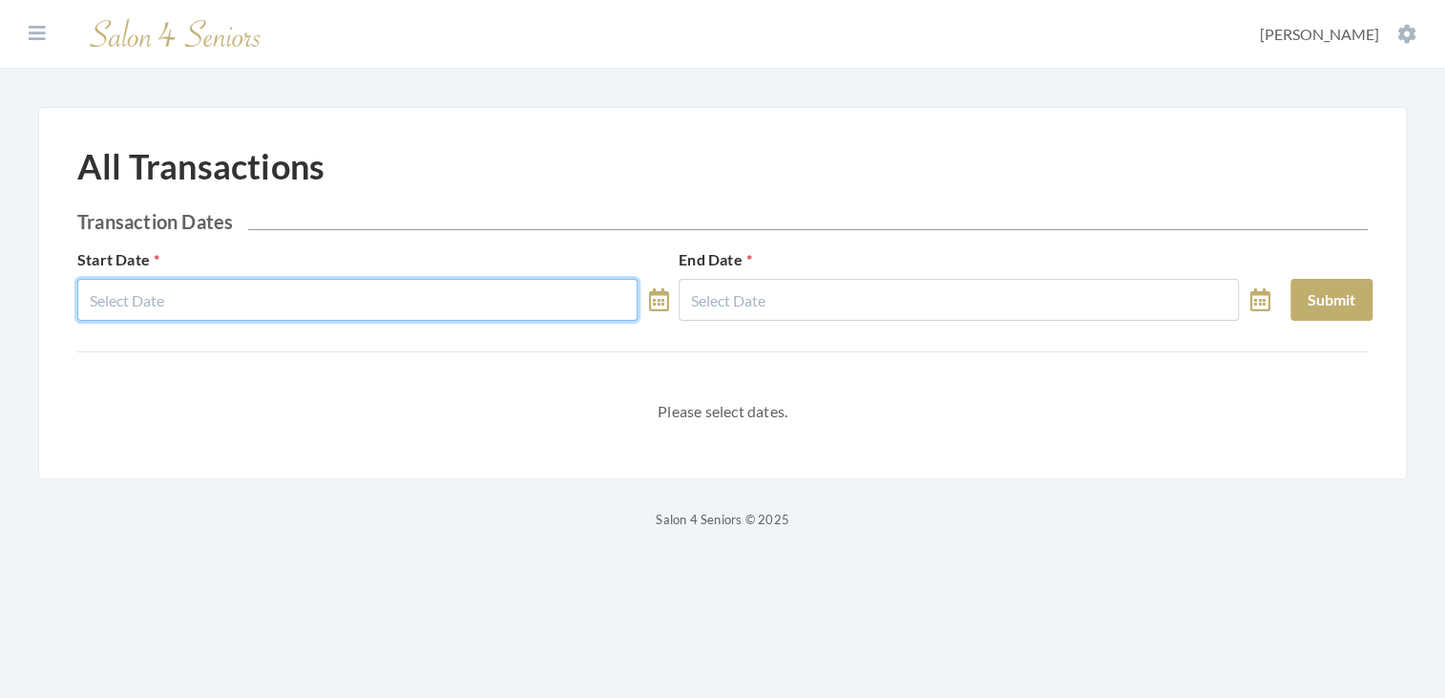
click at [336, 302] on input "text" at bounding box center [357, 300] width 560 height 42
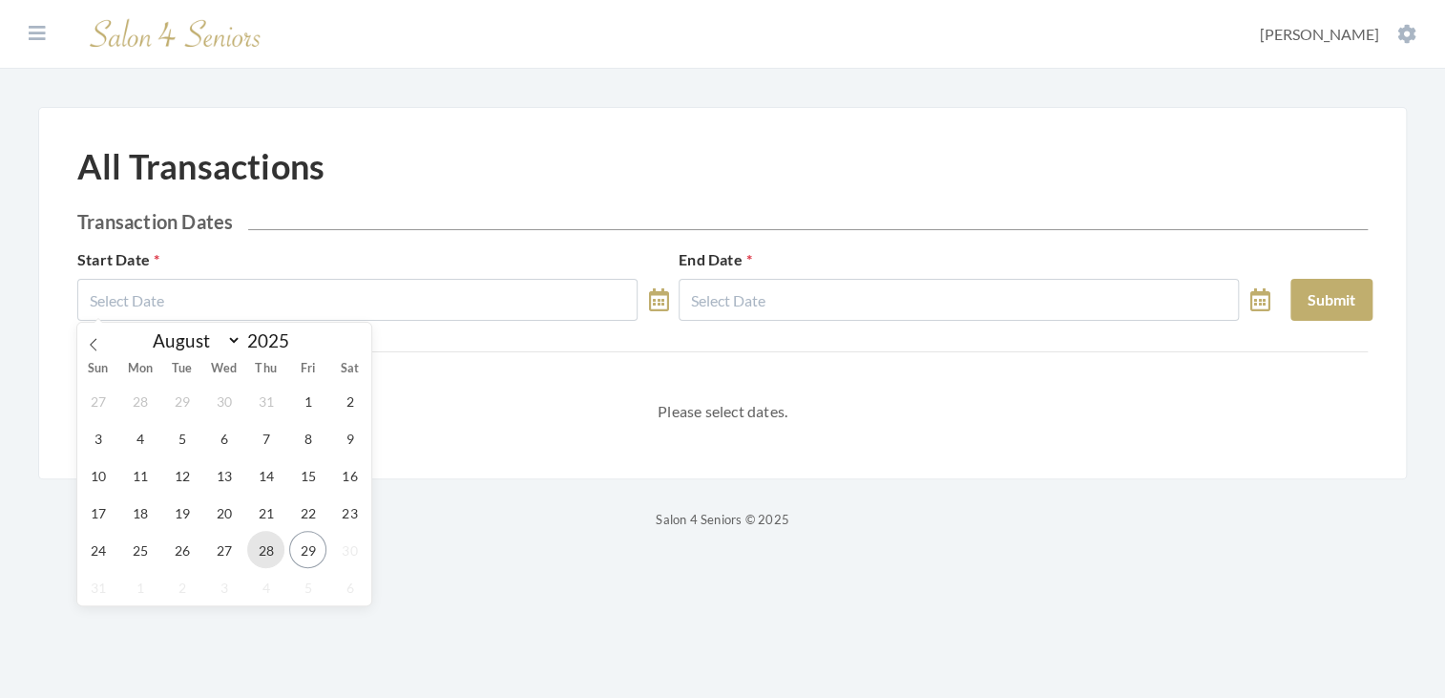
click at [263, 545] on span "28" at bounding box center [265, 549] width 37 height 37
type input "[DATE]"
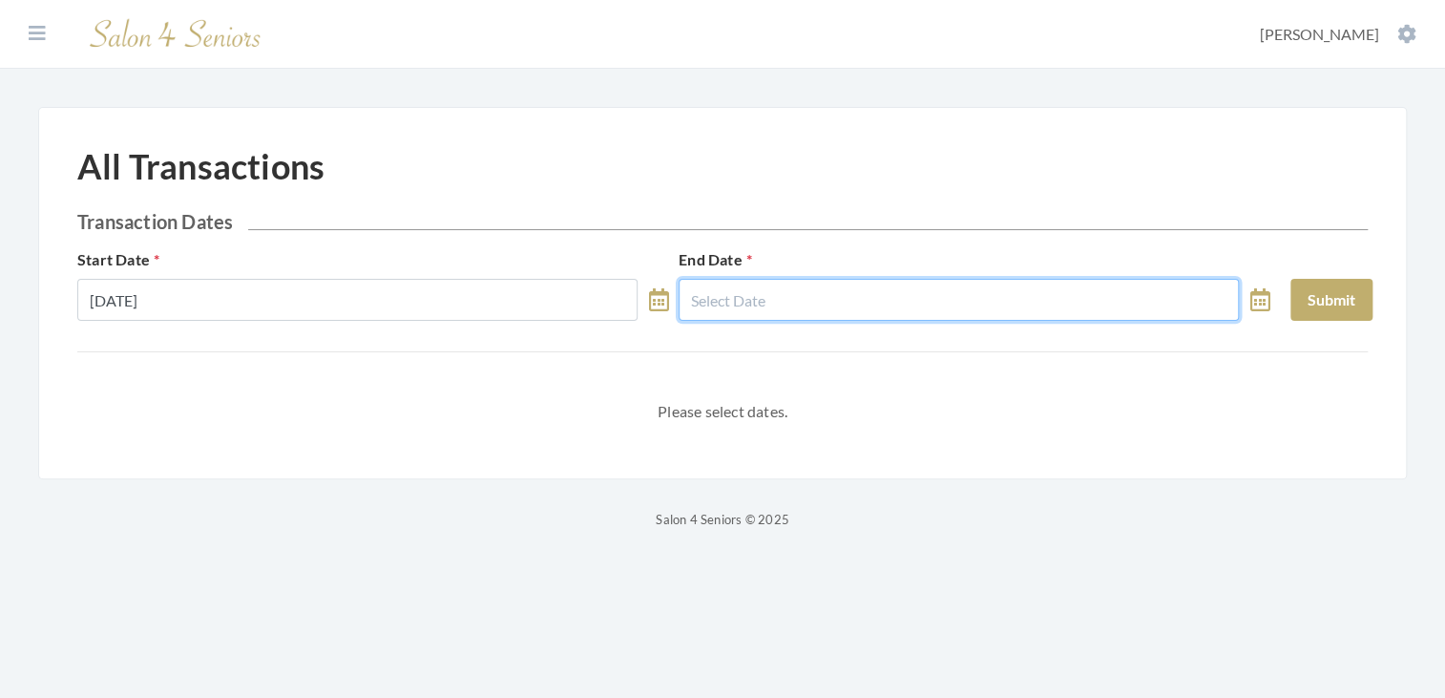
click at [792, 307] on input "text" at bounding box center [959, 300] width 560 height 42
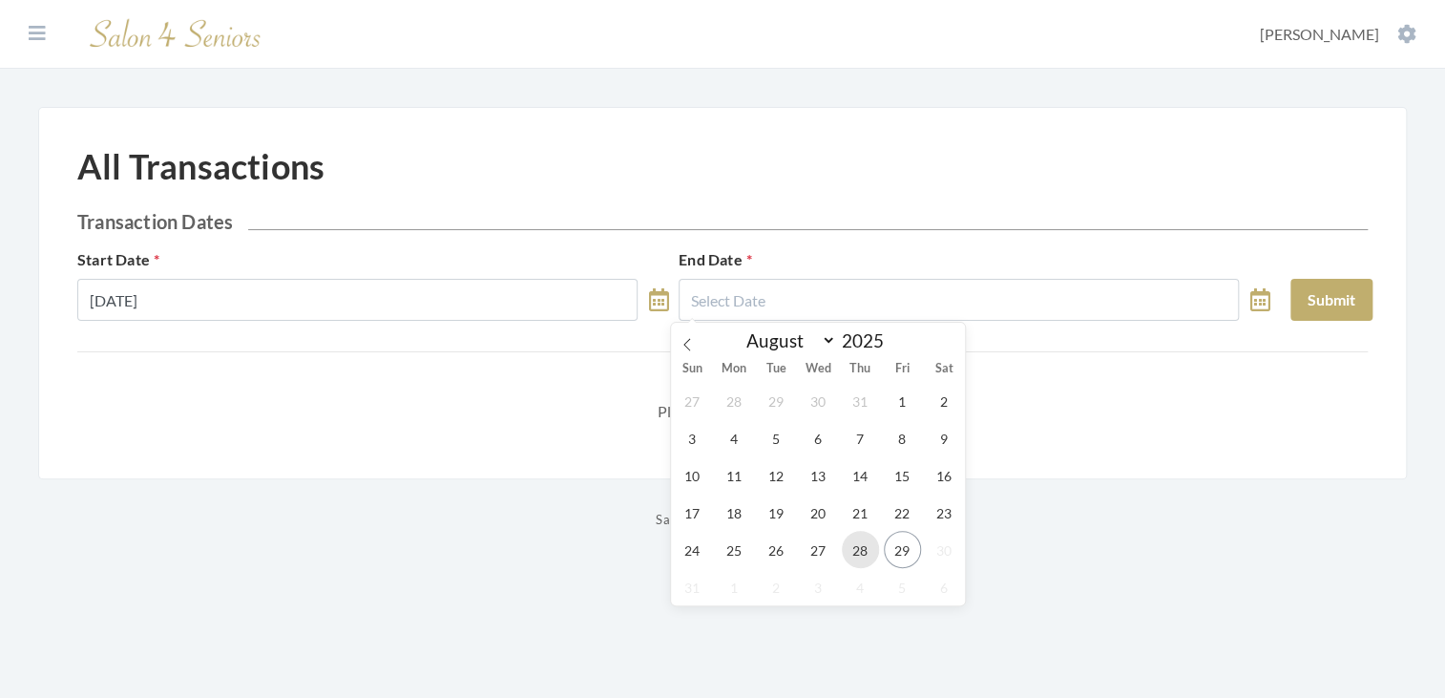
click at [856, 549] on span "28" at bounding box center [860, 549] width 37 height 37
type input "[DATE]"
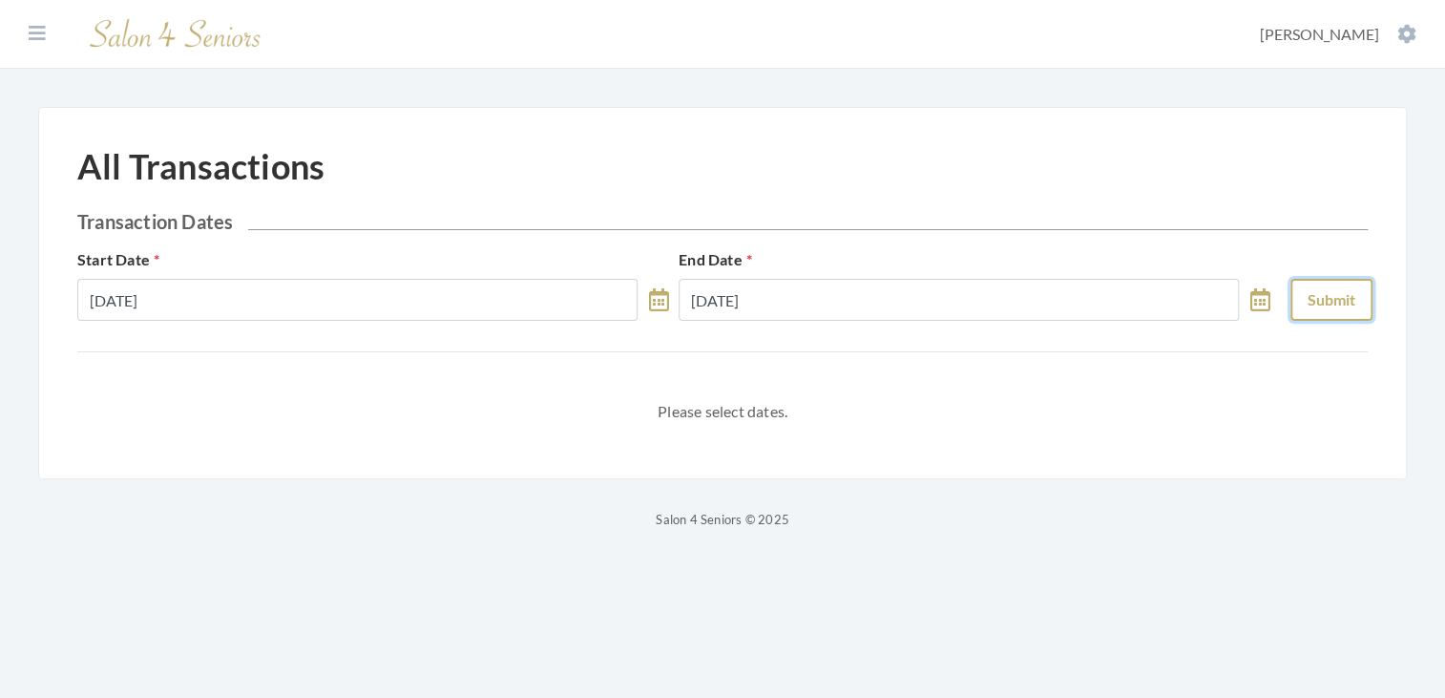
click at [1291, 298] on button "Submit" at bounding box center [1331, 300] width 82 height 42
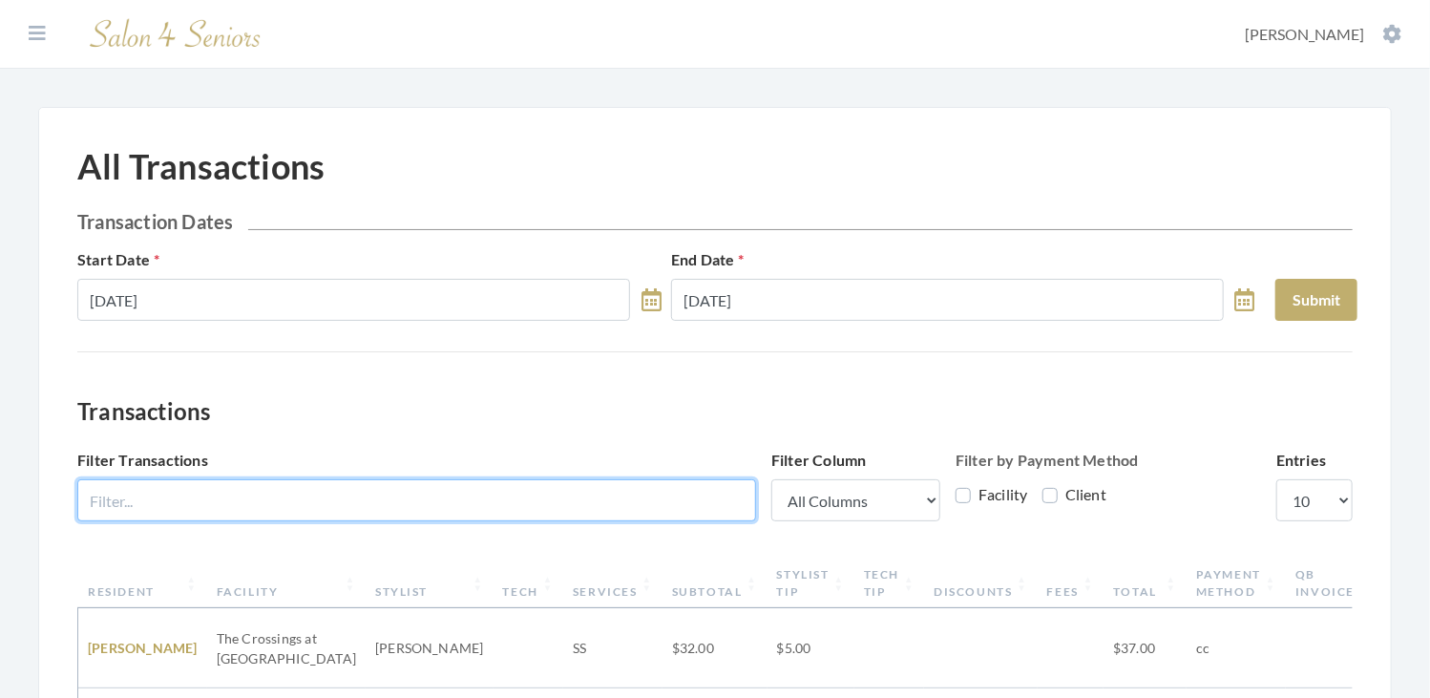
click at [514, 490] on input "Filter Transactions" at bounding box center [416, 500] width 679 height 42
type input "garci"
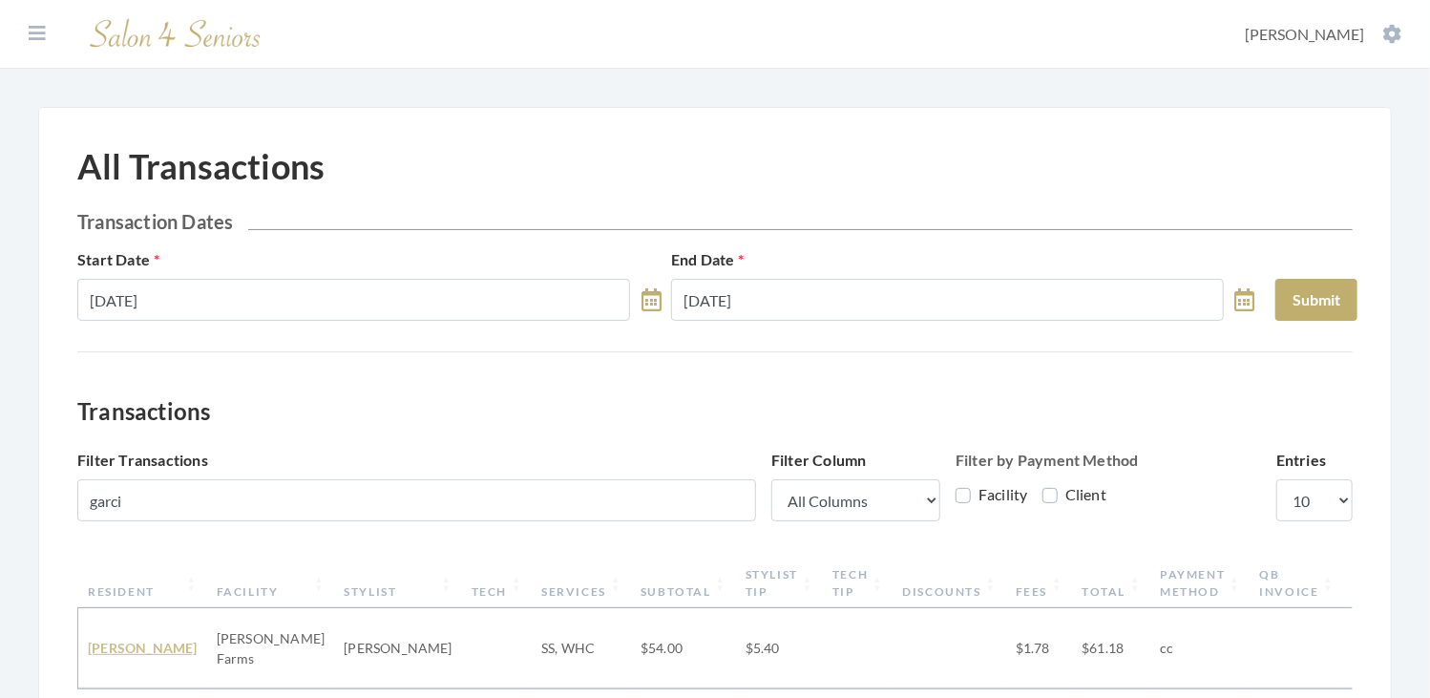
click at [120, 639] on link "MARIA GARCIA" at bounding box center [143, 647] width 110 height 16
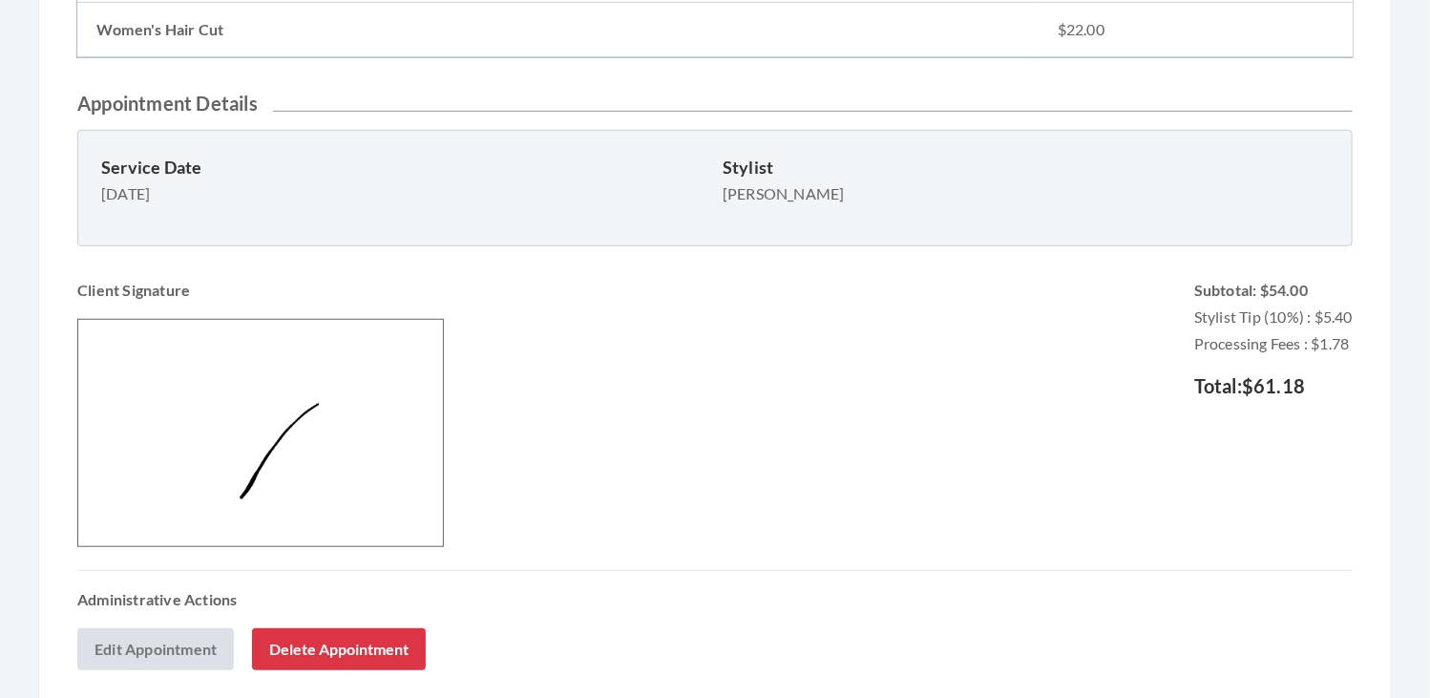
scroll to position [638, 0]
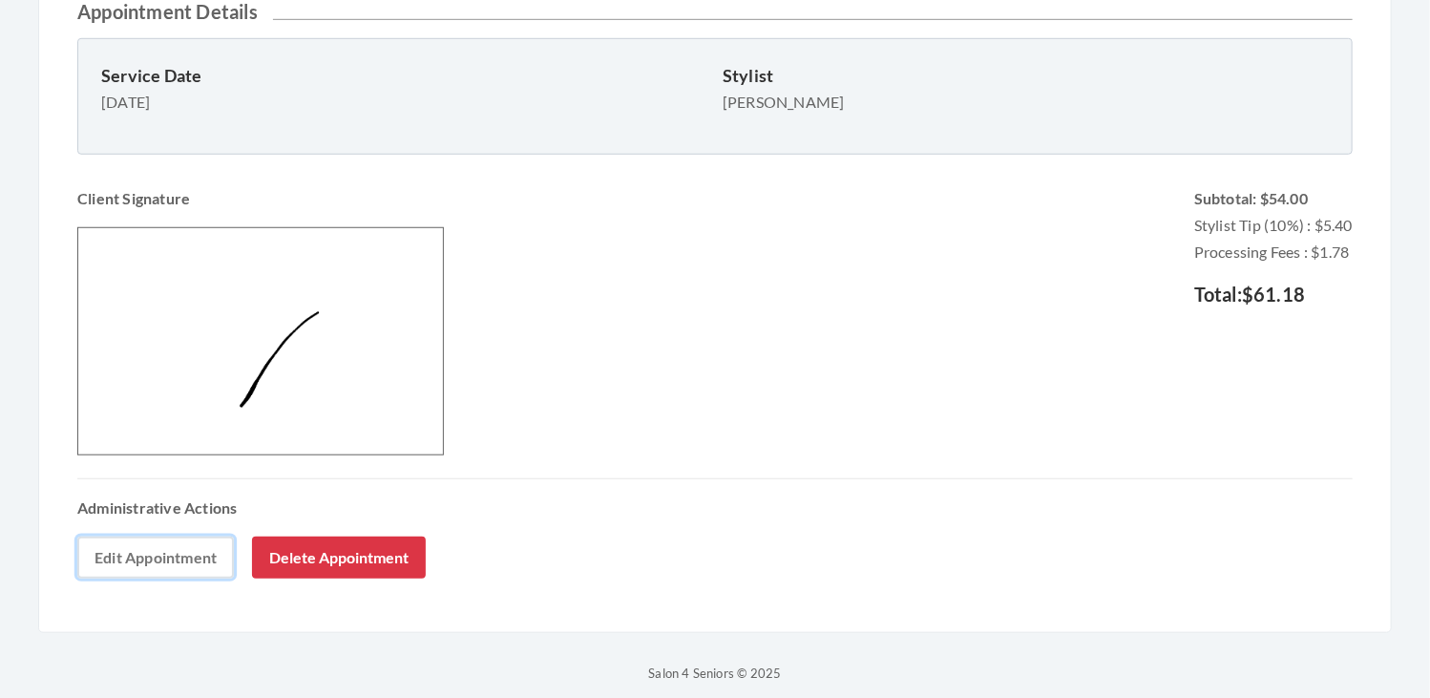
click at [185, 557] on link "Edit Appointment" at bounding box center [155, 557] width 157 height 42
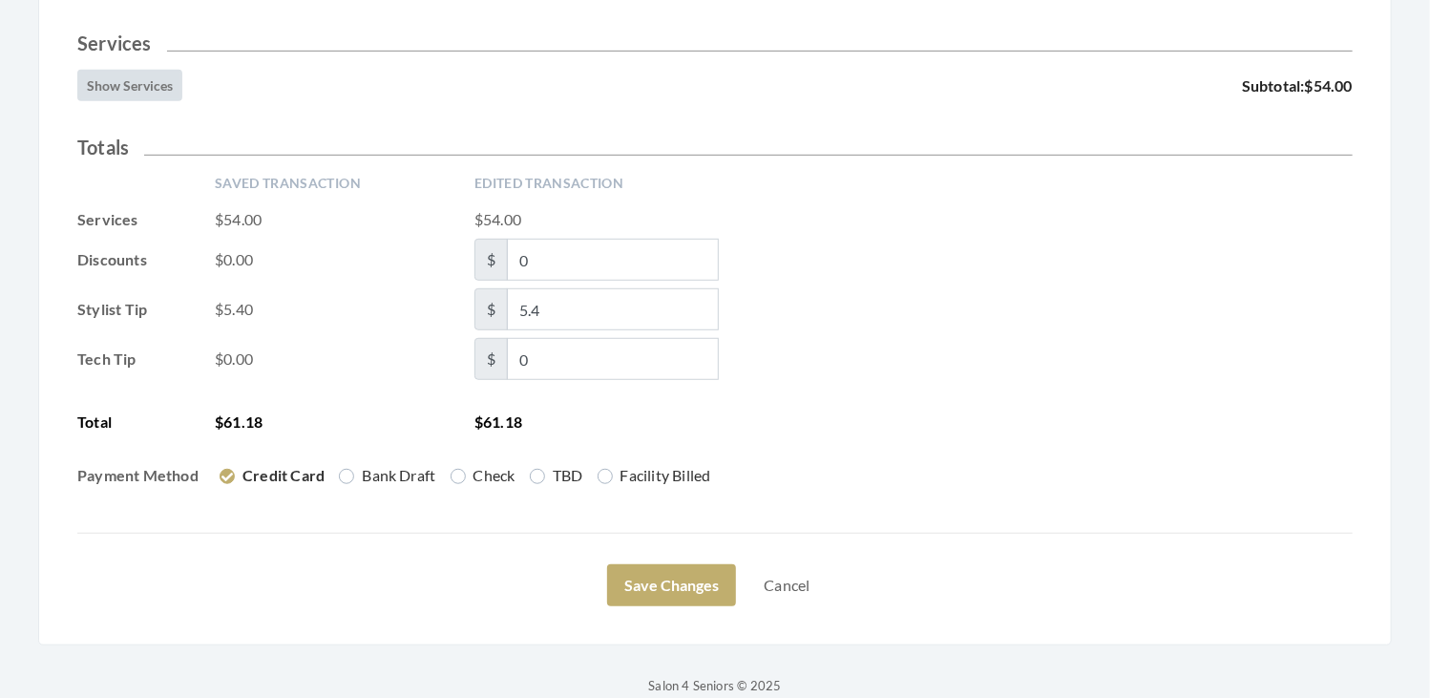
scroll to position [490, 0]
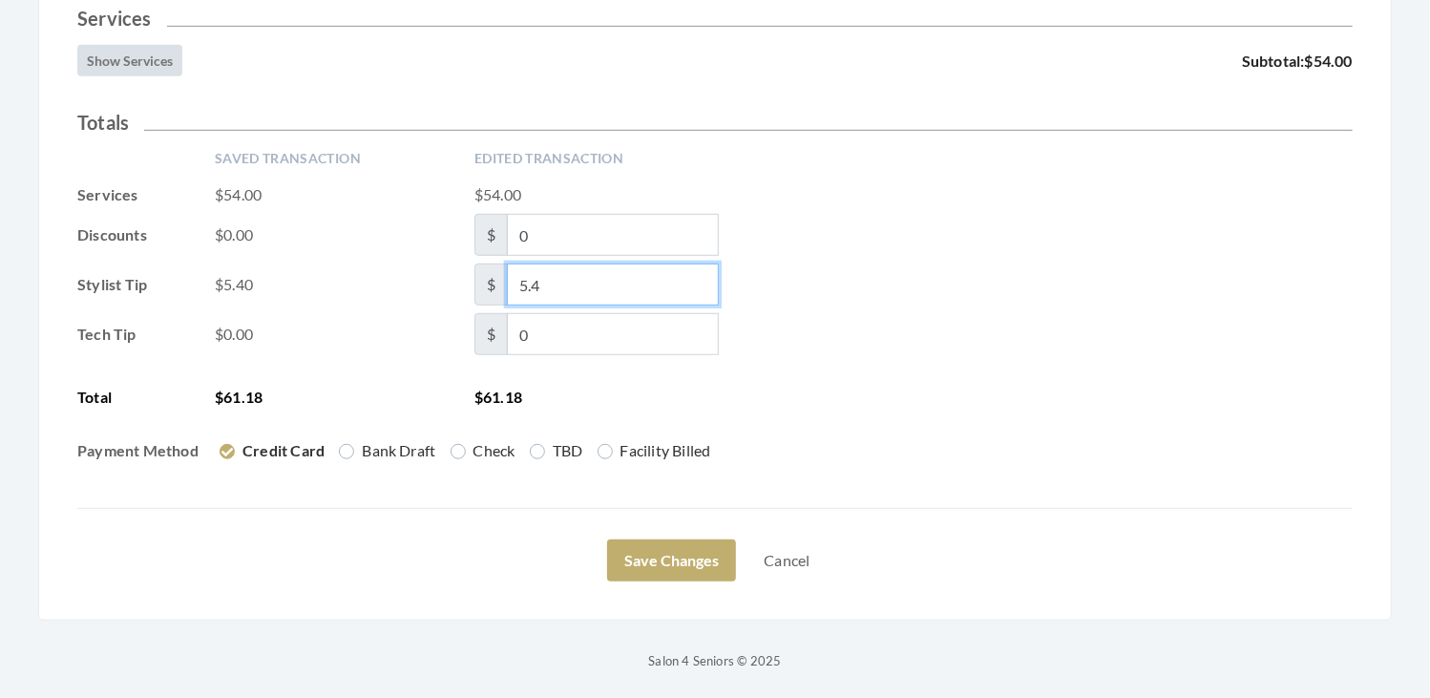
drag, startPoint x: 606, startPoint y: 278, endPoint x: 482, endPoint y: 269, distance: 124.4
click at [482, 269] on span "$ 5.4" at bounding box center [596, 284] width 244 height 42
type input "9.72"
click at [909, 352] on div "Tech Tip $0.00 $ 0" at bounding box center [714, 334] width 1275 height 42
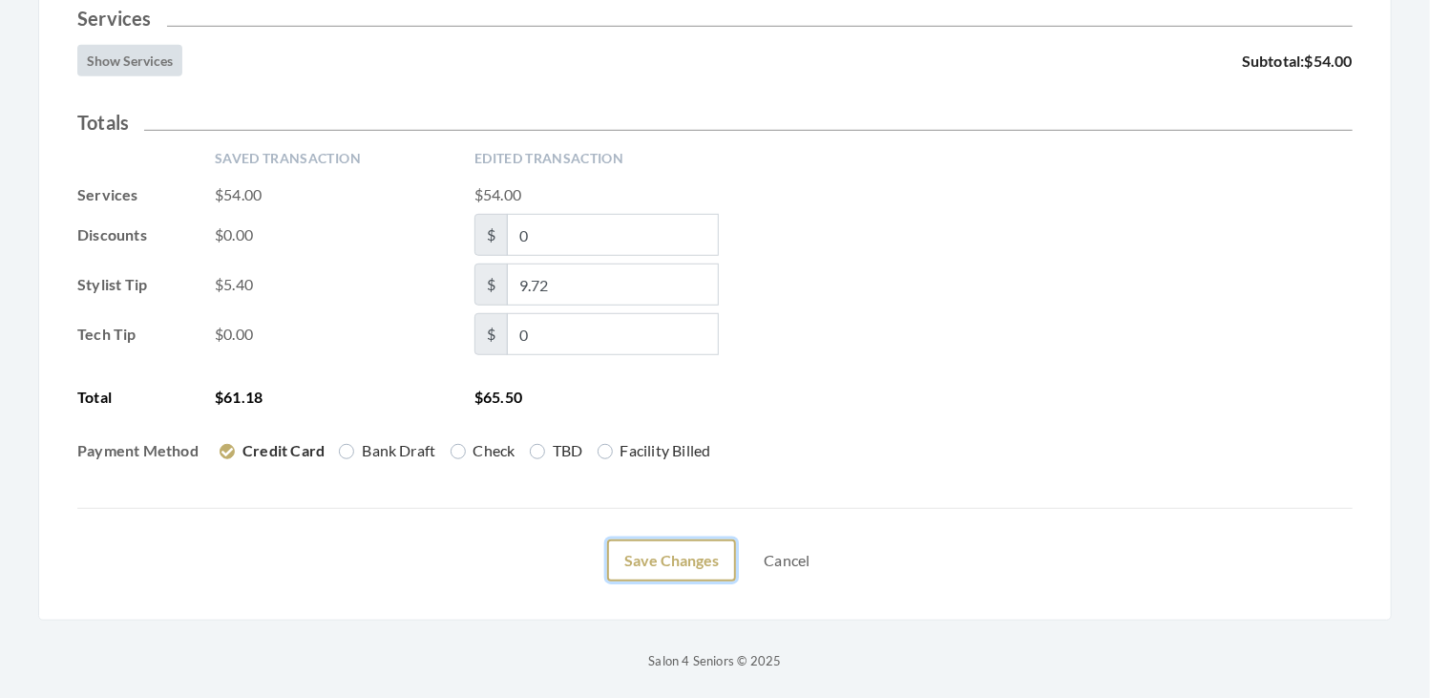
click at [696, 546] on button "Save Changes" at bounding box center [671, 560] width 129 height 42
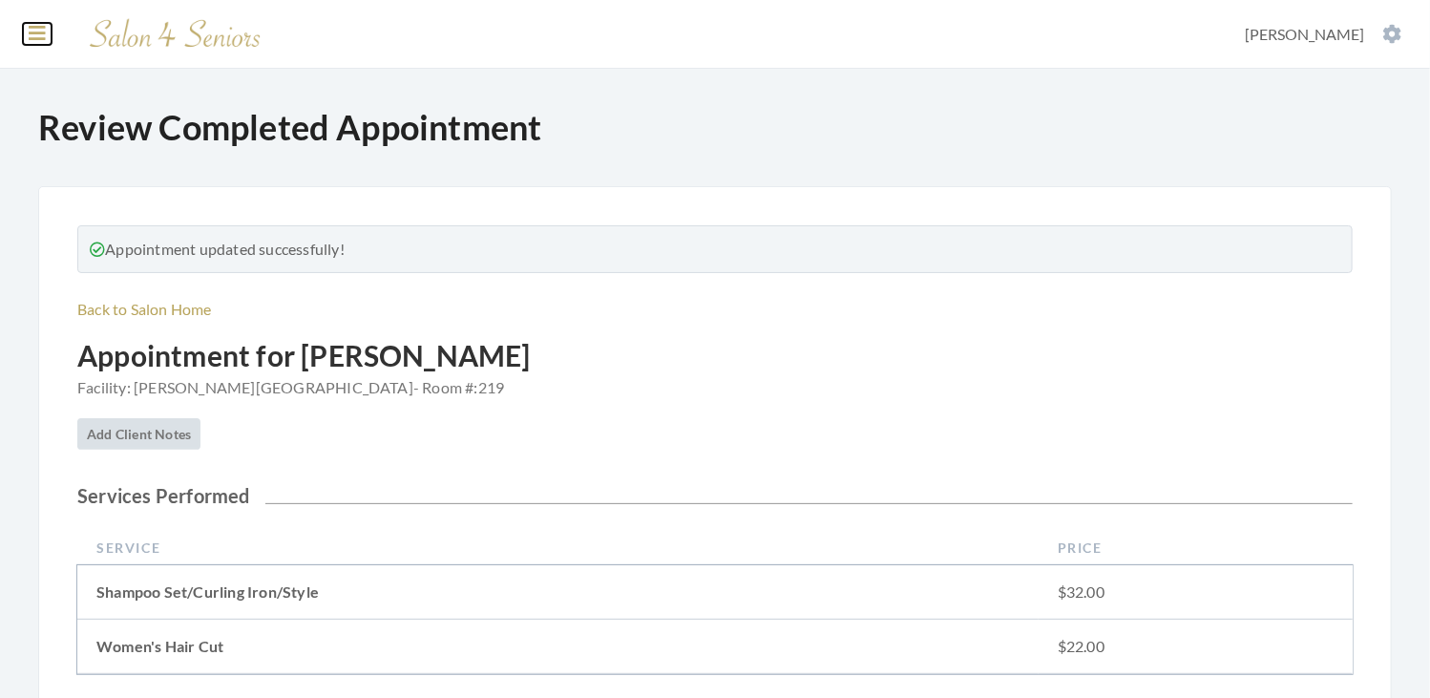
click at [42, 29] on icon at bounding box center [37, 33] width 17 height 19
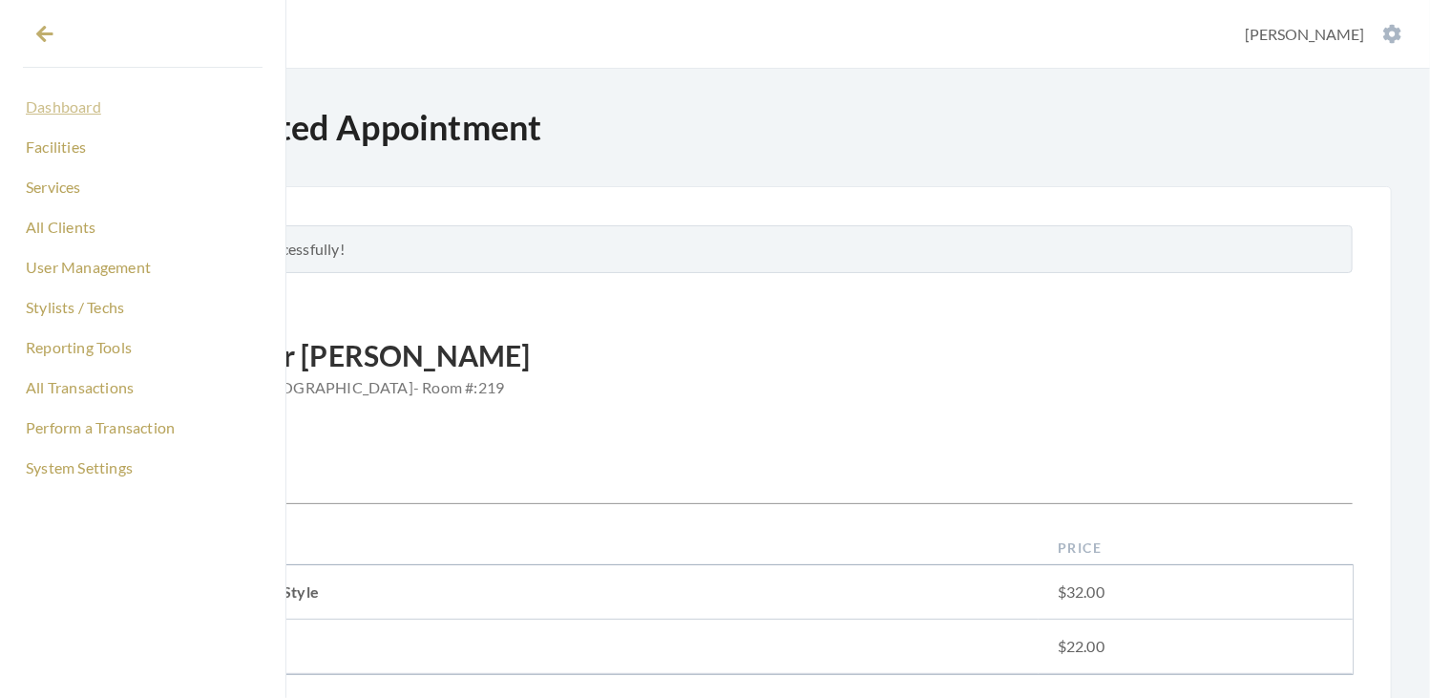
click at [87, 101] on link "Dashboard" at bounding box center [143, 107] width 240 height 32
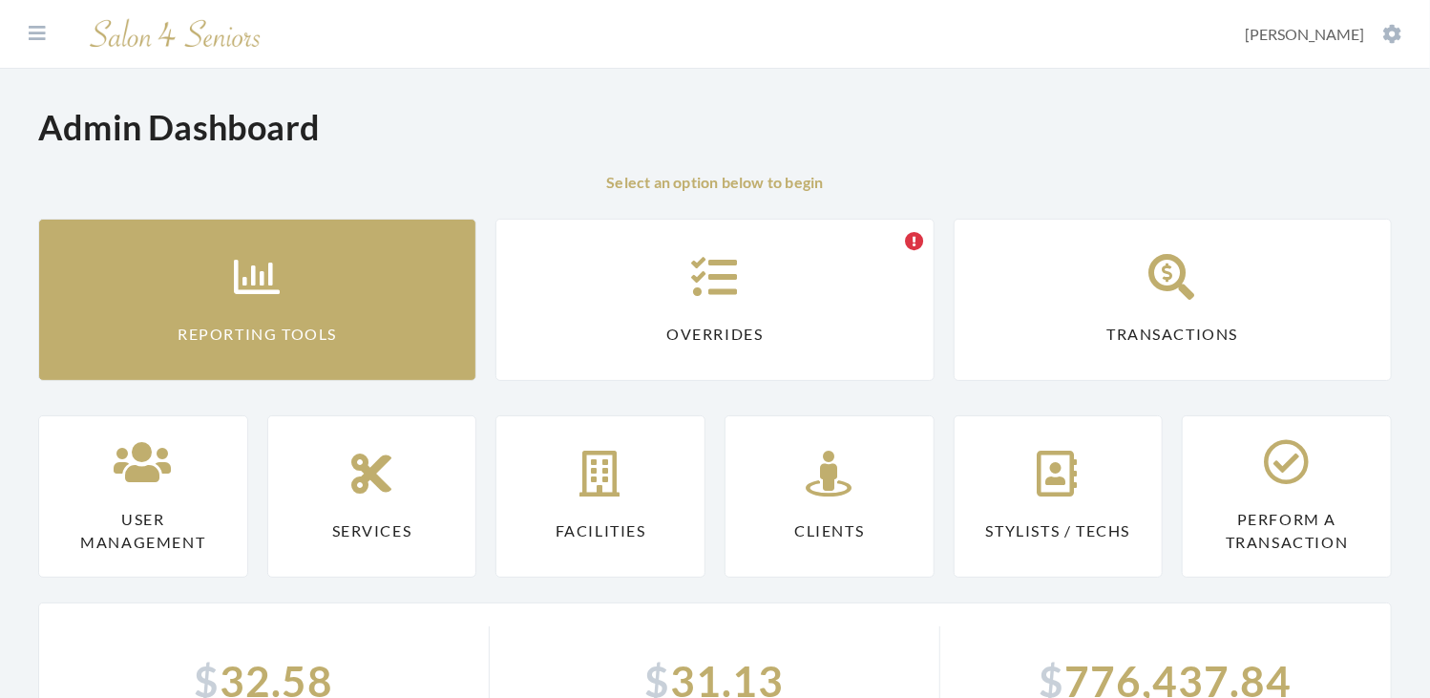
click at [168, 232] on link "Reporting Tools" at bounding box center [257, 300] width 438 height 162
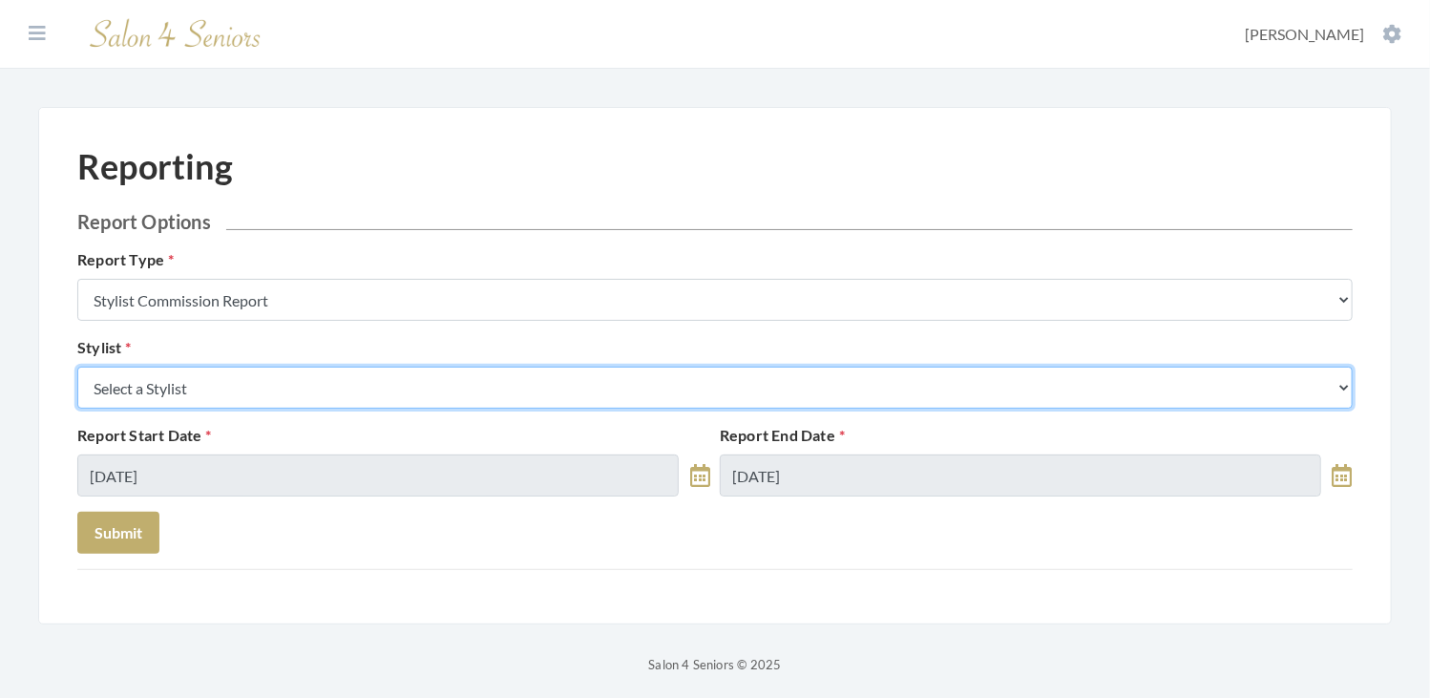
click at [321, 377] on select "Select a Stylist [PERSON_NAME] [PERSON_NAME] [PERSON_NAME] [PERSON_NAME] [PERSO…" at bounding box center [714, 387] width 1275 height 42
select select "180"
click at [77, 366] on select "Select a Stylist [PERSON_NAME] [PERSON_NAME] [PERSON_NAME] [PERSON_NAME] [PERSO…" at bounding box center [714, 387] width 1275 height 42
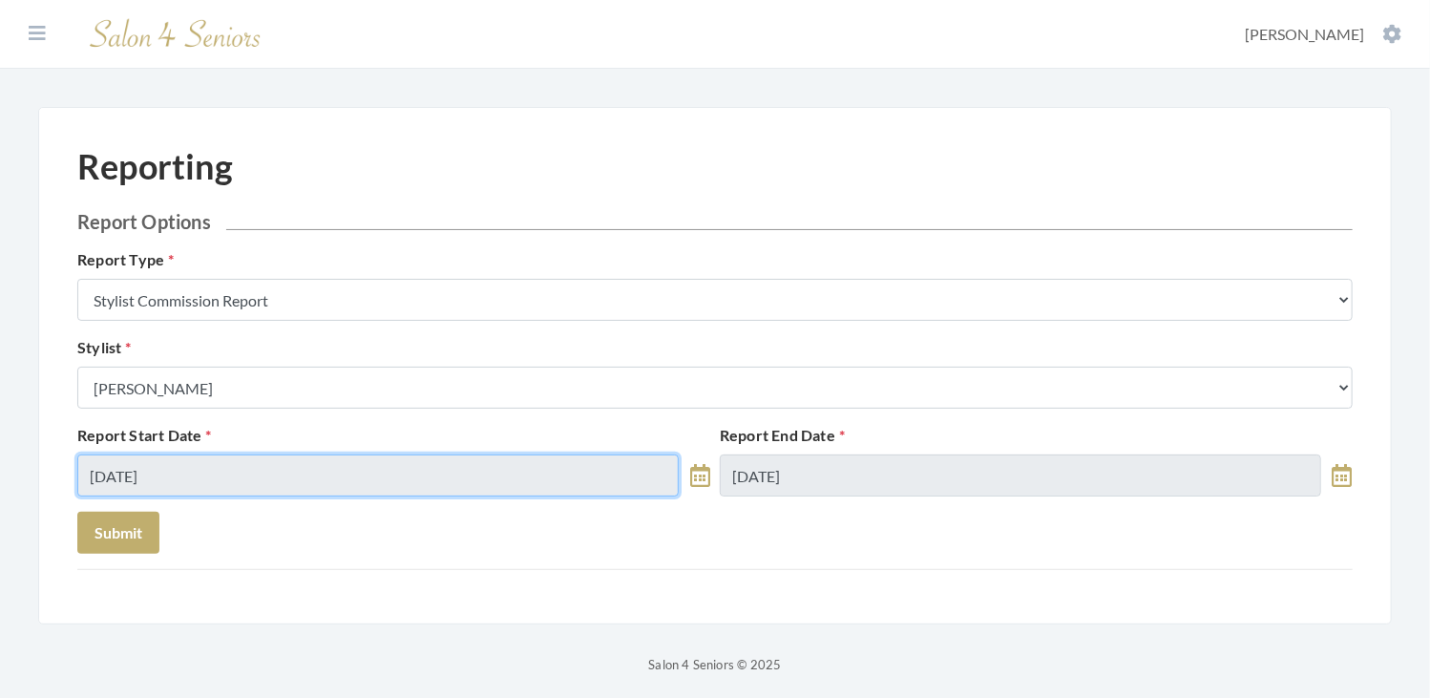
click at [289, 460] on input "08/29/2025" at bounding box center [377, 475] width 601 height 42
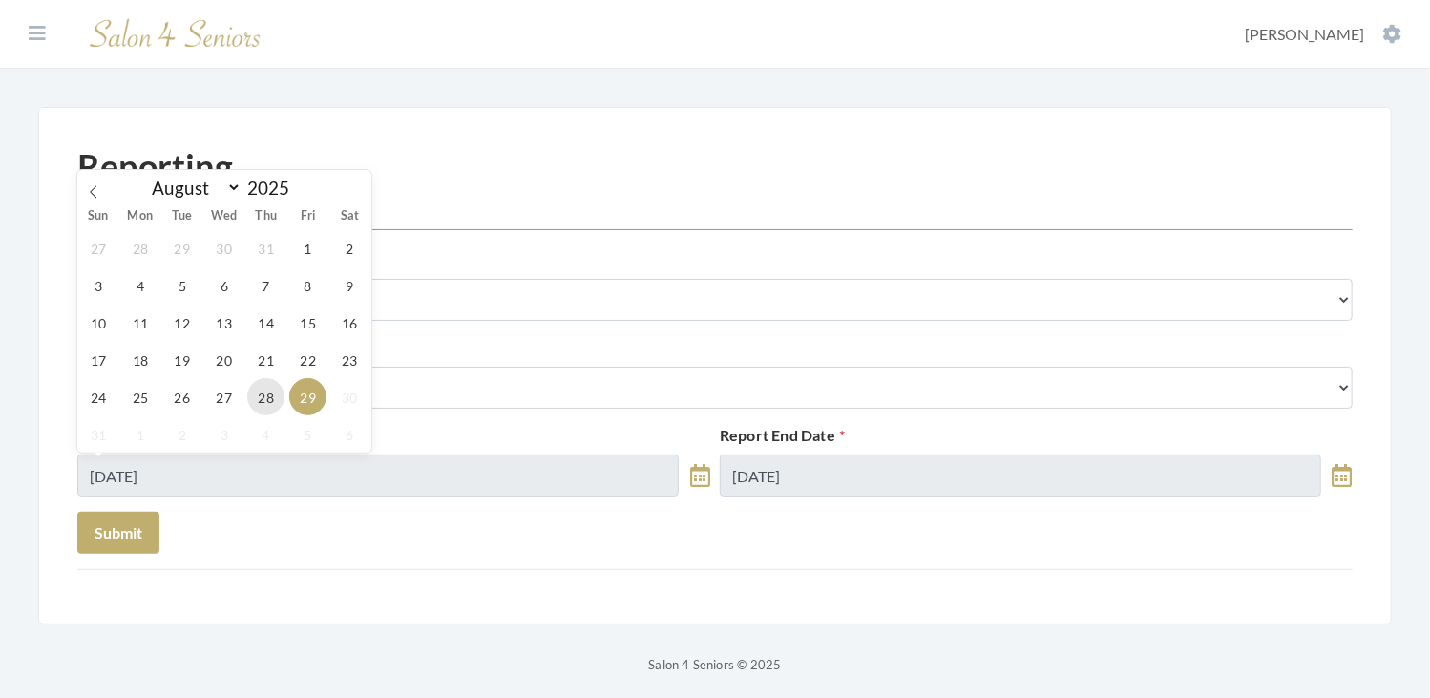
click at [266, 386] on span "28" at bounding box center [265, 396] width 37 height 37
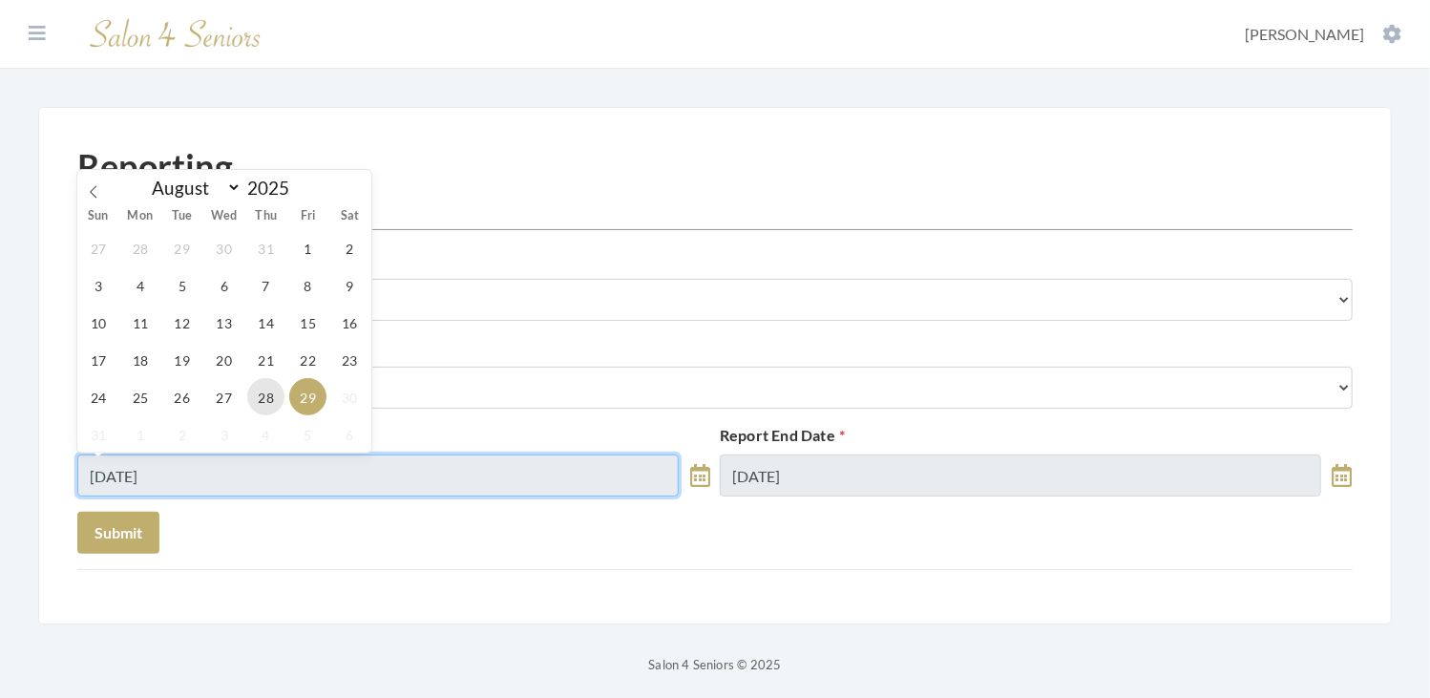
type input "08/28/2025"
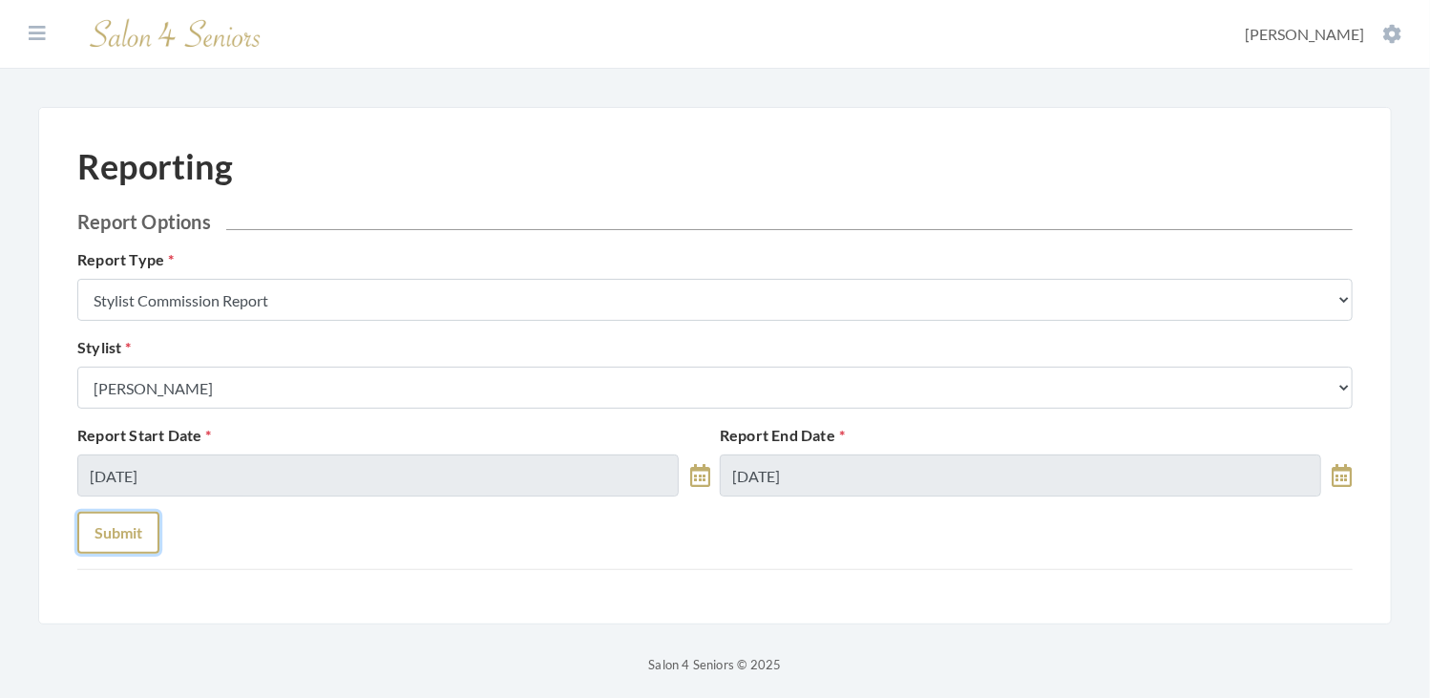
click at [126, 523] on button "Submit" at bounding box center [118, 533] width 82 height 42
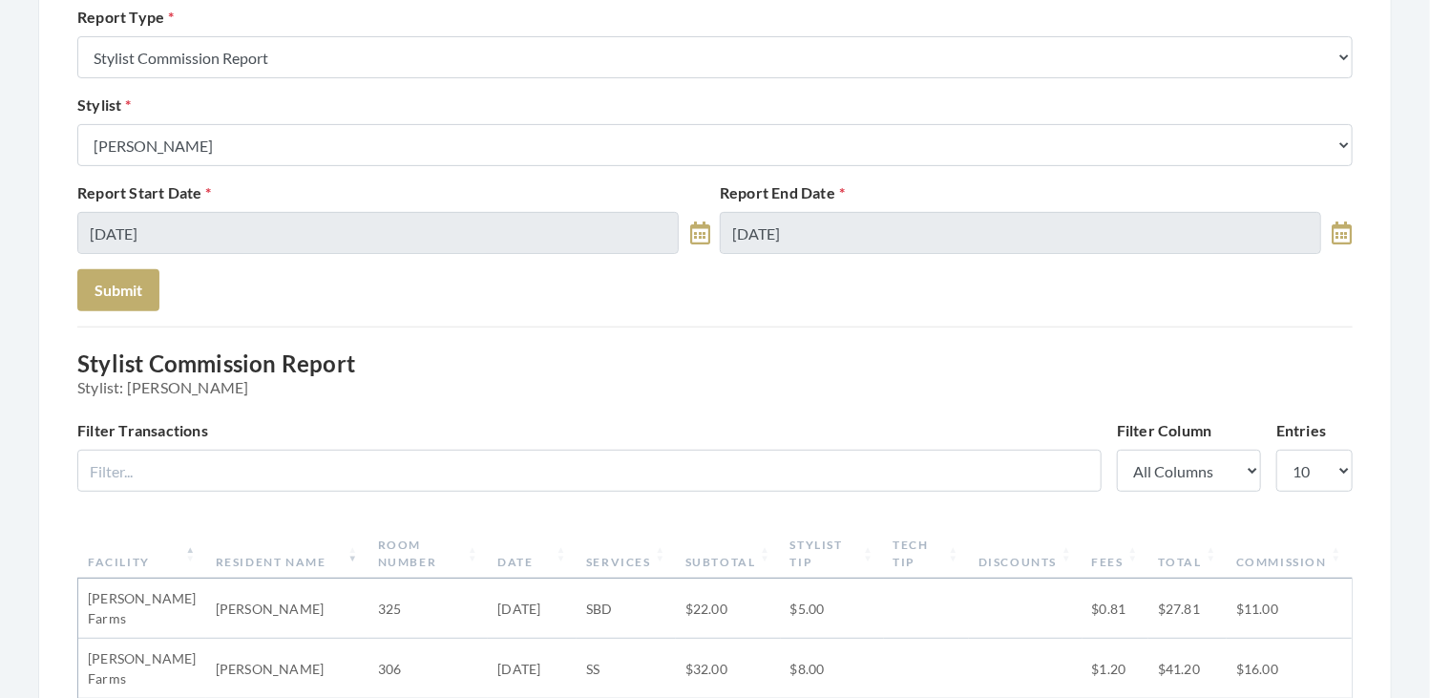
scroll to position [187, 0]
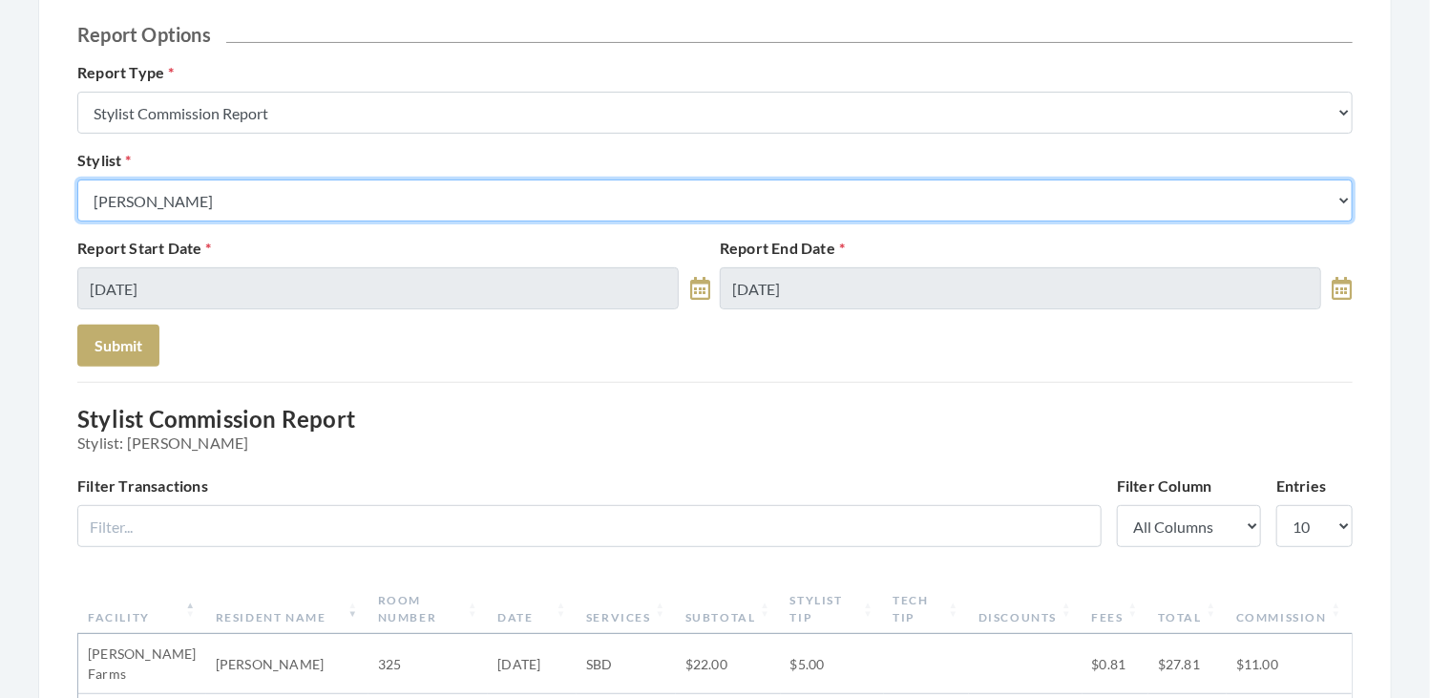
click at [401, 191] on select "Select a Stylist [PERSON_NAME] [PERSON_NAME] [PERSON_NAME] [PERSON_NAME] [PERSO…" at bounding box center [714, 200] width 1275 height 42
select select "24"
click at [77, 179] on select "Select a Stylist Alaina Krumm Alisha Teasley Anna White Ashley Venable Cassie B…" at bounding box center [714, 200] width 1275 height 42
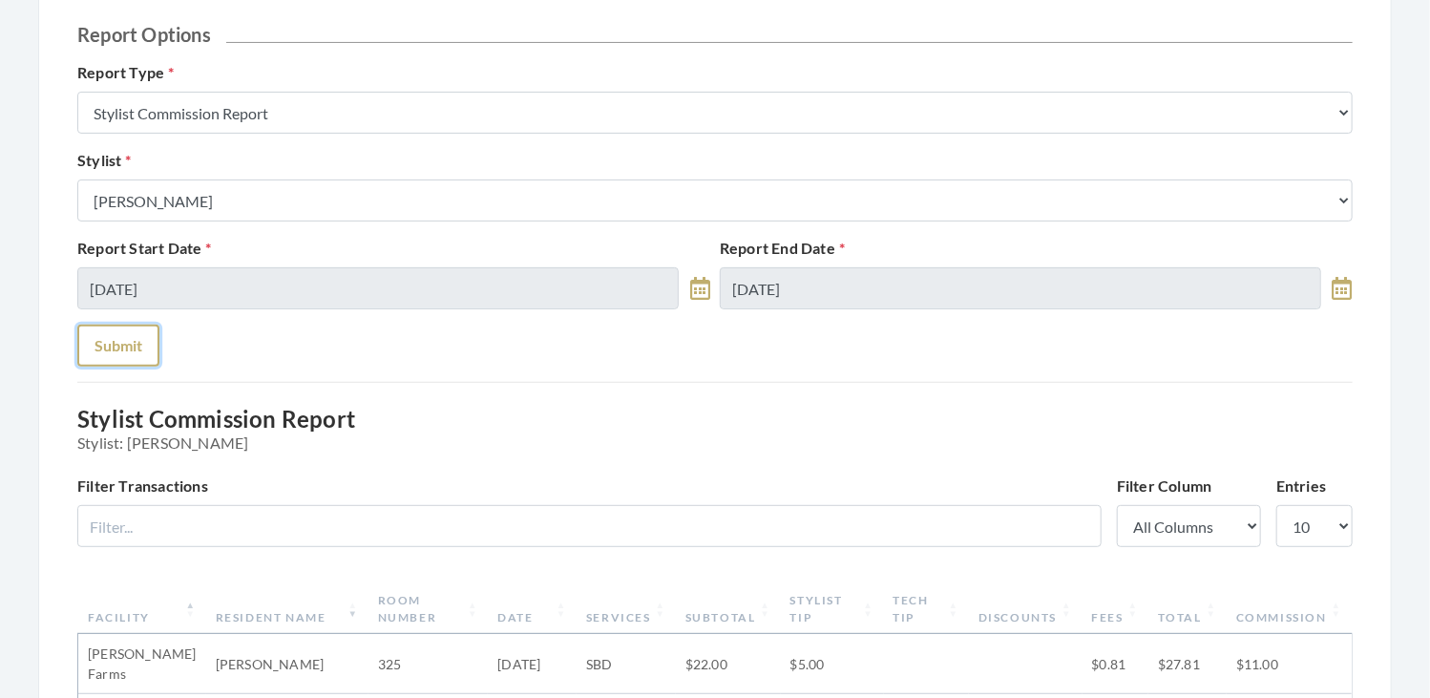
click at [140, 346] on button "Submit" at bounding box center [118, 345] width 82 height 42
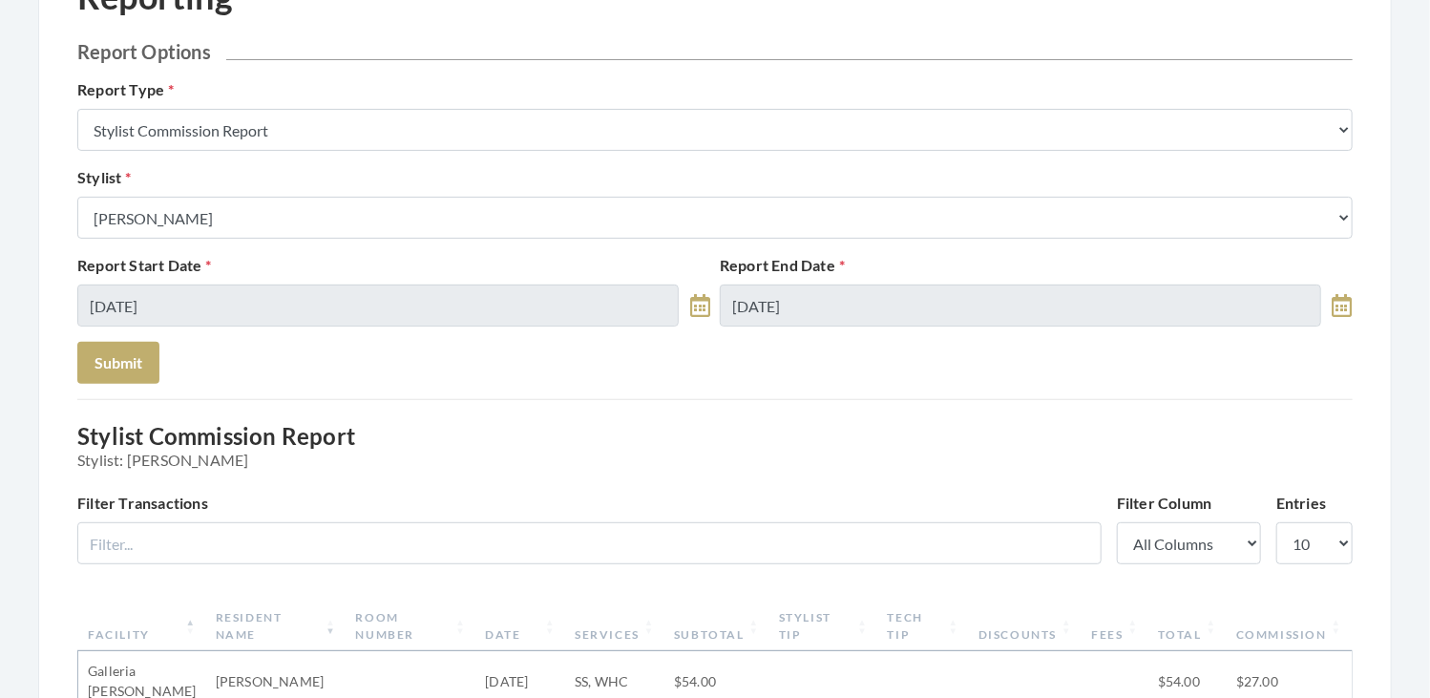
scroll to position [111, 0]
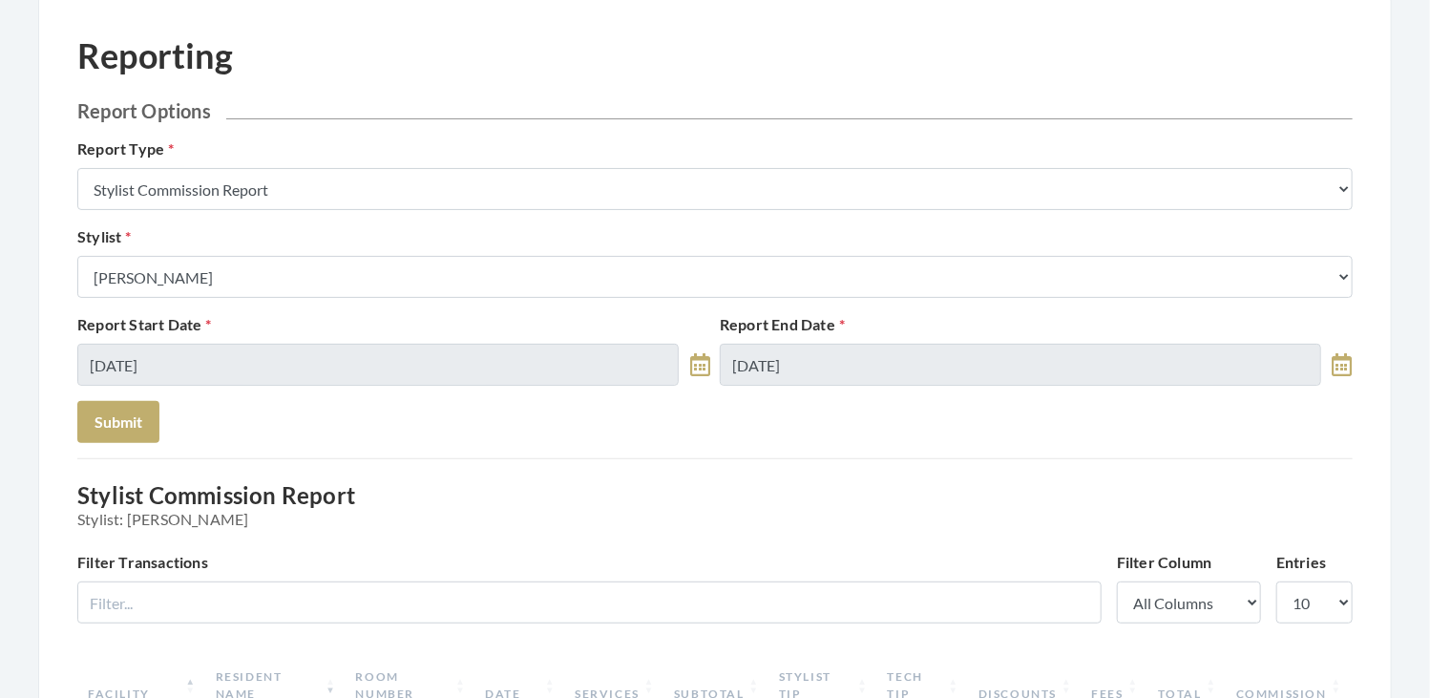
click at [319, 252] on div "Stylist Select a Stylist Alaina Krumm Alisha Teasley Anna White Ashley Venable …" at bounding box center [715, 261] width 1285 height 73
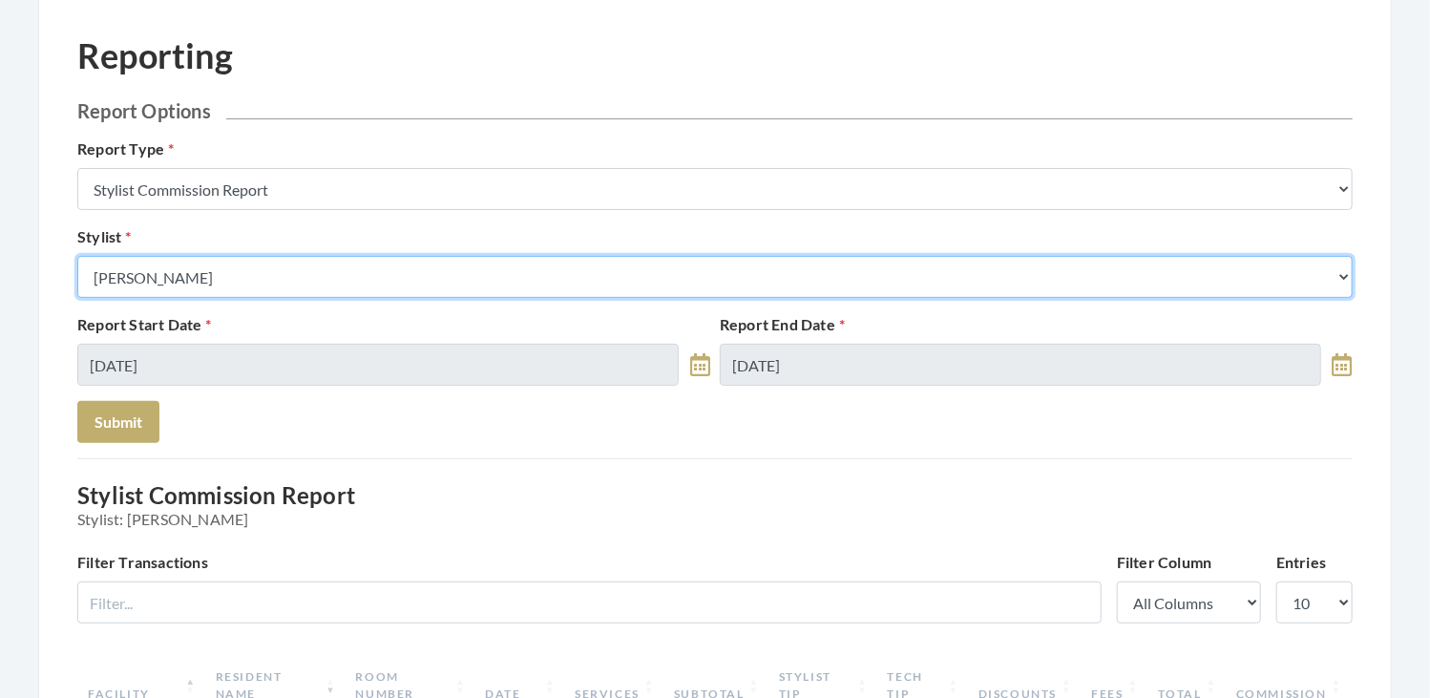
click at [321, 263] on select "Select a Stylist Alaina Krumm Alisha Teasley Anna White Ashley Venable Cassie B…" at bounding box center [714, 277] width 1275 height 42
select select "23"
click at [77, 256] on select "Select a Stylist Alaina Krumm Alisha Teasley Anna White Ashley Venable Cassie B…" at bounding box center [714, 277] width 1275 height 42
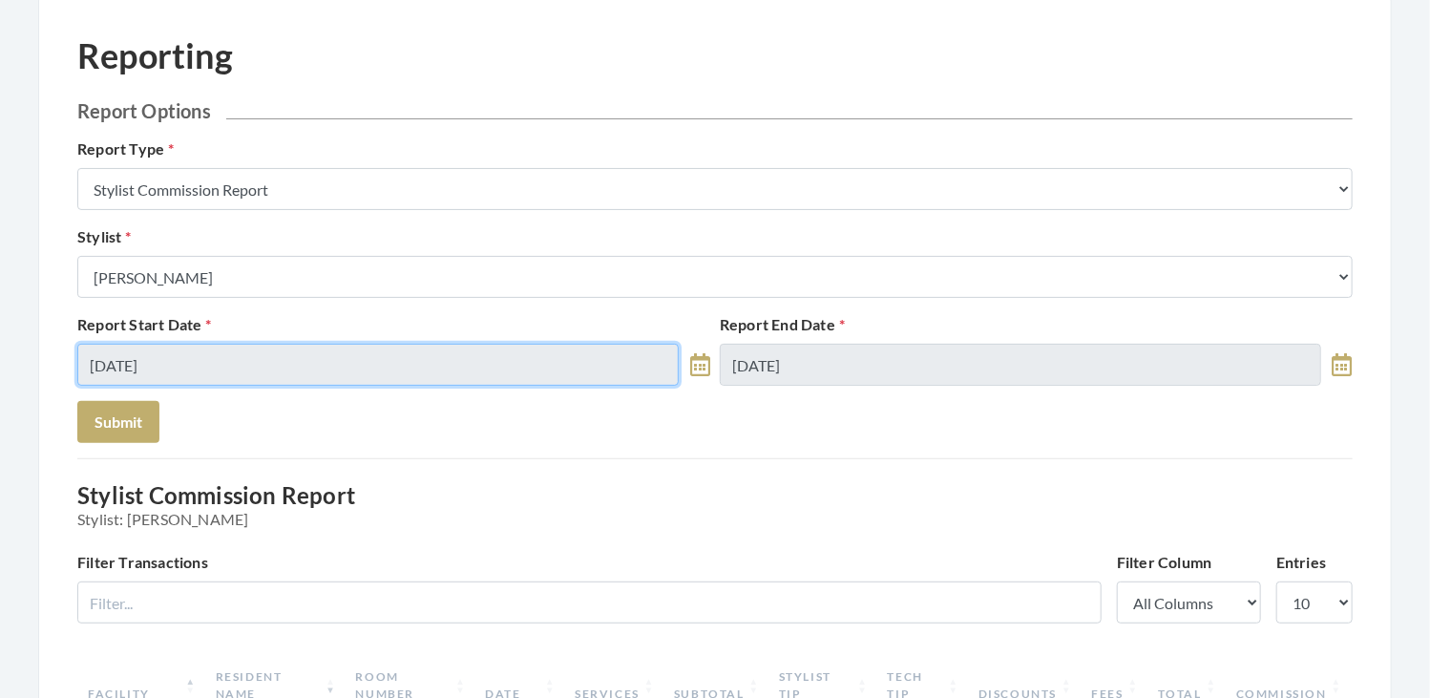
click at [218, 363] on input "08/28/2025" at bounding box center [377, 365] width 601 height 42
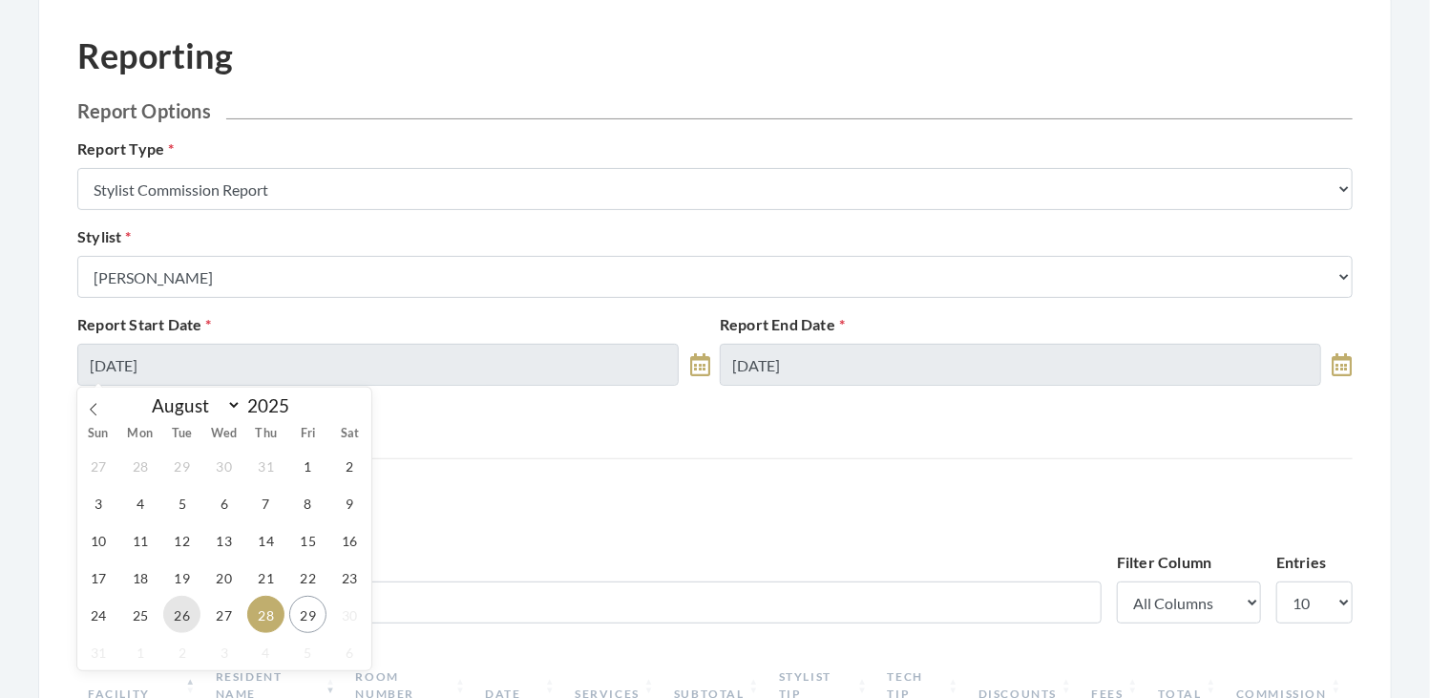
click at [172, 602] on span "26" at bounding box center [181, 614] width 37 height 37
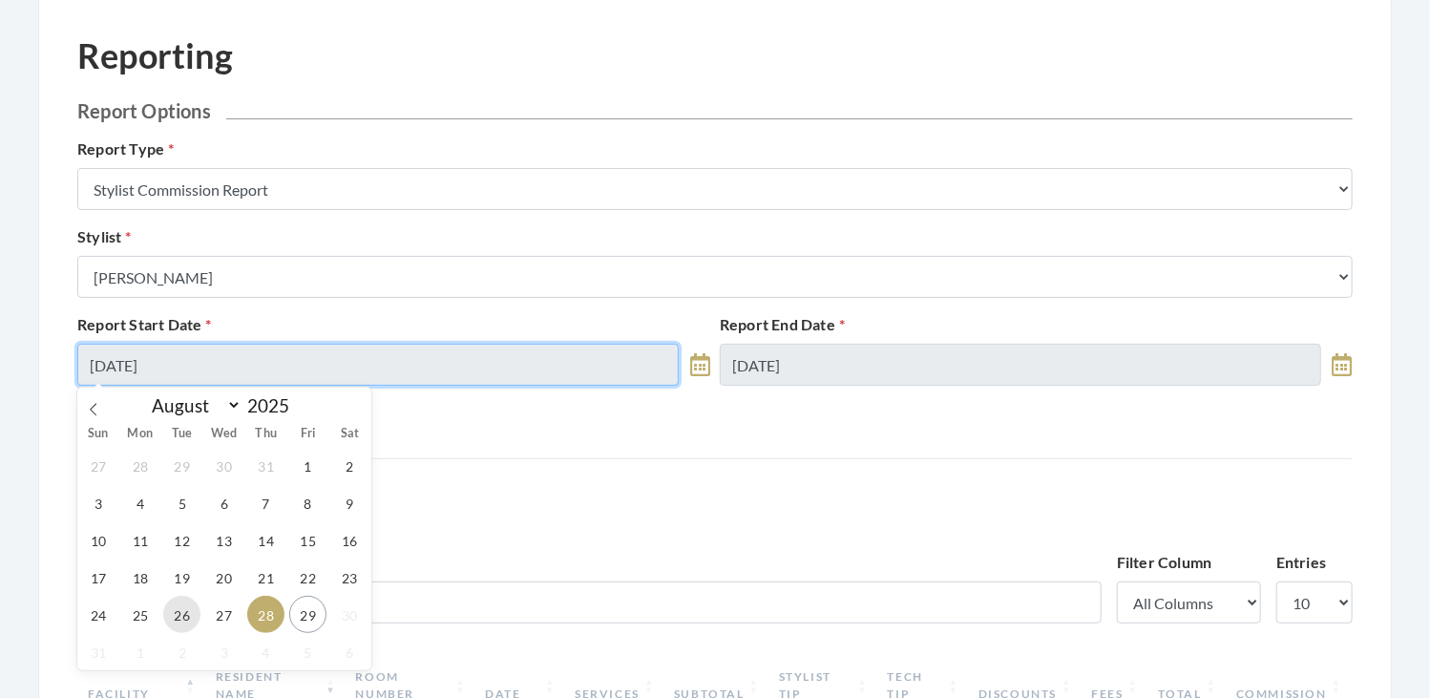
type input "[DATE]"
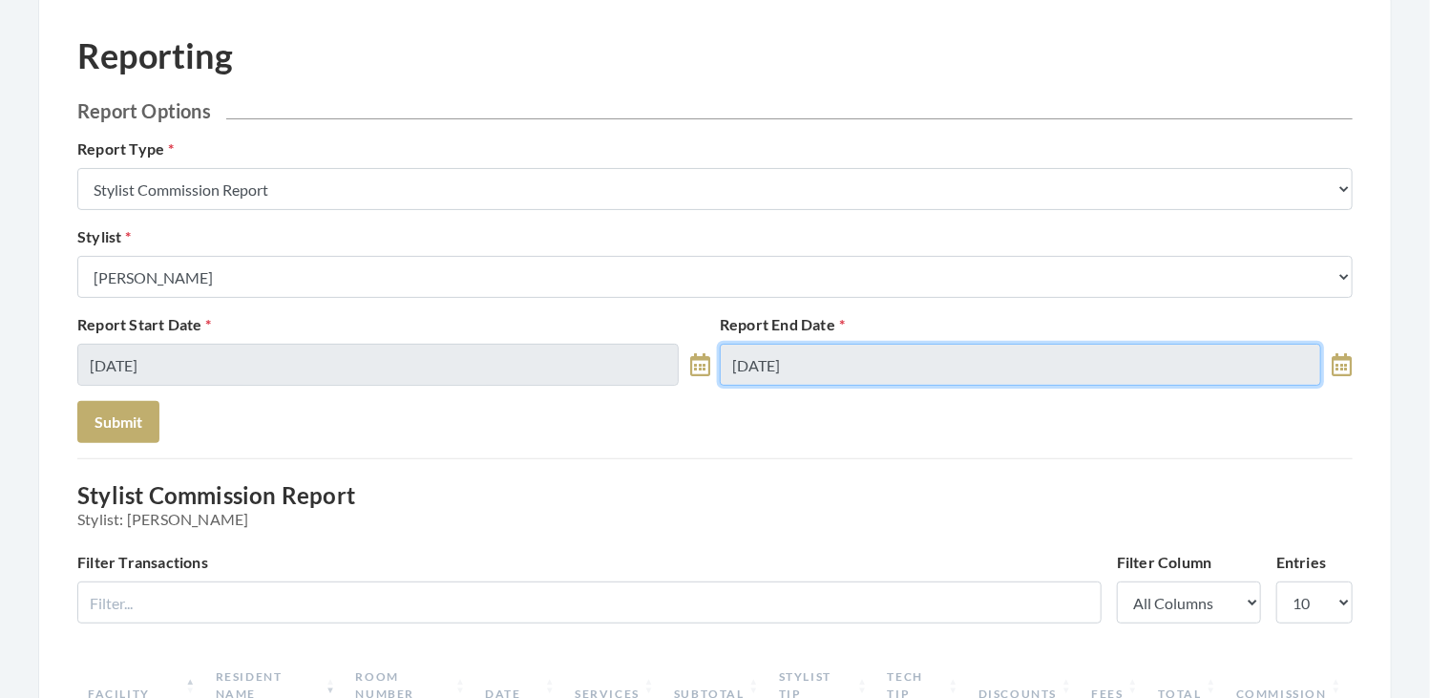
click at [765, 361] on input "08/29/2025" at bounding box center [1020, 365] width 601 height 42
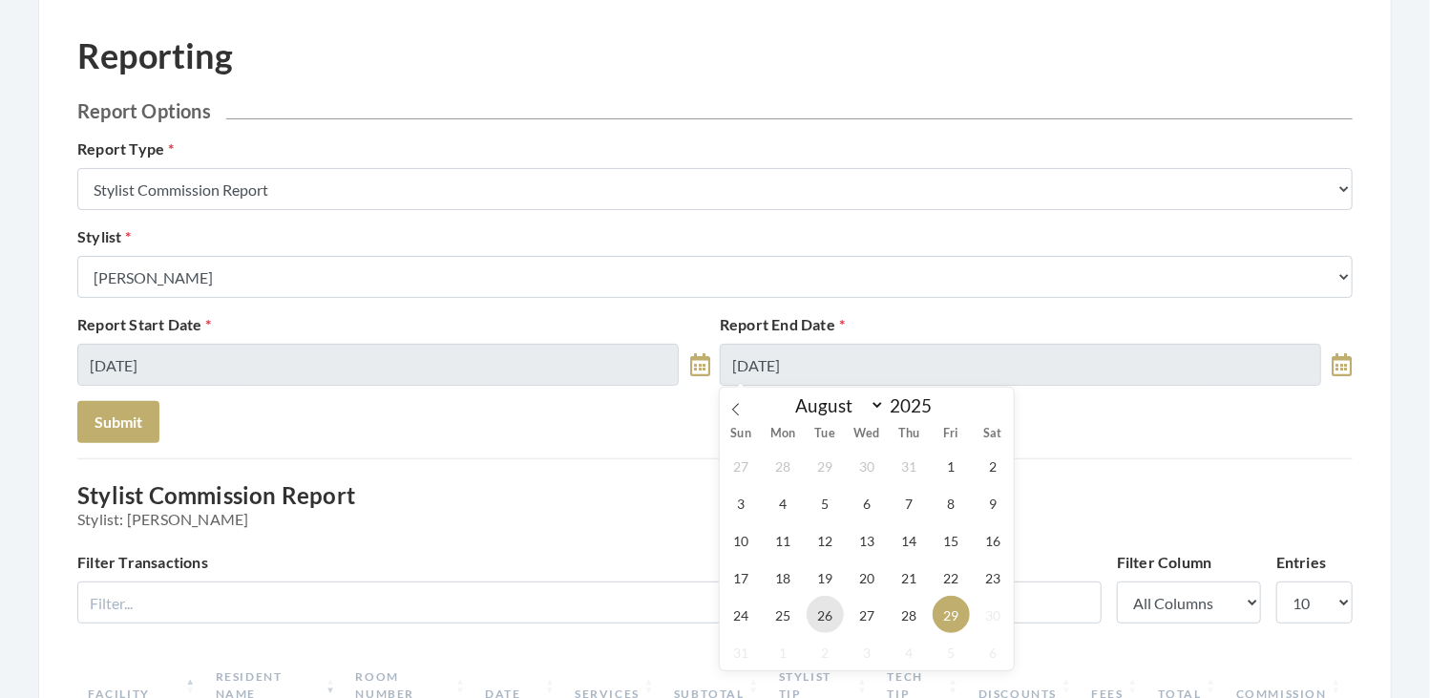
click at [822, 611] on span "26" at bounding box center [824, 614] width 37 height 37
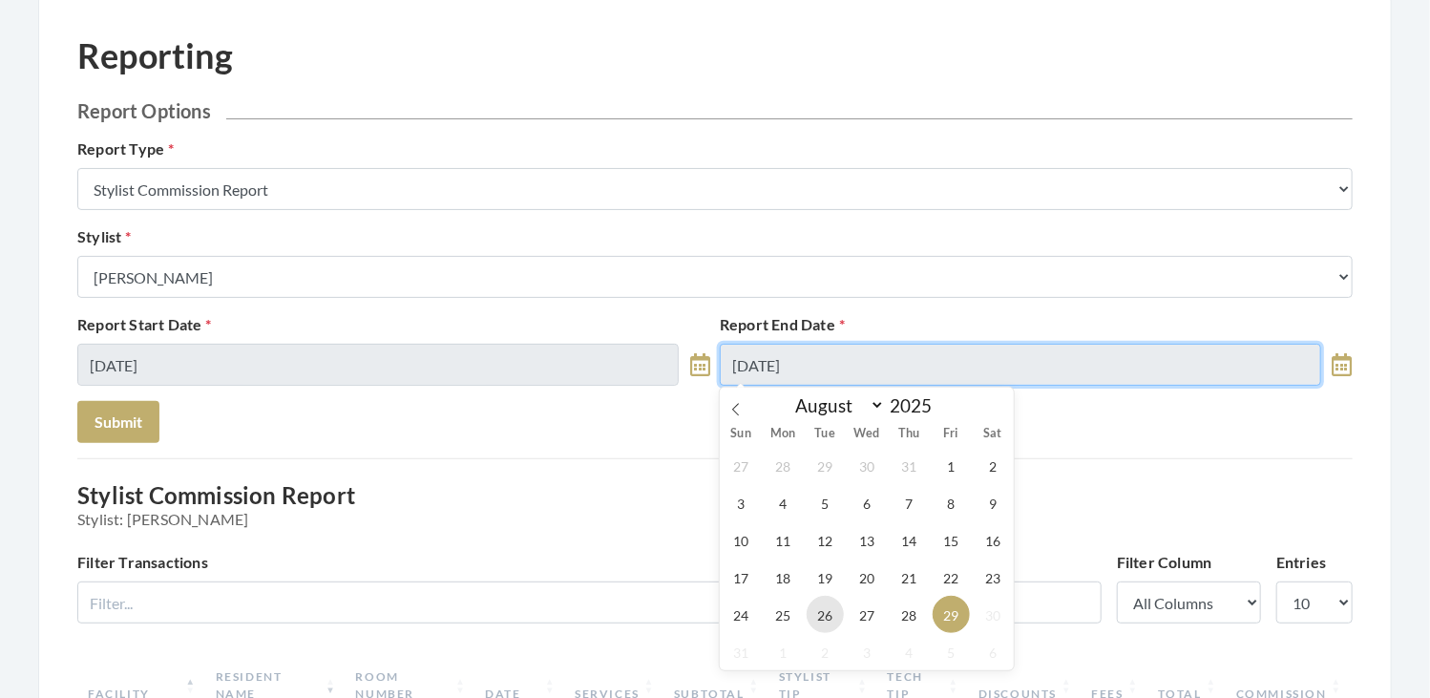
type input "[DATE]"
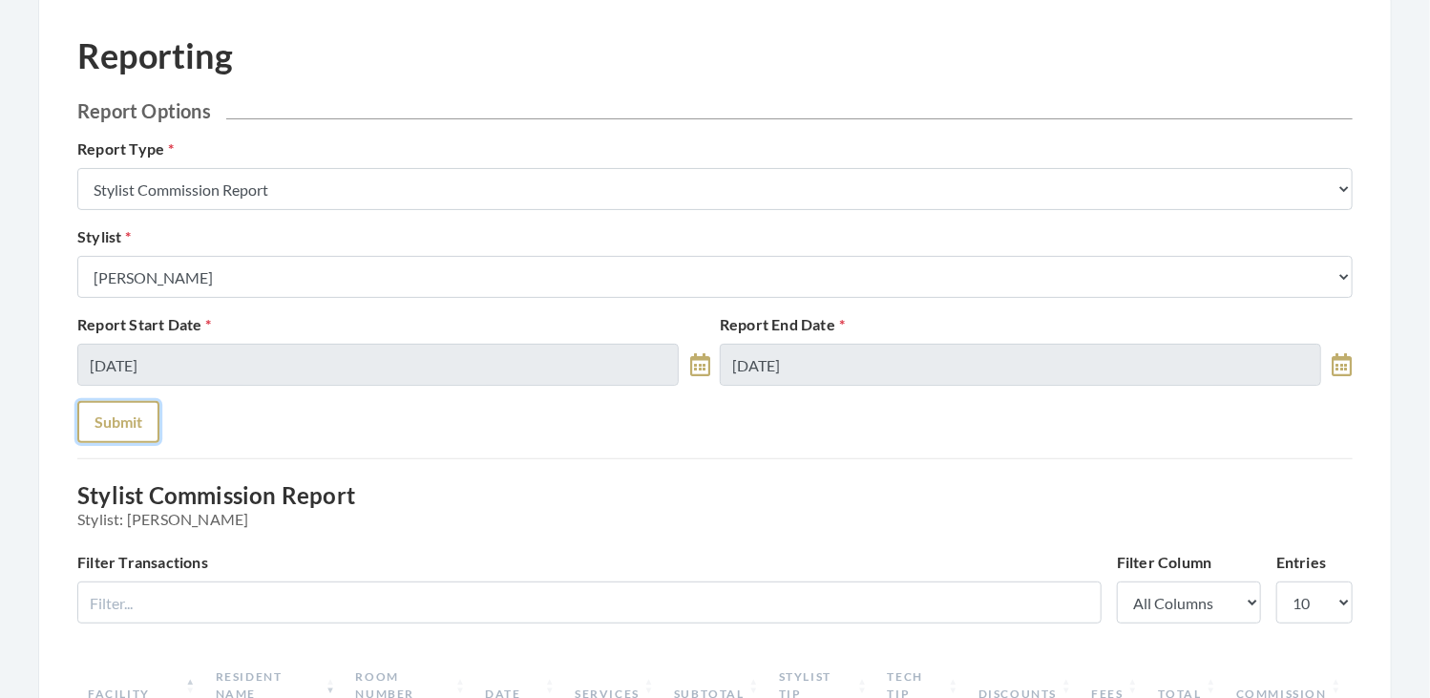
click at [113, 418] on button "Submit" at bounding box center [118, 422] width 82 height 42
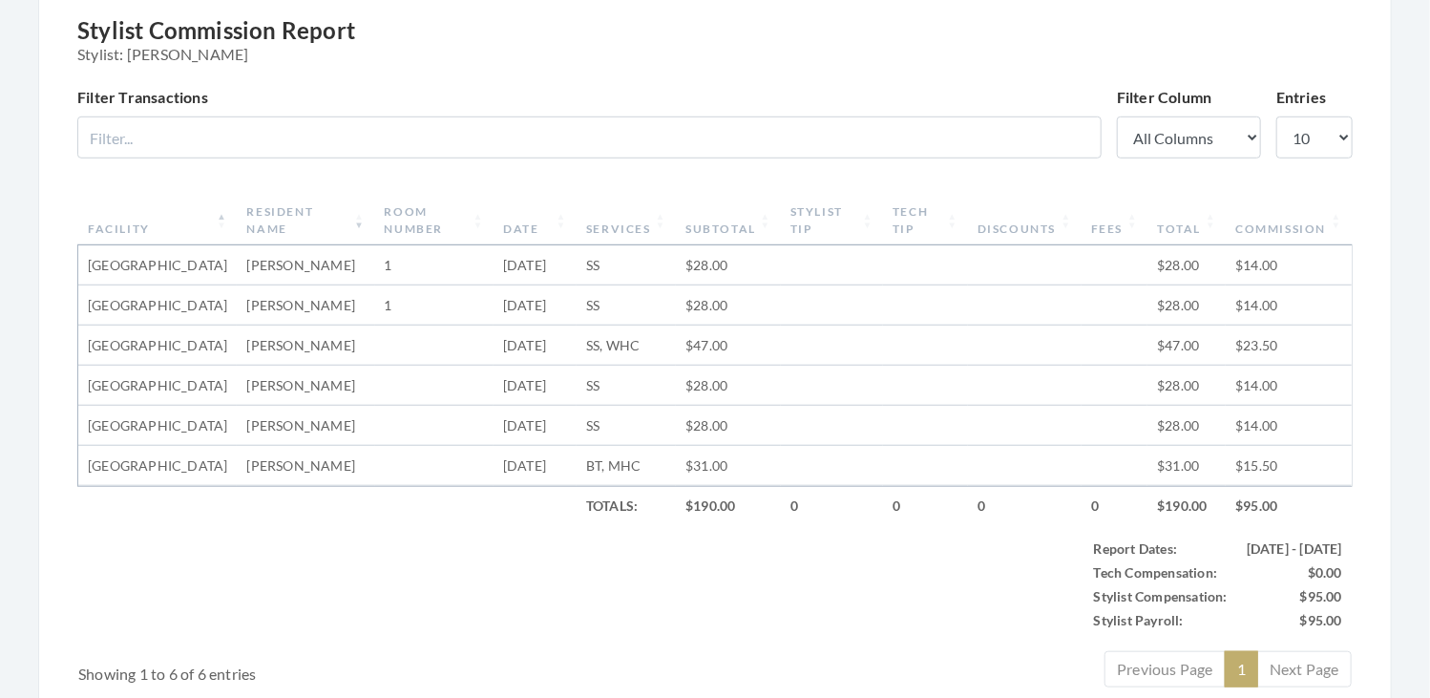
scroll to position [606, 0]
